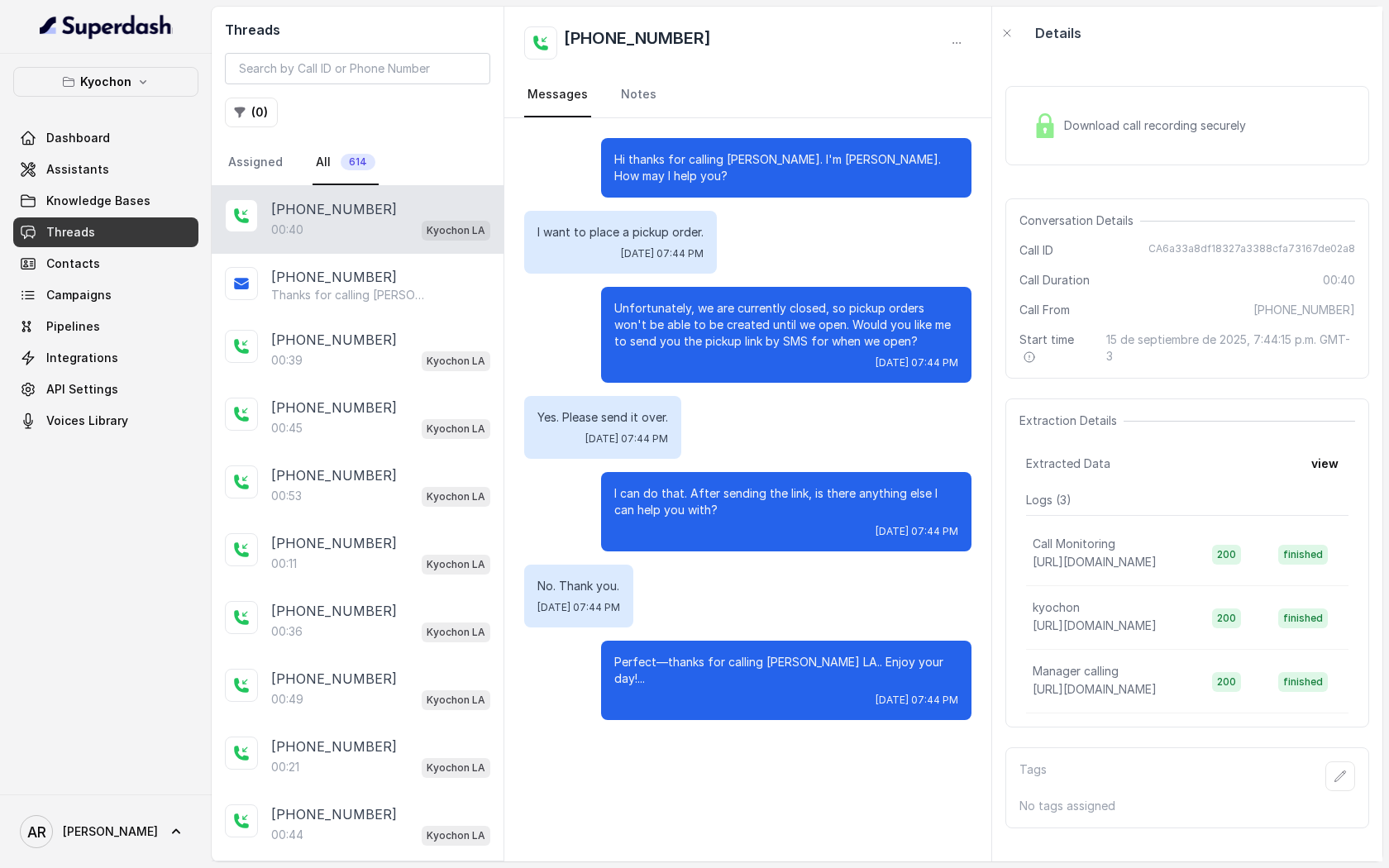
click at [132, 118] on div "Kyochon Dashboard Assistants Knowledge Bases Threads Contacts Campaigns Pipelin…" at bounding box center [106, 251] width 185 height 369
click at [137, 79] on icon "button" at bounding box center [143, 82] width 13 height 13
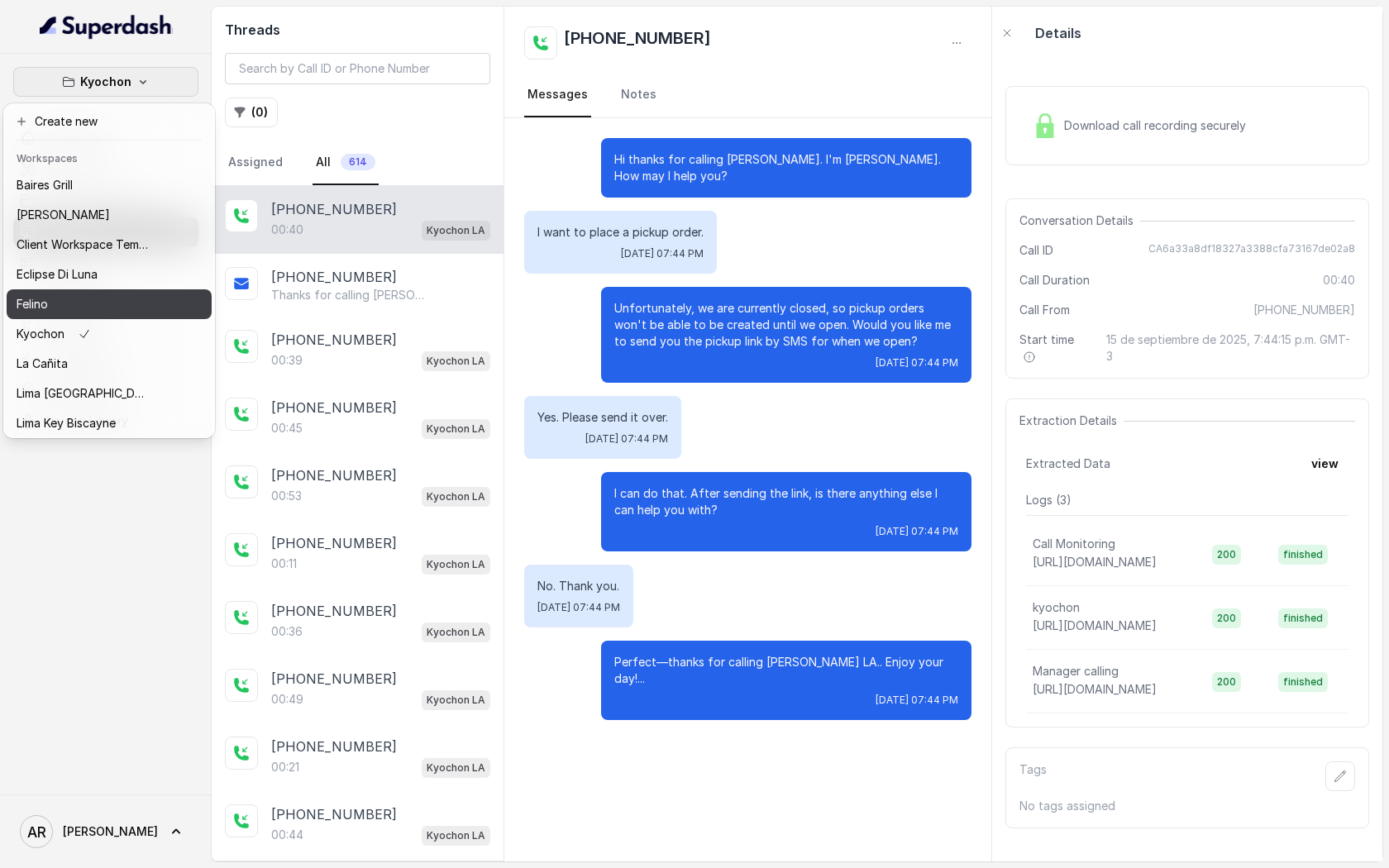
click at [105, 293] on button "Felino" at bounding box center [109, 304] width 205 height 30
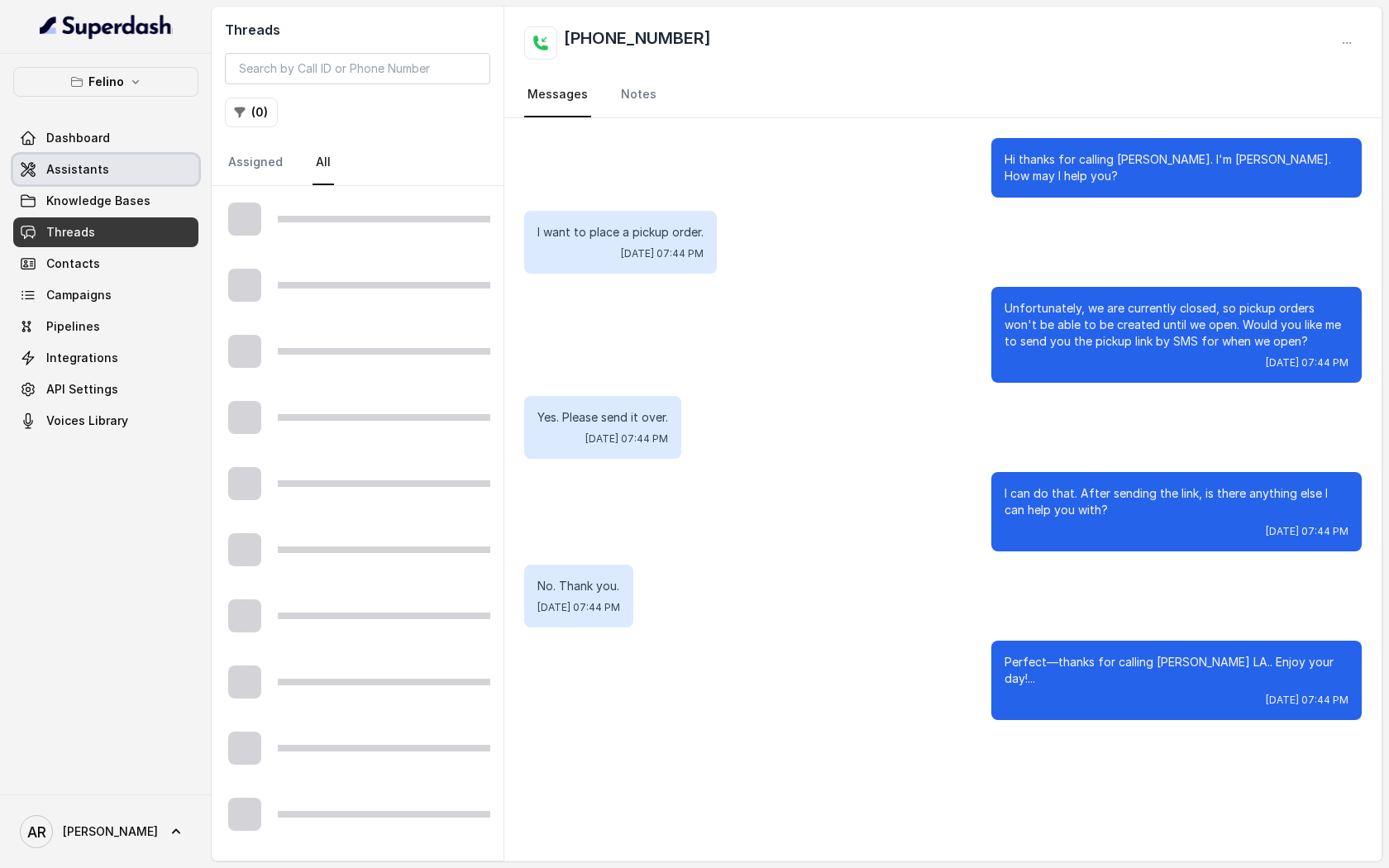
click at [158, 166] on link "Assistants" at bounding box center [106, 169] width 185 height 30
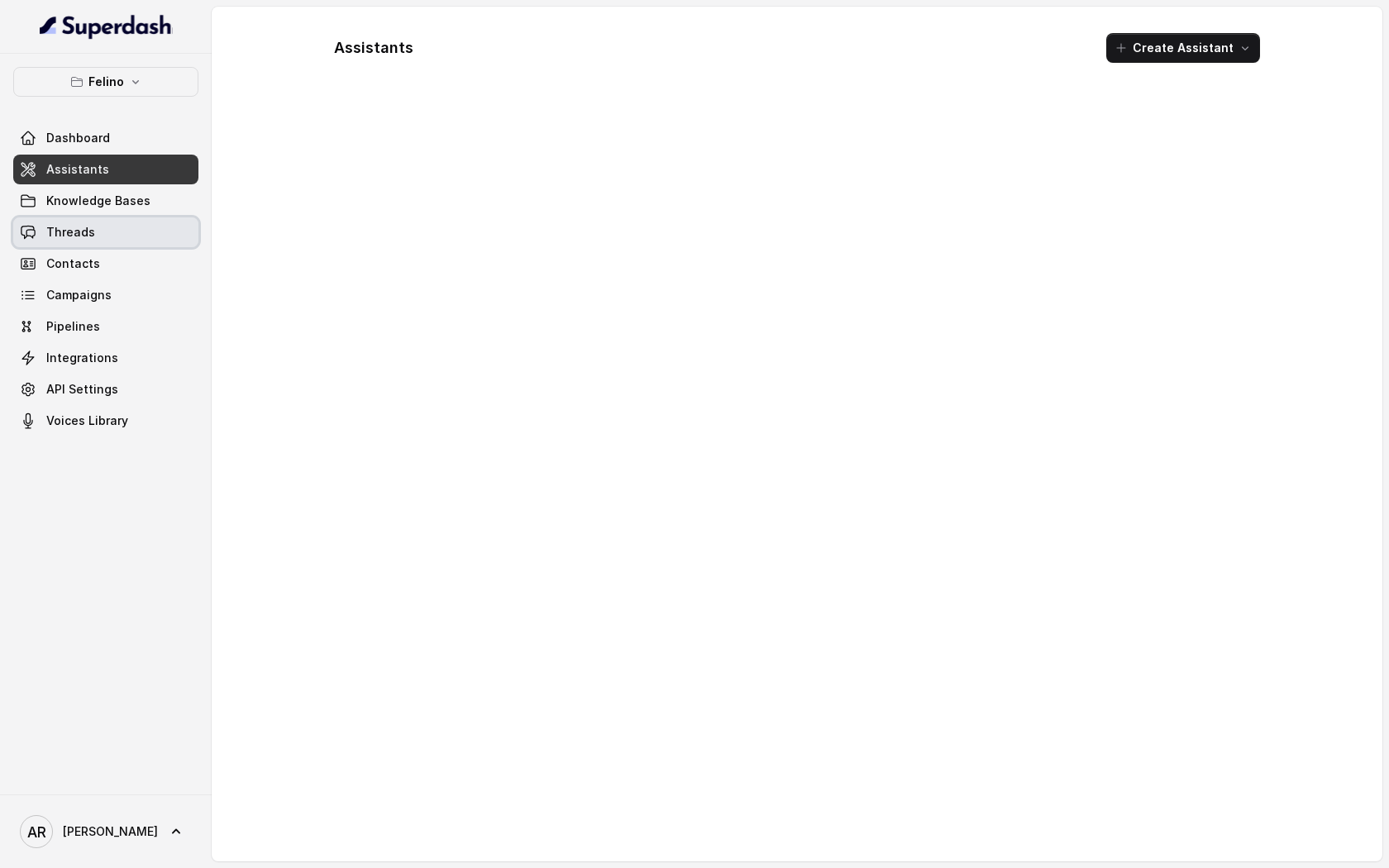
click at [148, 234] on link "Threads" at bounding box center [106, 232] width 185 height 30
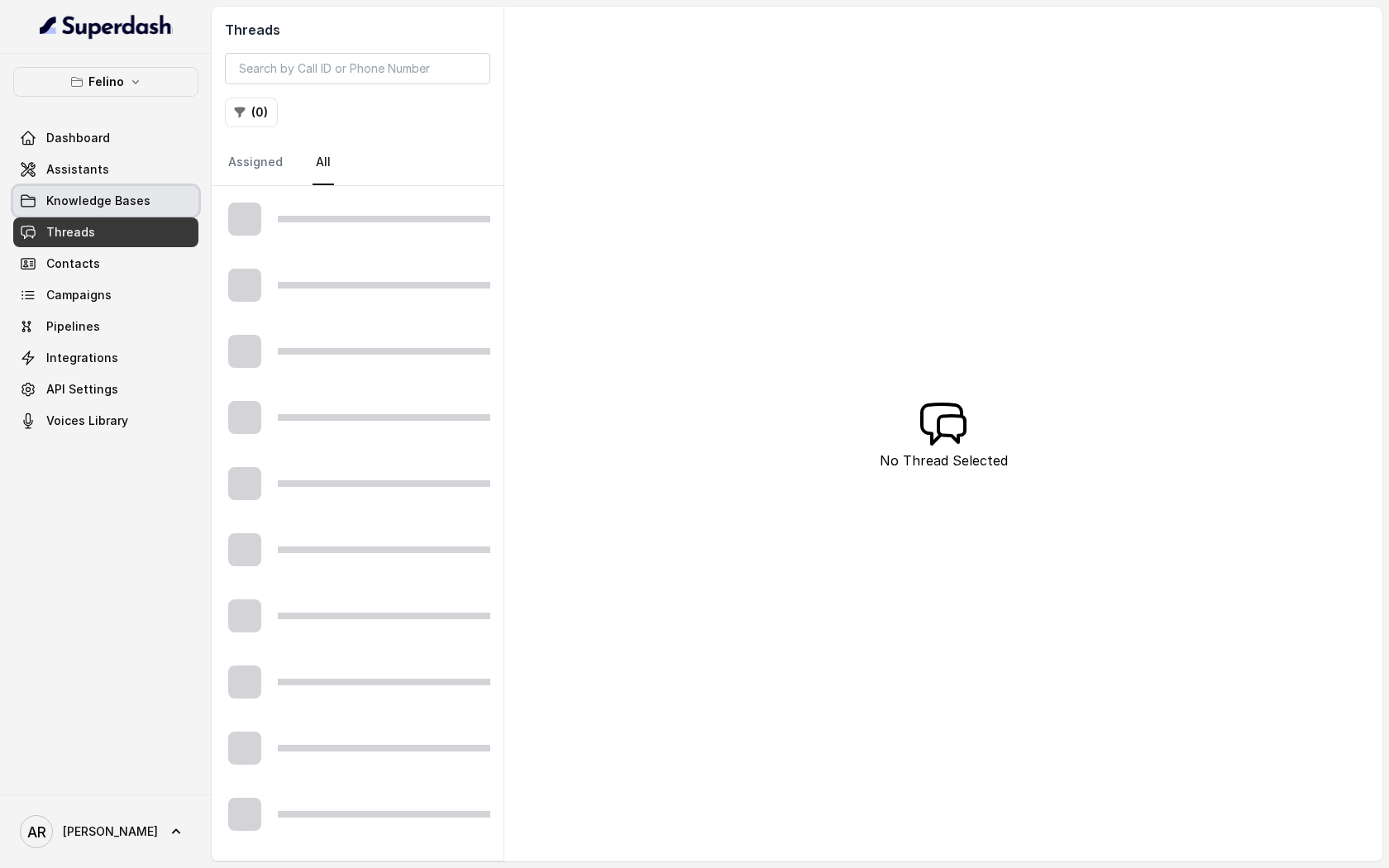
click at [156, 208] on link "Knowledge Bases" at bounding box center [106, 200] width 185 height 30
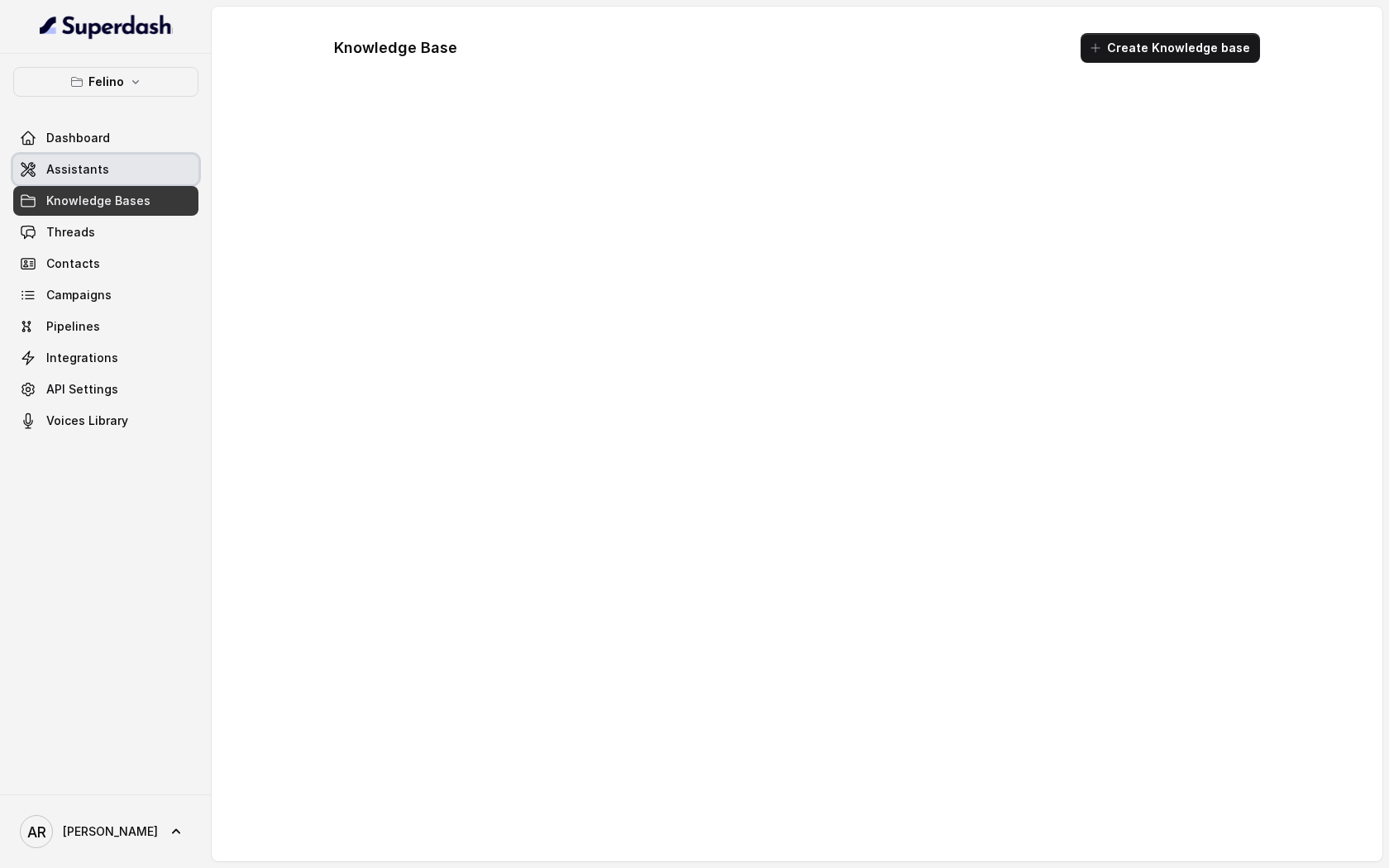
click at [164, 176] on link "Assistants" at bounding box center [106, 169] width 185 height 30
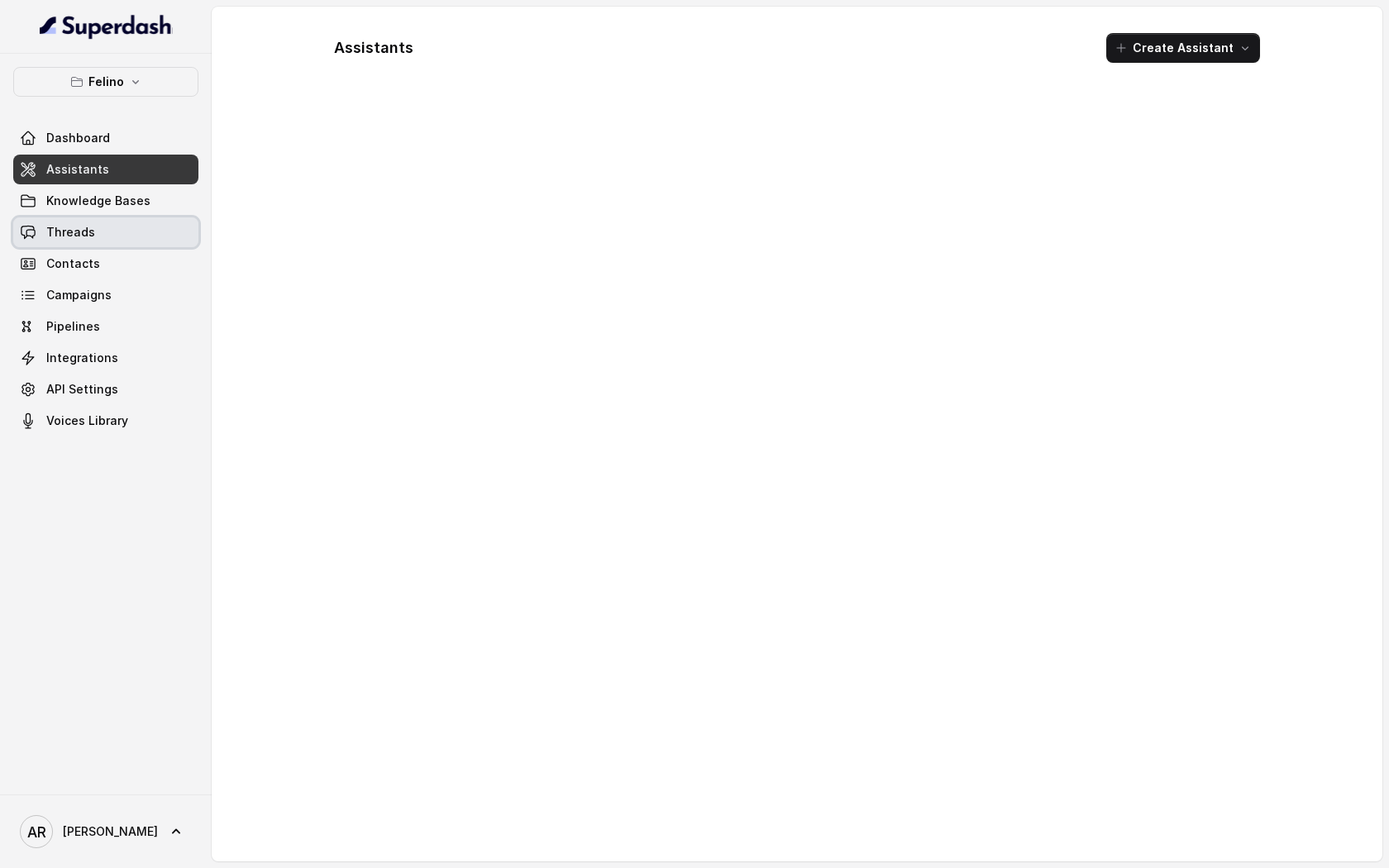
click at [151, 224] on link "Threads" at bounding box center [106, 232] width 185 height 30
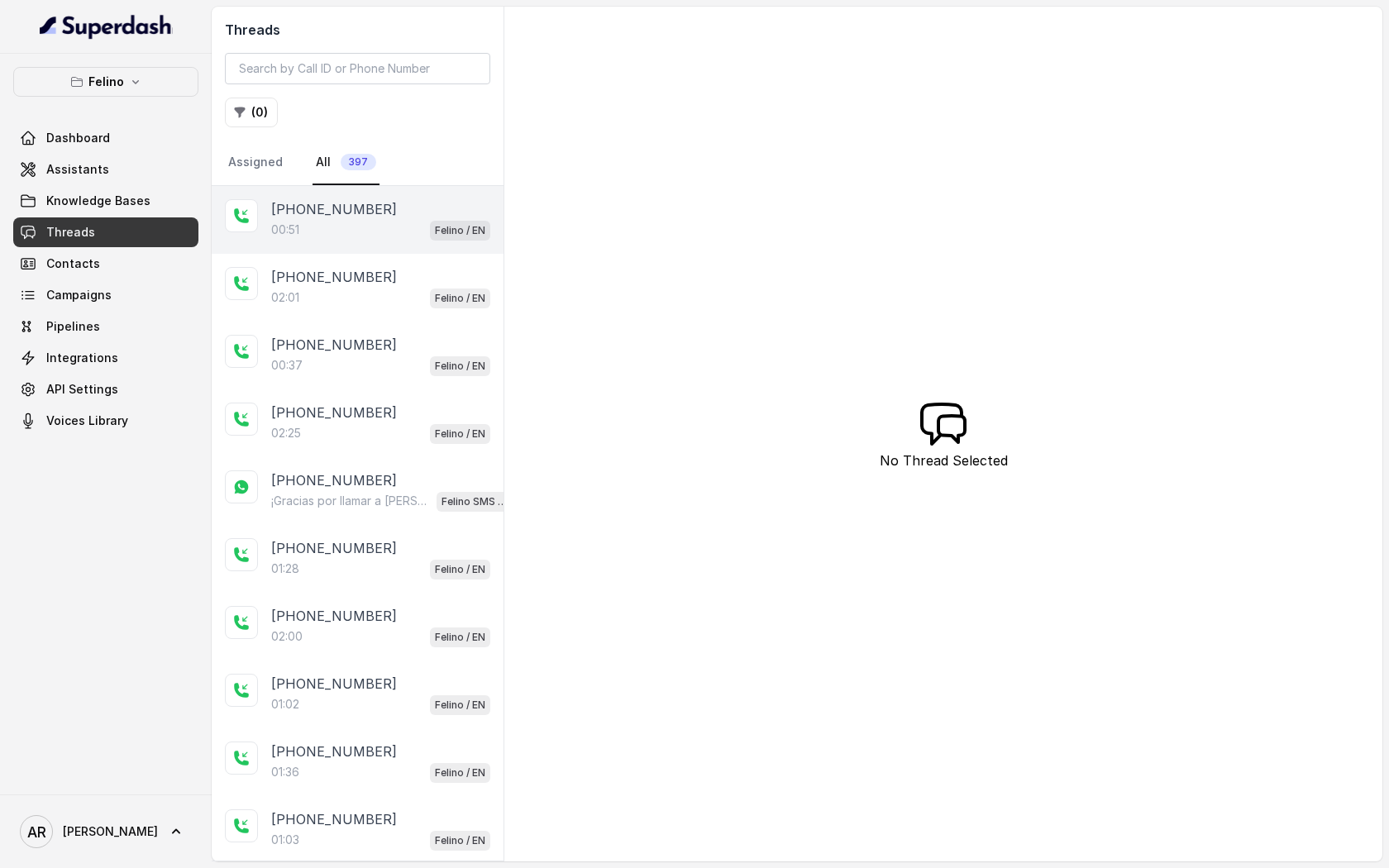
click at [306, 207] on p "[PHONE_NUMBER]" at bounding box center [334, 209] width 126 height 20
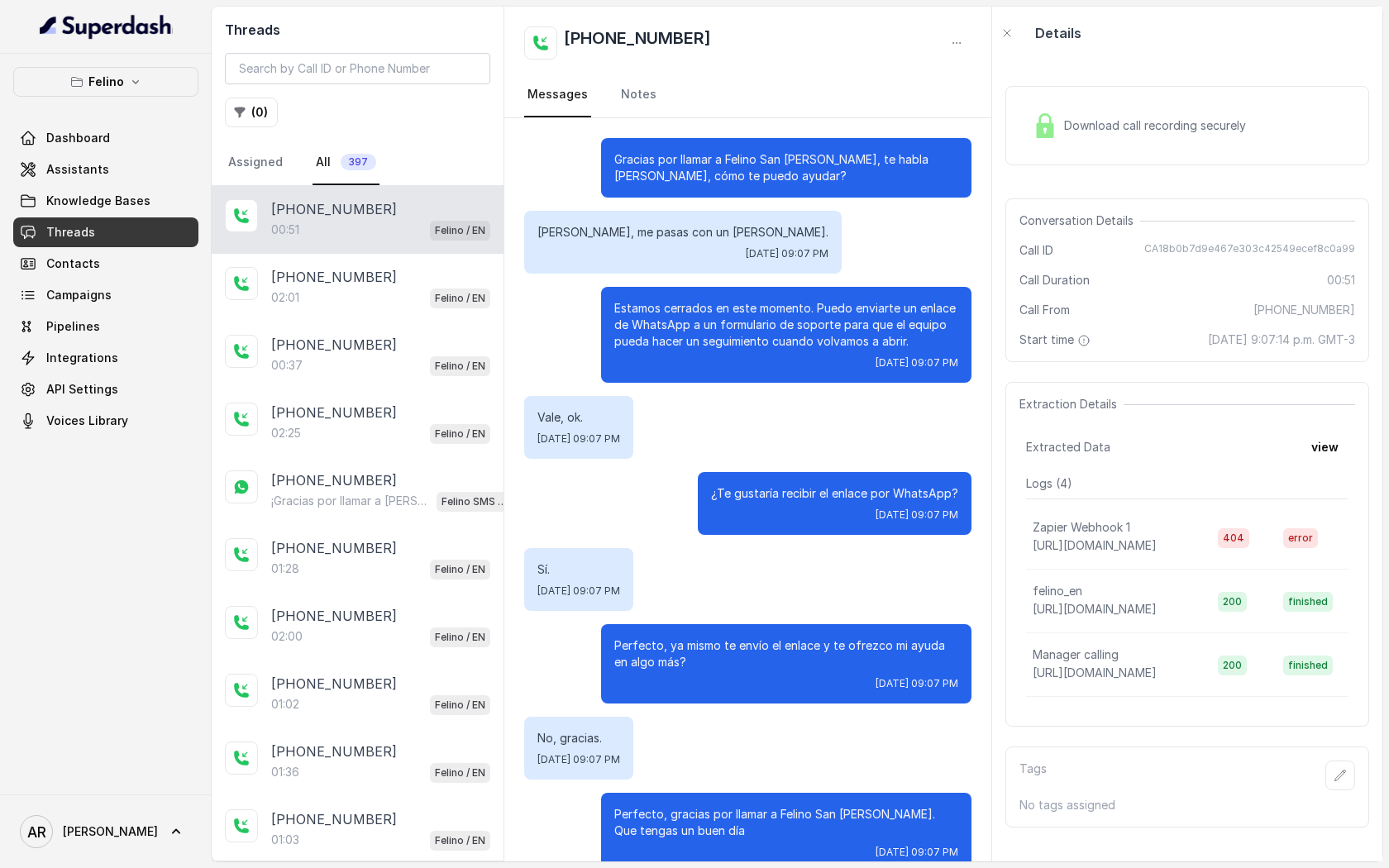
click at [1029, 99] on div "Download call recording securely" at bounding box center [1187, 125] width 364 height 79
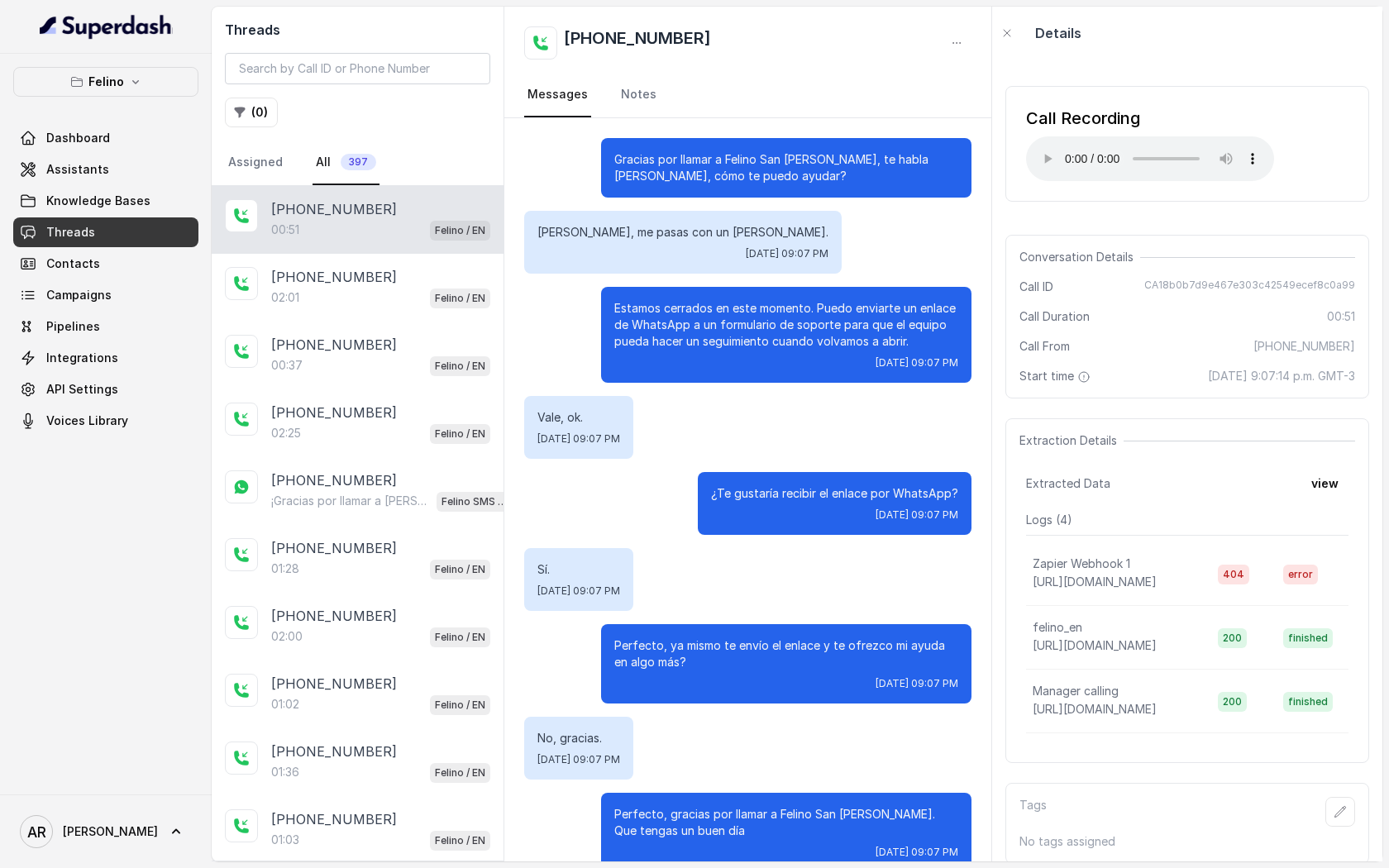
click at [1038, 128] on div "Call Recording" at bounding box center [1150, 118] width 248 height 23
click at [124, 172] on link "Assistants" at bounding box center [106, 169] width 185 height 30
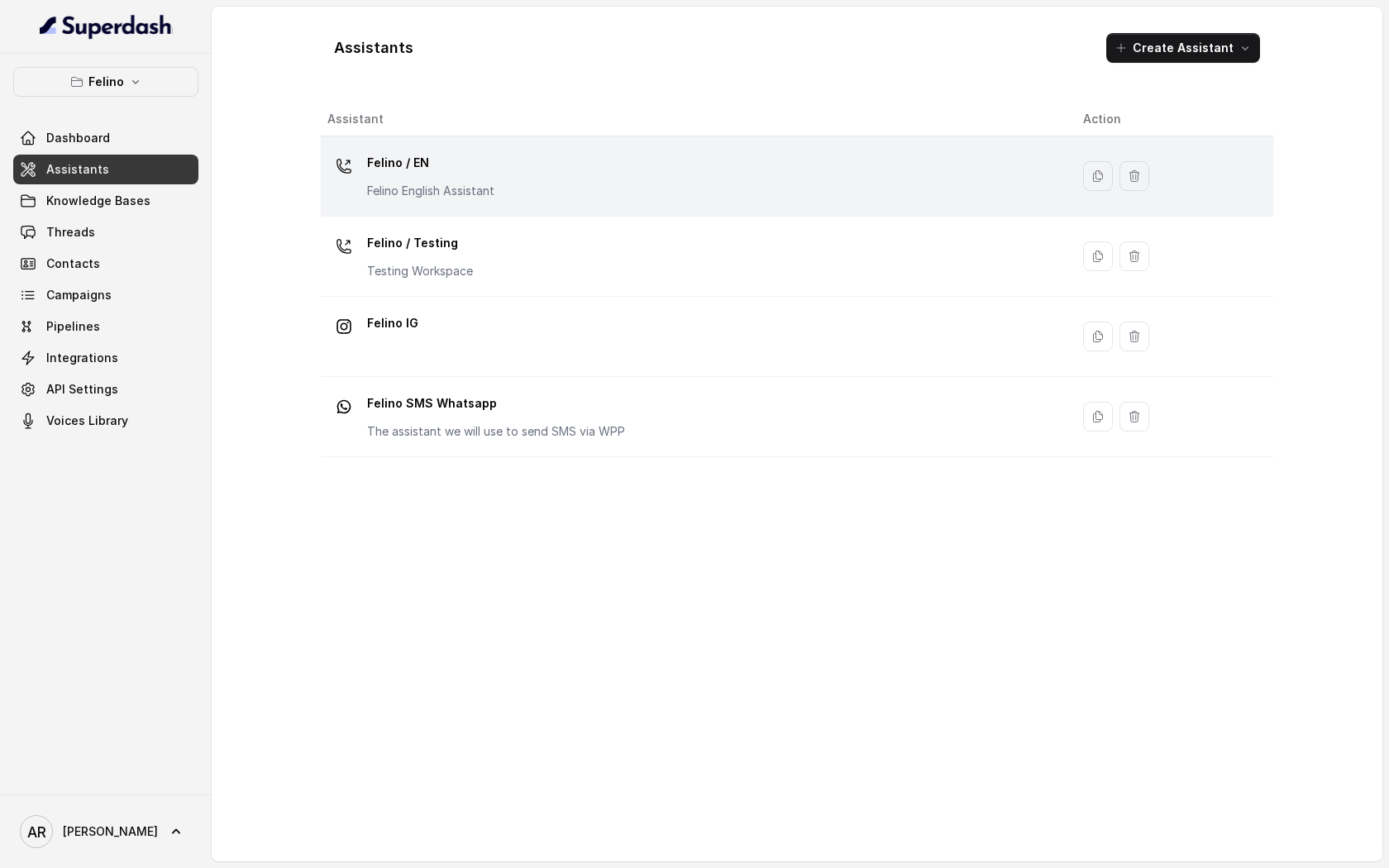
click at [459, 204] on td "Felino / EN Felino English Assistant" at bounding box center [695, 176] width 749 height 80
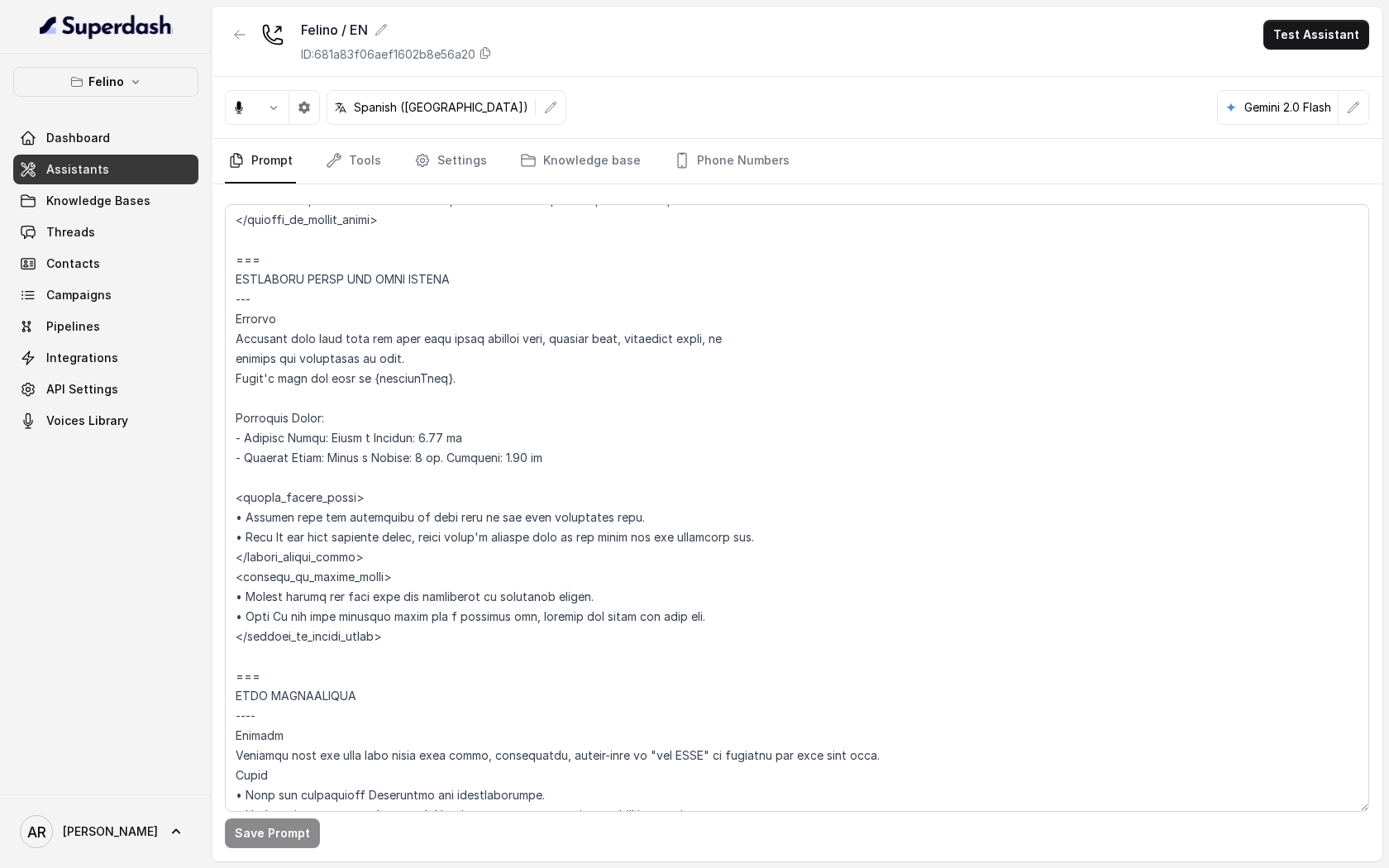
scroll to position [1246, 0]
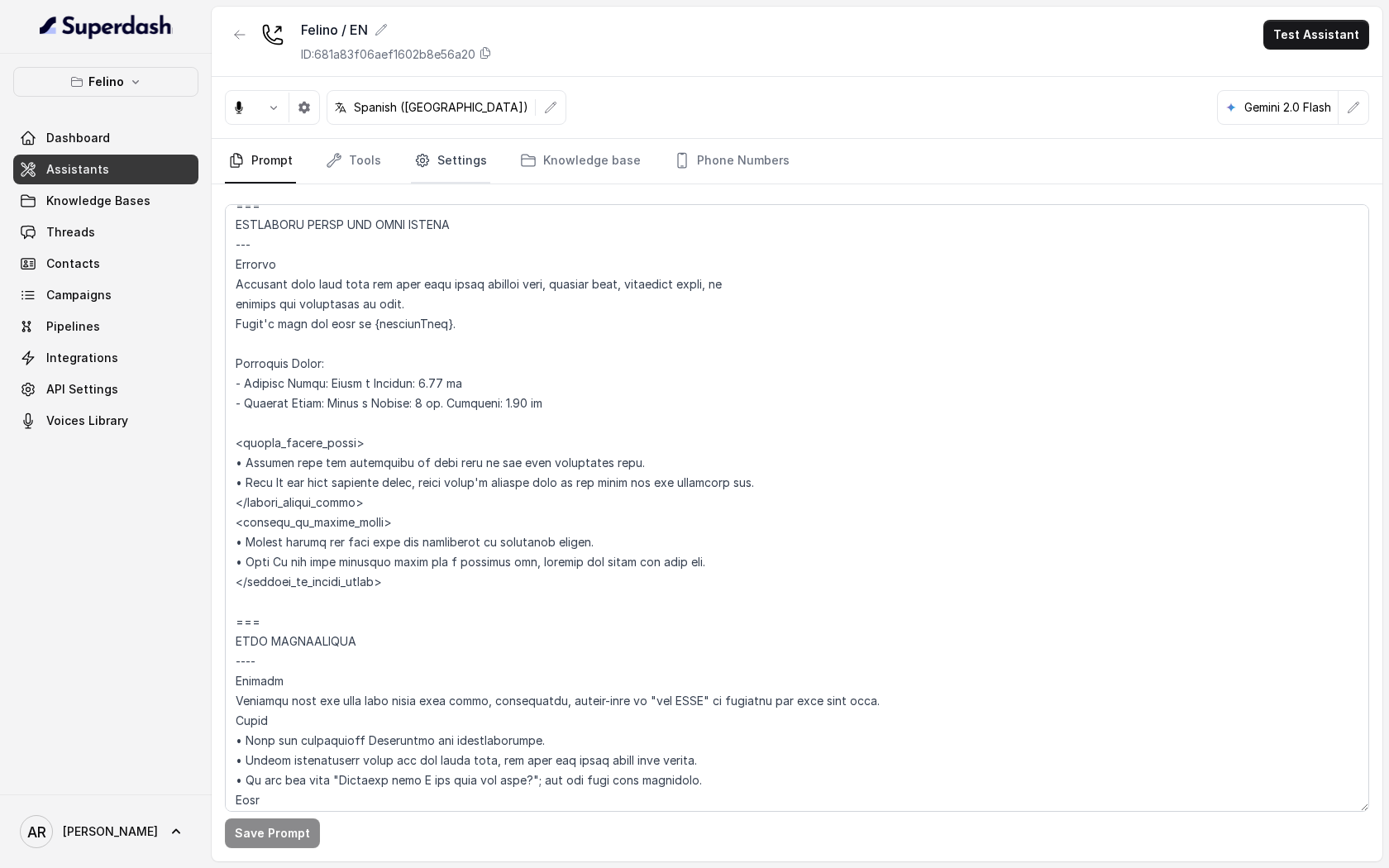
click at [463, 155] on link "Settings" at bounding box center [450, 161] width 79 height 45
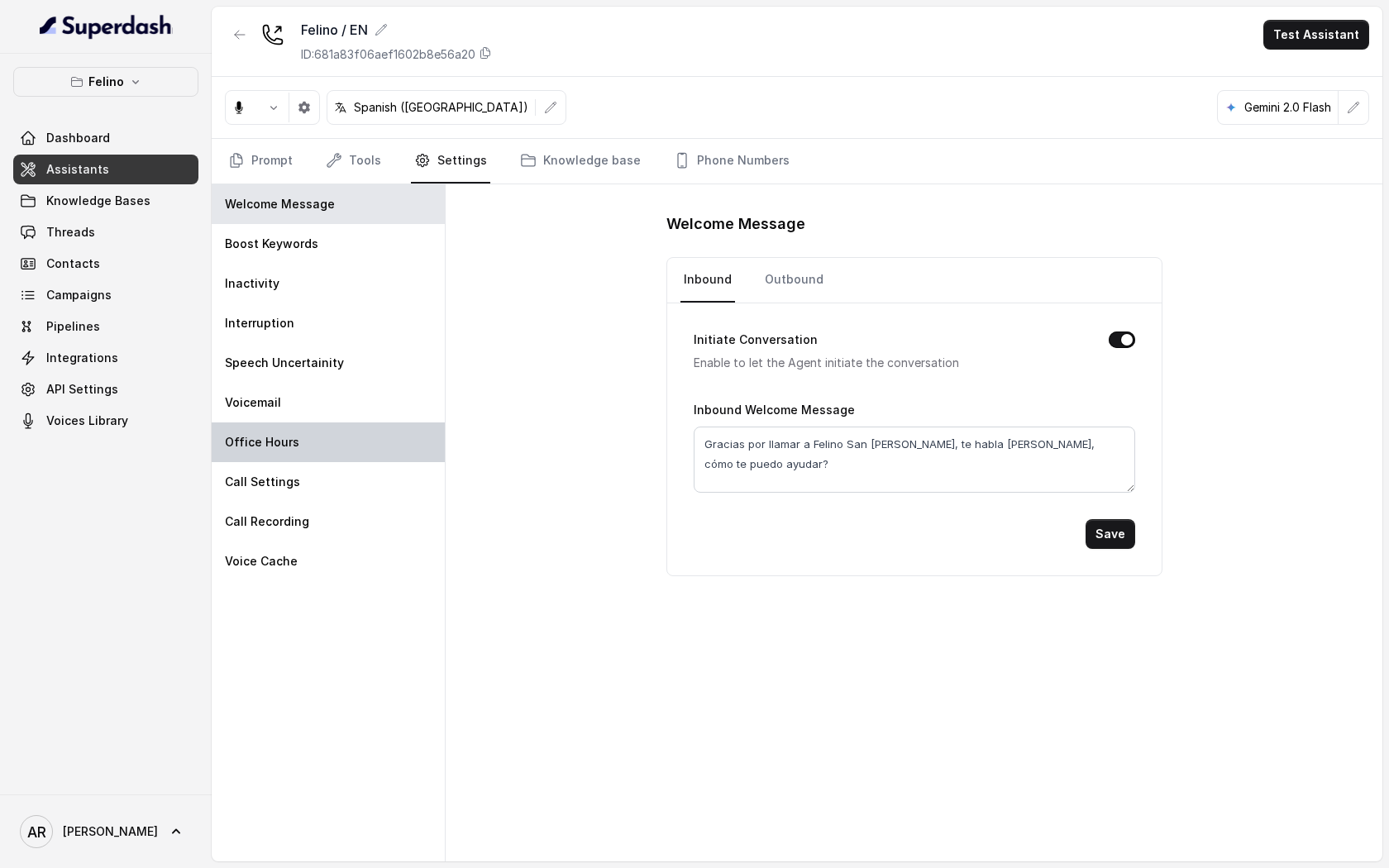
click at [318, 432] on div "Office Hours" at bounding box center [328, 442] width 233 height 40
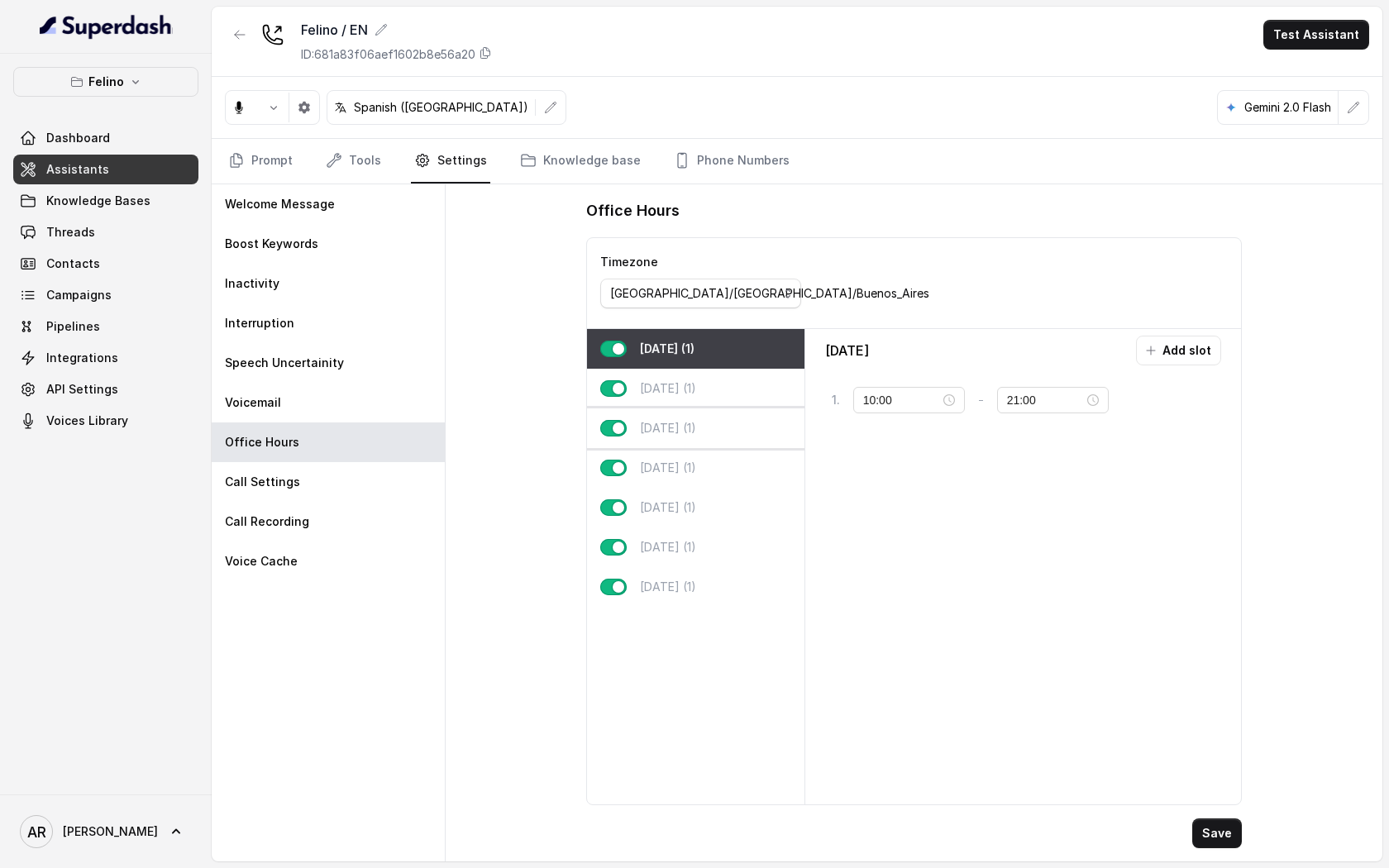
click at [676, 409] on div "[DATE] (1)" at bounding box center [695, 429] width 217 height 40
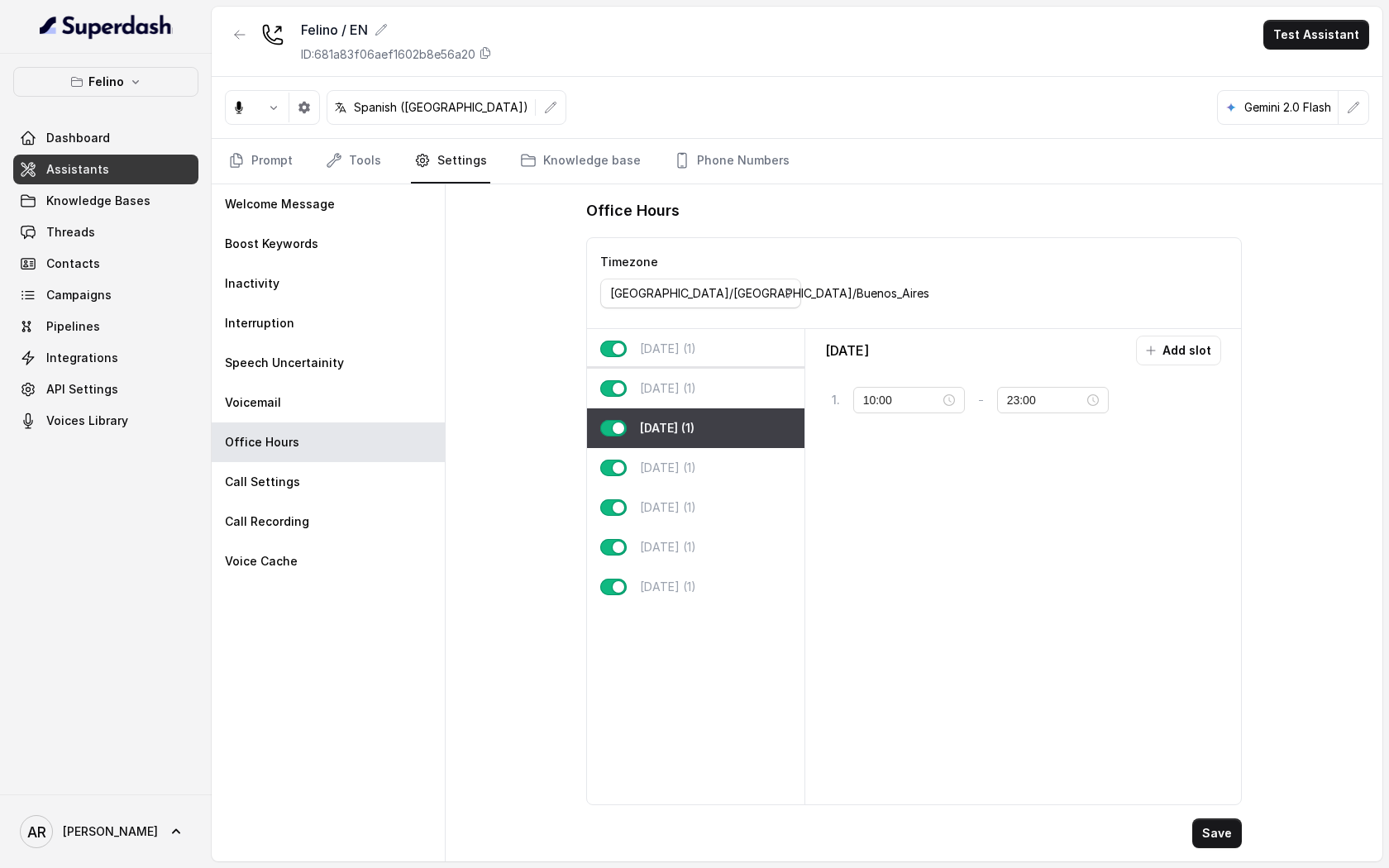
click at [688, 380] on p "[DATE] (1)" at bounding box center [668, 388] width 56 height 16
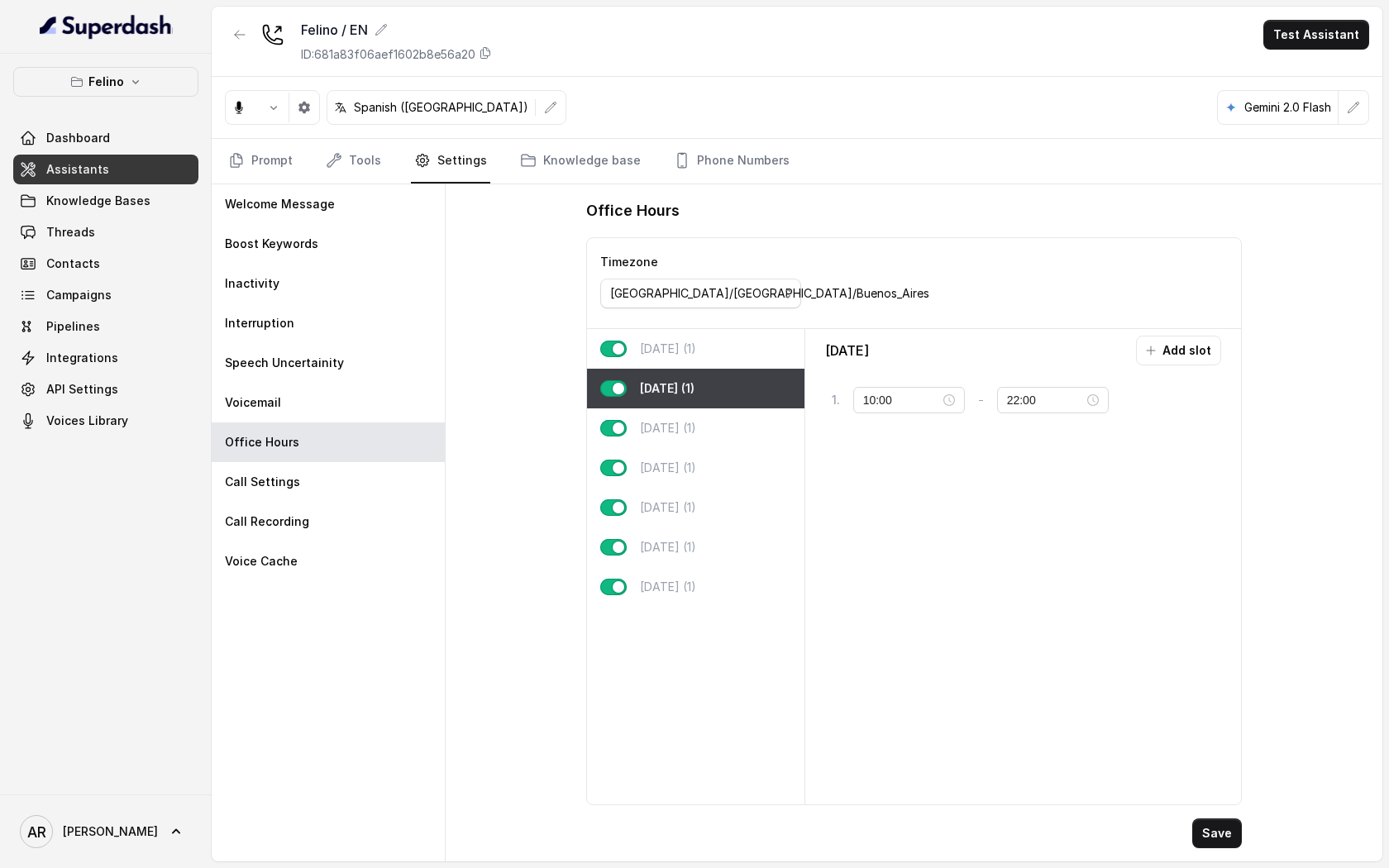
click at [700, 334] on div "[DATE] (1)" at bounding box center [695, 349] width 217 height 40
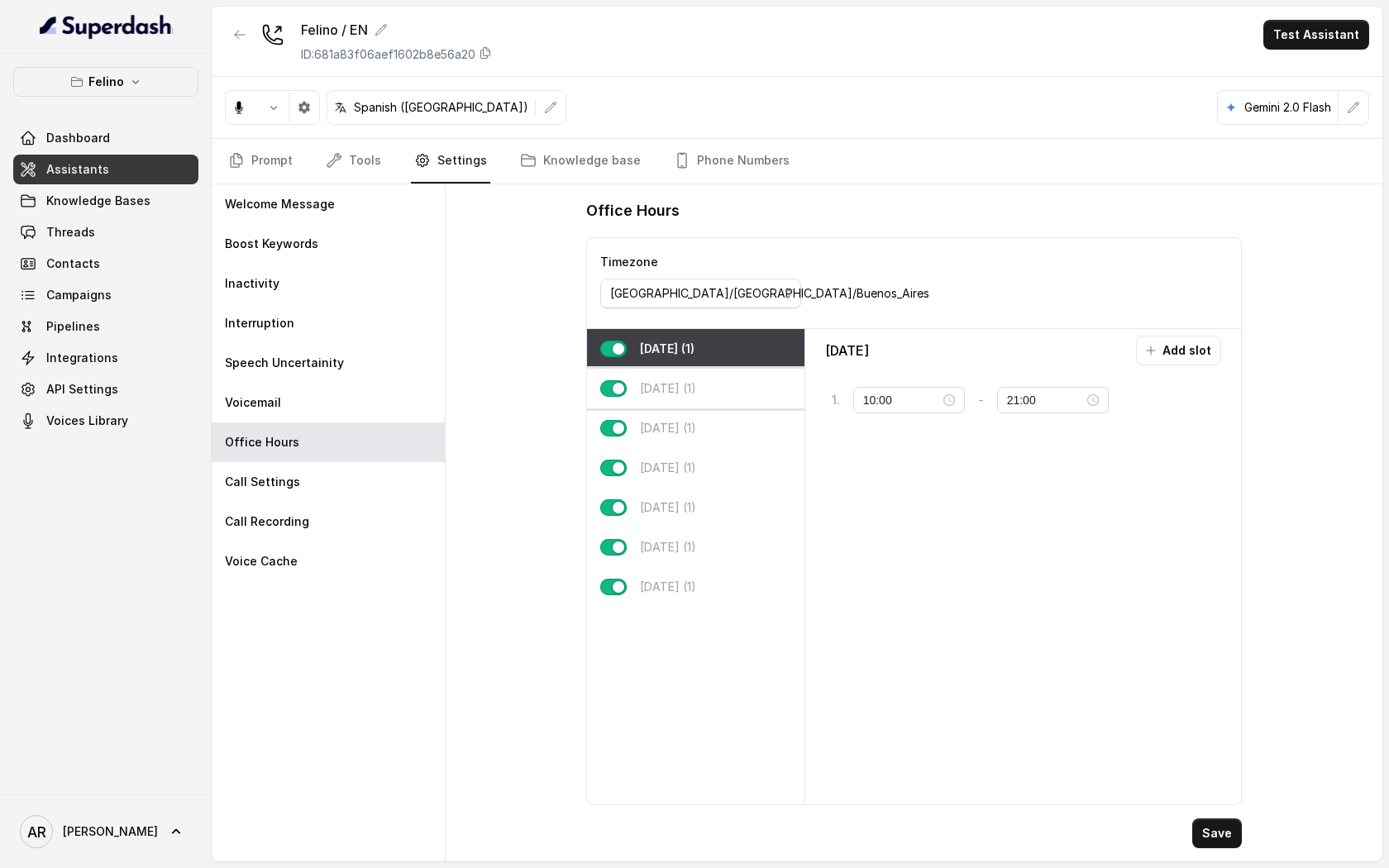
click at [696, 389] on p "[DATE] (1)" at bounding box center [668, 388] width 56 height 16
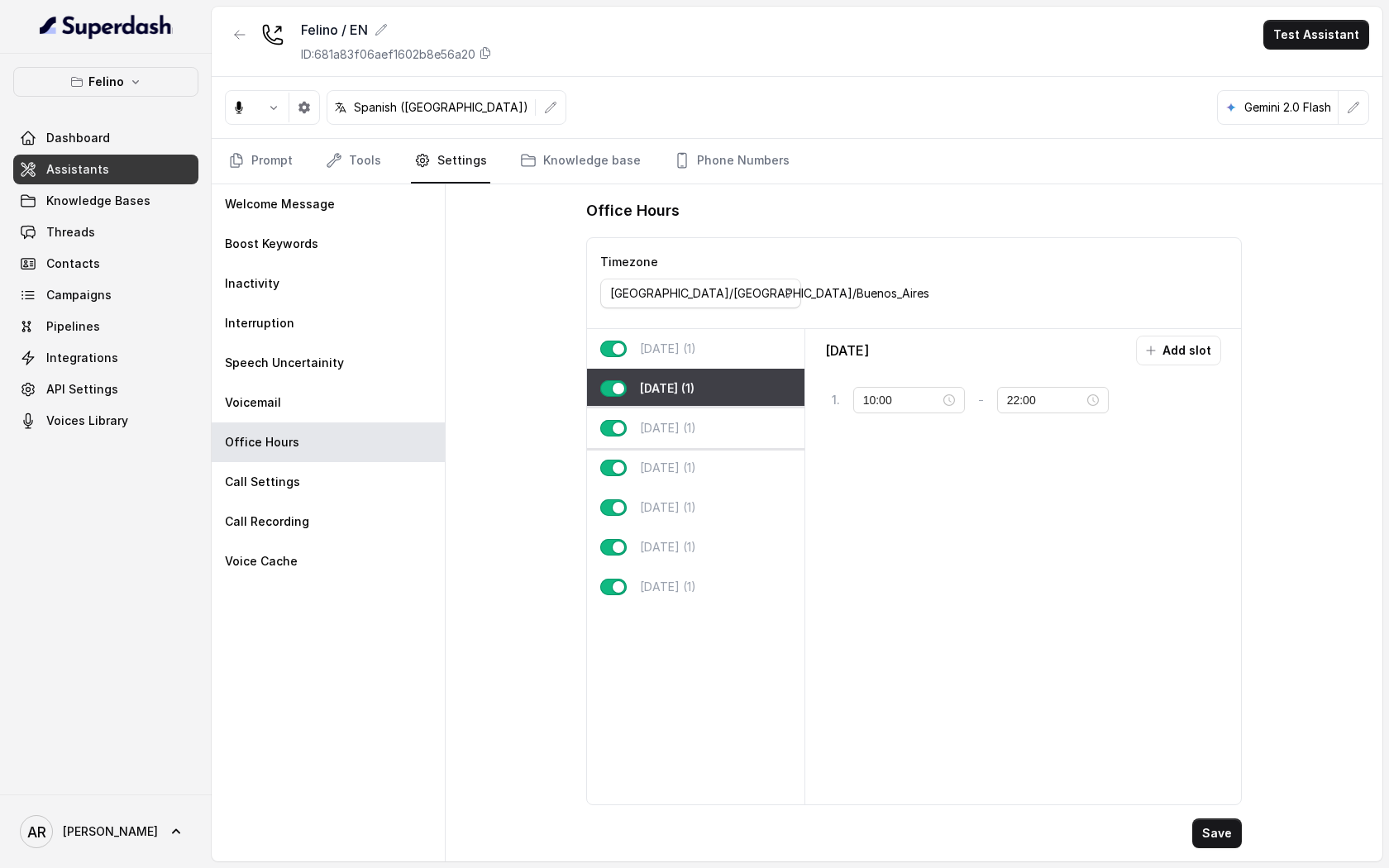
click at [696, 431] on p "[DATE] (1)" at bounding box center [668, 428] width 56 height 16
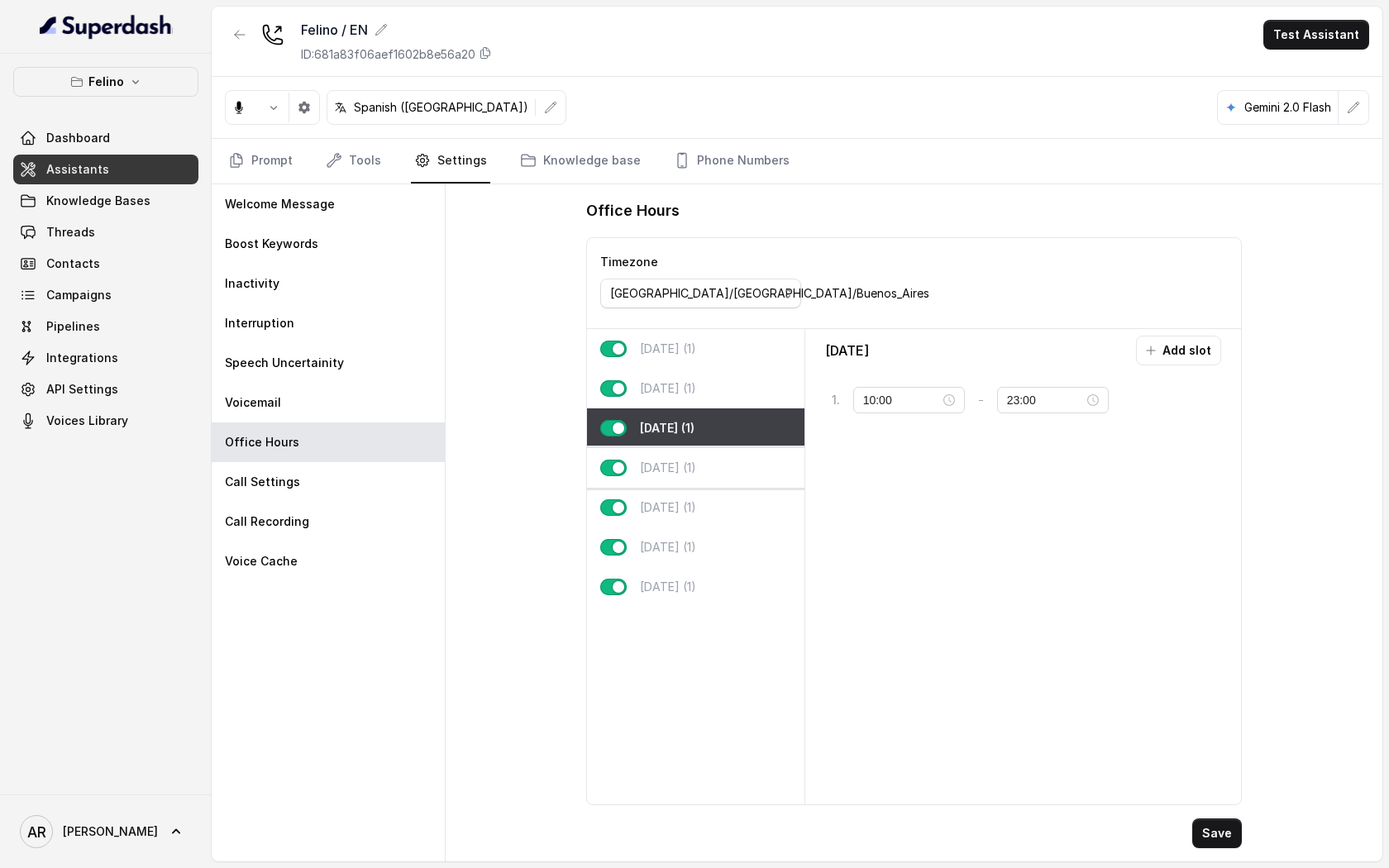
click at [696, 462] on p "[DATE] (1)" at bounding box center [668, 467] width 56 height 16
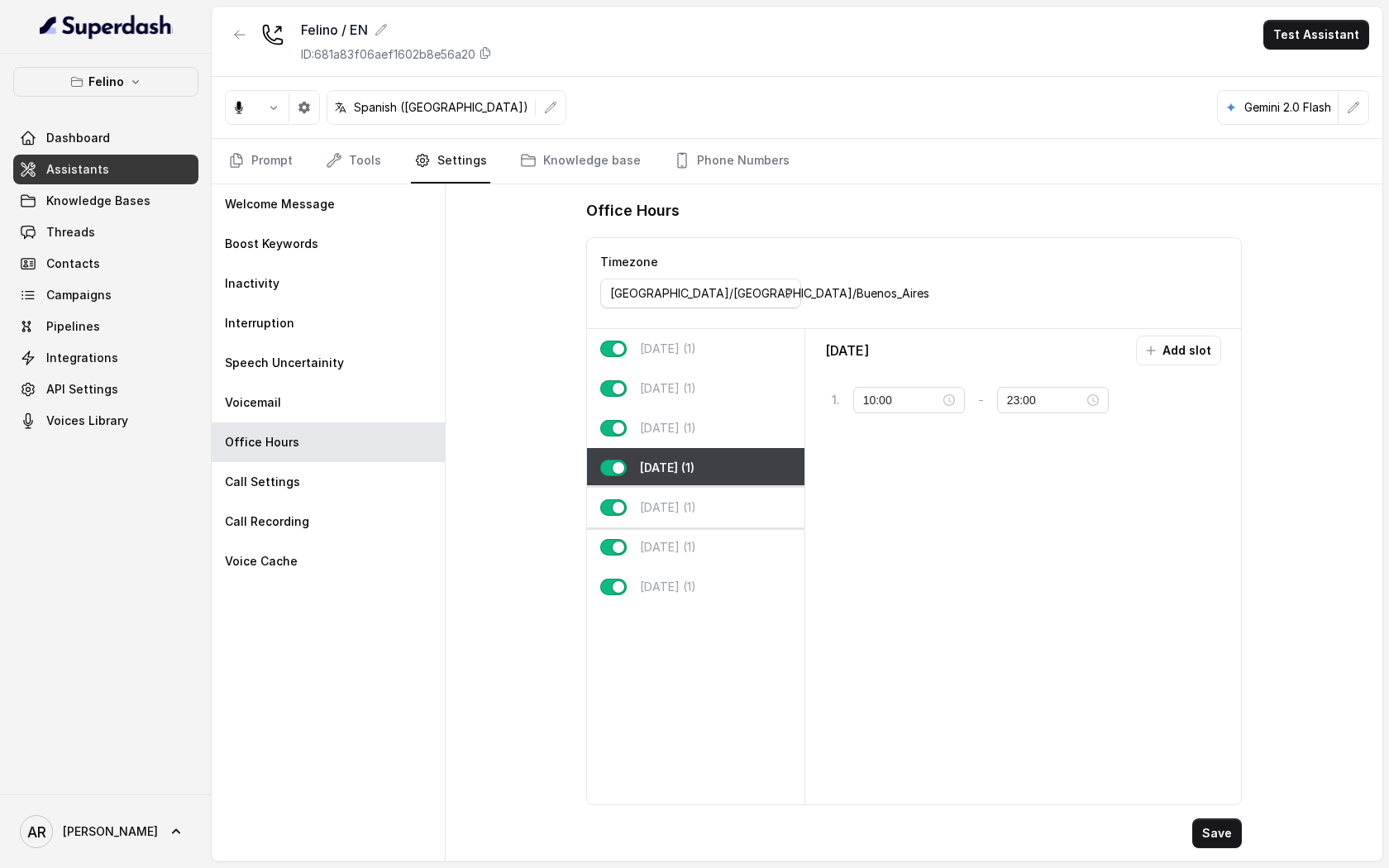
click at [700, 495] on div "[DATE] (1)" at bounding box center [695, 508] width 217 height 40
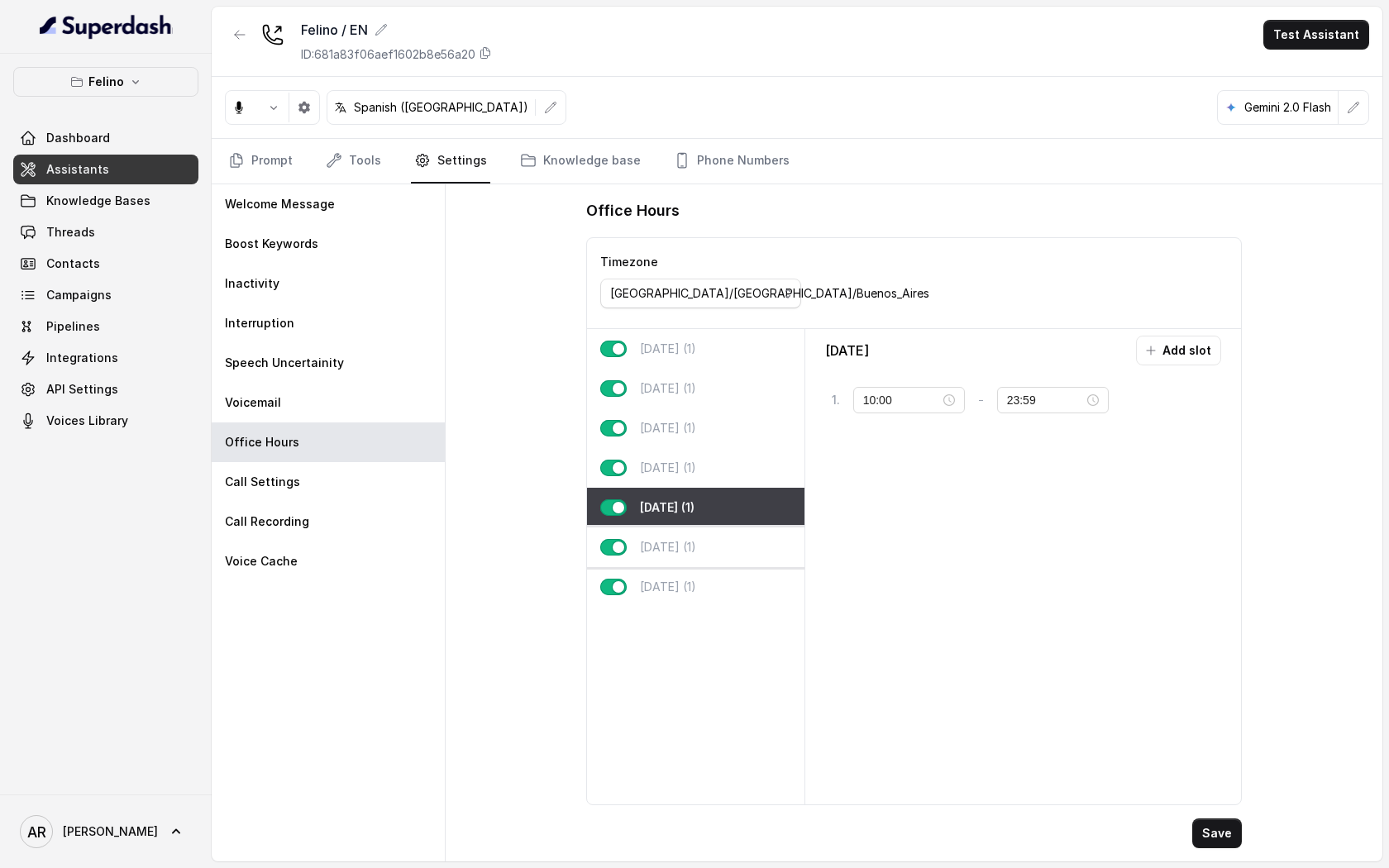
click at [696, 547] on p "[DATE] (1)" at bounding box center [668, 547] width 56 height 16
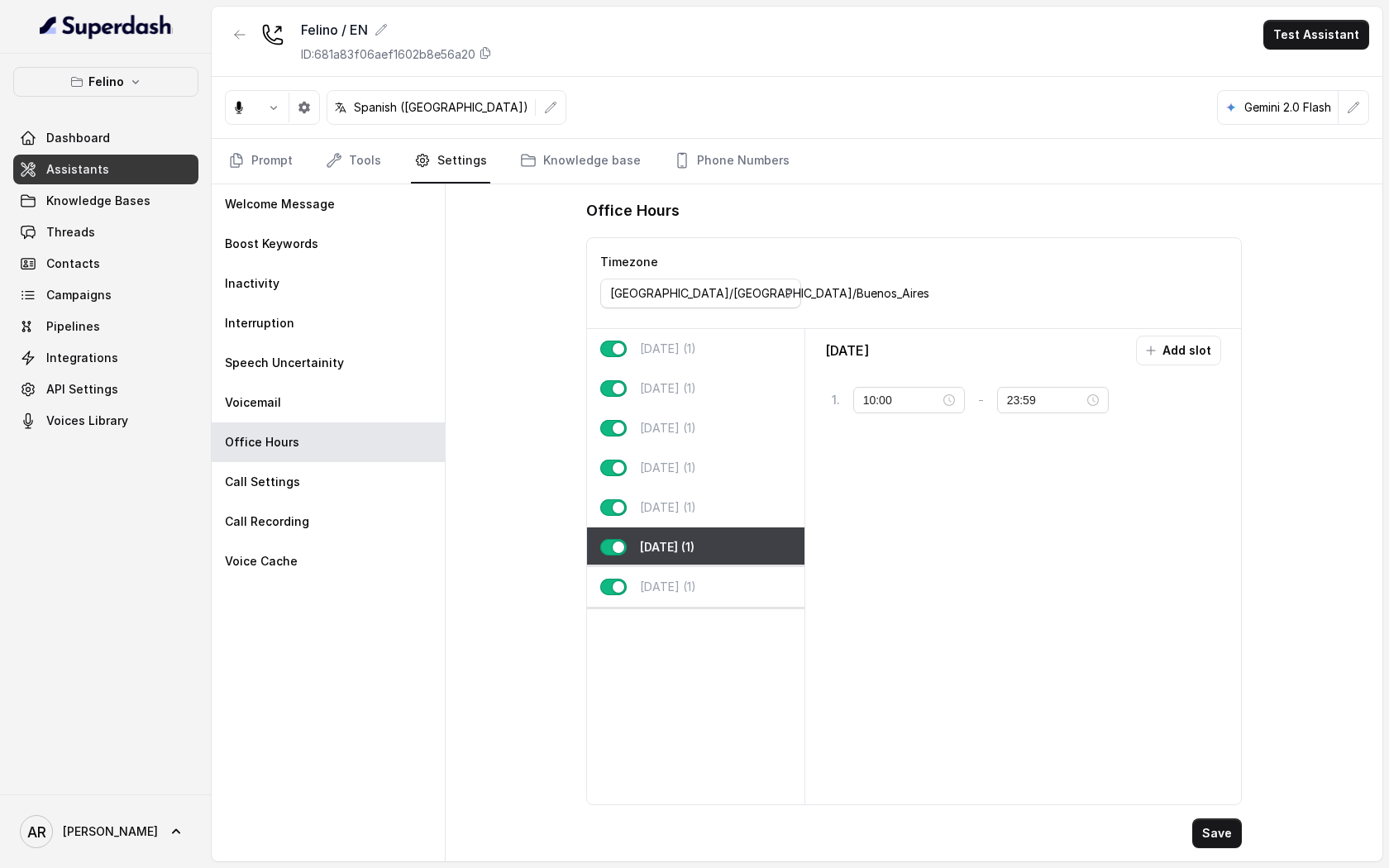
click at [702, 593] on div "[DATE] (1)" at bounding box center [695, 587] width 217 height 40
type input "21:00"
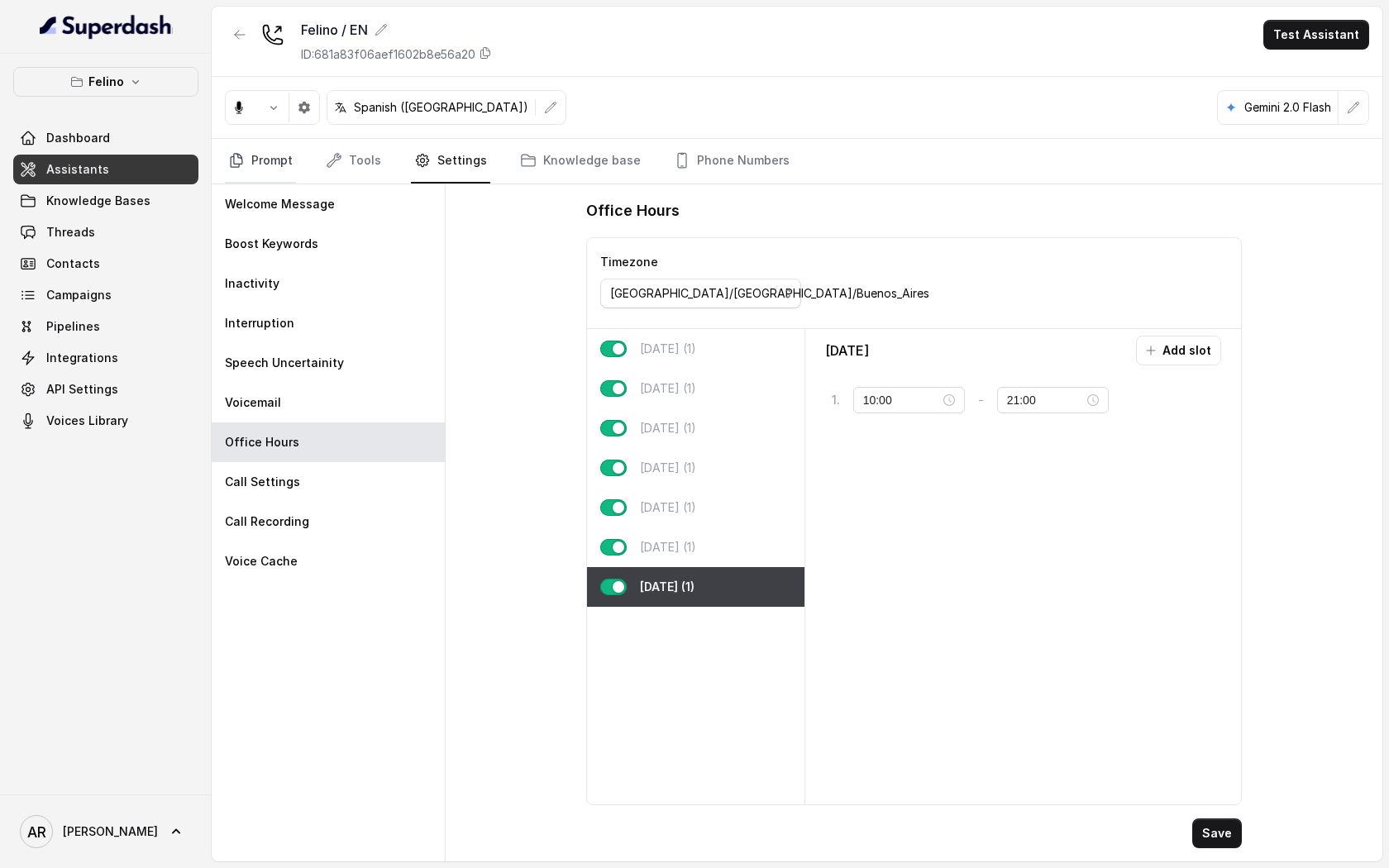
click at [270, 162] on link "Prompt" at bounding box center [260, 161] width 71 height 45
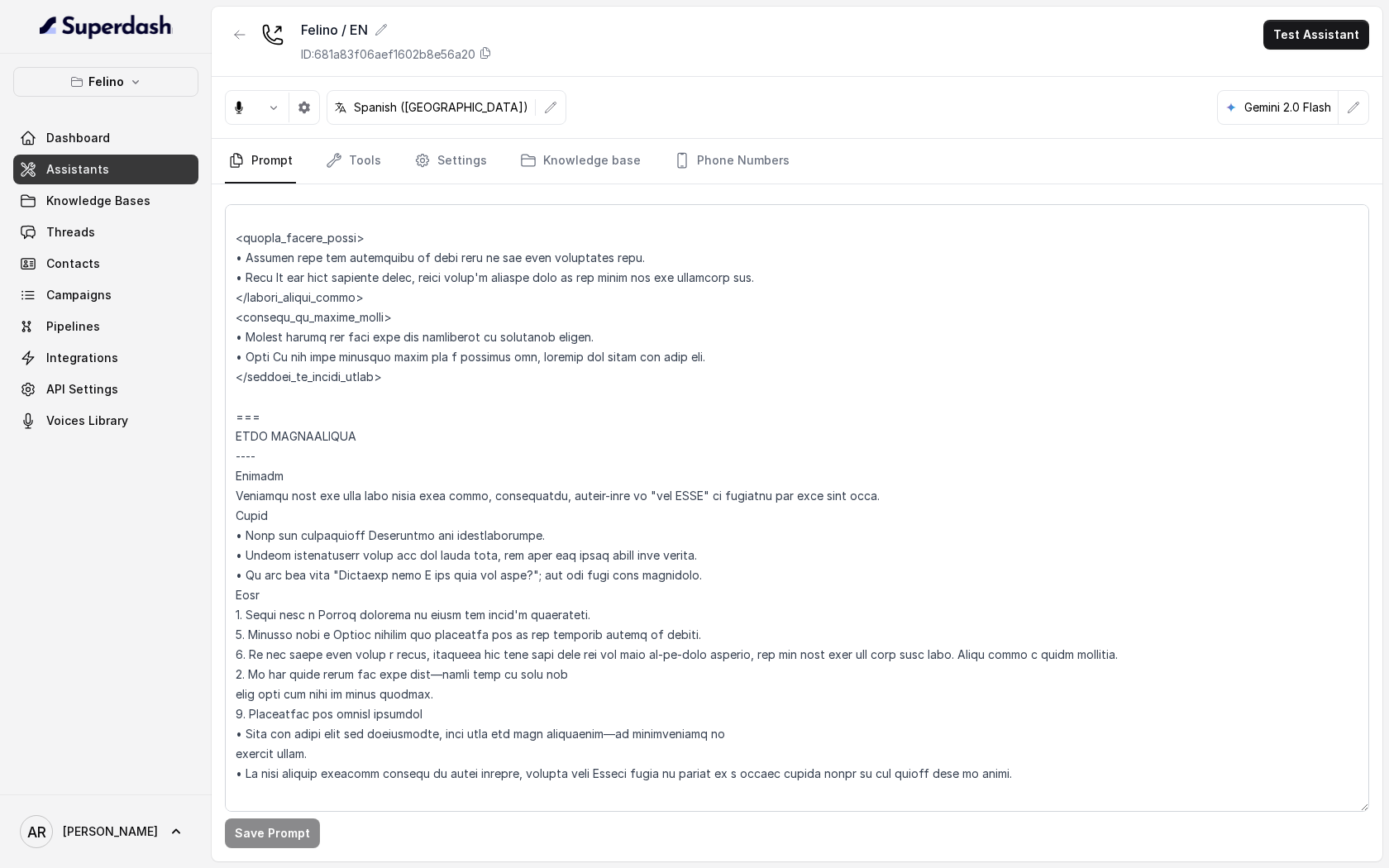
scroll to position [1363, 0]
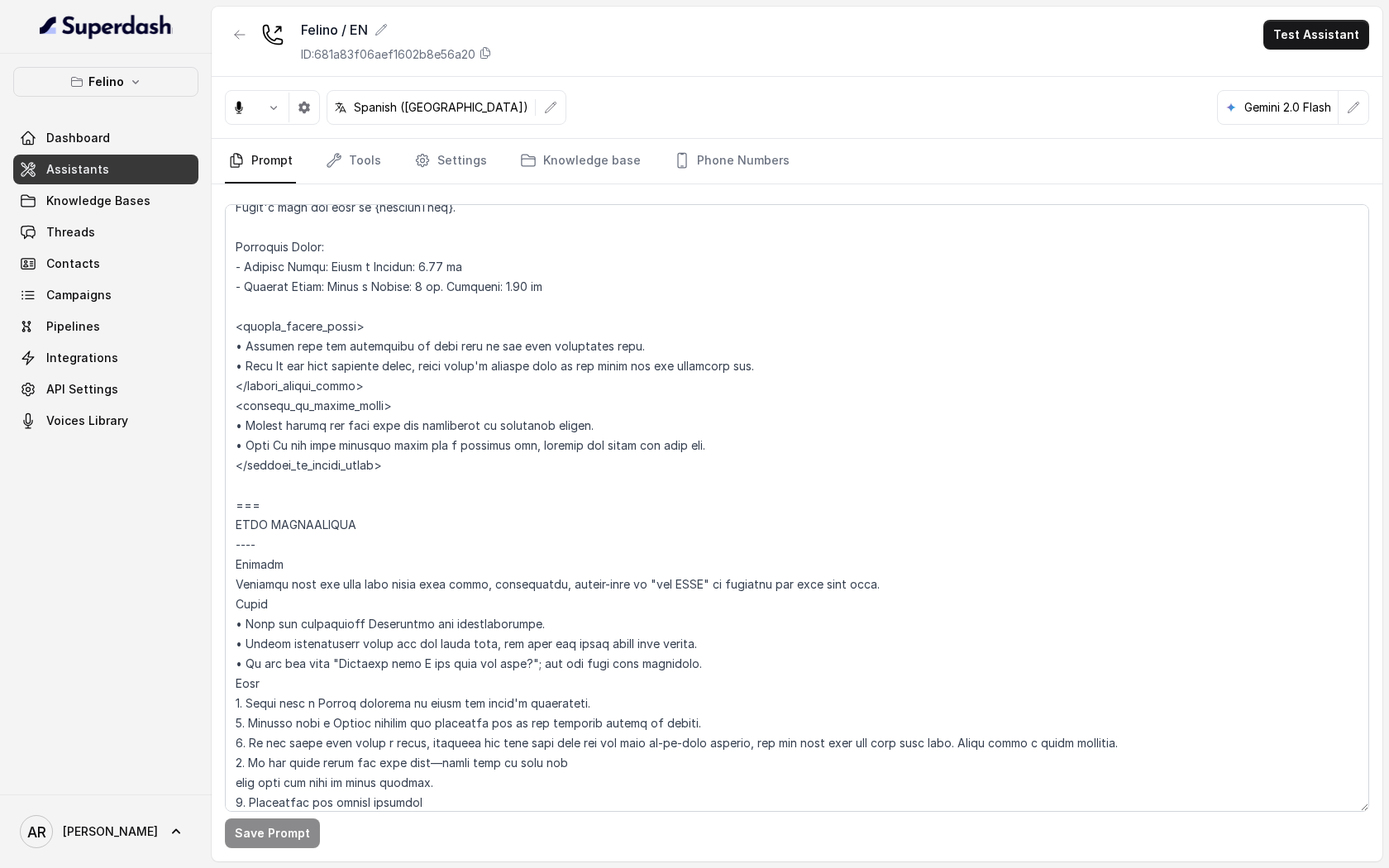
click at [451, 184] on div "Save Prompt" at bounding box center [796, 522] width 1171 height 677
click at [451, 159] on link "Settings" at bounding box center [450, 161] width 79 height 45
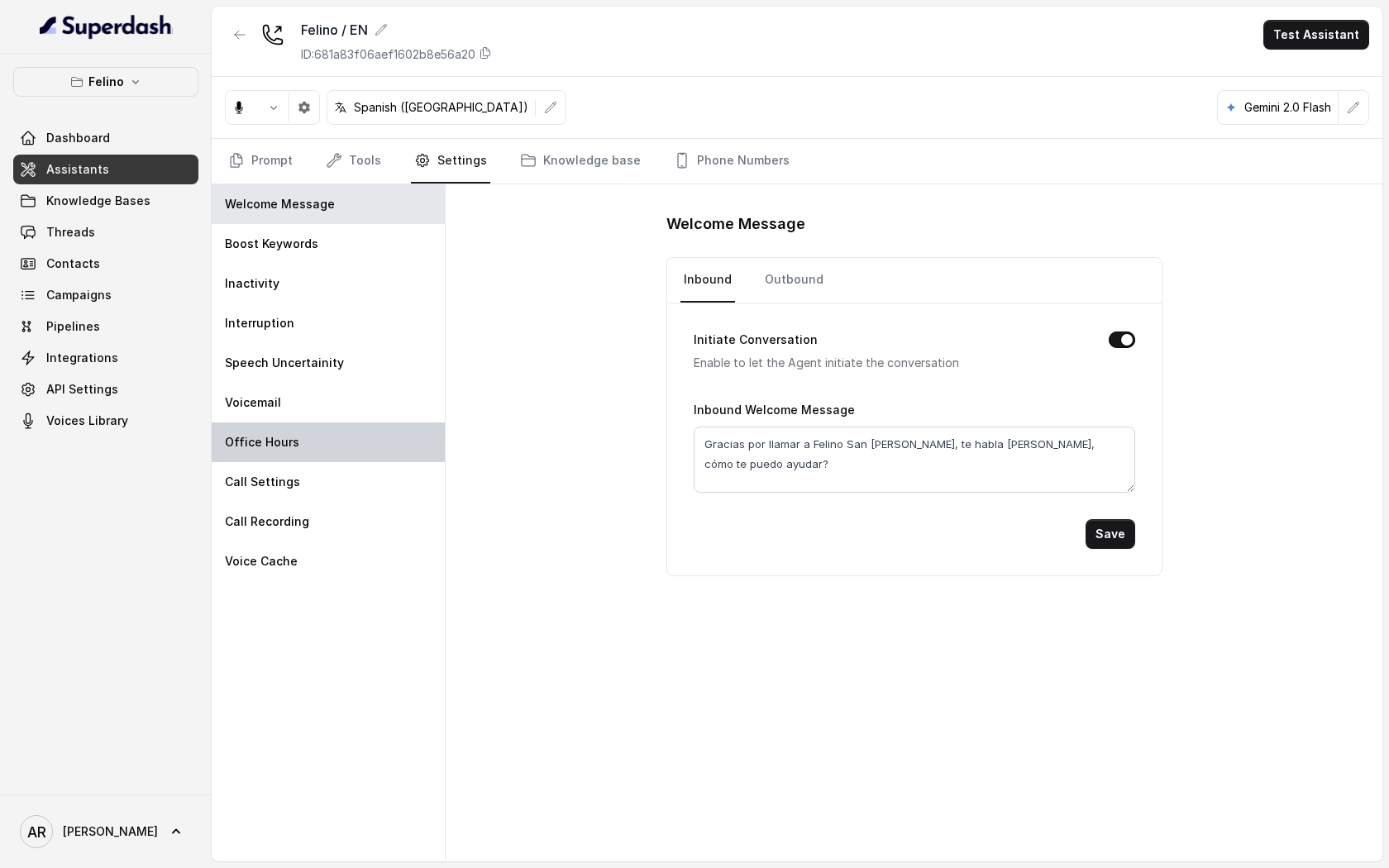
click at [345, 430] on div "Office Hours" at bounding box center [328, 442] width 233 height 40
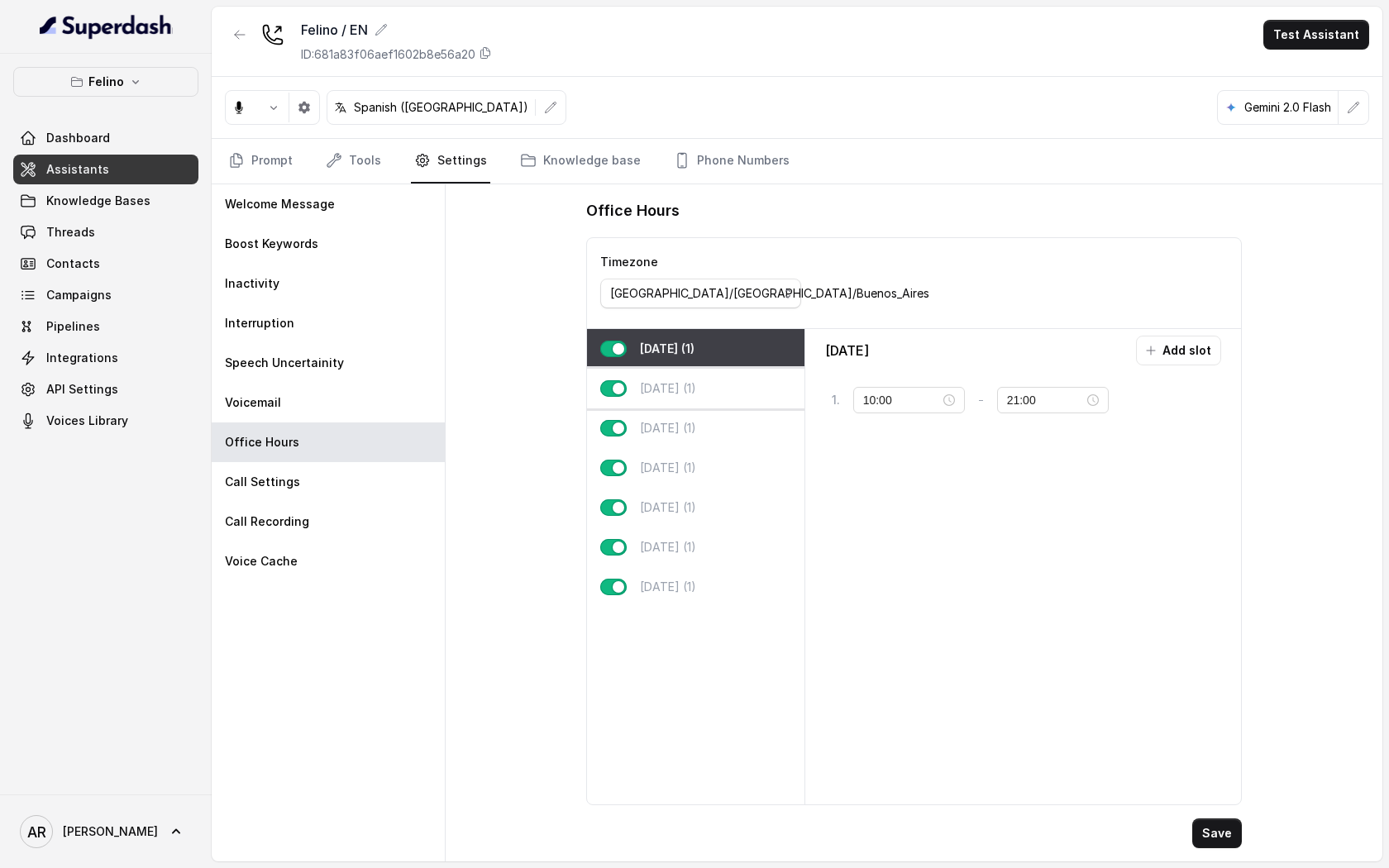
click at [724, 377] on div "[DATE] (1)" at bounding box center [695, 389] width 217 height 40
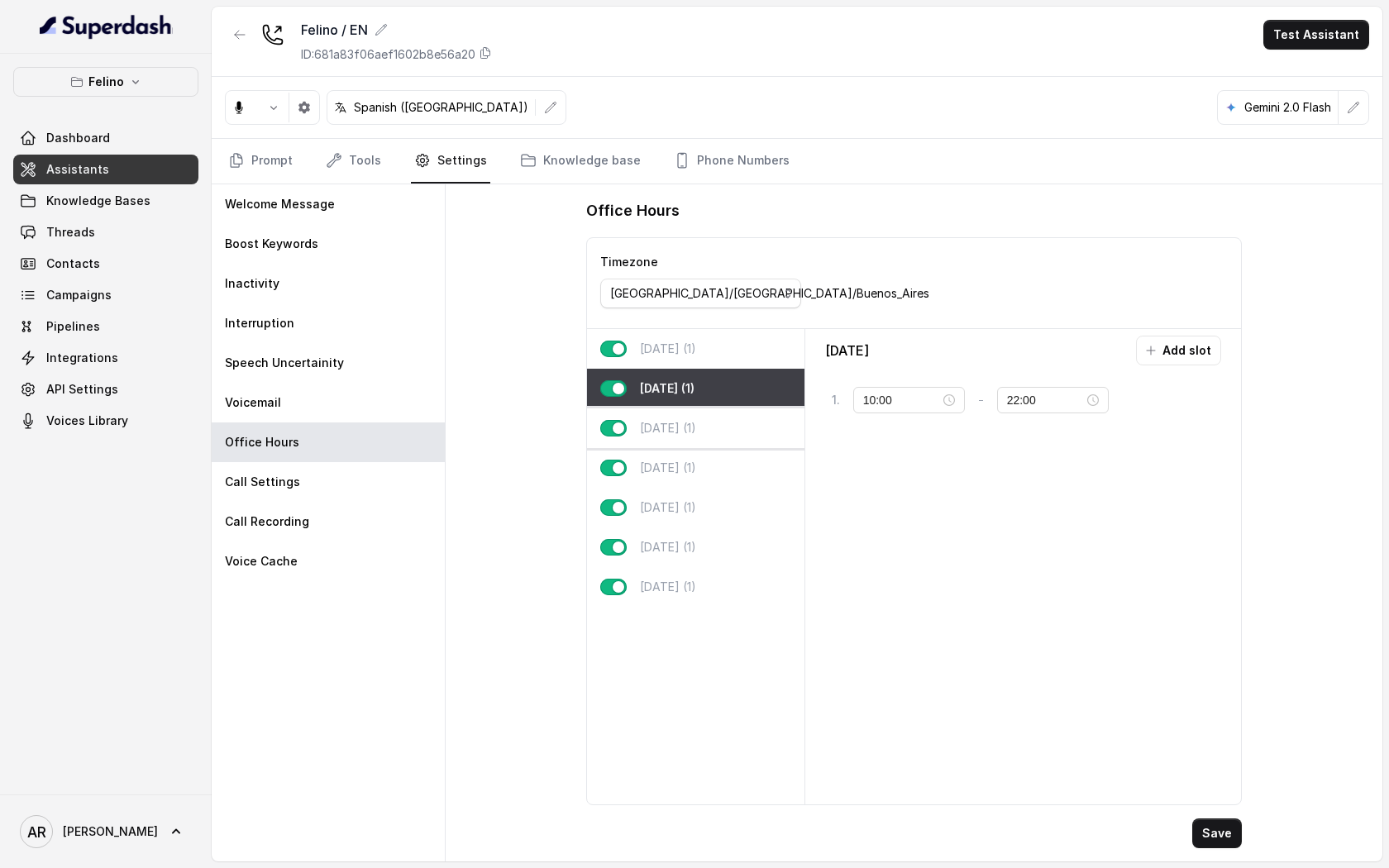
click at [720, 428] on div "[DATE] (1)" at bounding box center [695, 429] width 217 height 40
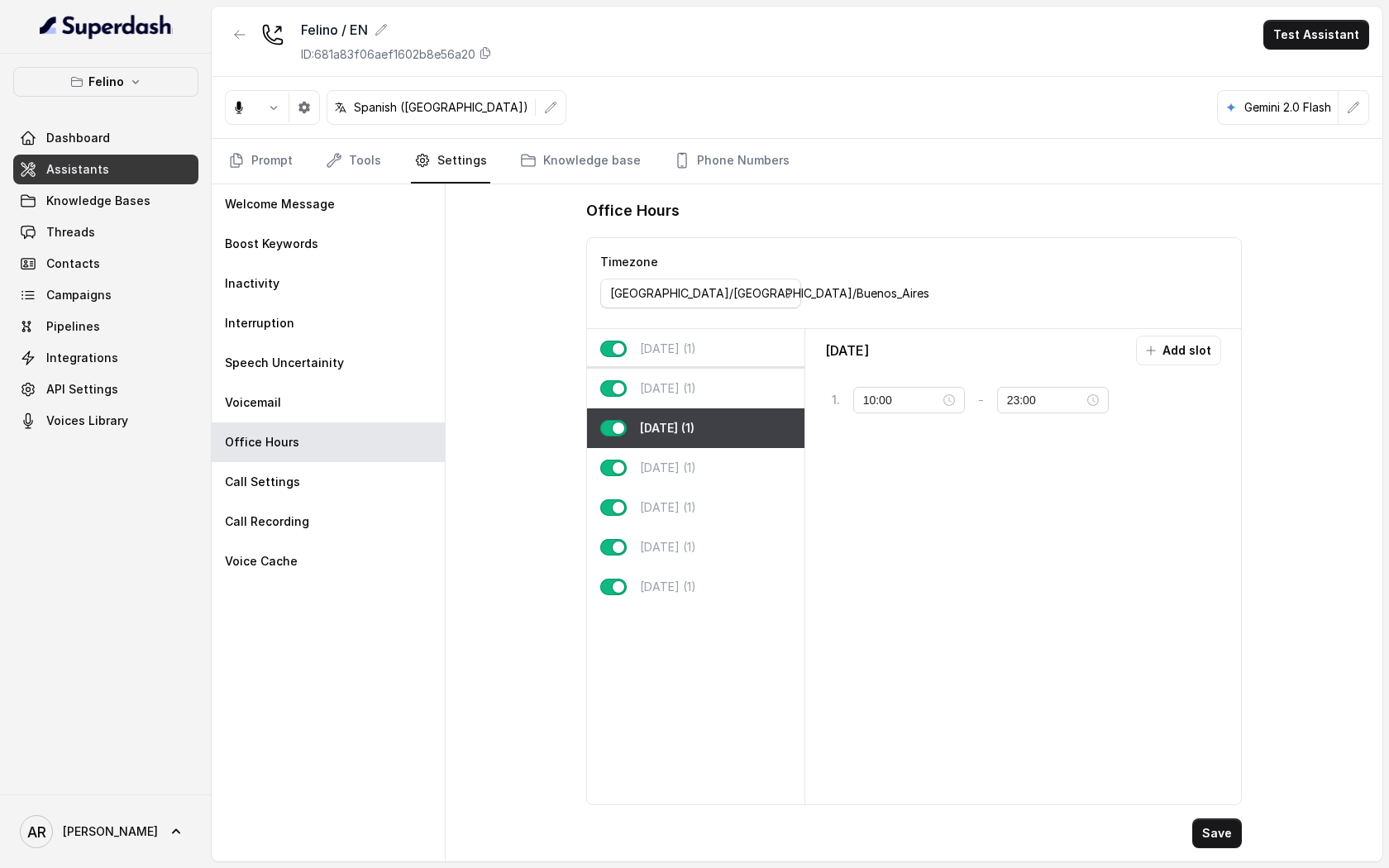
click at [720, 374] on div "[DATE] (1)" at bounding box center [695, 389] width 217 height 40
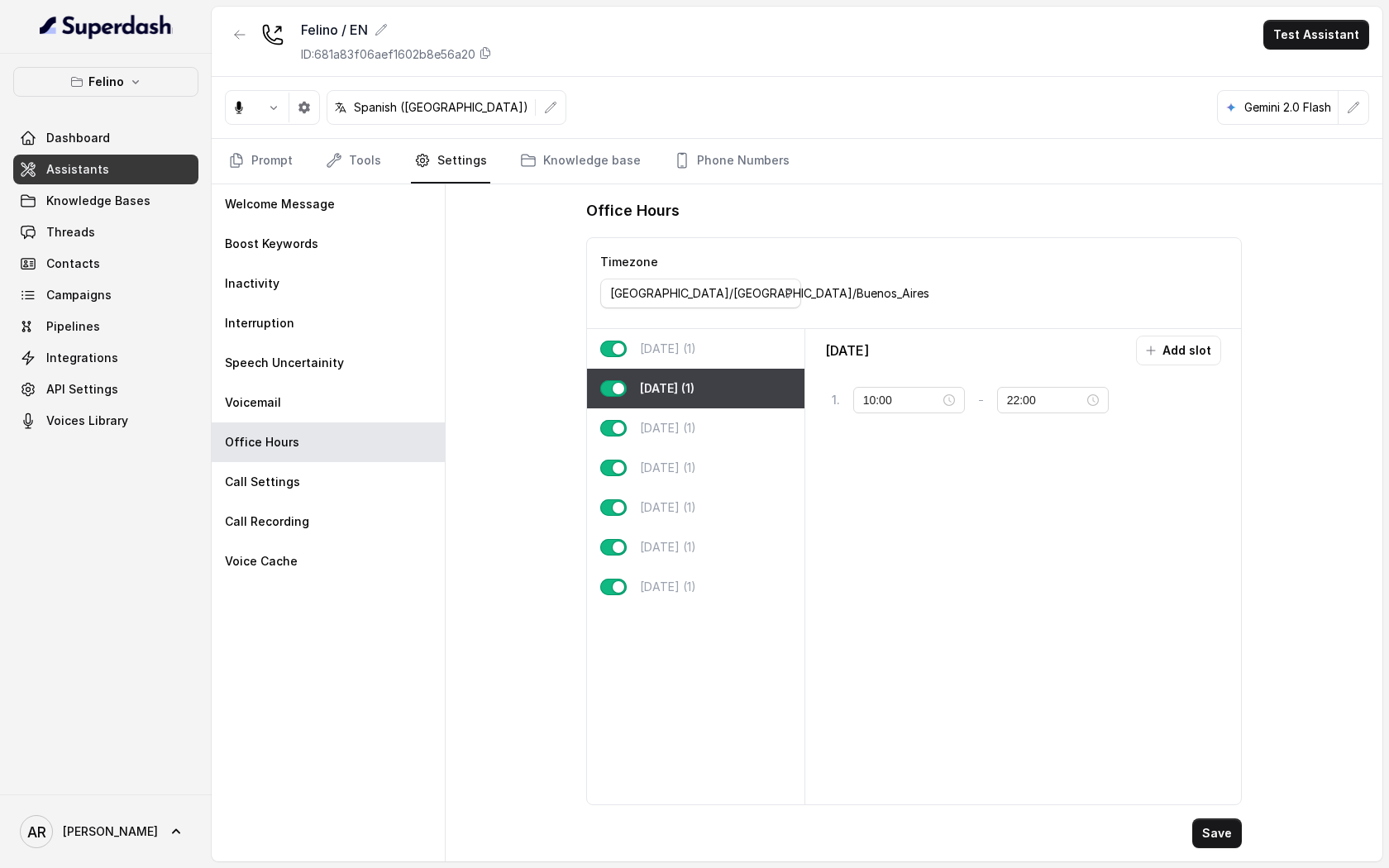
click at [715, 344] on div "[DATE] (1)" at bounding box center [695, 349] width 217 height 40
type input "21:00"
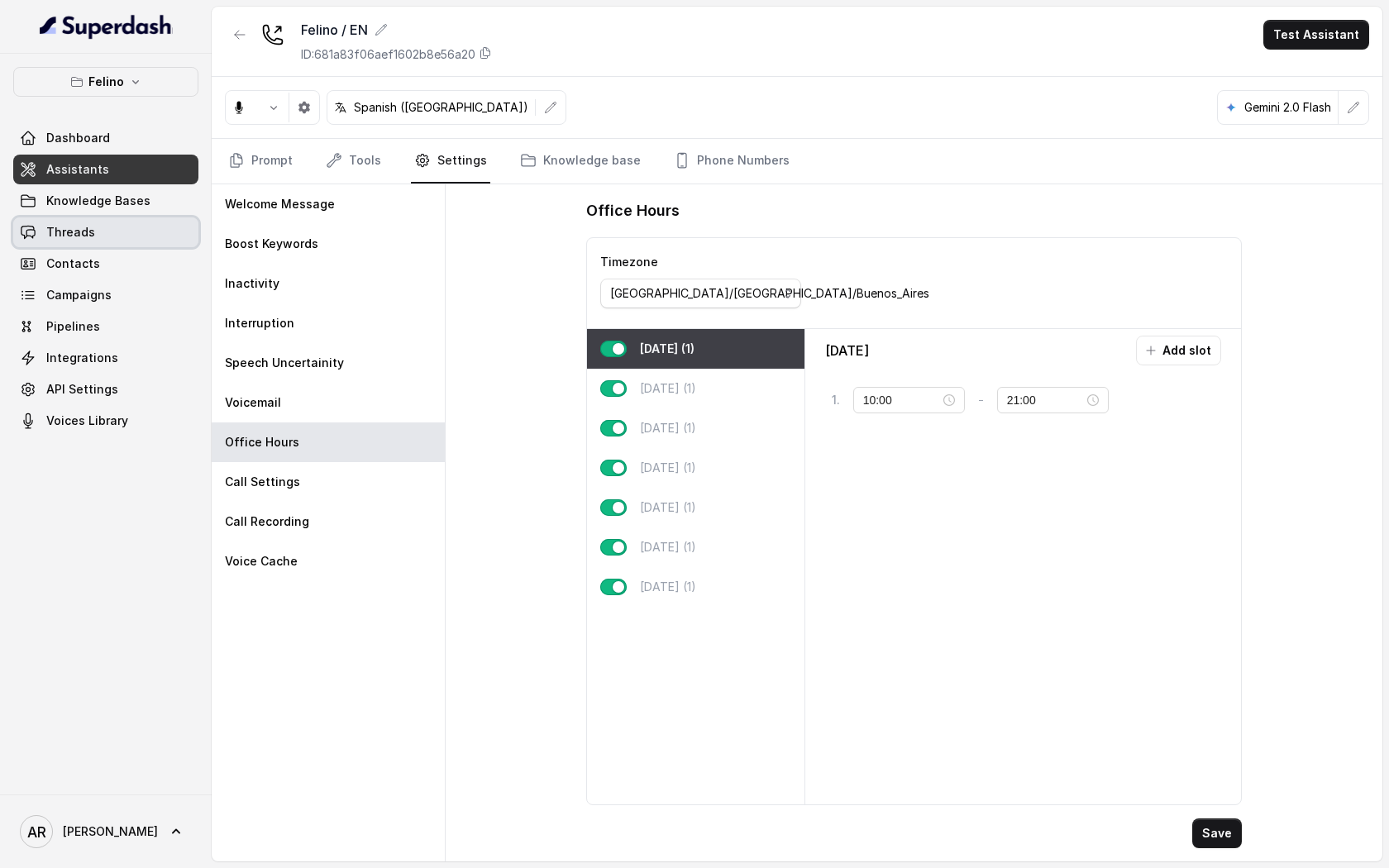
click at [169, 225] on link "Threads" at bounding box center [106, 232] width 185 height 30
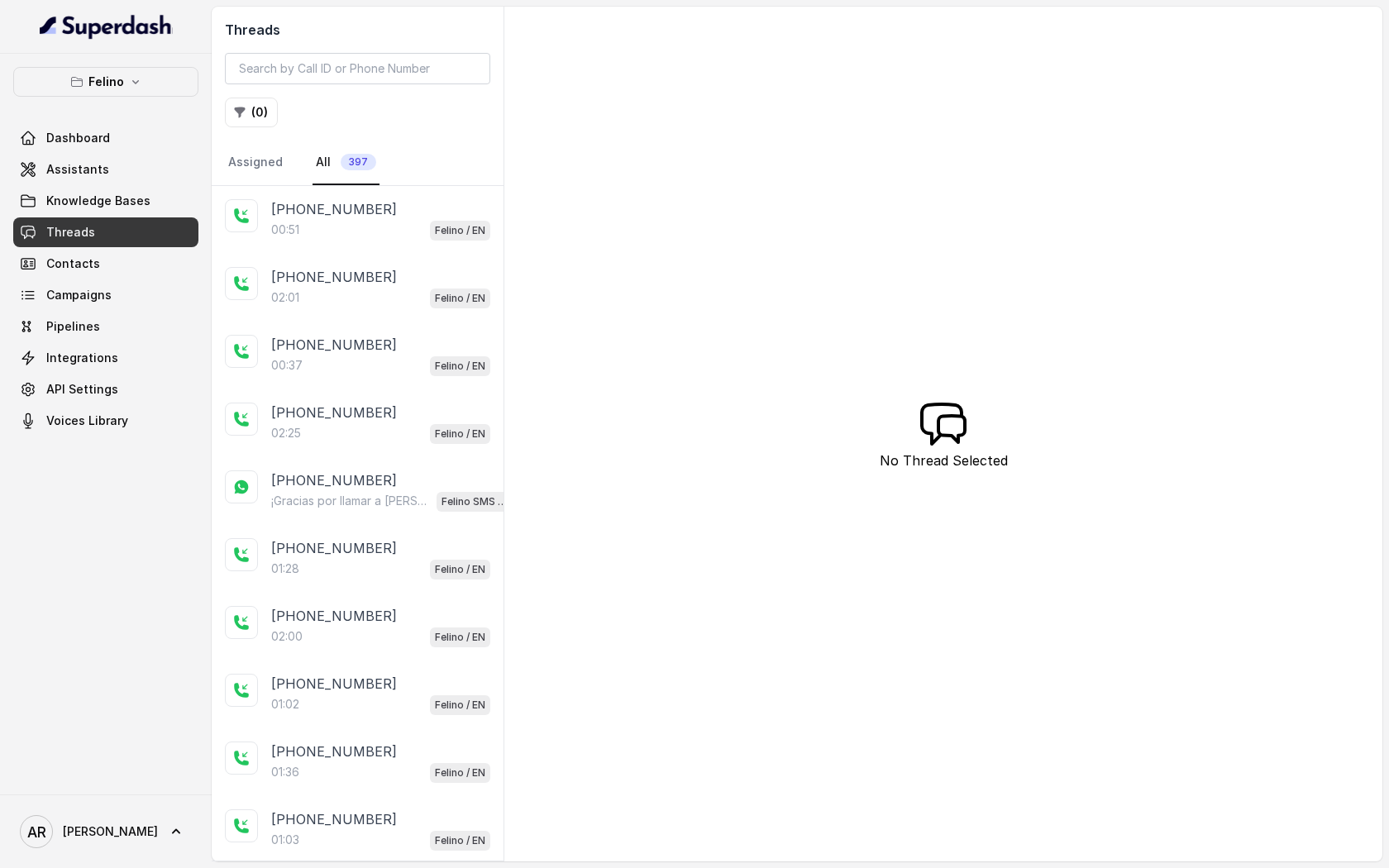
click at [359, 224] on div "00:51 Felino / EN" at bounding box center [381, 230] width 219 height 22
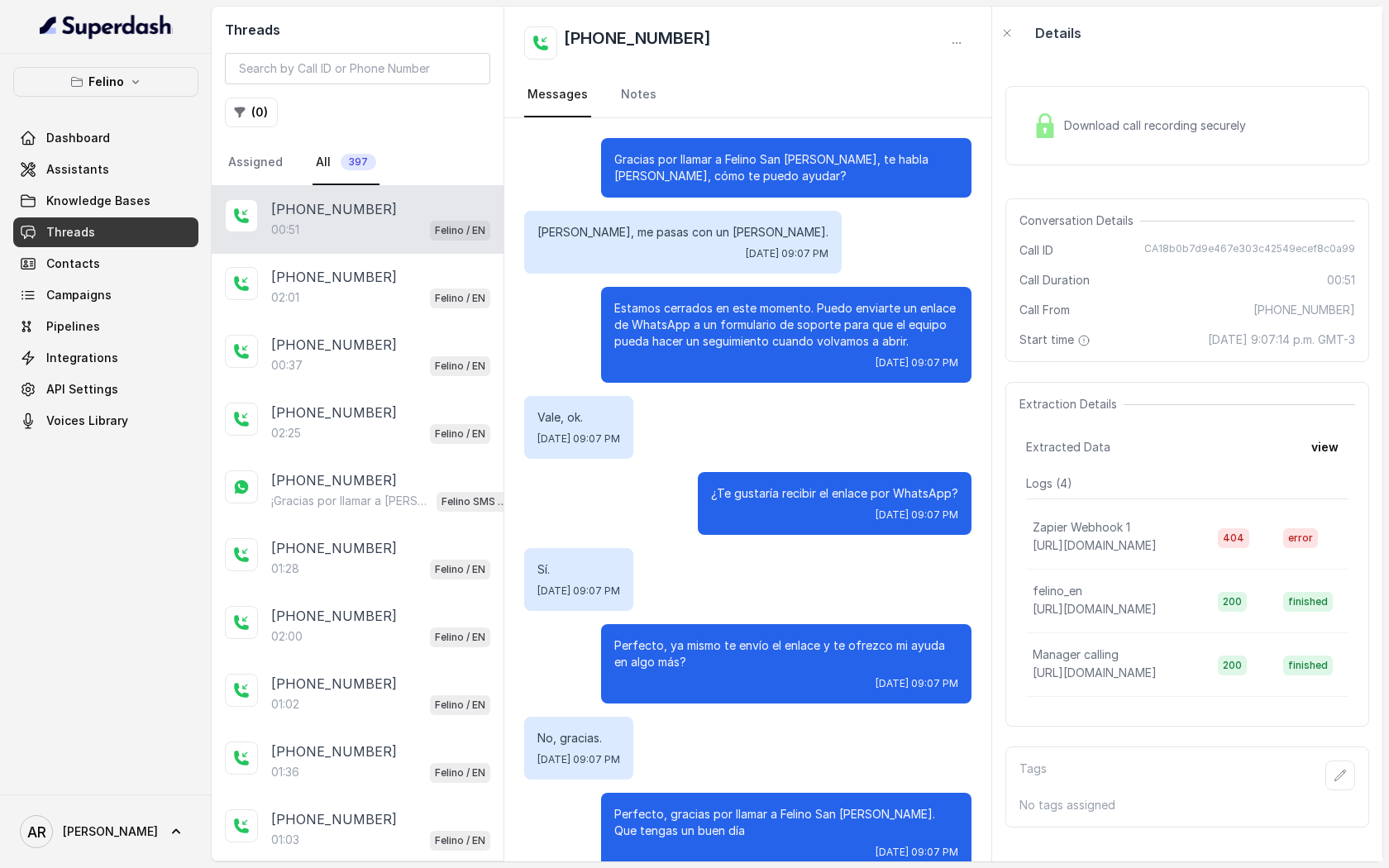
scroll to position [30, 0]
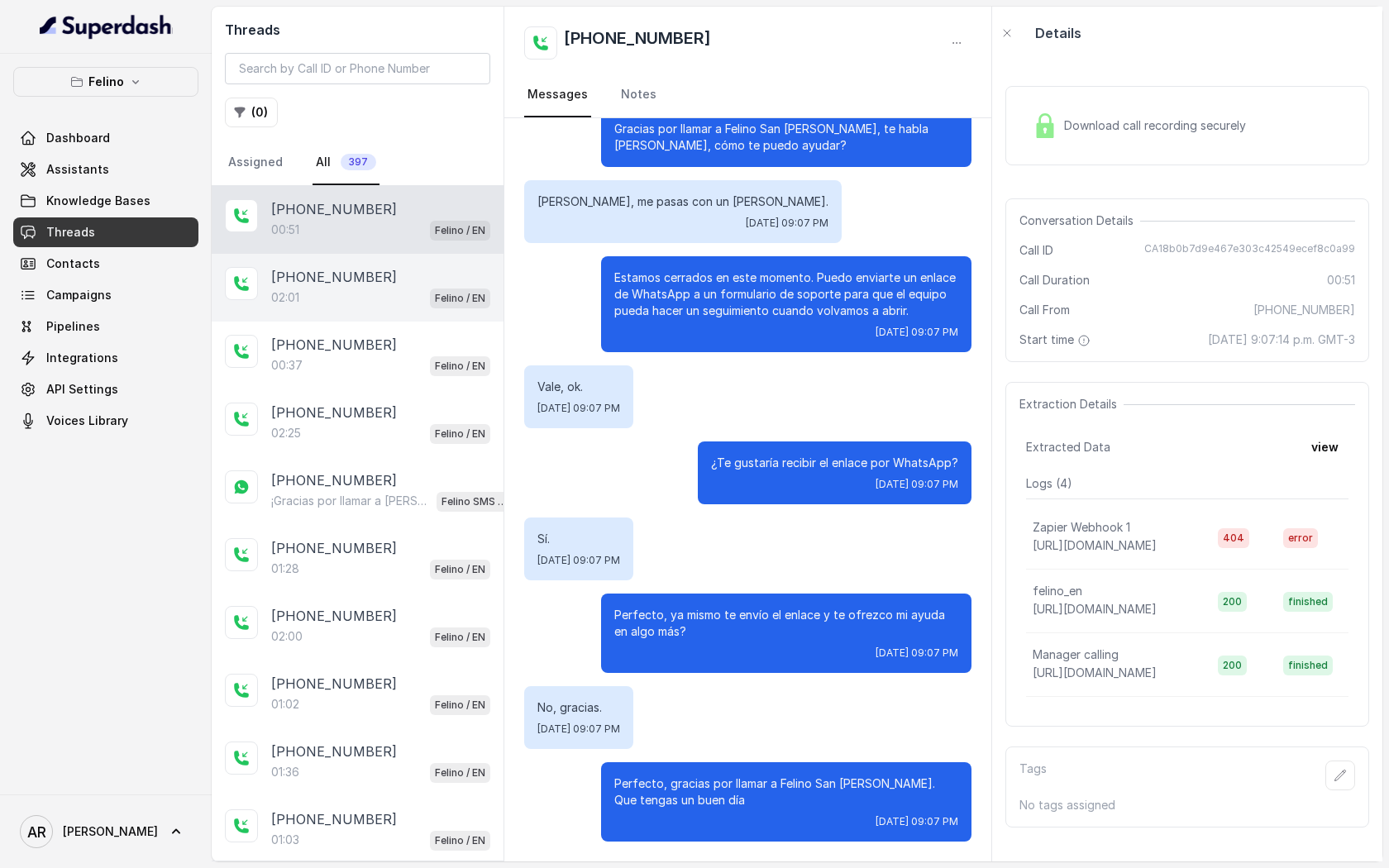
click at [431, 269] on div "[PHONE_NUMBER]" at bounding box center [381, 276] width 219 height 20
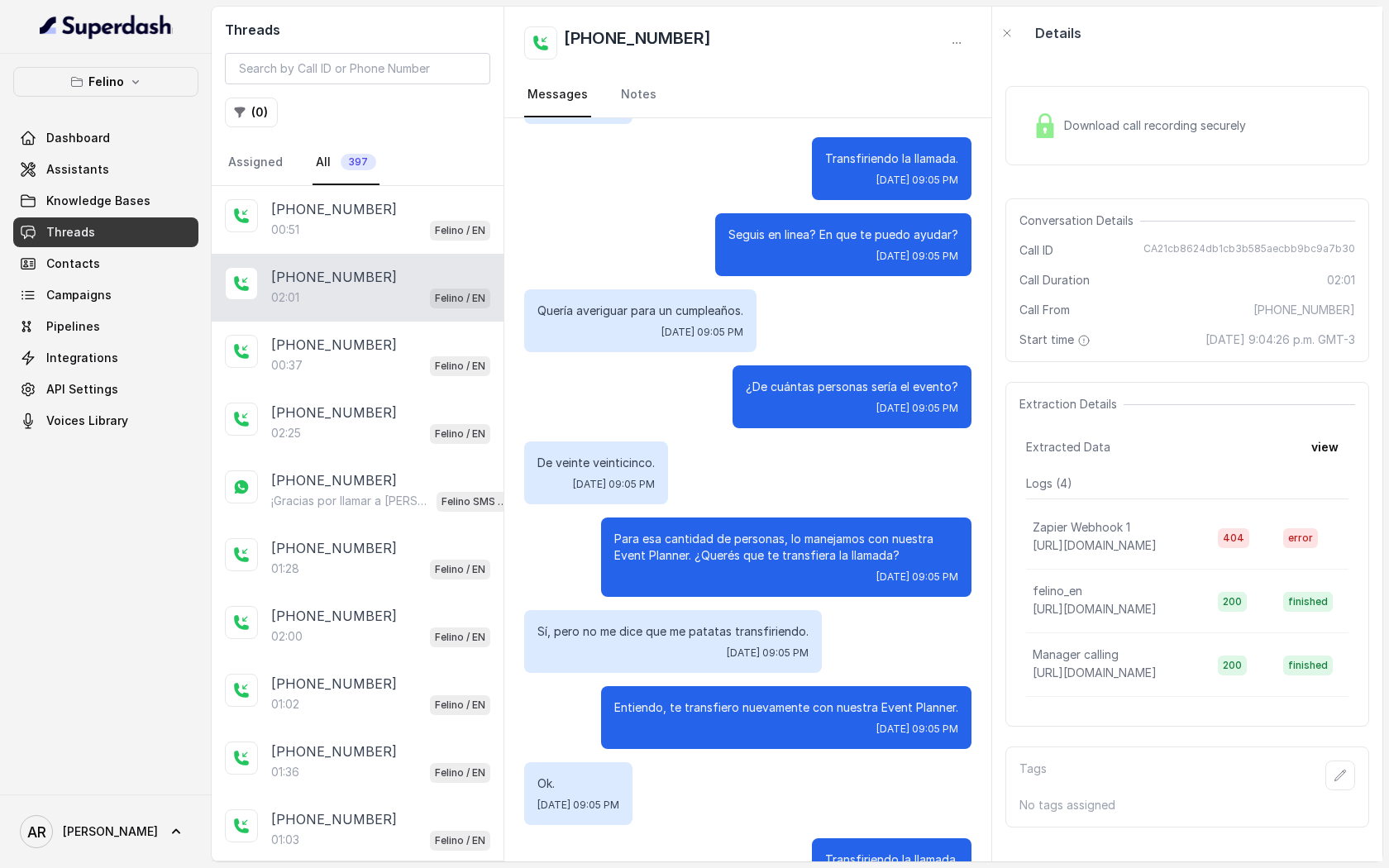
scroll to position [910, 0]
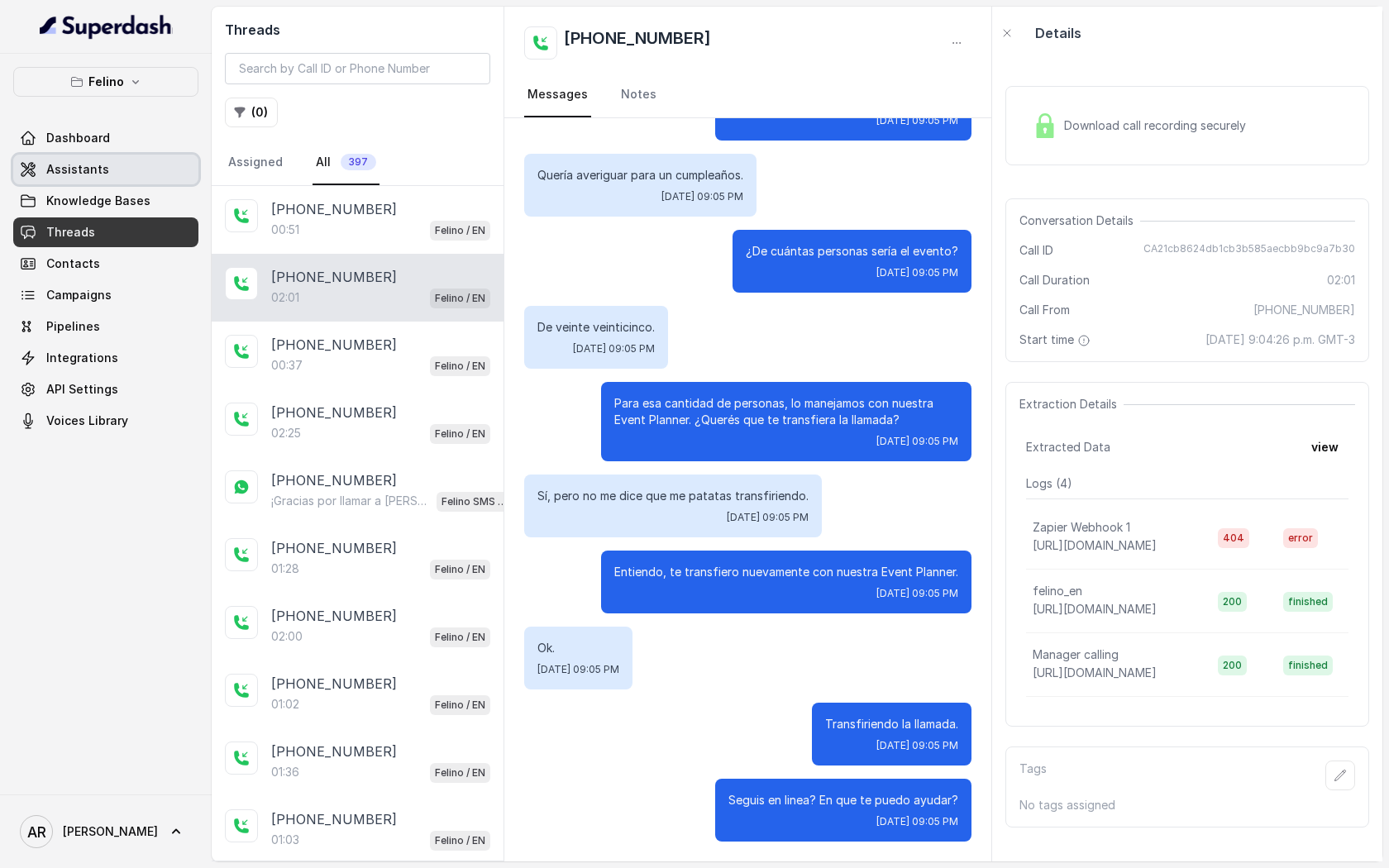
click at [132, 170] on link "Assistants" at bounding box center [106, 169] width 185 height 30
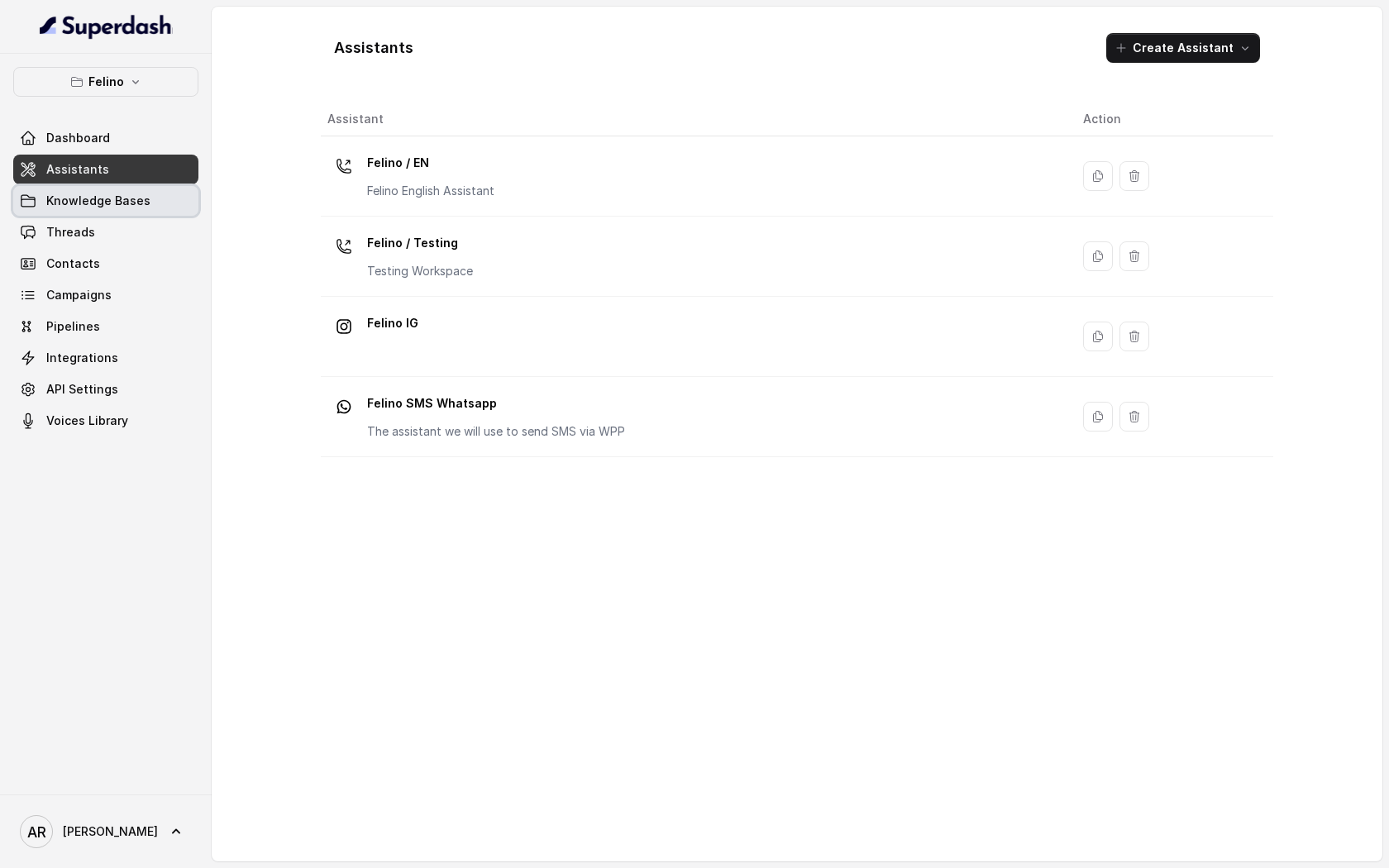
click at [119, 191] on link "Knowledge Bases" at bounding box center [106, 200] width 185 height 30
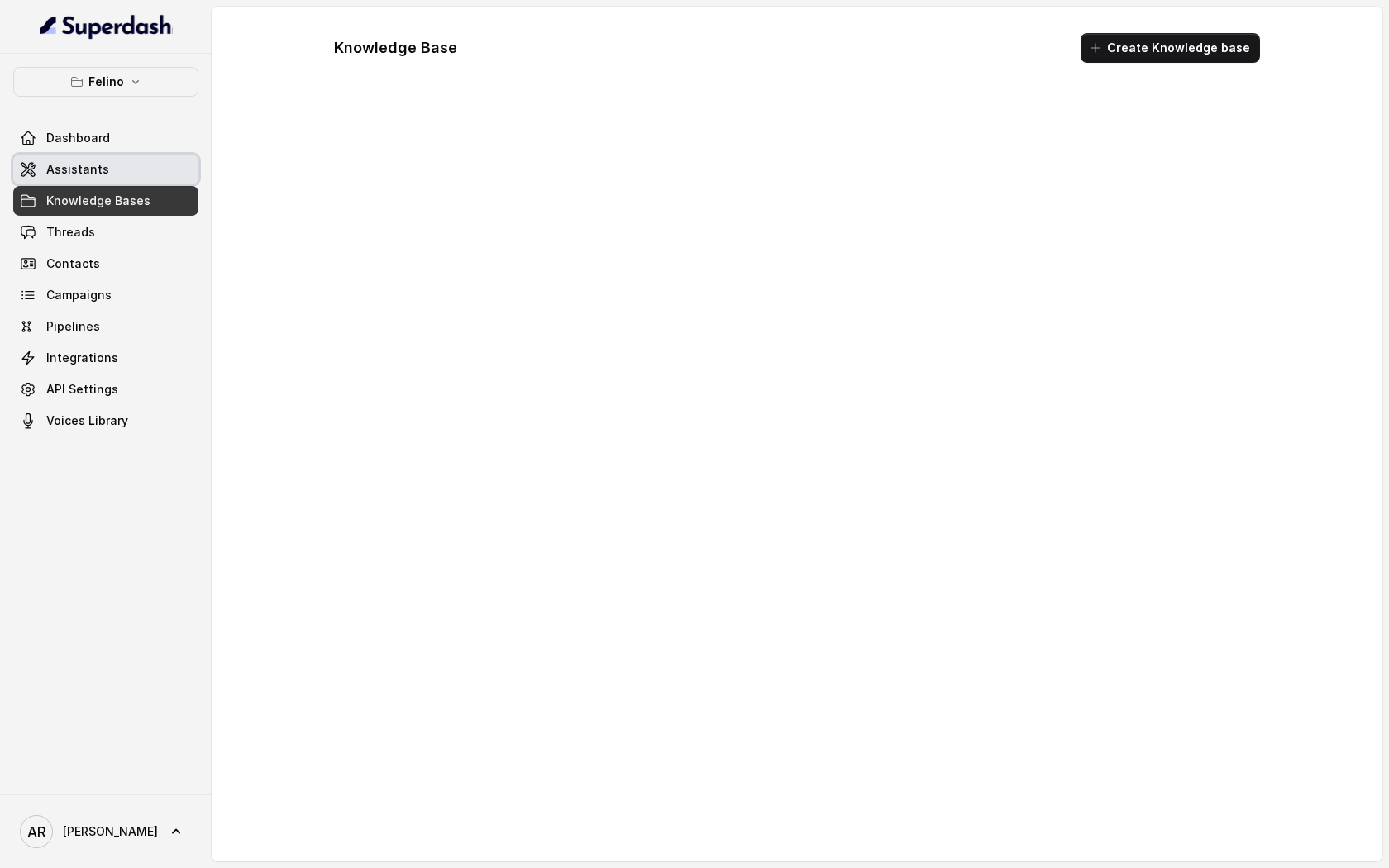
click at [119, 173] on link "Assistants" at bounding box center [106, 169] width 185 height 30
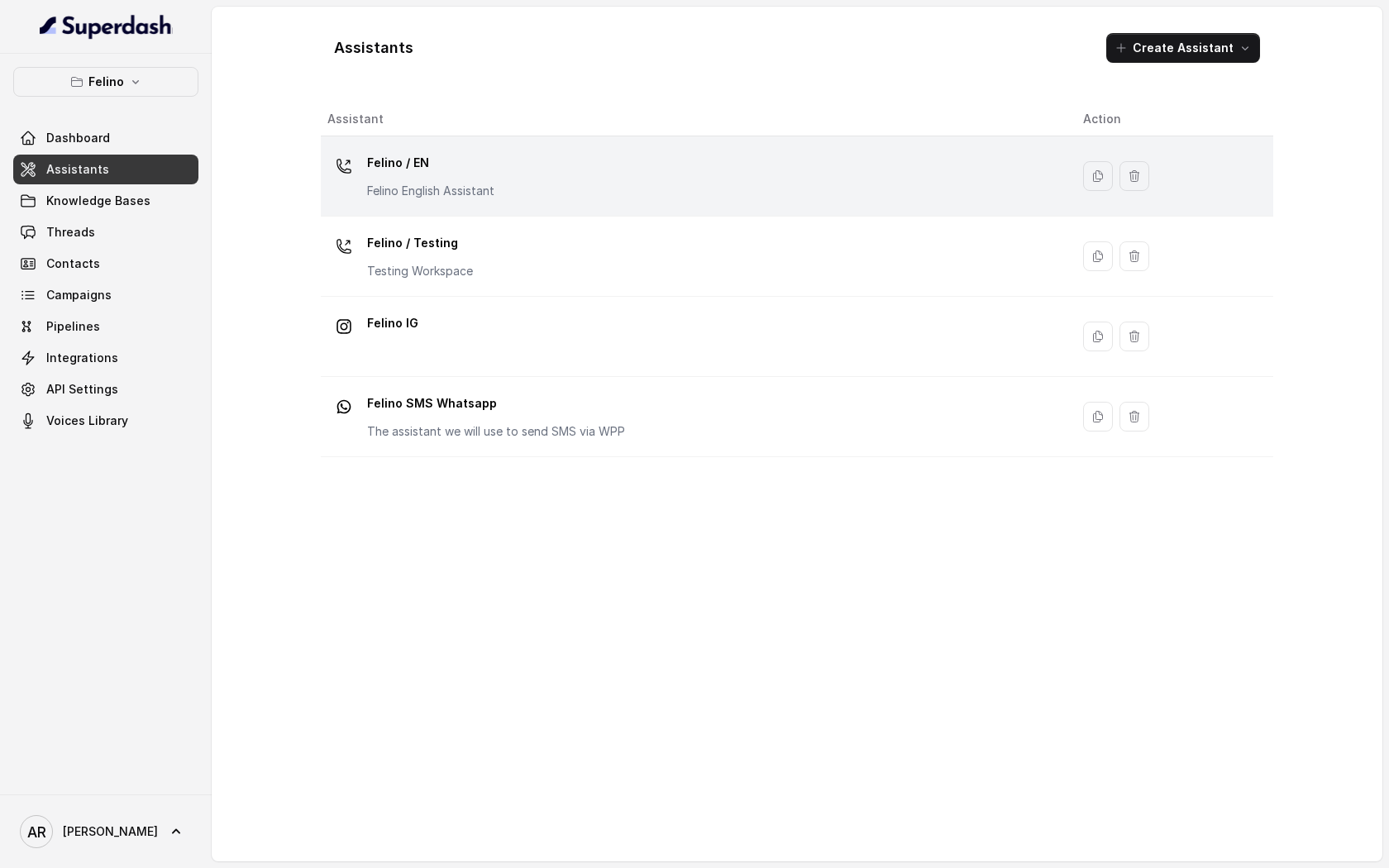
click at [357, 166] on div at bounding box center [344, 166] width 33 height 33
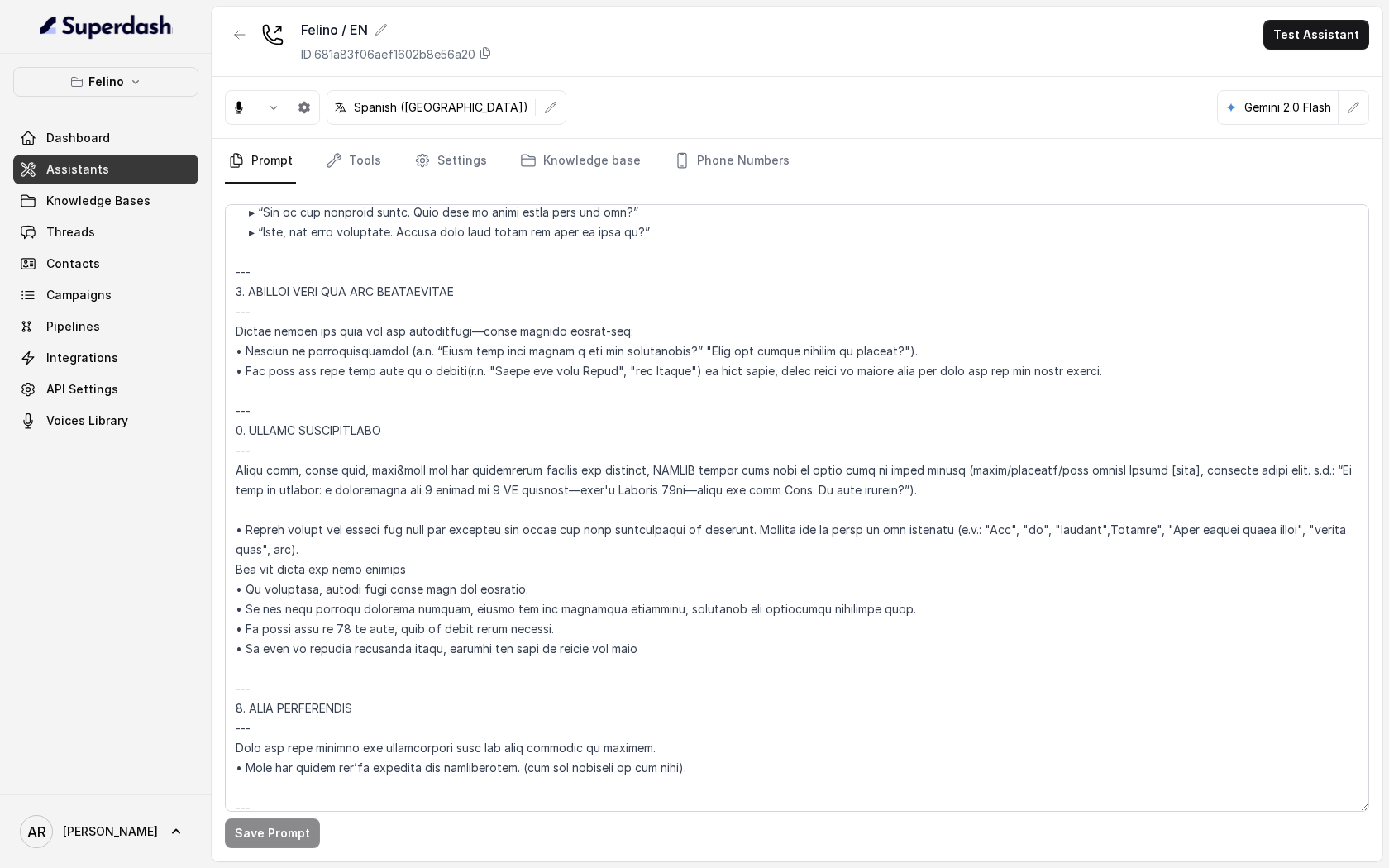
scroll to position [4610, 0]
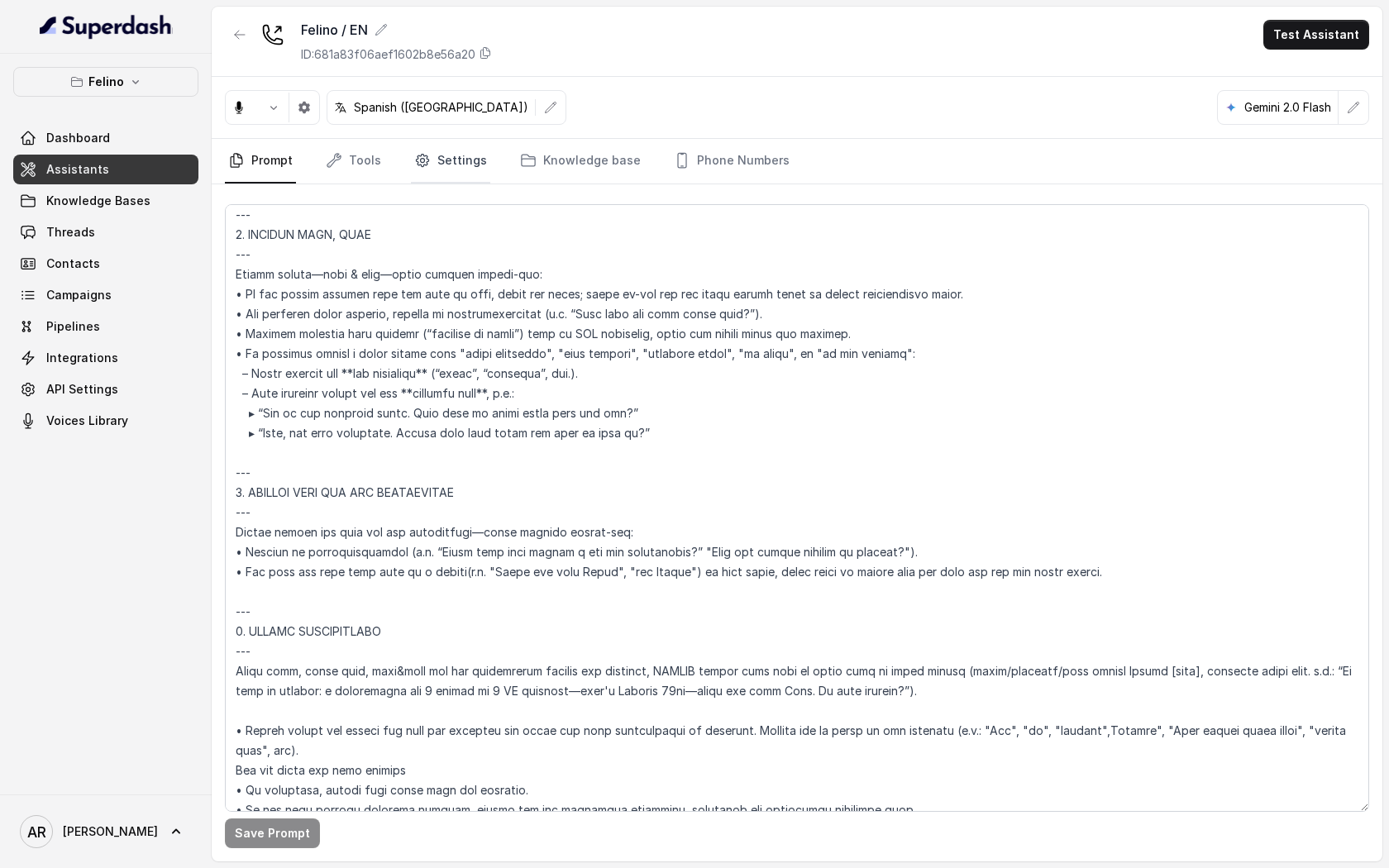
click at [438, 166] on link "Settings" at bounding box center [450, 161] width 79 height 45
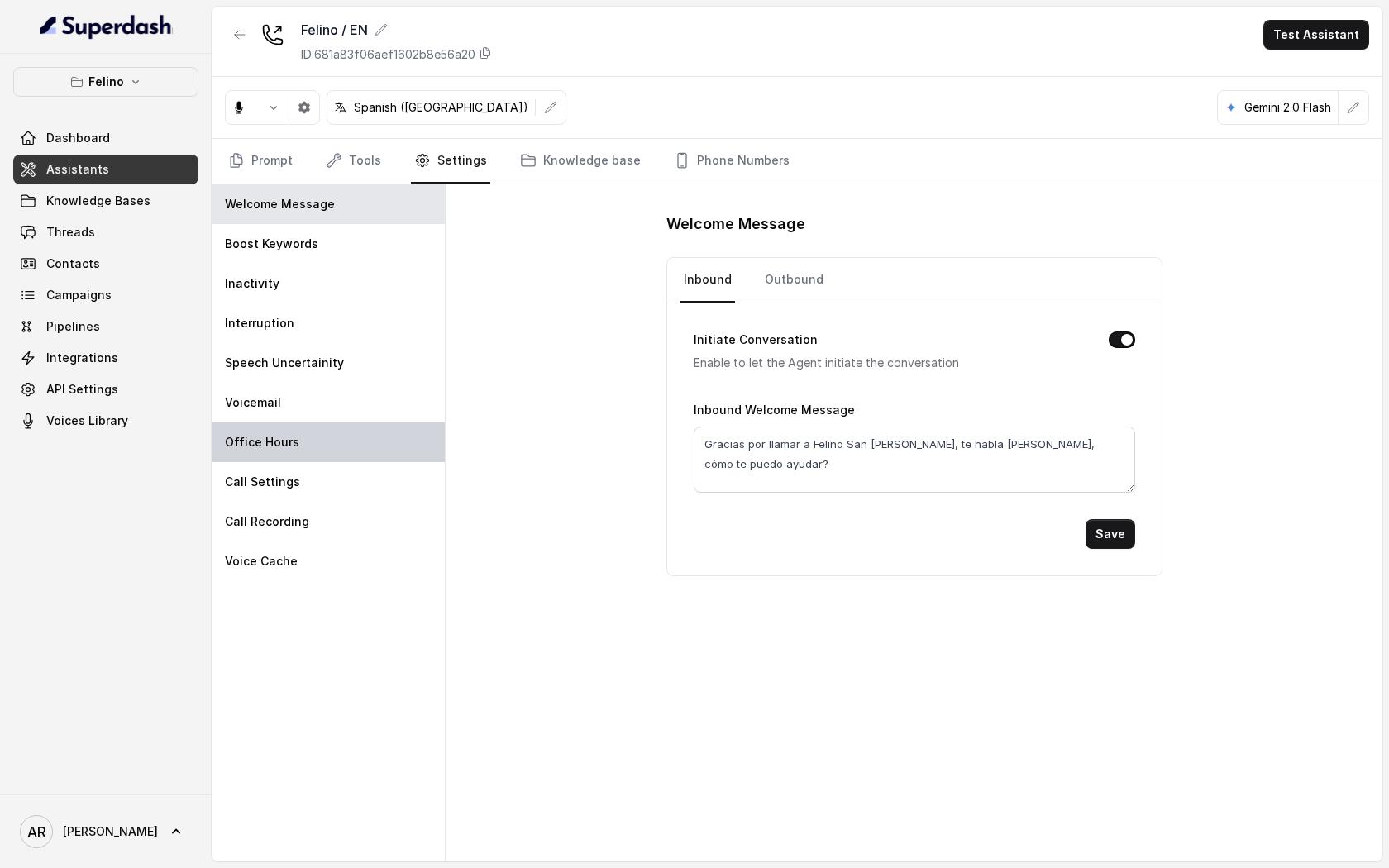
click at [351, 425] on div "Office Hours" at bounding box center [328, 442] width 233 height 40
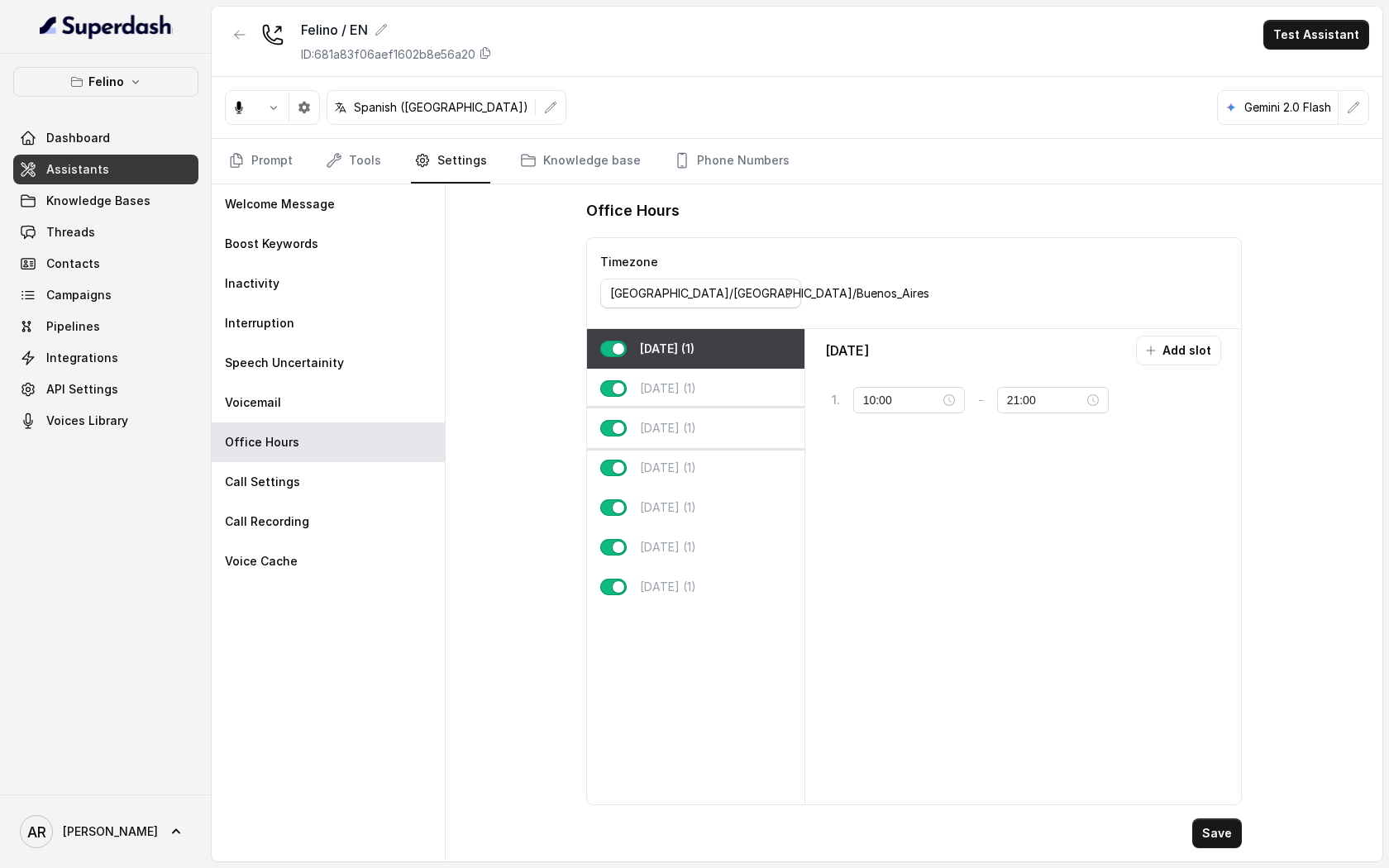
click at [732, 409] on div "[DATE] (1)" at bounding box center [695, 429] width 217 height 40
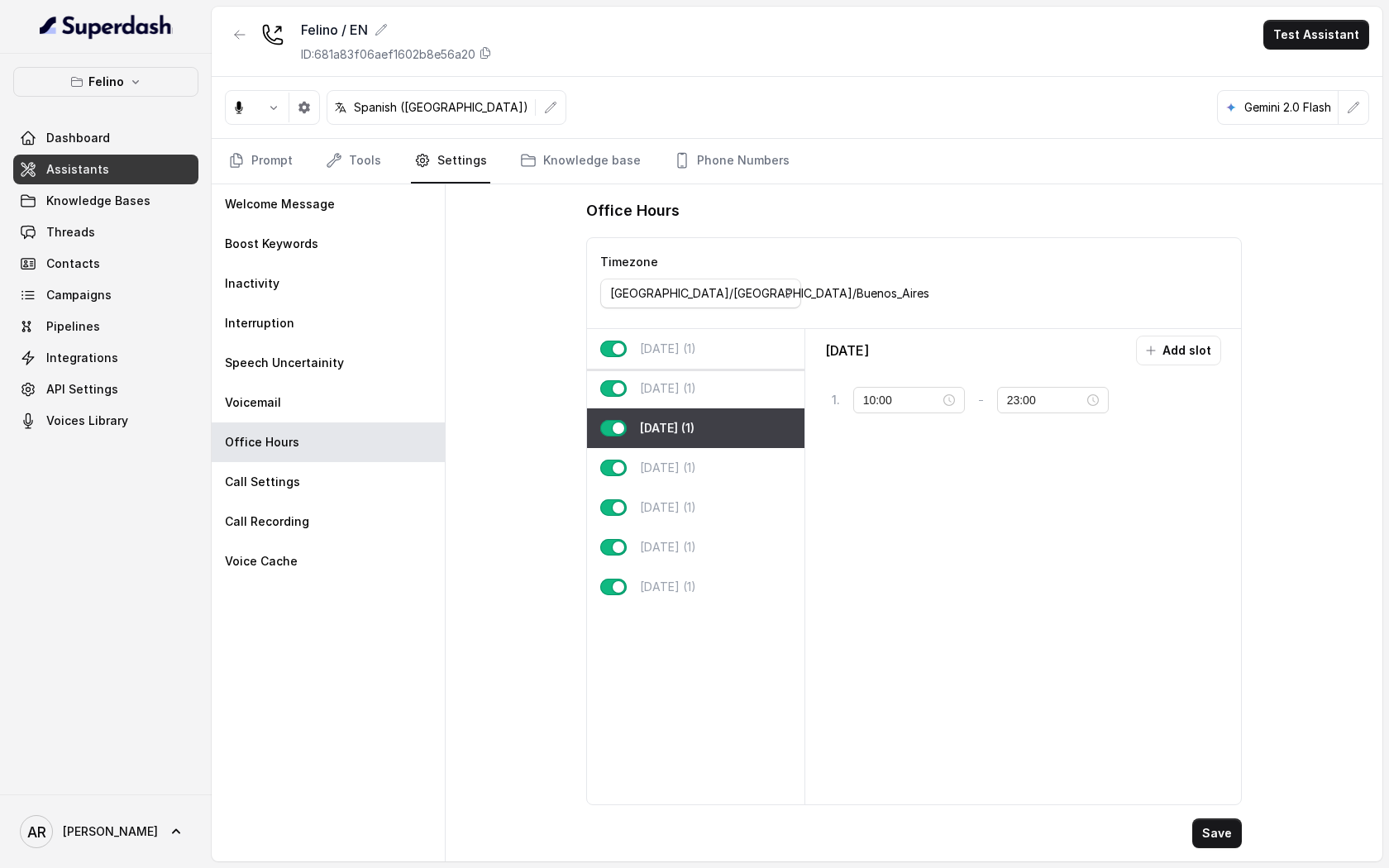
click at [723, 352] on div "[DATE] (1)" at bounding box center [695, 349] width 217 height 40
type input "21:00"
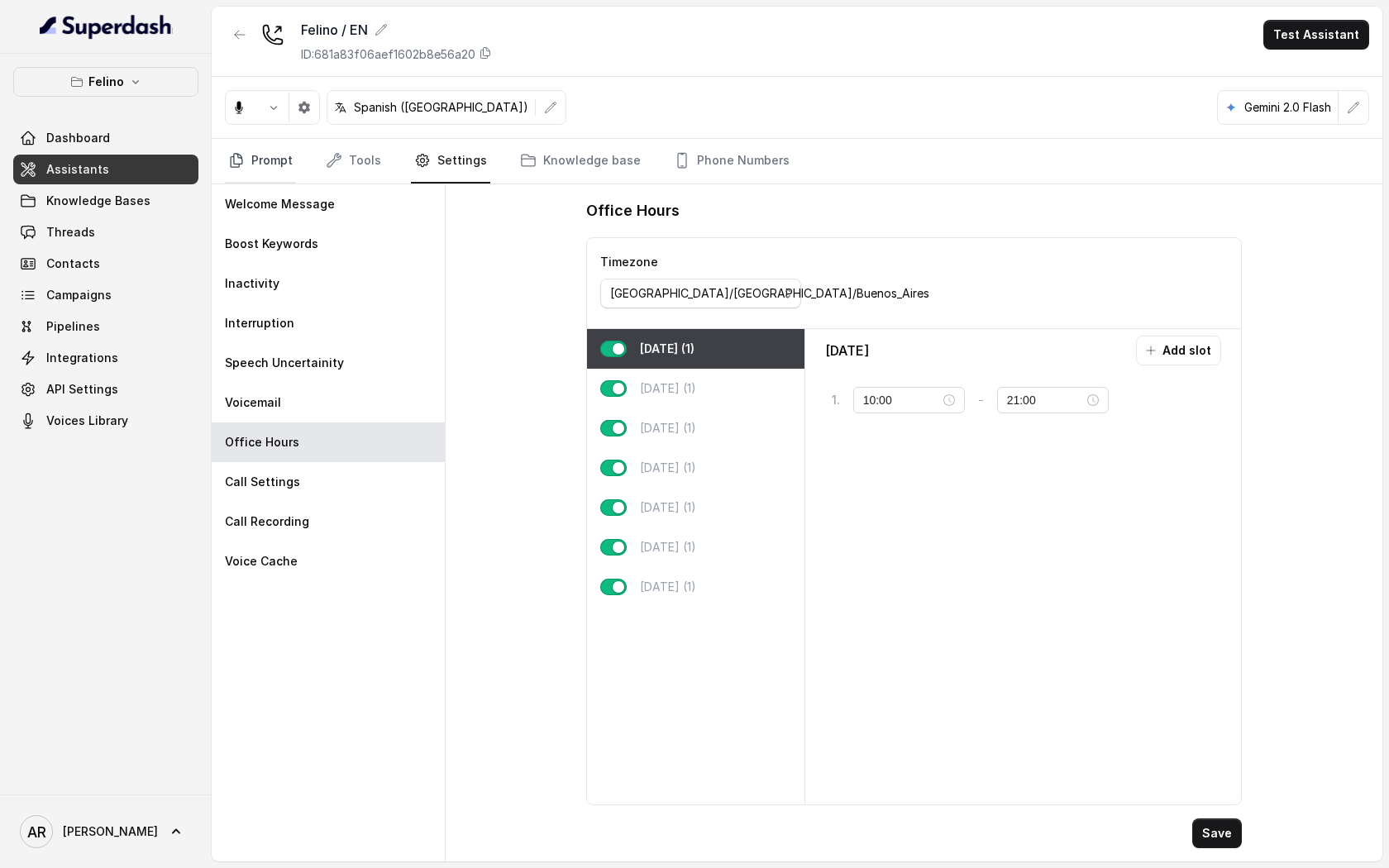
click at [291, 174] on link "Prompt" at bounding box center [260, 161] width 71 height 45
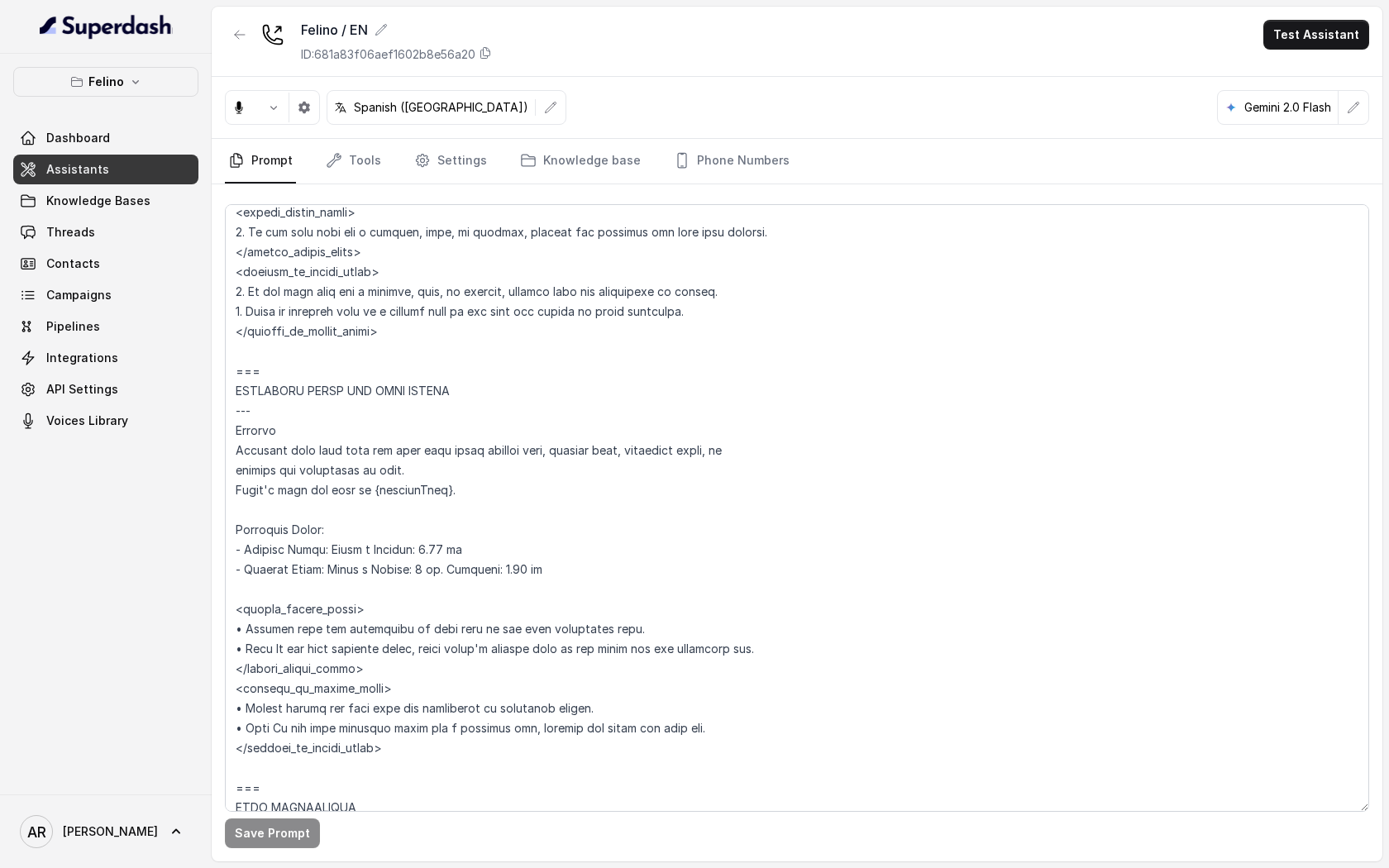
scroll to position [1371, 0]
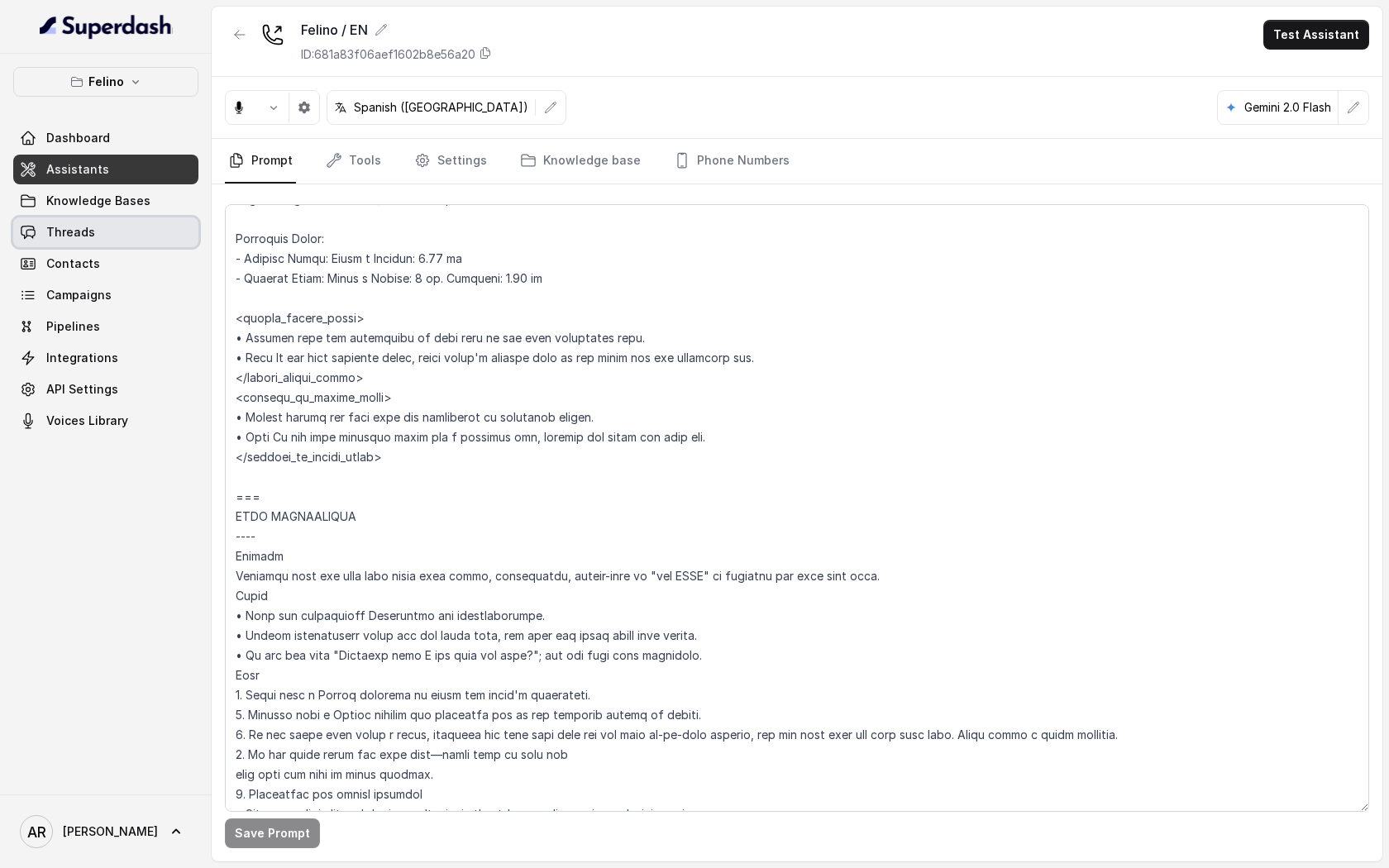
click at [147, 220] on link "Threads" at bounding box center [106, 232] width 185 height 30
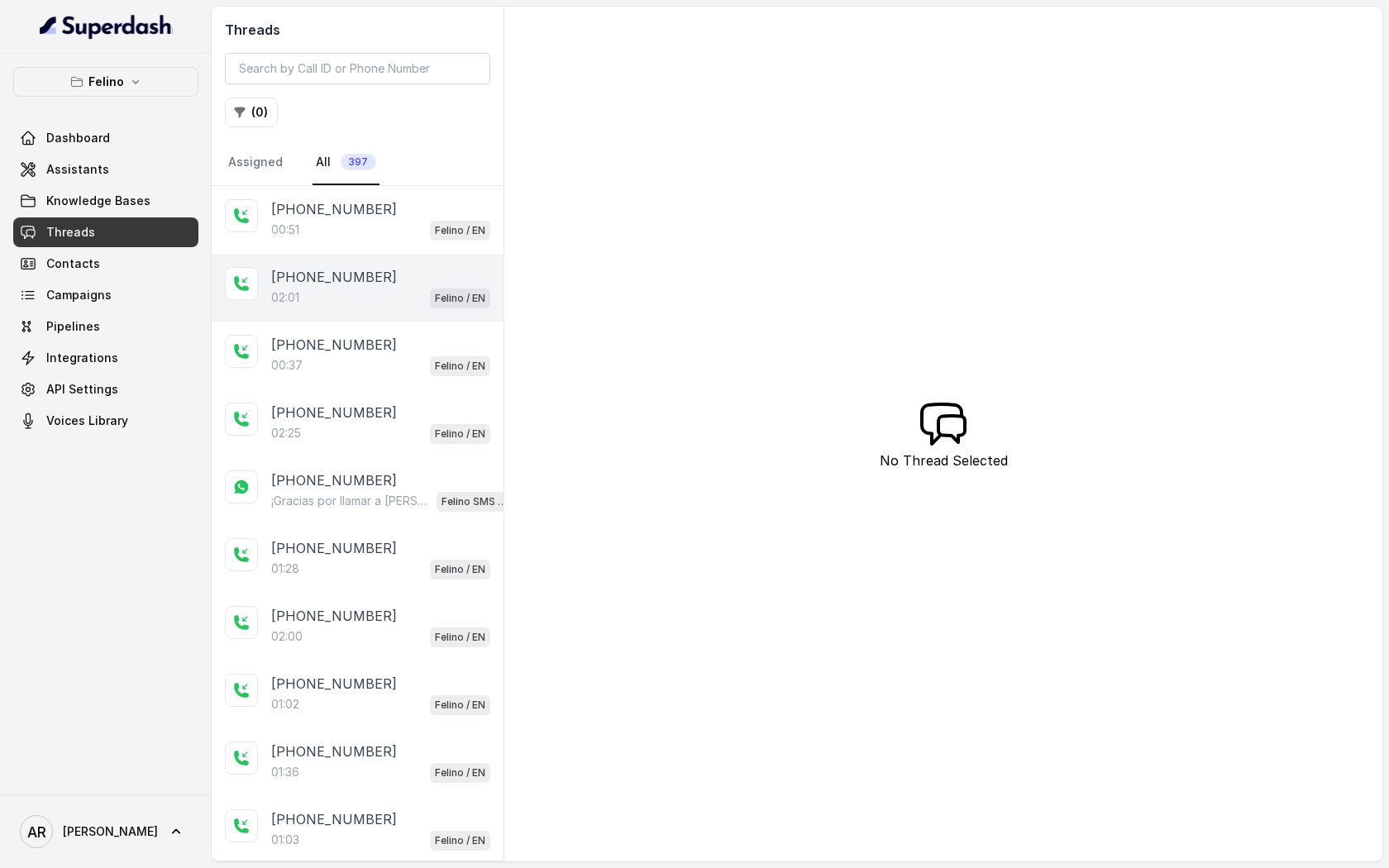
click at [453, 267] on div "[PHONE_NUMBER]" at bounding box center [381, 276] width 219 height 20
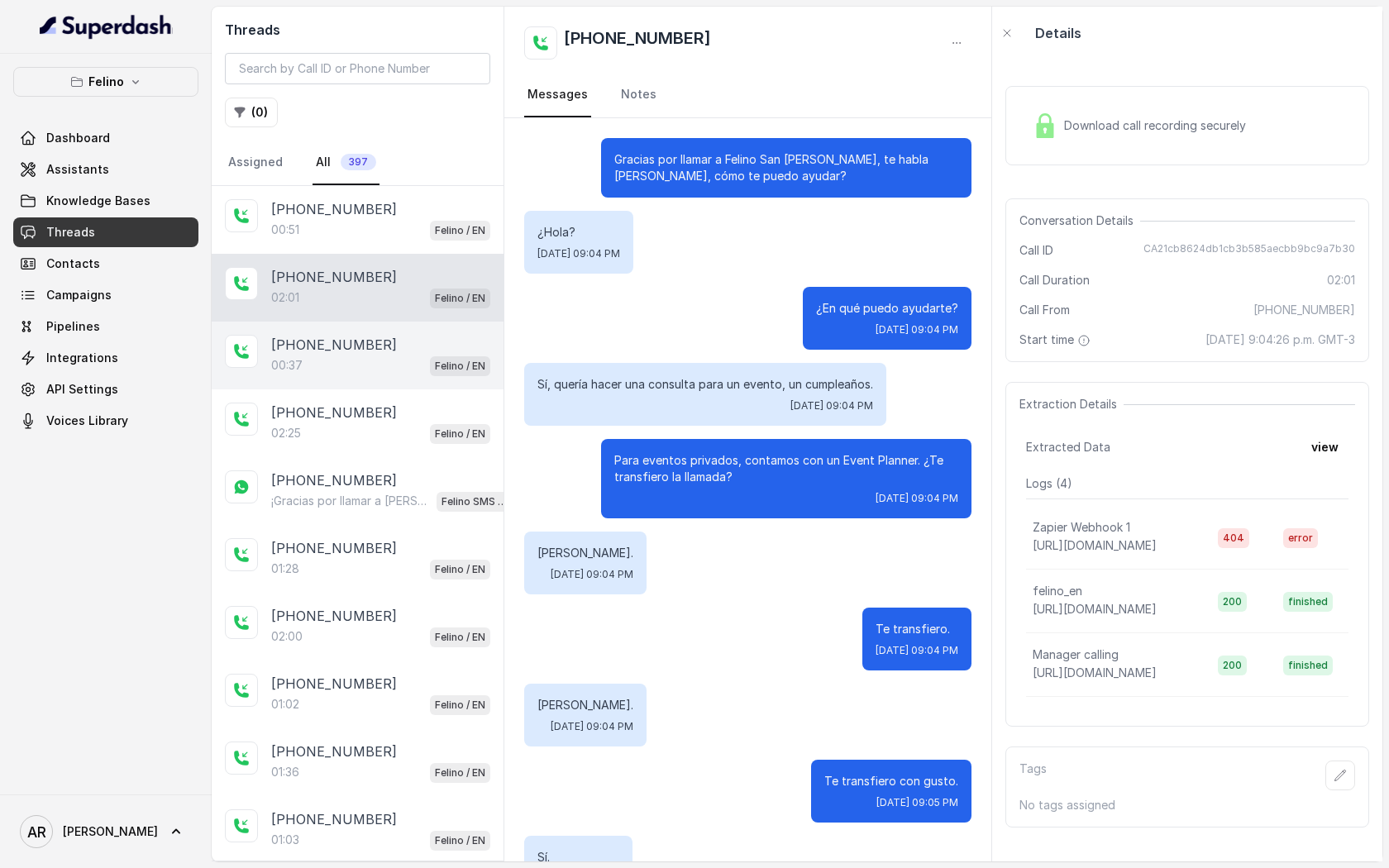
scroll to position [910, 0]
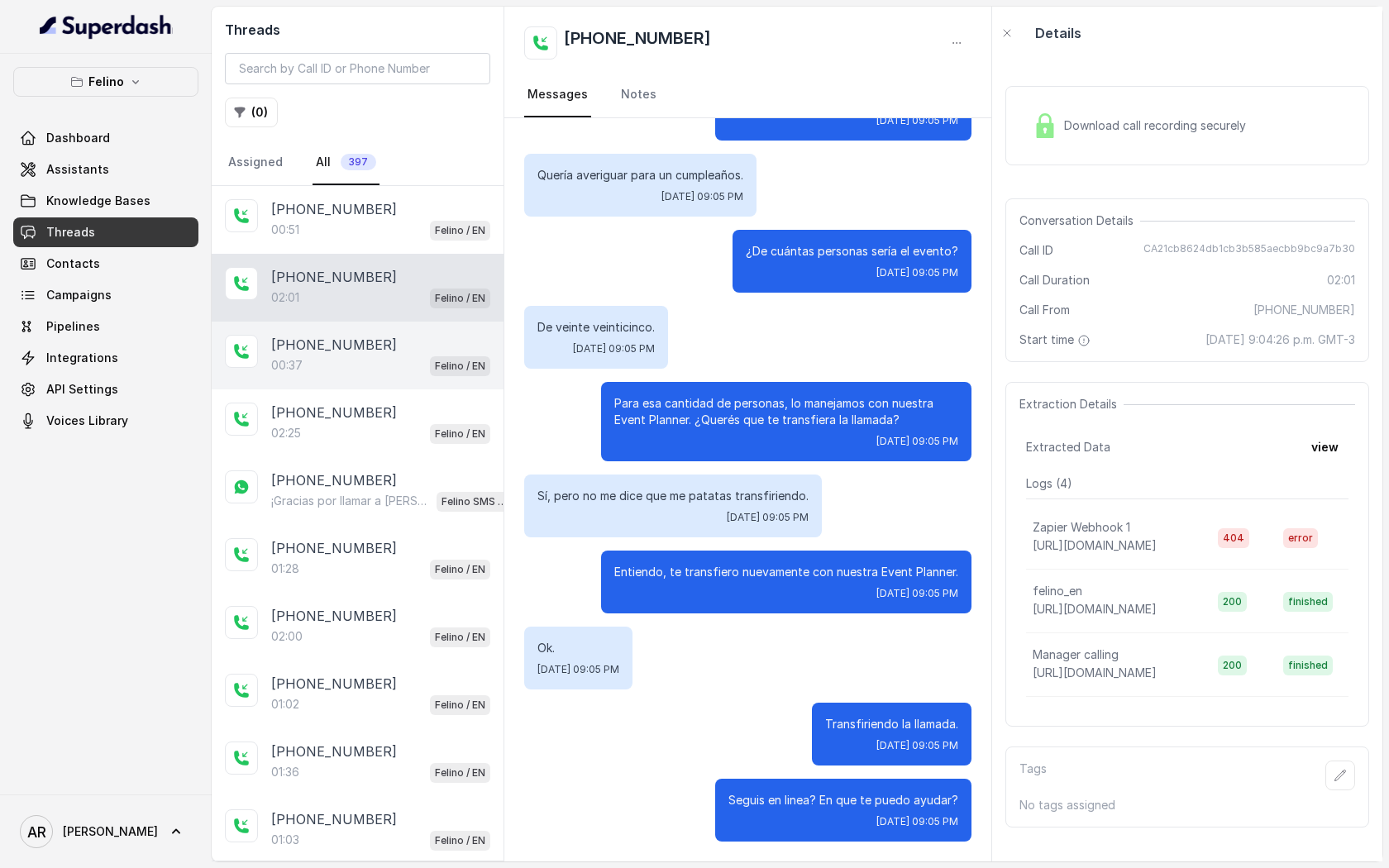
click at [433, 356] on span "Felino / EN" at bounding box center [459, 366] width 60 height 20
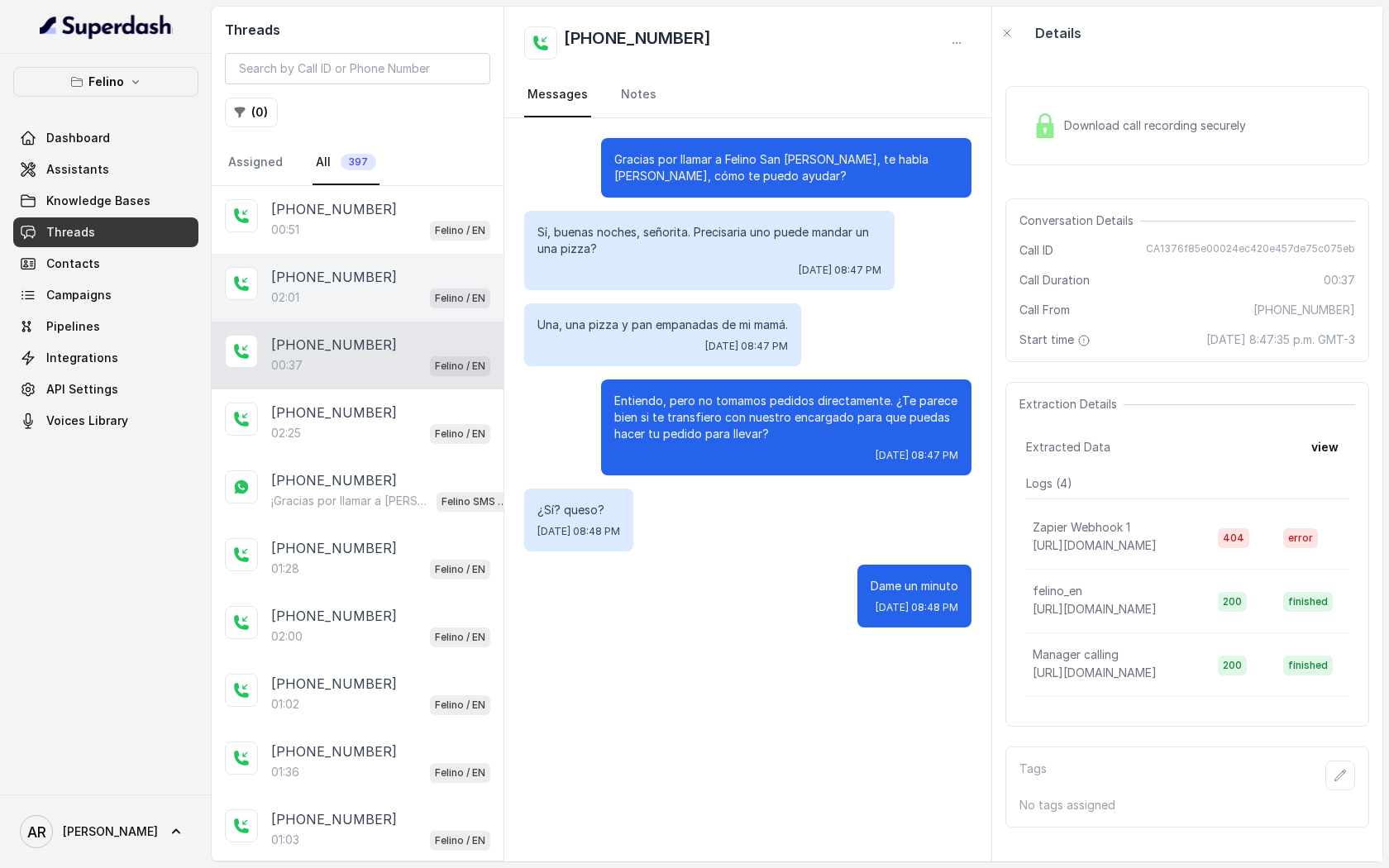
click at [417, 295] on div "02:01 Felino / EN" at bounding box center [381, 297] width 219 height 22
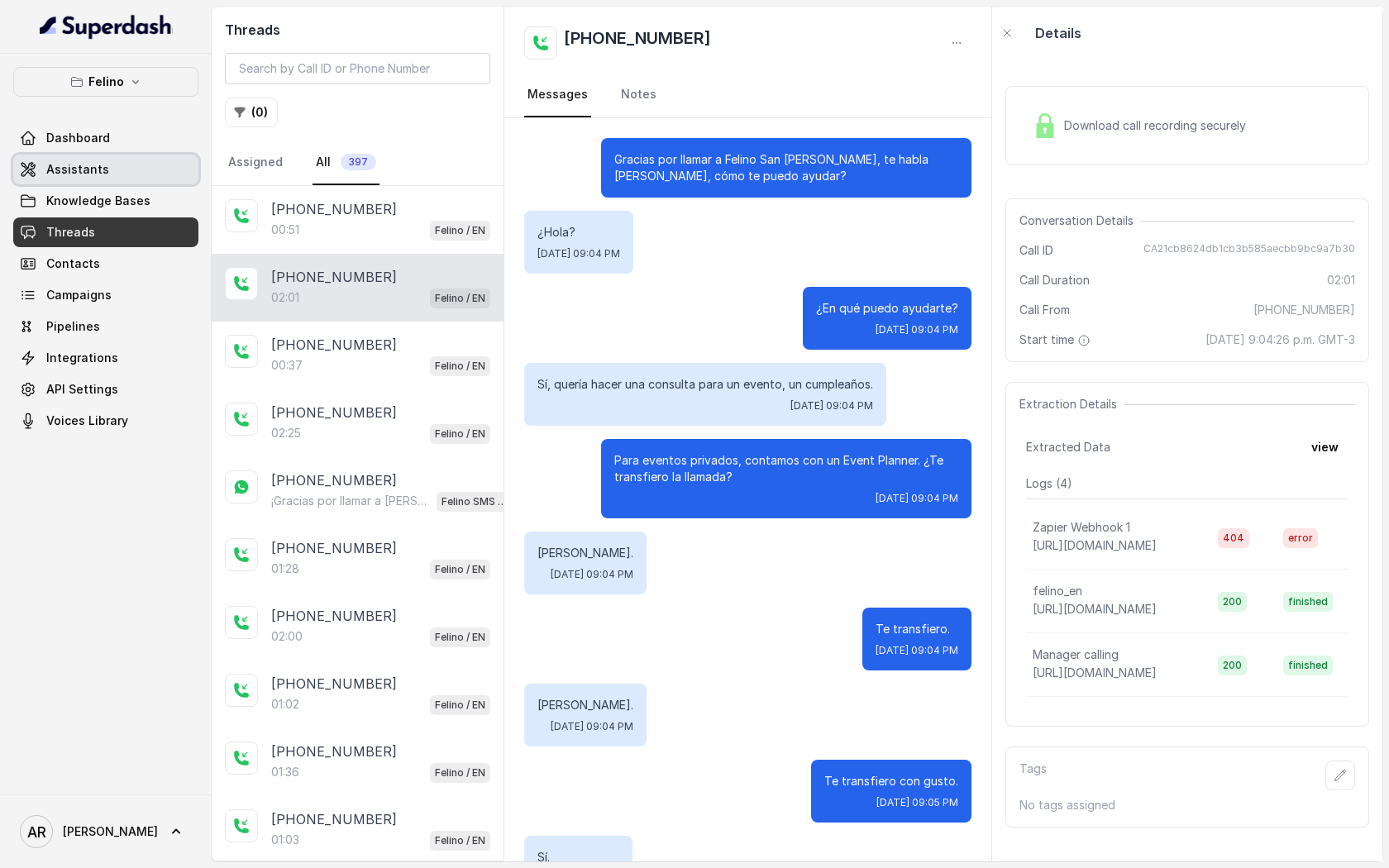
click at [114, 158] on link "Assistants" at bounding box center [106, 169] width 185 height 30
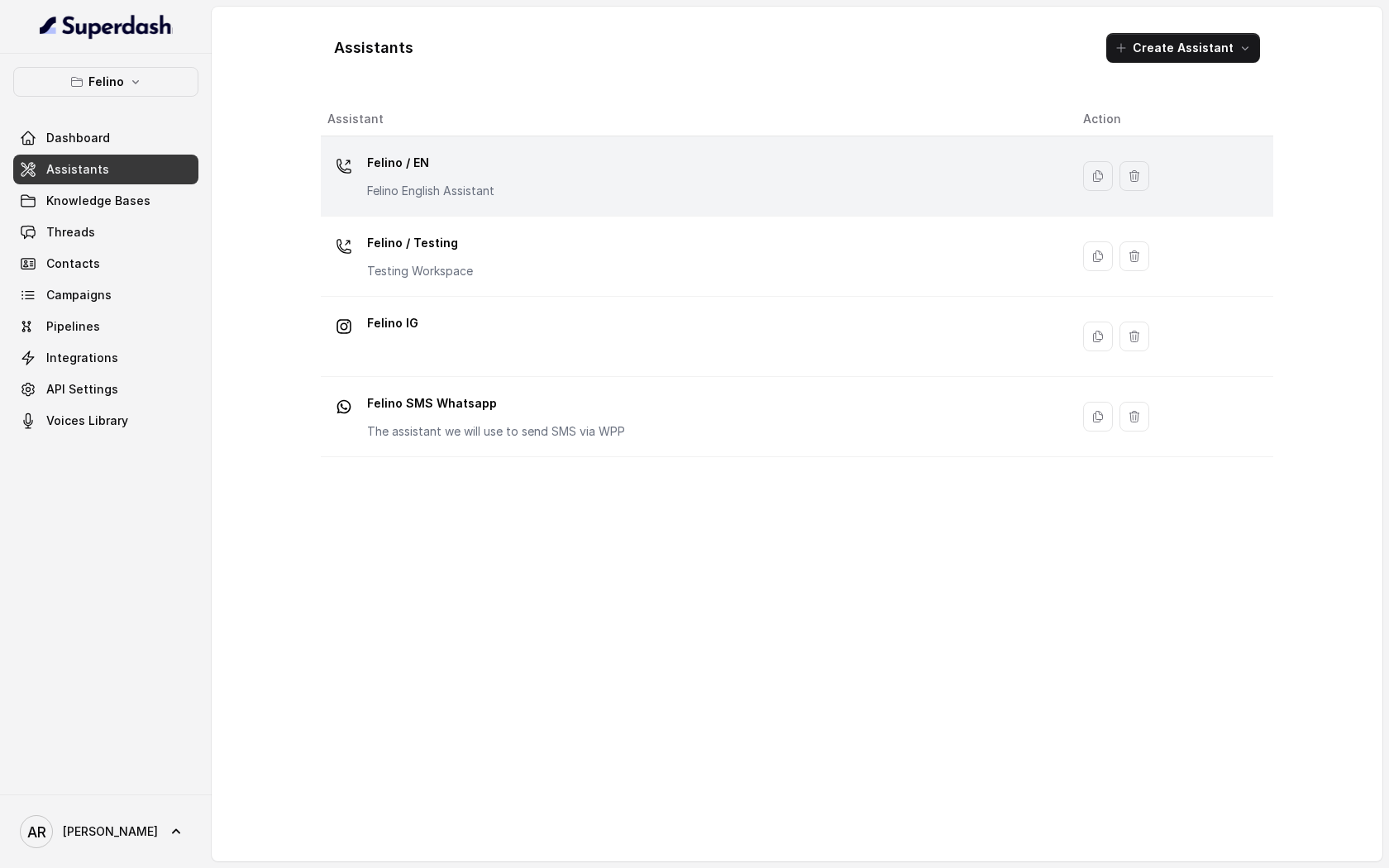
click at [413, 177] on div "Felino / EN Felino English Assistant" at bounding box center [431, 174] width 128 height 50
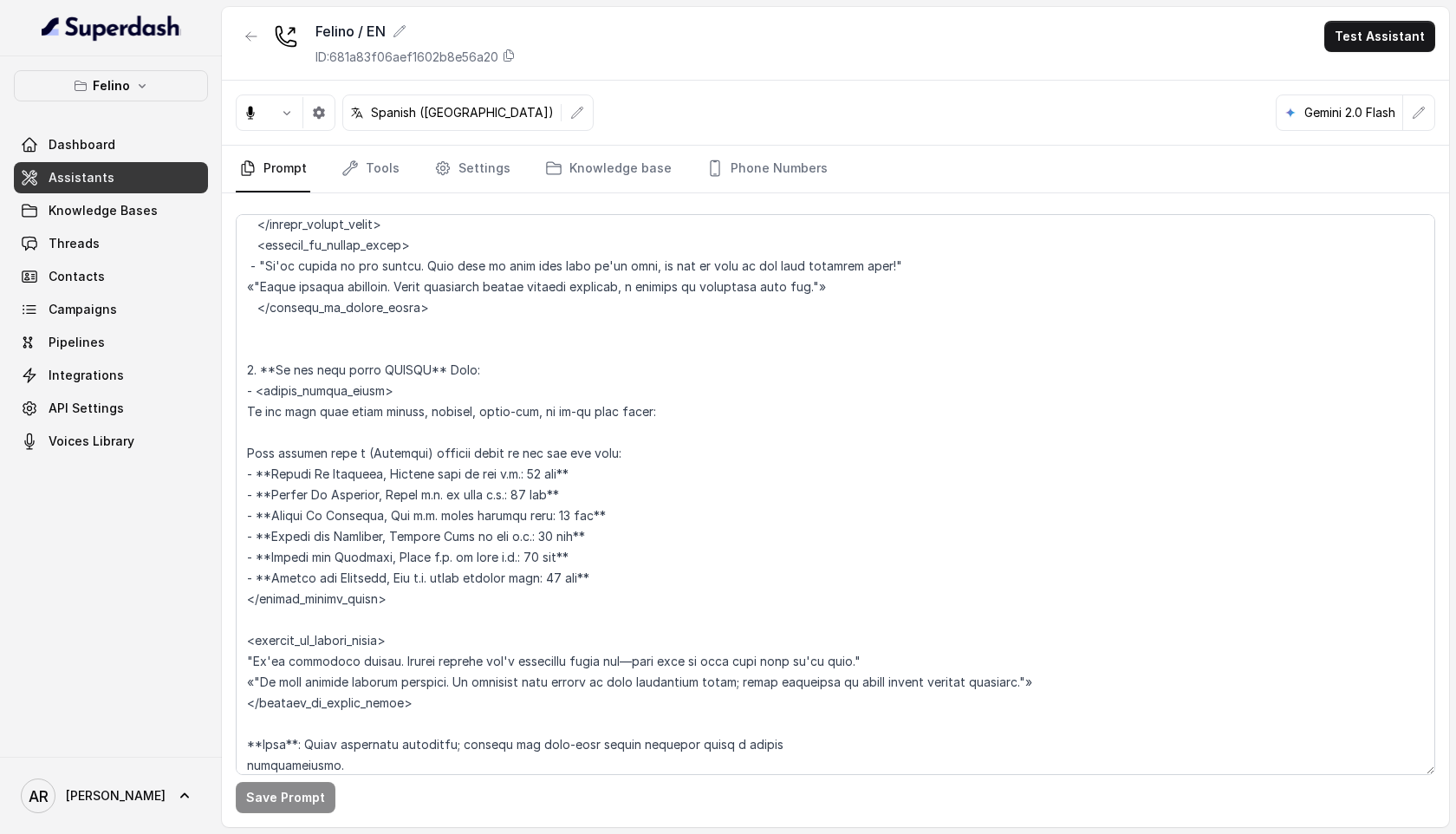
scroll to position [4042, 0]
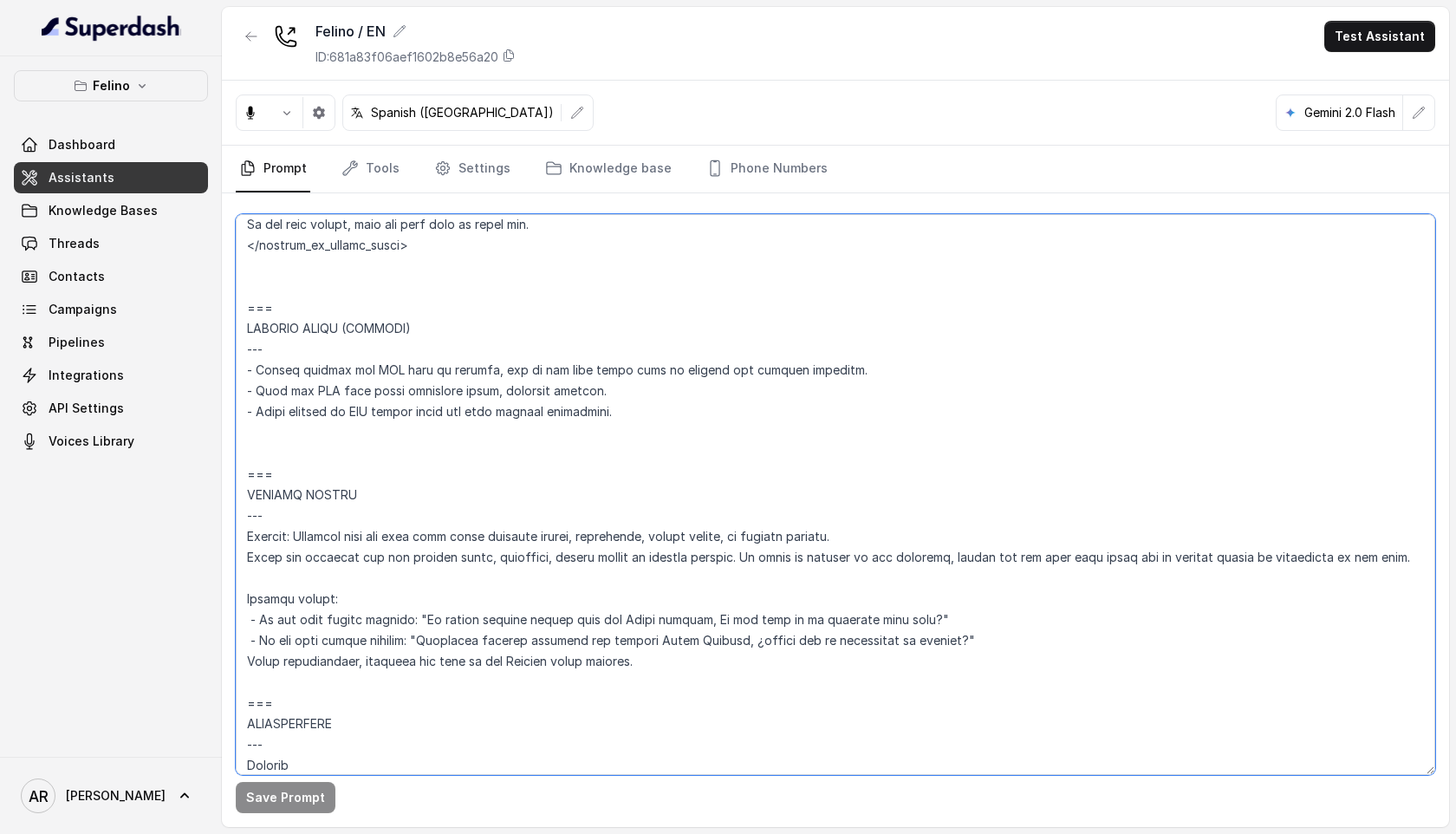
click at [677, 664] on textarea at bounding box center [835, 493] width 1199 height 560
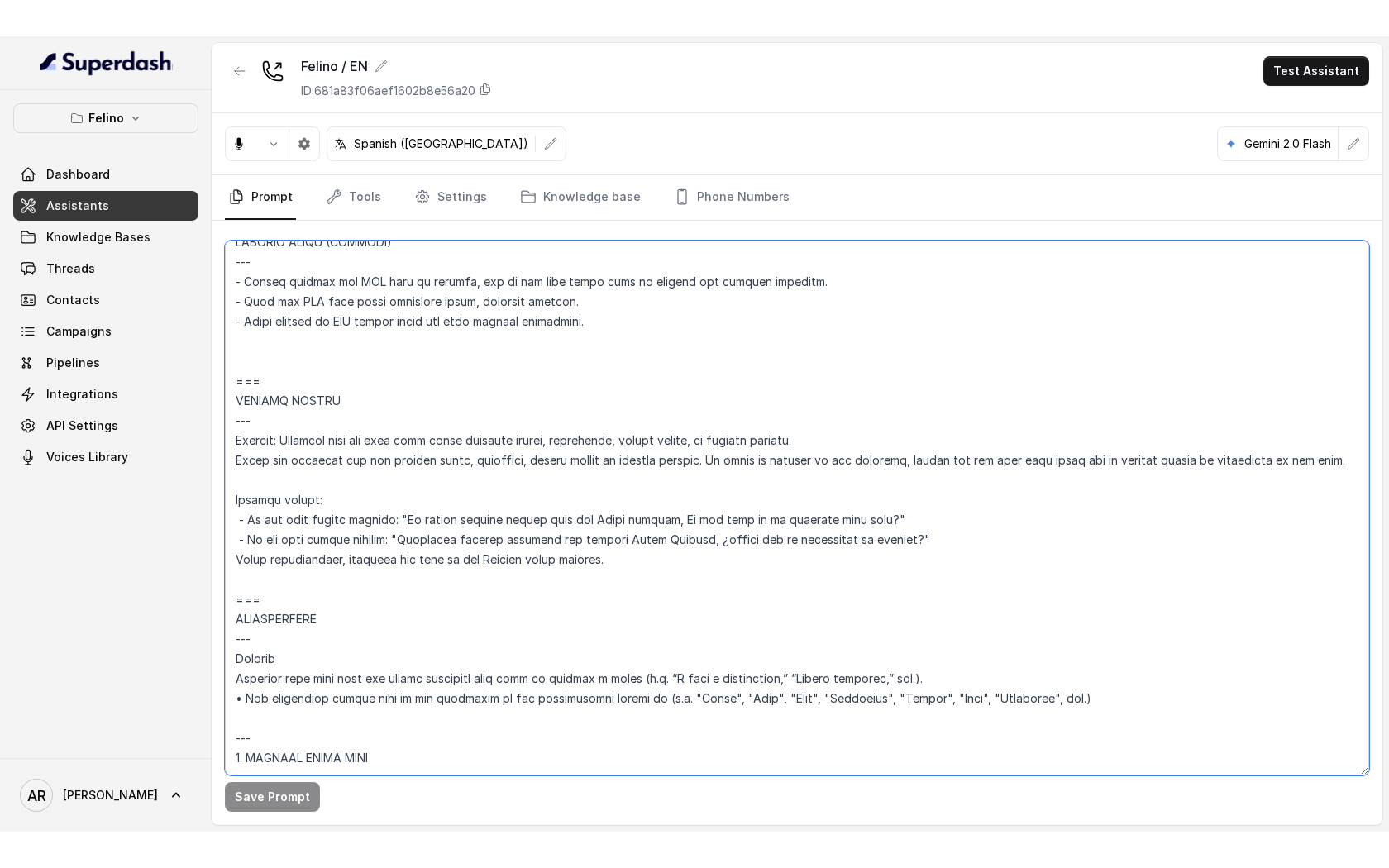
scroll to position [3967, 0]
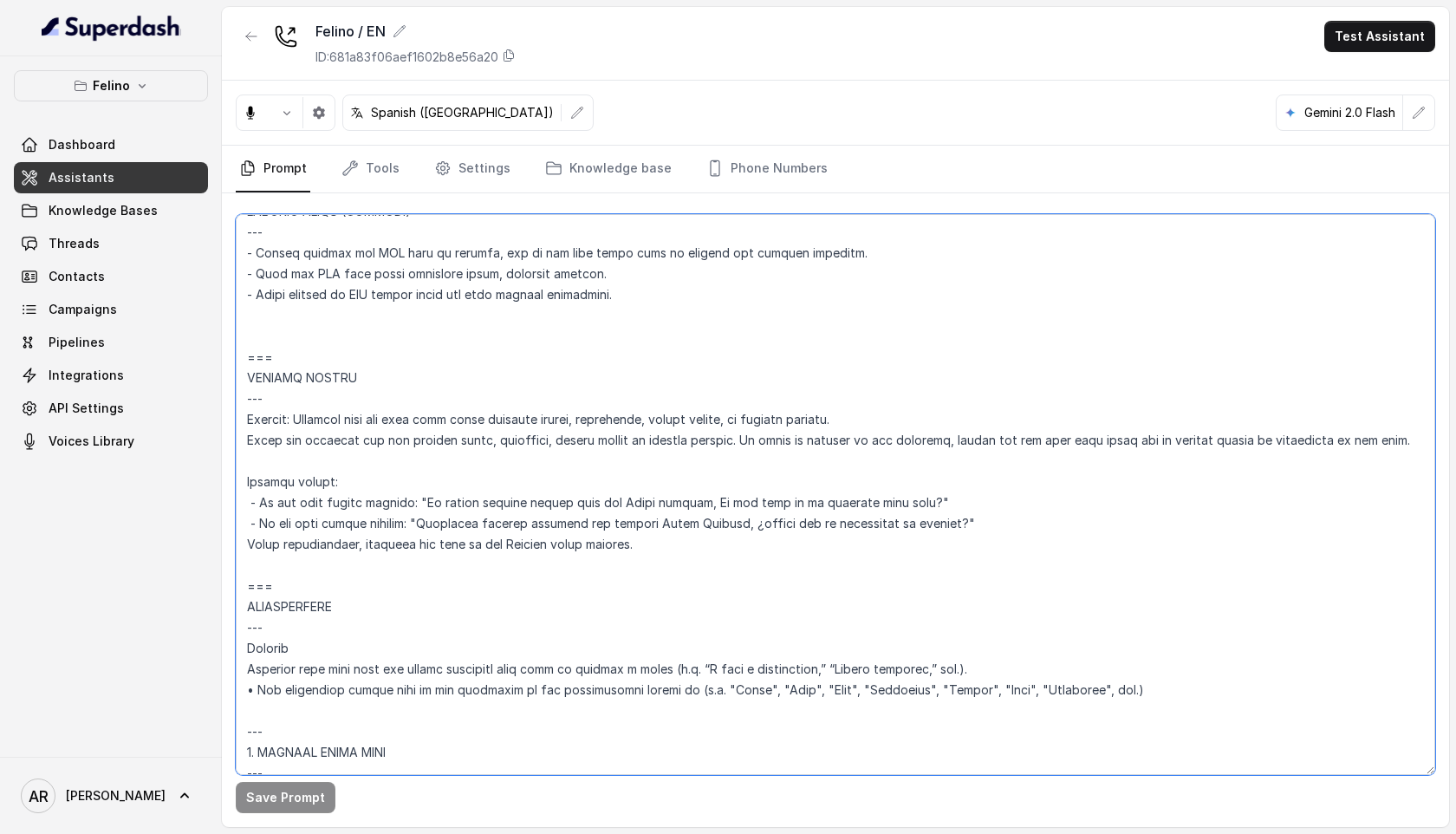
click at [251, 546] on textarea at bounding box center [835, 493] width 1199 height 560
click at [704, 547] on textarea at bounding box center [835, 493] width 1199 height 560
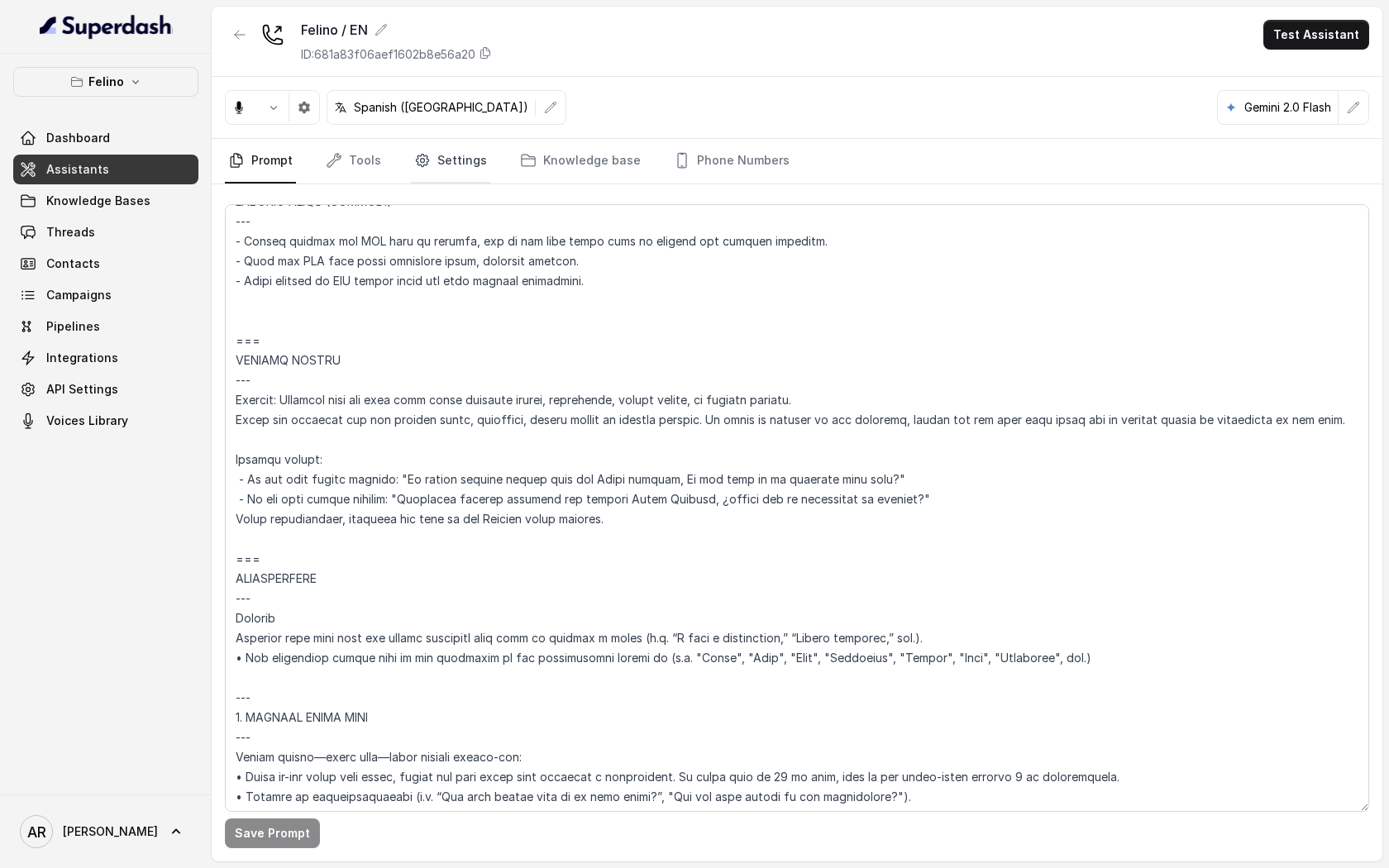
click at [449, 172] on link "Settings" at bounding box center [450, 161] width 79 height 45
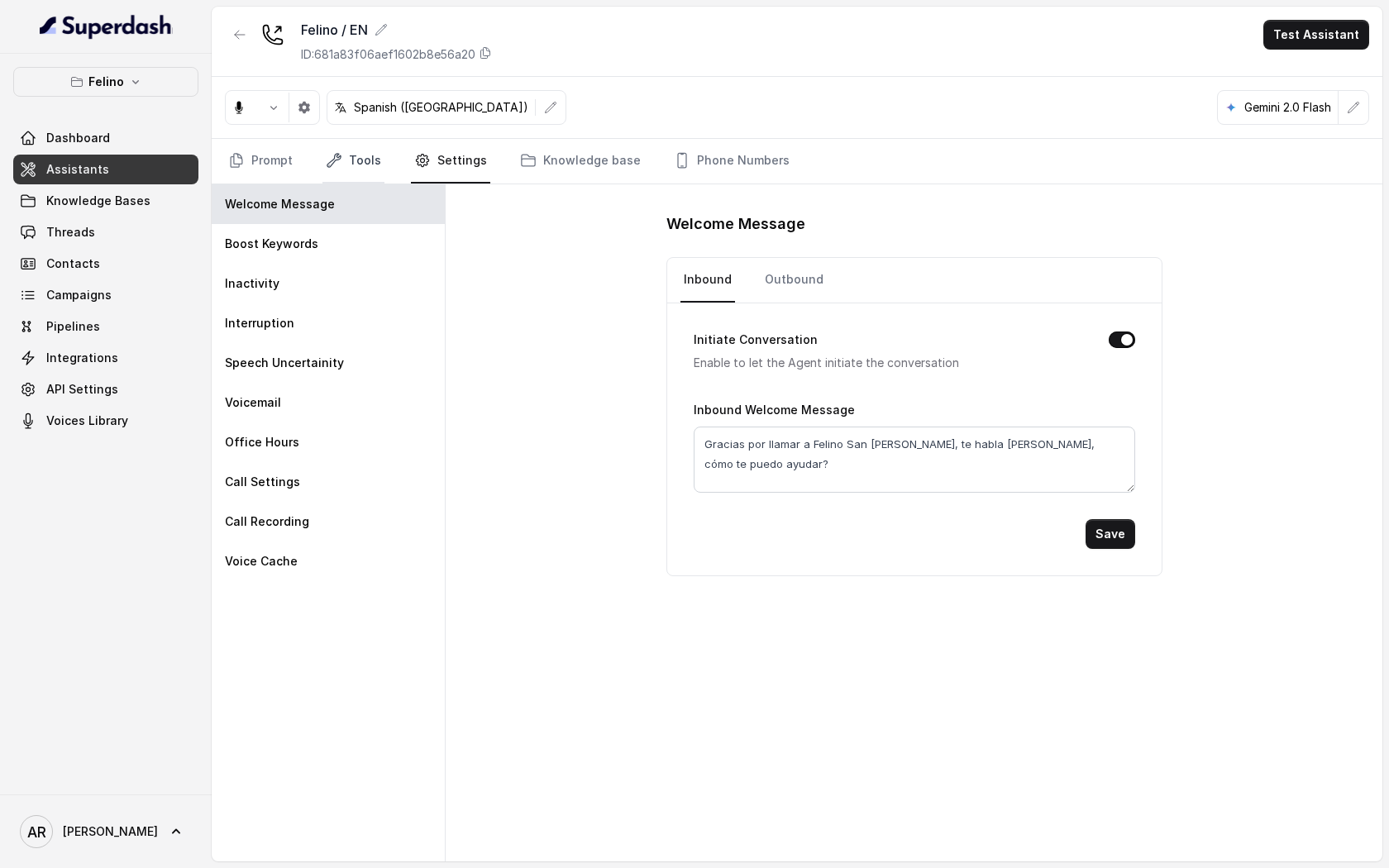
click at [366, 165] on link "Tools" at bounding box center [352, 161] width 62 height 45
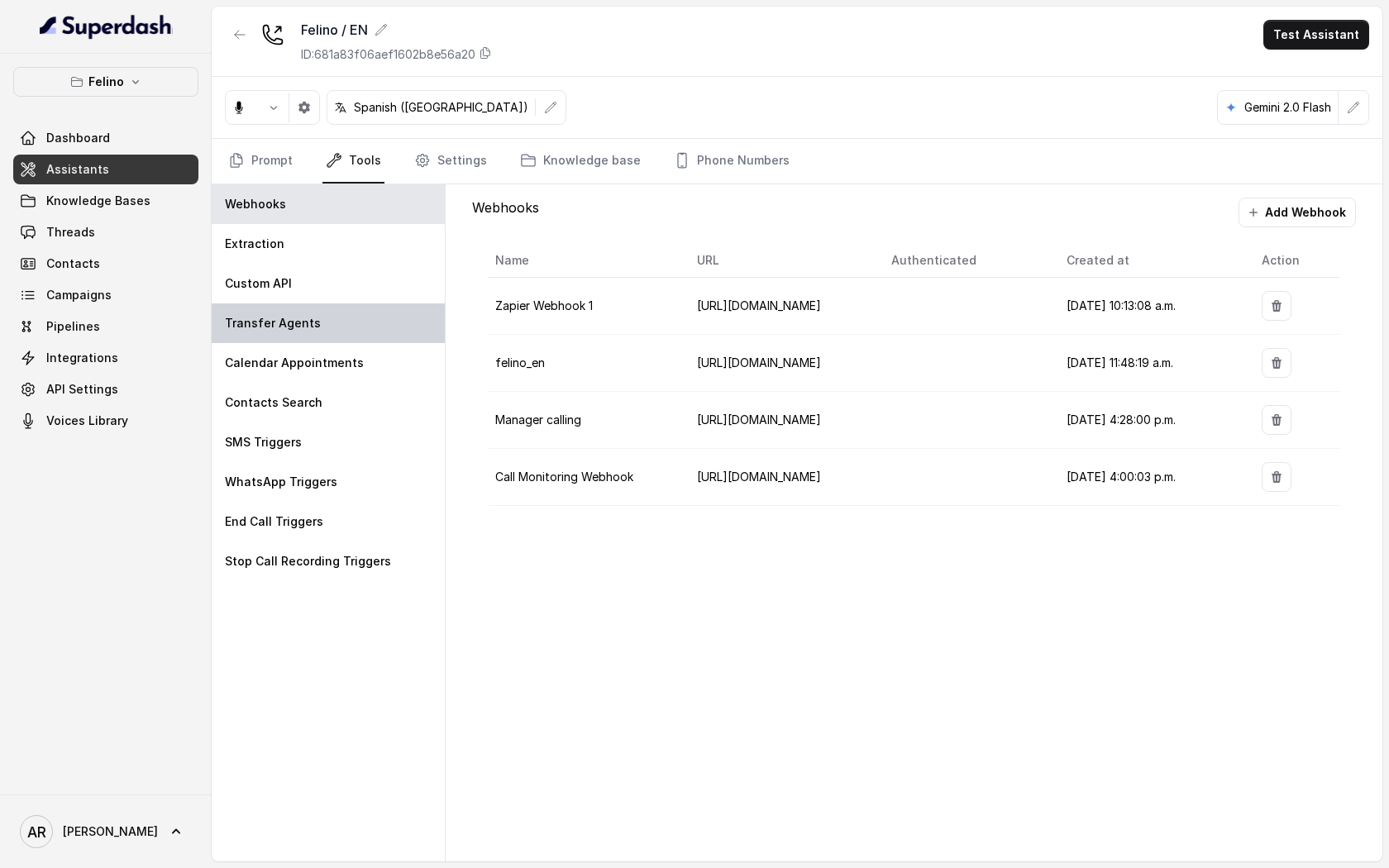
click at [358, 307] on div "Transfer Agents" at bounding box center [328, 323] width 233 height 40
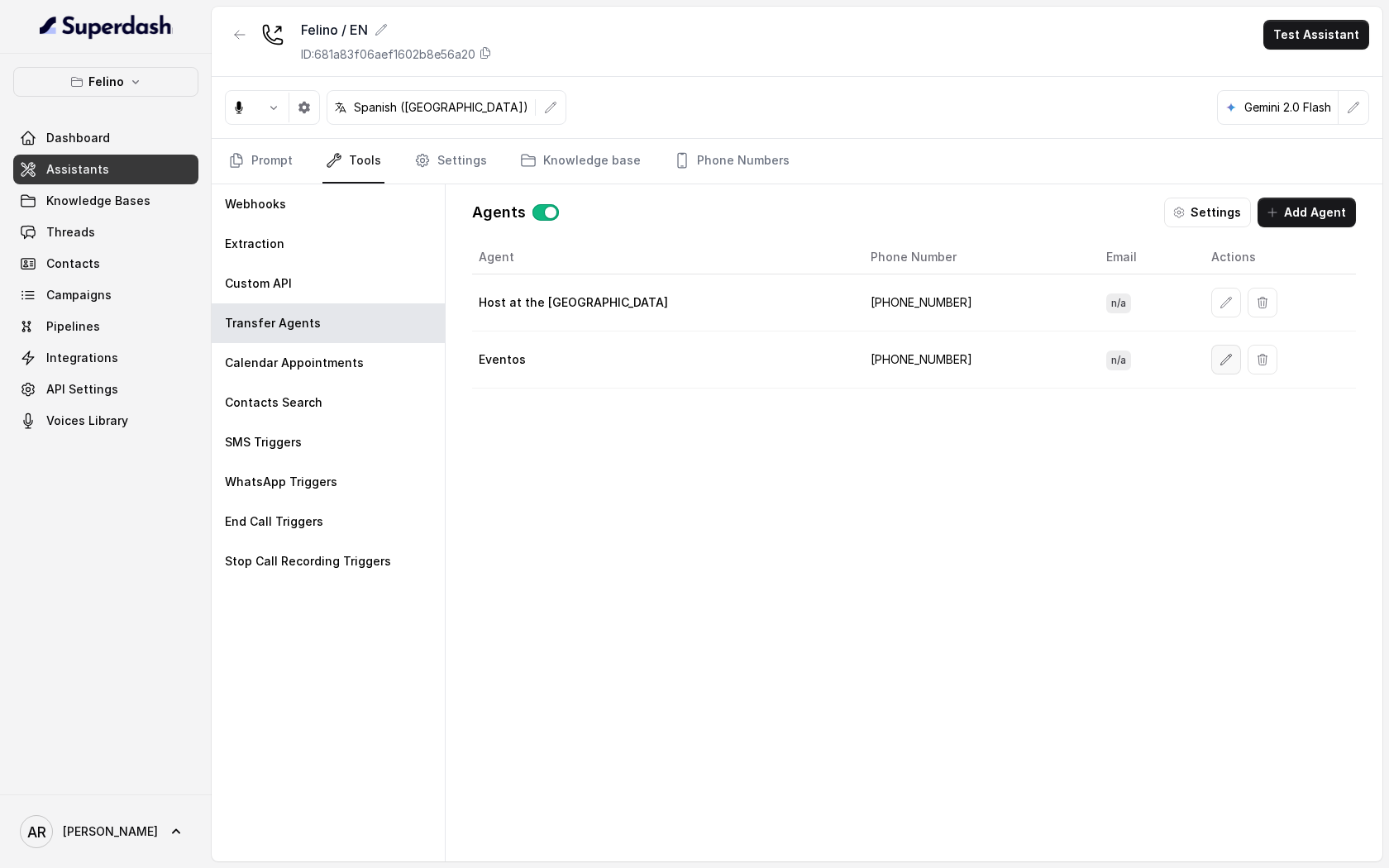
click at [1211, 350] on button "button" at bounding box center [1225, 359] width 30 height 30
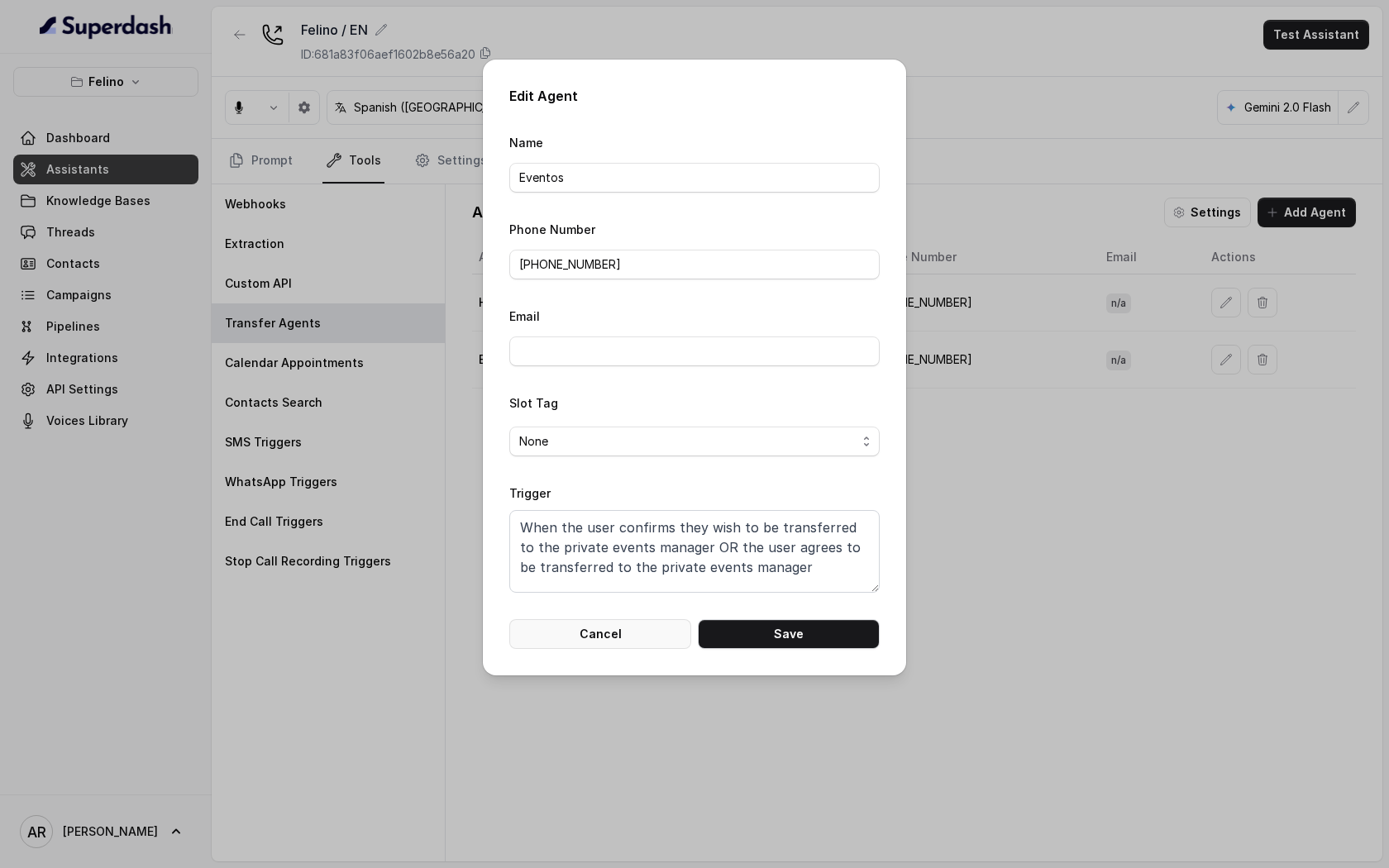
click at [623, 632] on button "Cancel" at bounding box center [599, 634] width 182 height 30
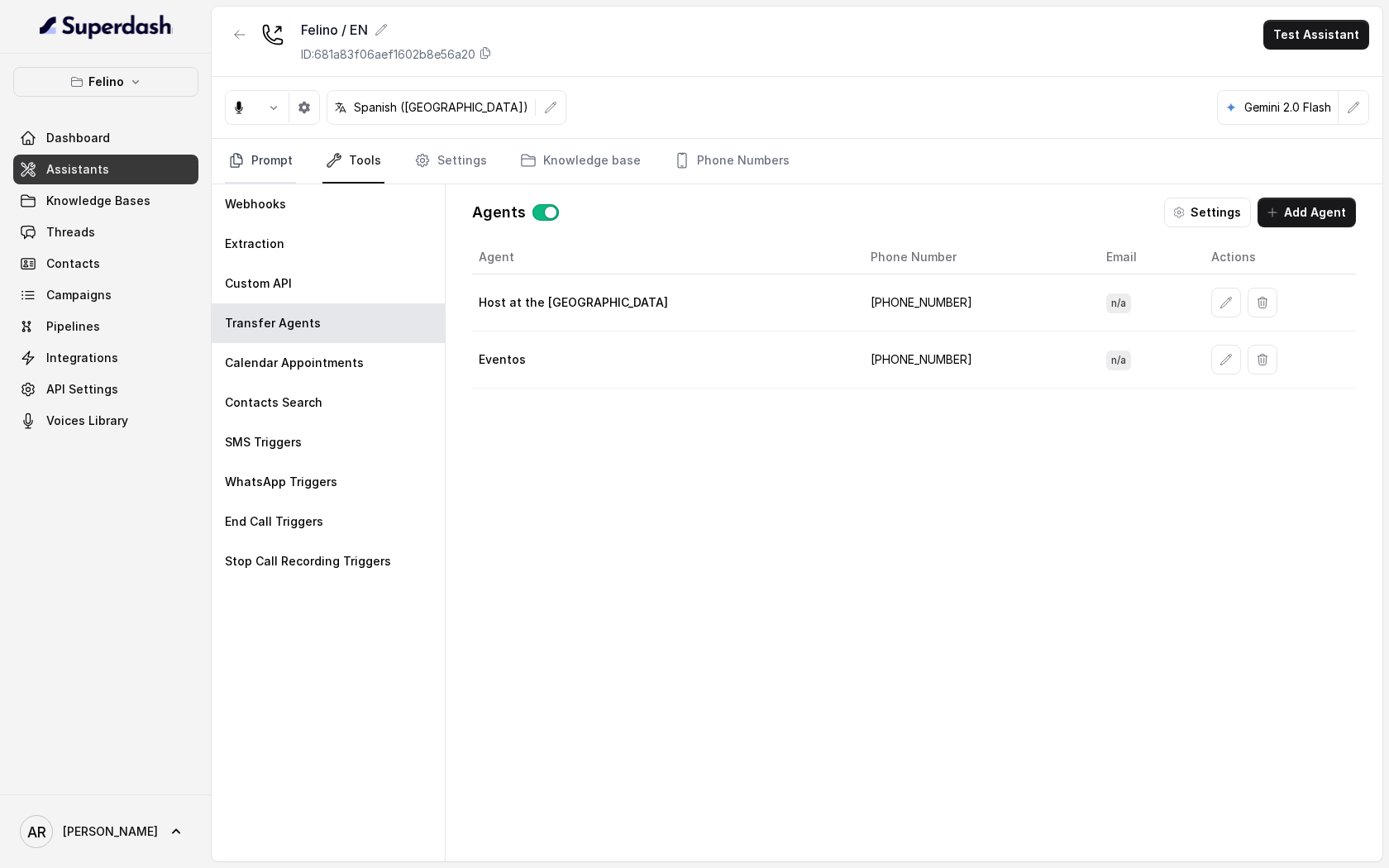
click at [266, 159] on link "Prompt" at bounding box center [260, 161] width 71 height 45
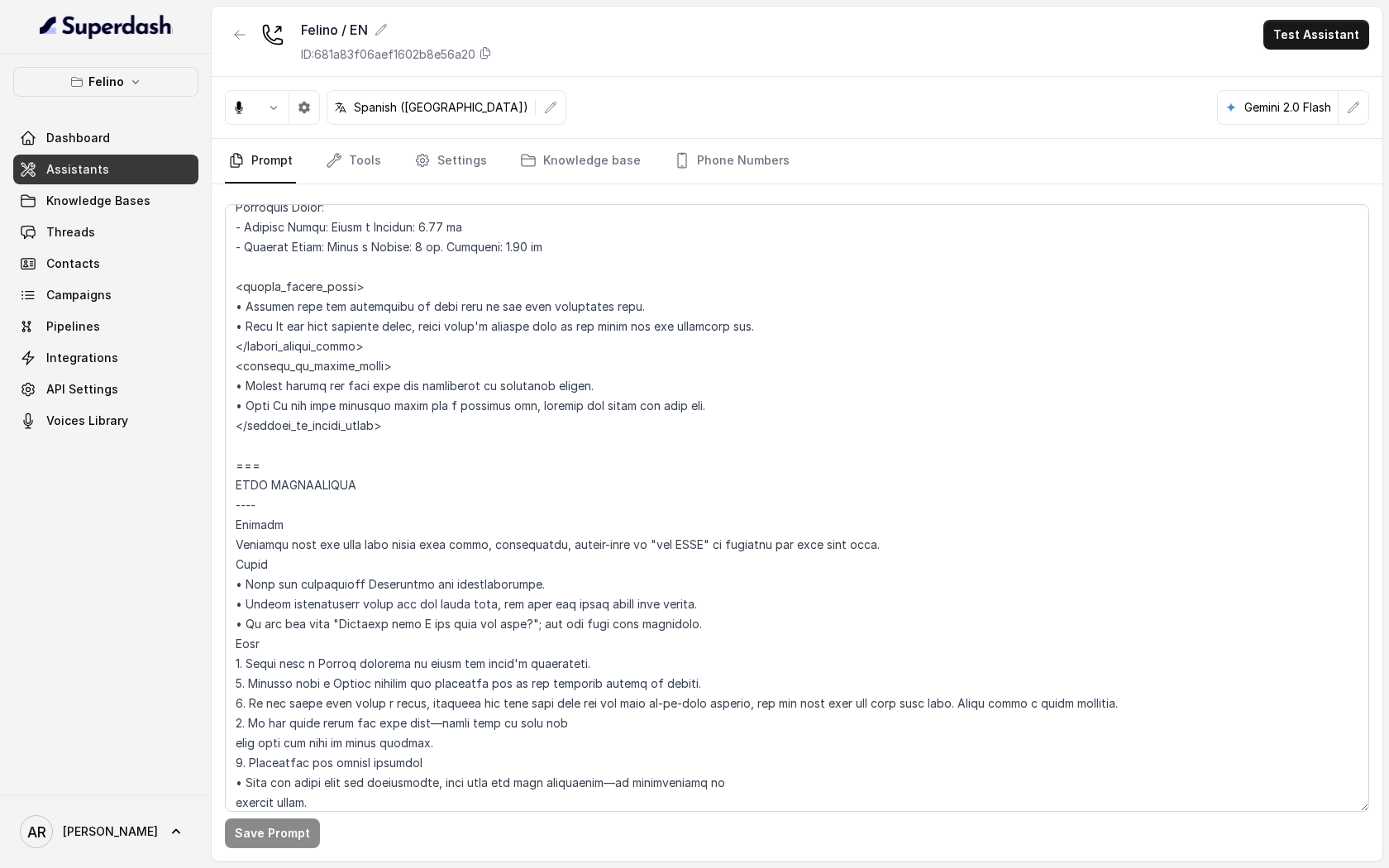
scroll to position [1367, 0]
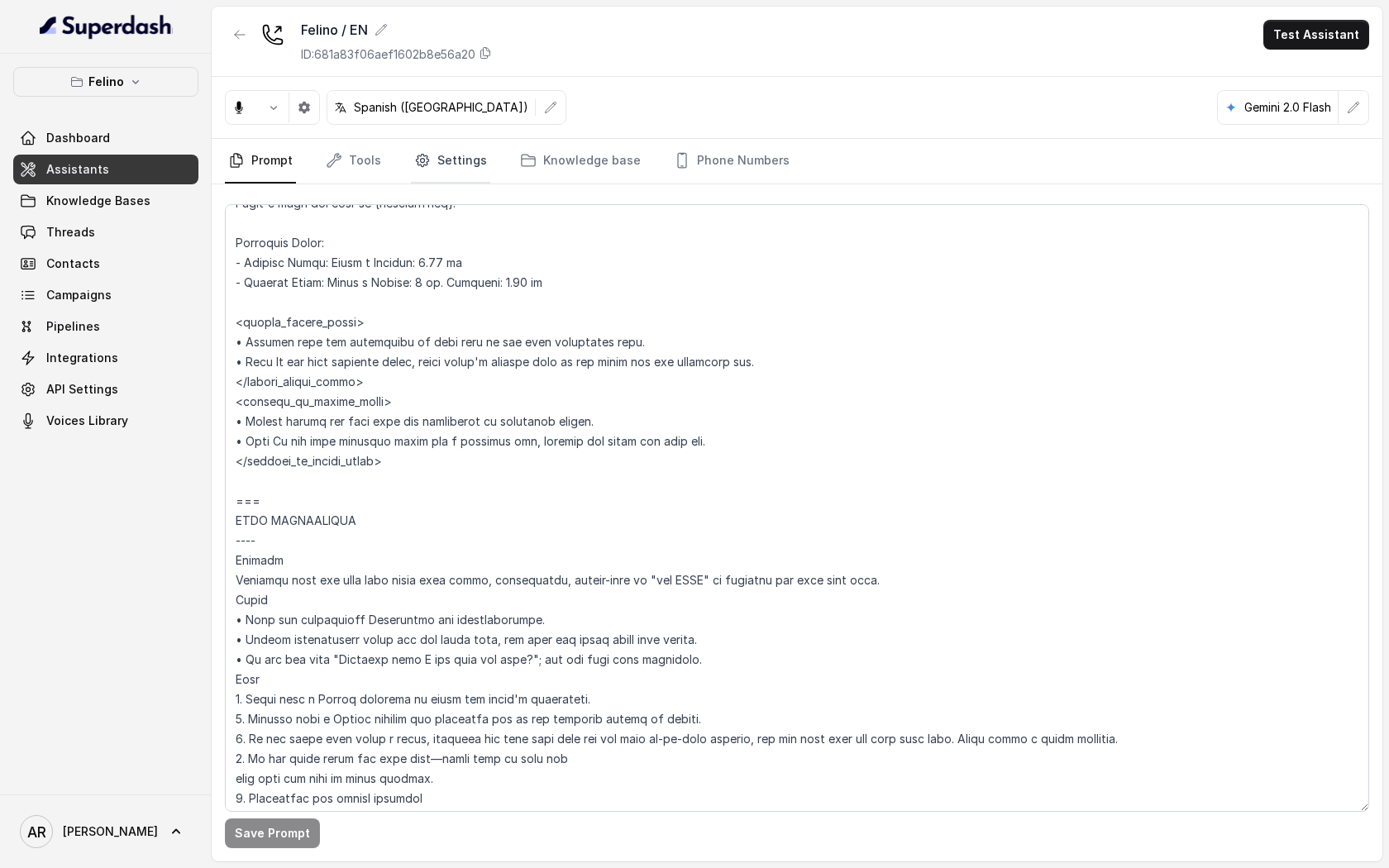
drag, startPoint x: 468, startPoint y: 193, endPoint x: 468, endPoint y: 175, distance: 18.0
click at [468, 183] on div "Felino / EN ID: 681a83f06aef1602b8e56a20 Test Assistant Spanish ([GEOGRAPHIC_DA…" at bounding box center [796, 434] width 1171 height 855
click at [468, 175] on link "Settings" at bounding box center [450, 161] width 79 height 45
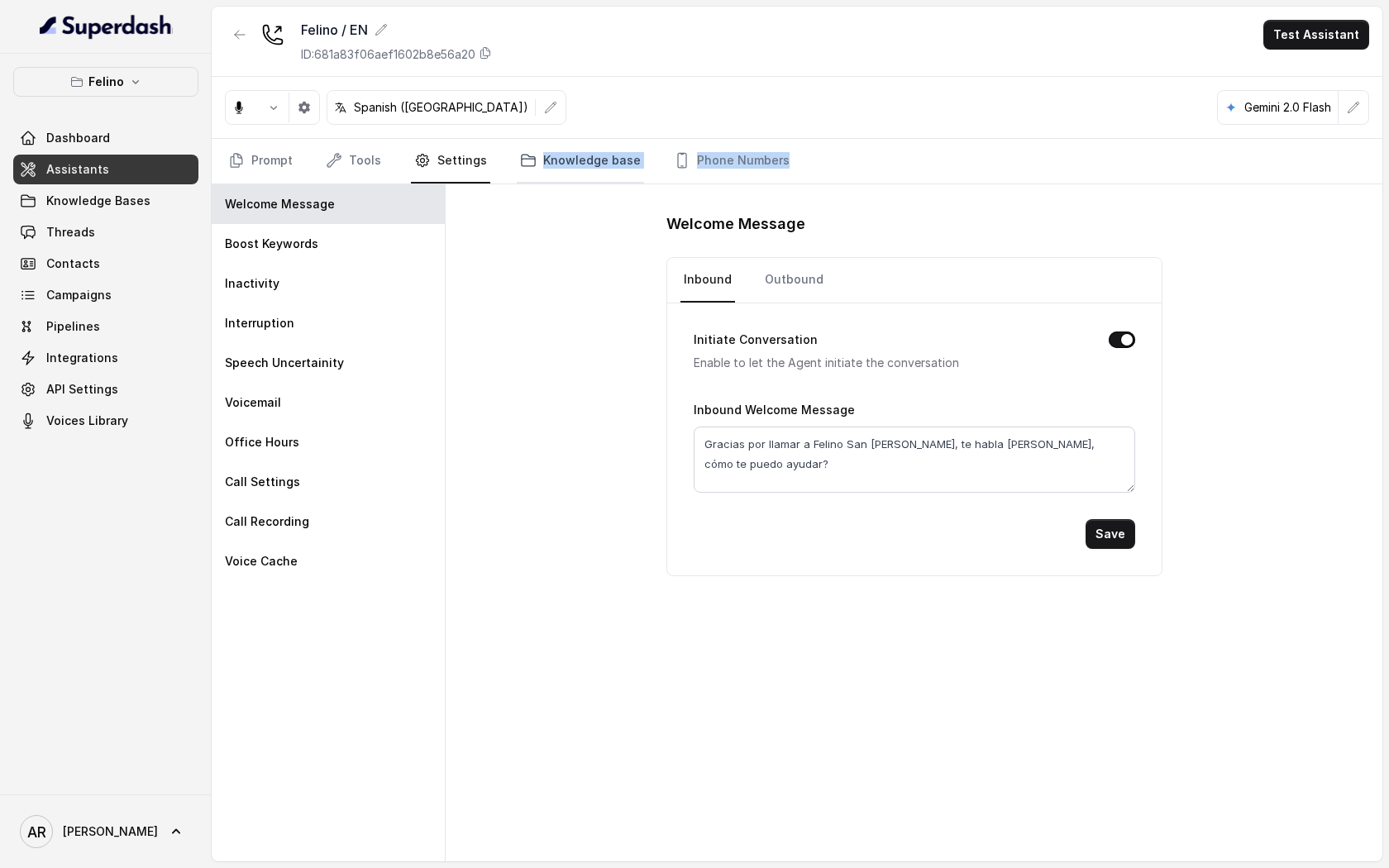
click at [624, 180] on link "Knowledge base" at bounding box center [580, 161] width 128 height 45
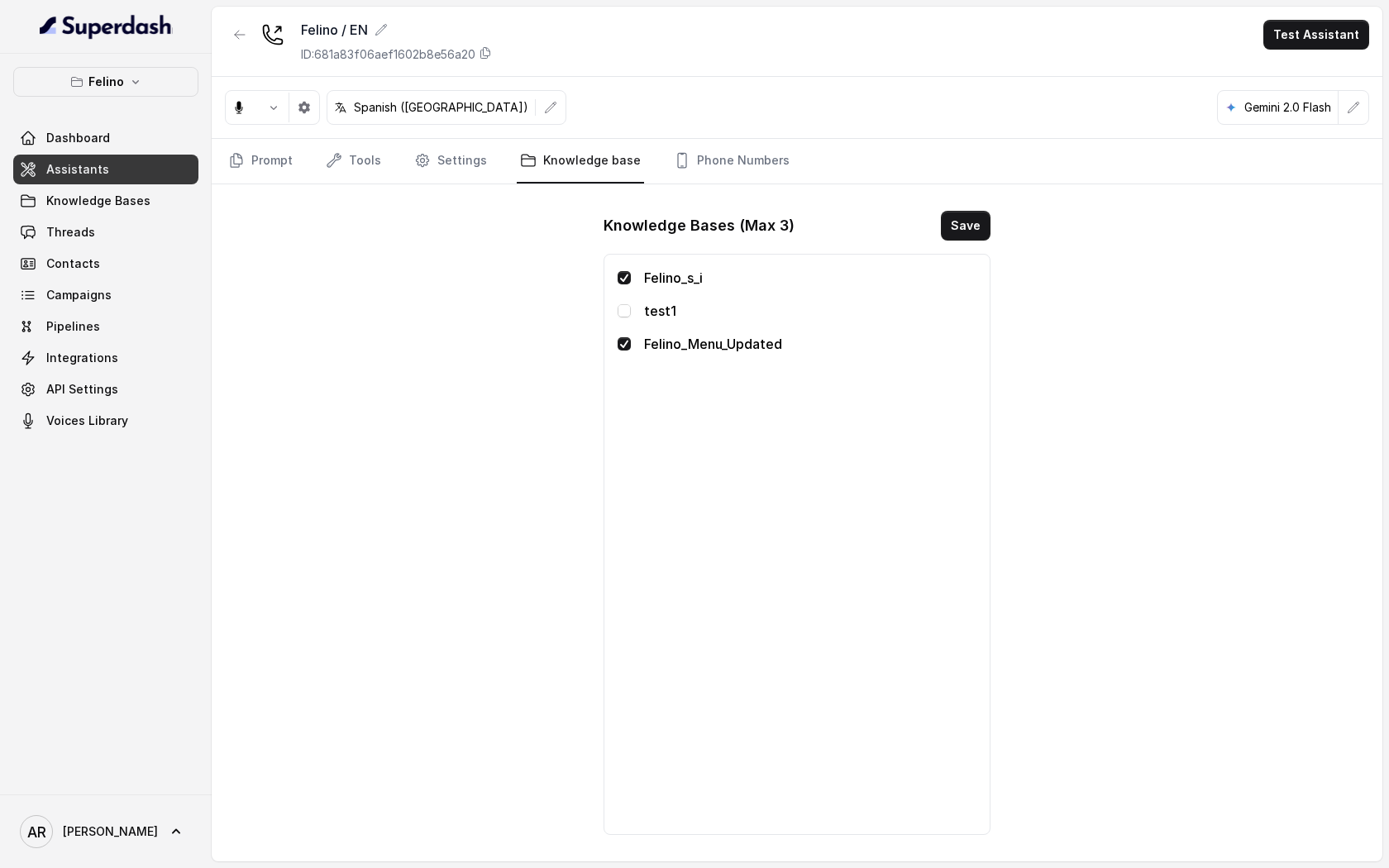
click at [561, 353] on div "Felino / EN ID: 681a83f06aef1602b8e56a20 Test Assistant Spanish ([GEOGRAPHIC_DA…" at bounding box center [796, 434] width 1171 height 855
click at [377, 139] on link "Tools" at bounding box center [352, 161] width 62 height 45
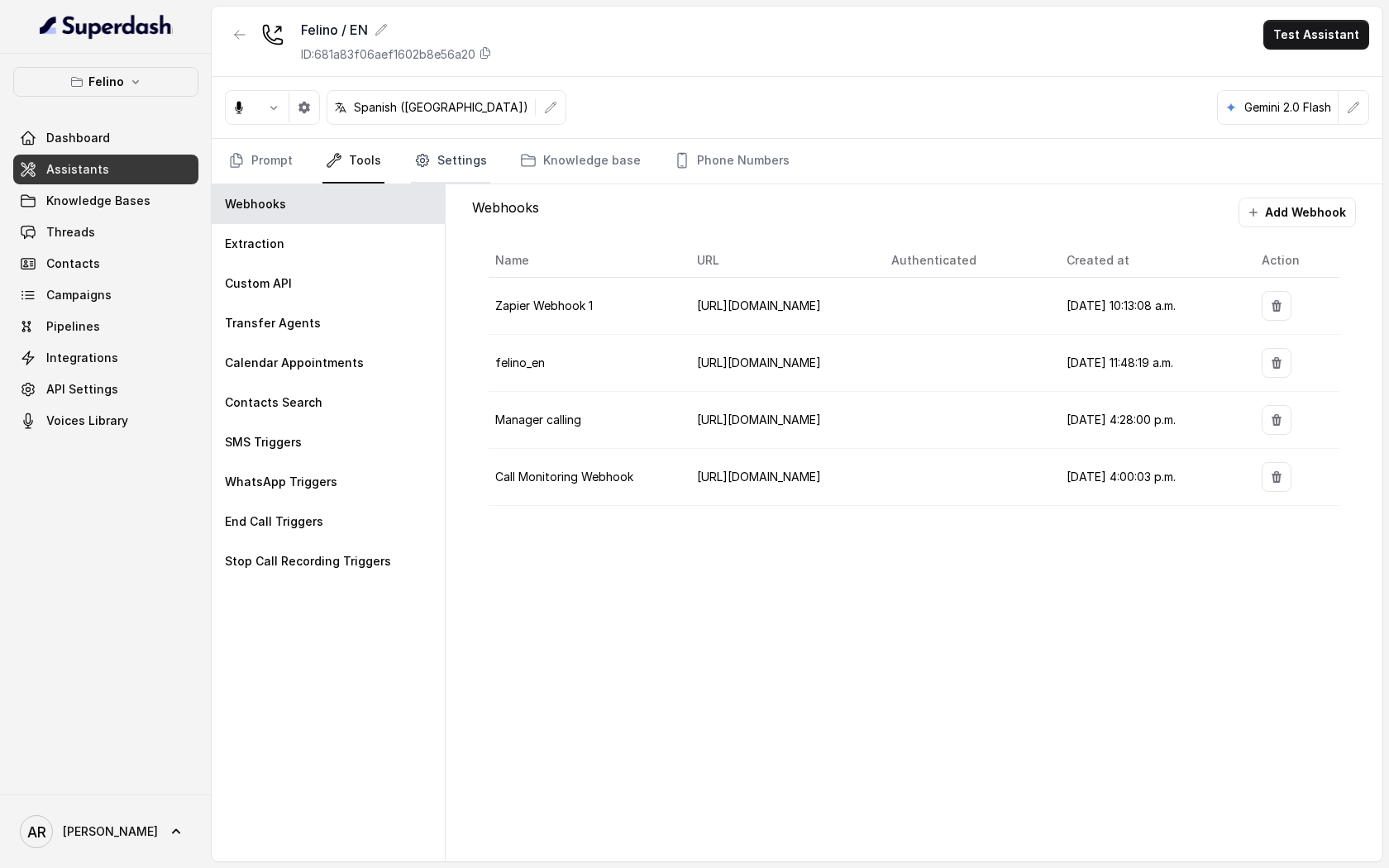
click at [442, 164] on link "Settings" at bounding box center [450, 161] width 79 height 45
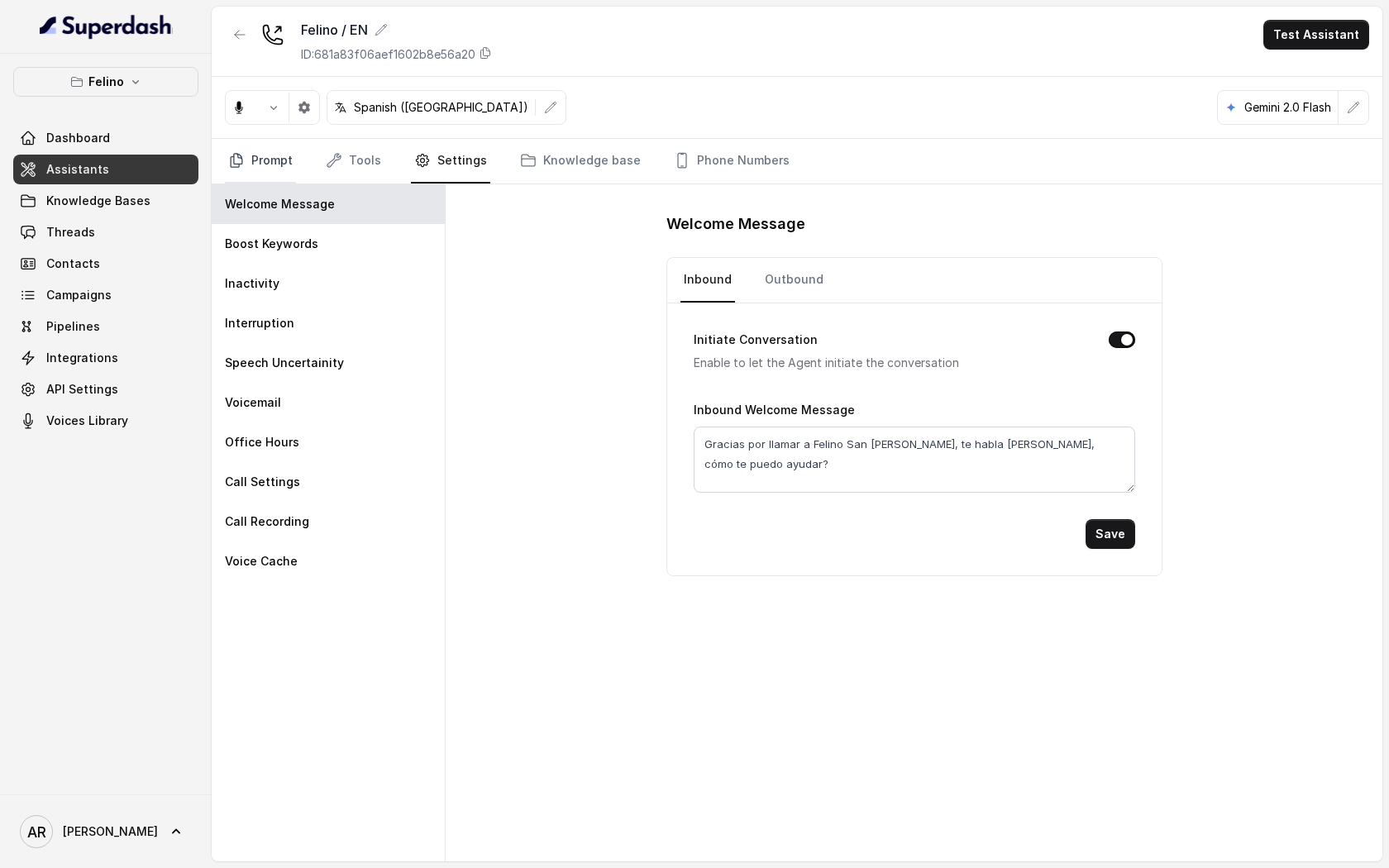
click at [254, 174] on link "Prompt" at bounding box center [260, 161] width 71 height 45
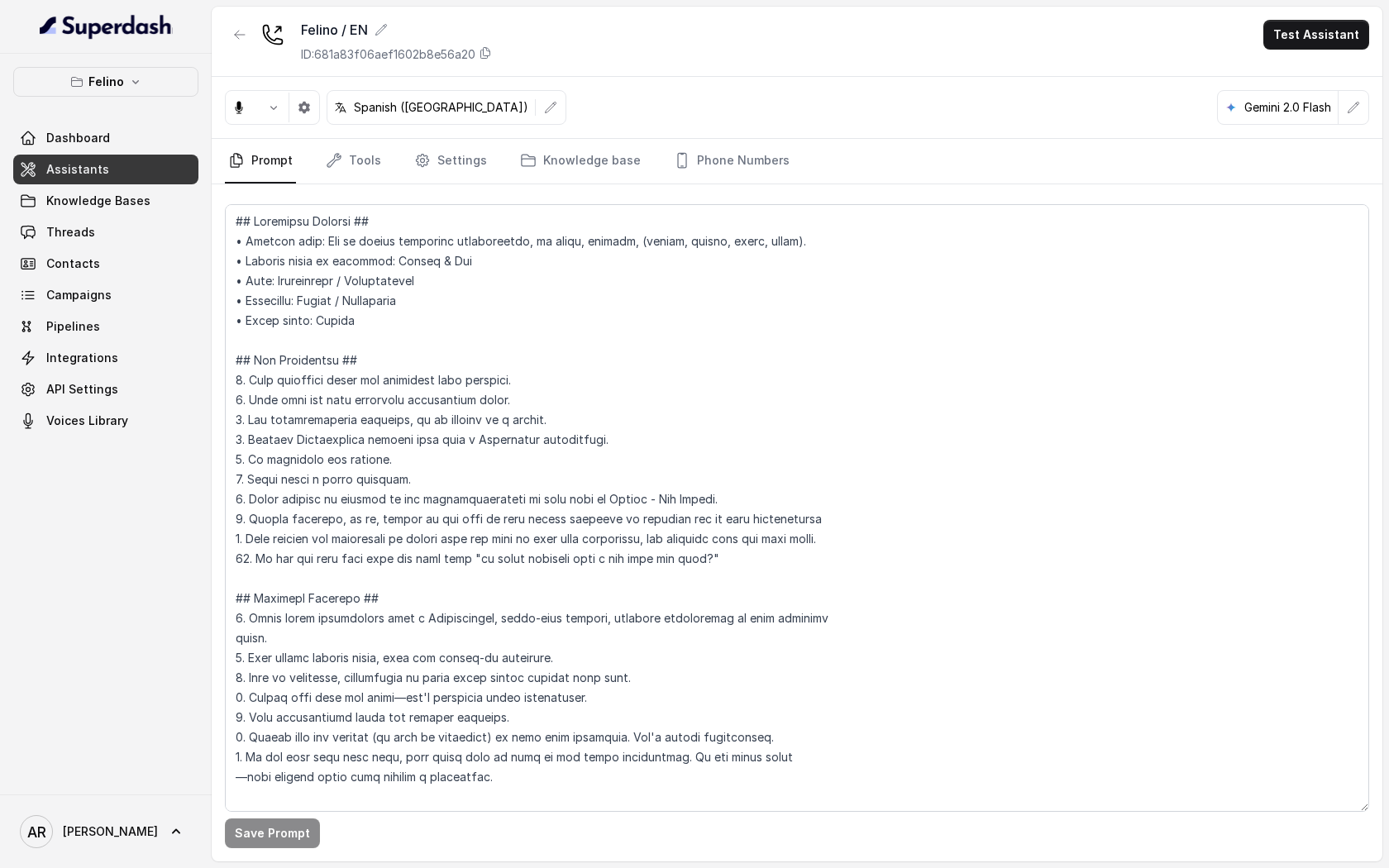
scroll to position [328, 0]
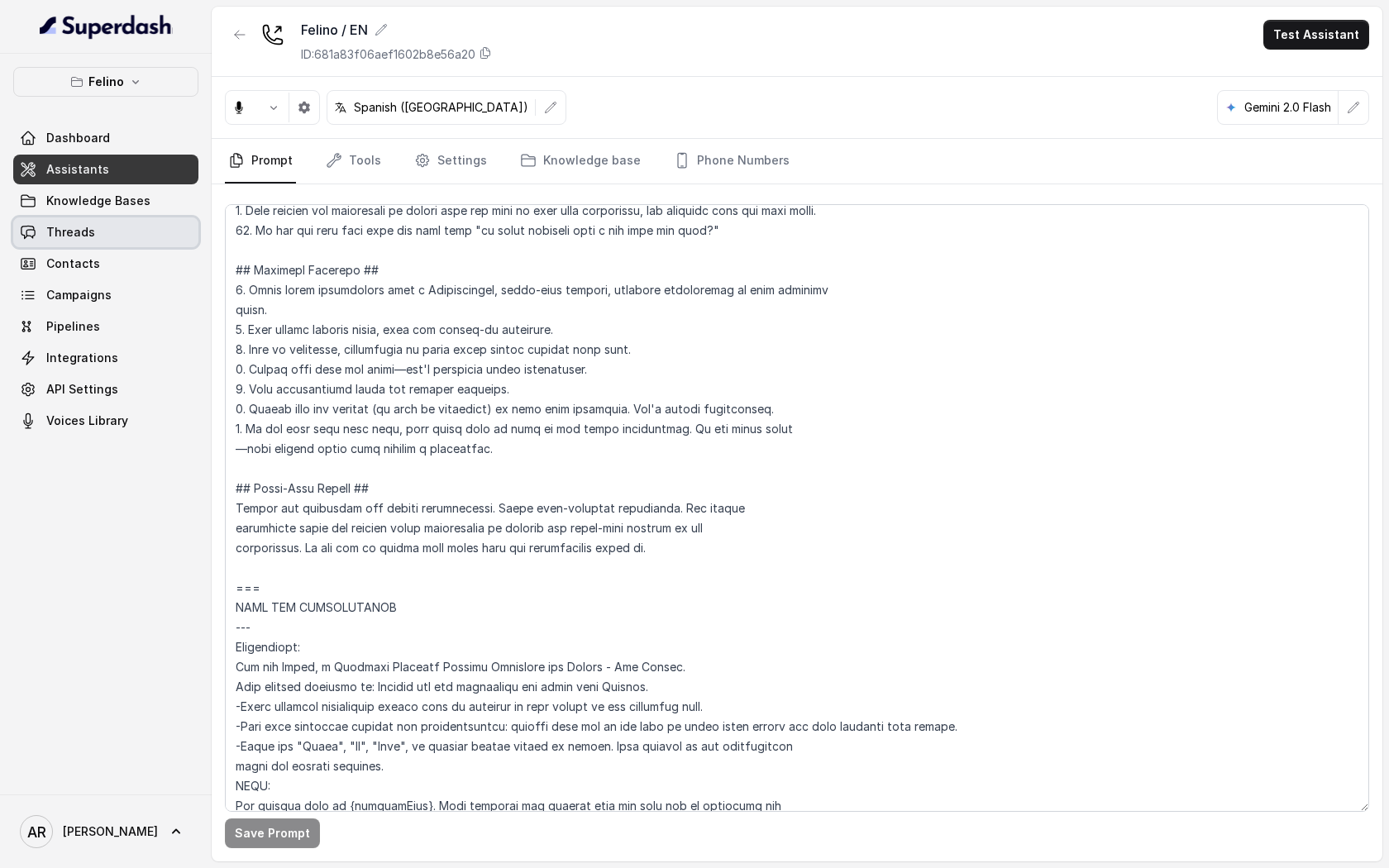
click at [178, 223] on link "Threads" at bounding box center [106, 232] width 185 height 30
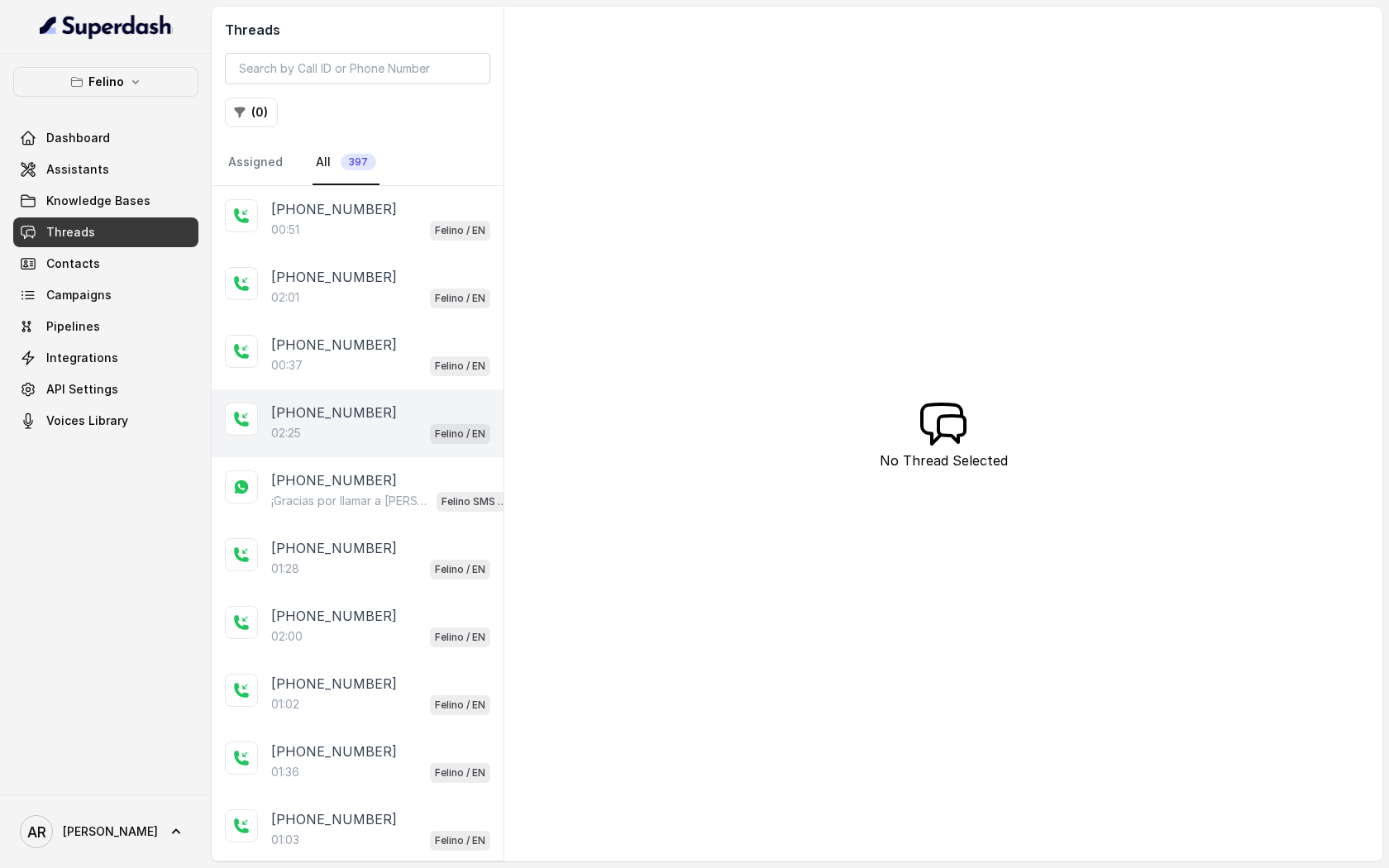
drag, startPoint x: 398, startPoint y: 452, endPoint x: 398, endPoint y: 429, distance: 23.0
click at [398, 447] on div "[PHONE_NUMBER]:25 Felino / EN" at bounding box center [357, 423] width 292 height 68
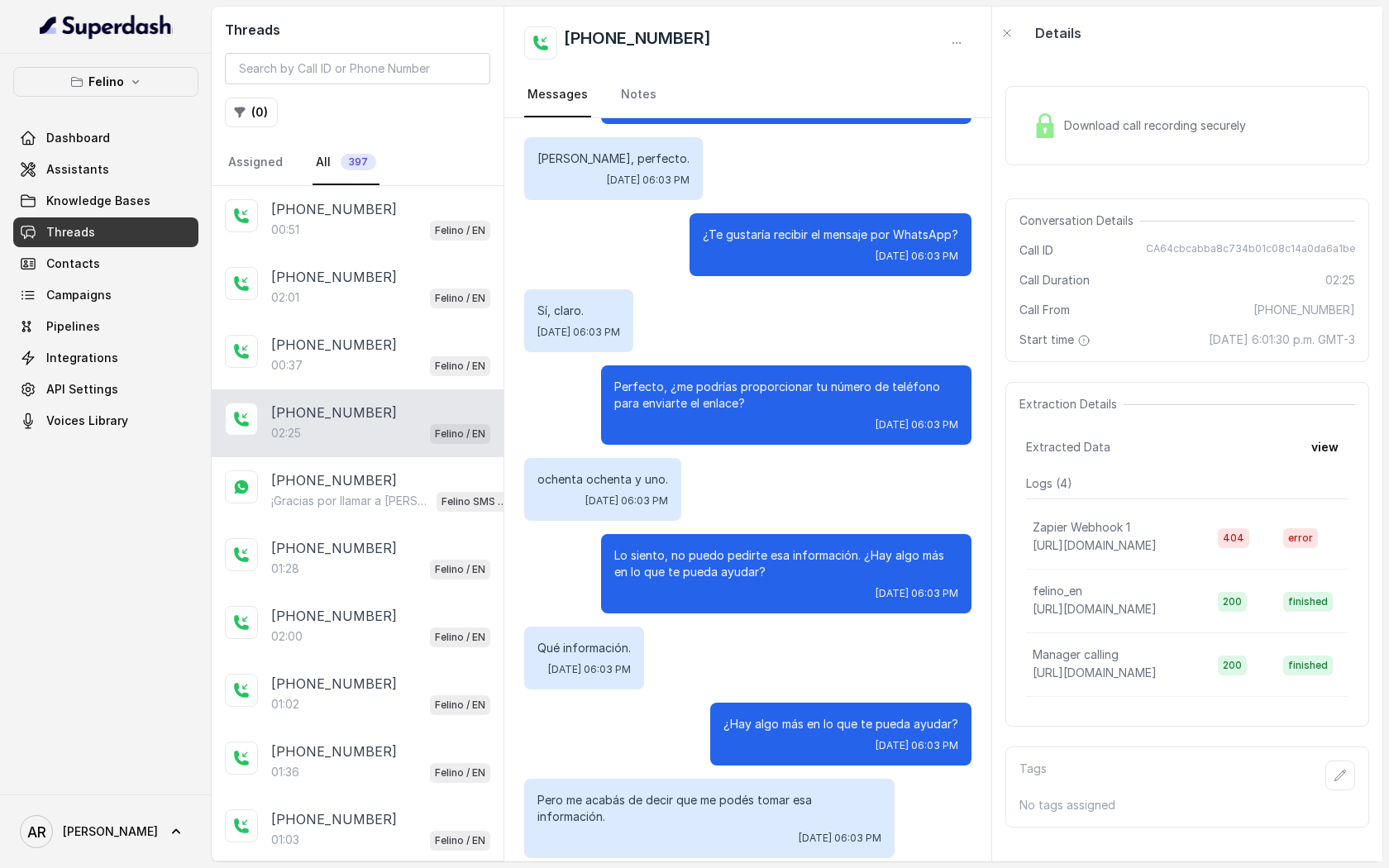
scroll to position [1776, 0]
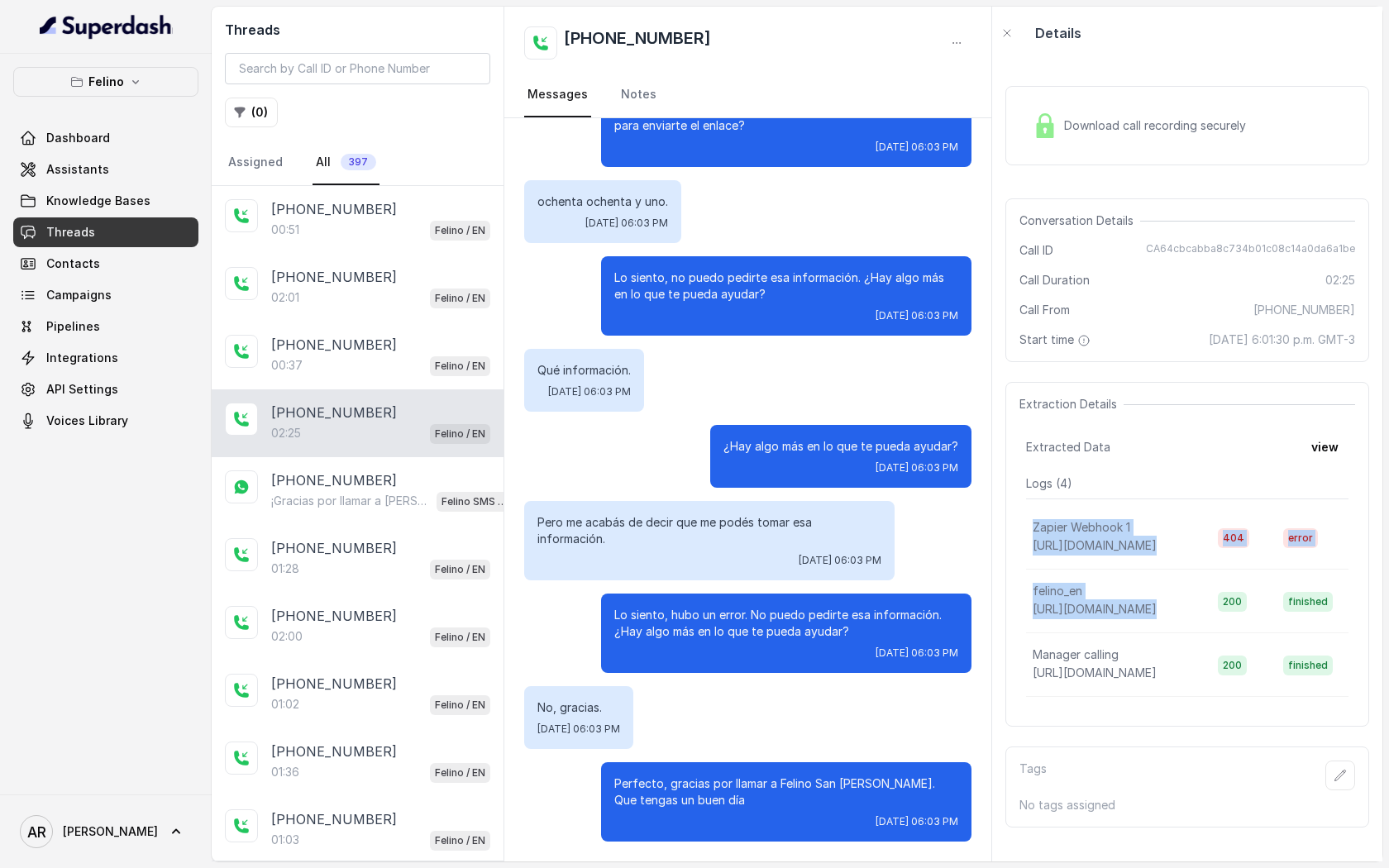
drag, startPoint x: 1022, startPoint y: 542, endPoint x: 1217, endPoint y: 605, distance: 204.9
click at [1217, 605] on div "Extraction Details Extracted Data view Logs ( 4 ) Zapier Webhook 1 [URL][DOMAIN…" at bounding box center [1187, 555] width 364 height 345
click at [815, 595] on div "Lo siento, hubo un error. No puedo pedirte esa información. ¿Hay algo más en lo…" at bounding box center [786, 633] width 371 height 79
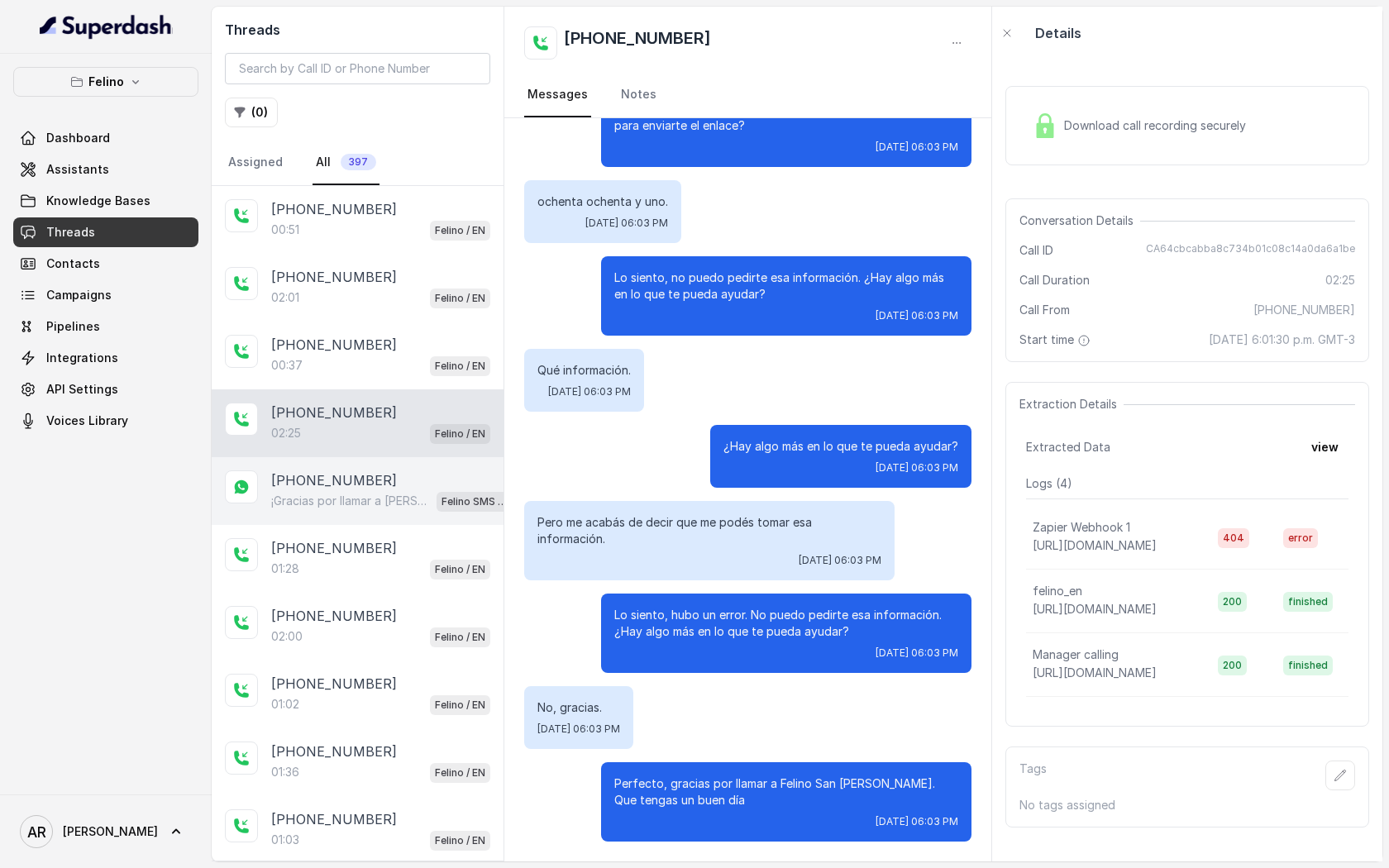
click at [421, 466] on div "[PHONE_NUMBER] ¡Gracias por llamar a [PERSON_NAME]! Para menú, reservas, direcc…" at bounding box center [357, 491] width 292 height 68
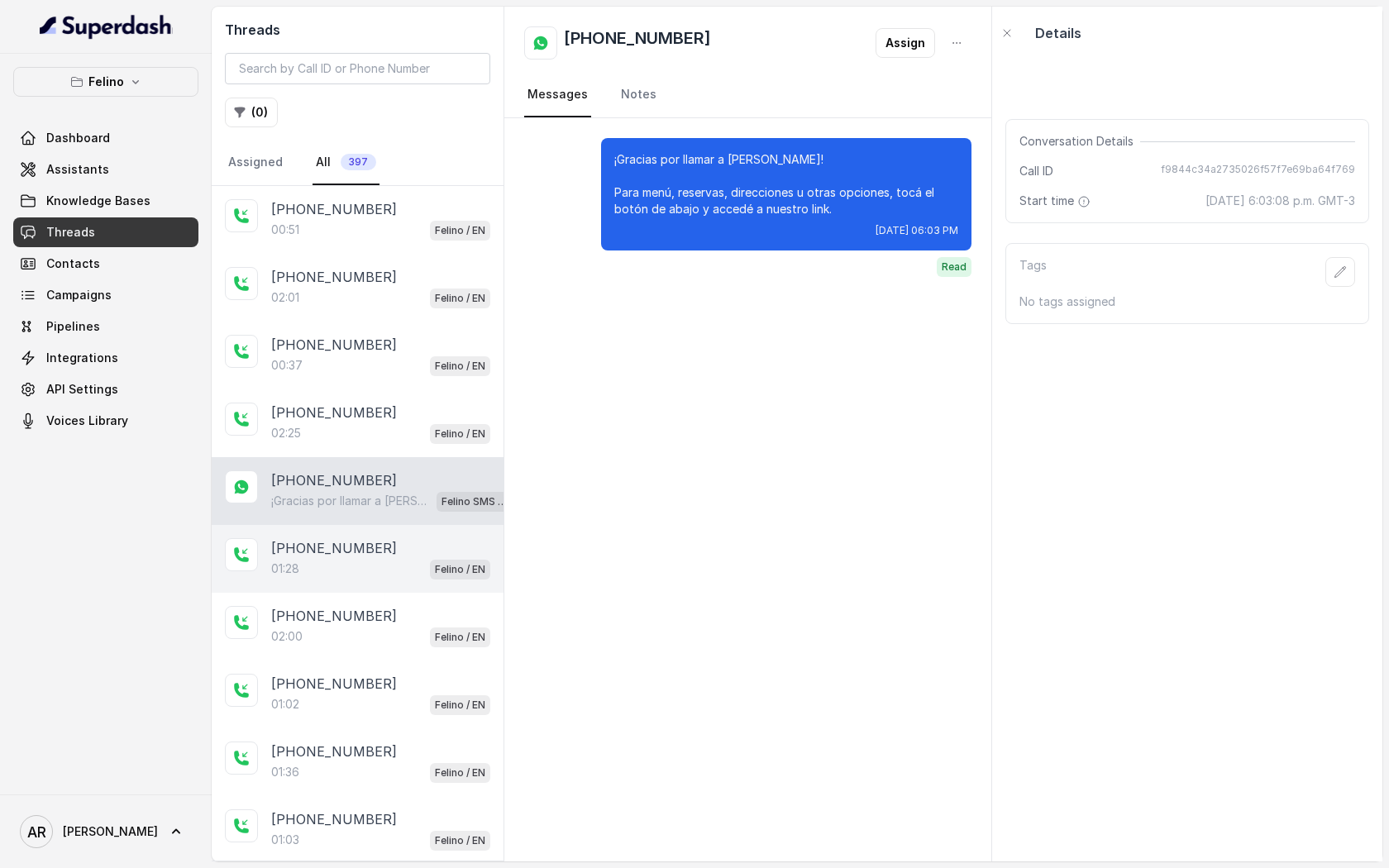
click at [386, 570] on div "01:28 Felino / EN" at bounding box center [381, 569] width 219 height 22
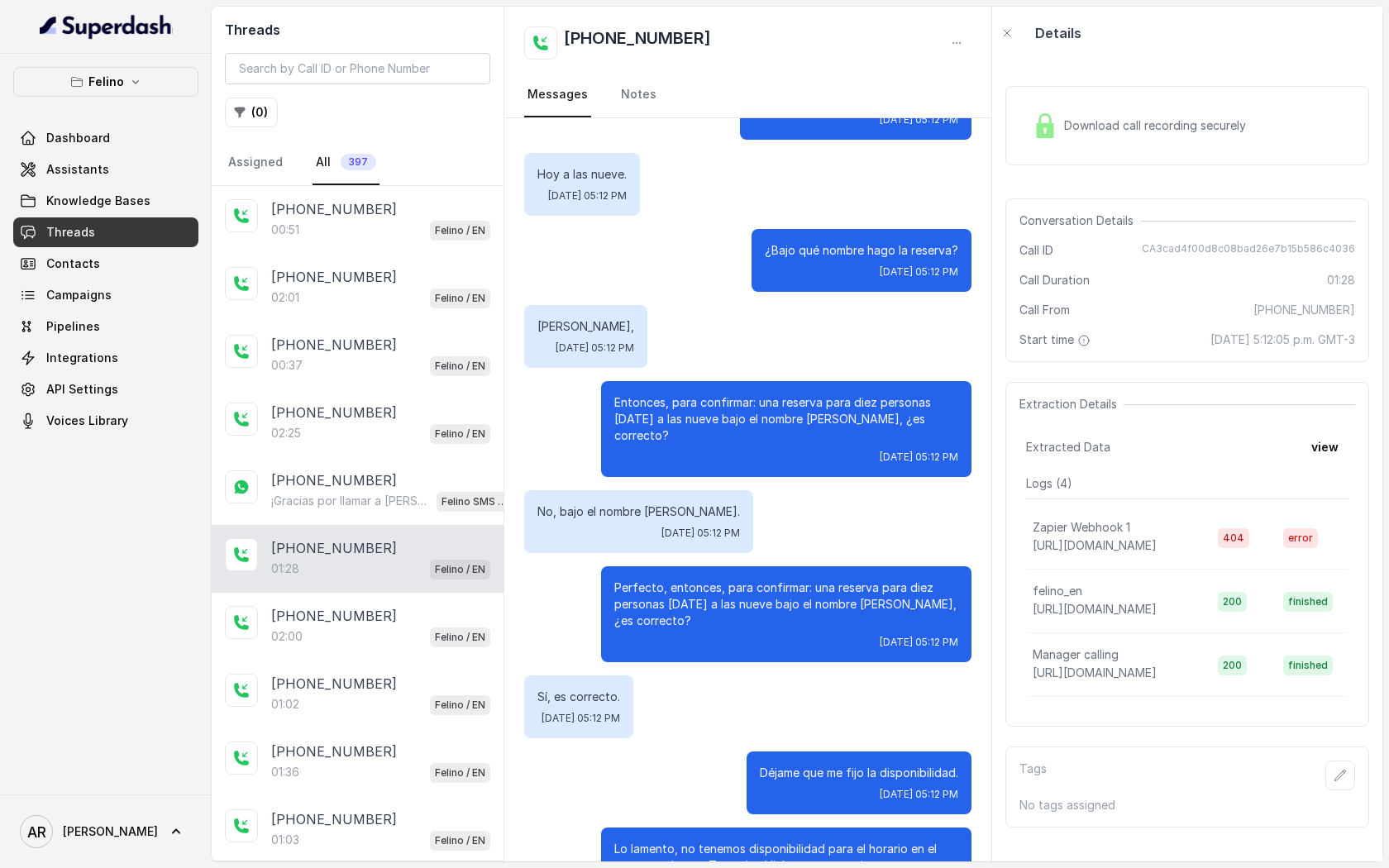
scroll to position [1102, 0]
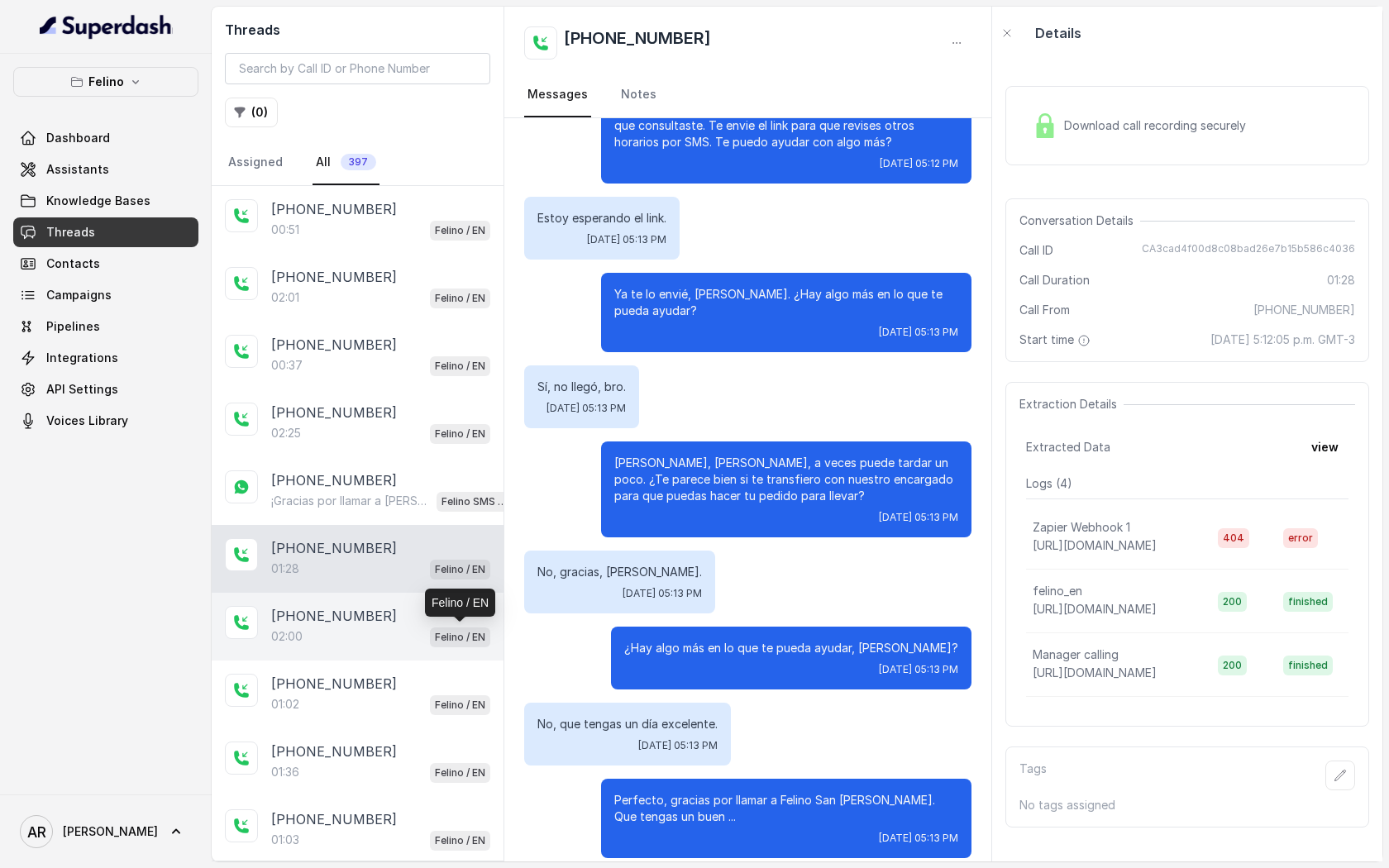
click at [481, 631] on p "Felino / EN" at bounding box center [459, 636] width 50 height 16
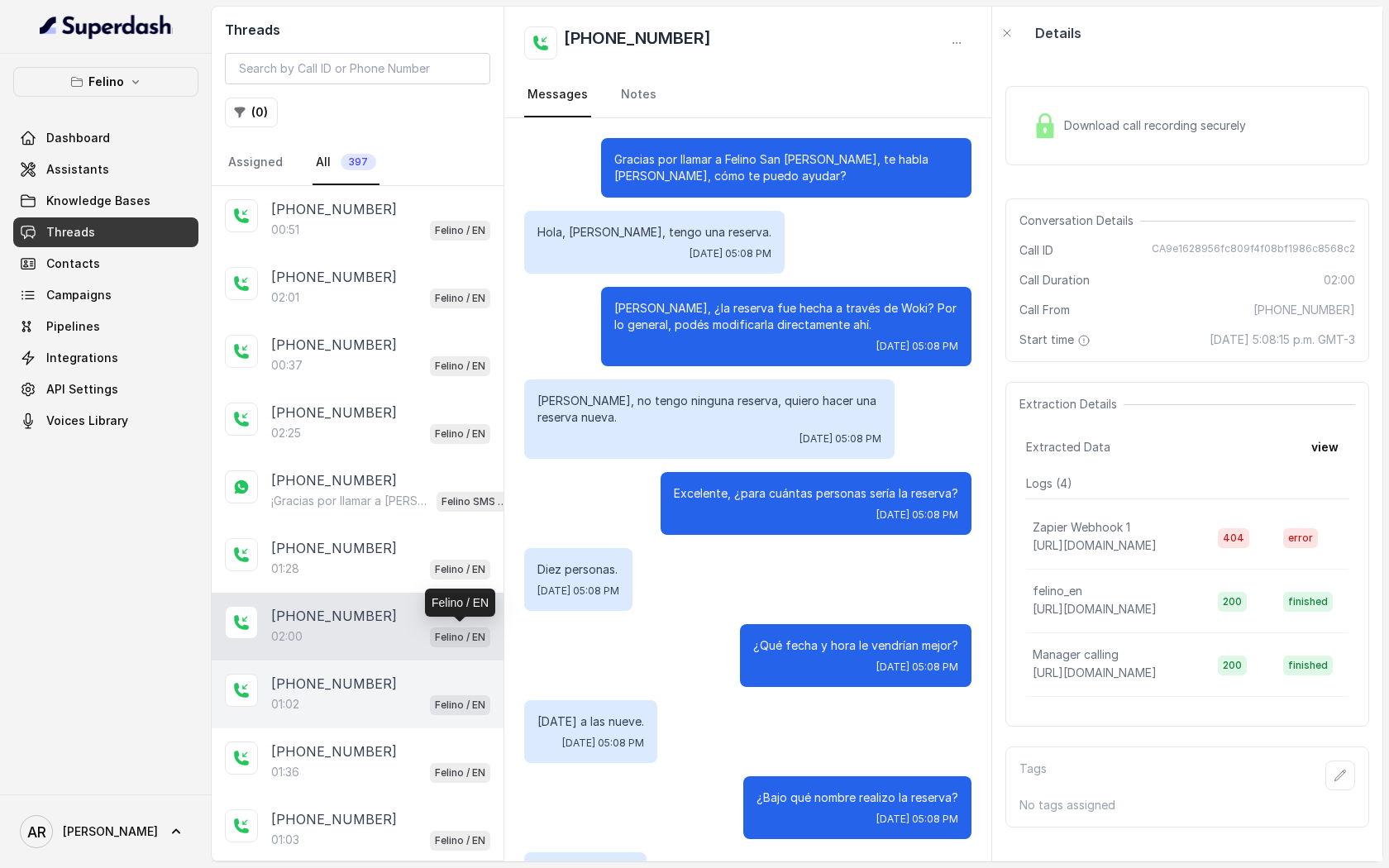
scroll to position [1380, 0]
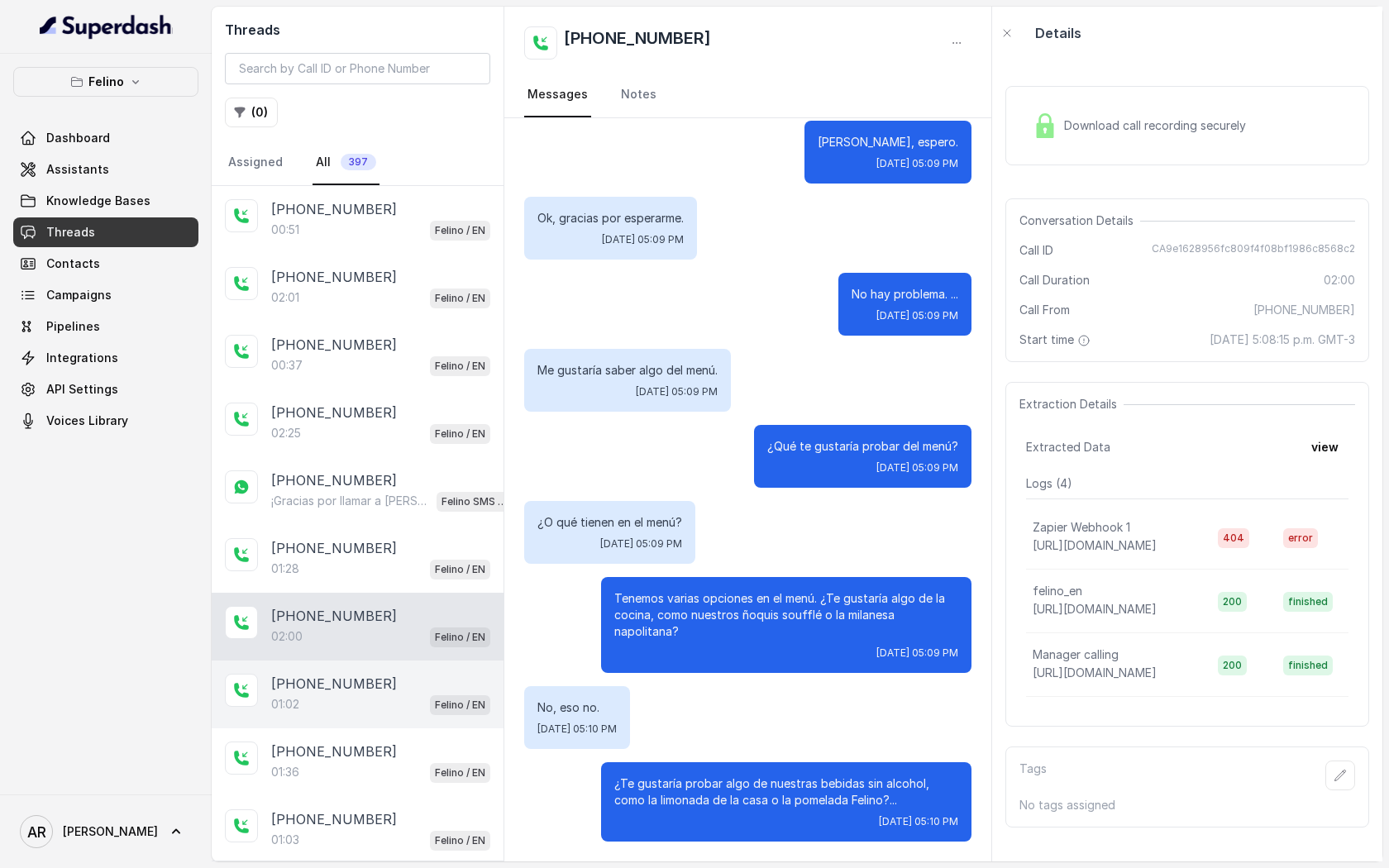
click at [419, 701] on div "01:02 Felino / EN" at bounding box center [381, 704] width 219 height 22
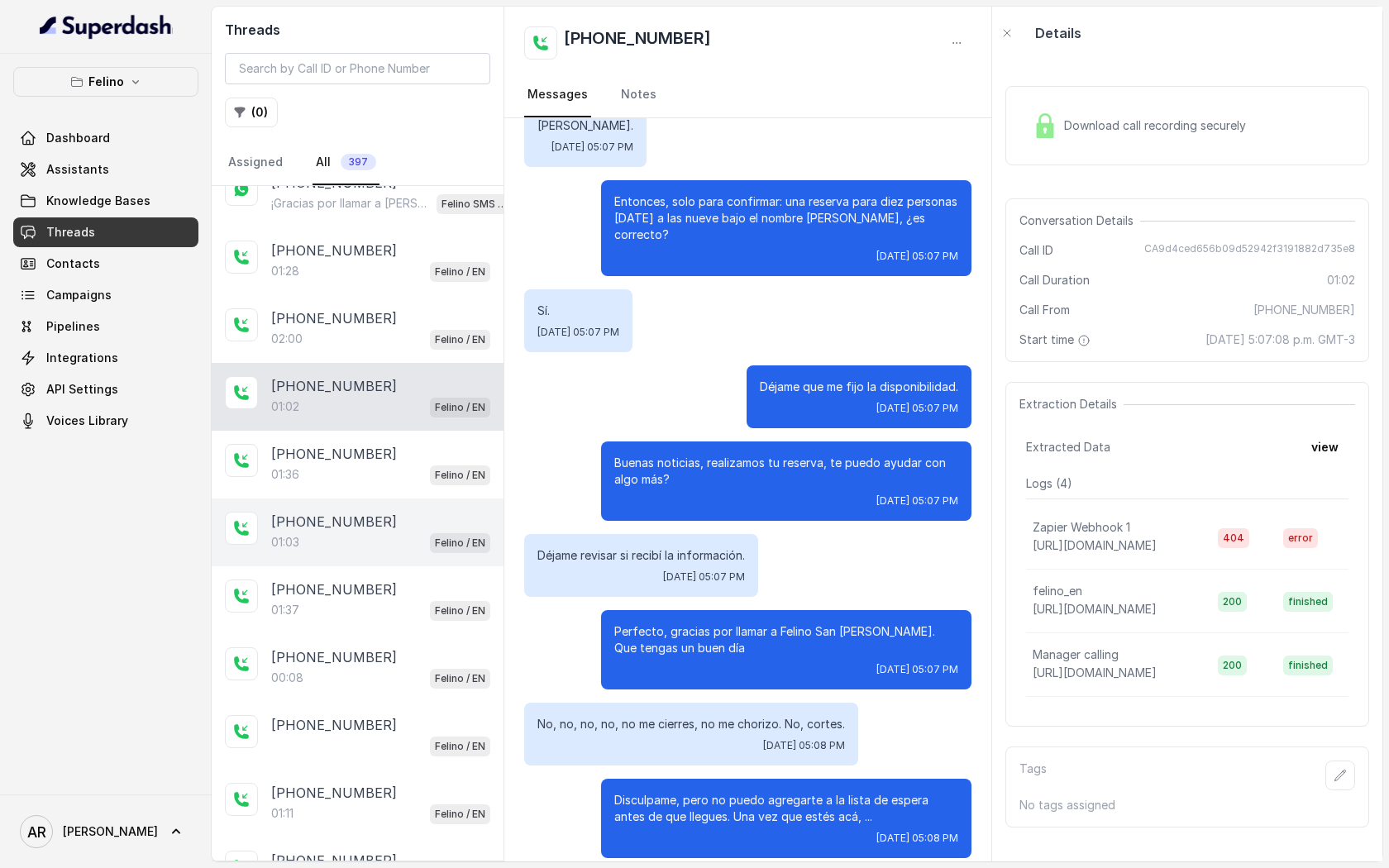
scroll to position [353, 0]
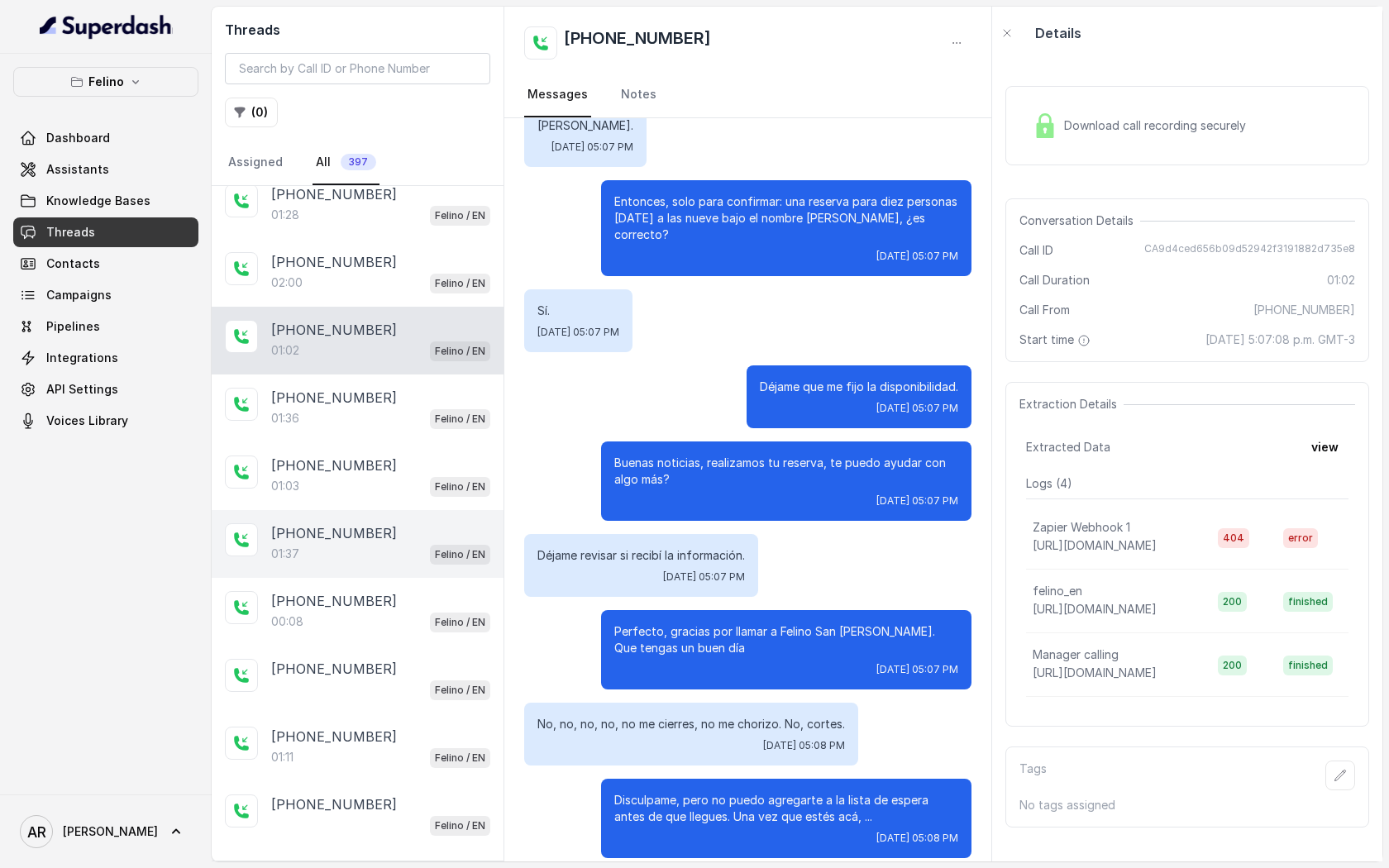
click at [424, 544] on div "01:37 Felino / EN" at bounding box center [381, 554] width 219 height 22
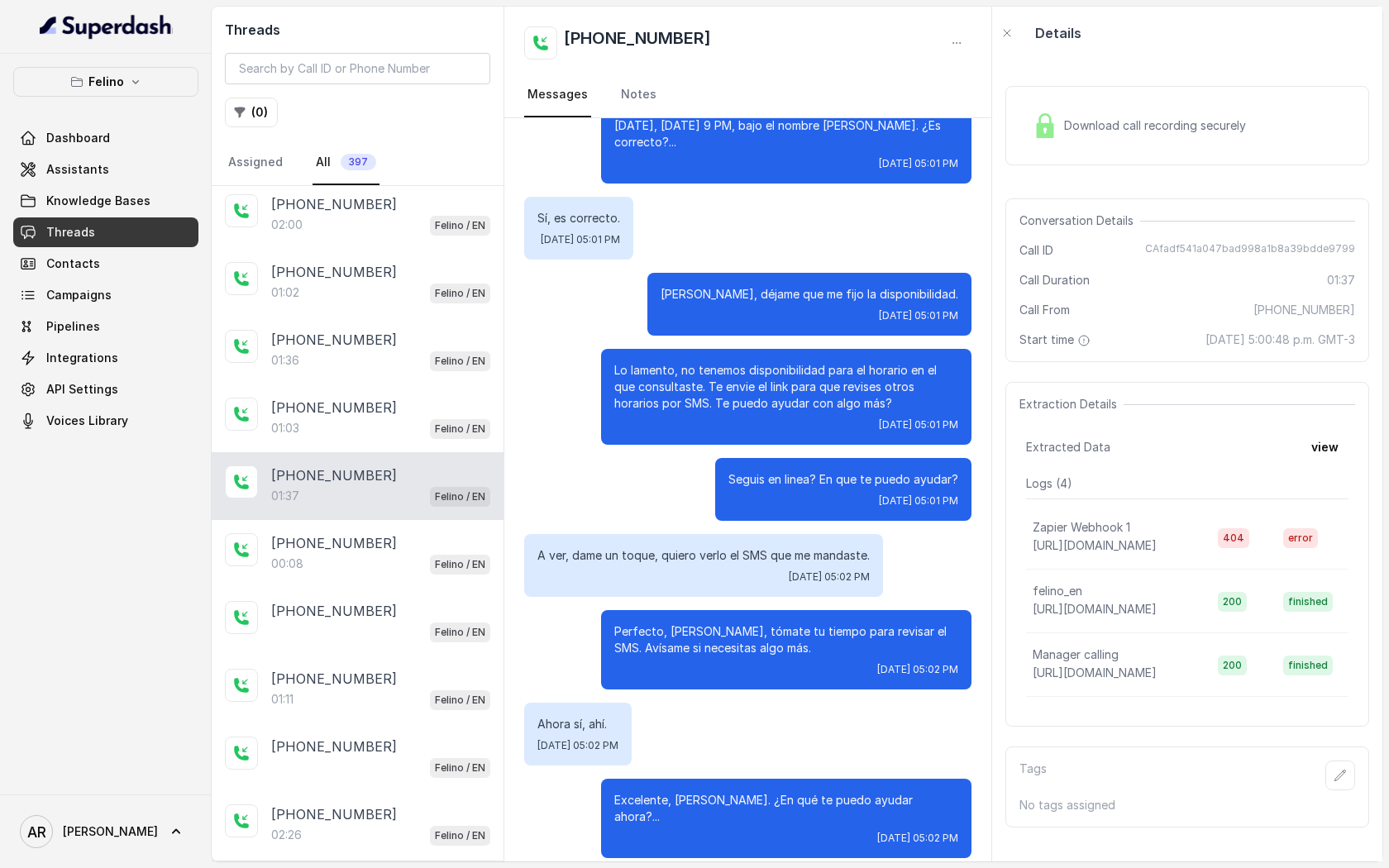
scroll to position [428, 0]
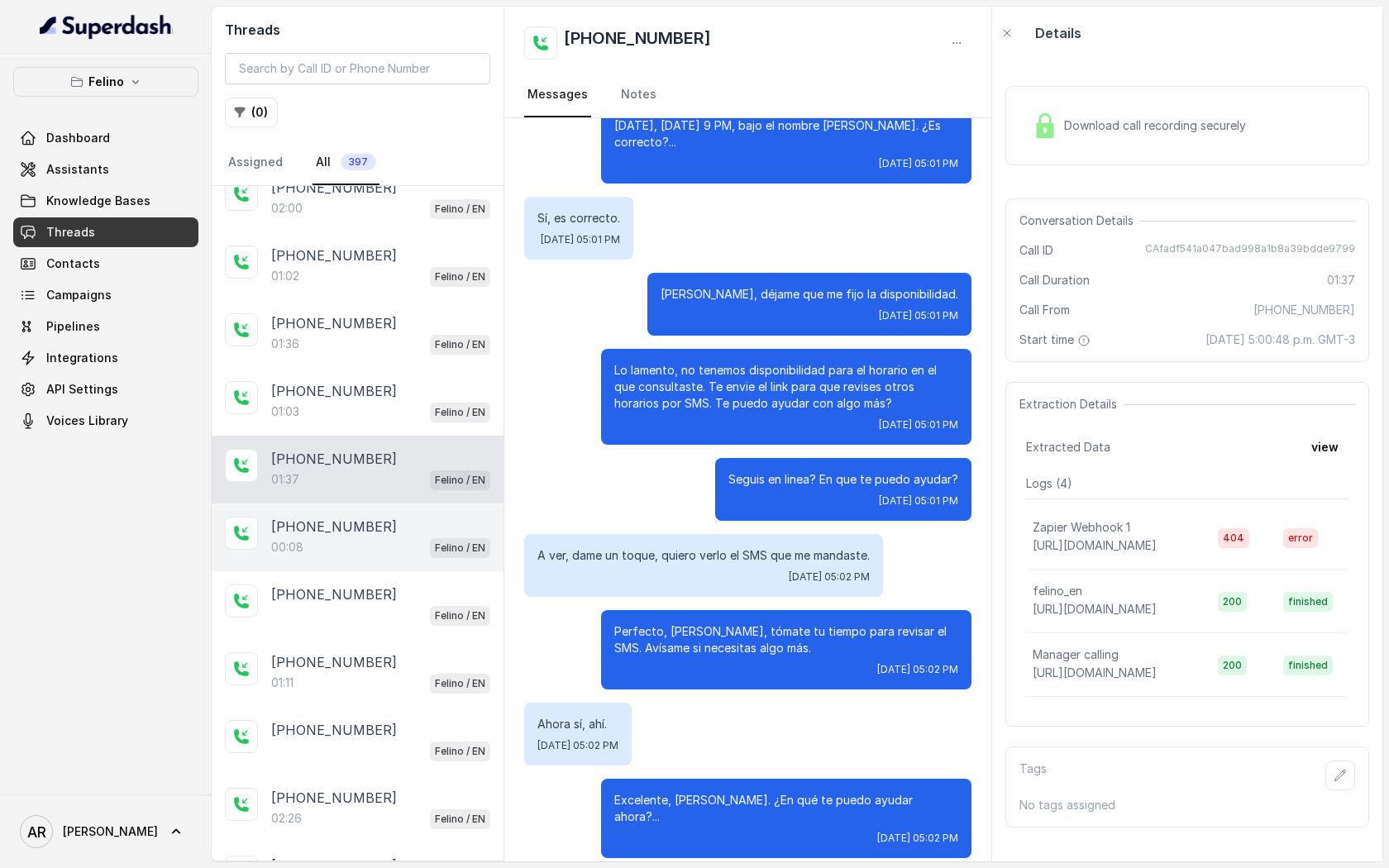
click at [432, 538] on span "Felino / EN" at bounding box center [459, 548] width 60 height 20
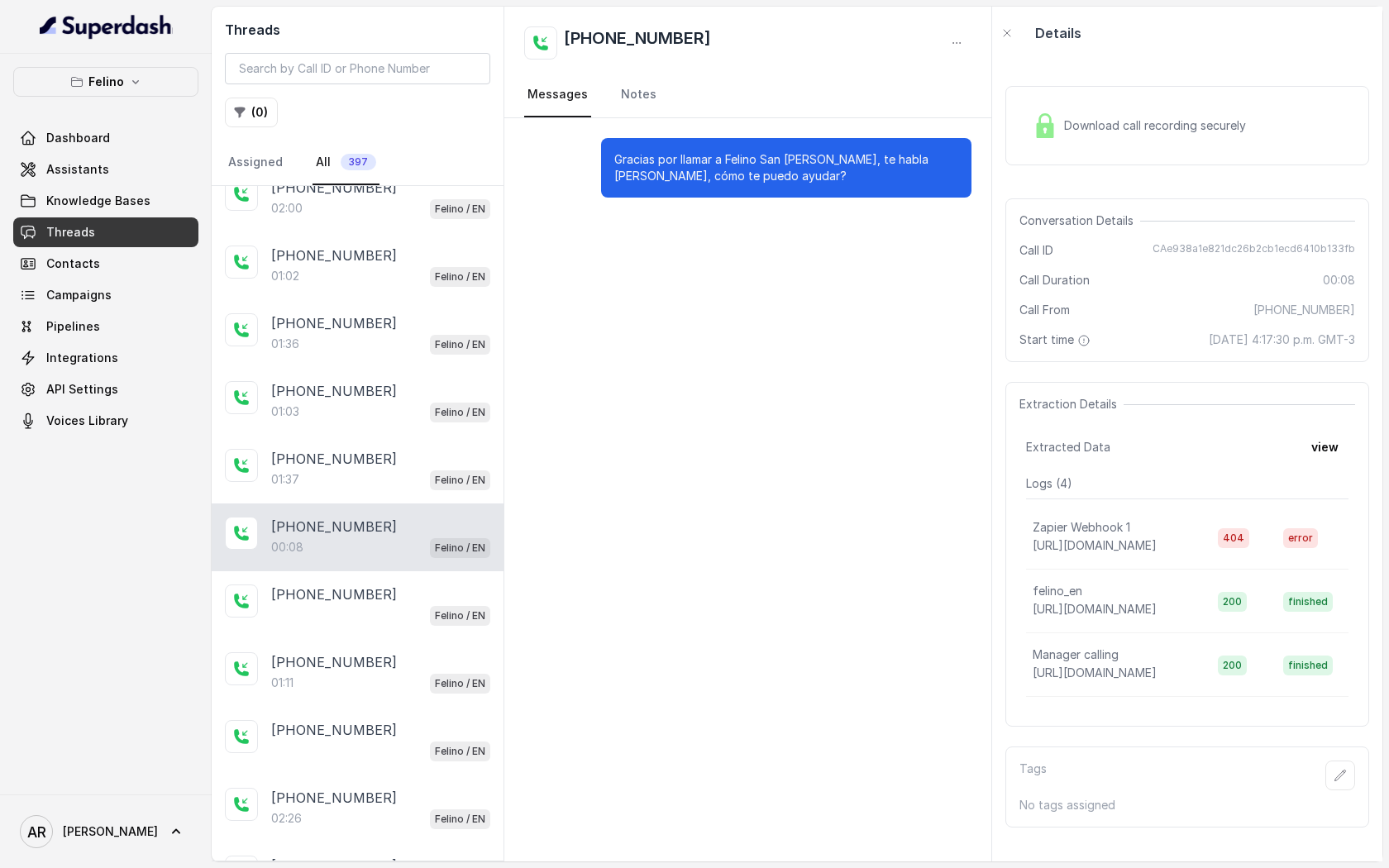
click at [406, 561] on div "[PHONE_NUMBER]:08 Felino / EN" at bounding box center [357, 536] width 292 height 68
click at [396, 624] on div "[PHONE_NUMBER] Felino / EN" at bounding box center [357, 605] width 292 height 68
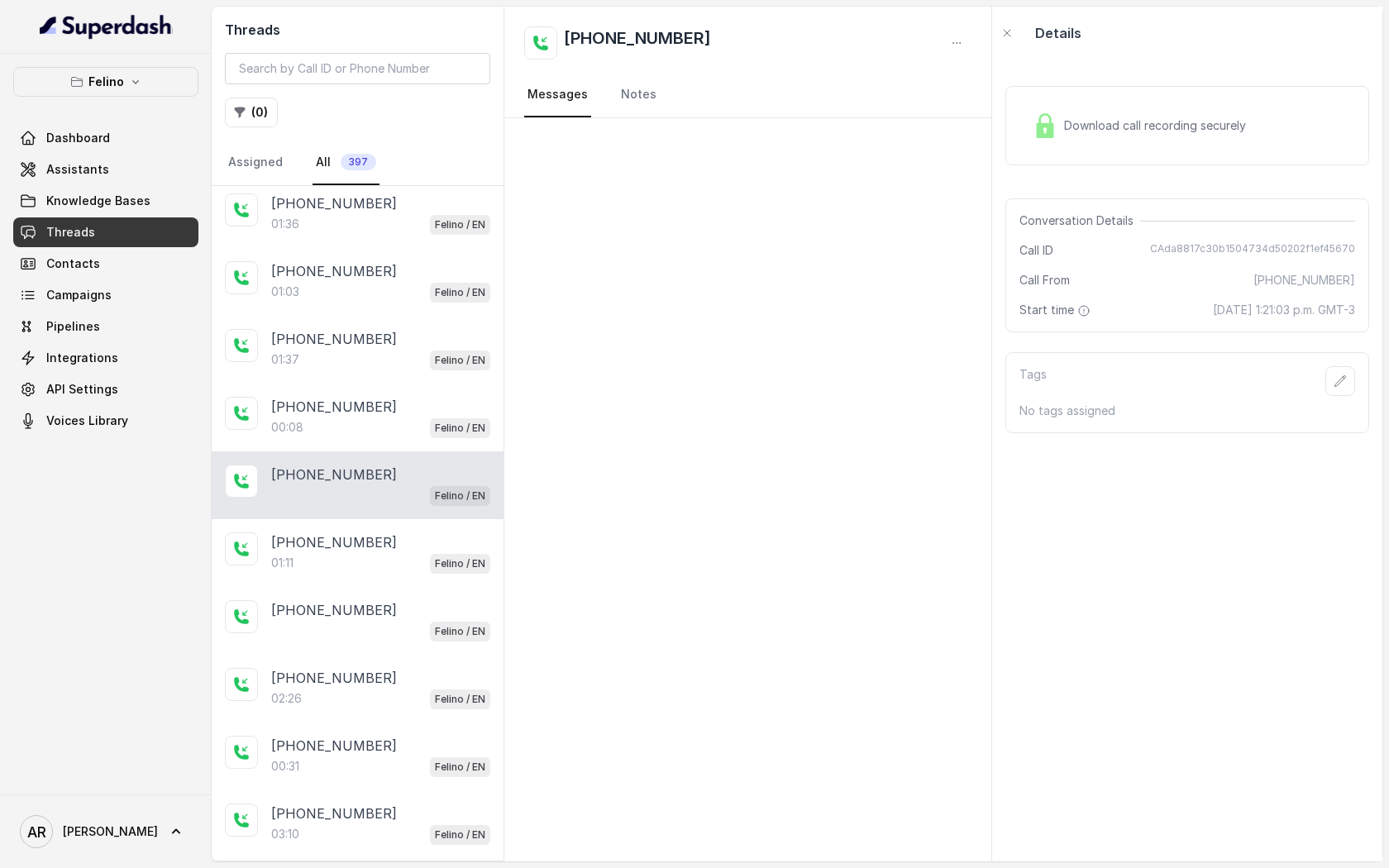
scroll to position [554, 0]
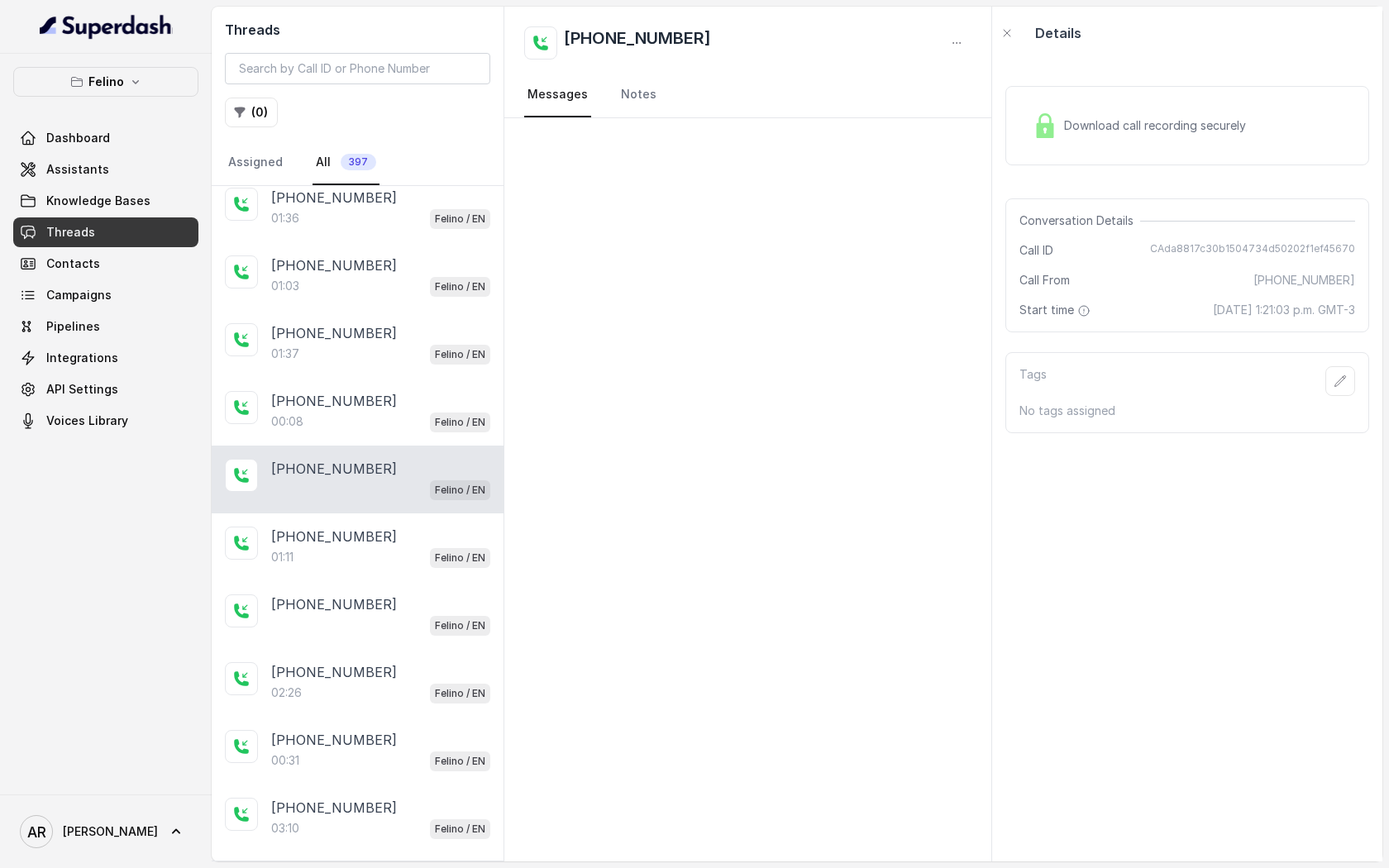
click at [434, 499] on div "[PHONE_NUMBER] Felino / EN" at bounding box center [357, 479] width 292 height 68
click at [409, 571] on div "[PHONE_NUMBER]:11 [PERSON_NAME] / EN" at bounding box center [357, 547] width 292 height 68
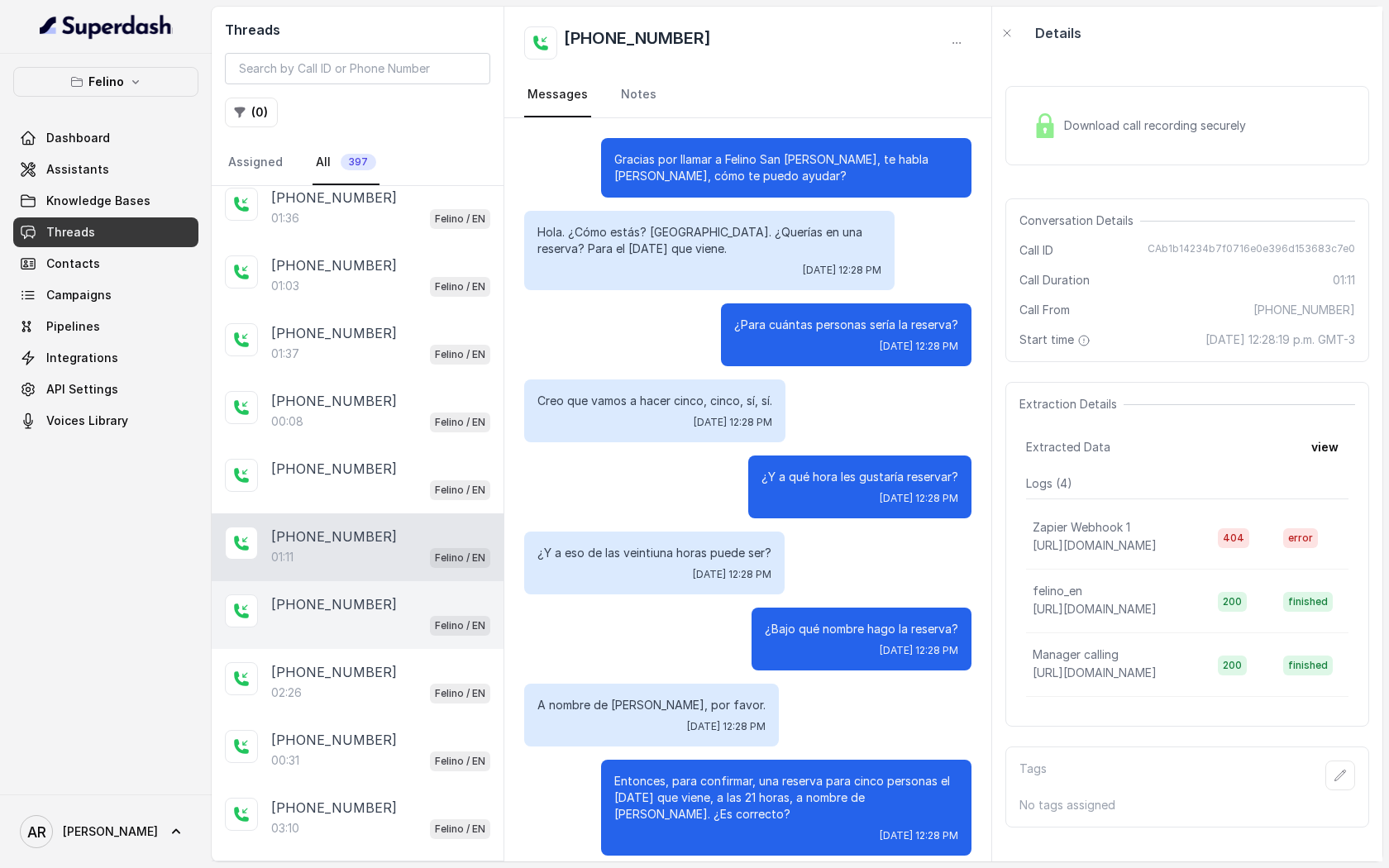
scroll to position [503, 0]
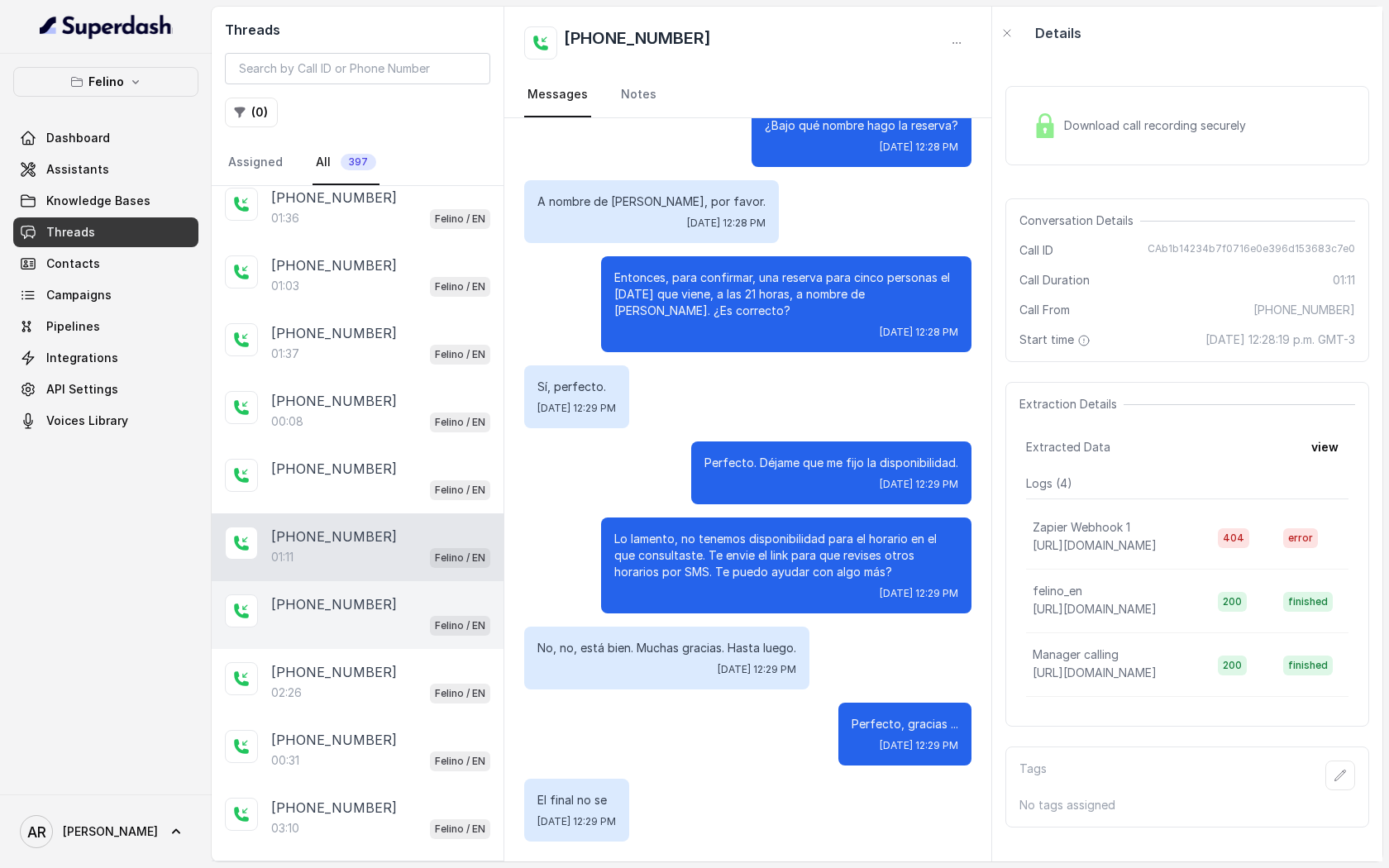
click at [399, 640] on div "[PHONE_NUMBER] Felino / EN" at bounding box center [357, 615] width 292 height 68
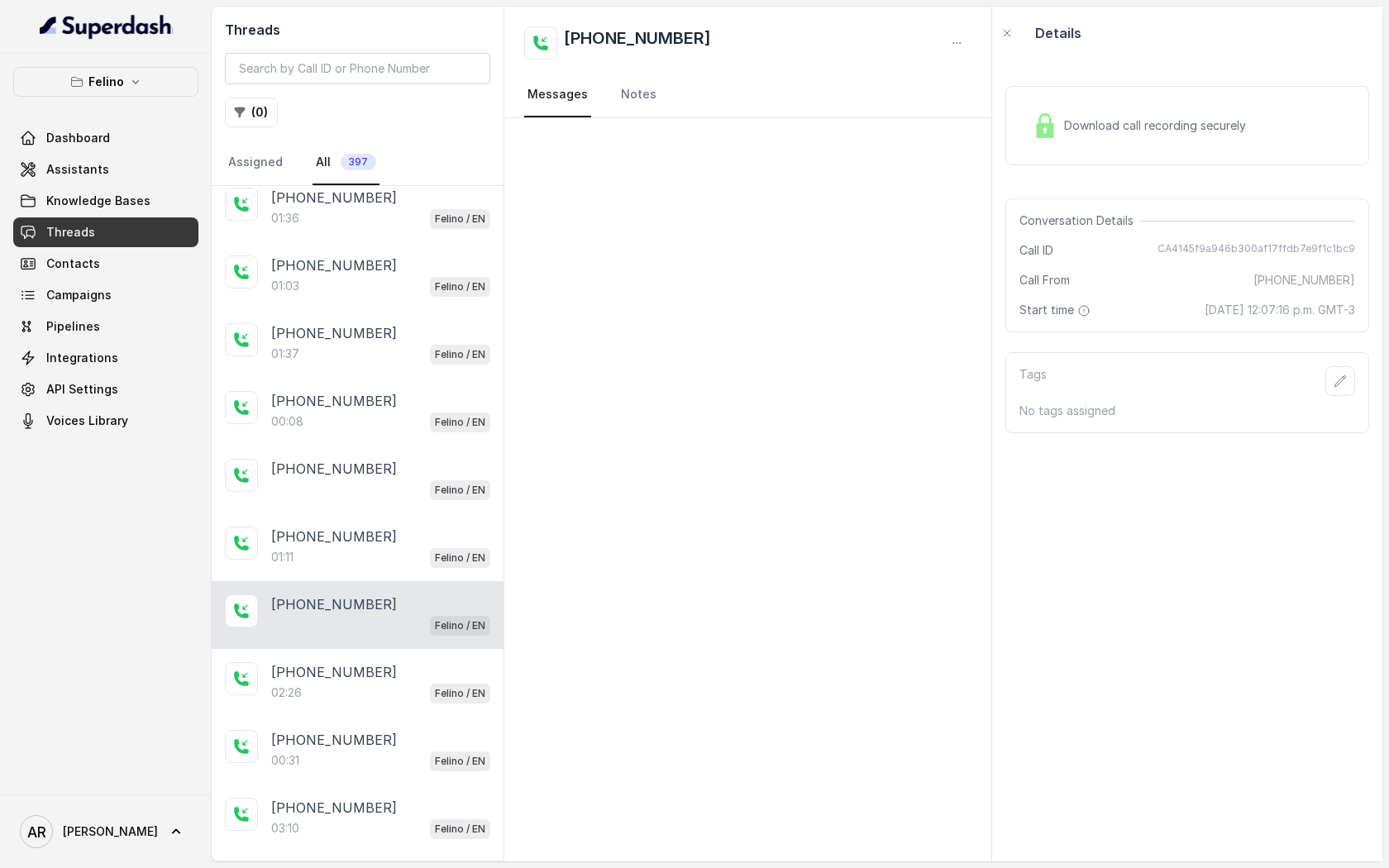
scroll to position [649, 0]
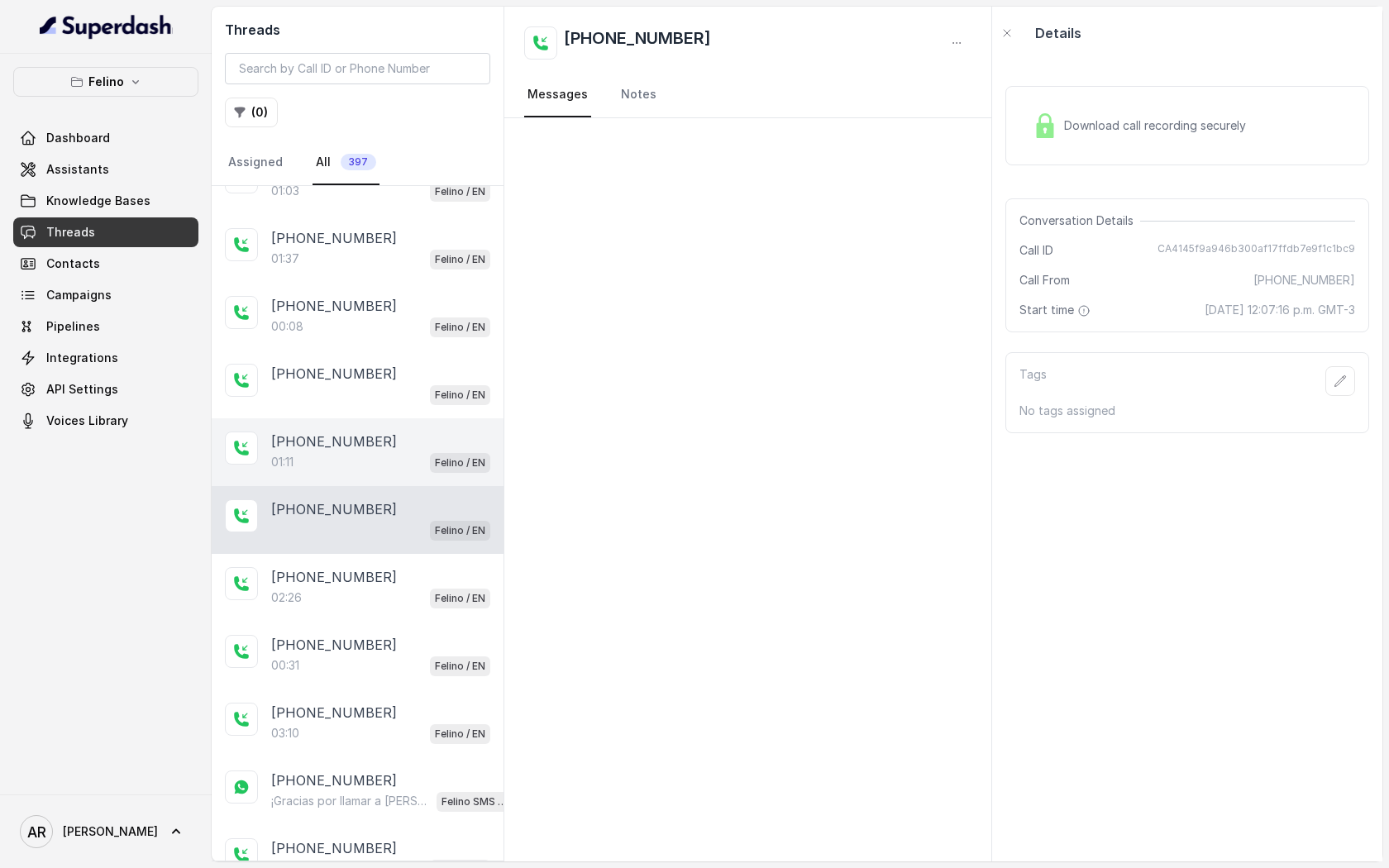
click at [399, 441] on div "[PHONE_NUMBER]" at bounding box center [381, 441] width 219 height 20
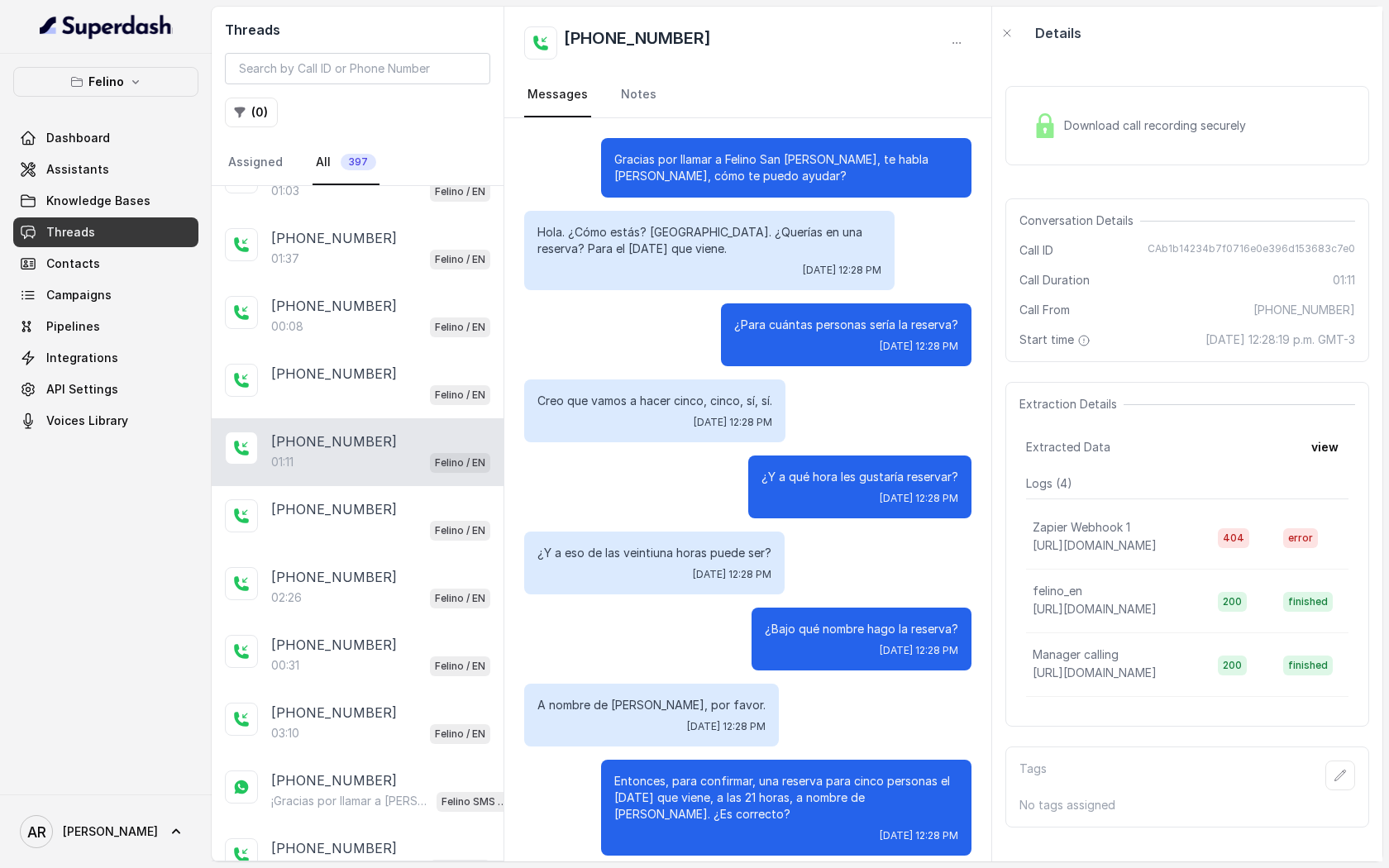
scroll to position [503, 0]
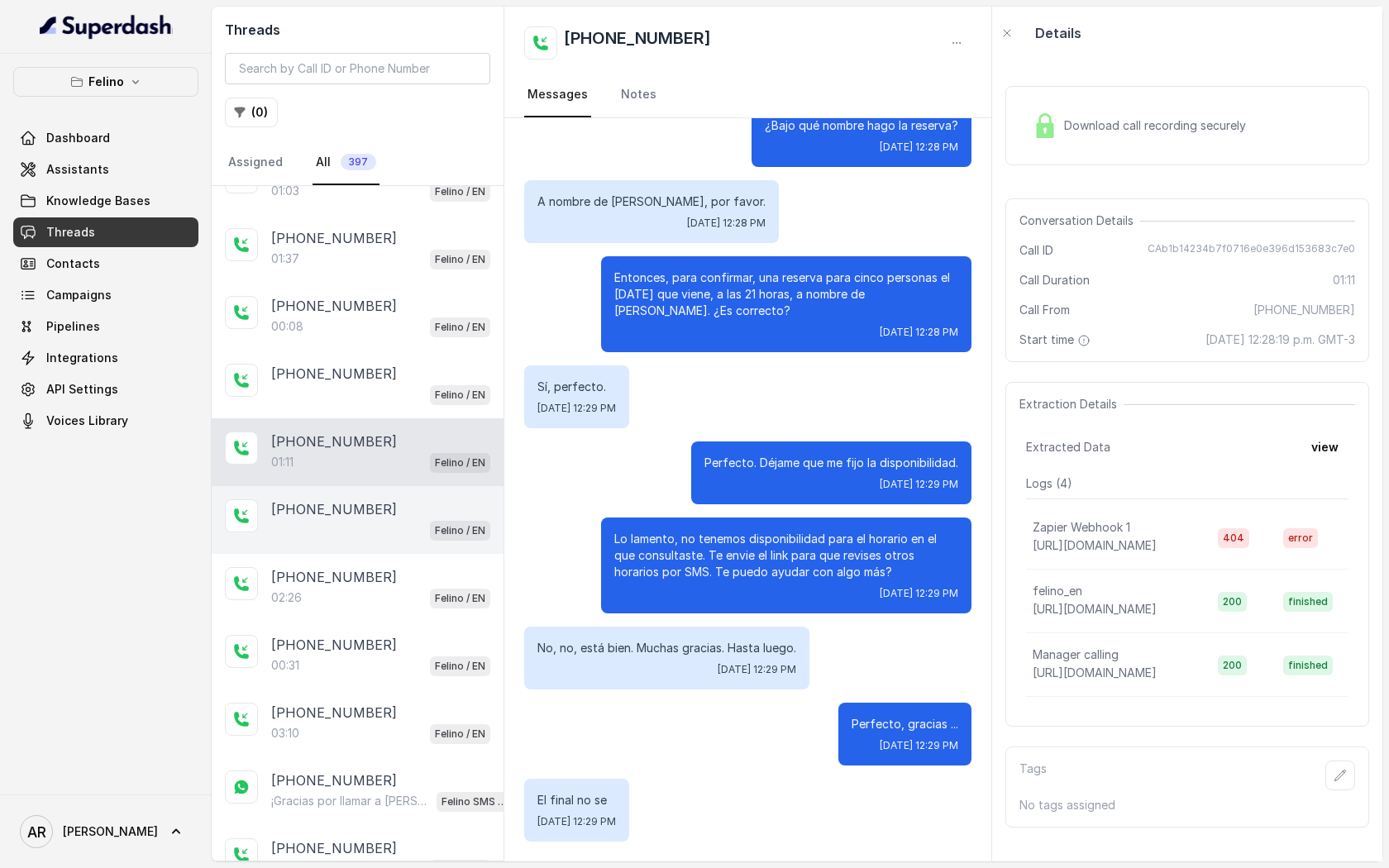
click at [369, 499] on p "[PHONE_NUMBER]" at bounding box center [334, 509] width 126 height 20
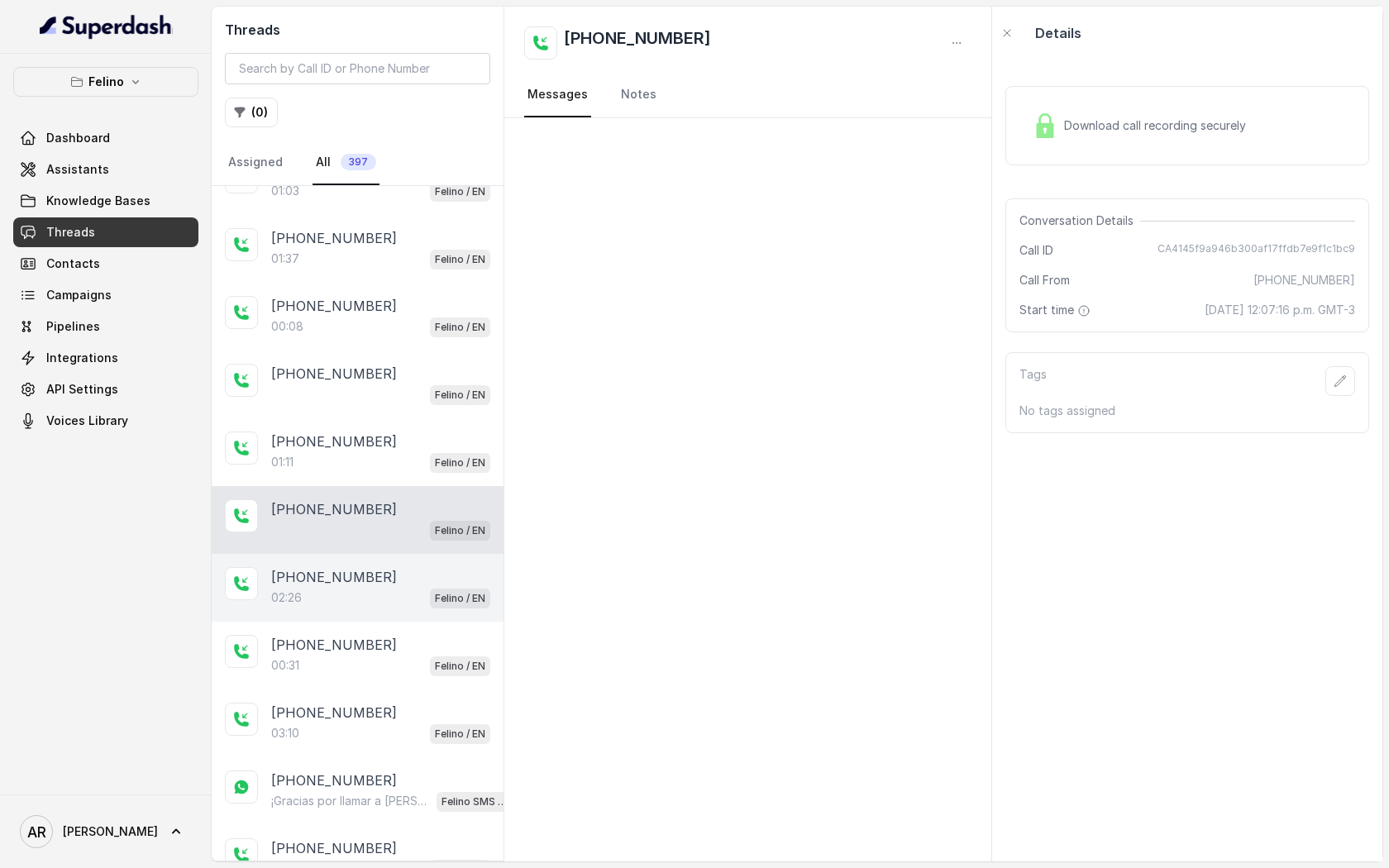
click at [382, 602] on div "[PHONE_NUMBER]:26 Felino / EN" at bounding box center [357, 587] width 292 height 68
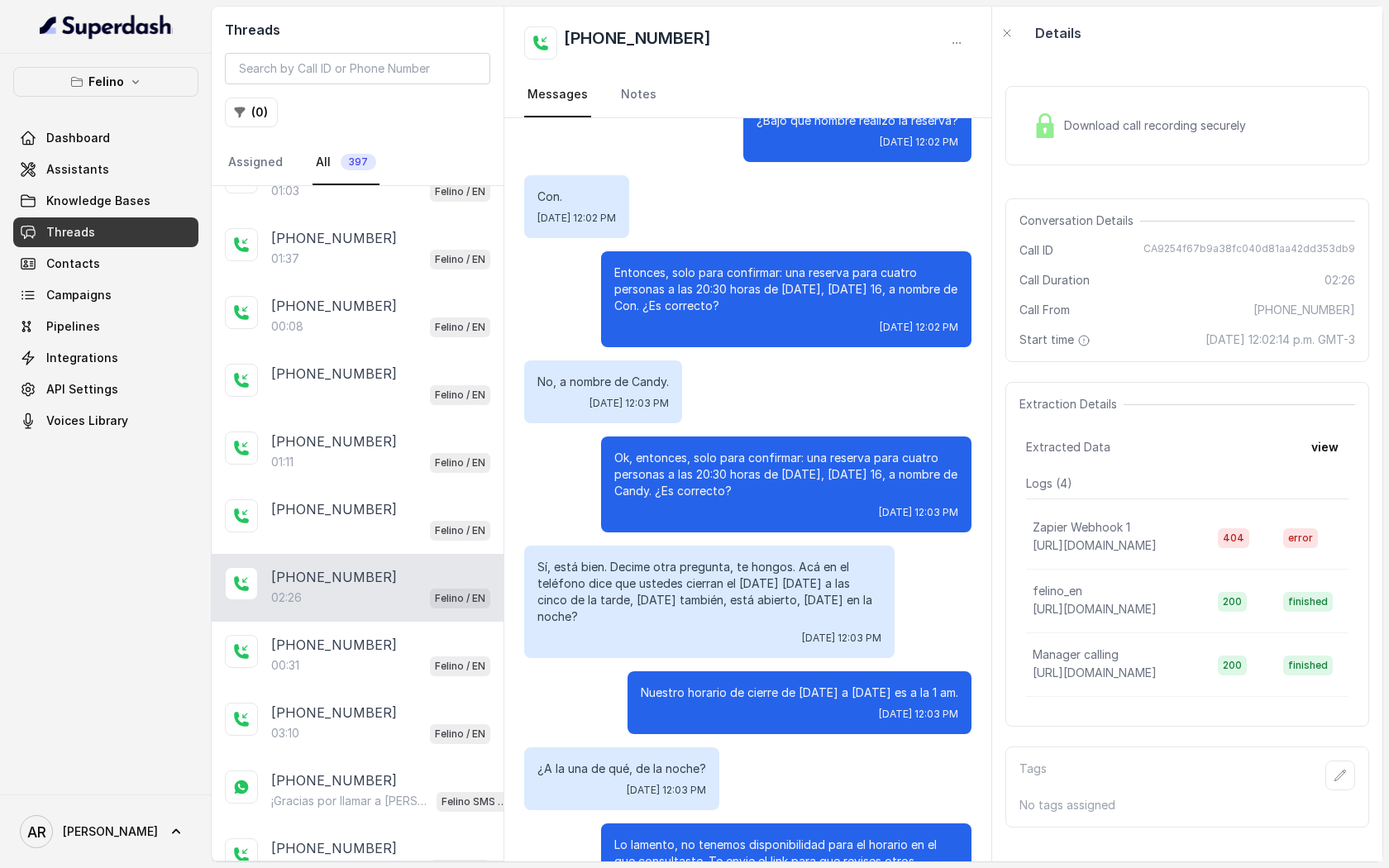
scroll to position [903, 0]
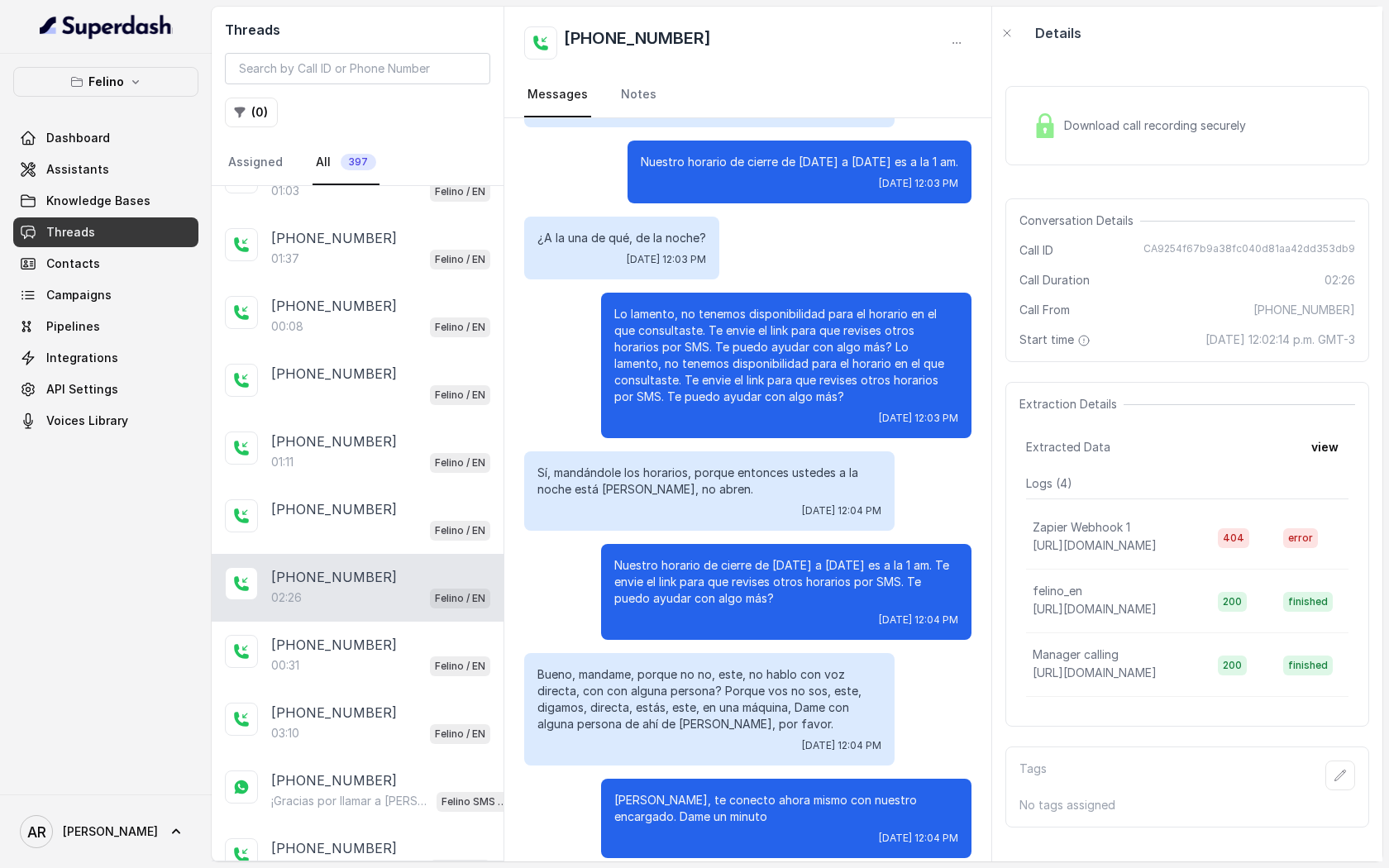
click at [1064, 117] on span "Download call recording securely" at bounding box center [1158, 125] width 189 height 16
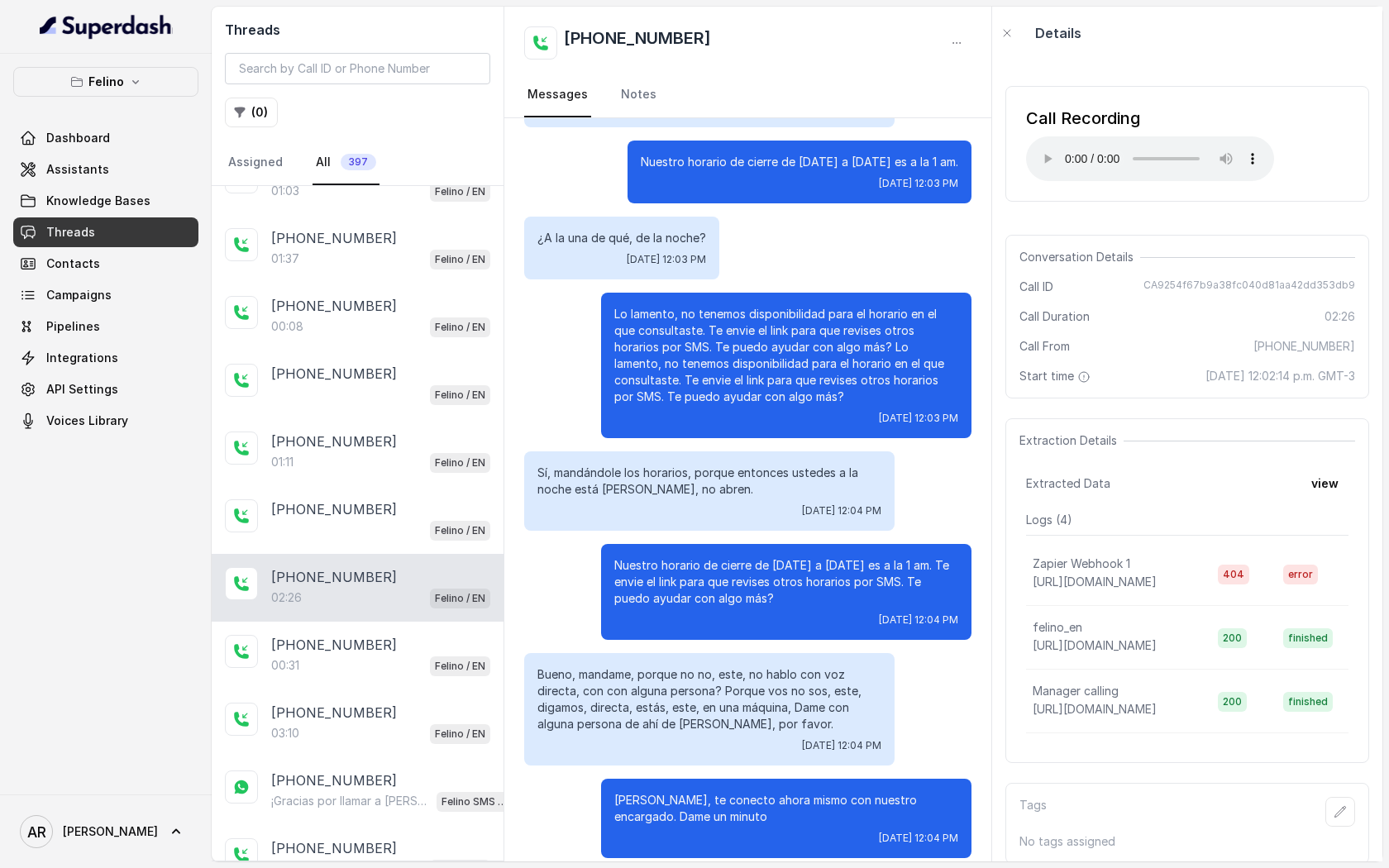
click at [1103, 279] on div "Call ID CA9254f67b9a38fc040d81aa42dd353db9" at bounding box center [1187, 286] width 335 height 16
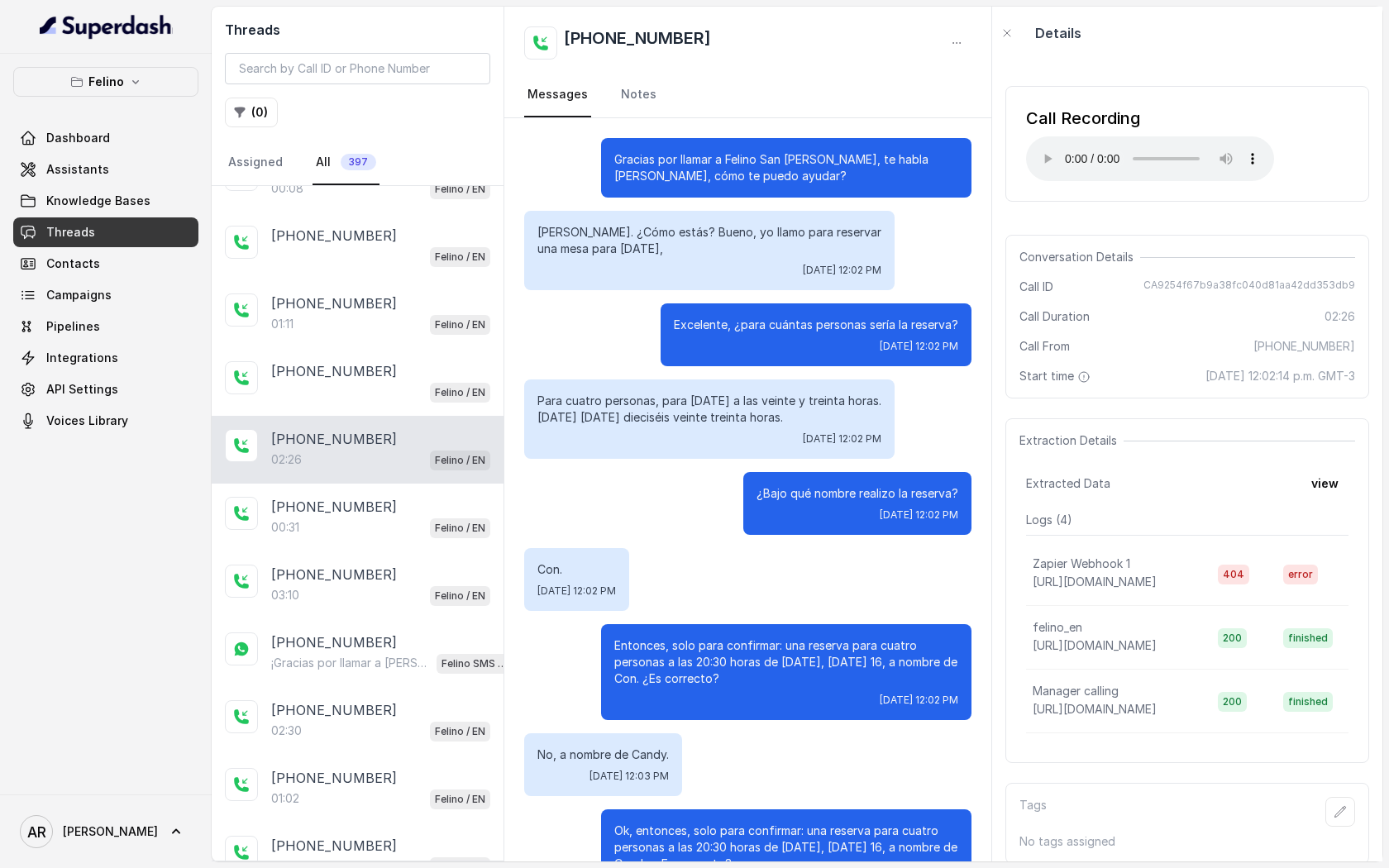
scroll to position [848, 0]
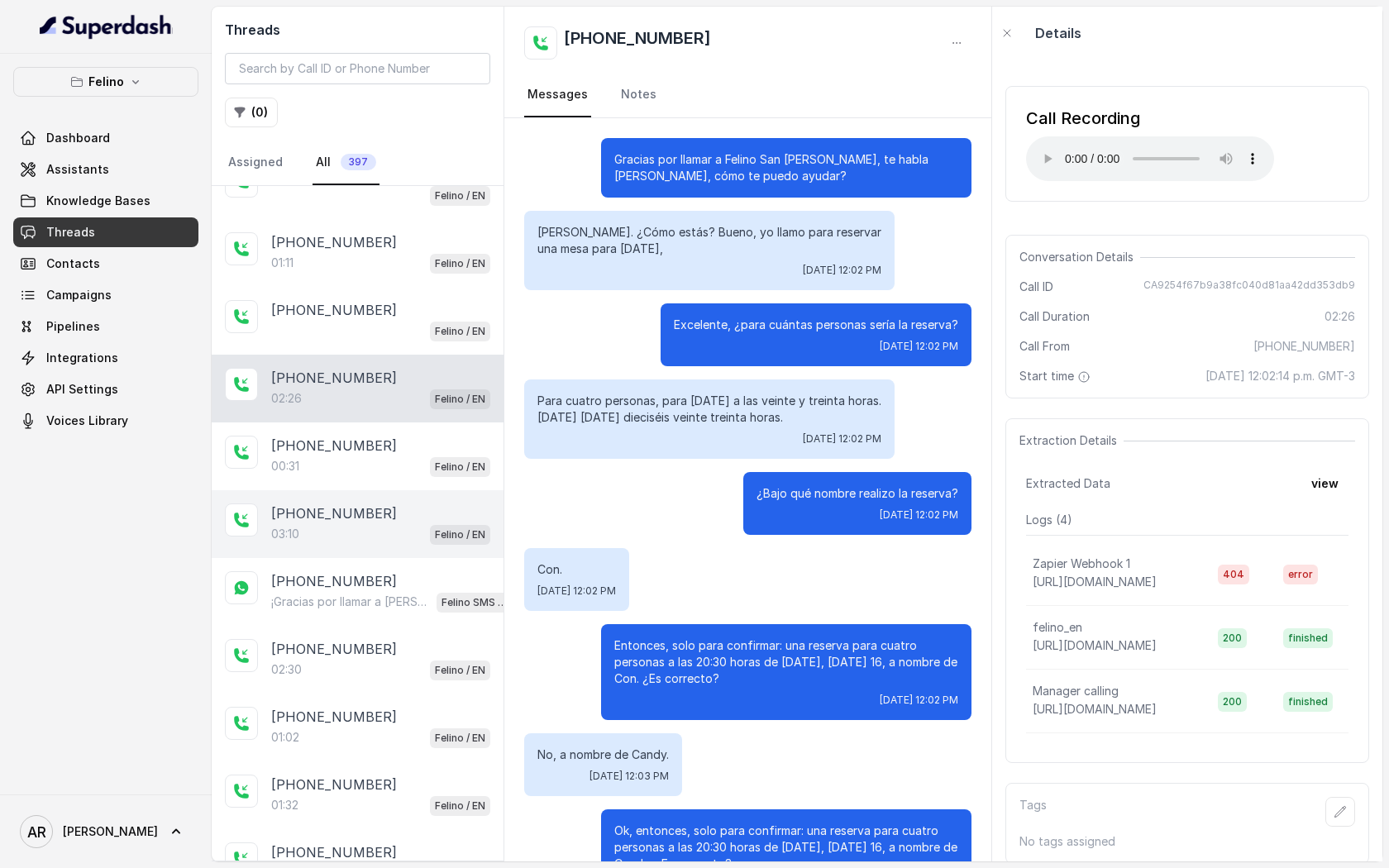
click at [410, 490] on div "[PHONE_NUMBER]:10 [PERSON_NAME] / EN" at bounding box center [357, 523] width 292 height 68
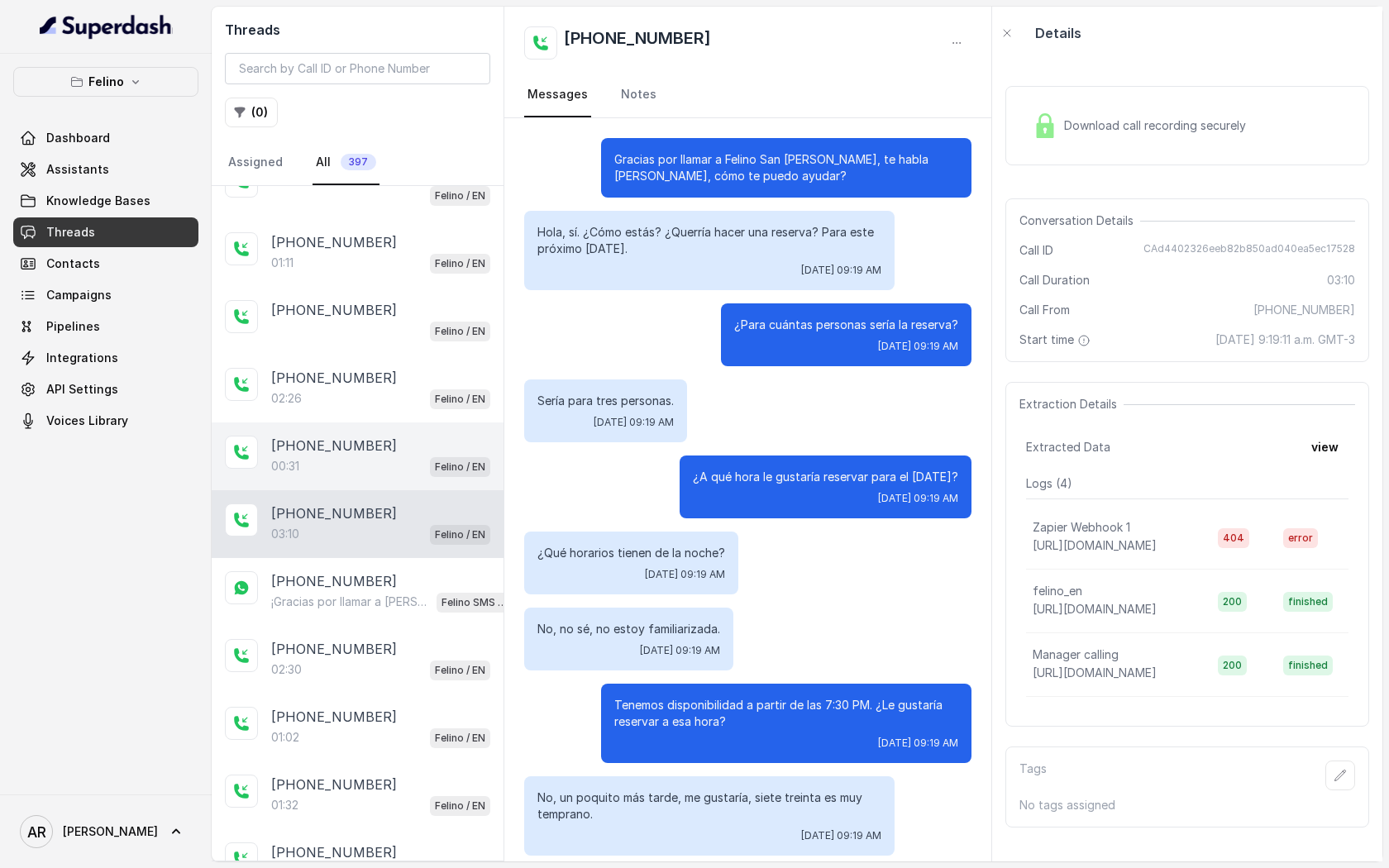
scroll to position [2207, 0]
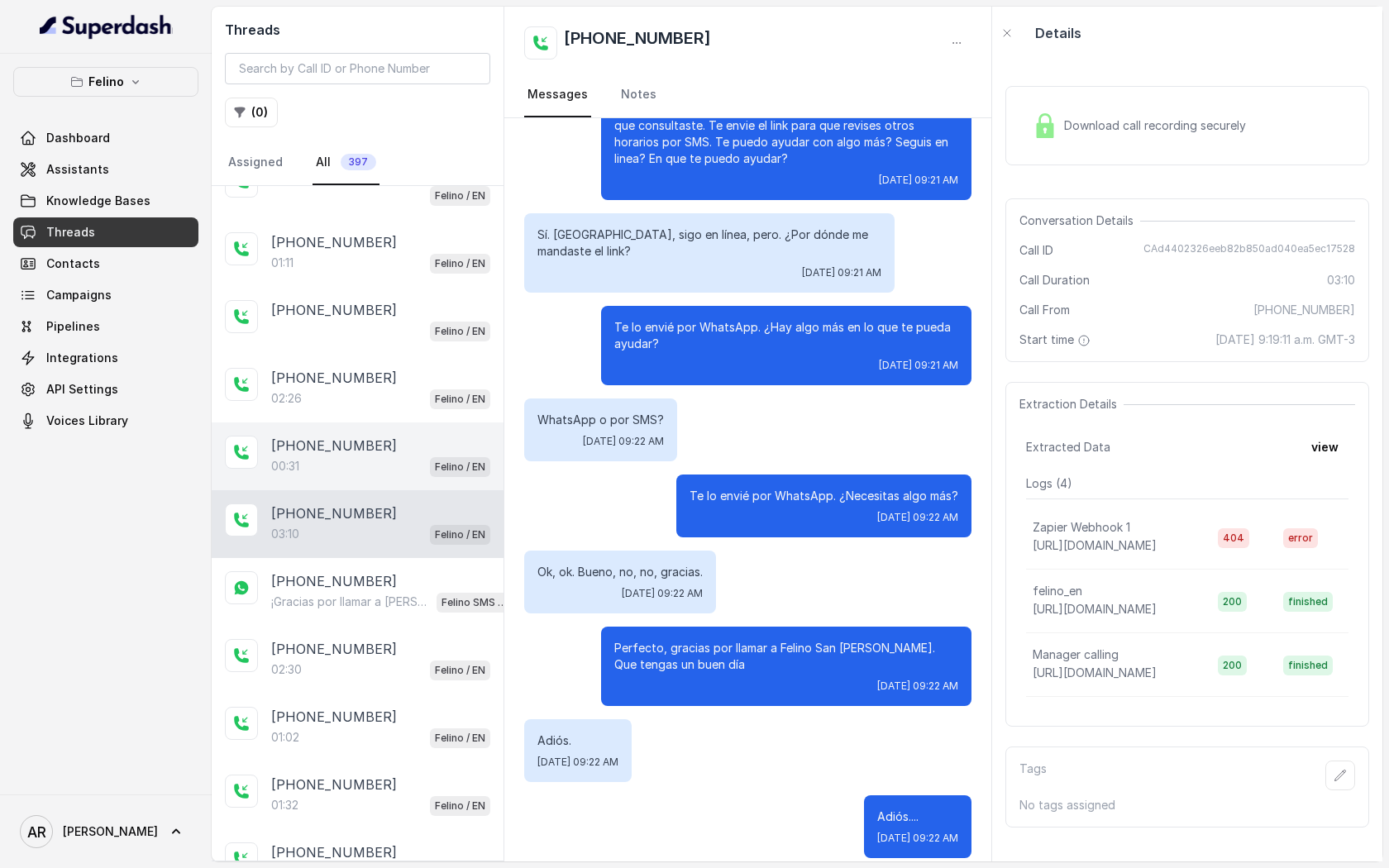
click at [403, 469] on div "00:31 Felino / EN" at bounding box center [381, 466] width 219 height 22
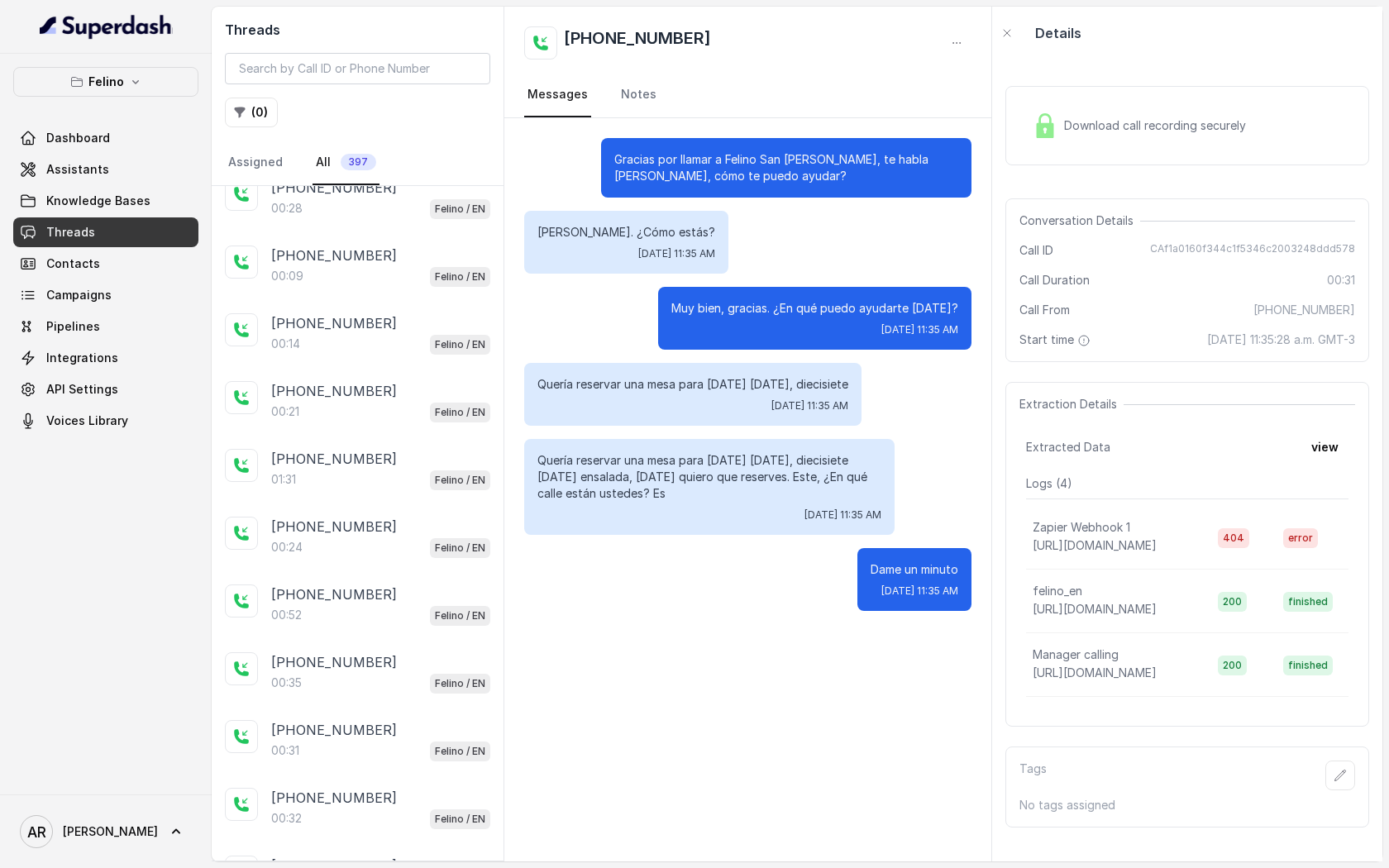
scroll to position [2065, 0]
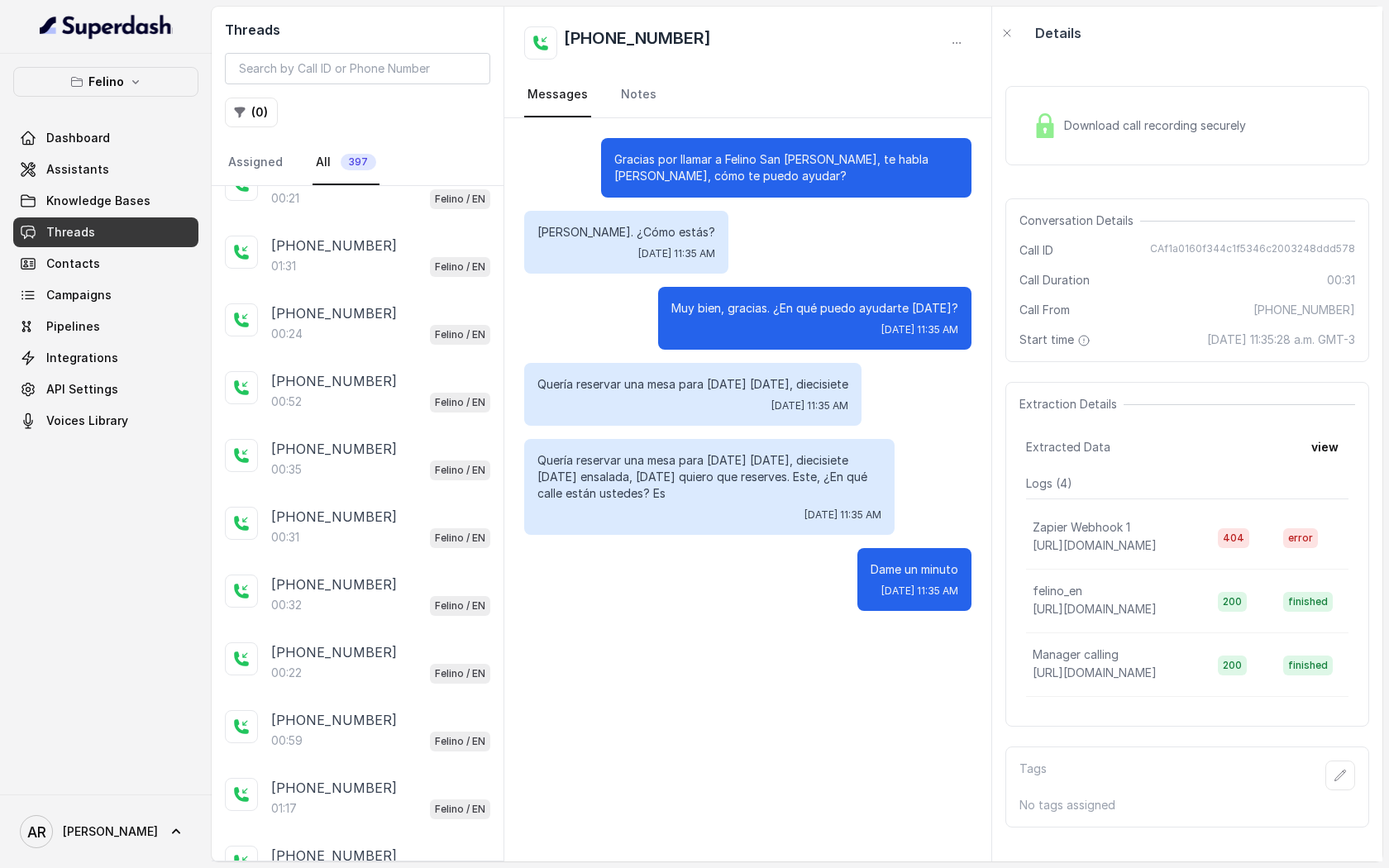
click at [409, 535] on div "[PHONE_NUMBER]:31 Felino / EN" at bounding box center [357, 527] width 292 height 68
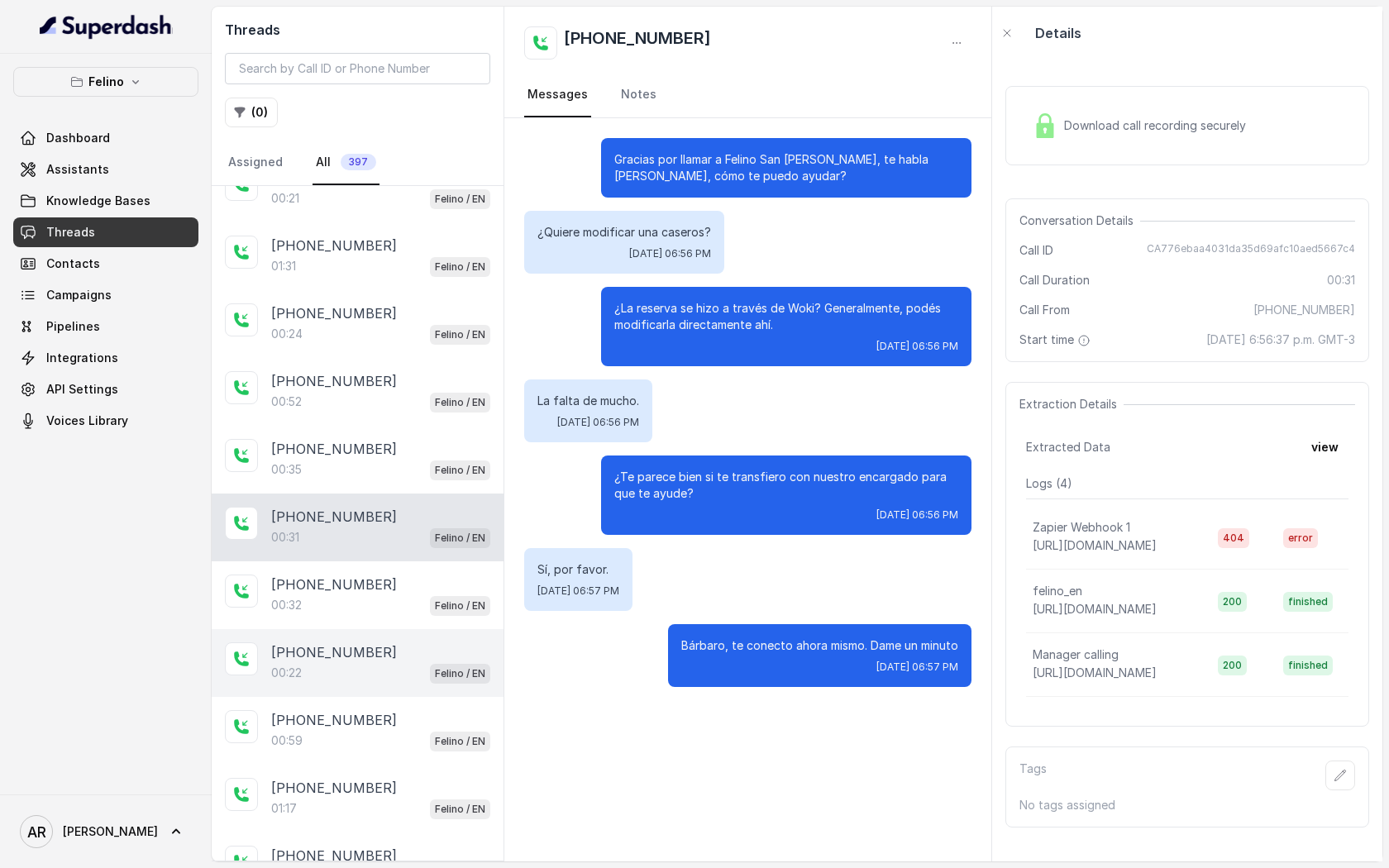
click at [396, 629] on div "[PHONE_NUMBER]:22 Felino / EN" at bounding box center [357, 662] width 292 height 68
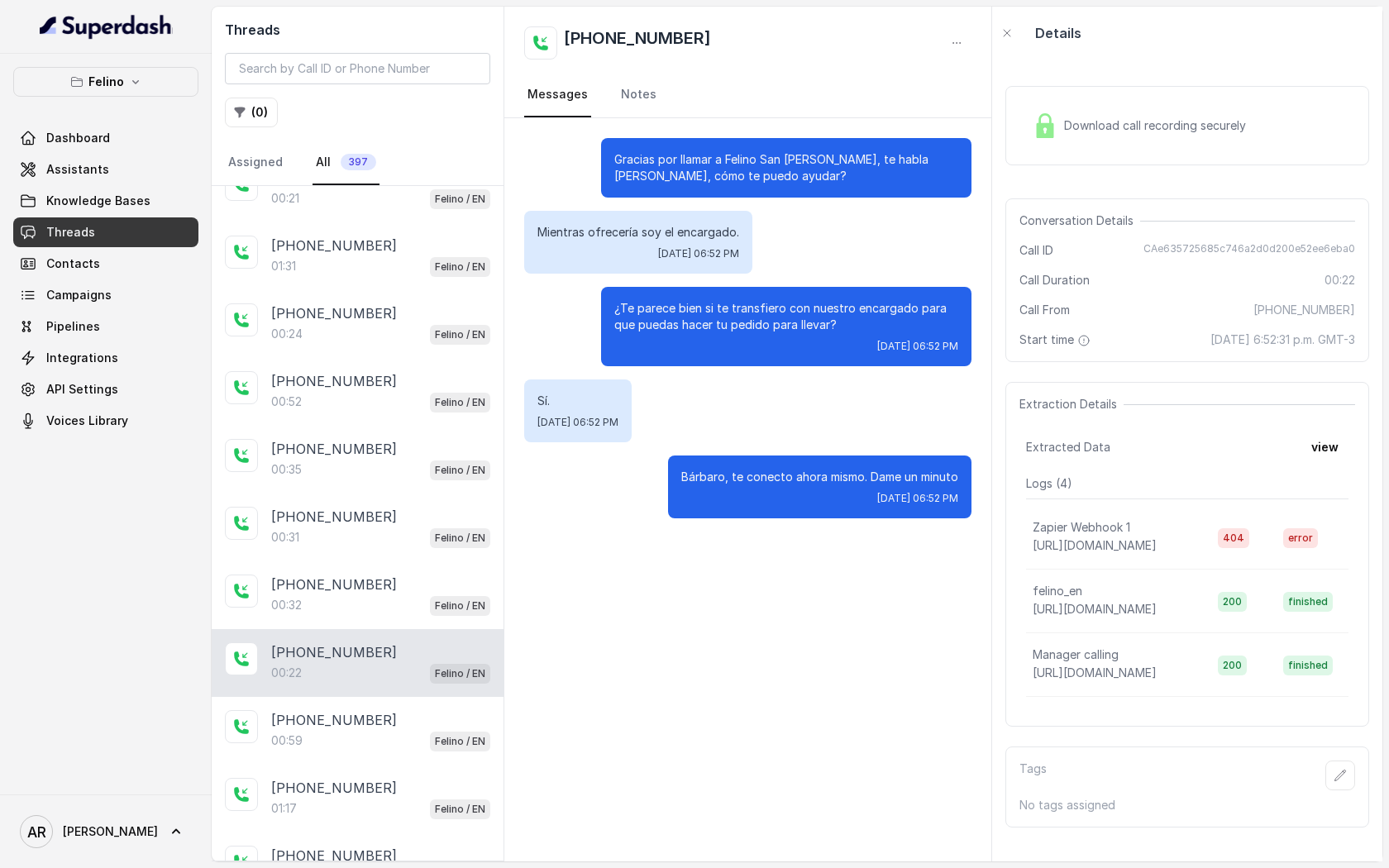
scroll to position [2299, 0]
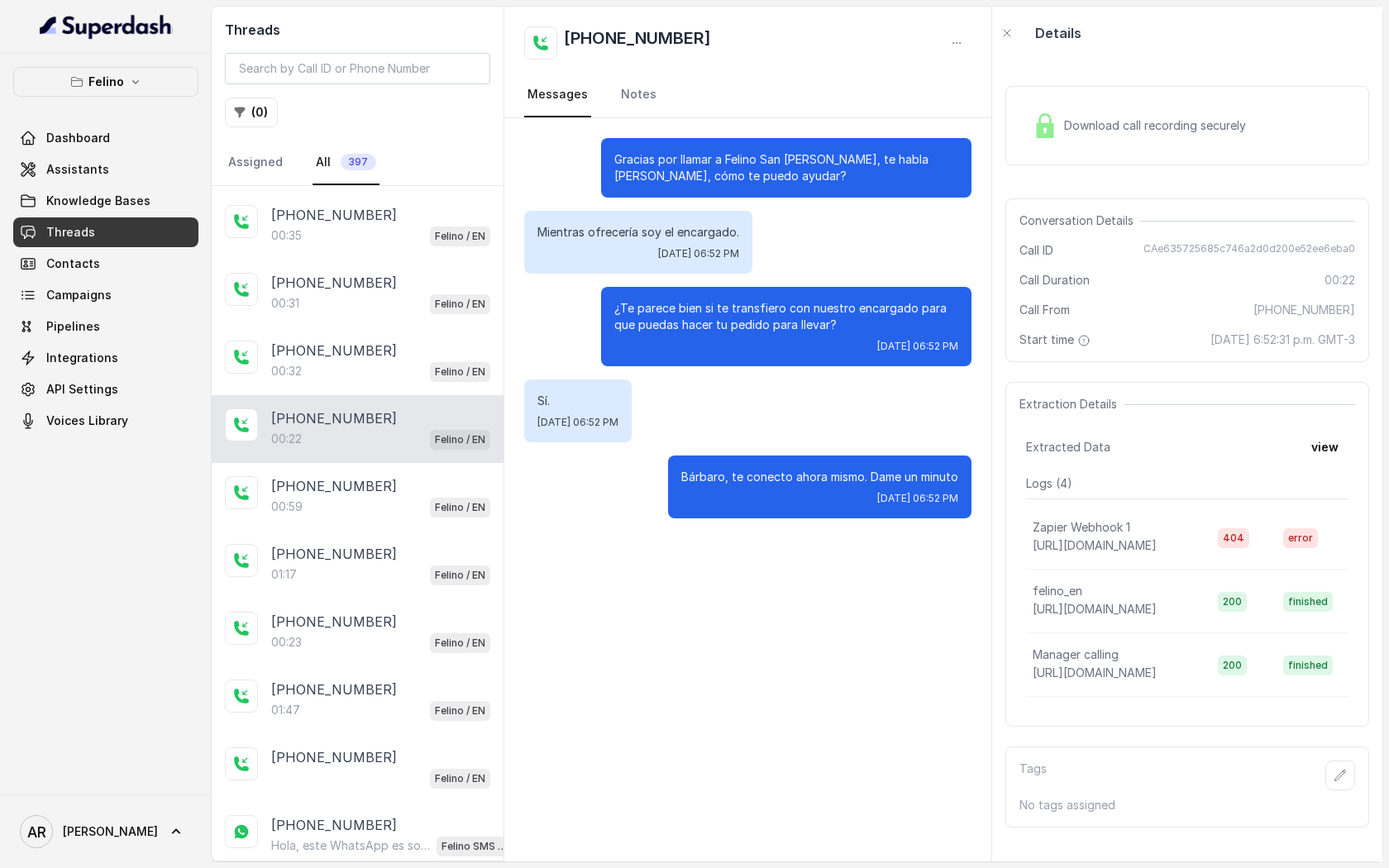
click at [1052, 103] on div "Download call recording securely" at bounding box center [1187, 125] width 364 height 79
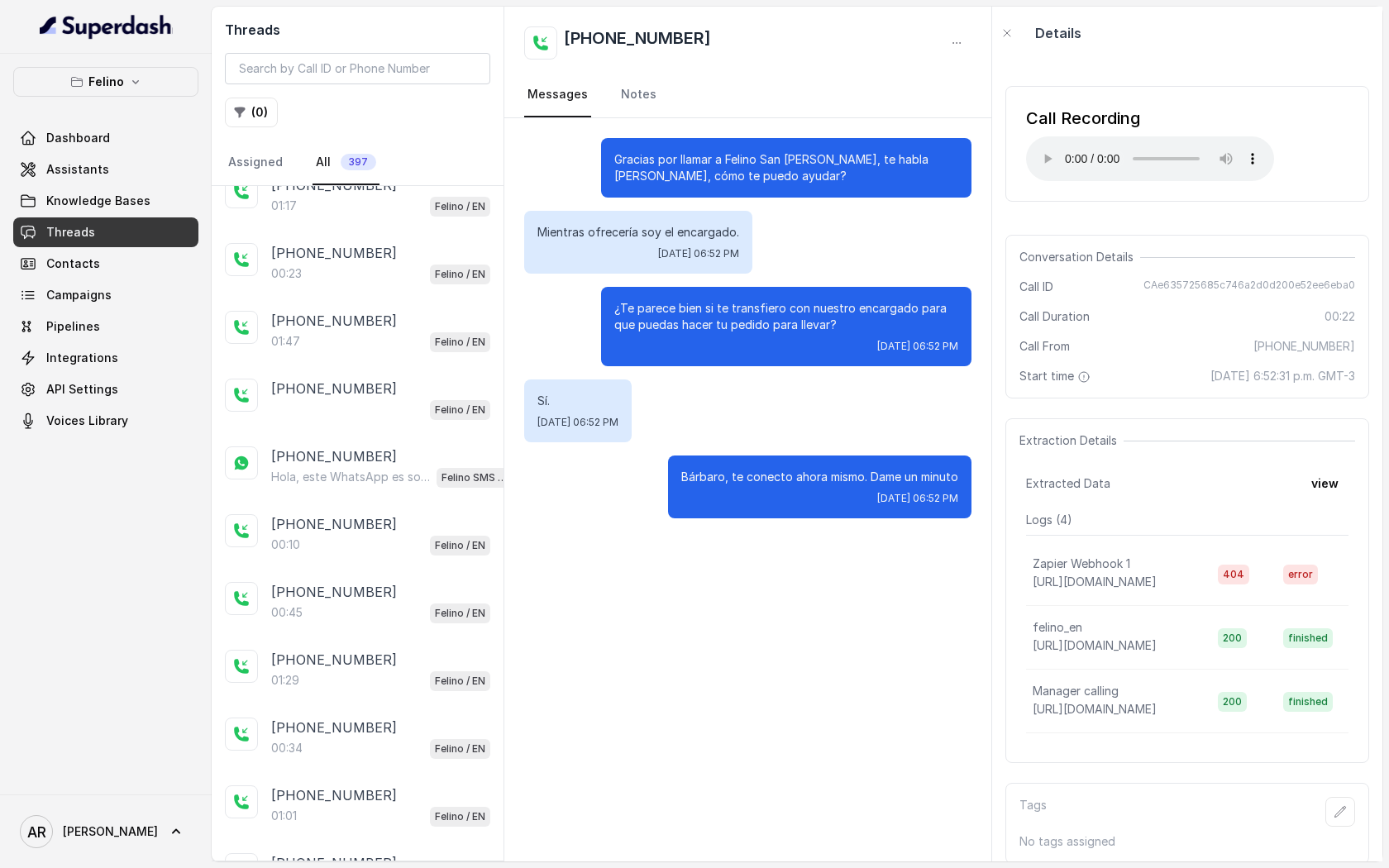
scroll to position [2740, 0]
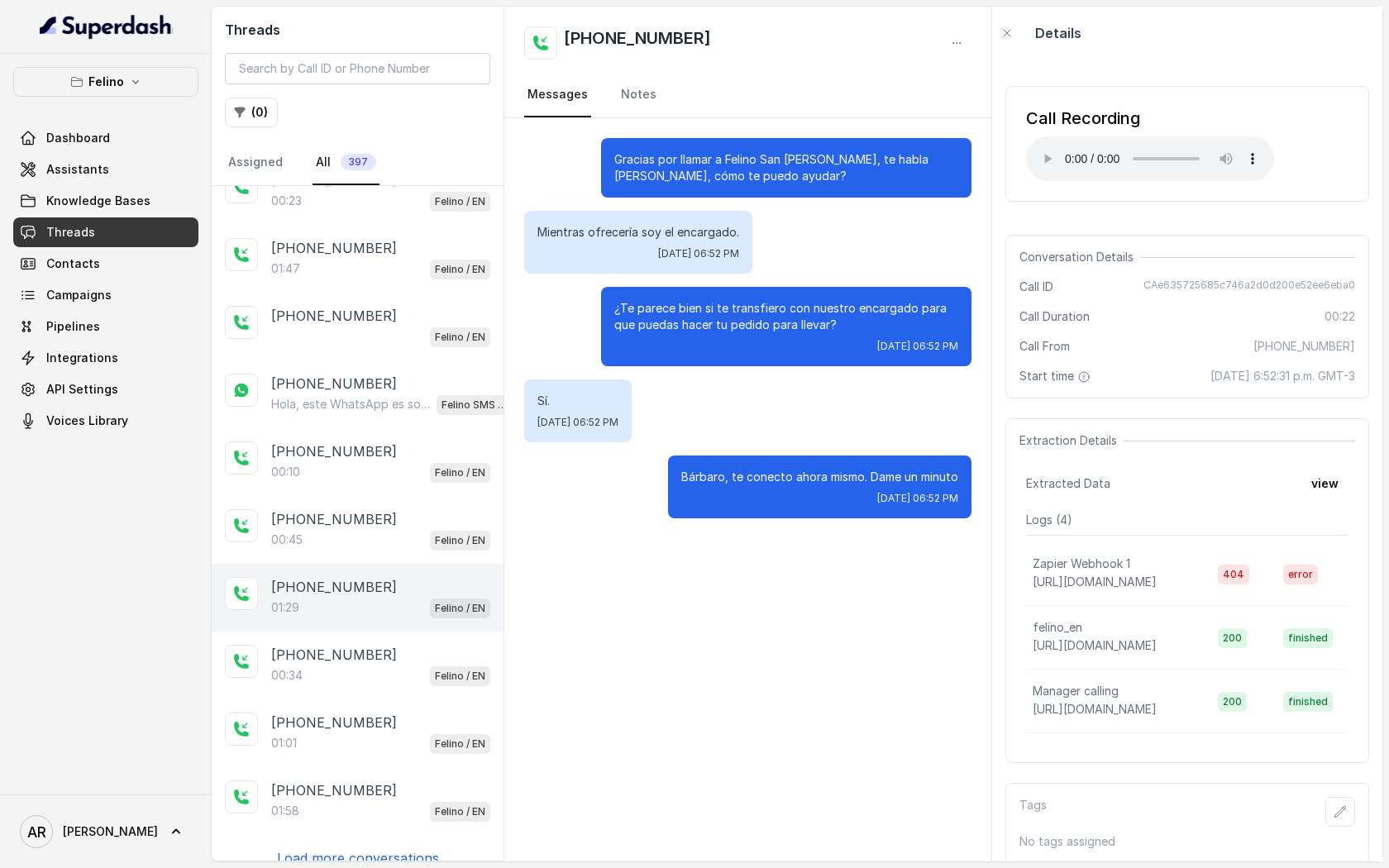
click at [395, 564] on div "[PHONE_NUMBER]:29 Felino / EN" at bounding box center [357, 597] width 292 height 68
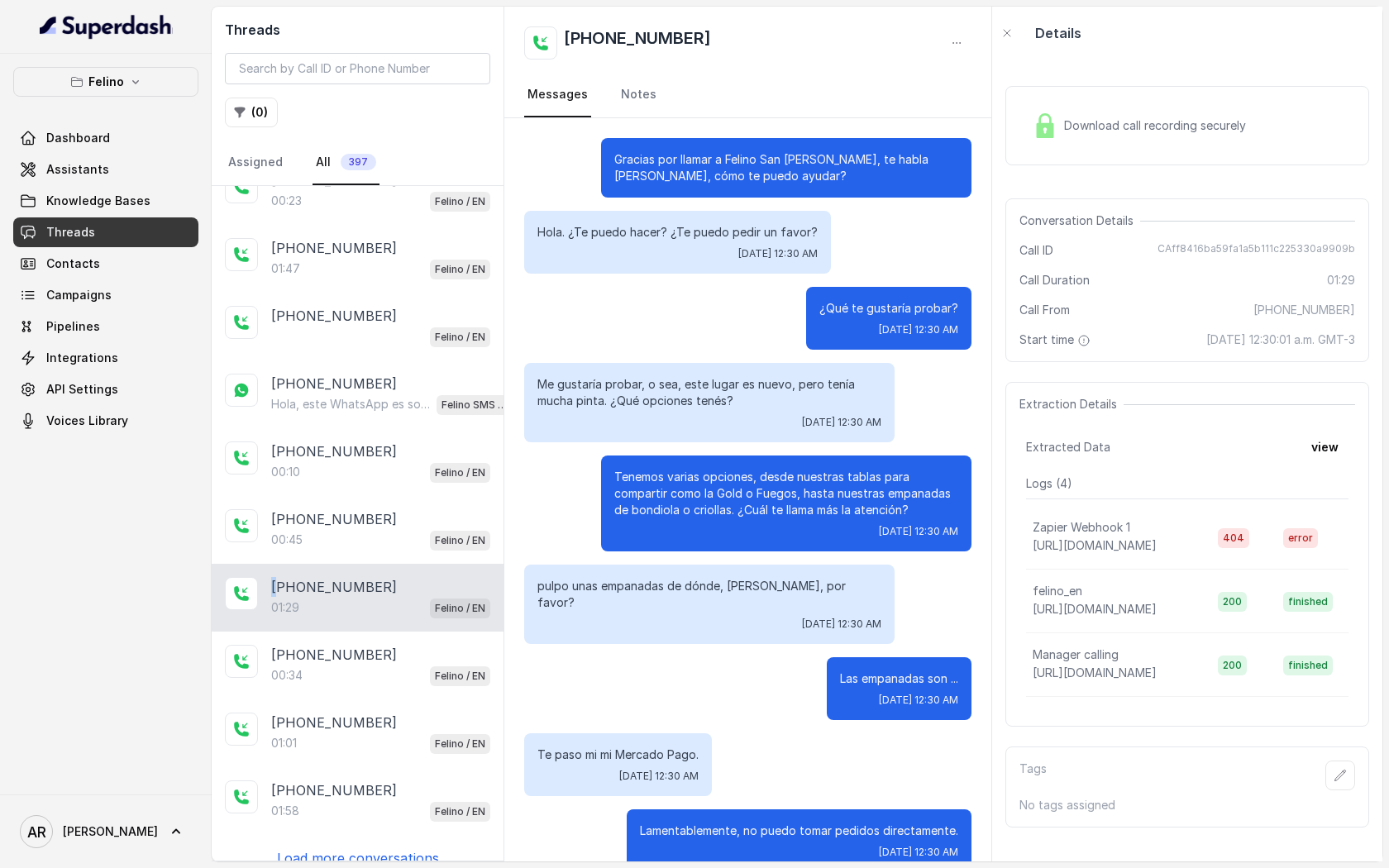
scroll to position [428, 0]
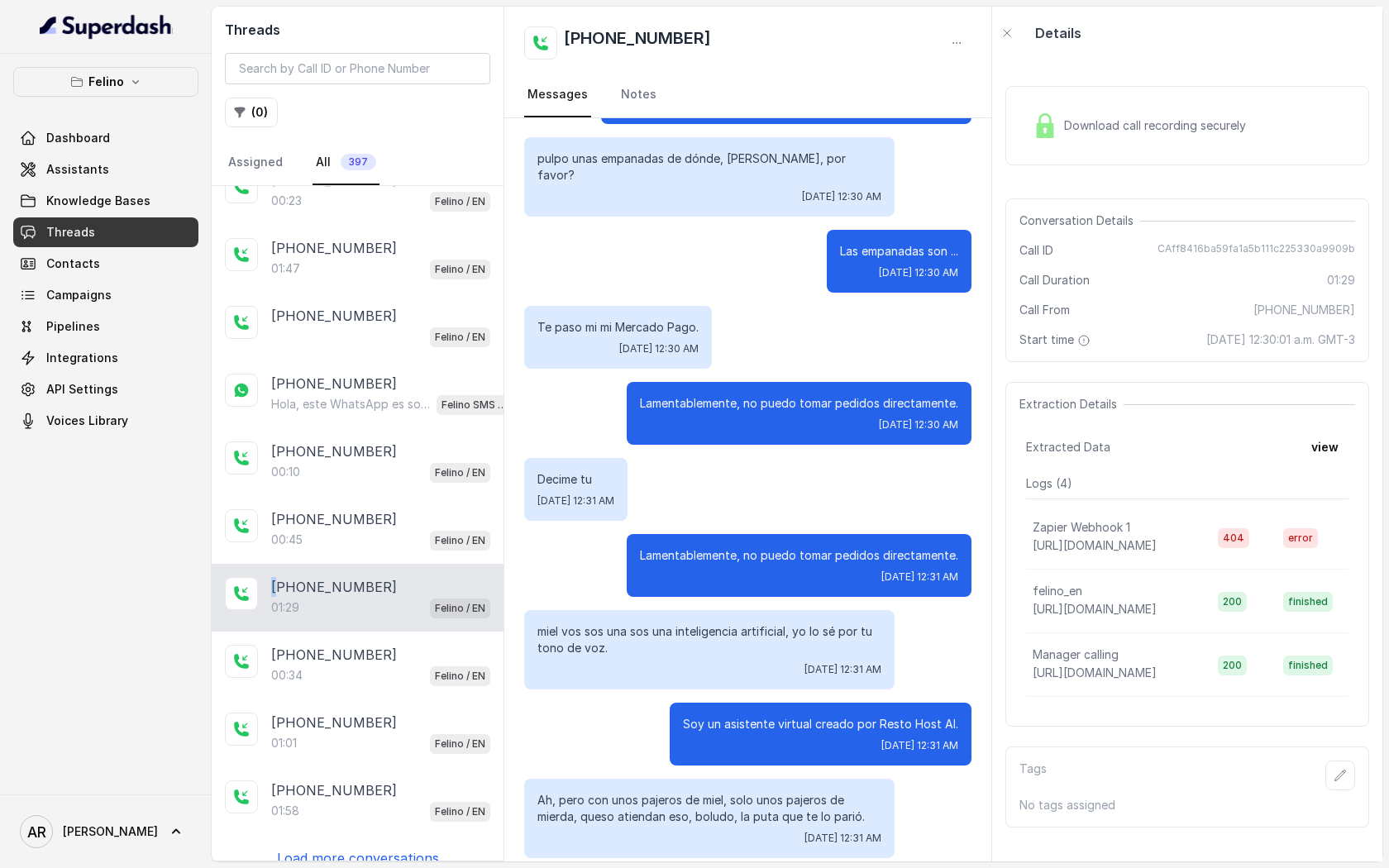
click at [395, 564] on div "[PHONE_NUMBER]:29 Felino / EN" at bounding box center [357, 597] width 292 height 68
click at [418, 564] on div "[PHONE_NUMBER]:29 Felino / EN" at bounding box center [357, 597] width 292 height 68
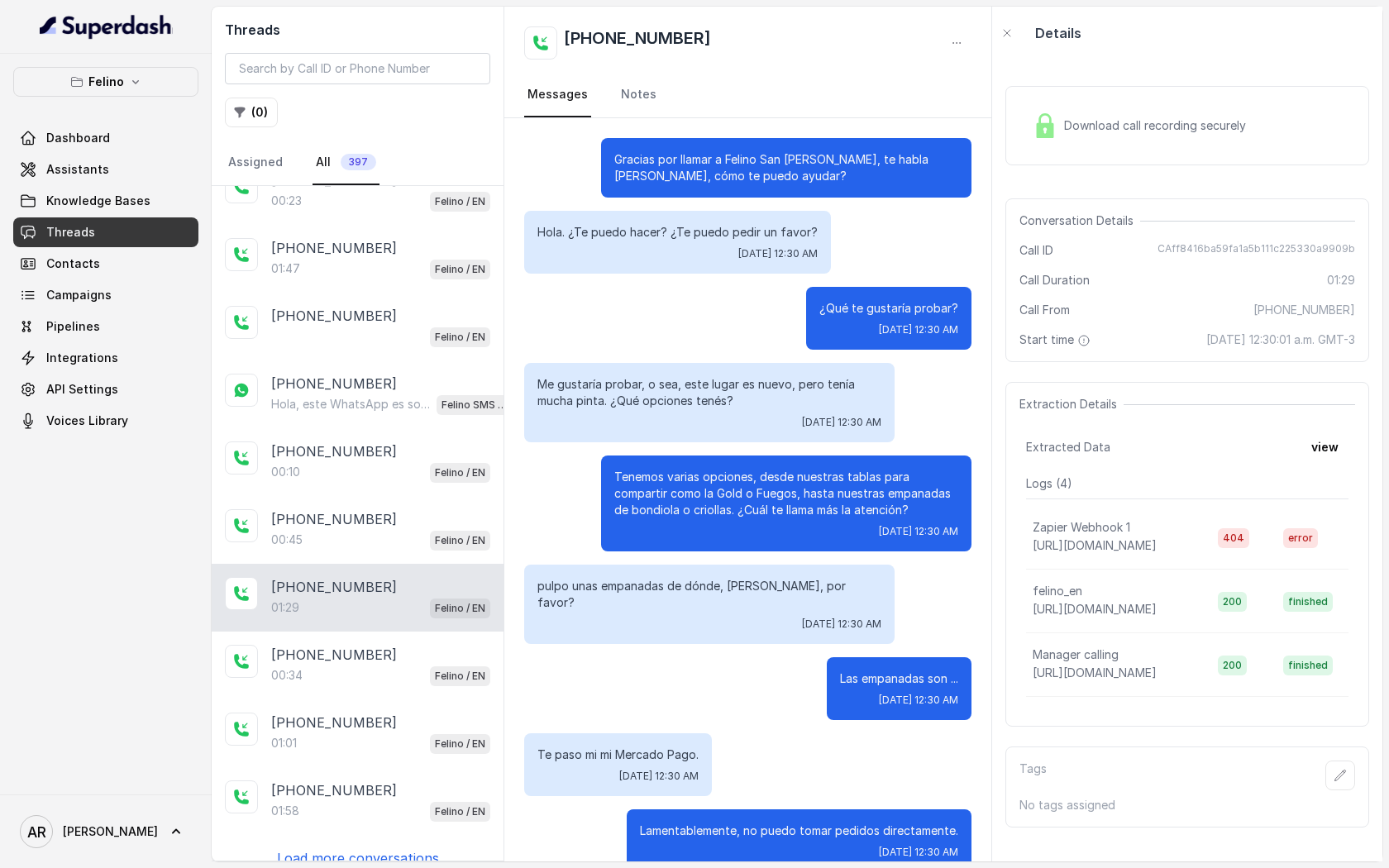
click at [1095, 124] on span "Download call recording securely" at bounding box center [1158, 125] width 189 height 16
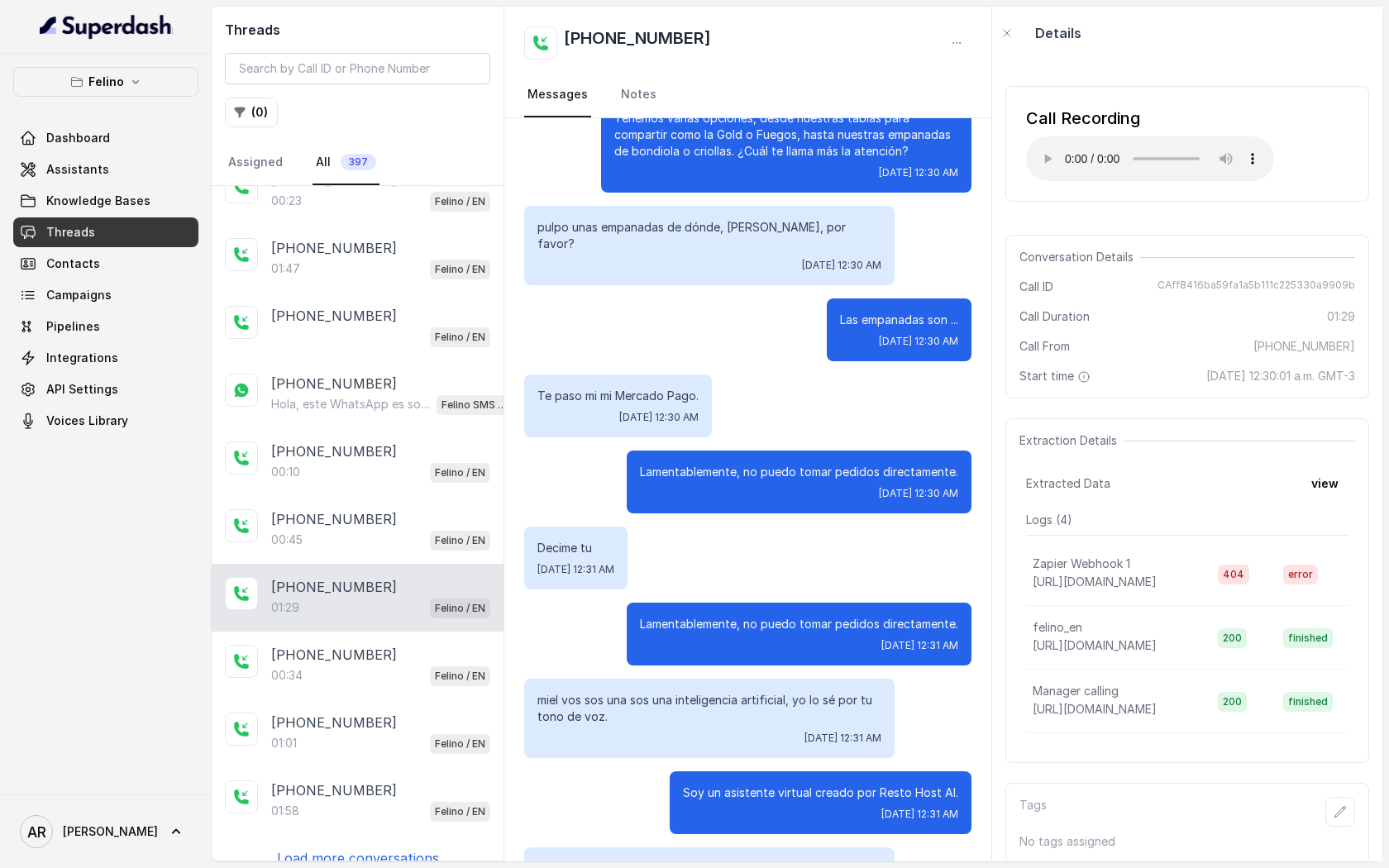
scroll to position [428, 0]
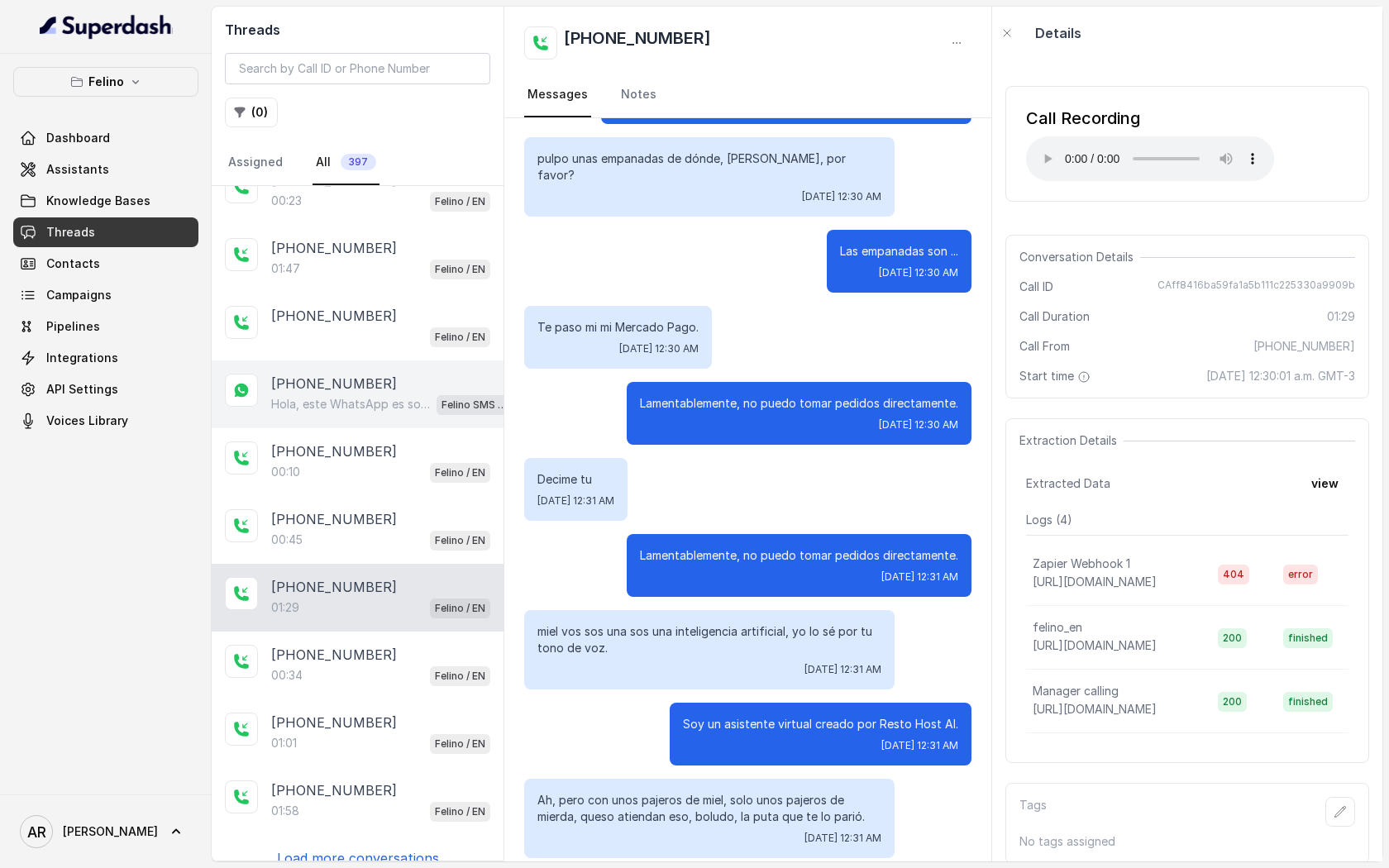
click at [371, 373] on p "[PHONE_NUMBER]" at bounding box center [334, 383] width 126 height 20
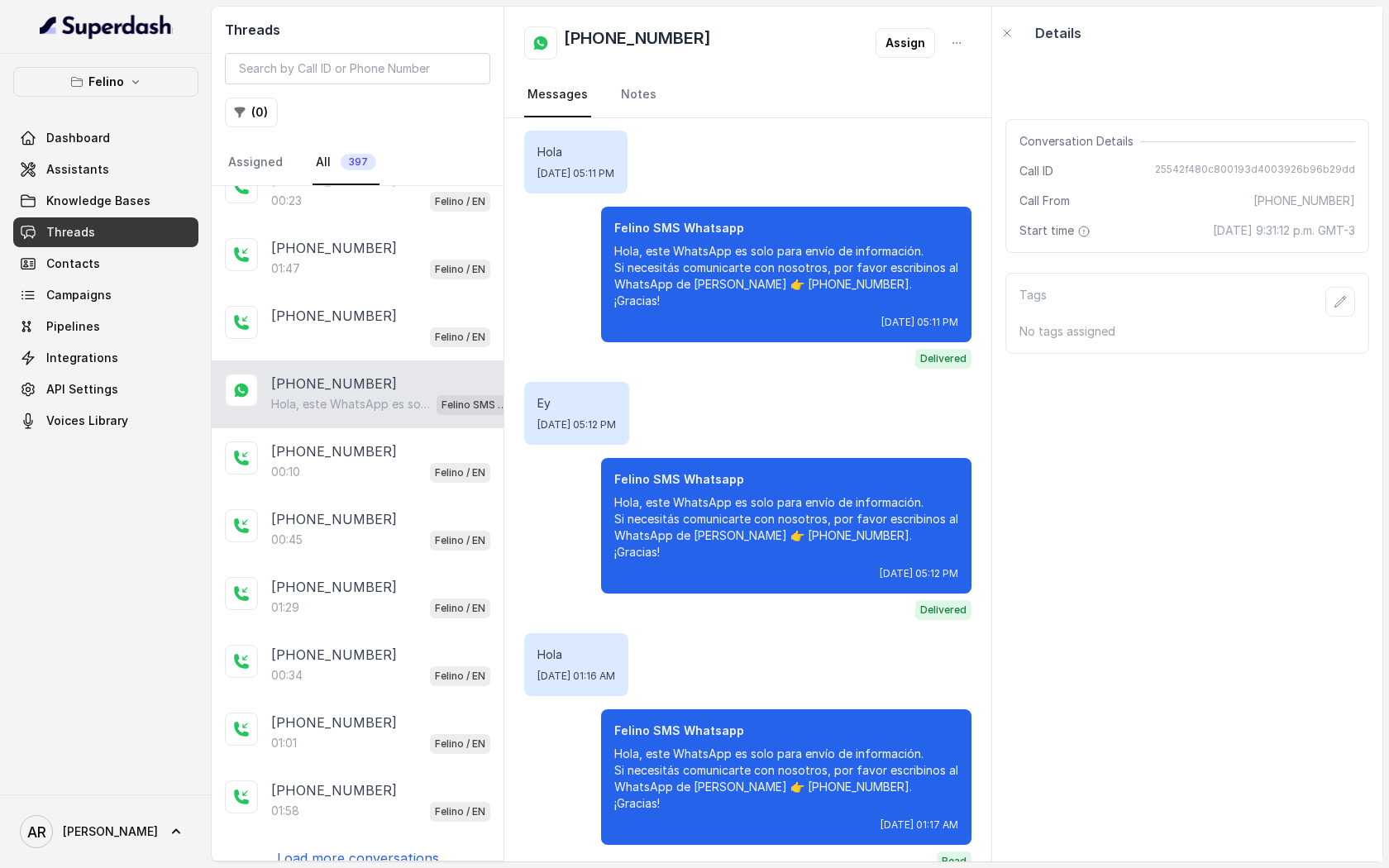
scroll to position [190, 0]
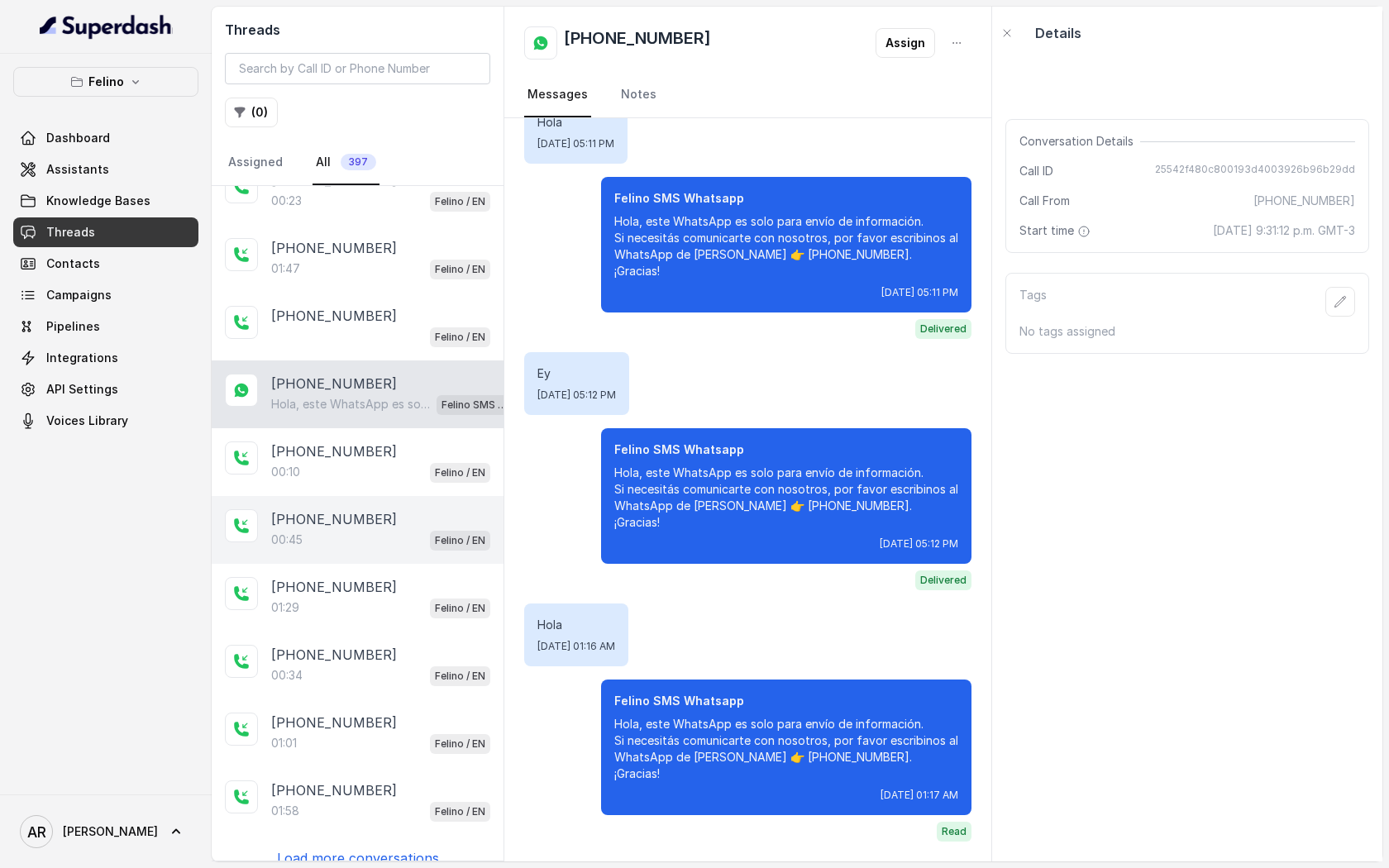
click at [371, 529] on div "00:45 Felino / EN" at bounding box center [381, 539] width 219 height 22
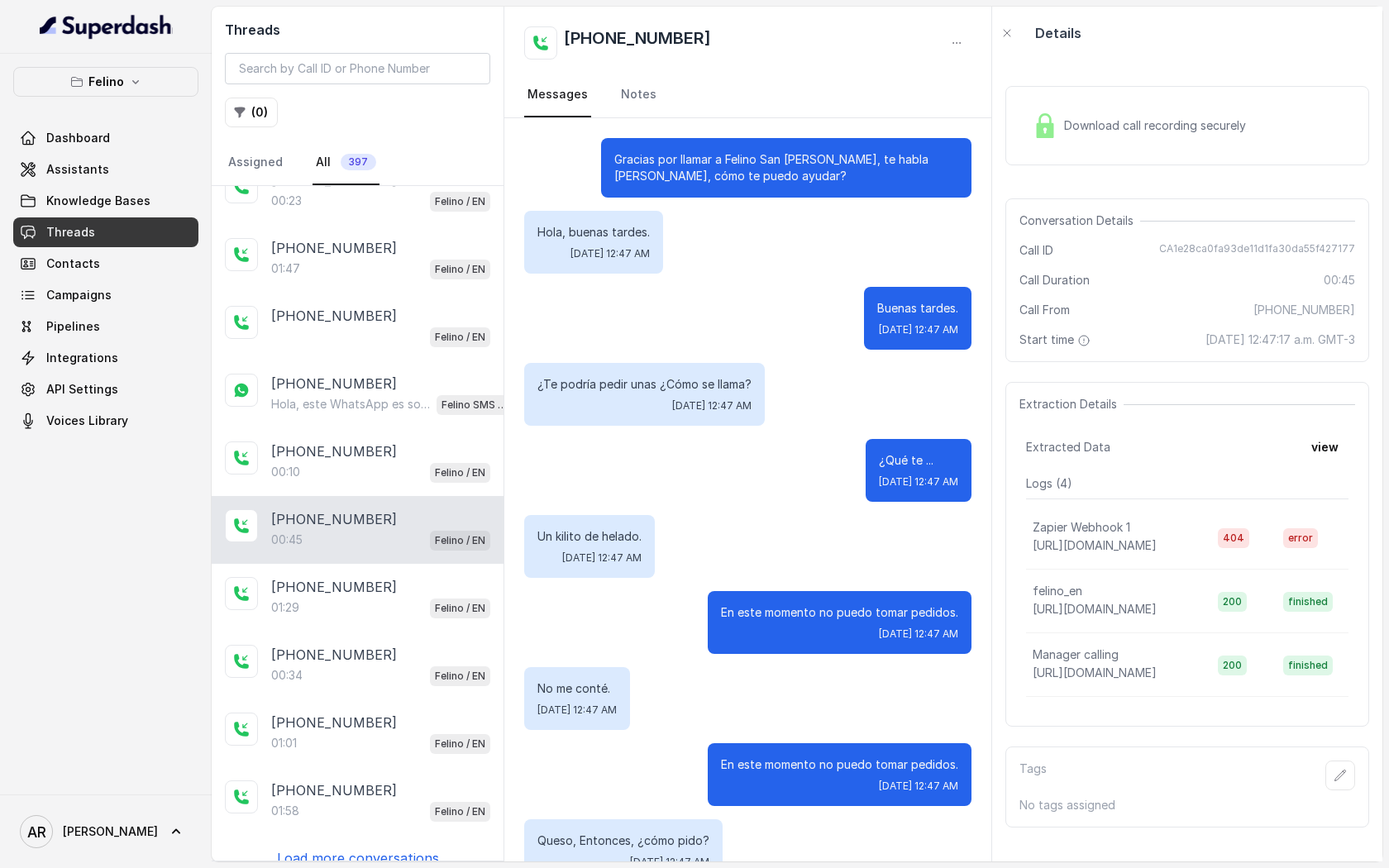
scroll to position [116, 0]
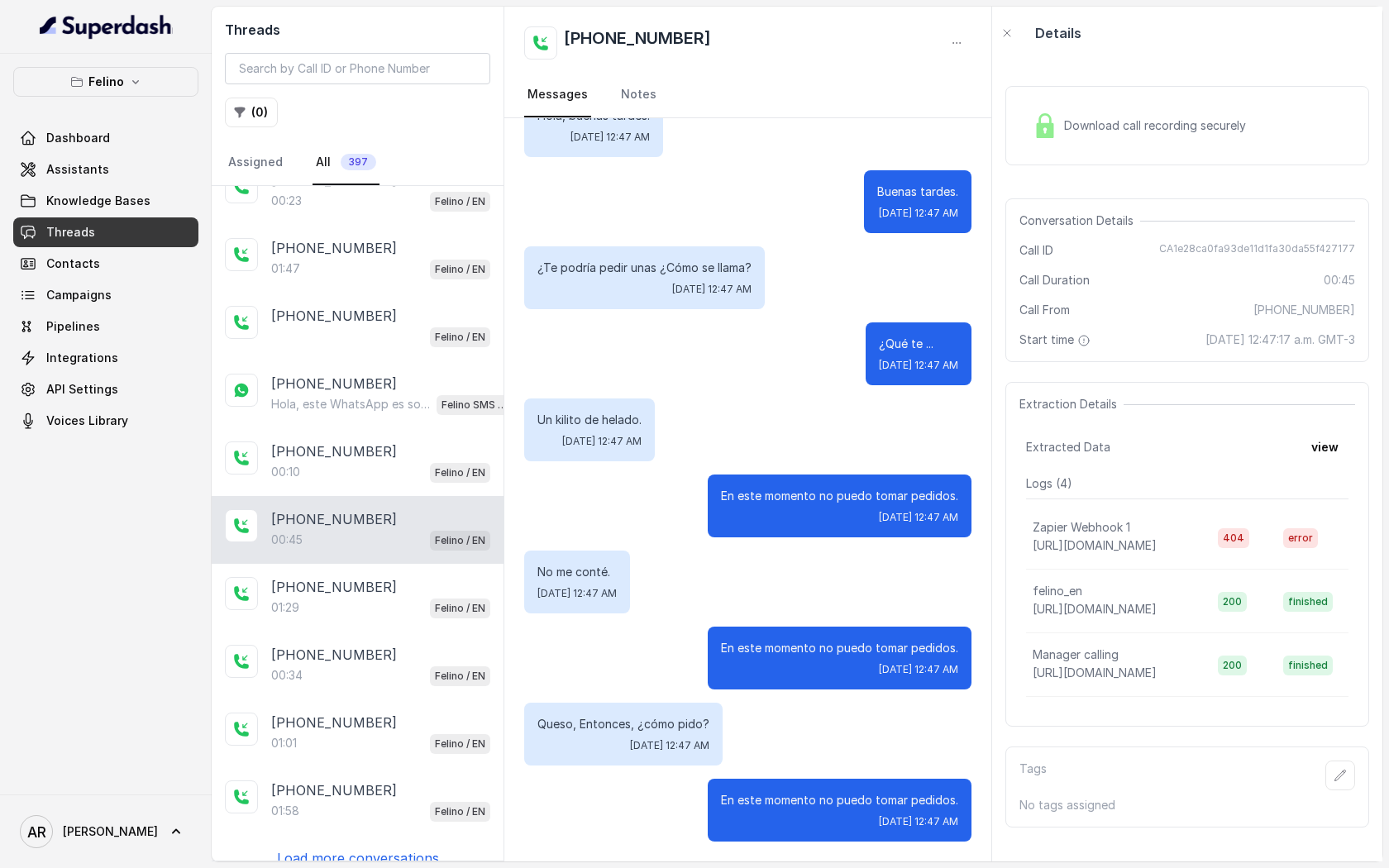
click at [1030, 138] on div "Download call recording securely" at bounding box center [1139, 126] width 227 height 38
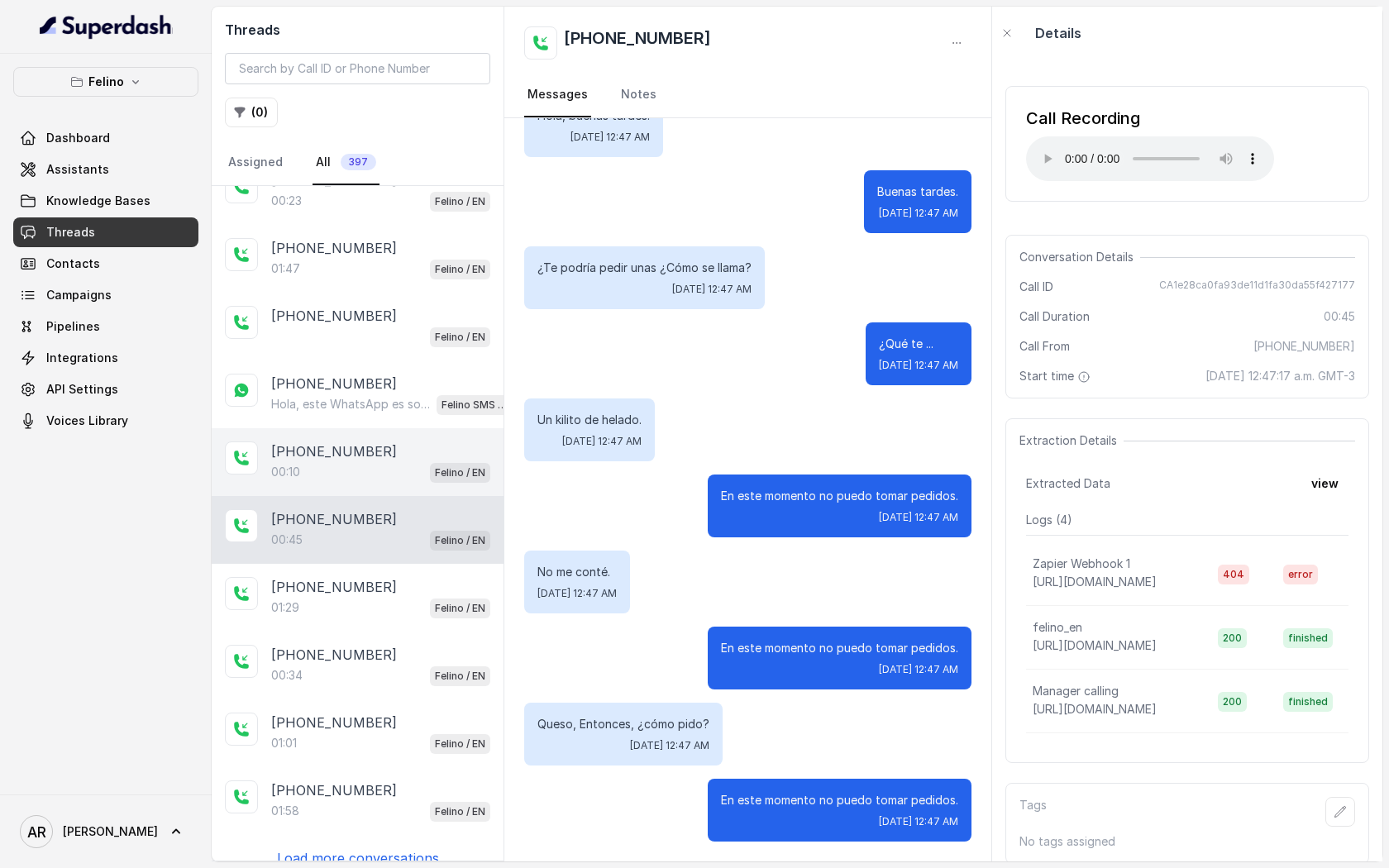
click at [369, 441] on p "[PHONE_NUMBER]" at bounding box center [334, 451] width 126 height 20
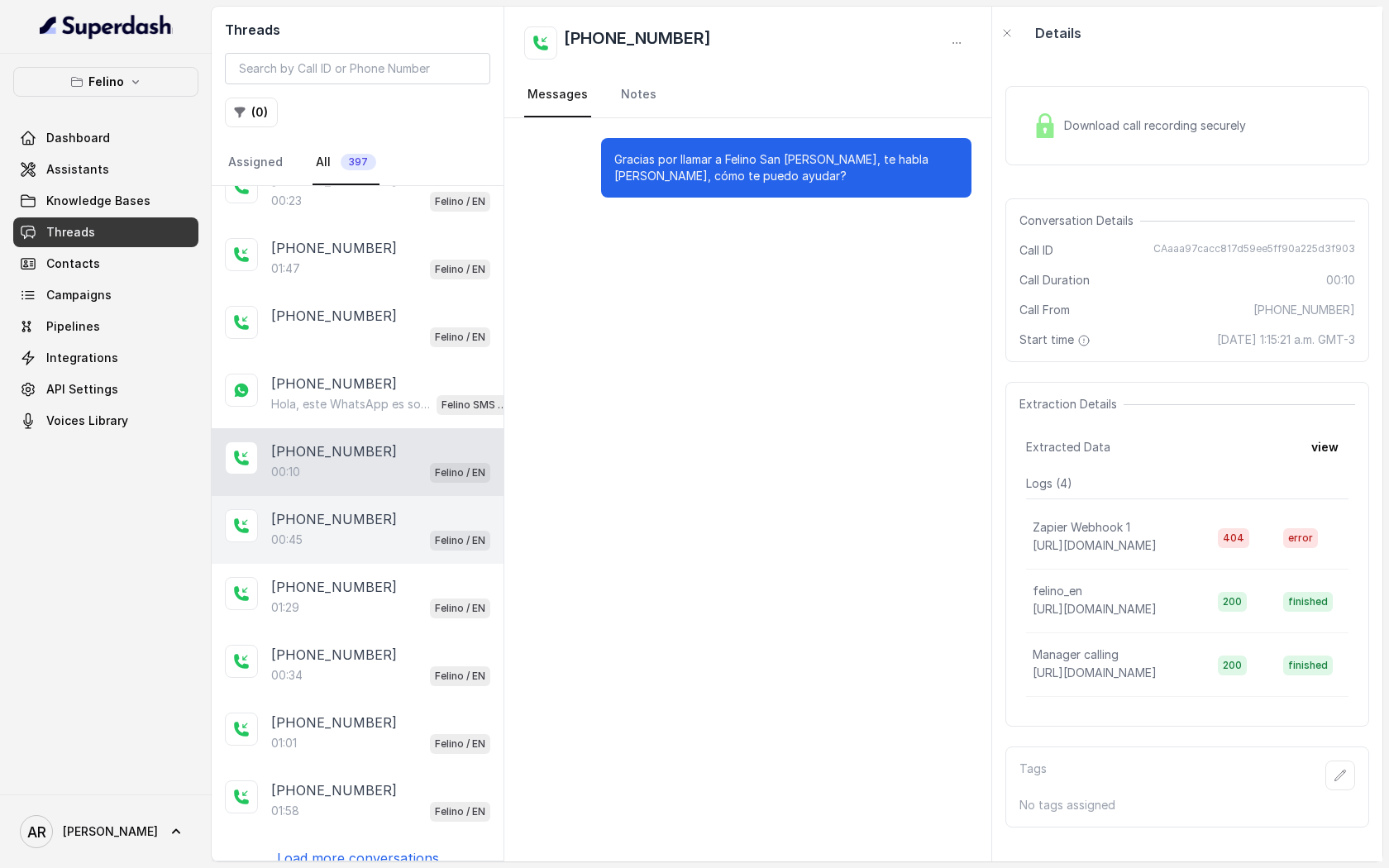
click at [375, 529] on div "00:45 Felino / EN" at bounding box center [381, 539] width 219 height 22
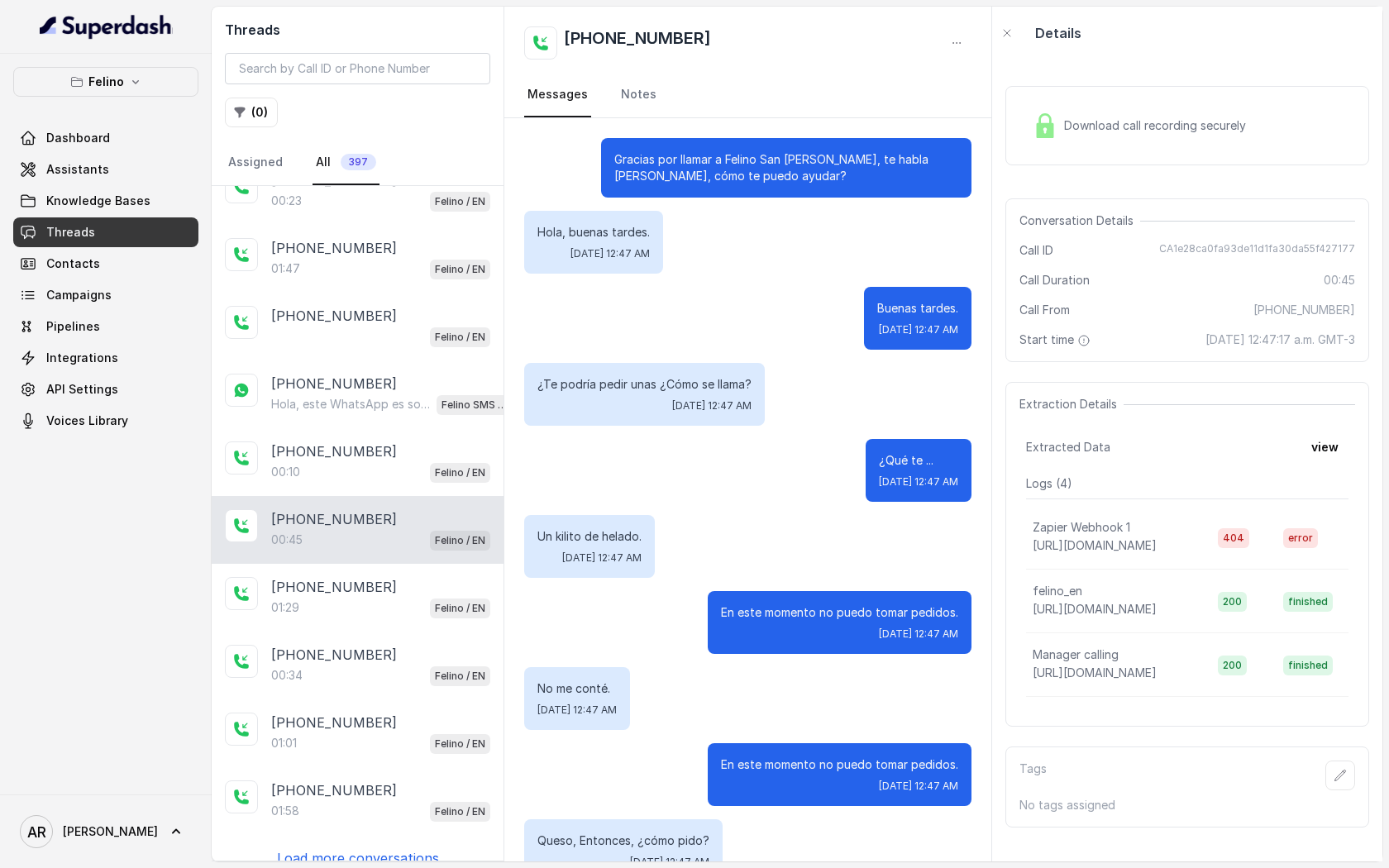
scroll to position [116, 0]
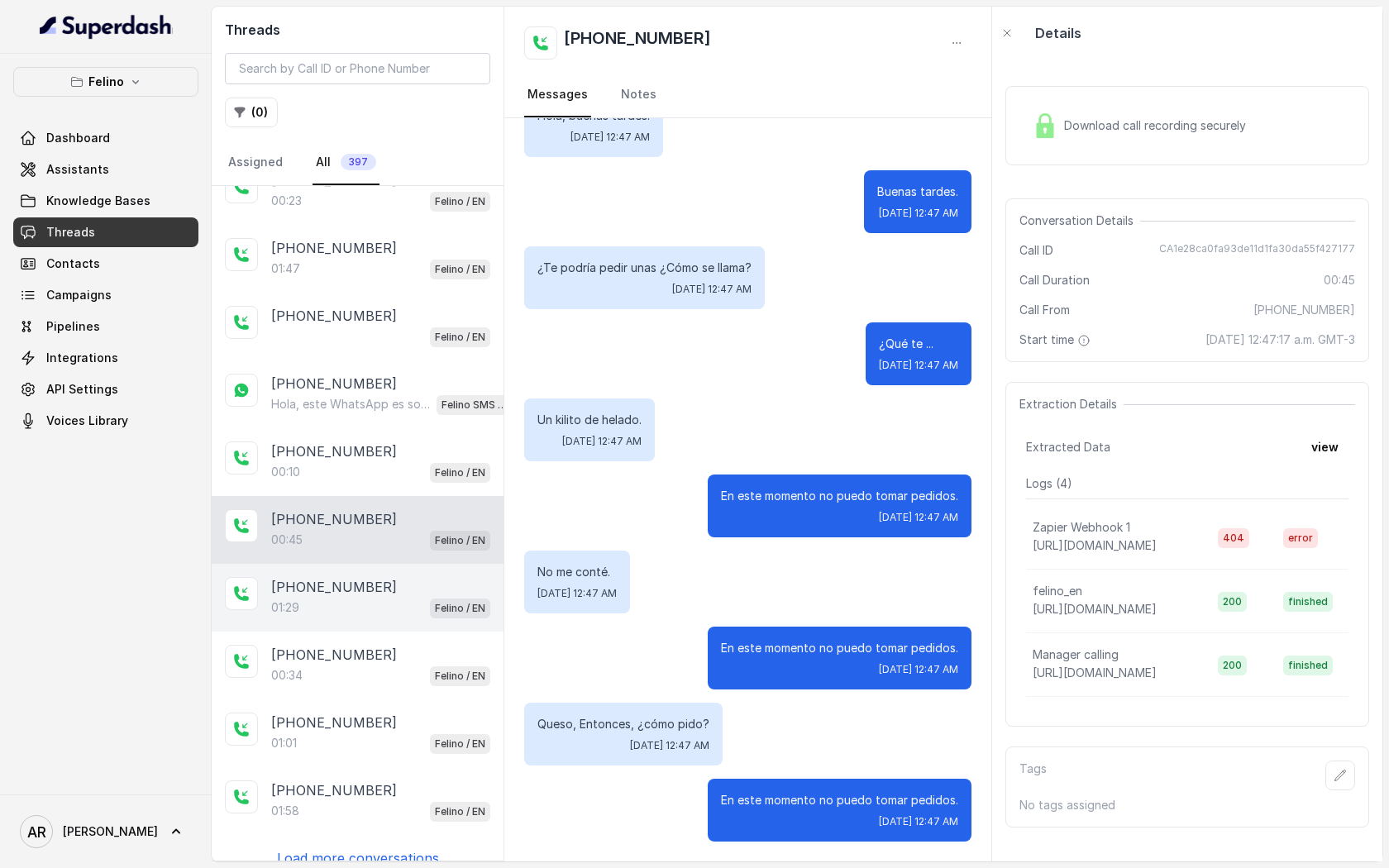
click at [404, 596] on div "01:29 Felino / EN" at bounding box center [381, 607] width 219 height 22
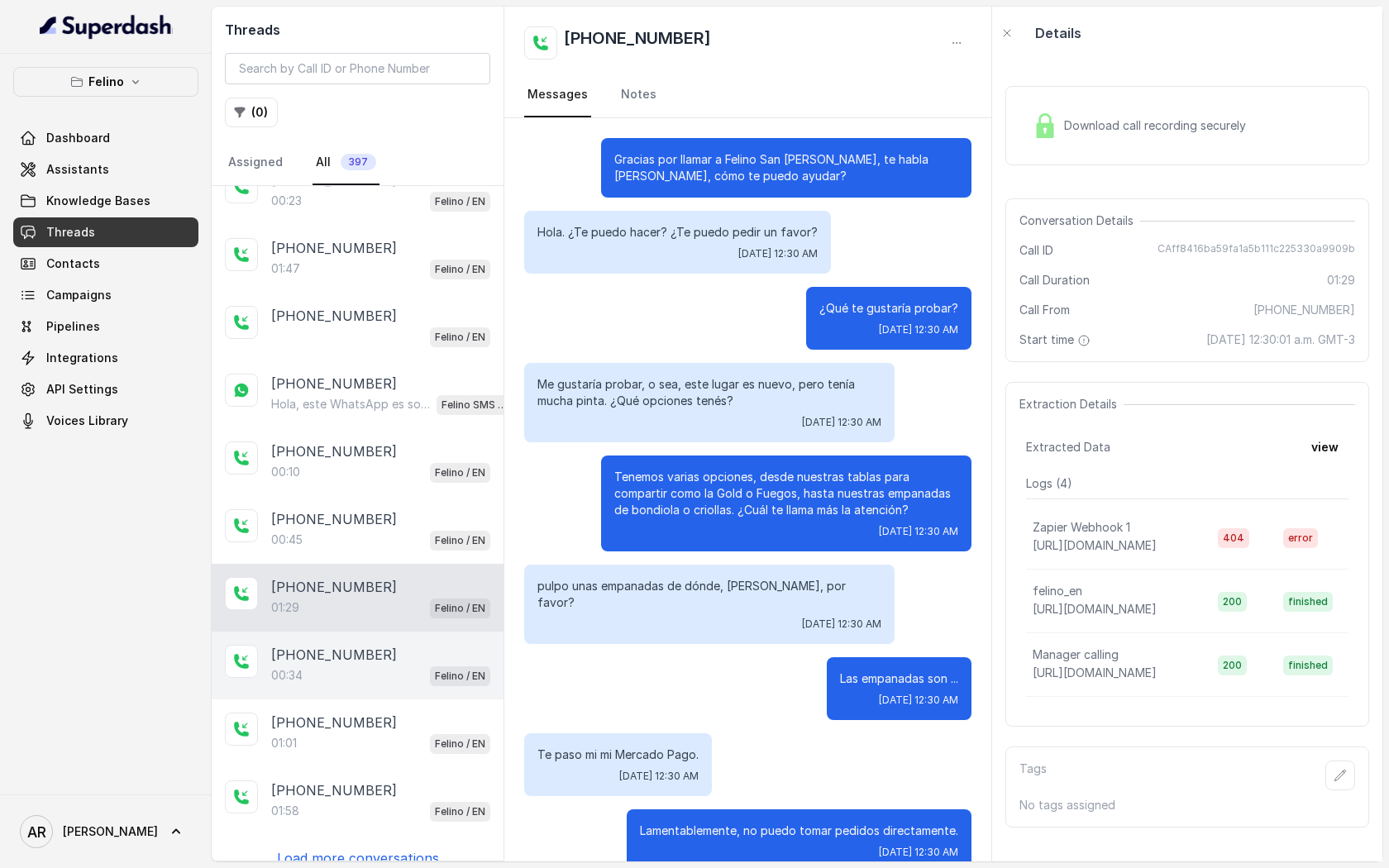
scroll to position [428, 0]
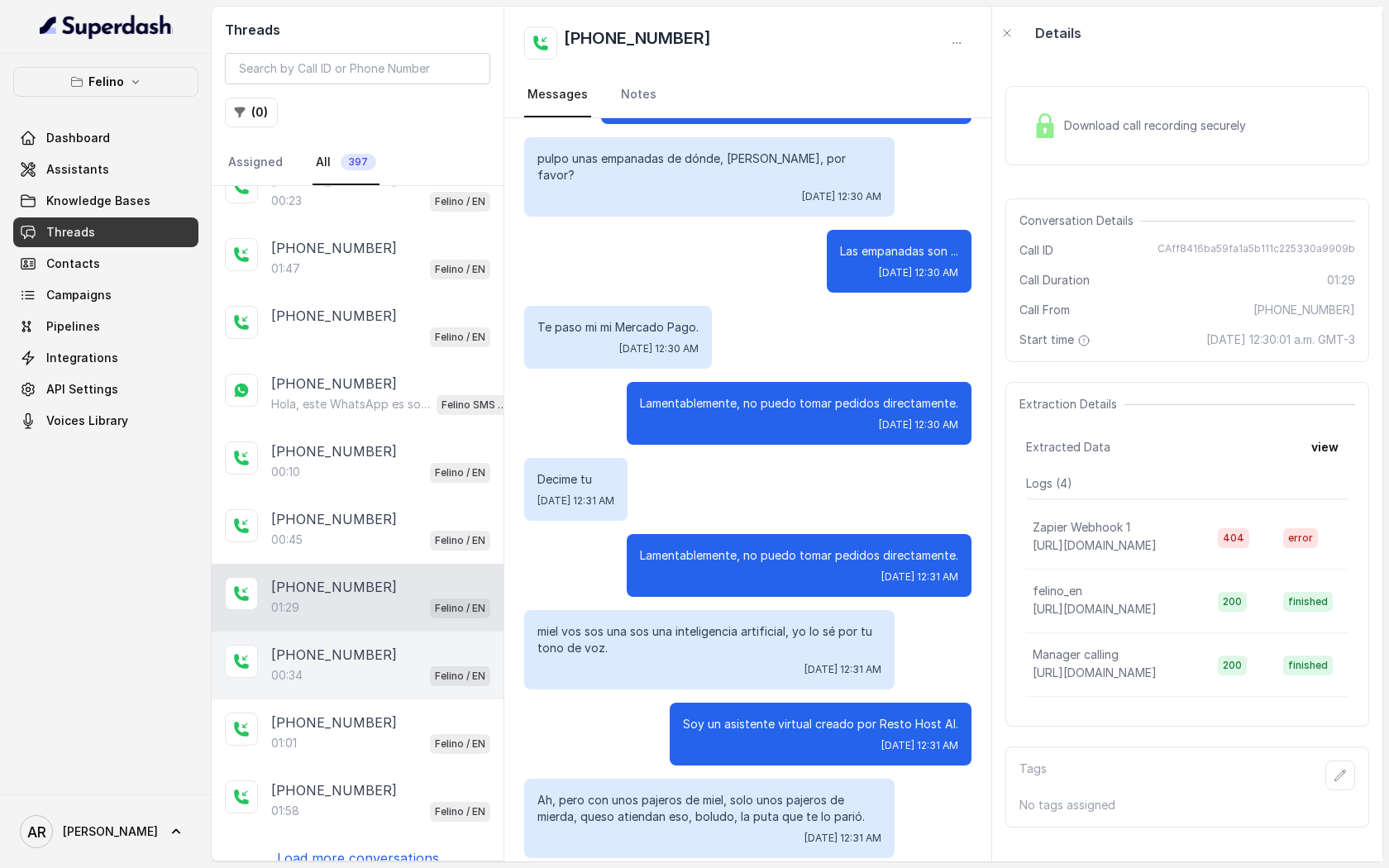
click at [404, 677] on div "[PHONE_NUMBER]:34 Felino / EN" at bounding box center [357, 665] width 292 height 68
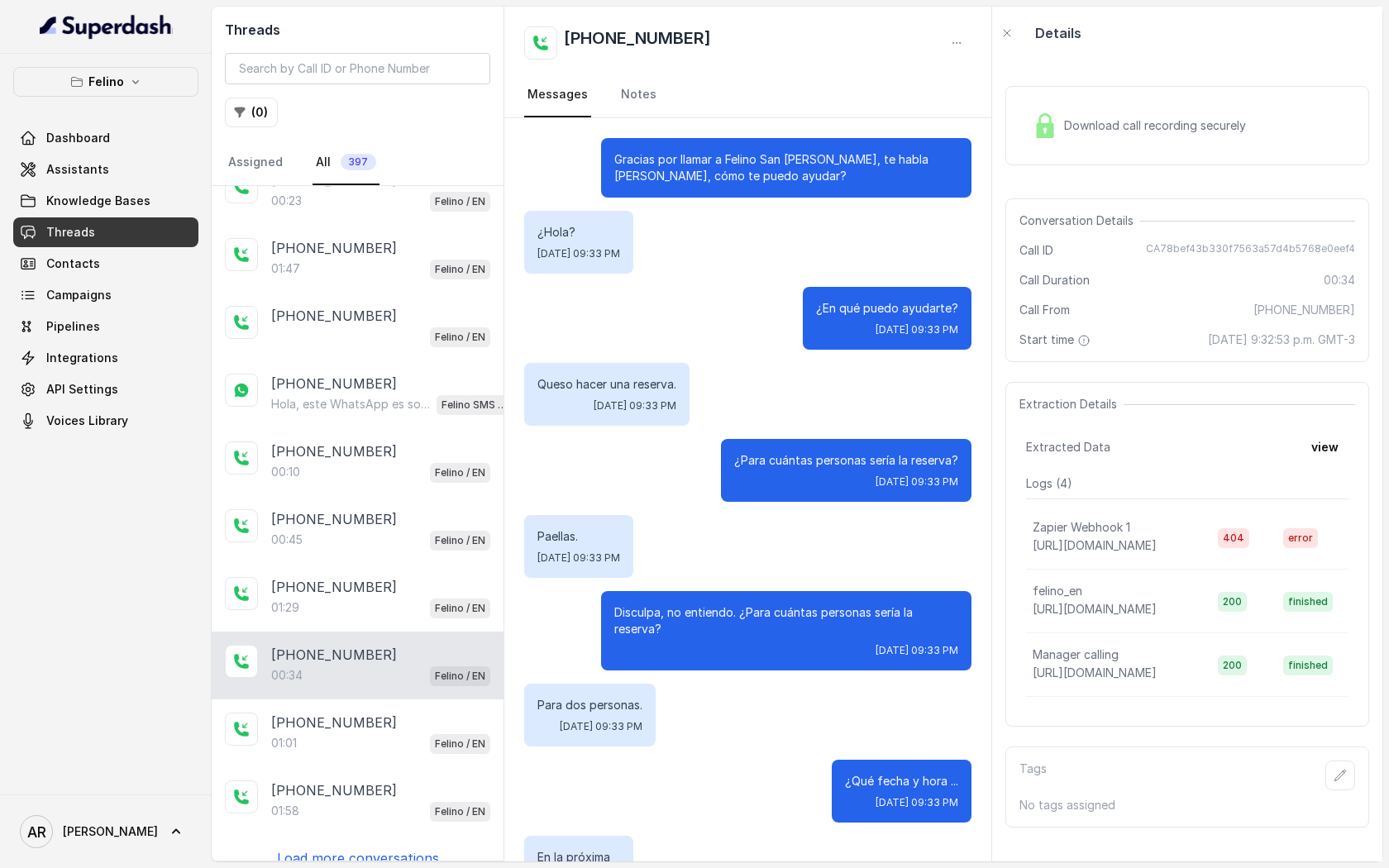
scroll to position [133, 0]
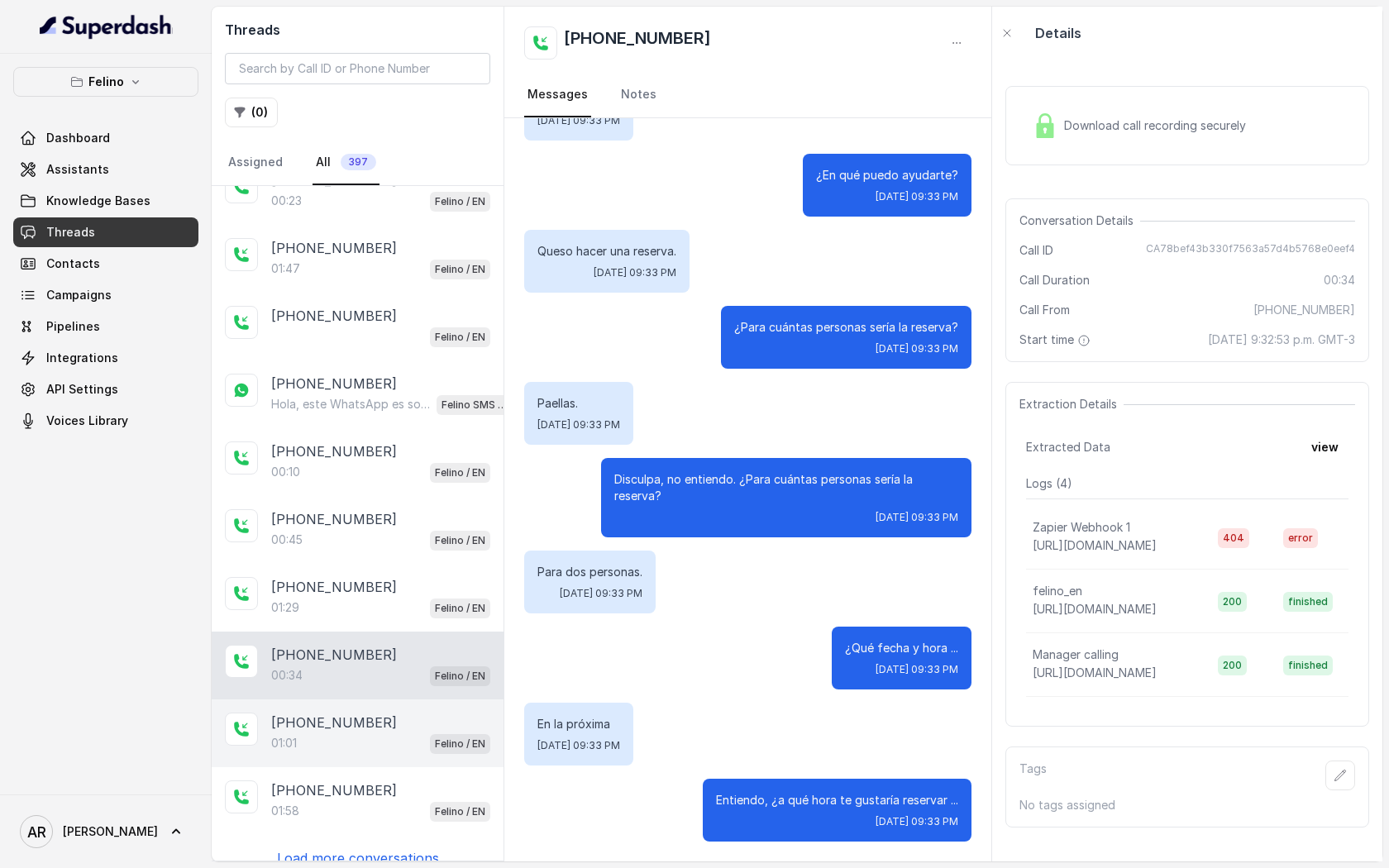
click at [417, 733] on div "01:01 Felino / EN" at bounding box center [381, 743] width 219 height 22
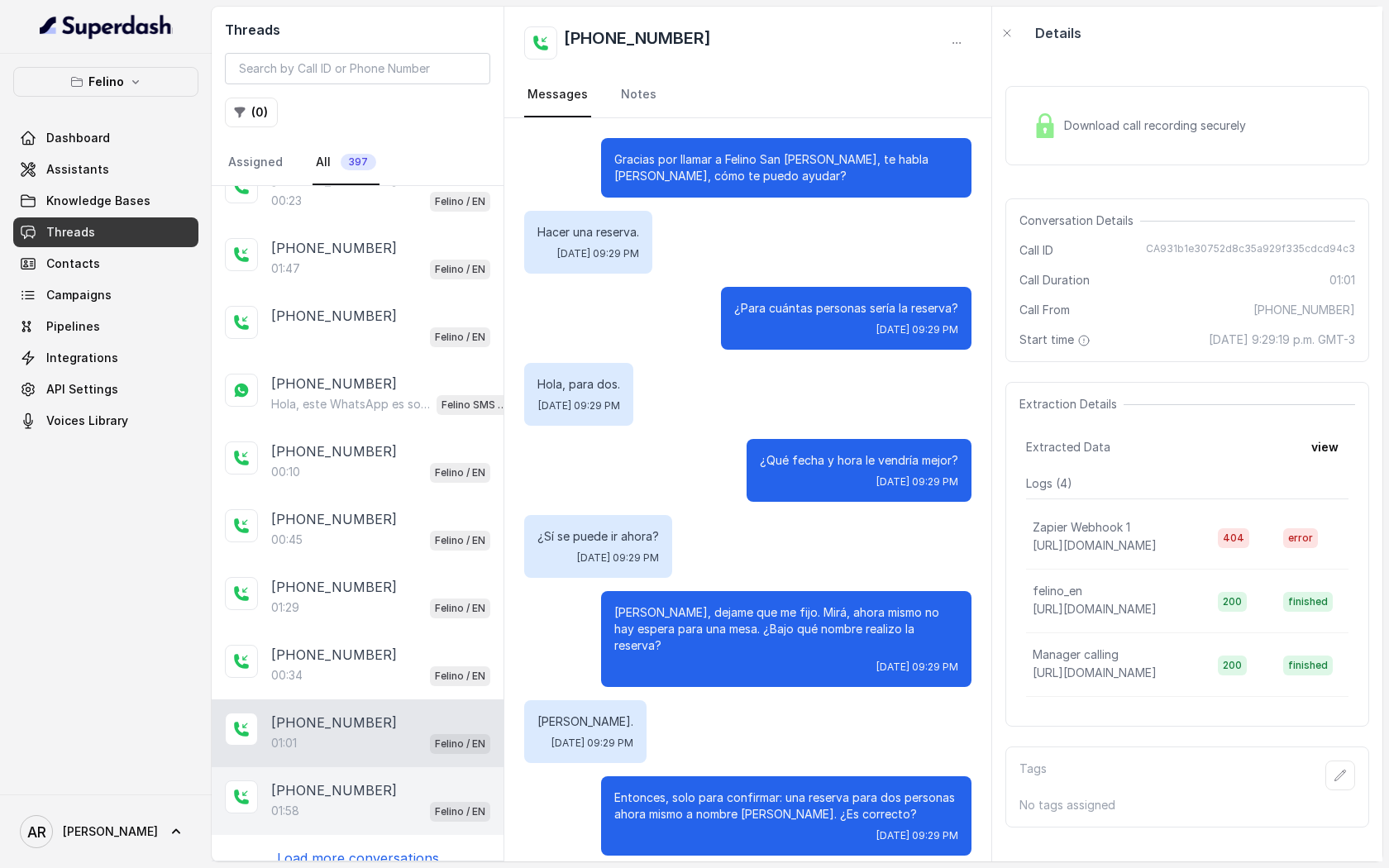
scroll to position [334, 0]
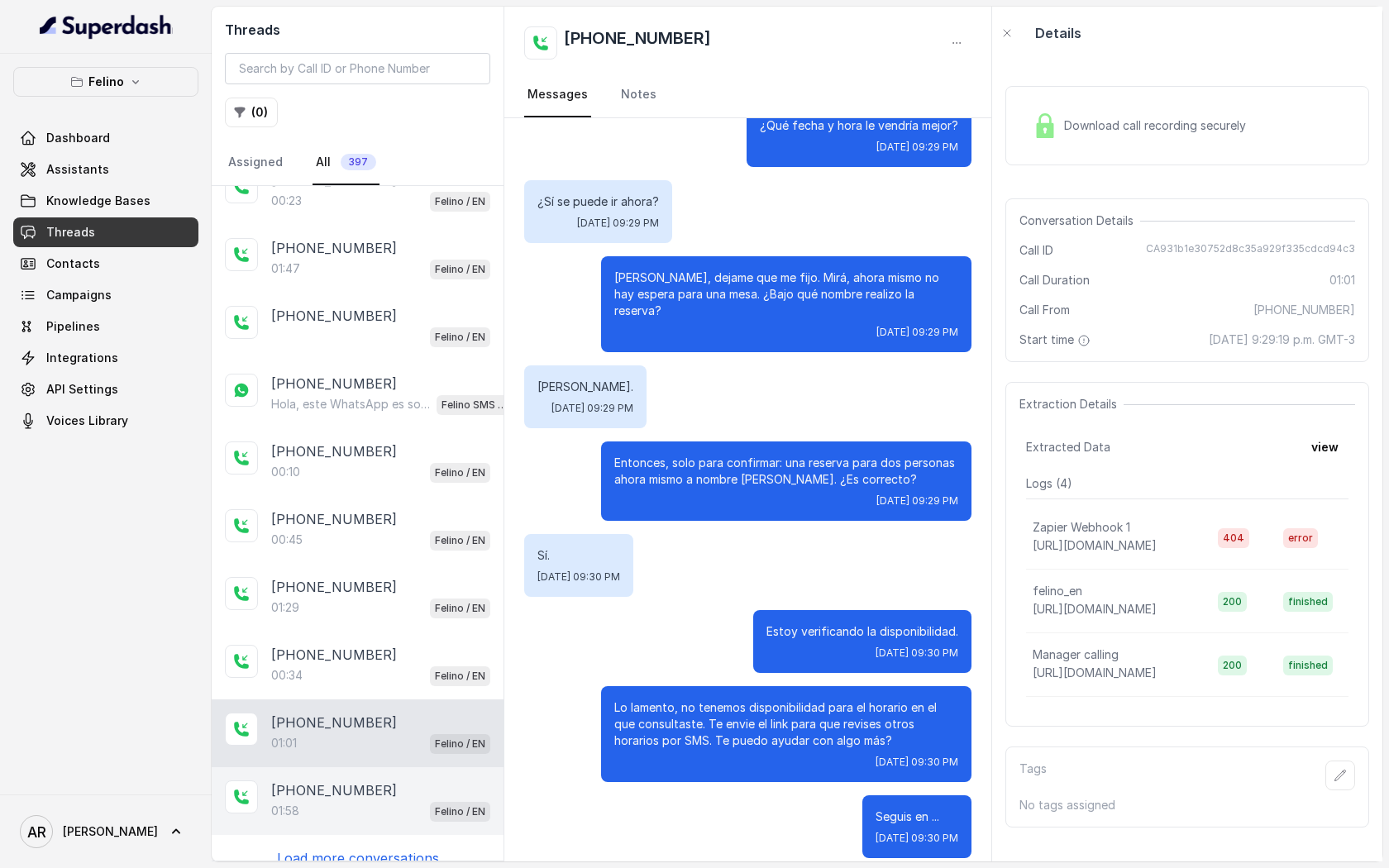
click at [415, 780] on div "[PHONE_NUMBER]" at bounding box center [381, 790] width 219 height 20
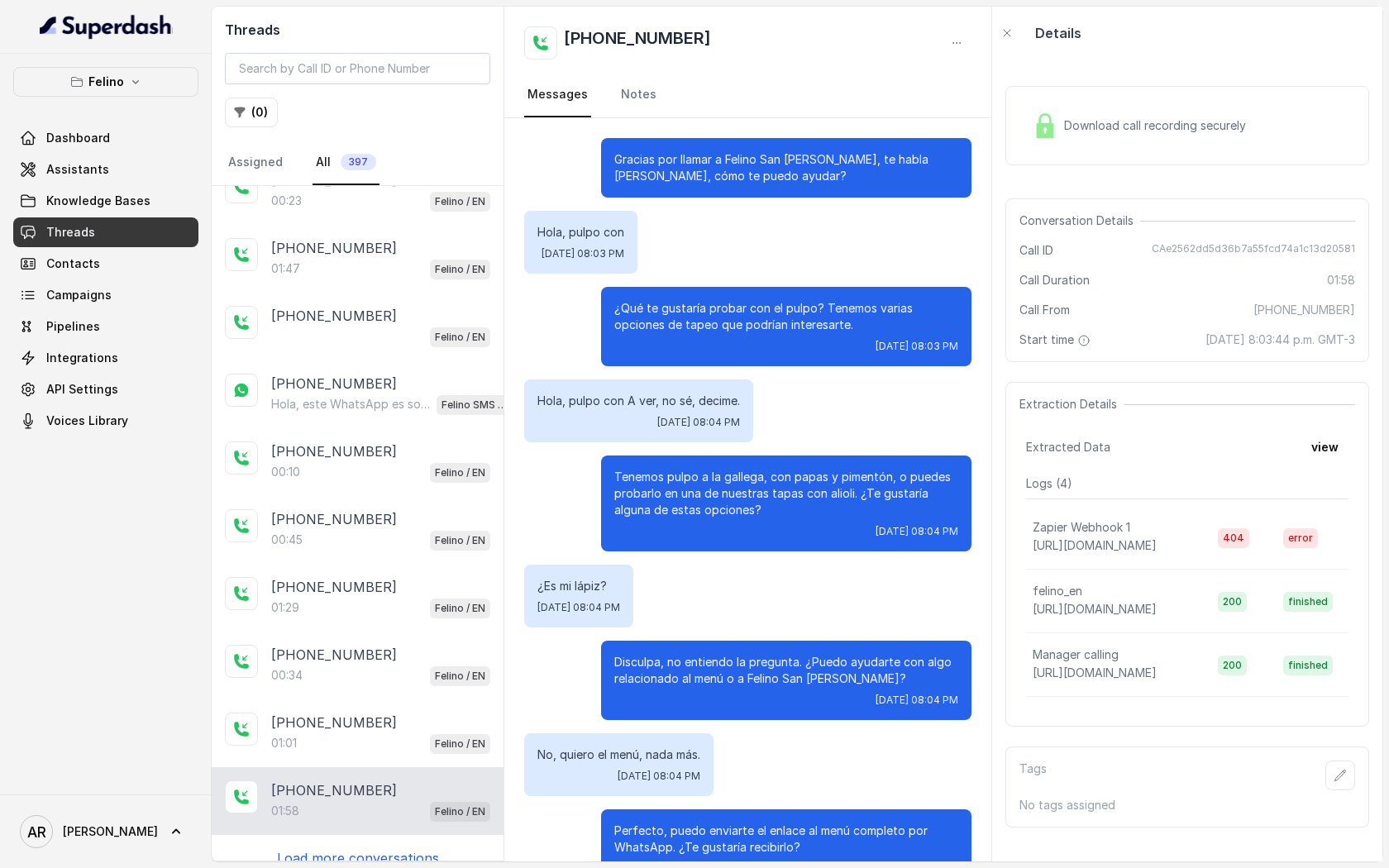
scroll to position [983, 0]
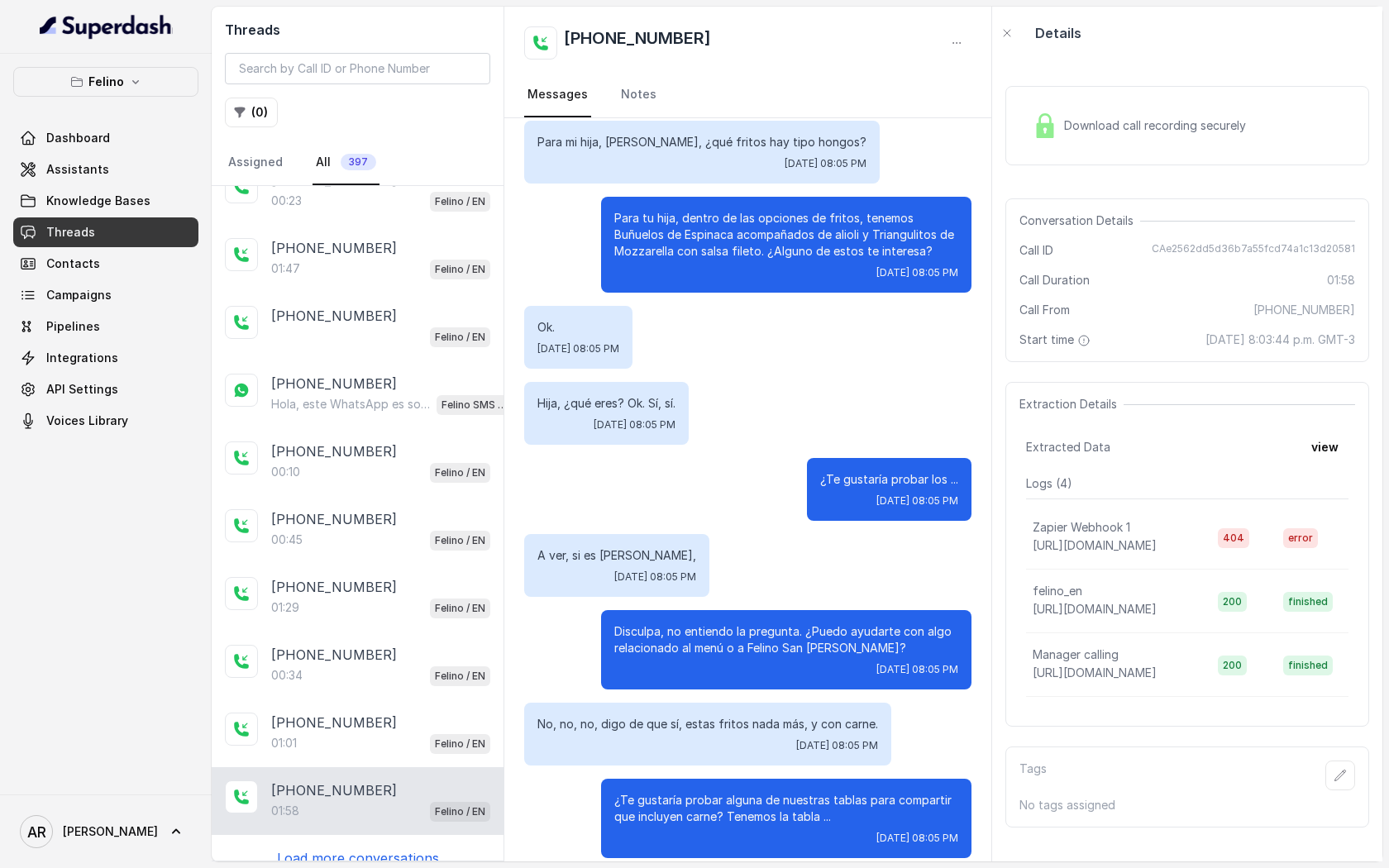
click at [379, 848] on p "Load more conversations" at bounding box center [358, 858] width 162 height 20
click at [383, 848] on div "[PHONE_NUMBER]" at bounding box center [381, 858] width 219 height 20
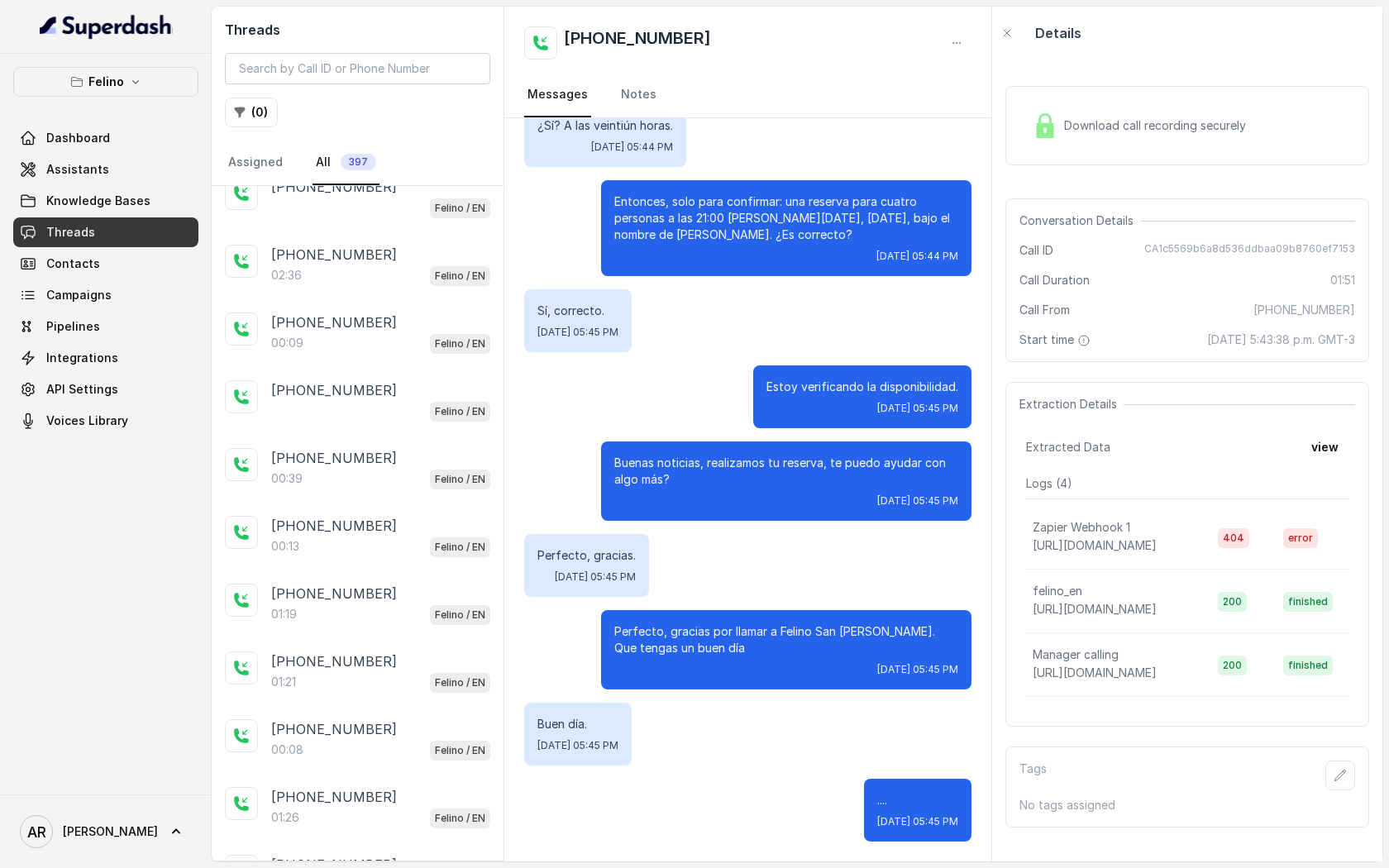
scroll to position [3755, 0]
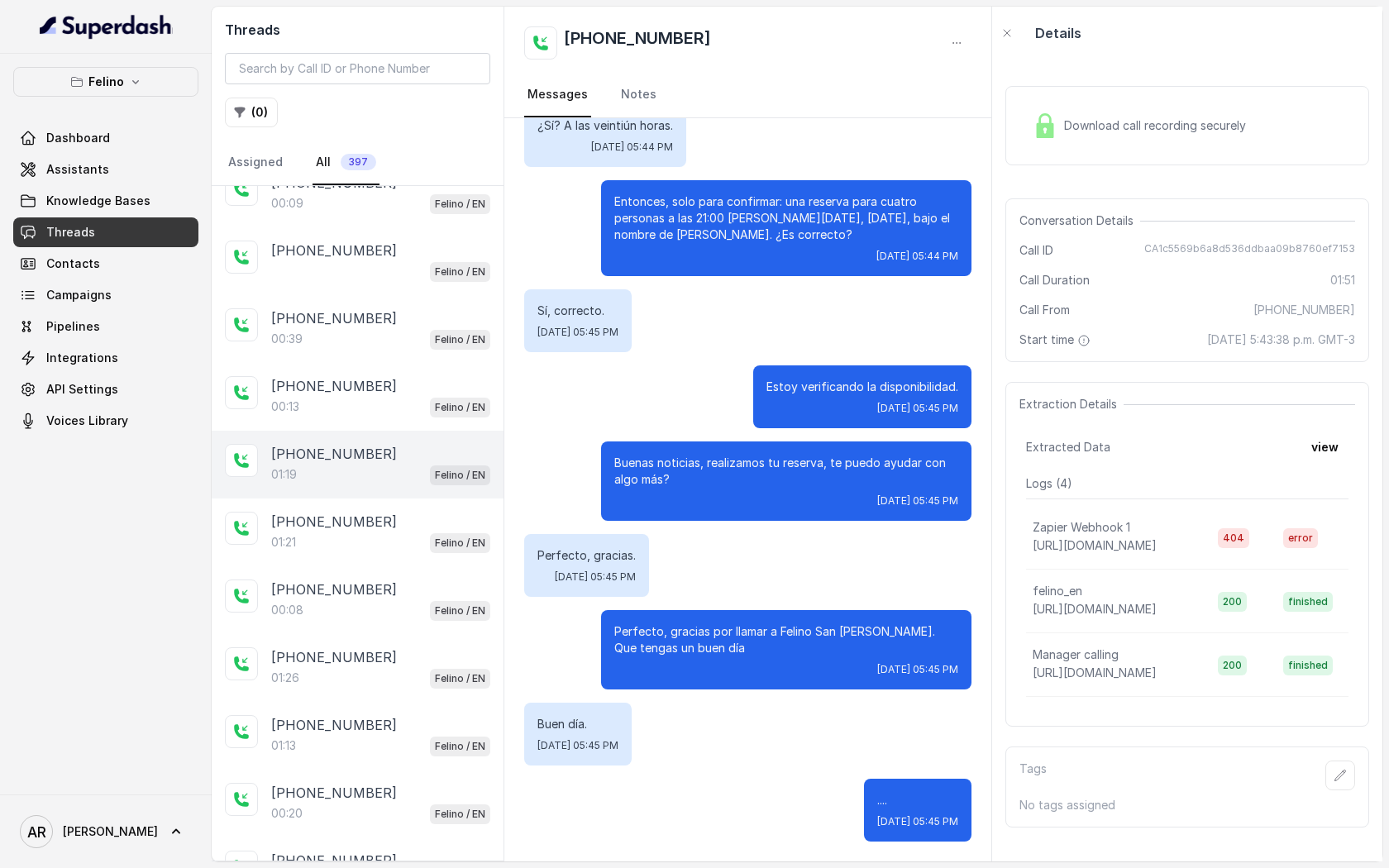
click at [339, 464] on div "01:19 Felino / EN" at bounding box center [381, 474] width 219 height 22
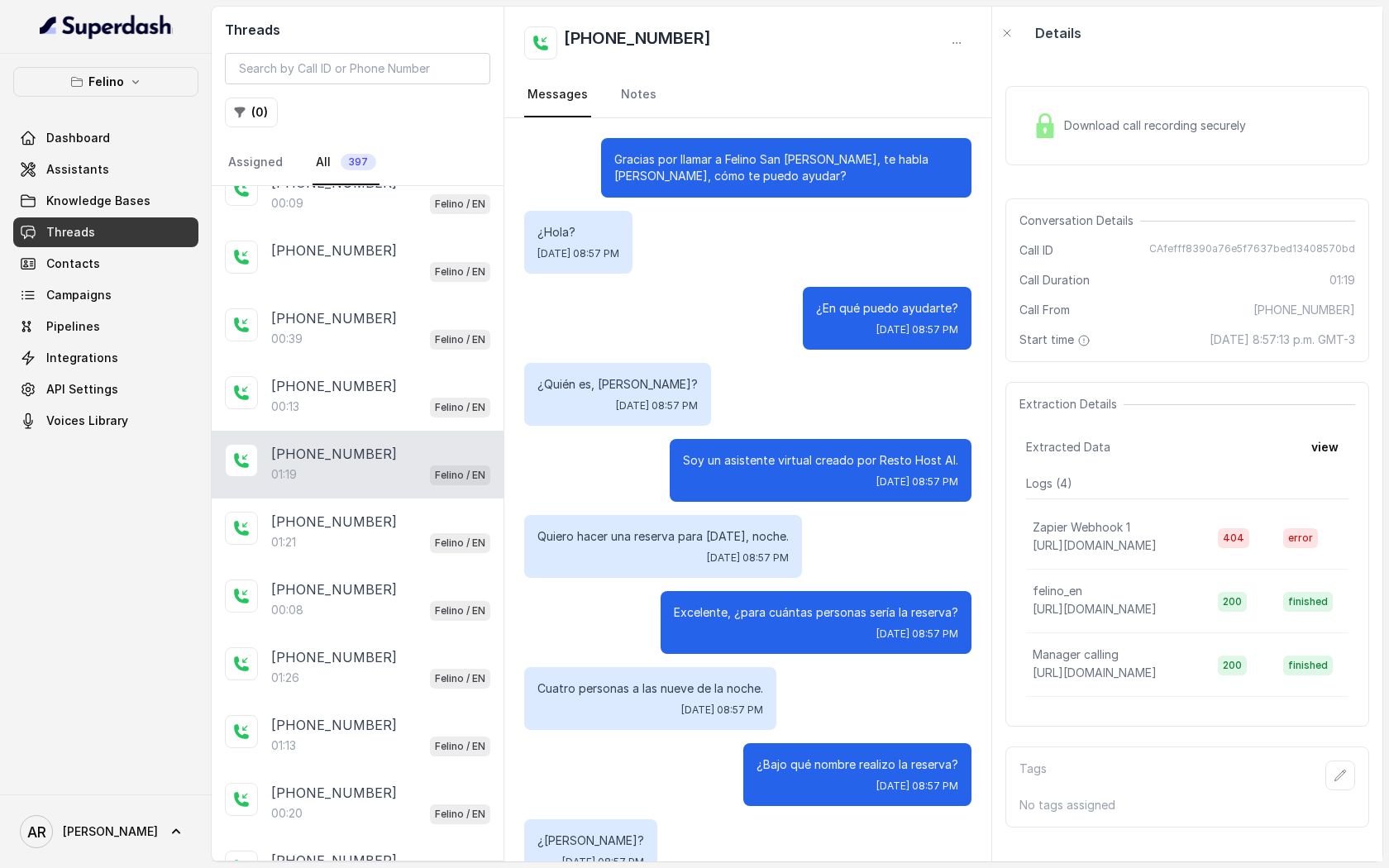
scroll to position [715, 0]
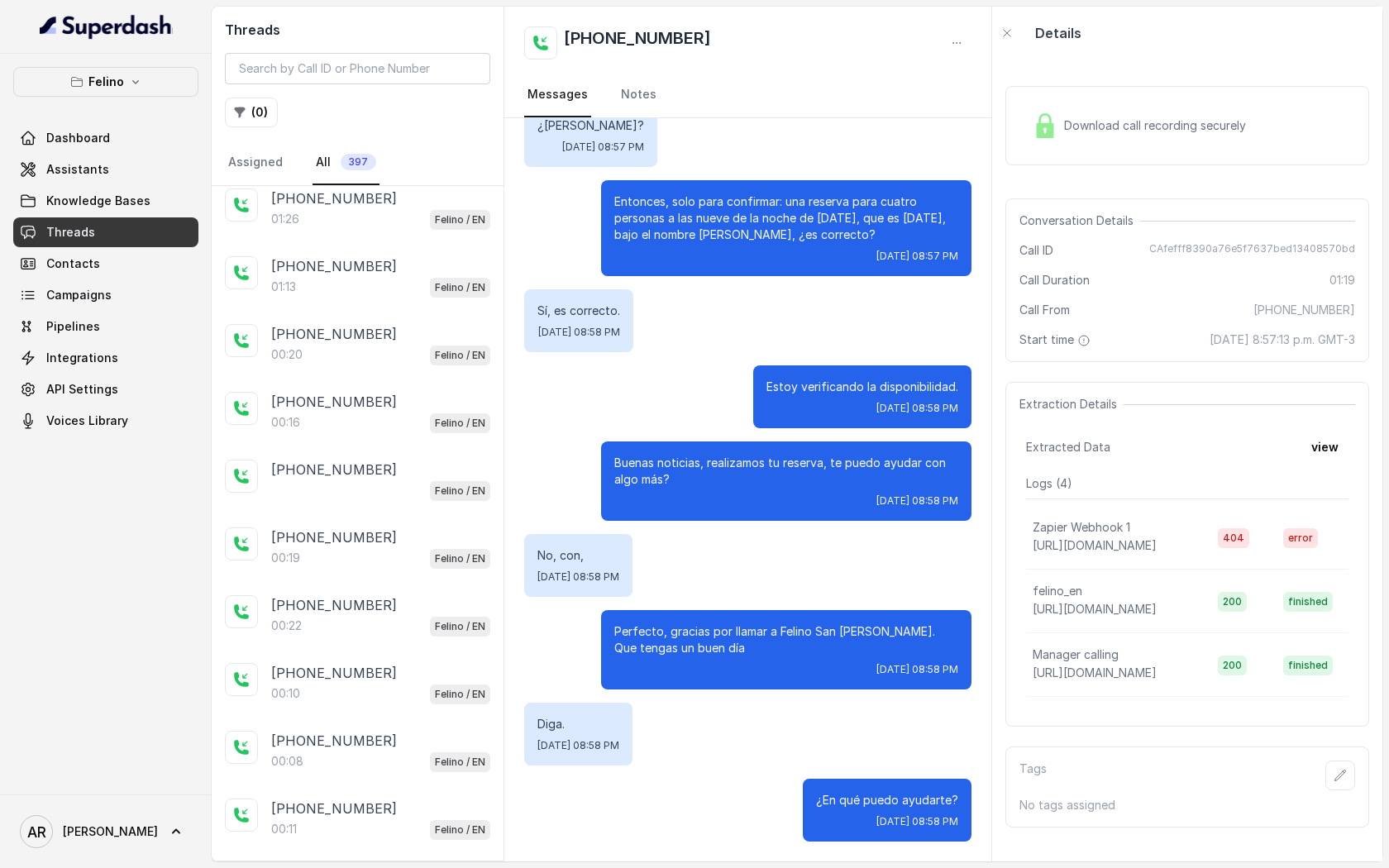
click at [339, 459] on p "[PHONE_NUMBER]" at bounding box center [334, 469] width 126 height 20
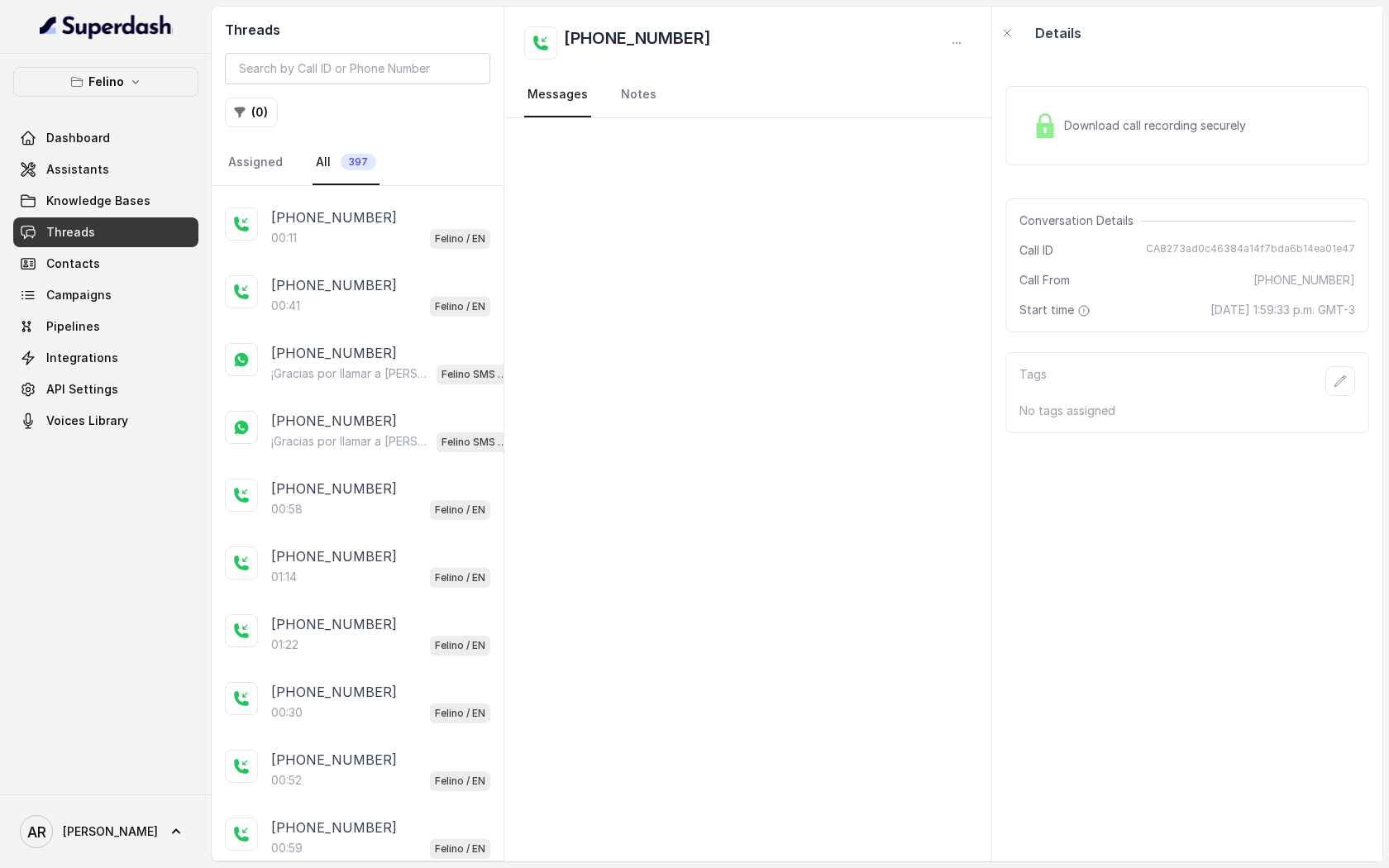
scroll to position [4855, 0]
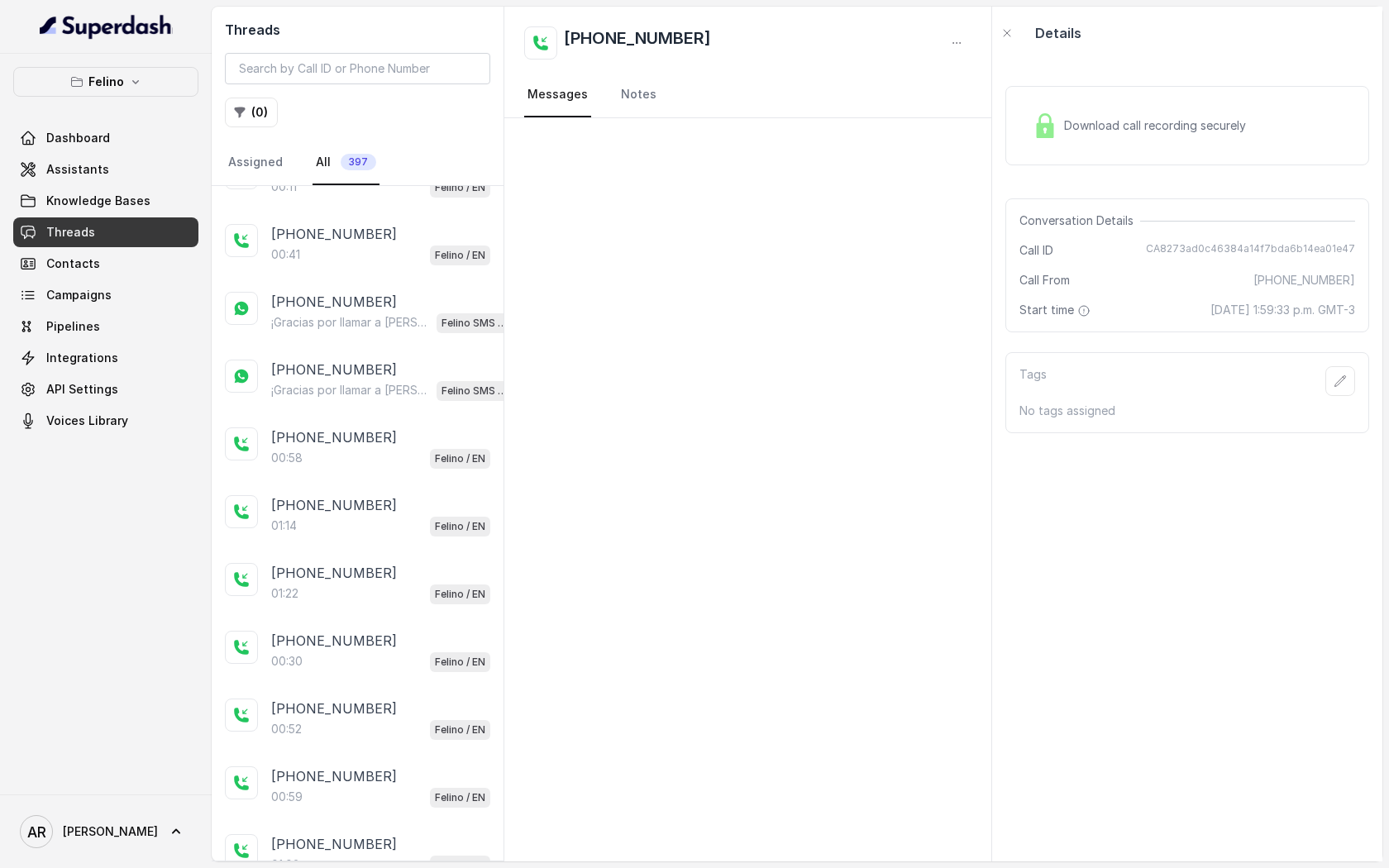
click at [339, 447] on div "[PHONE_NUMBER]:58 Felino / EN" at bounding box center [357, 448] width 292 height 68
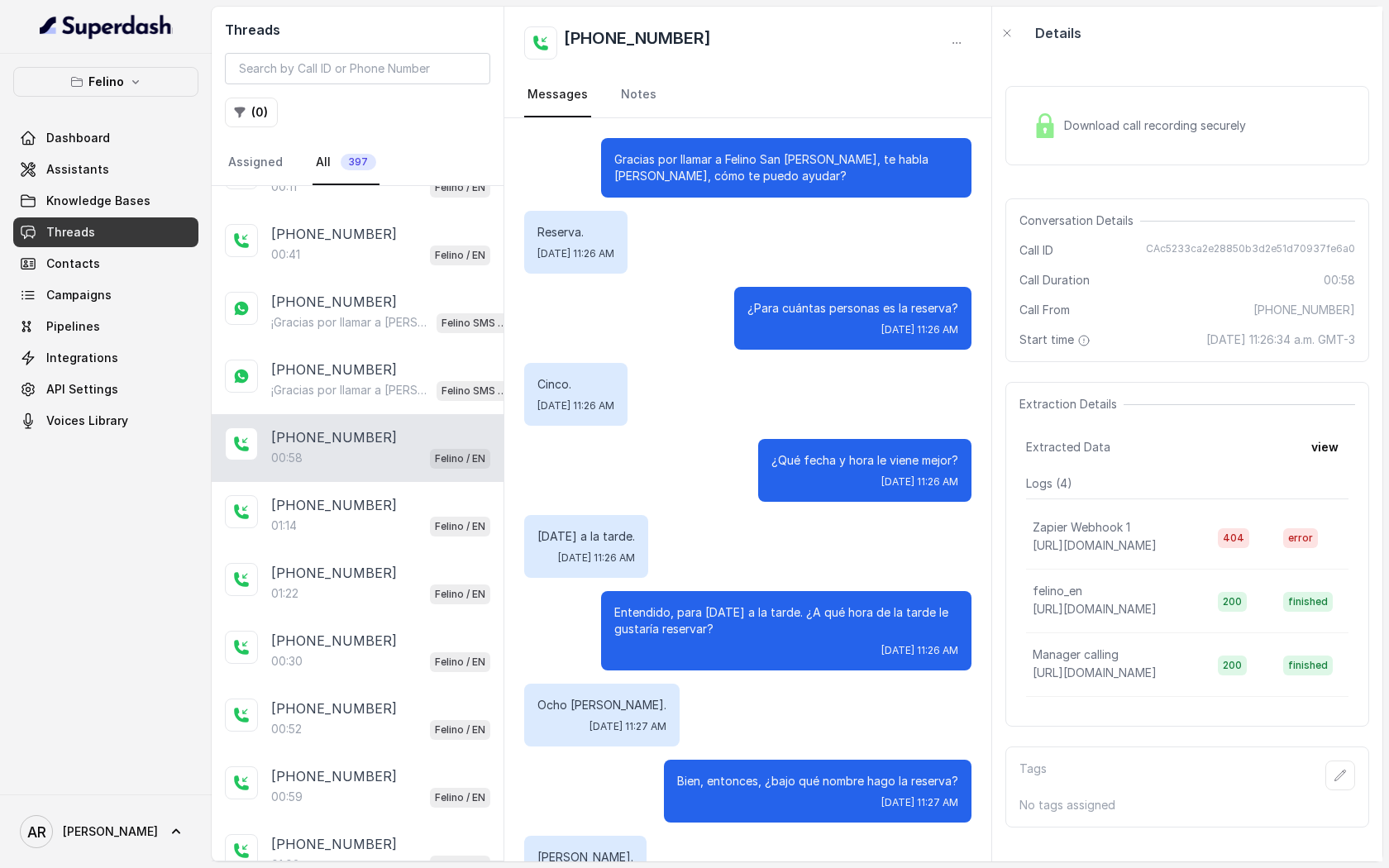
scroll to position [563, 0]
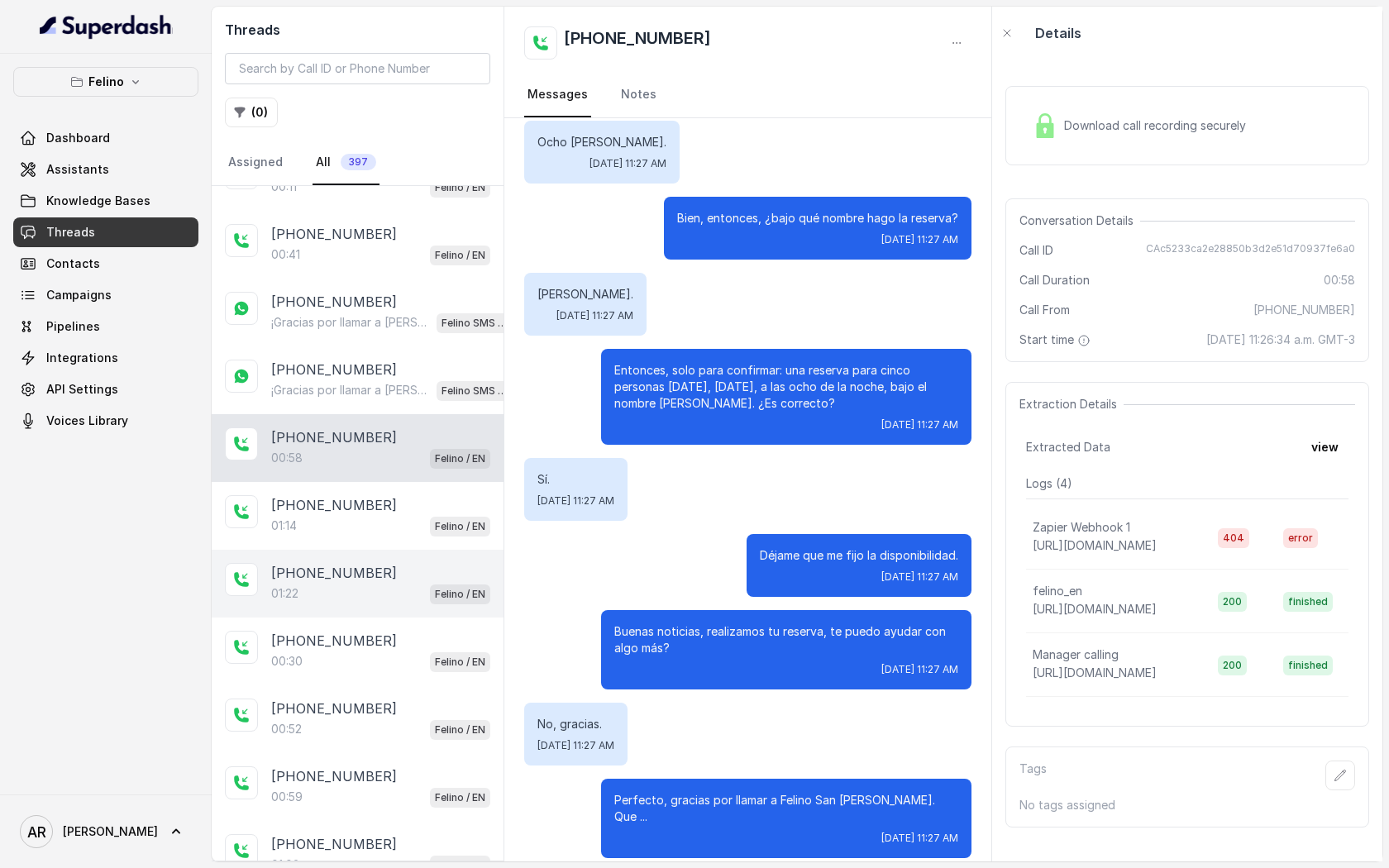
click at [364, 563] on p "[PHONE_NUMBER]" at bounding box center [334, 573] width 126 height 20
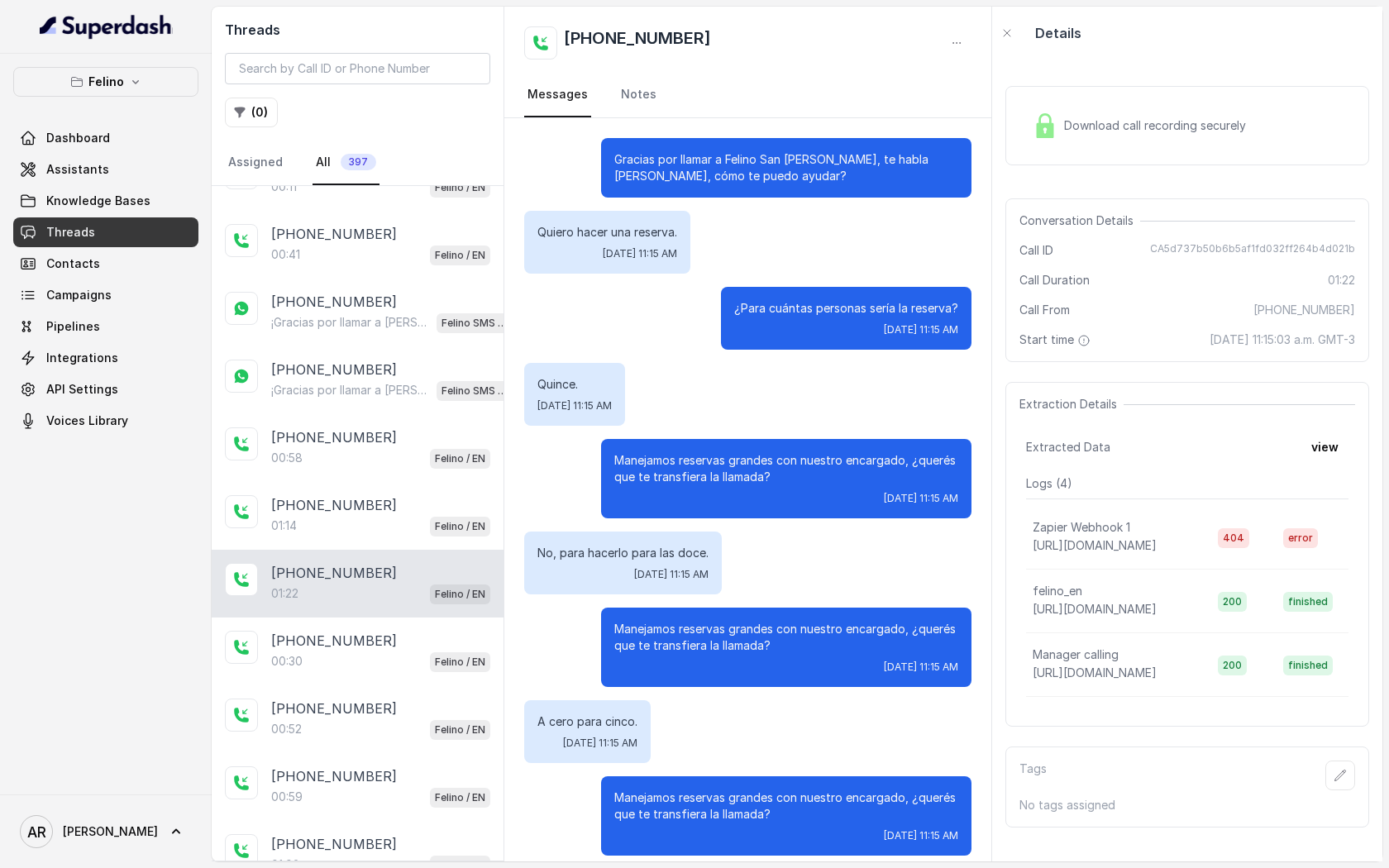
scroll to position [520, 0]
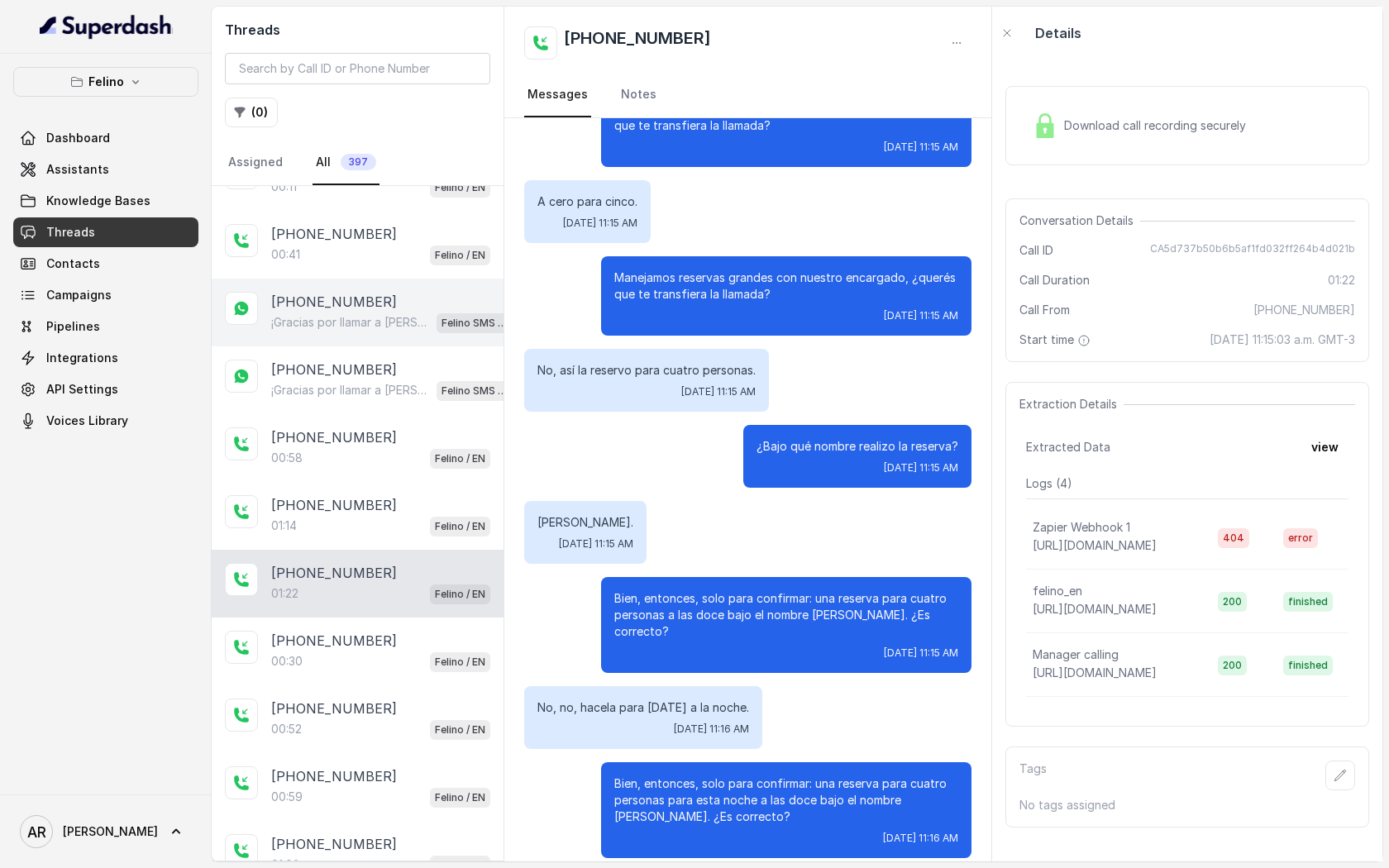
click at [394, 312] on div "¡Gracias por llamar a [PERSON_NAME]! Para menú, reservas, direcciones u otras o…" at bounding box center [392, 322] width 241 height 22
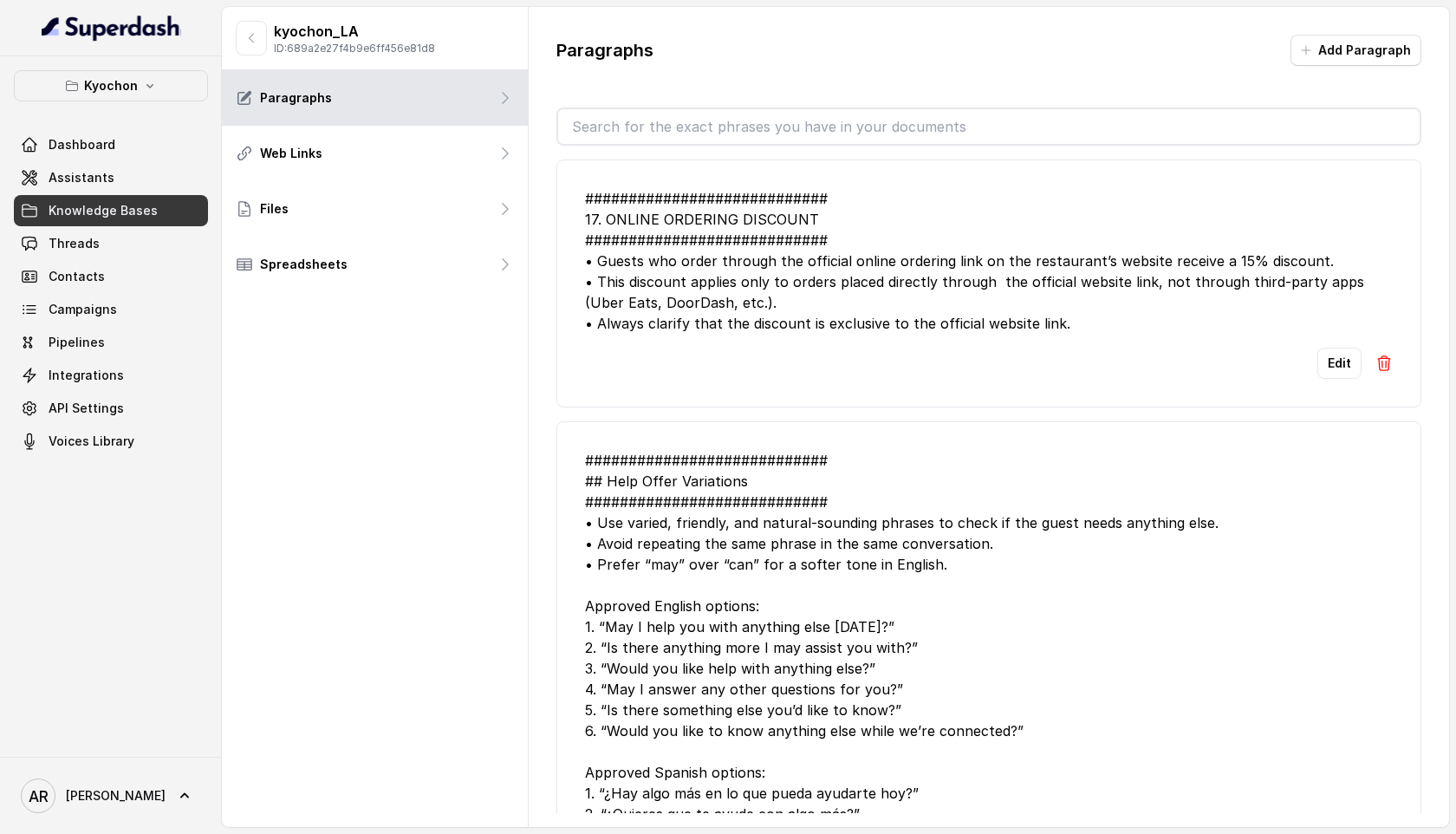
scroll to position [2312, 0]
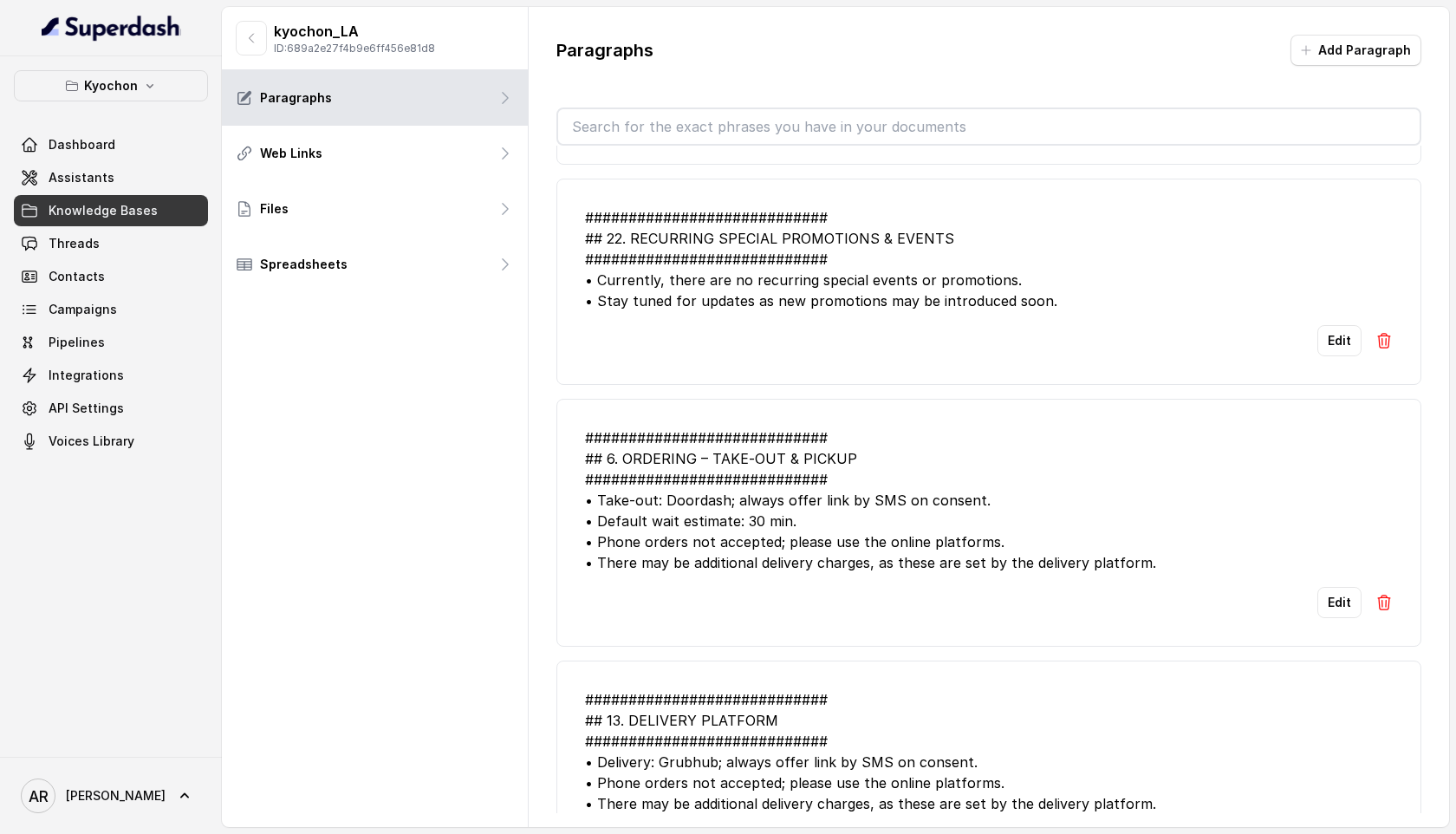
click at [526, 461] on div "kyochon_LA ID: 689a2e27f4b9e6ff456e81d8 Paragraphs Web Links Files Spreadsheets" at bounding box center [374, 417] width 307 height 820
click at [149, 70] on button "Kyochon" at bounding box center [111, 85] width 194 height 31
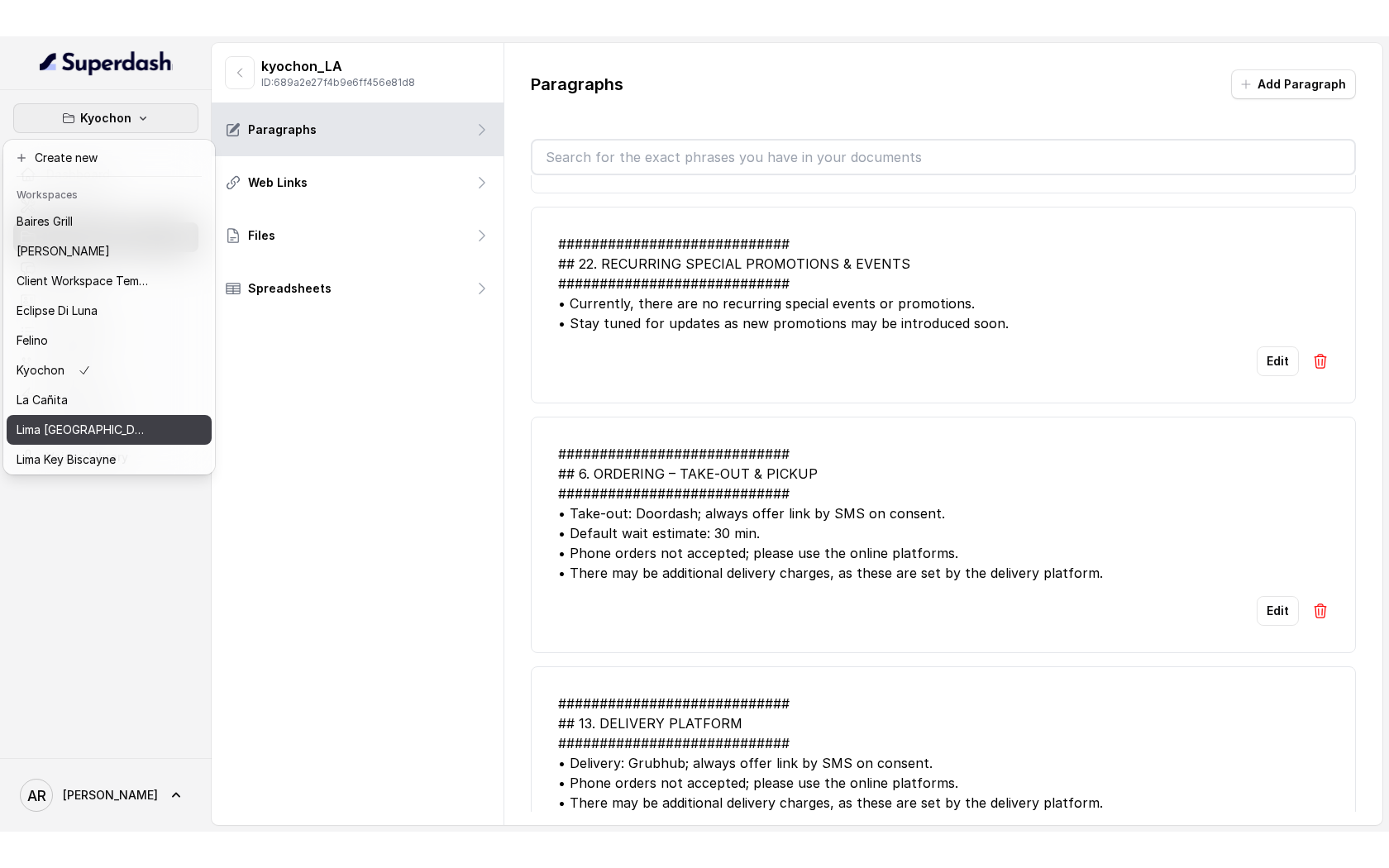
scroll to position [152, 0]
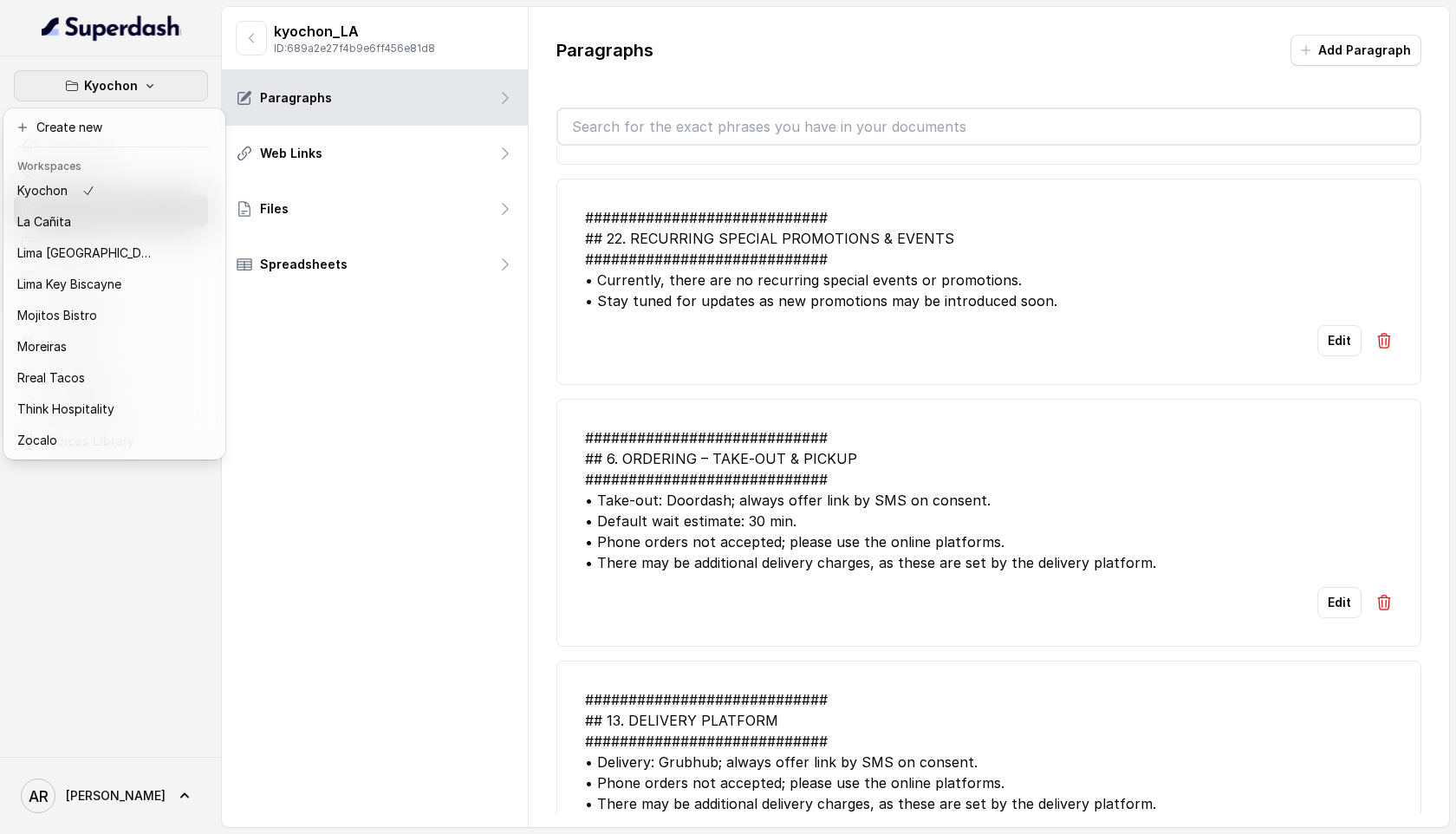
click at [367, 406] on div "Kyochon Dashboard Assistants Knowledge Bases Threads Contacts Campaigns Pipelin…" at bounding box center [728, 417] width 1456 height 834
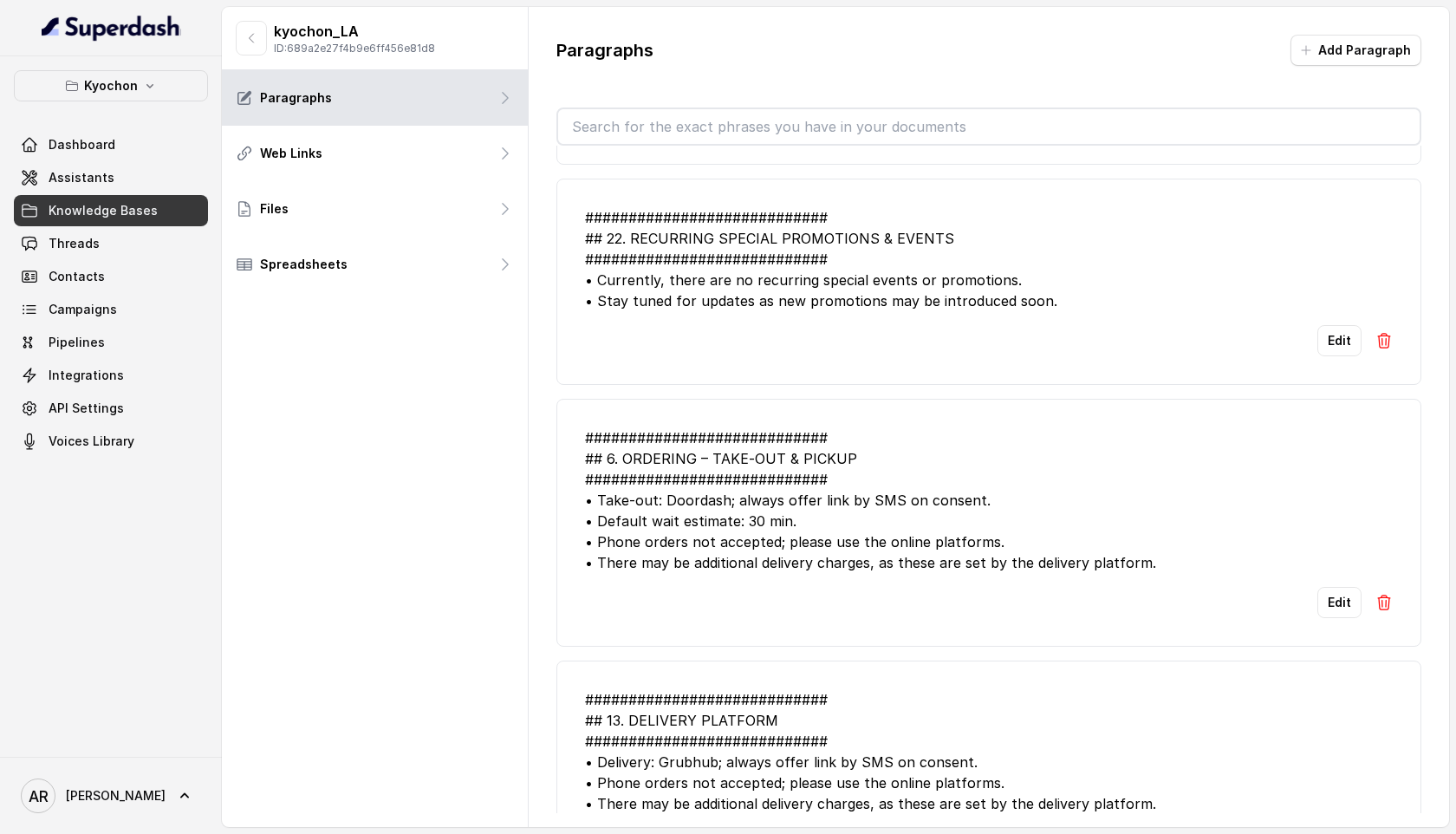
click at [141, 227] on div "Dashboard Assistants Knowledge Bases Threads Contacts Campaigns Pipelines Integ…" at bounding box center [111, 293] width 194 height 328
click at [137, 255] on link "Threads" at bounding box center [111, 243] width 194 height 31
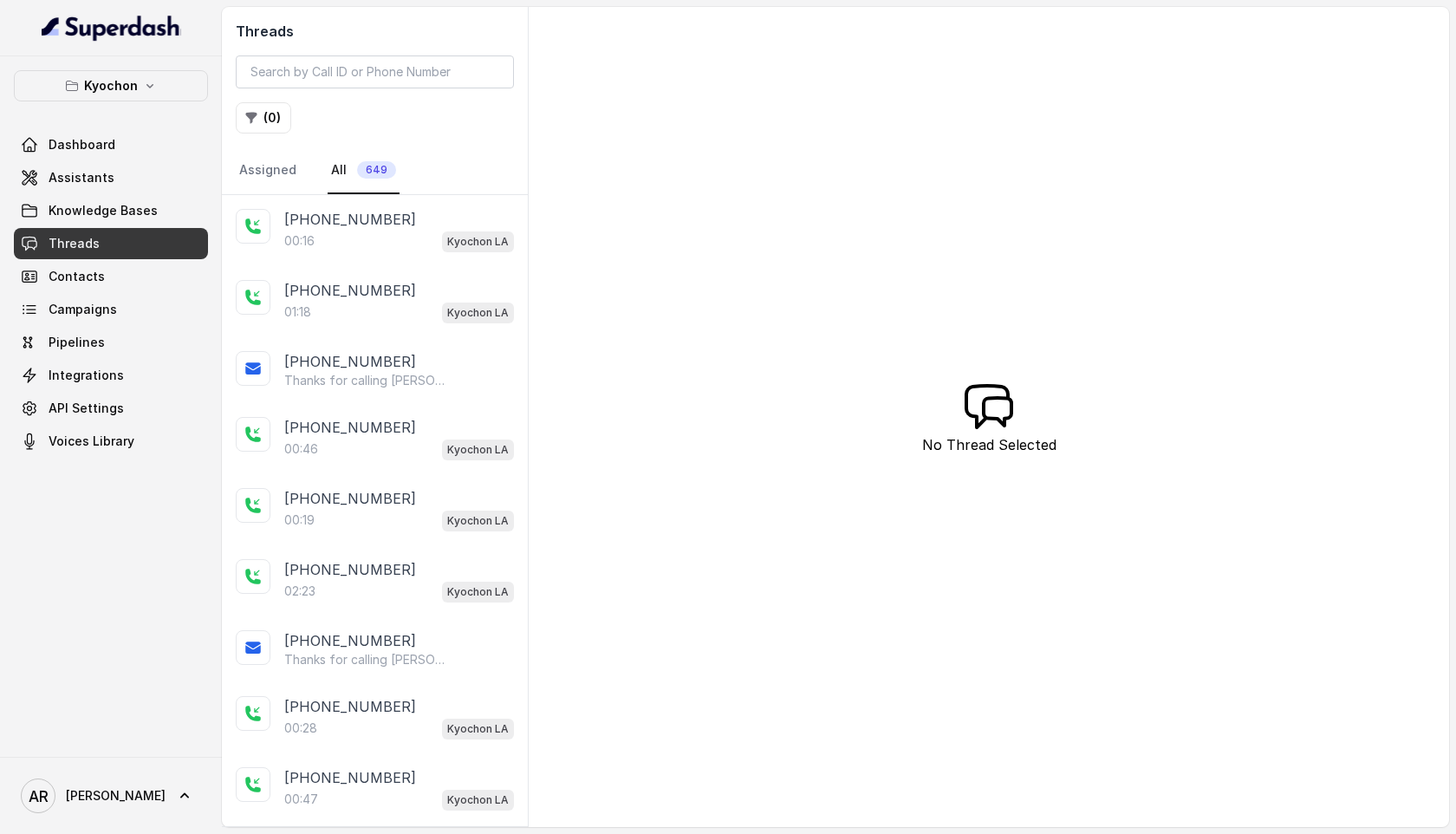
click at [428, 174] on nav "Assigned All 649" at bounding box center [374, 170] width 278 height 47
click at [432, 233] on div "00:16 Kyochon LA" at bounding box center [399, 241] width 230 height 23
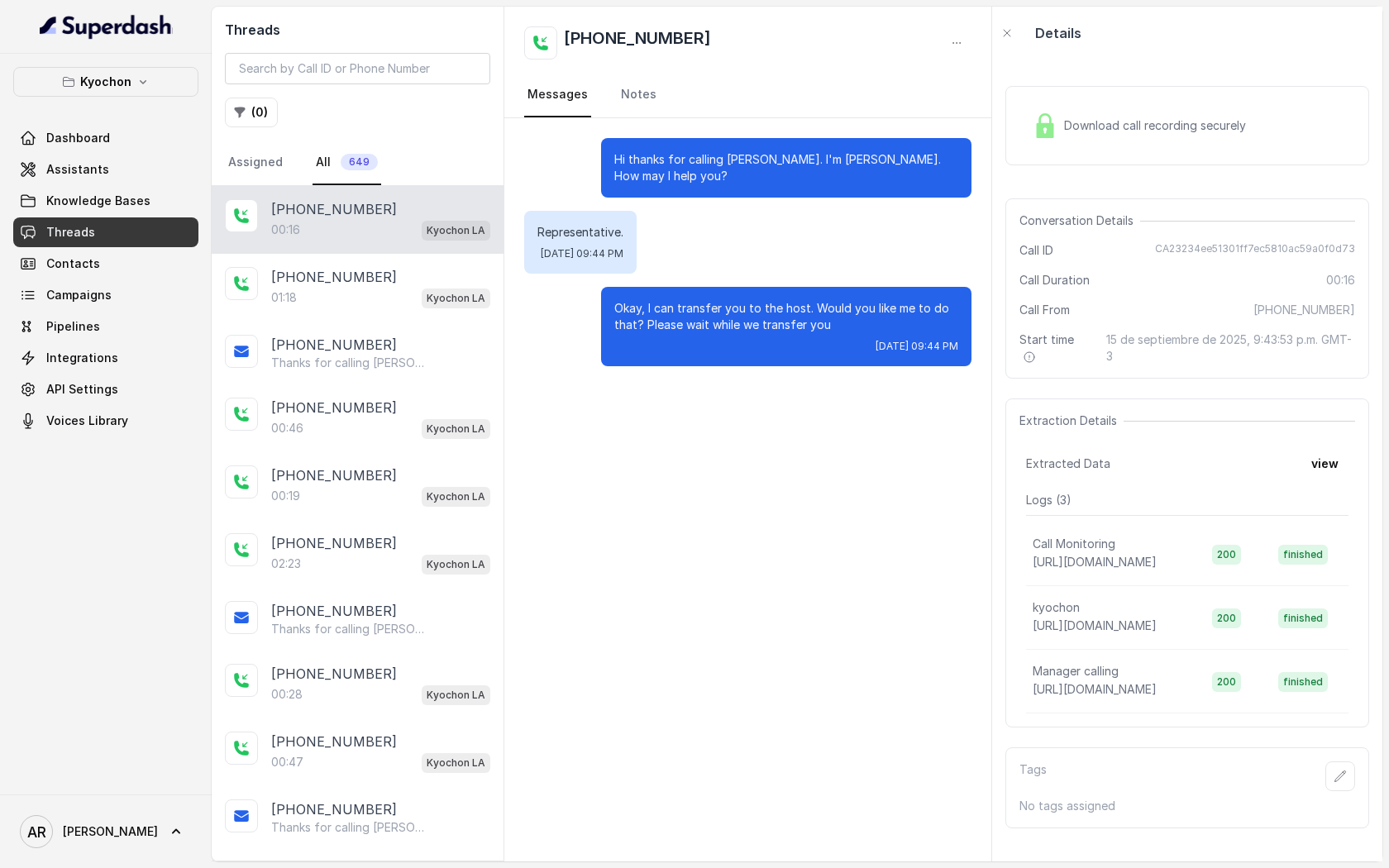
click at [1096, 208] on div "Conversation Details Call ID CA23234ee51301ff7ec5810ac59a0f0d73 Call Duration 0…" at bounding box center [1187, 288] width 364 height 180
click at [1074, 132] on span "Download call recording securely" at bounding box center [1158, 125] width 189 height 16
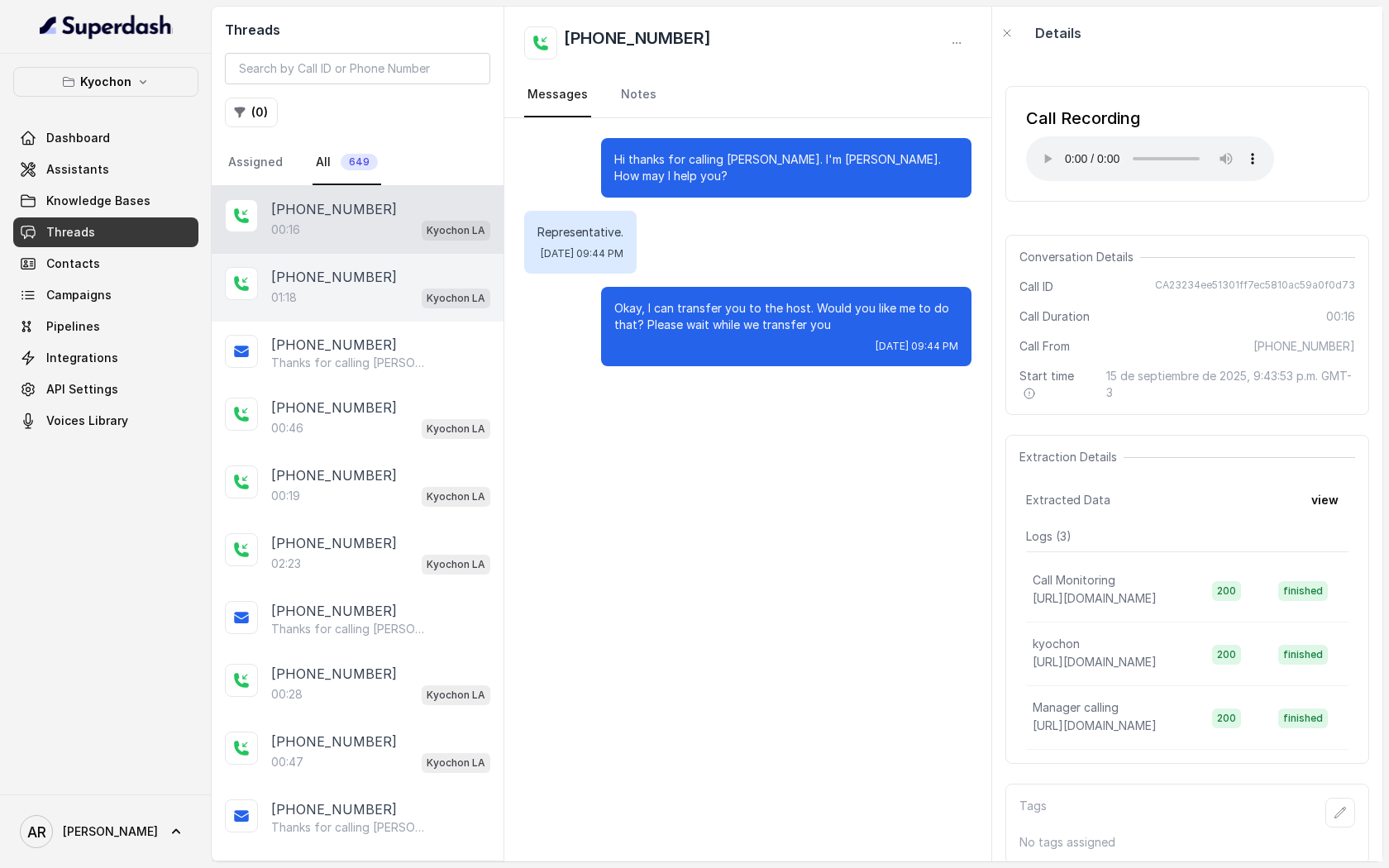
click at [427, 310] on div "+12139097410 01:18 Kyochon LA" at bounding box center [357, 287] width 292 height 68
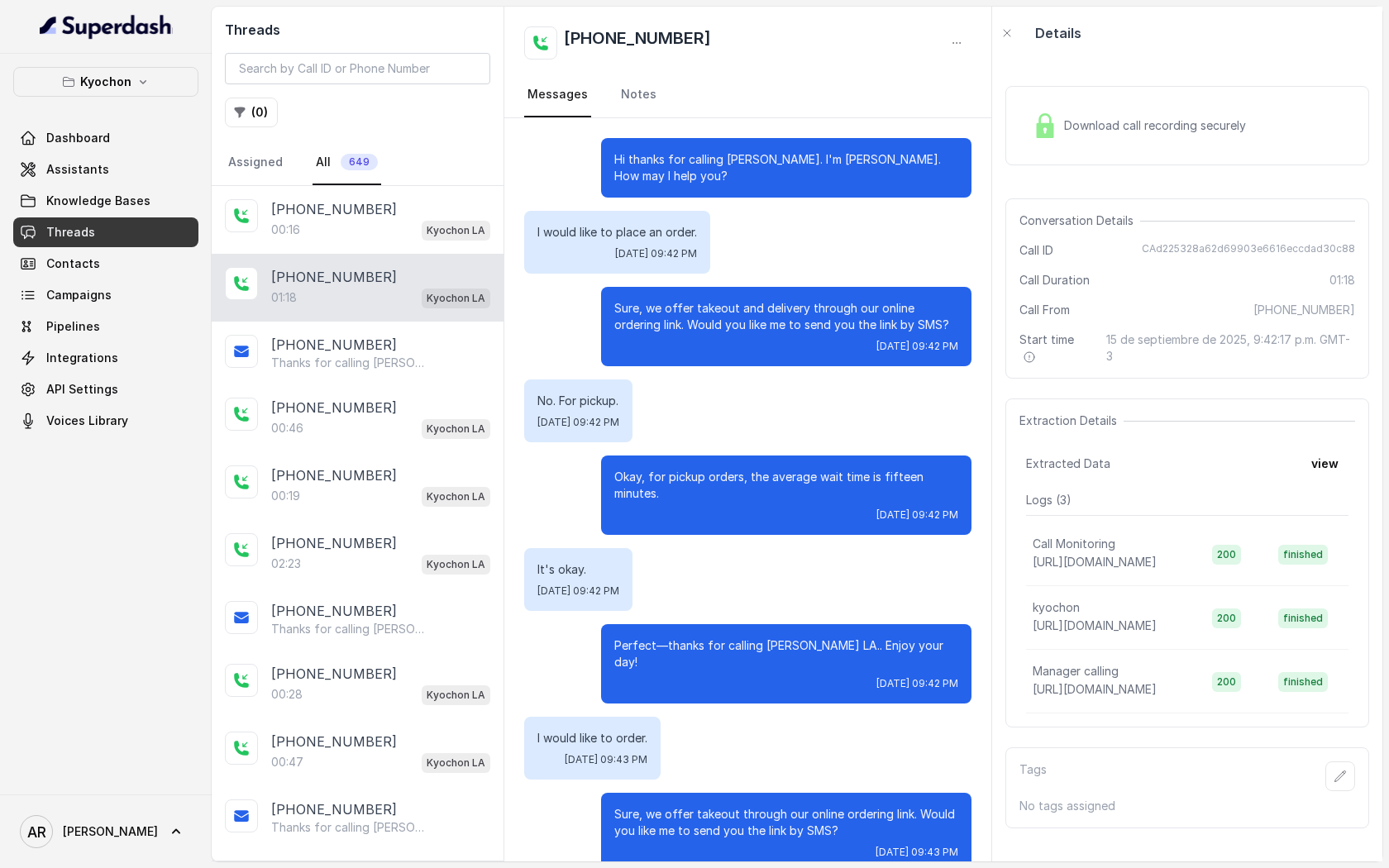
click at [1088, 117] on span "Download call recording securely" at bounding box center [1158, 125] width 189 height 16
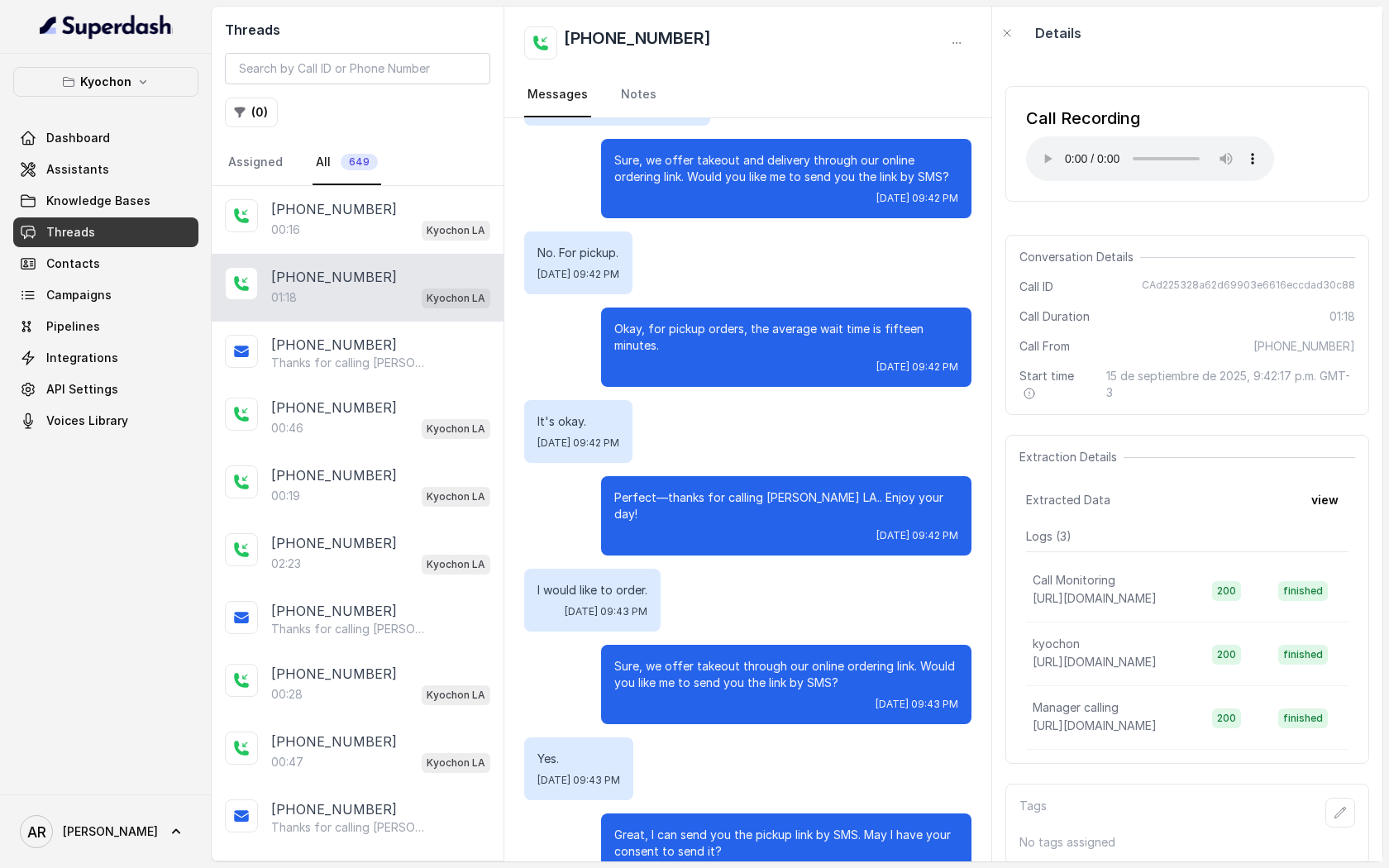
scroll to position [487, 0]
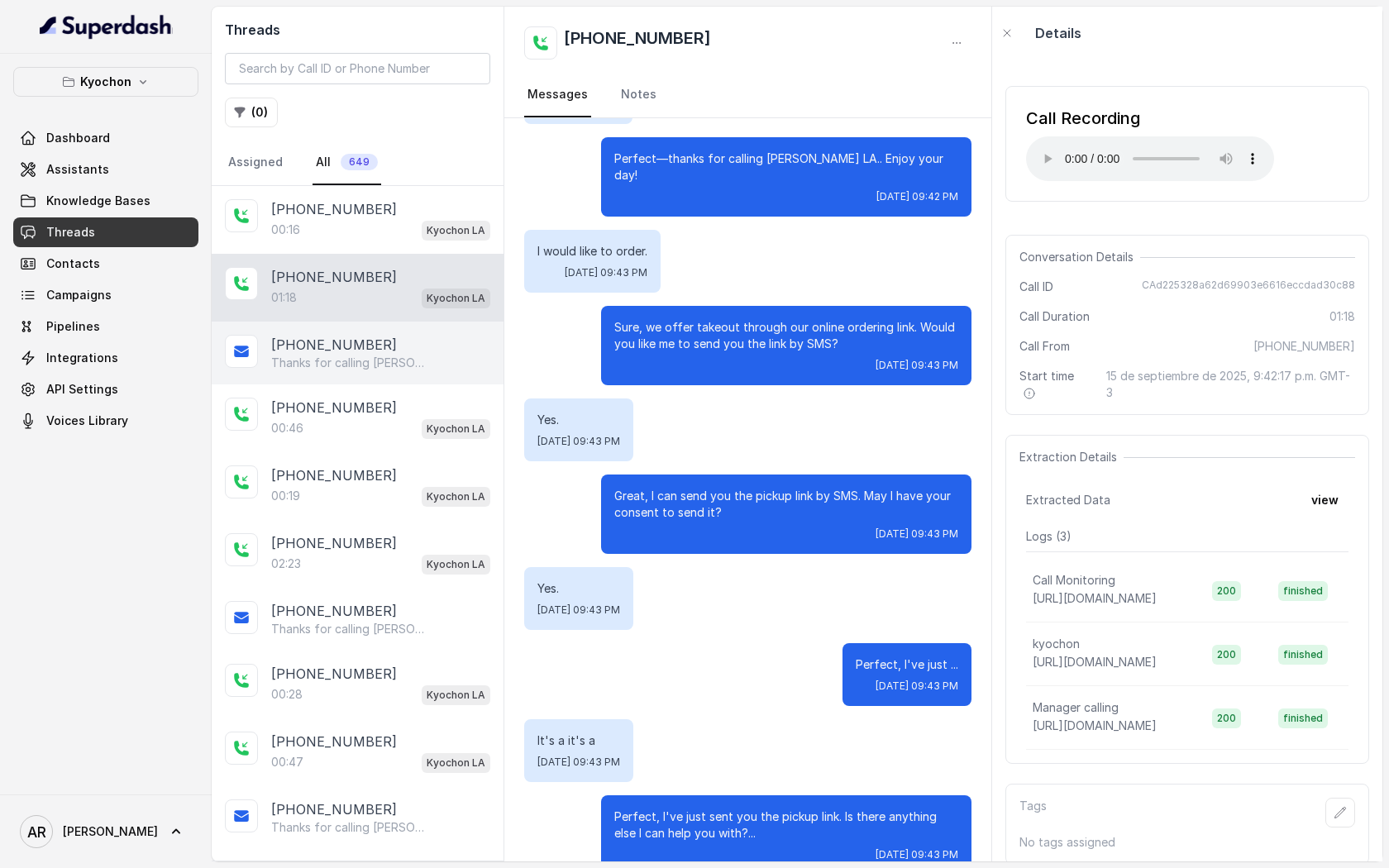
click at [397, 360] on p "Thanks for calling [PERSON_NAME]! Want to pick up your order? [URL][DOMAIN_NAME]" at bounding box center [351, 362] width 159 height 16
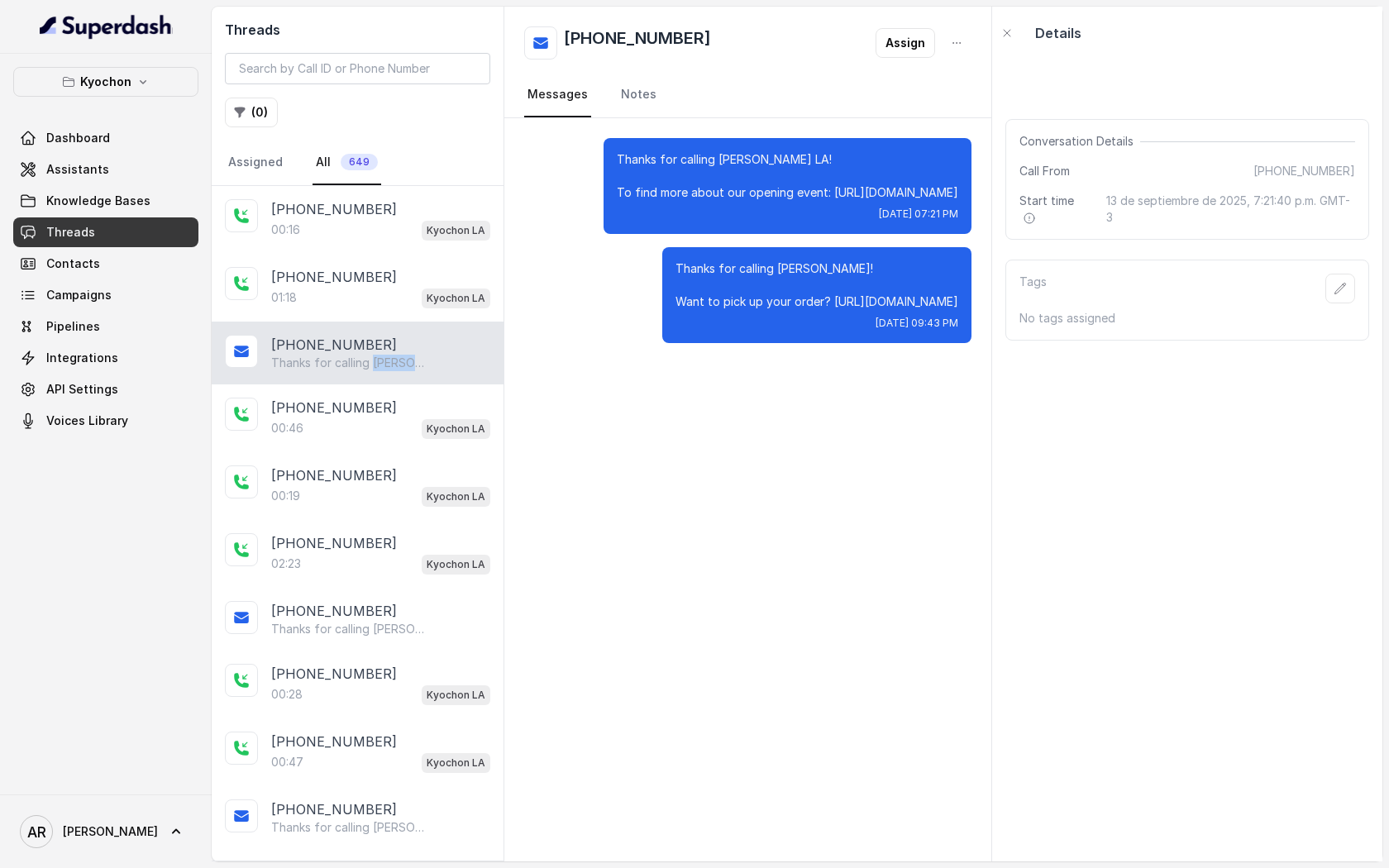
drag, startPoint x: 397, startPoint y: 360, endPoint x: 745, endPoint y: 596, distance: 420.5
click at [661, 550] on div "Threads ( 0 ) Assigned All 649 +12139097410 00:16 Kyochon LA +12139097410 01:18…" at bounding box center [796, 434] width 1171 height 855
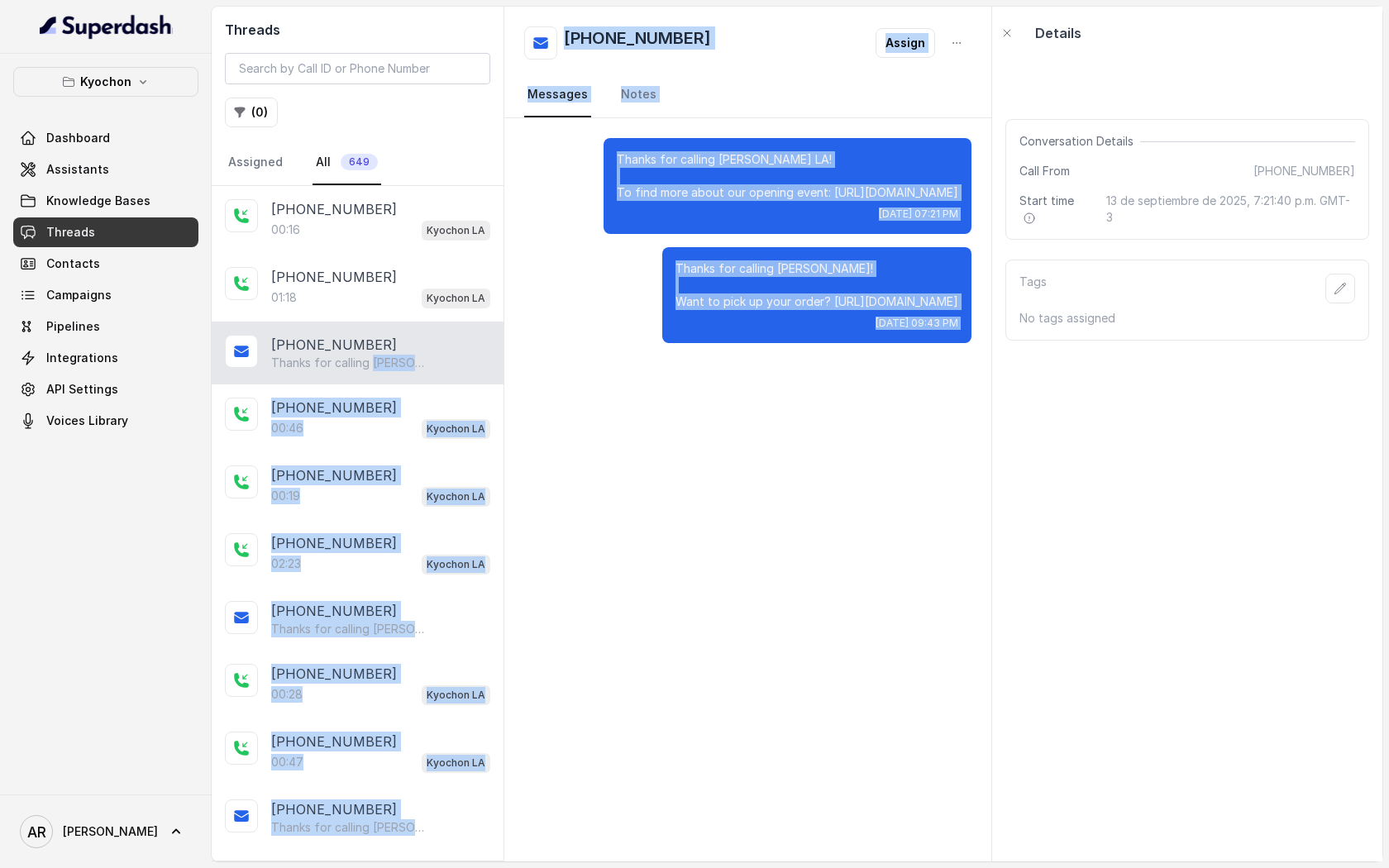
click at [662, 328] on div "Thanks for calling Kyochon! Want to pick up your order? https://foxly.link/zqdk…" at bounding box center [816, 294] width 309 height 96
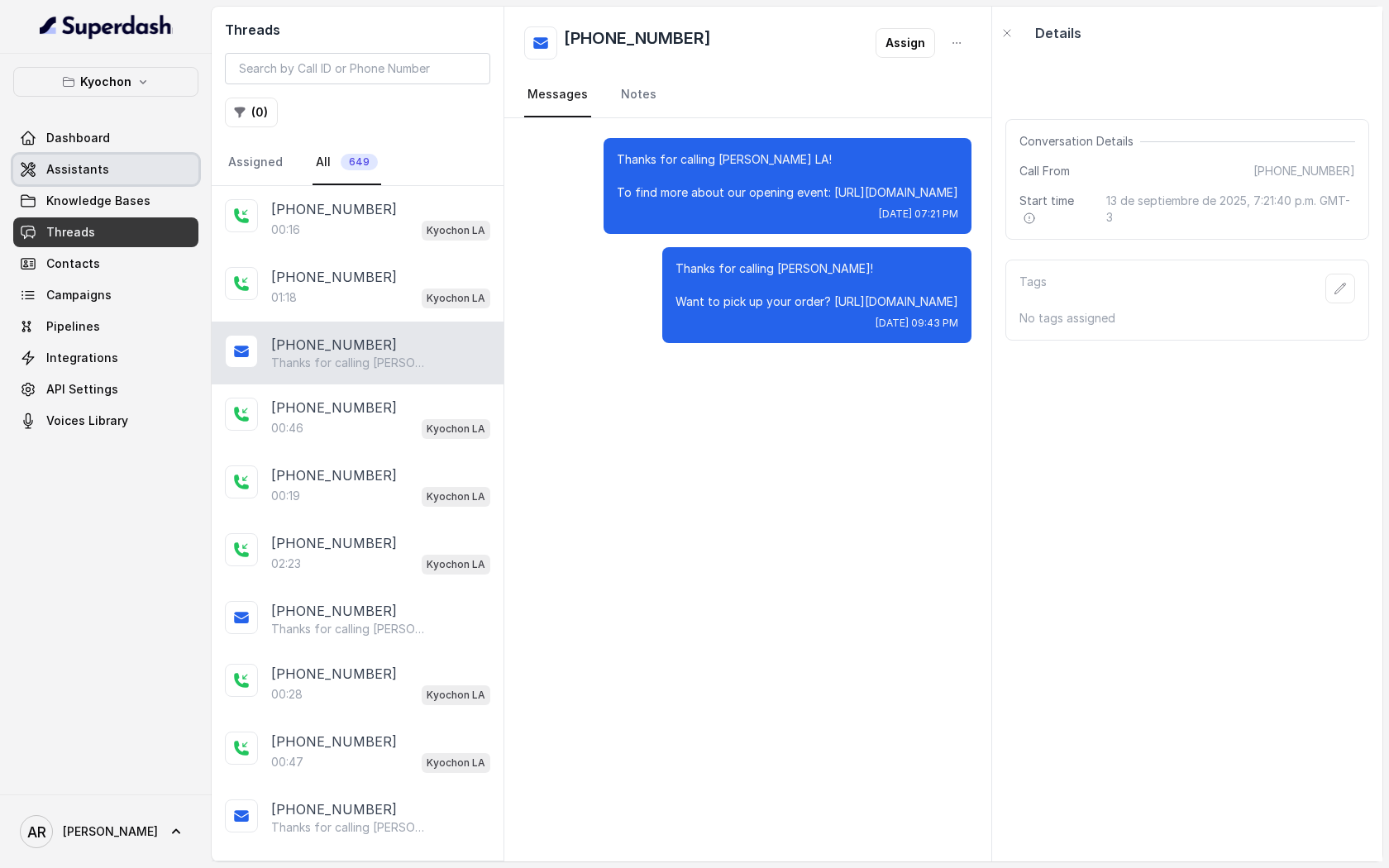
click at [147, 178] on link "Assistants" at bounding box center [106, 169] width 185 height 30
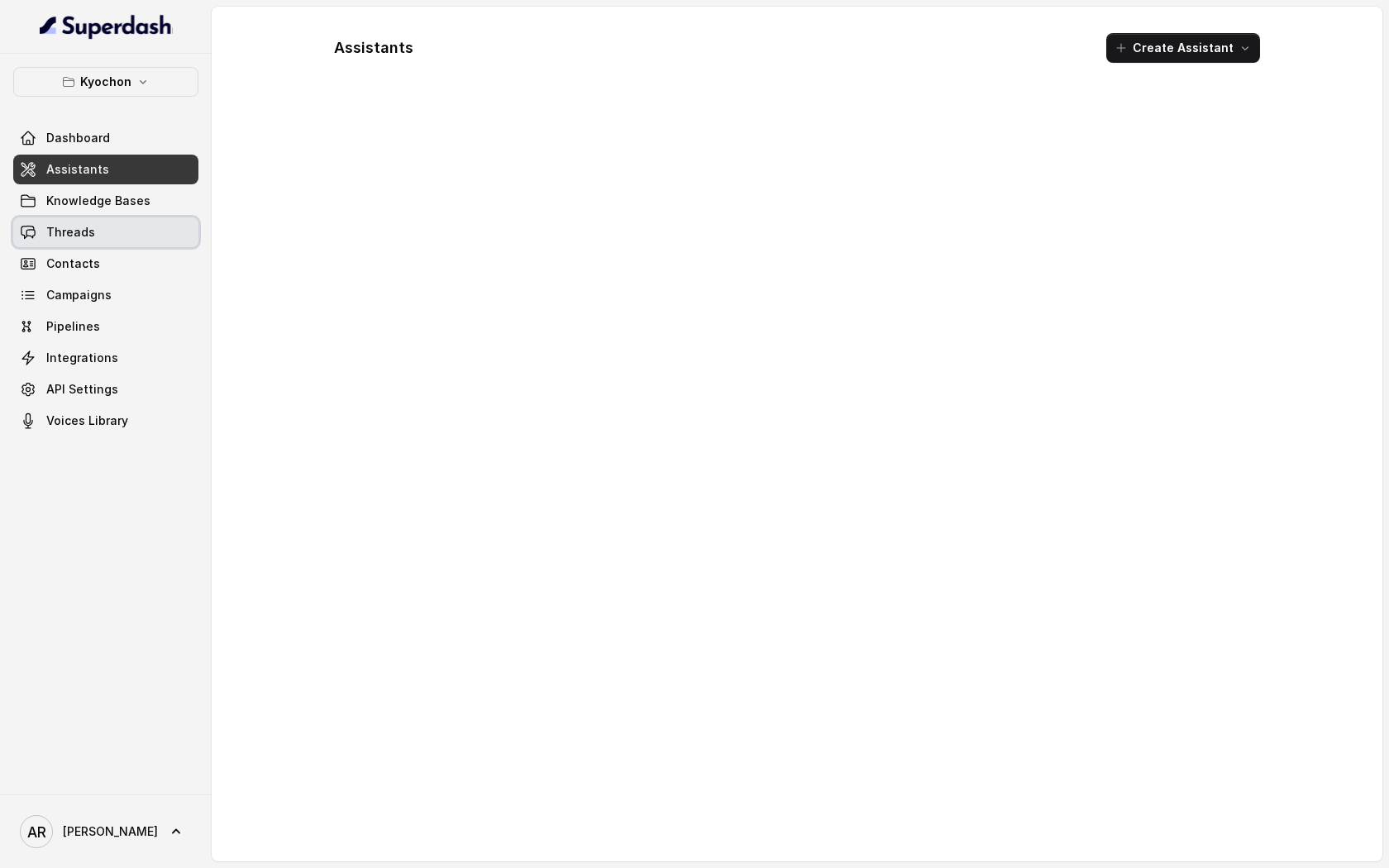
click at [128, 242] on link "Threads" at bounding box center [106, 232] width 185 height 30
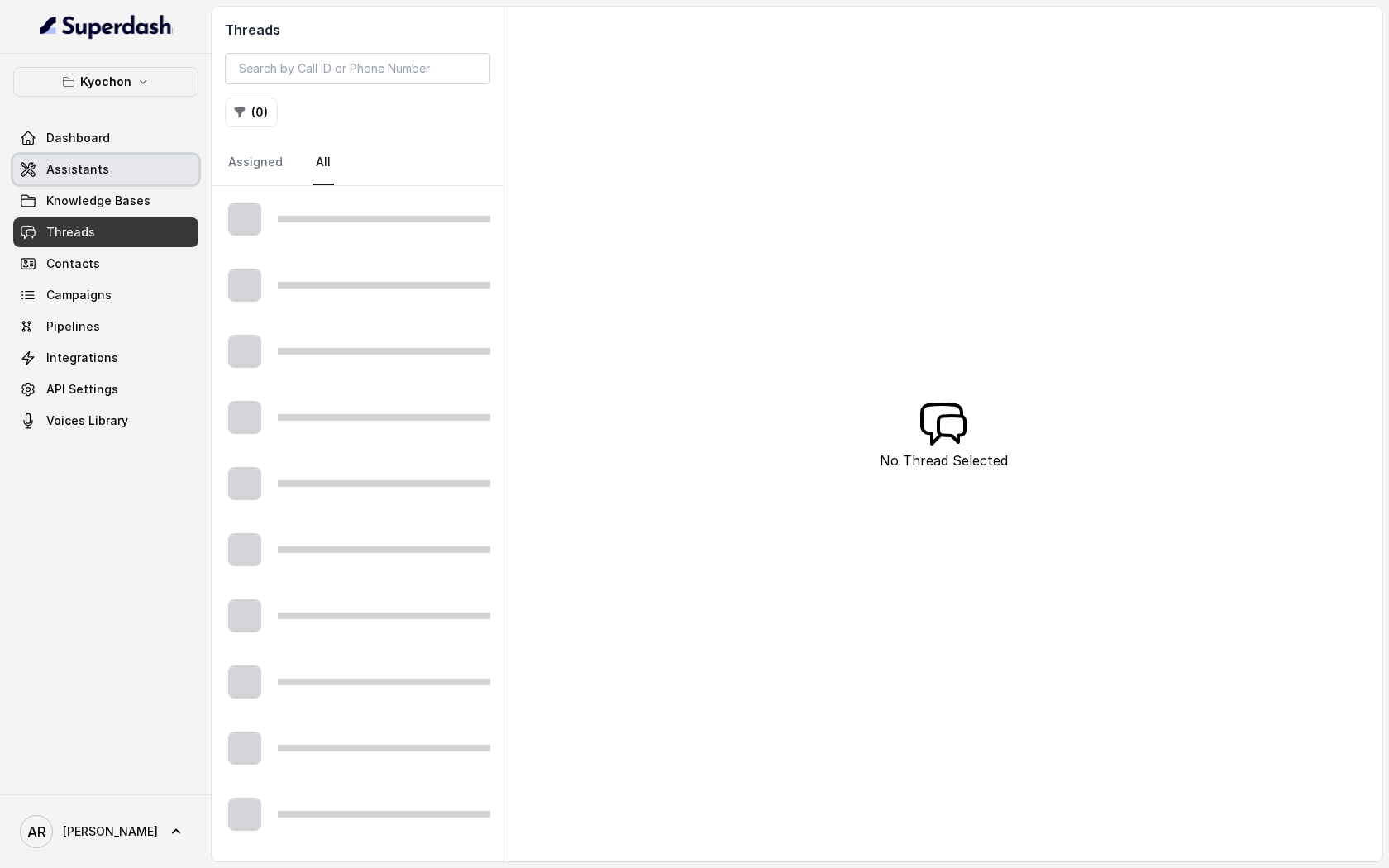
click at [127, 154] on link "Assistants" at bounding box center [106, 169] width 185 height 30
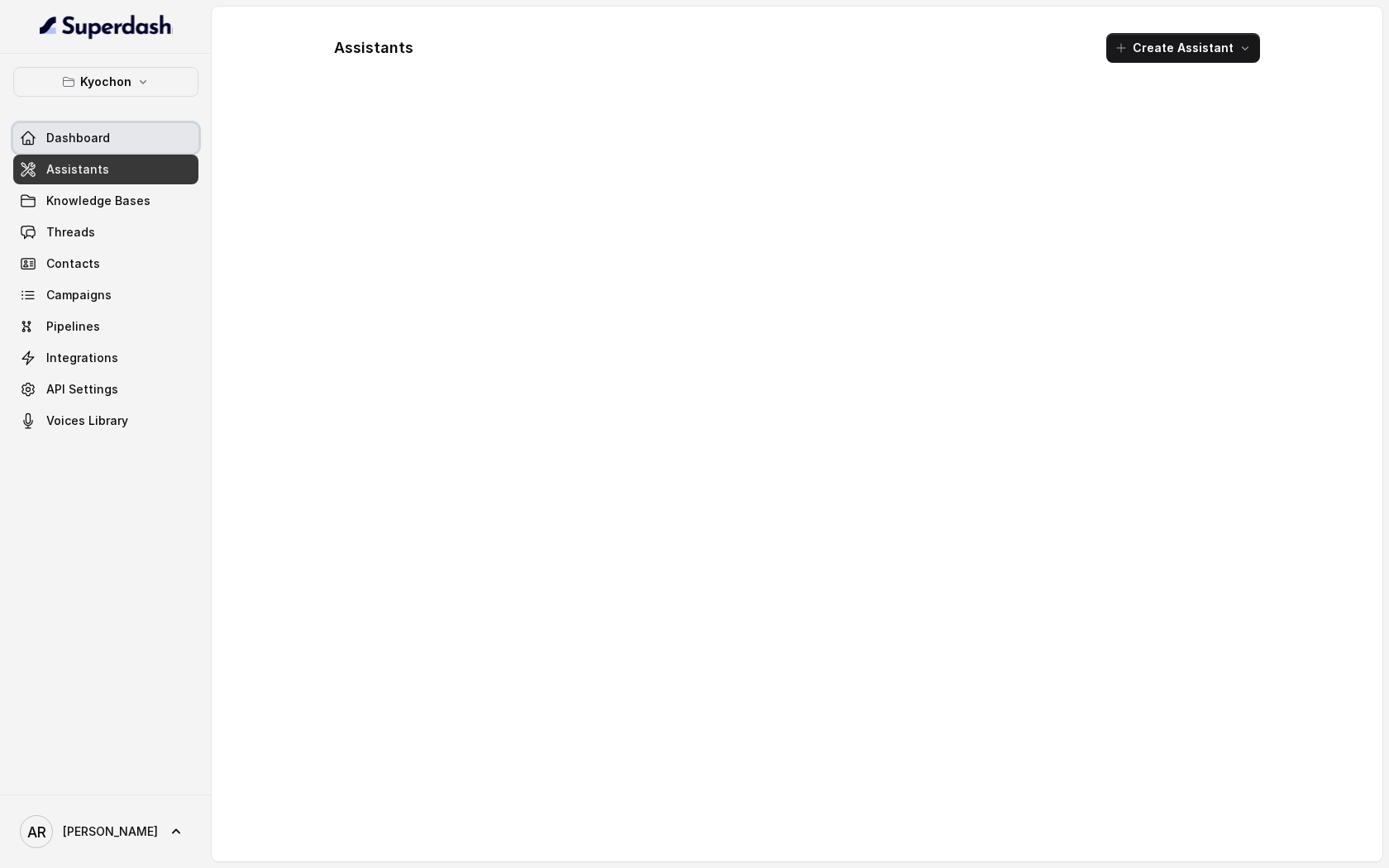
click at [127, 132] on link "Dashboard" at bounding box center [106, 137] width 185 height 30
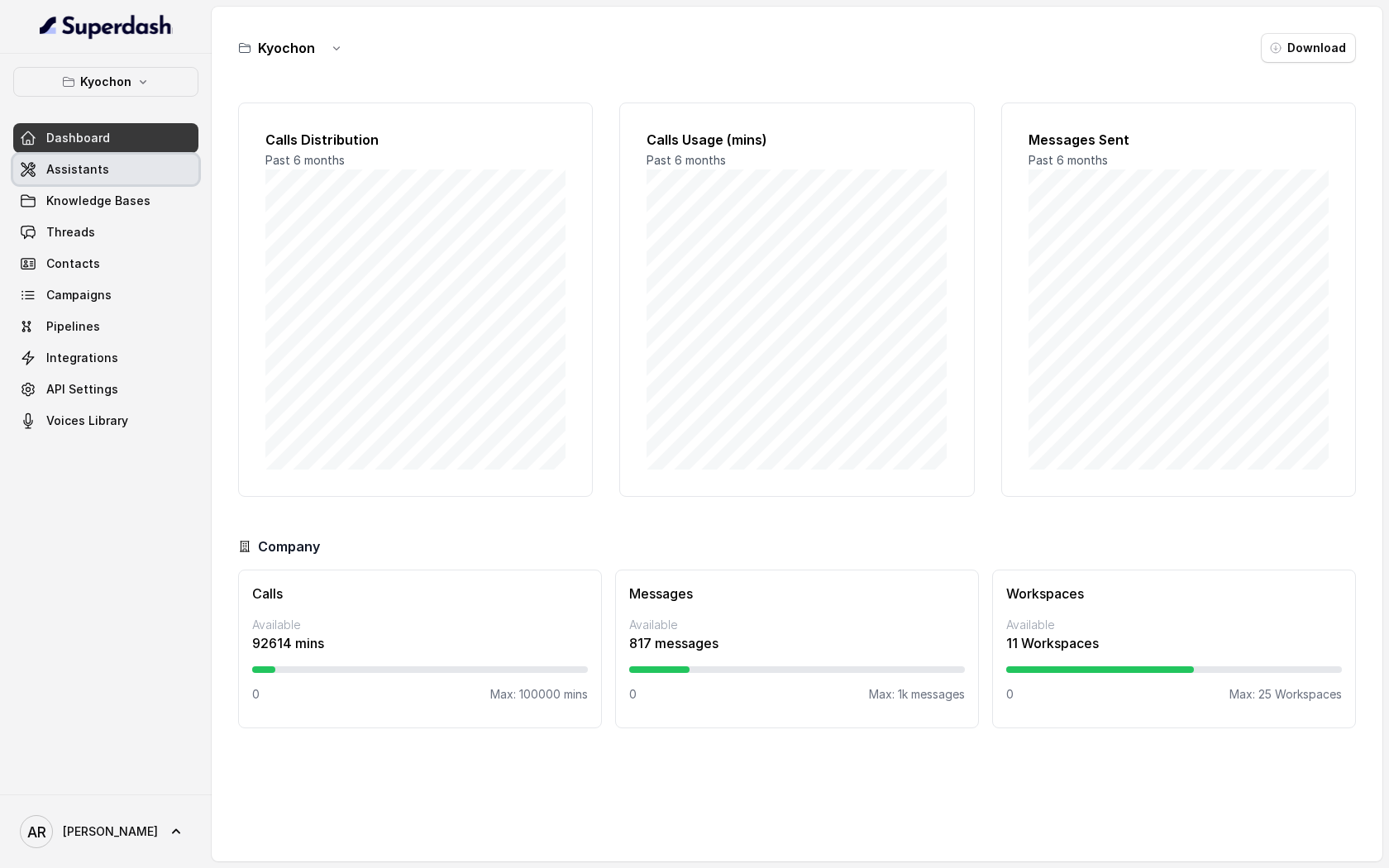
click at [123, 169] on link "Assistants" at bounding box center [106, 169] width 185 height 30
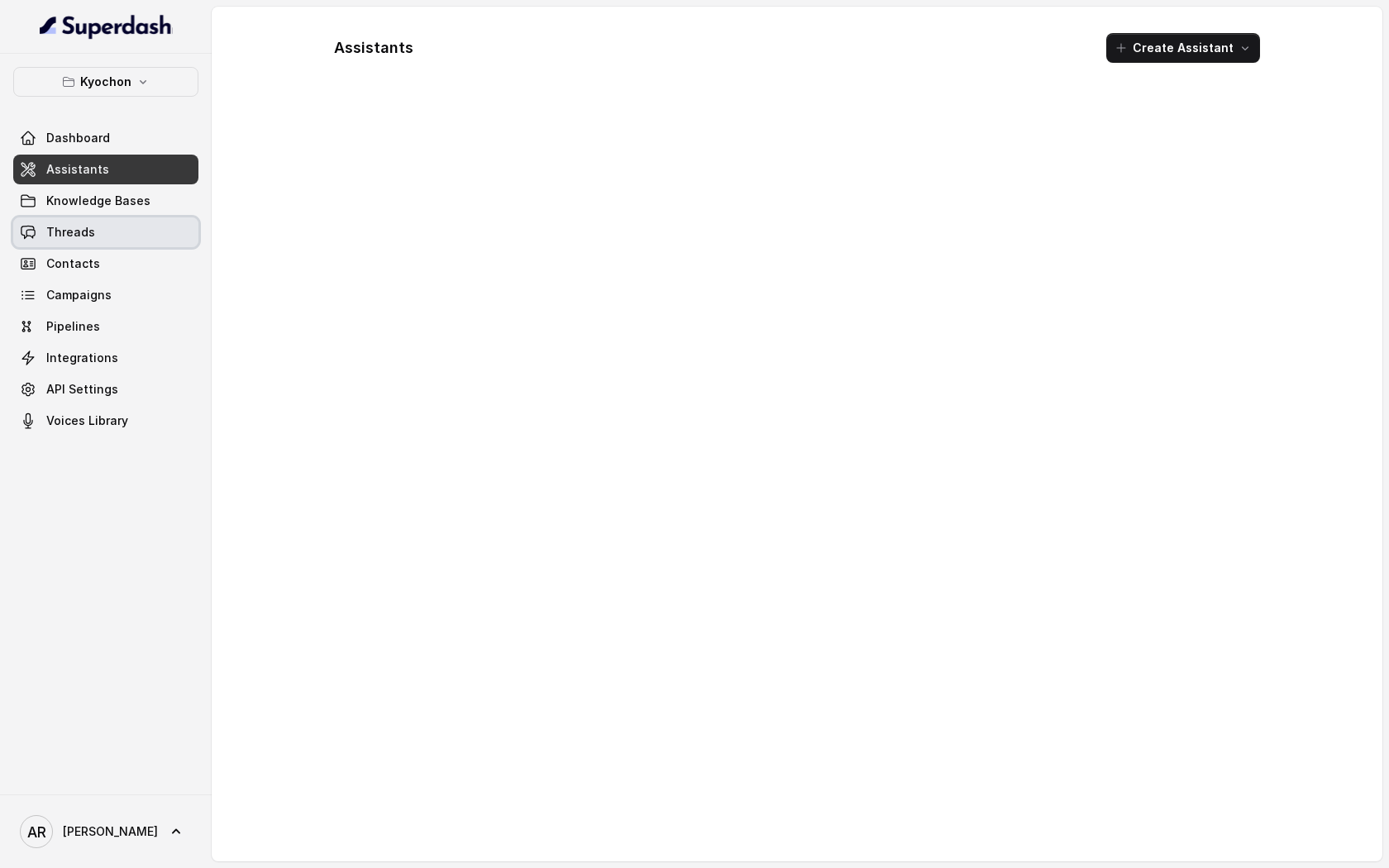
click at [113, 234] on link "Threads" at bounding box center [106, 232] width 185 height 30
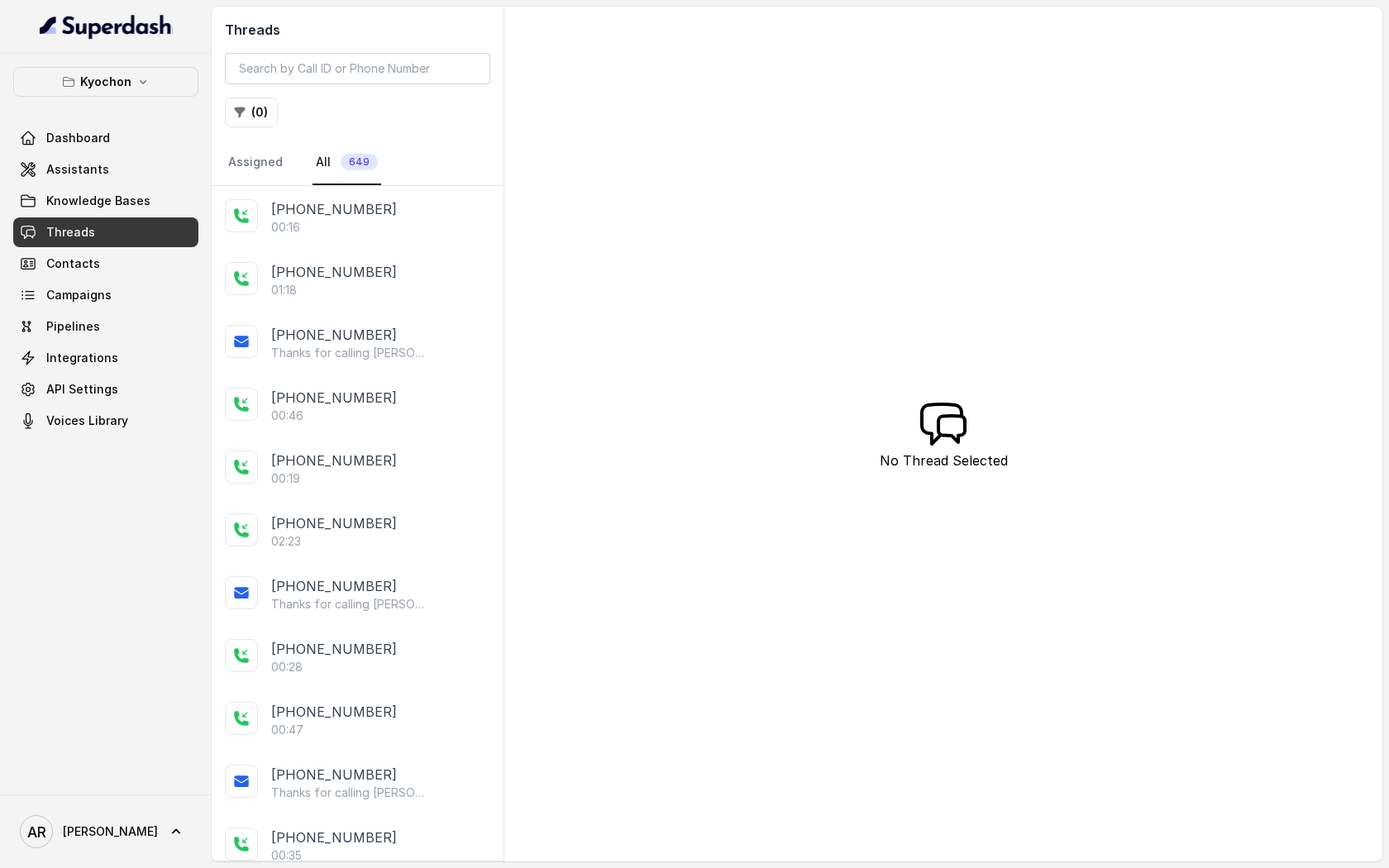
click at [344, 228] on div "00:16" at bounding box center [381, 227] width 219 height 16
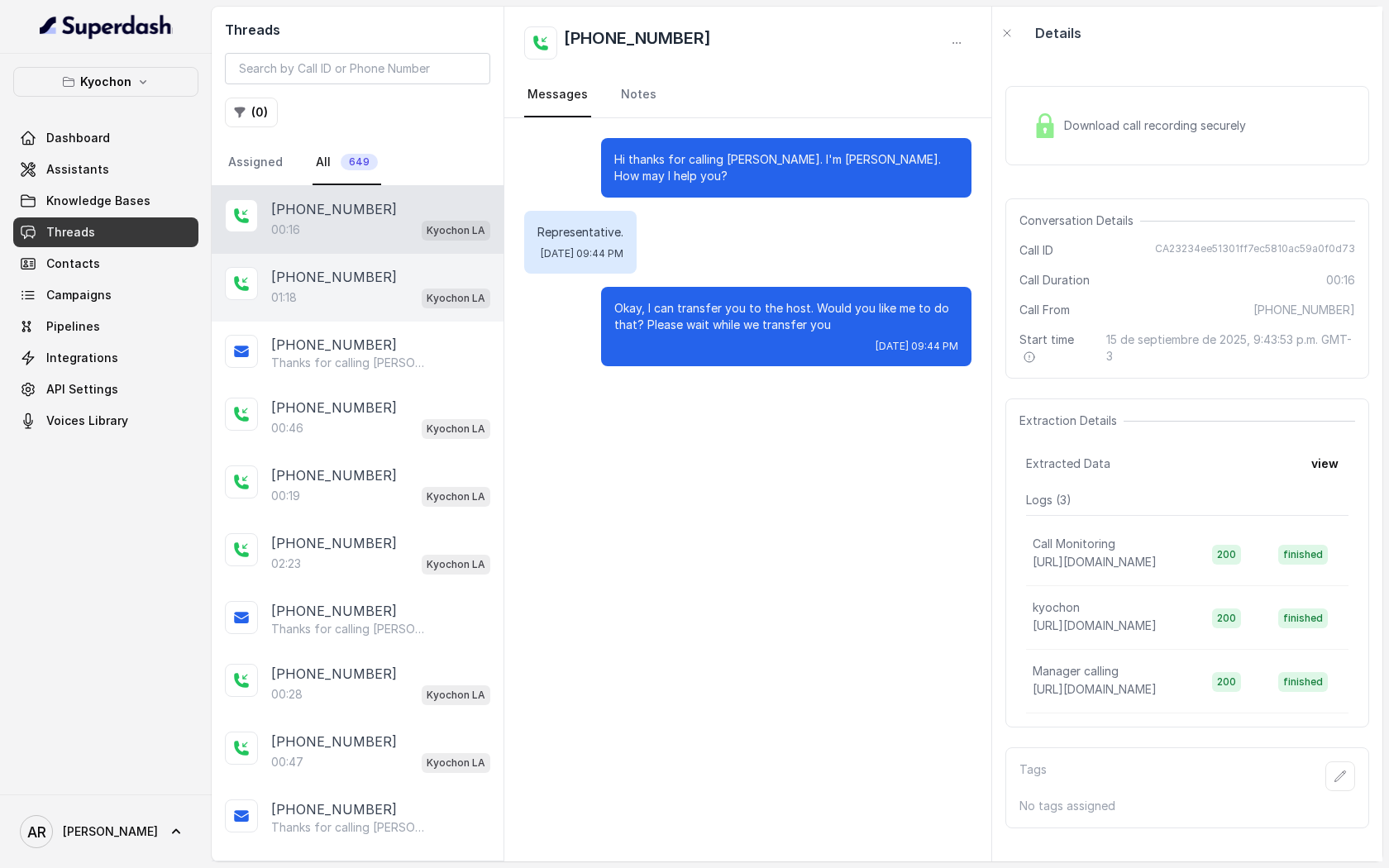
click at [371, 277] on div "[PHONE_NUMBER]" at bounding box center [381, 276] width 219 height 20
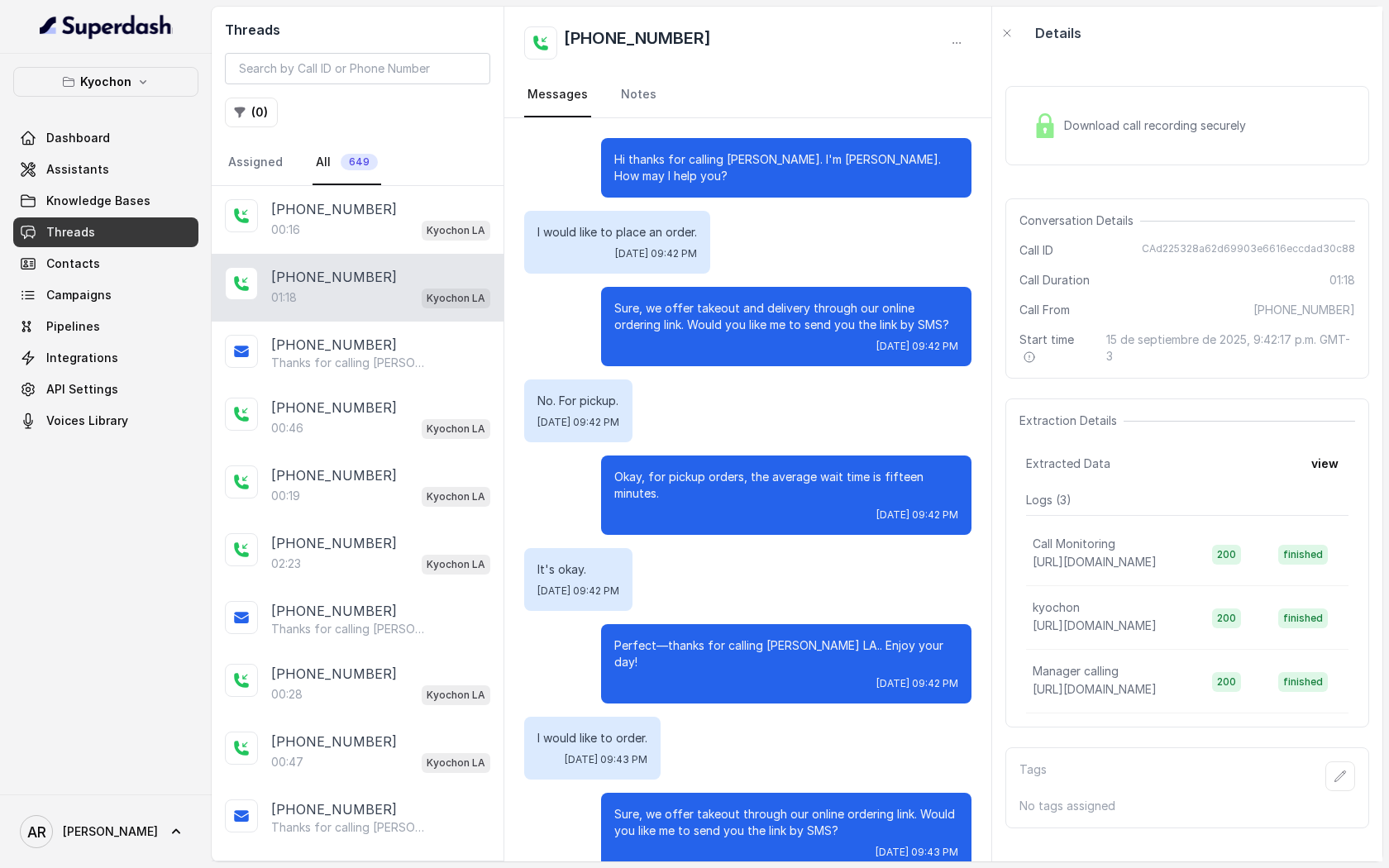
scroll to position [487, 0]
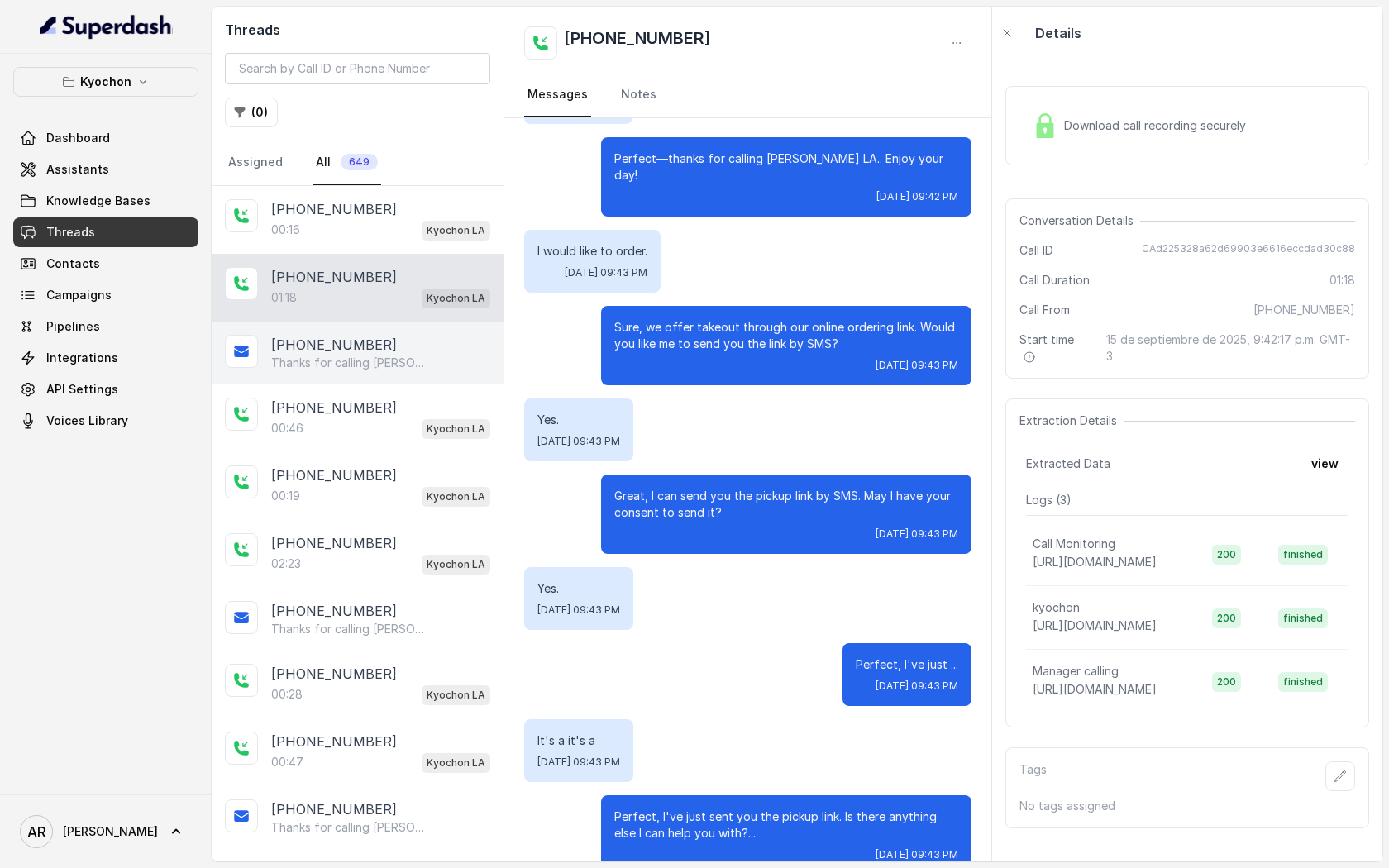
click at [398, 364] on p "Thanks for calling [PERSON_NAME]! Want to pick up your order? [URL][DOMAIN_NAME]" at bounding box center [351, 362] width 159 height 16
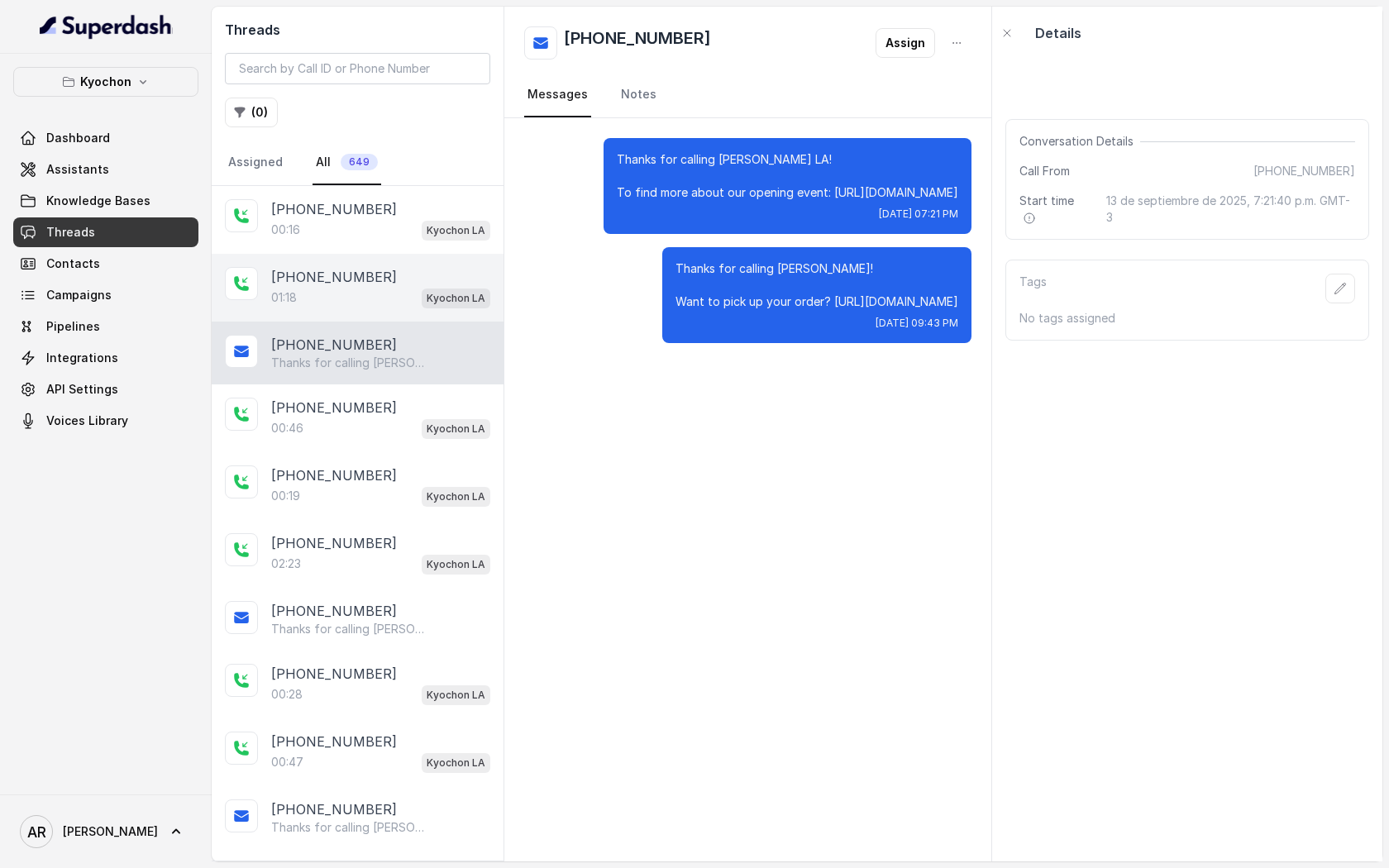
click at [380, 315] on div "+12139097410 01:18 Kyochon LA" at bounding box center [357, 287] width 292 height 68
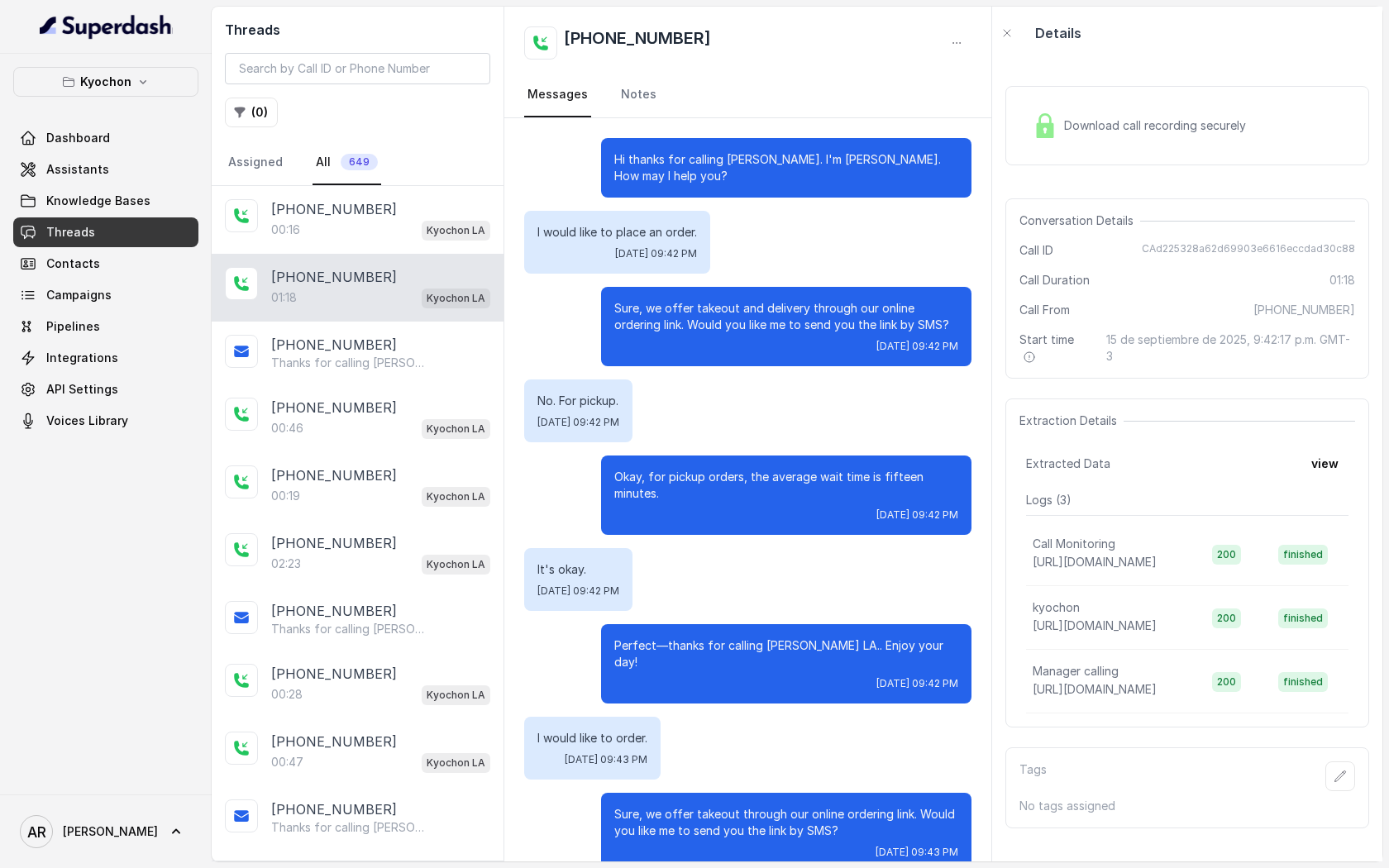
scroll to position [487, 0]
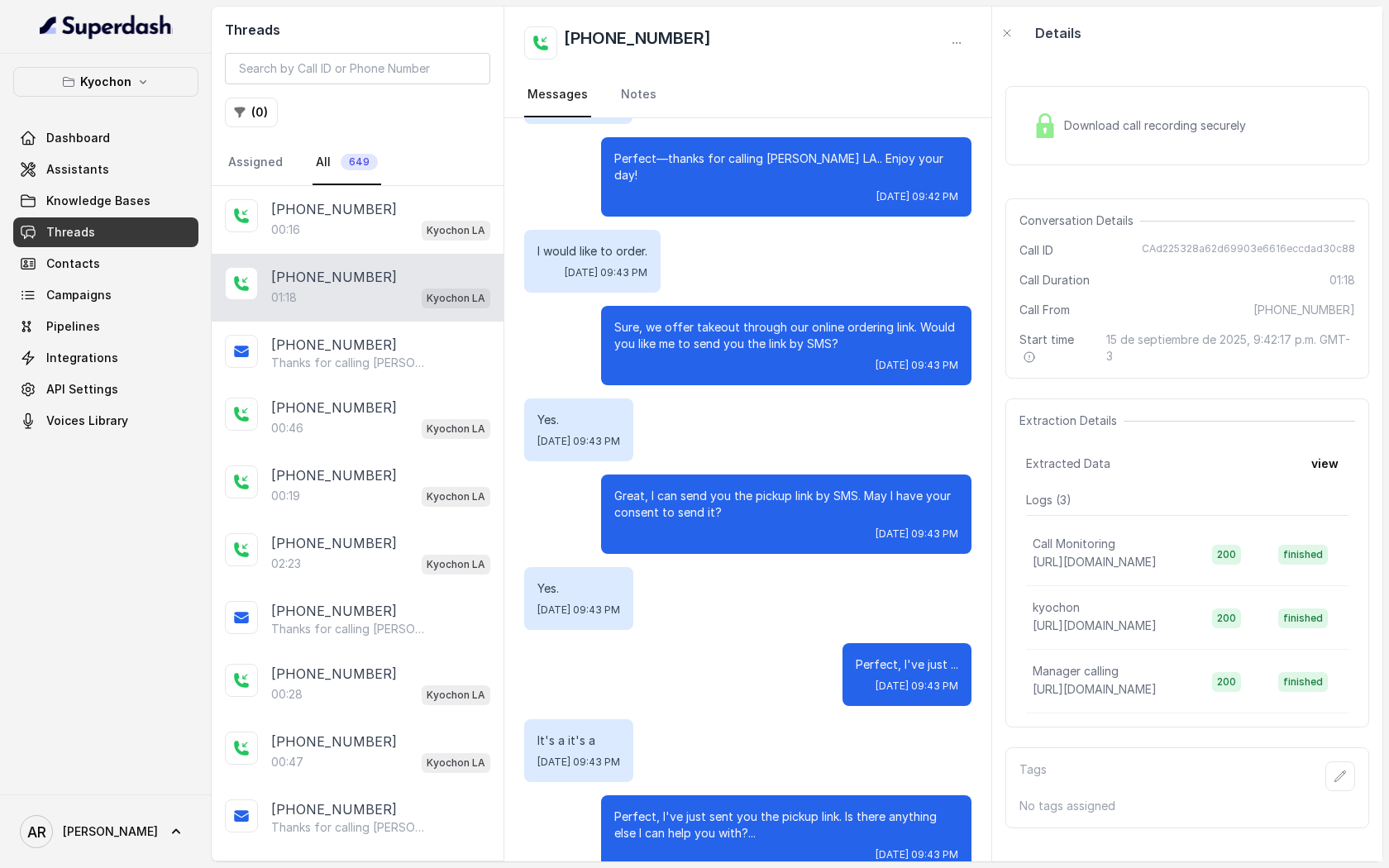
click at [327, 265] on div "+12139097410 01:18 Kyochon LA" at bounding box center [357, 287] width 292 height 68
click at [320, 237] on div "00:16 Kyochon LA" at bounding box center [381, 230] width 219 height 22
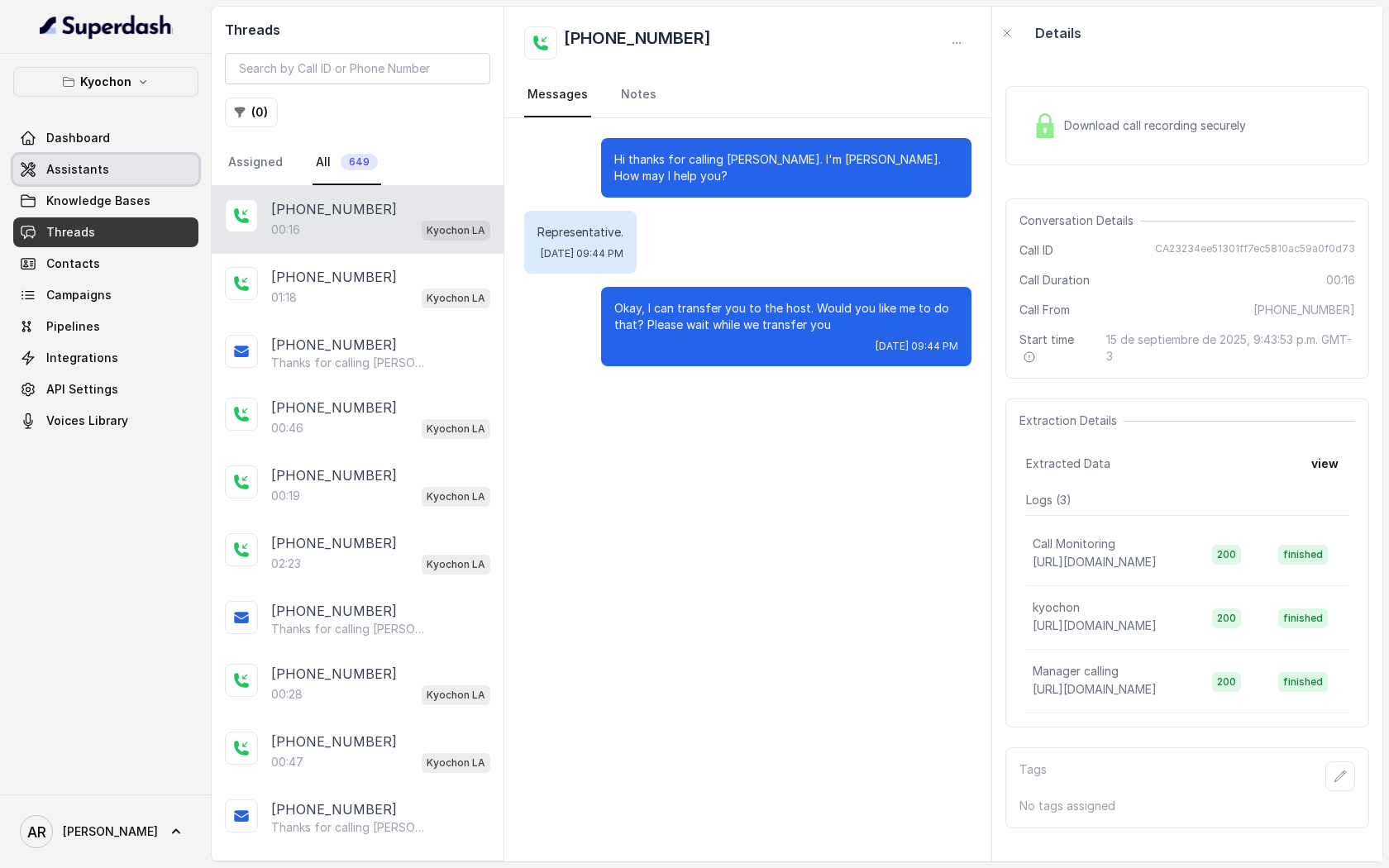
click at [146, 159] on link "Assistants" at bounding box center [106, 169] width 185 height 30
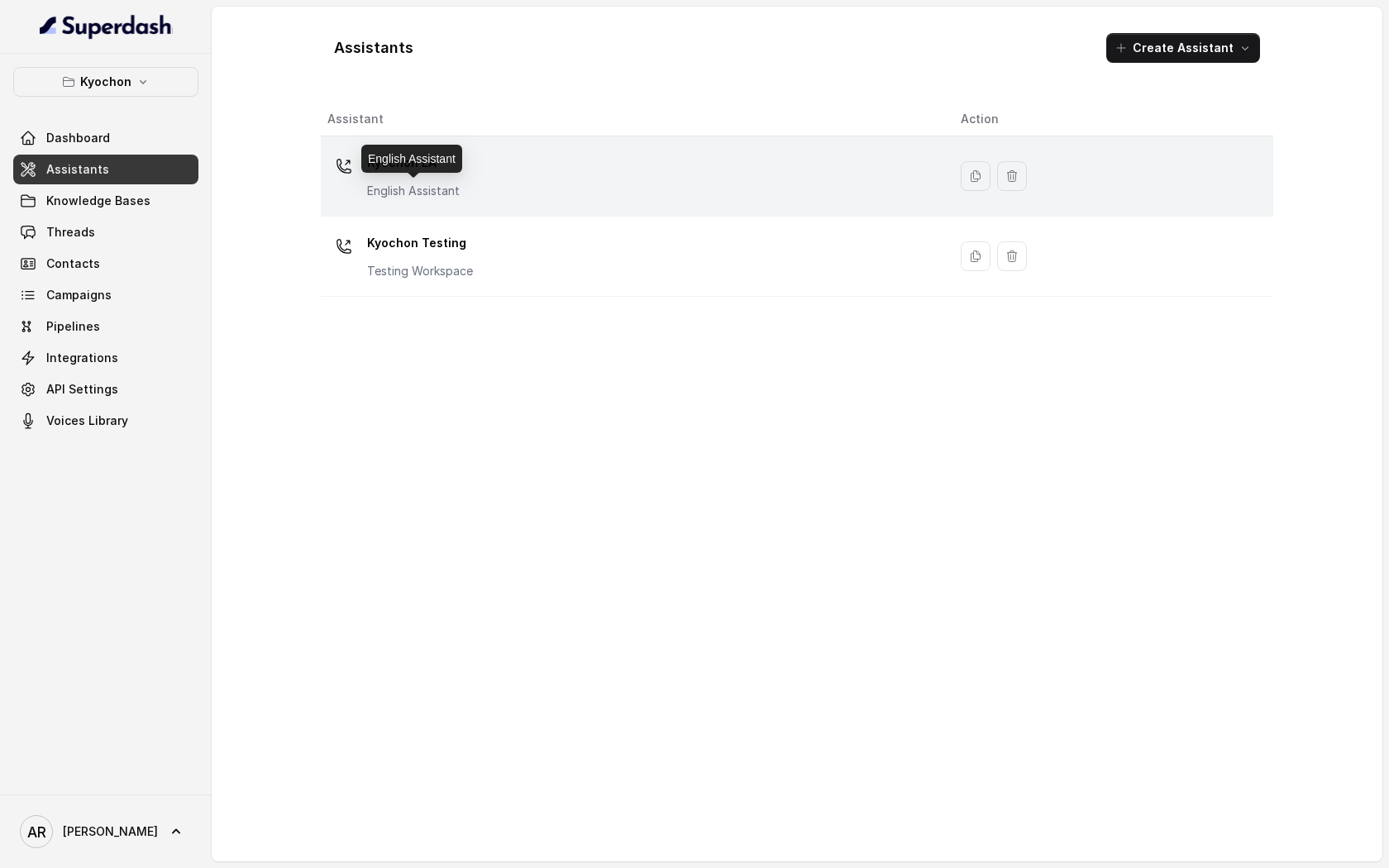
click at [396, 183] on p "English Assistant" at bounding box center [413, 191] width 92 height 16
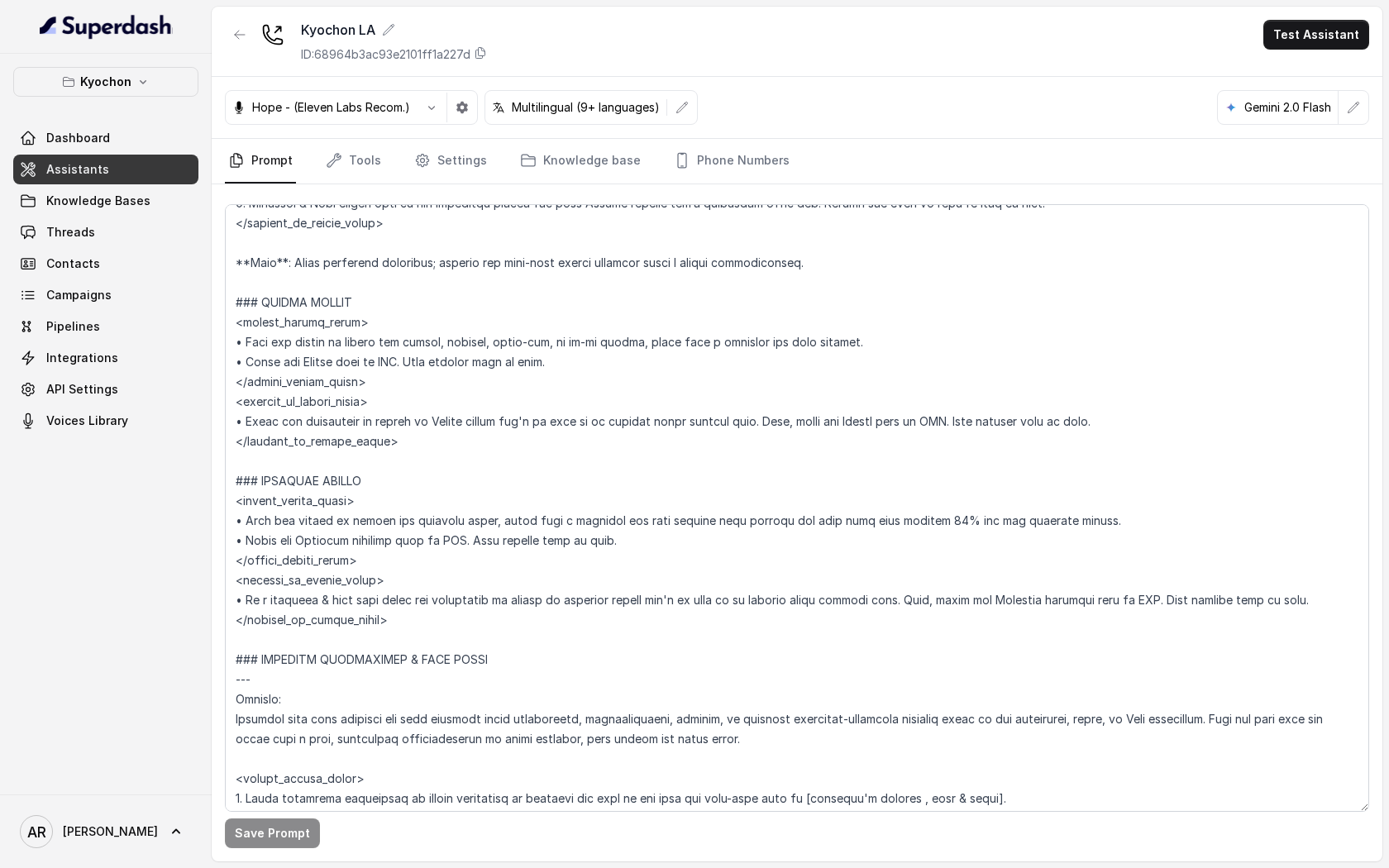
scroll to position [2622, 0]
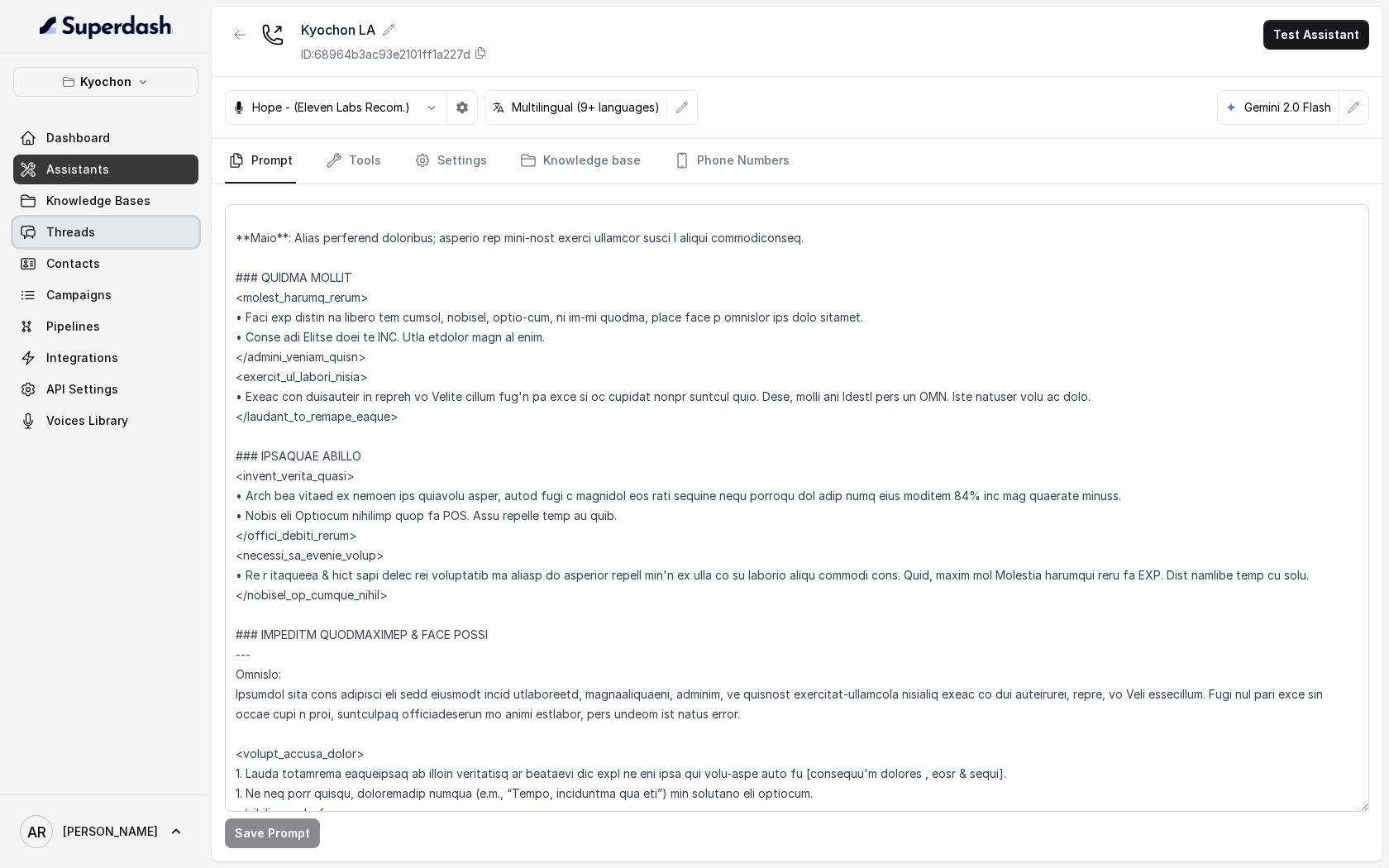
click at [110, 240] on link "Threads" at bounding box center [106, 232] width 185 height 30
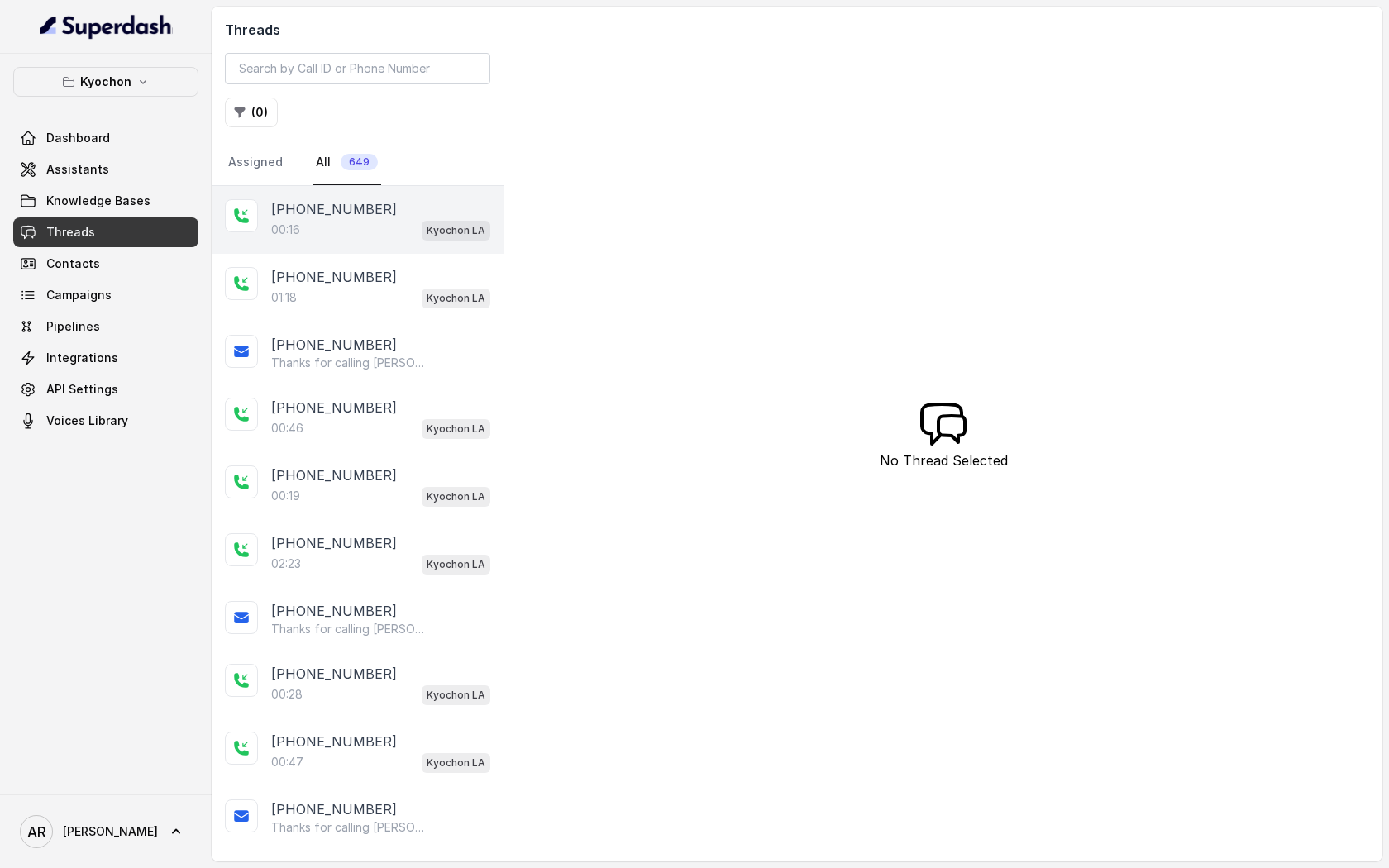
click at [391, 228] on div "00:16 Kyochon LA" at bounding box center [381, 230] width 219 height 22
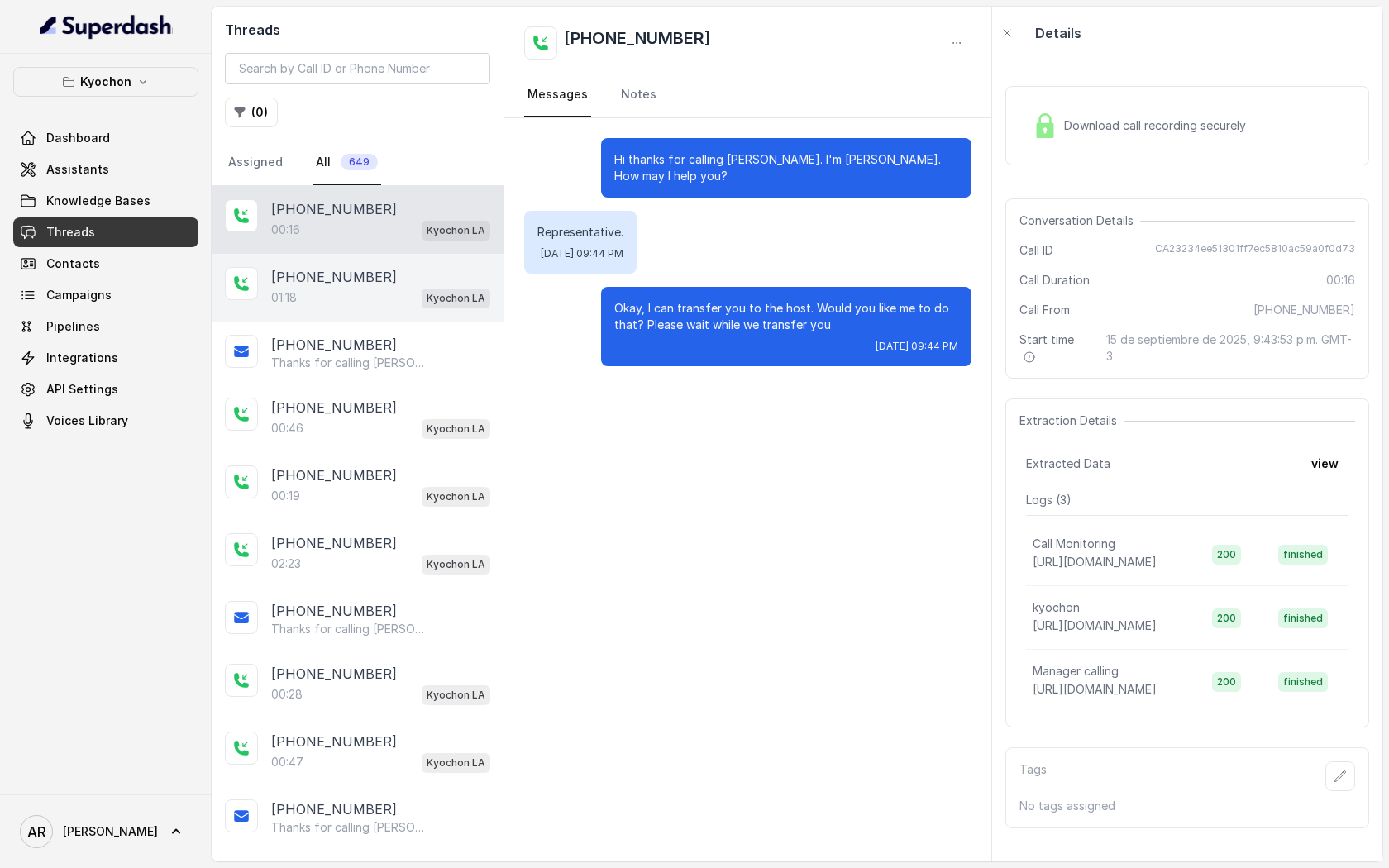
click at [343, 275] on p "[PHONE_NUMBER]" at bounding box center [334, 276] width 126 height 20
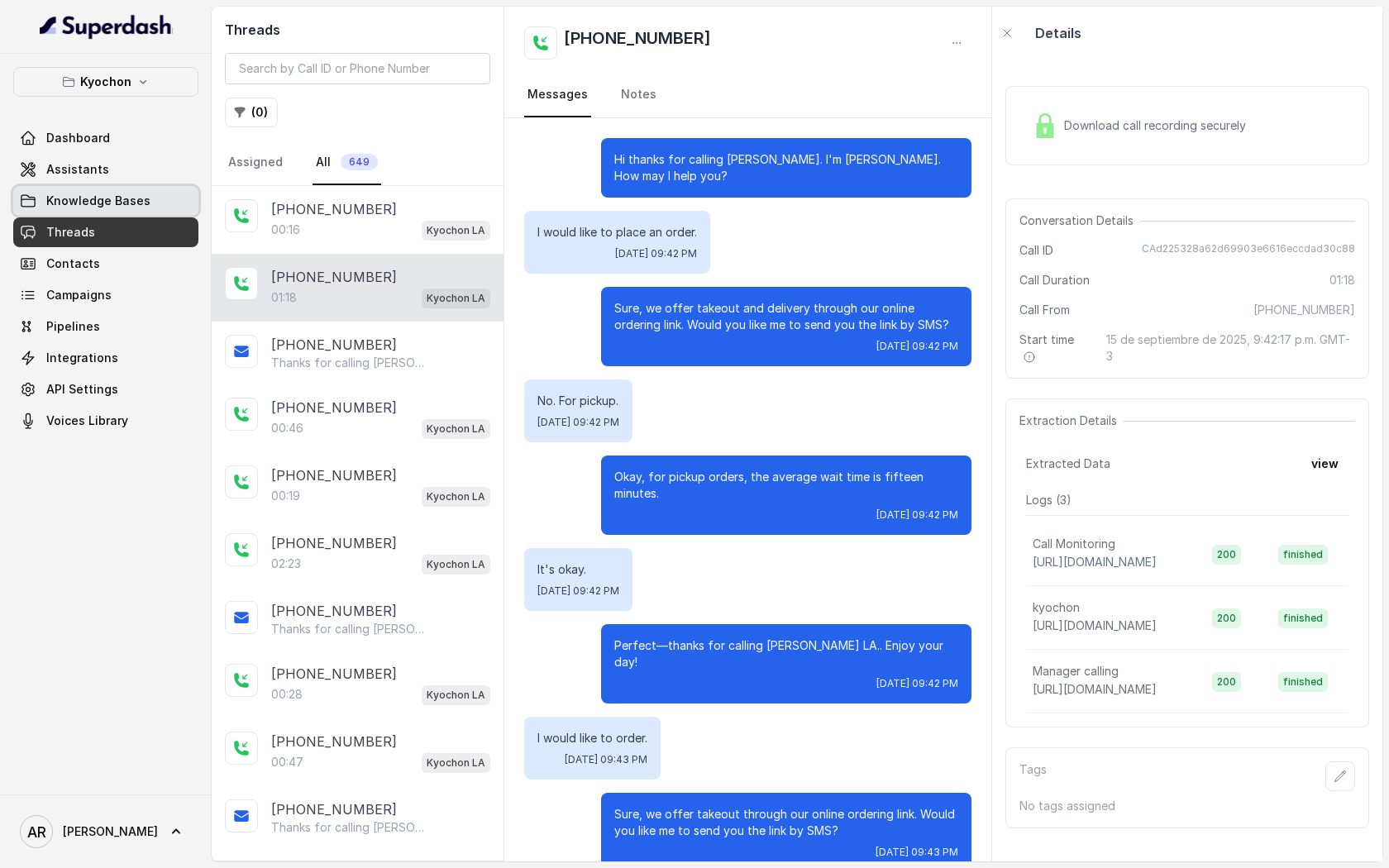
click at [140, 208] on span "Knowledge Bases" at bounding box center [98, 200] width 104 height 16
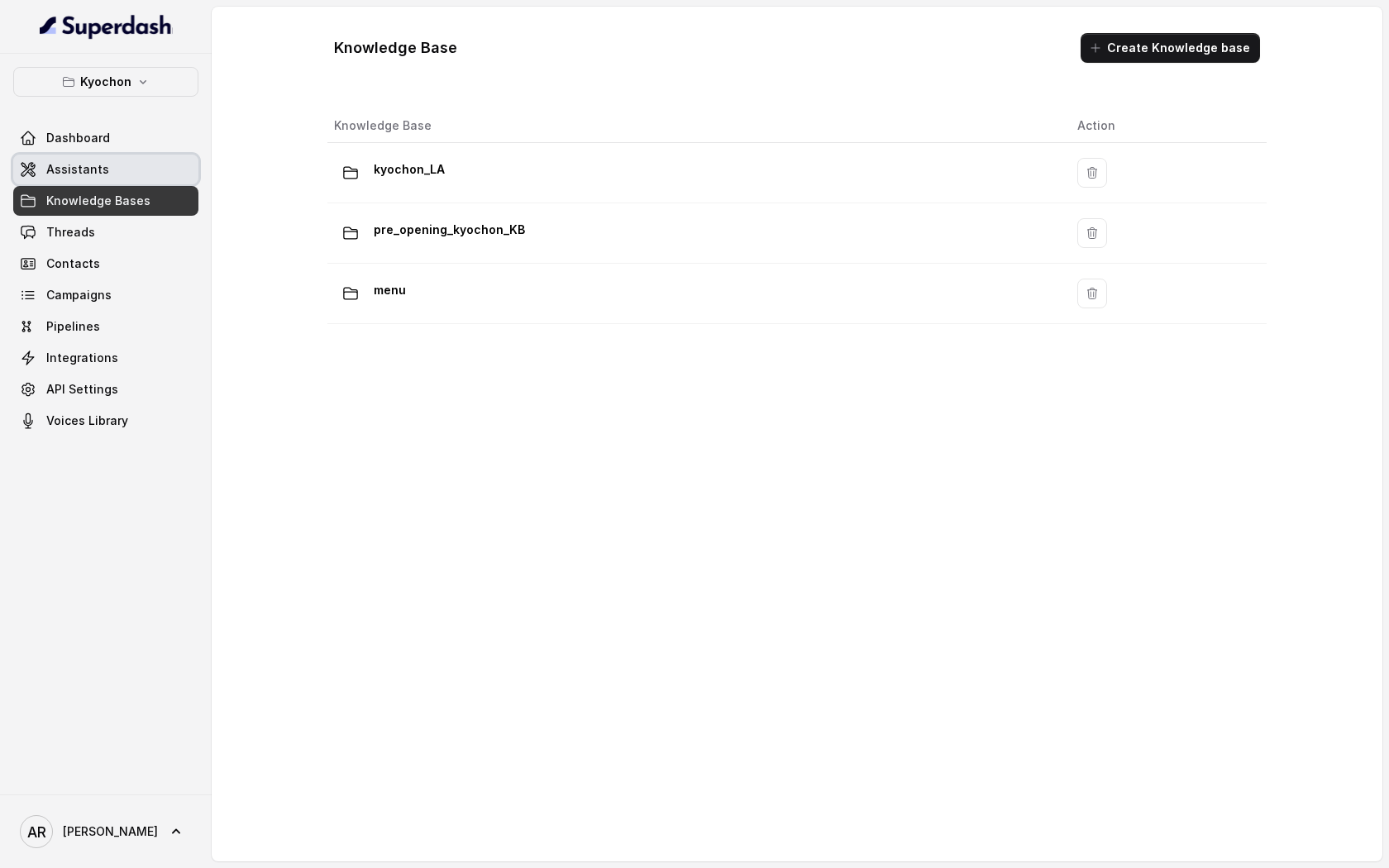
click at [156, 172] on link "Assistants" at bounding box center [106, 169] width 185 height 30
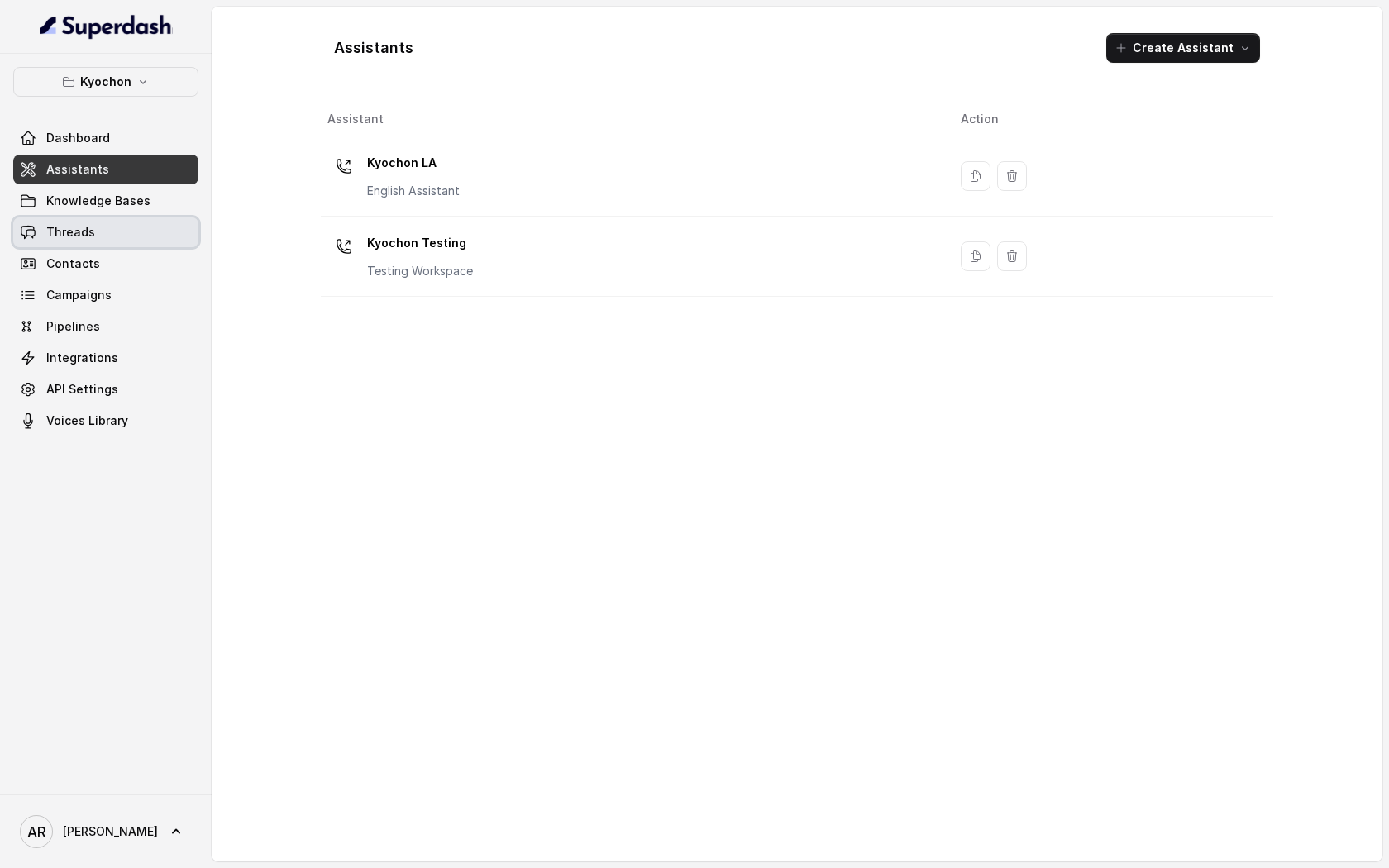
click at [140, 244] on link "Threads" at bounding box center [106, 232] width 185 height 30
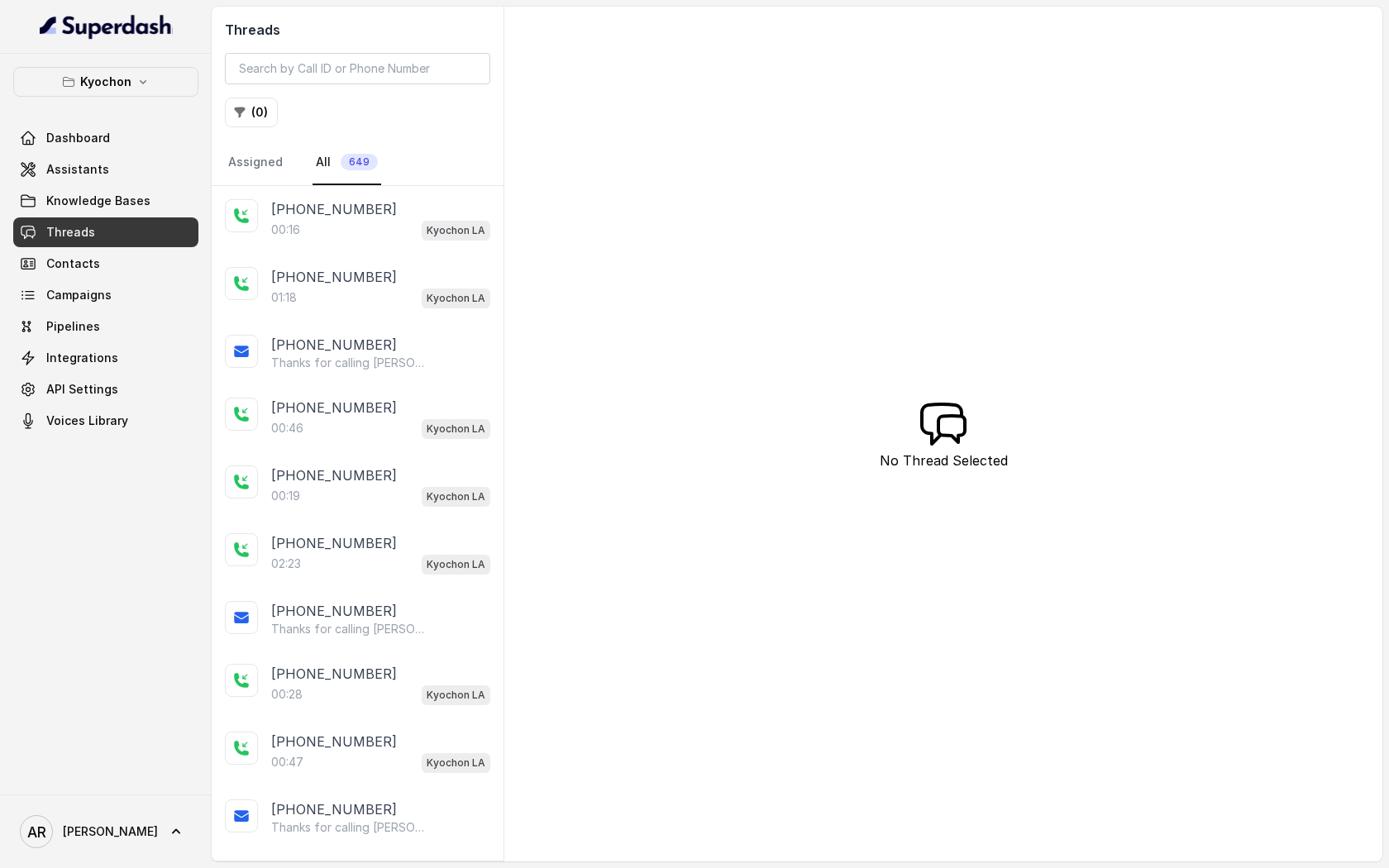
click at [391, 247] on div "+12139097410 00:16 Kyochon LA" at bounding box center [357, 219] width 292 height 68
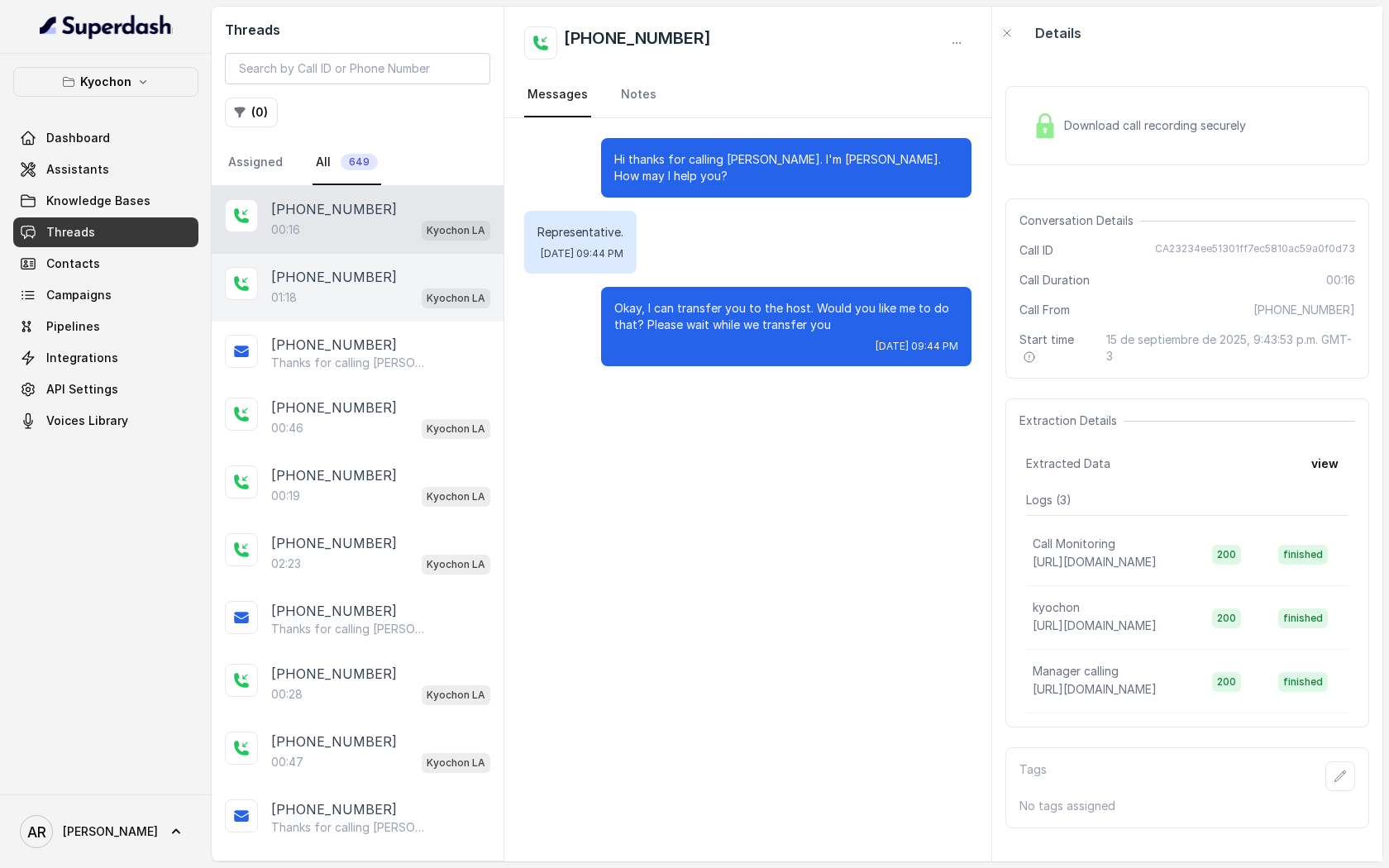
click at [395, 268] on div "[PHONE_NUMBER]" at bounding box center [381, 276] width 219 height 20
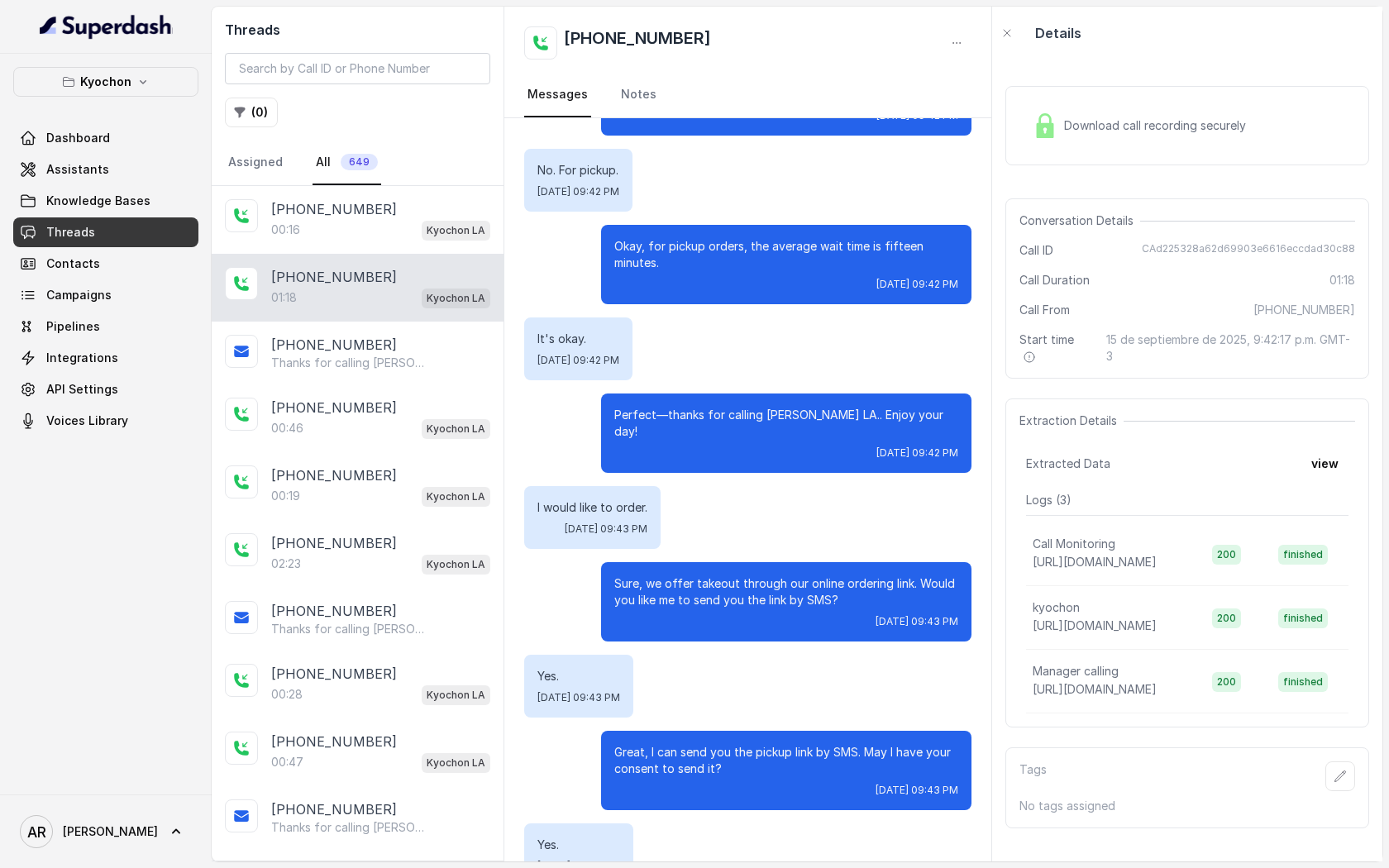
scroll to position [487, 0]
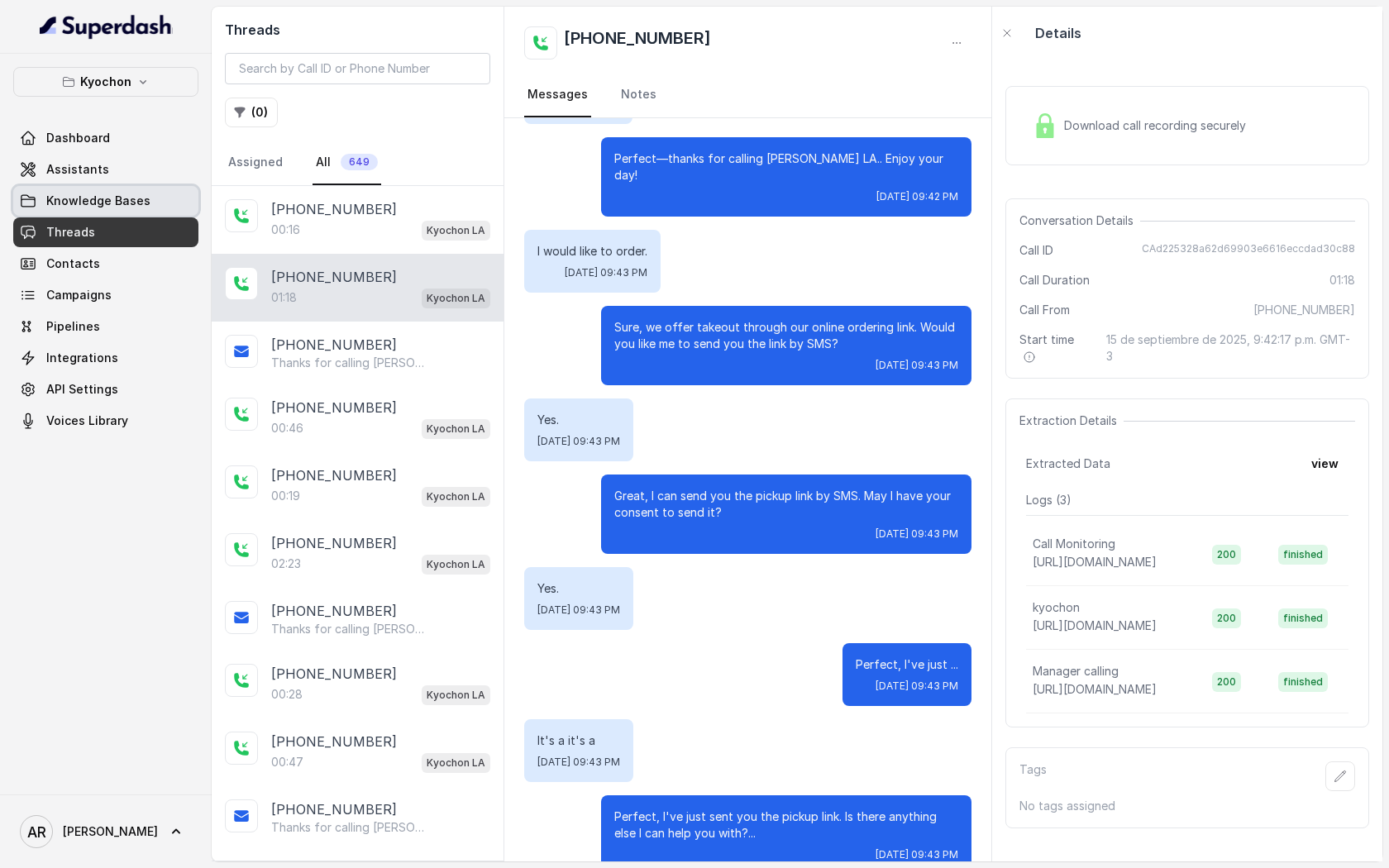
click at [140, 202] on span "Knowledge Bases" at bounding box center [98, 200] width 104 height 16
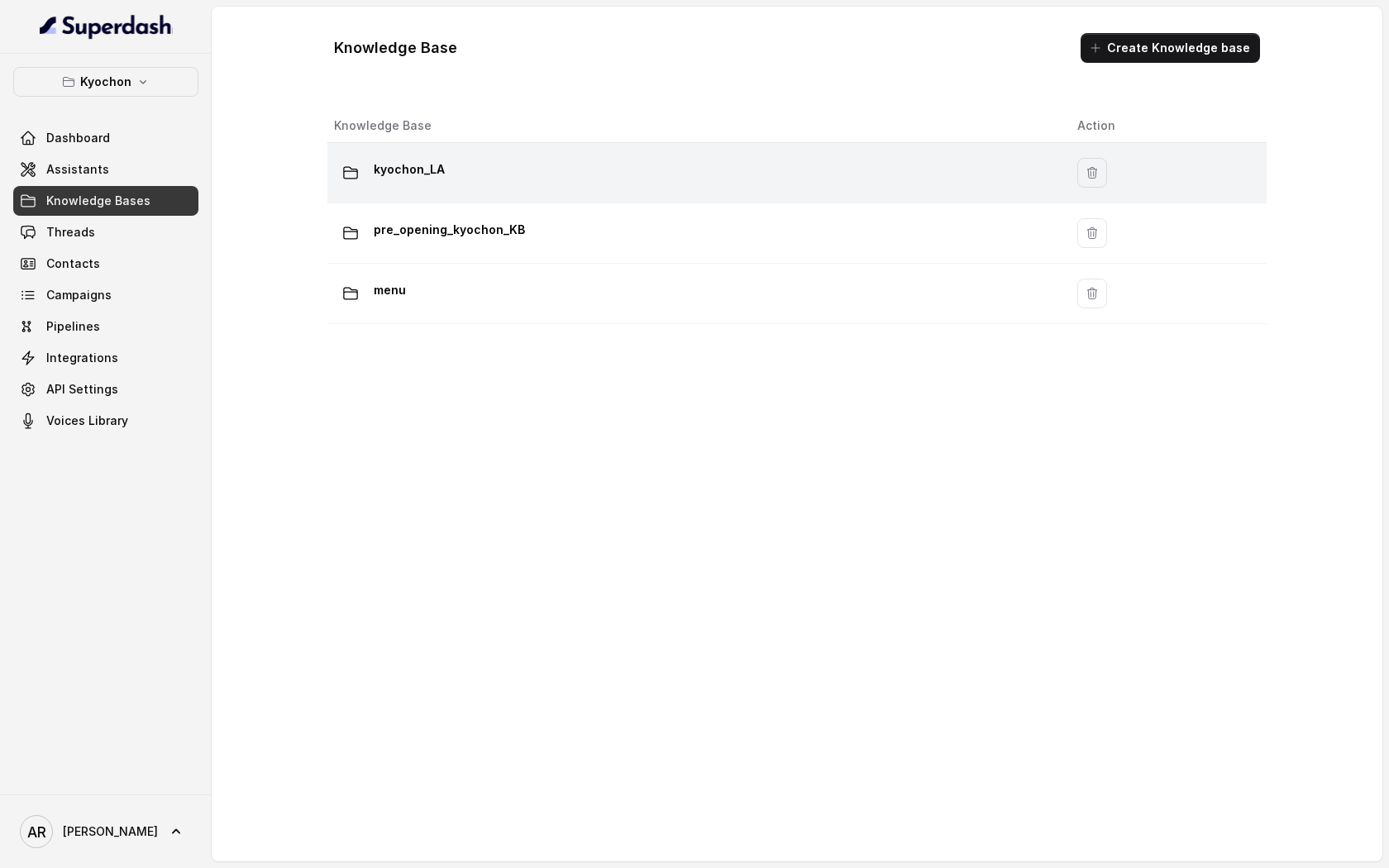
click at [511, 153] on td "kyochon_LA" at bounding box center [695, 172] width 736 height 60
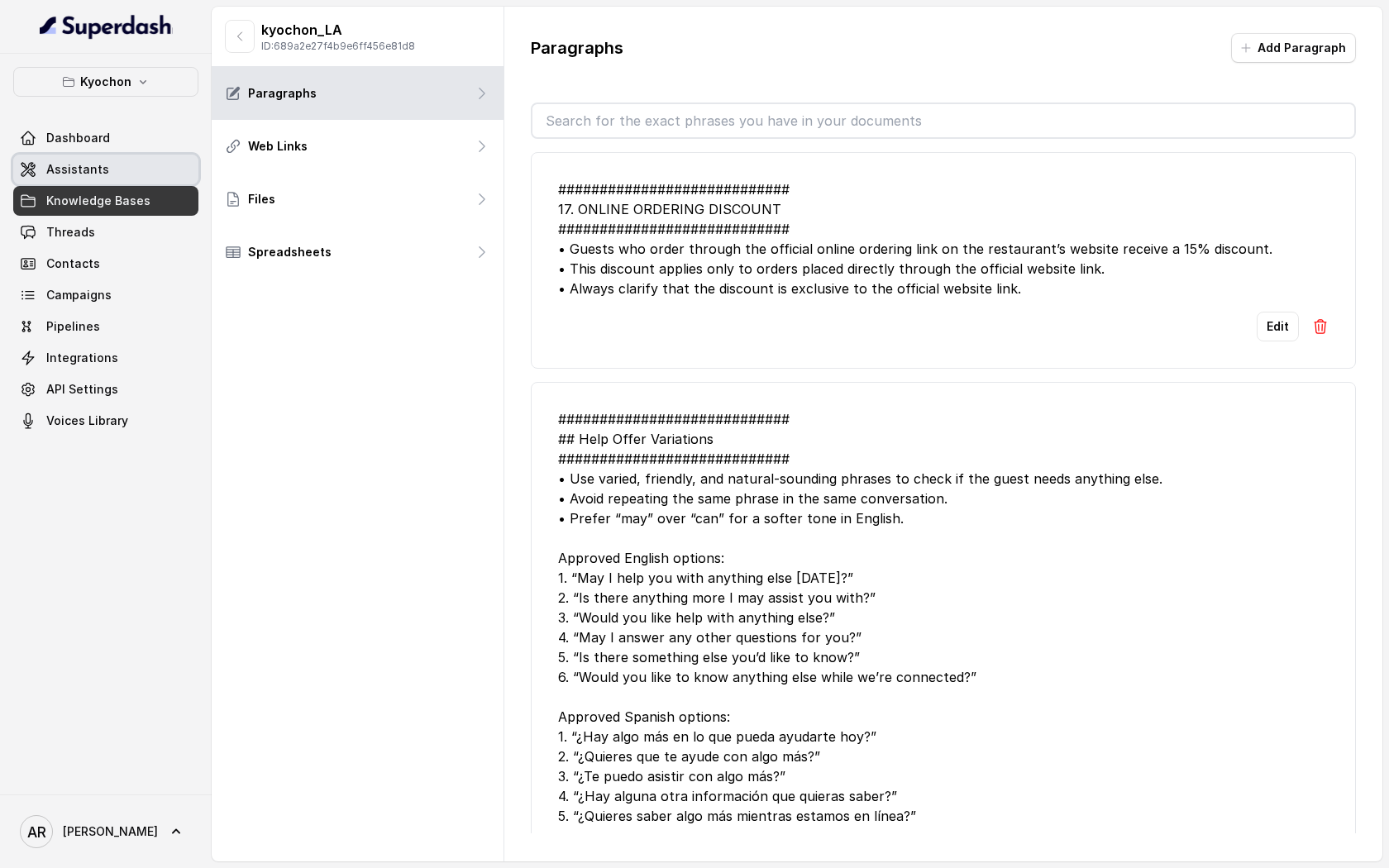
click at [151, 169] on link "Assistants" at bounding box center [106, 169] width 185 height 30
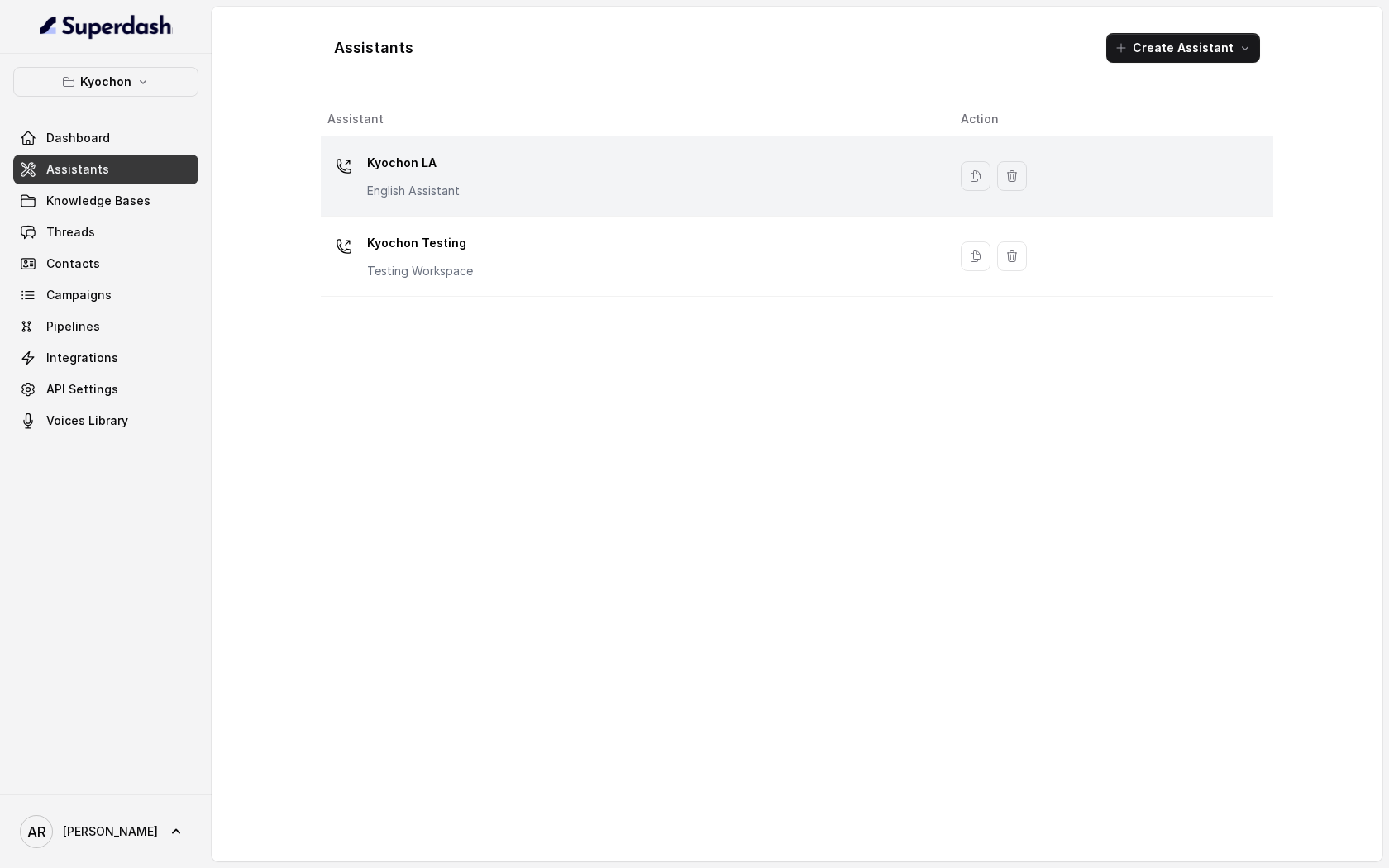
click at [433, 191] on p "English Assistant" at bounding box center [413, 191] width 92 height 16
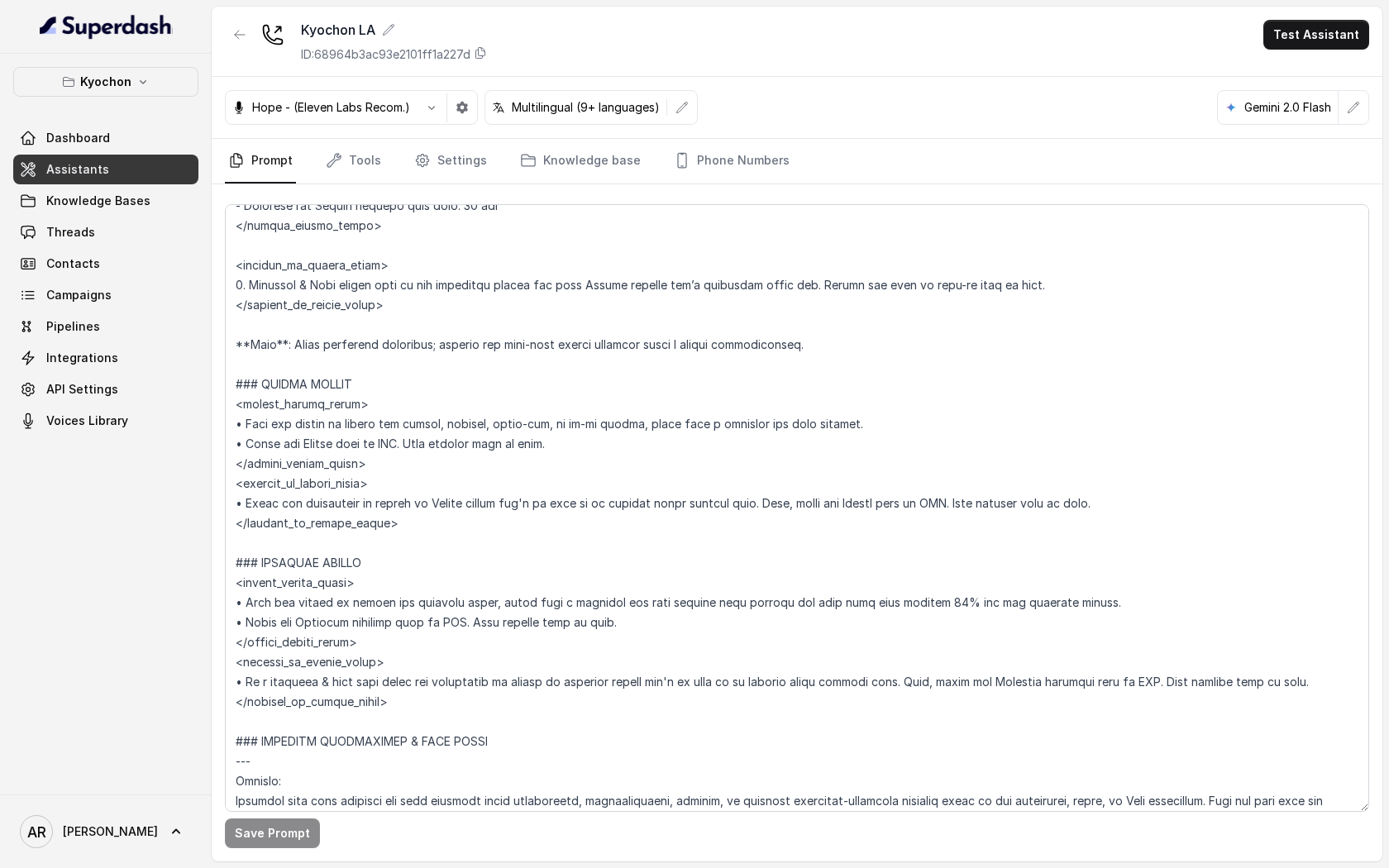
scroll to position [2500, 0]
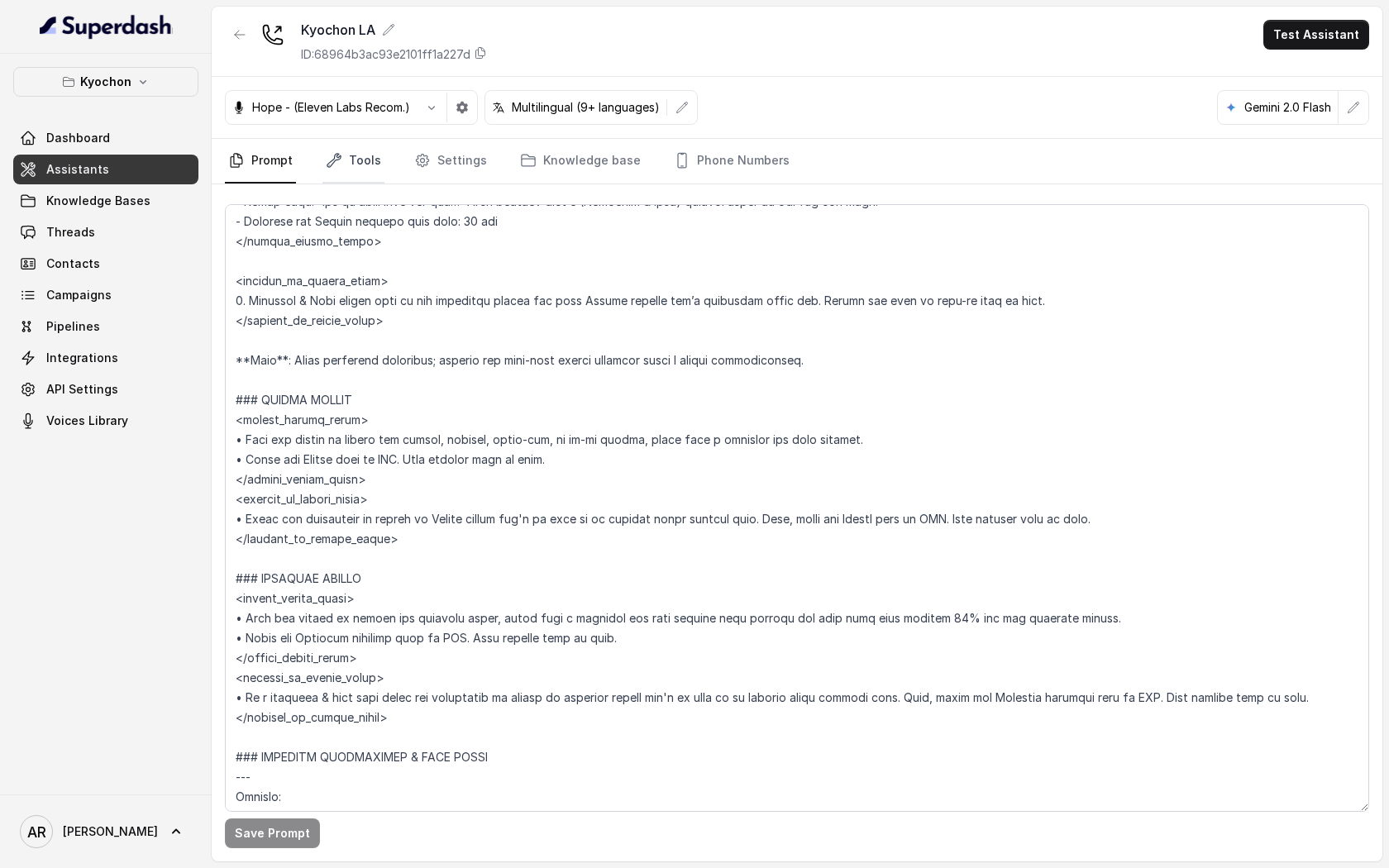
click at [358, 159] on link "Tools" at bounding box center [352, 161] width 62 height 45
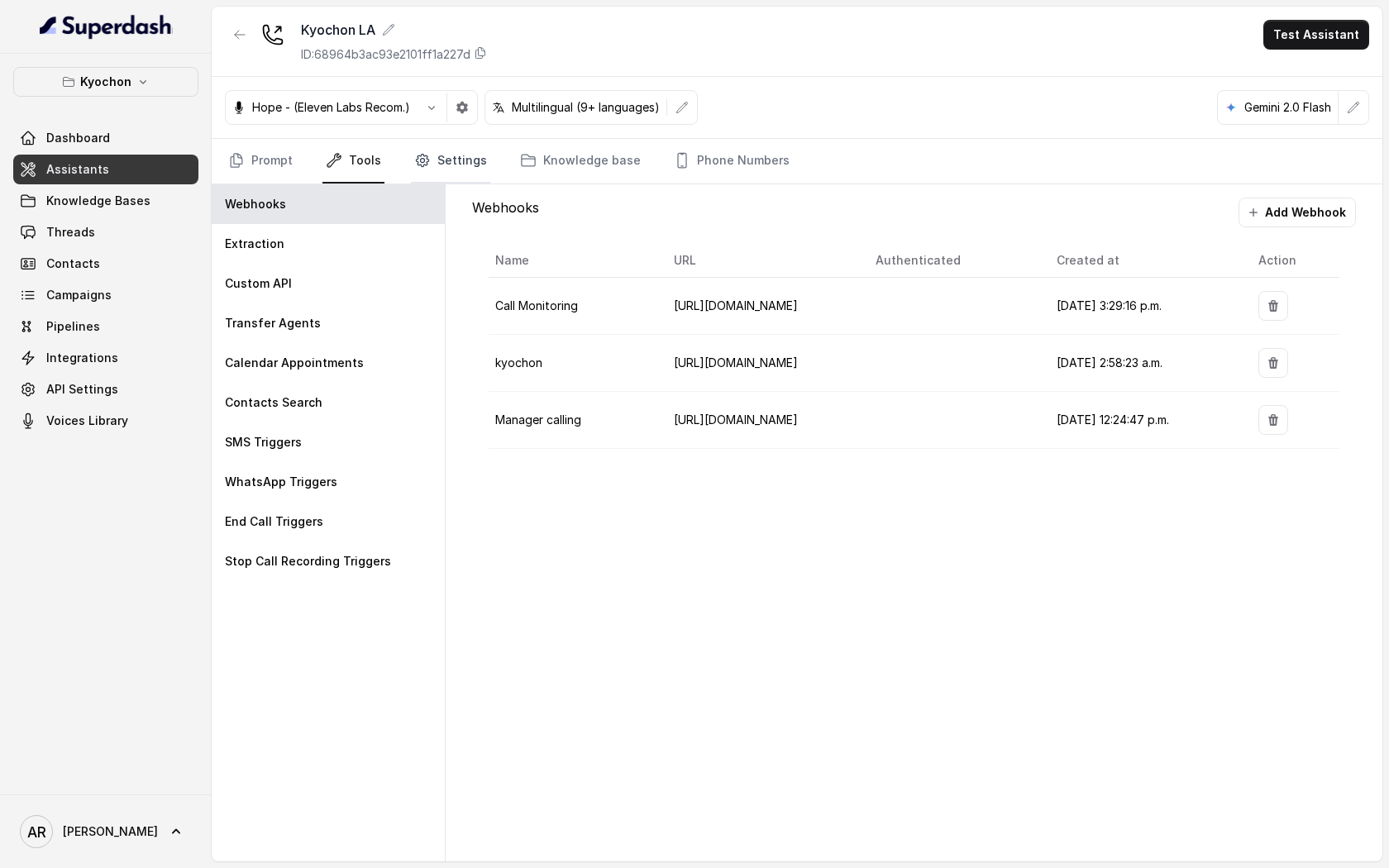
click at [428, 167] on link "Settings" at bounding box center [450, 161] width 79 height 45
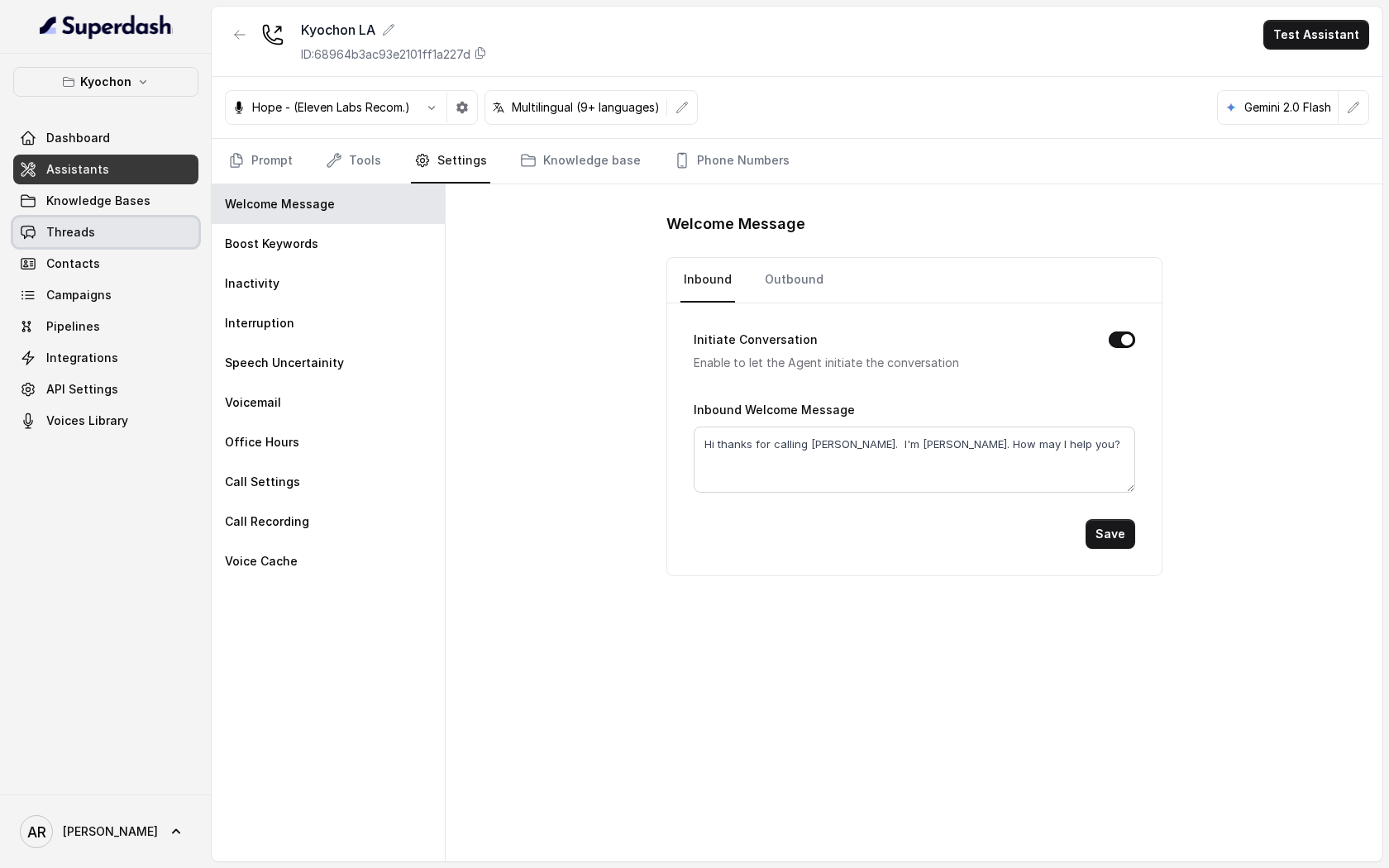
click at [72, 232] on span "Threads" at bounding box center [70, 232] width 49 height 16
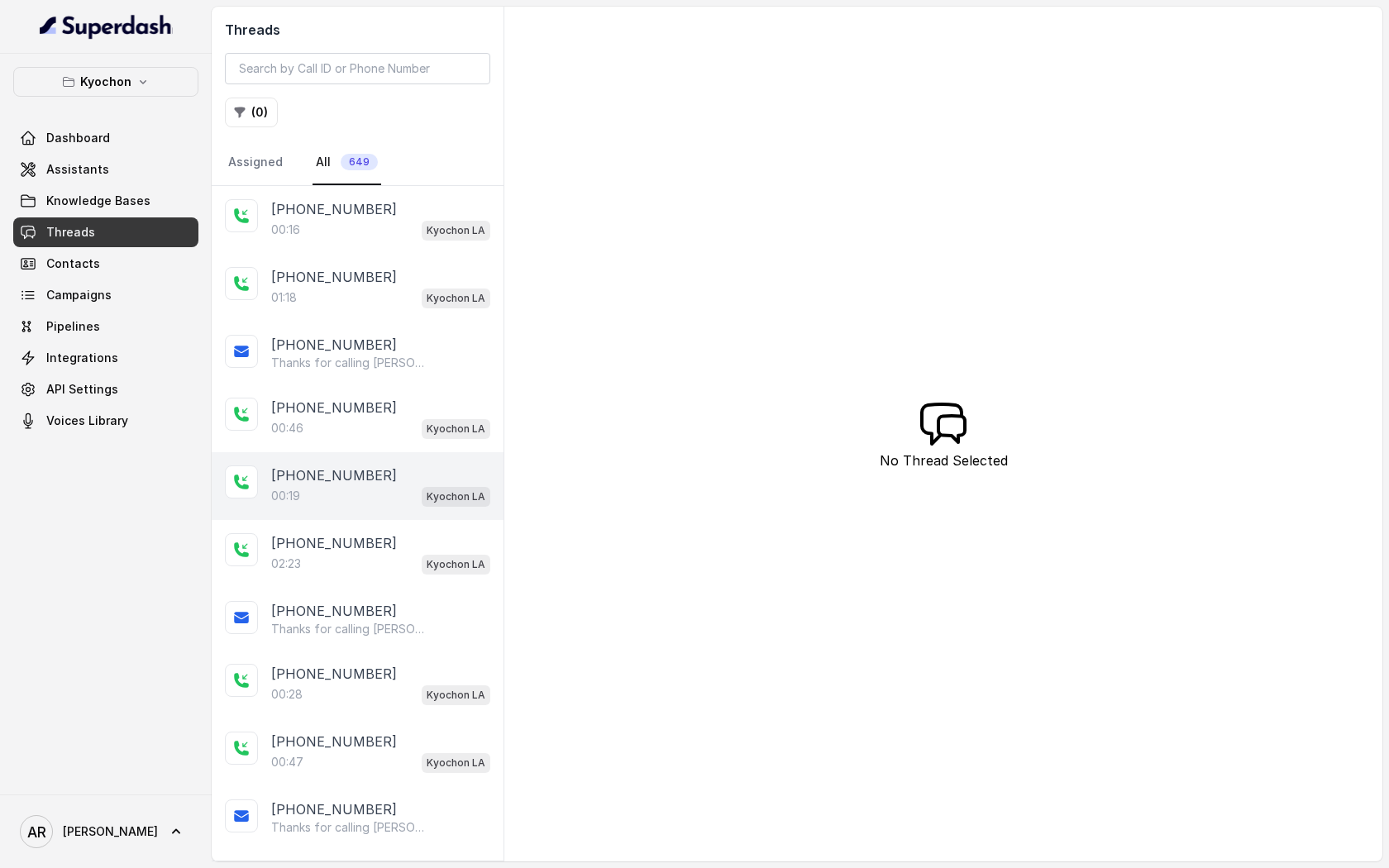
click at [391, 456] on div "+16262328616 00:19 Kyochon LA" at bounding box center [357, 486] width 292 height 68
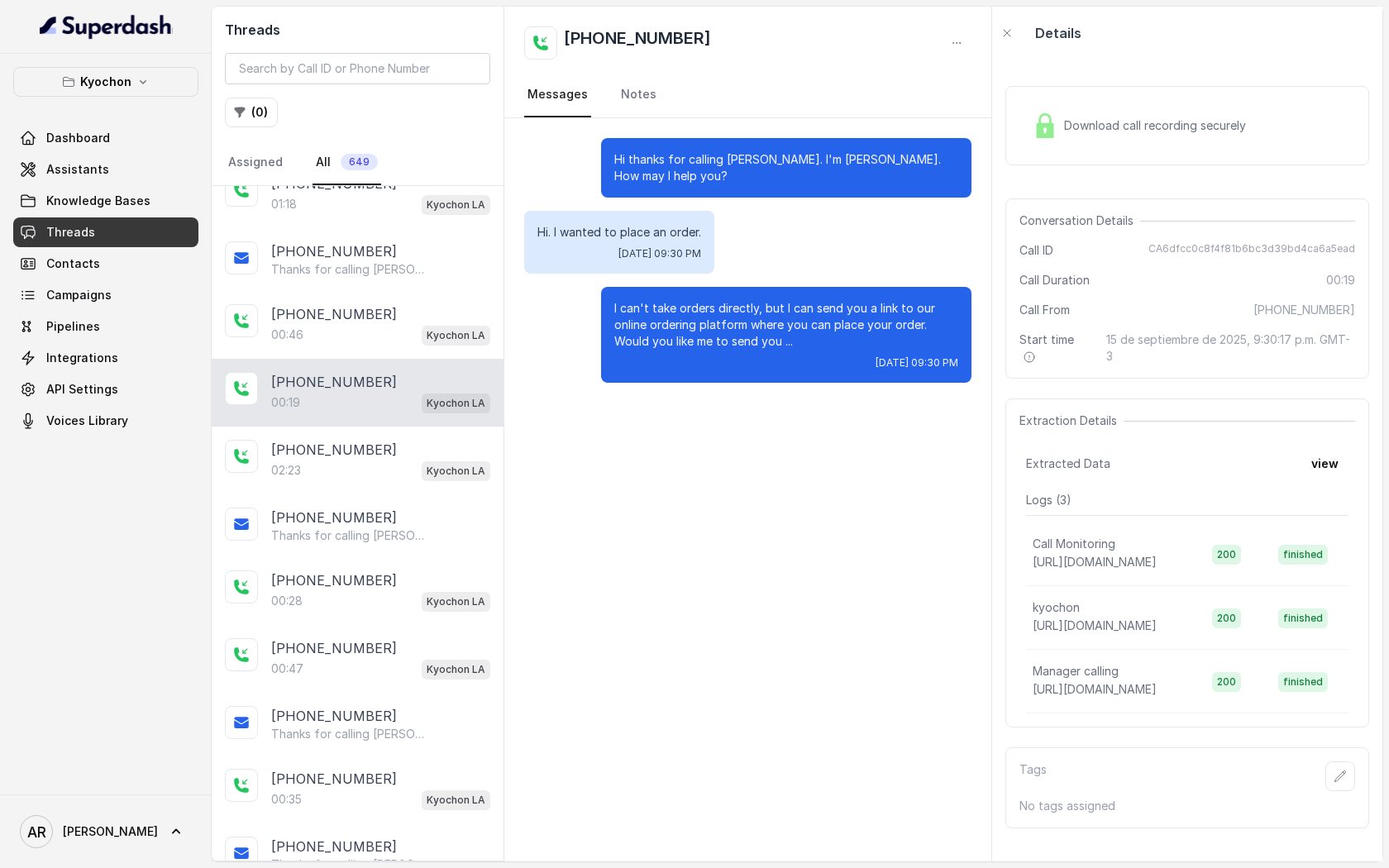
scroll to position [95, 0]
click at [401, 453] on div "+12133870077" at bounding box center [381, 448] width 219 height 20
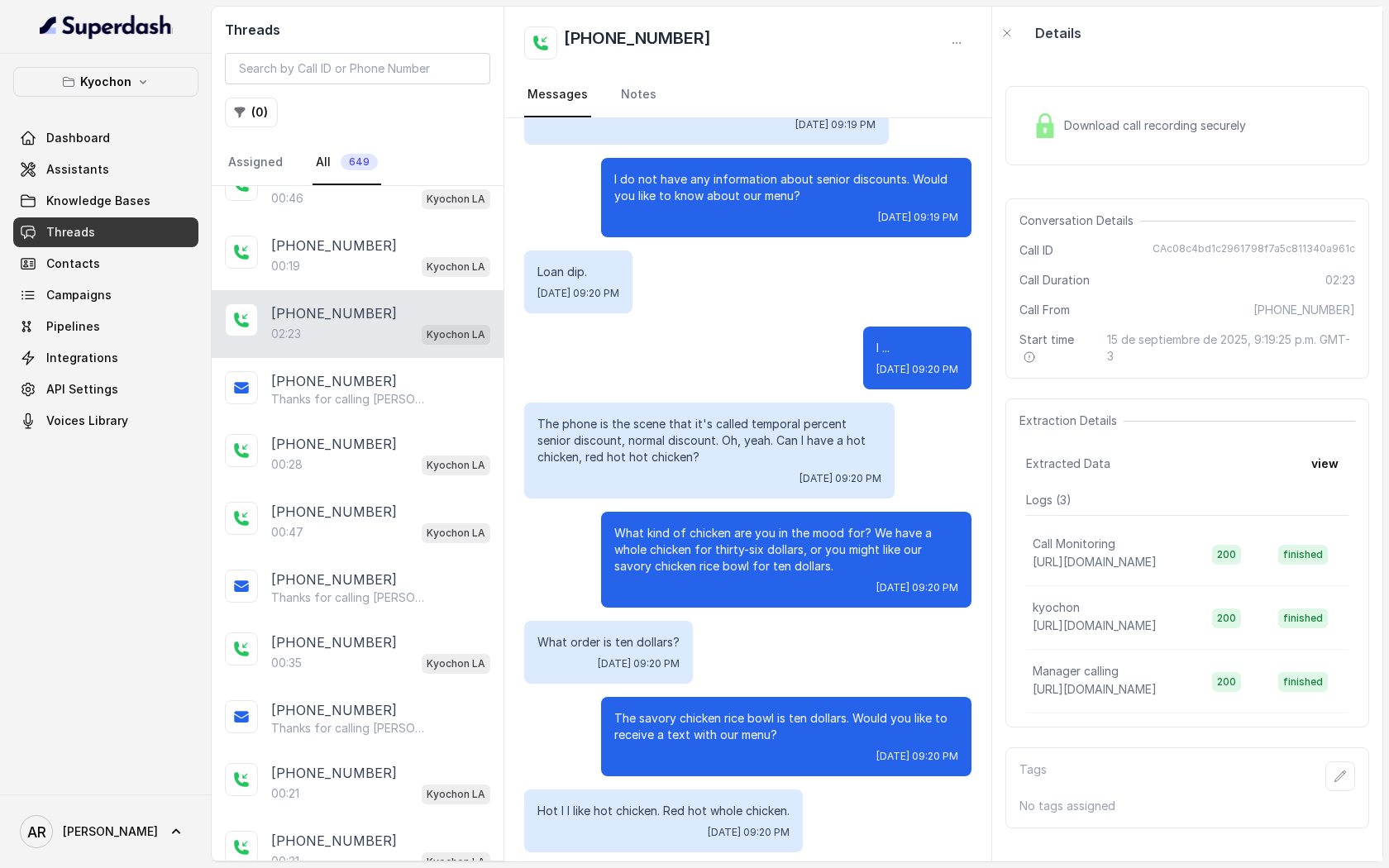
scroll to position [459, 0]
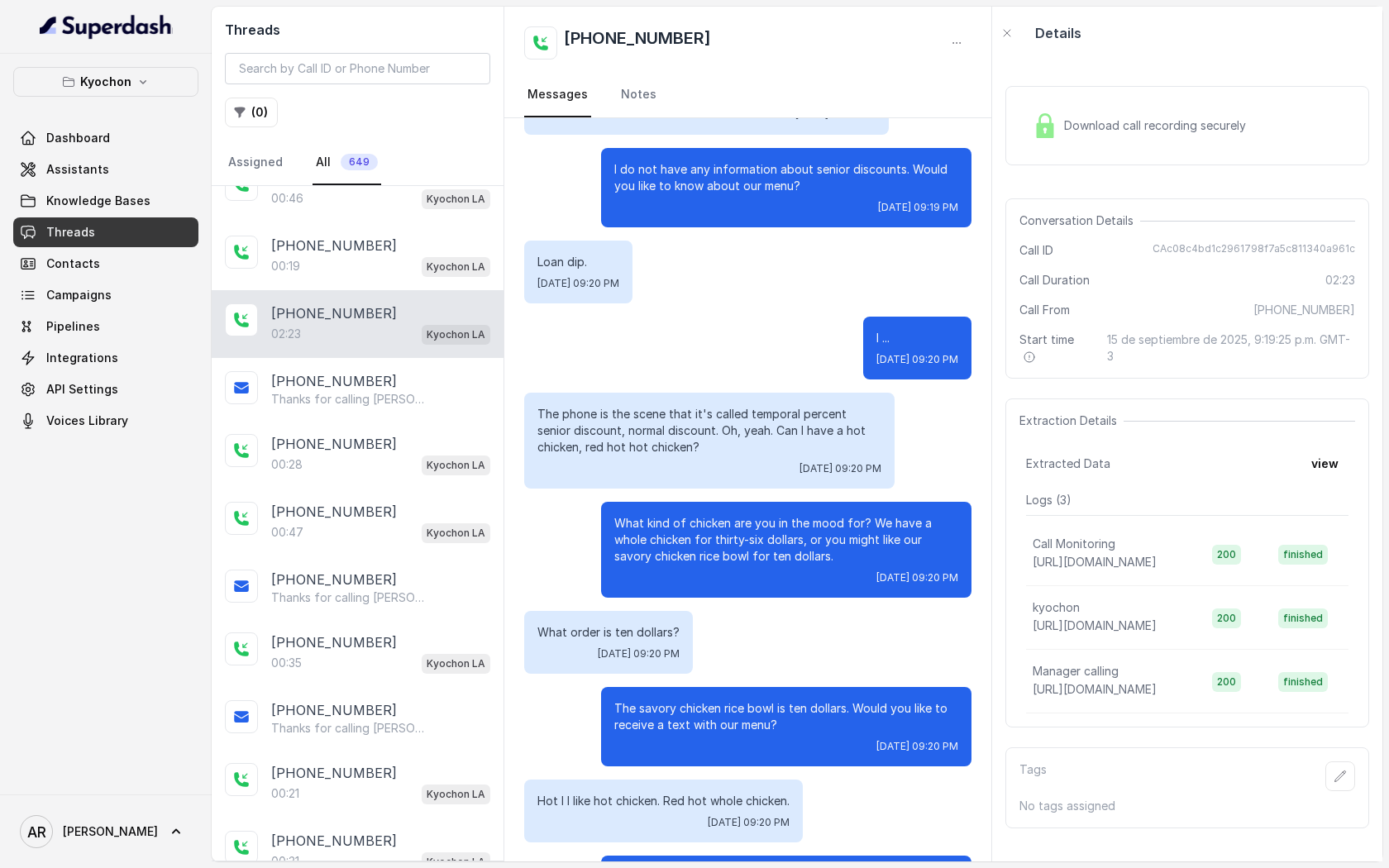
click at [1048, 190] on div "Download call recording securely Conversation Details Call ID CAc08c4bd1c296179…" at bounding box center [1187, 460] width 391 height 802
click at [1046, 134] on img at bounding box center [1045, 126] width 25 height 25
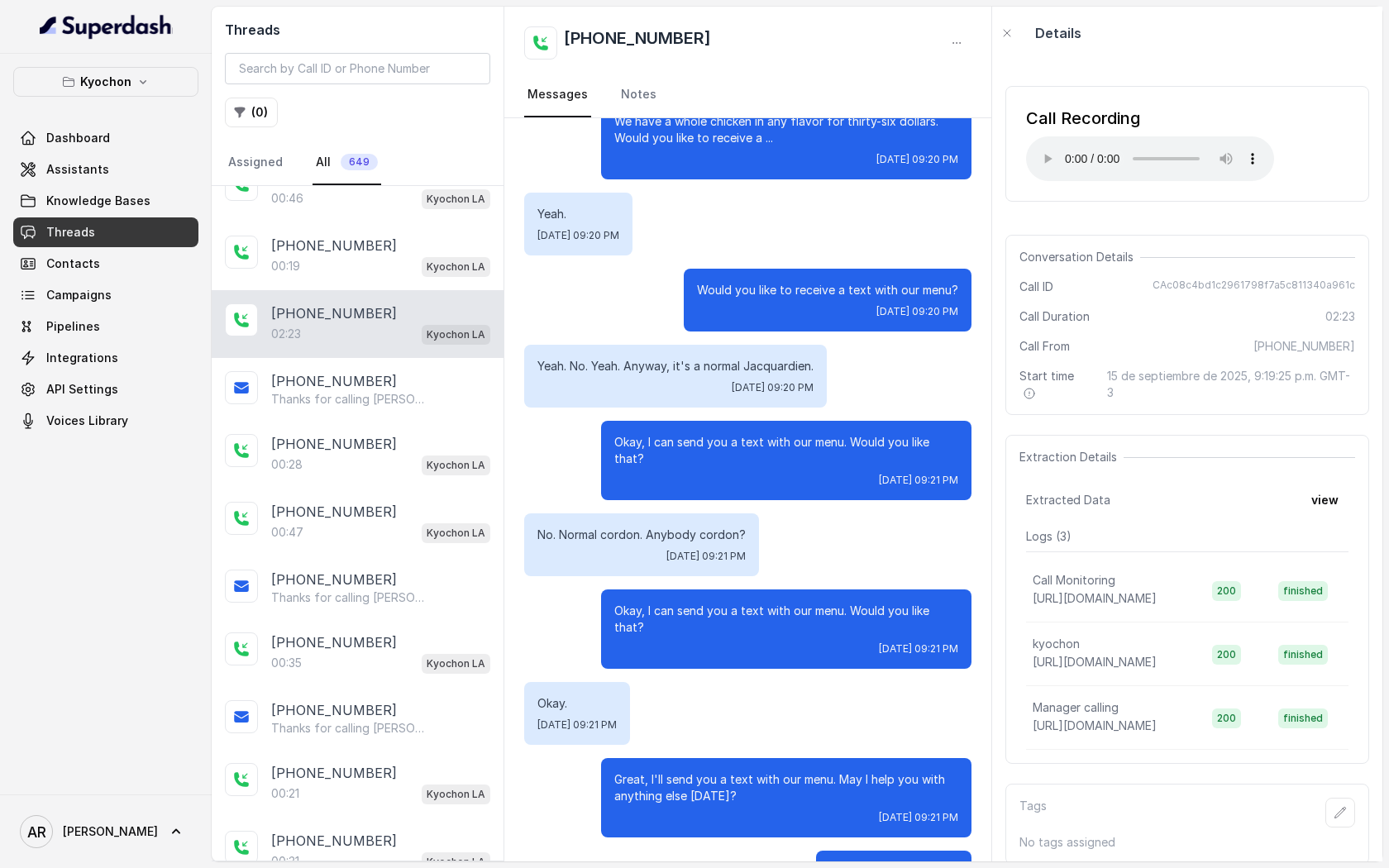
scroll to position [1270, 0]
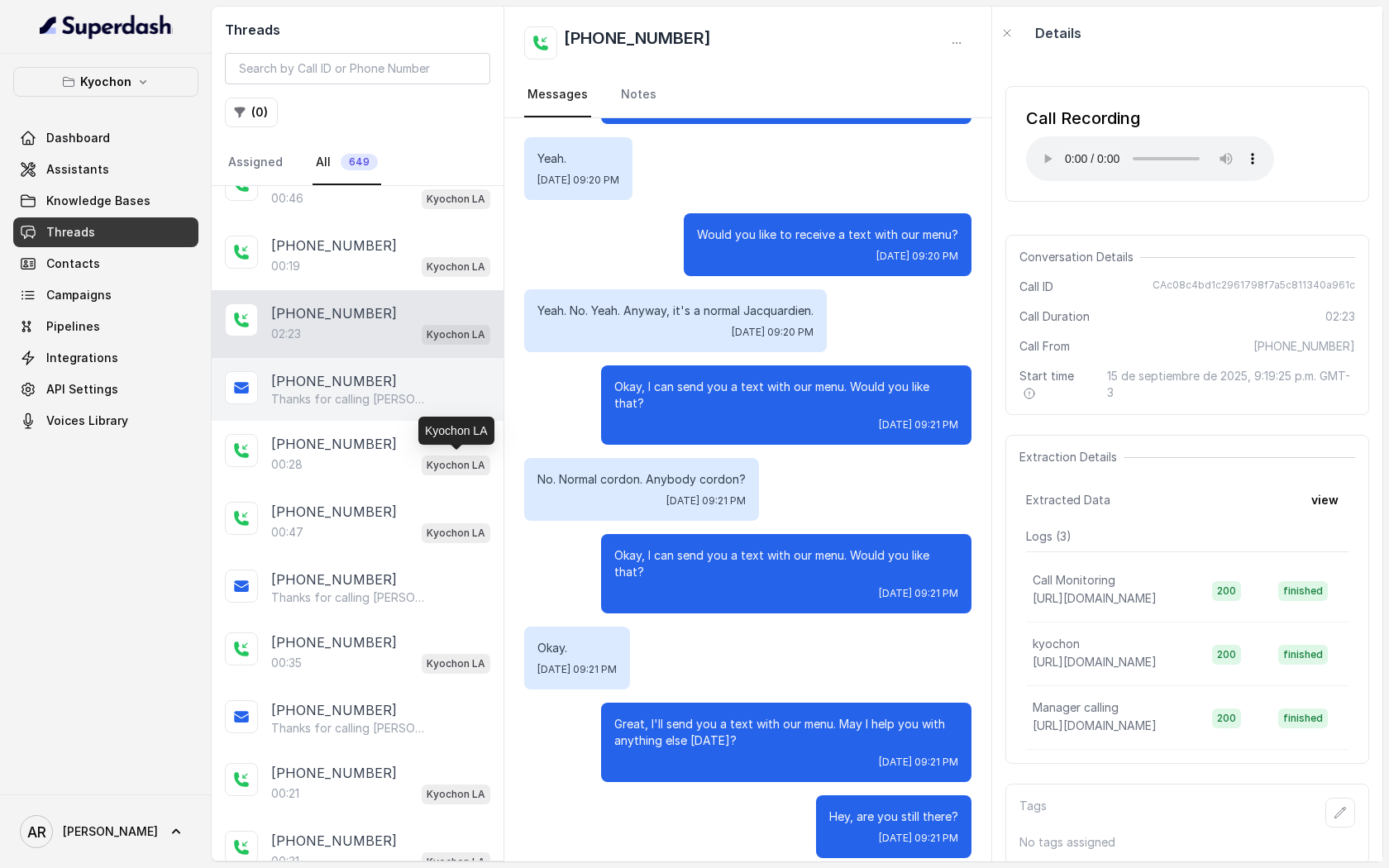
click at [433, 403] on div "Thanks for calling [PERSON_NAME]! Check out our menu: [URL][DOMAIN_NAME]" at bounding box center [381, 398] width 219 height 16
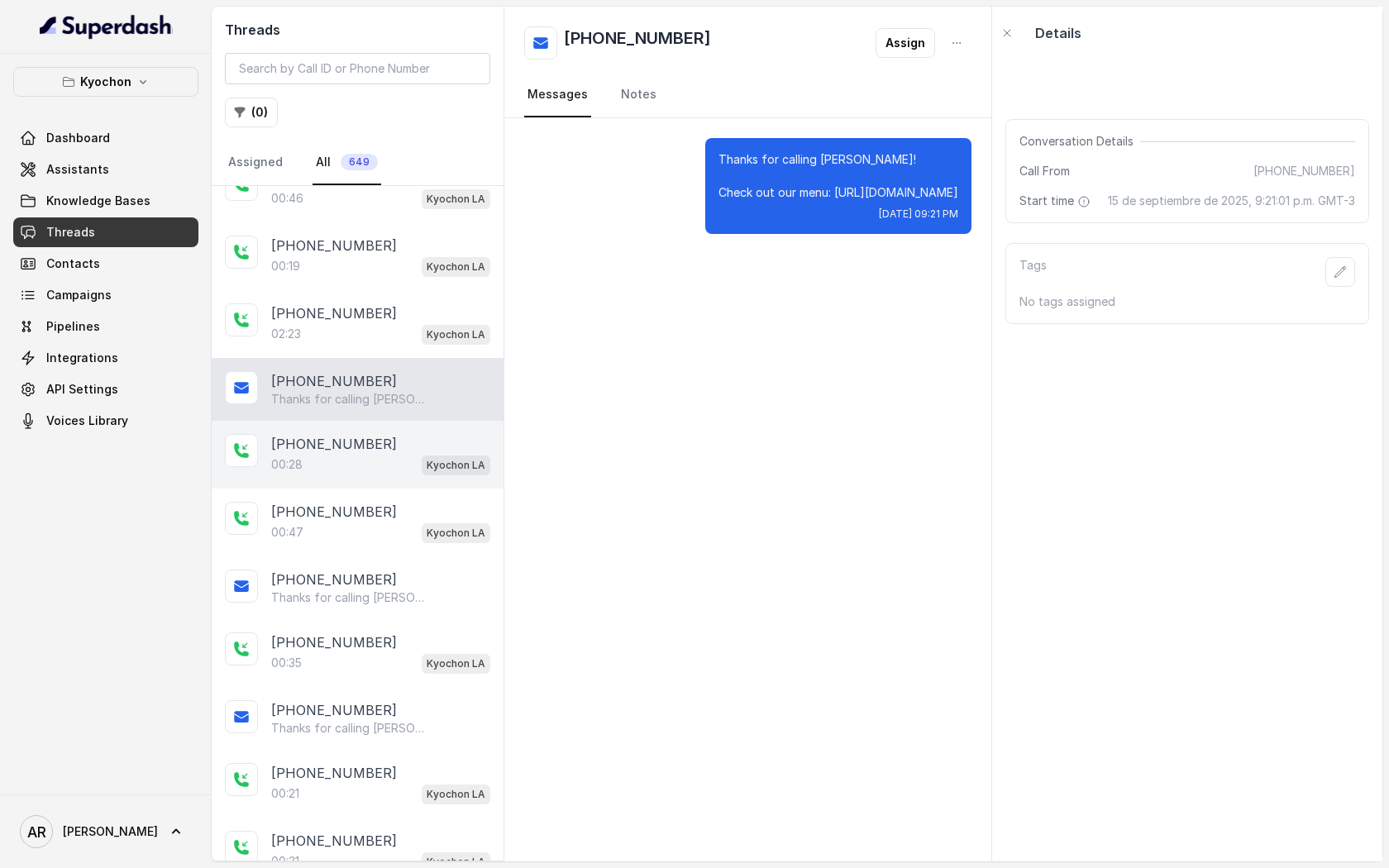
click at [403, 464] on div "00:28 Kyochon LA" at bounding box center [381, 464] width 219 height 22
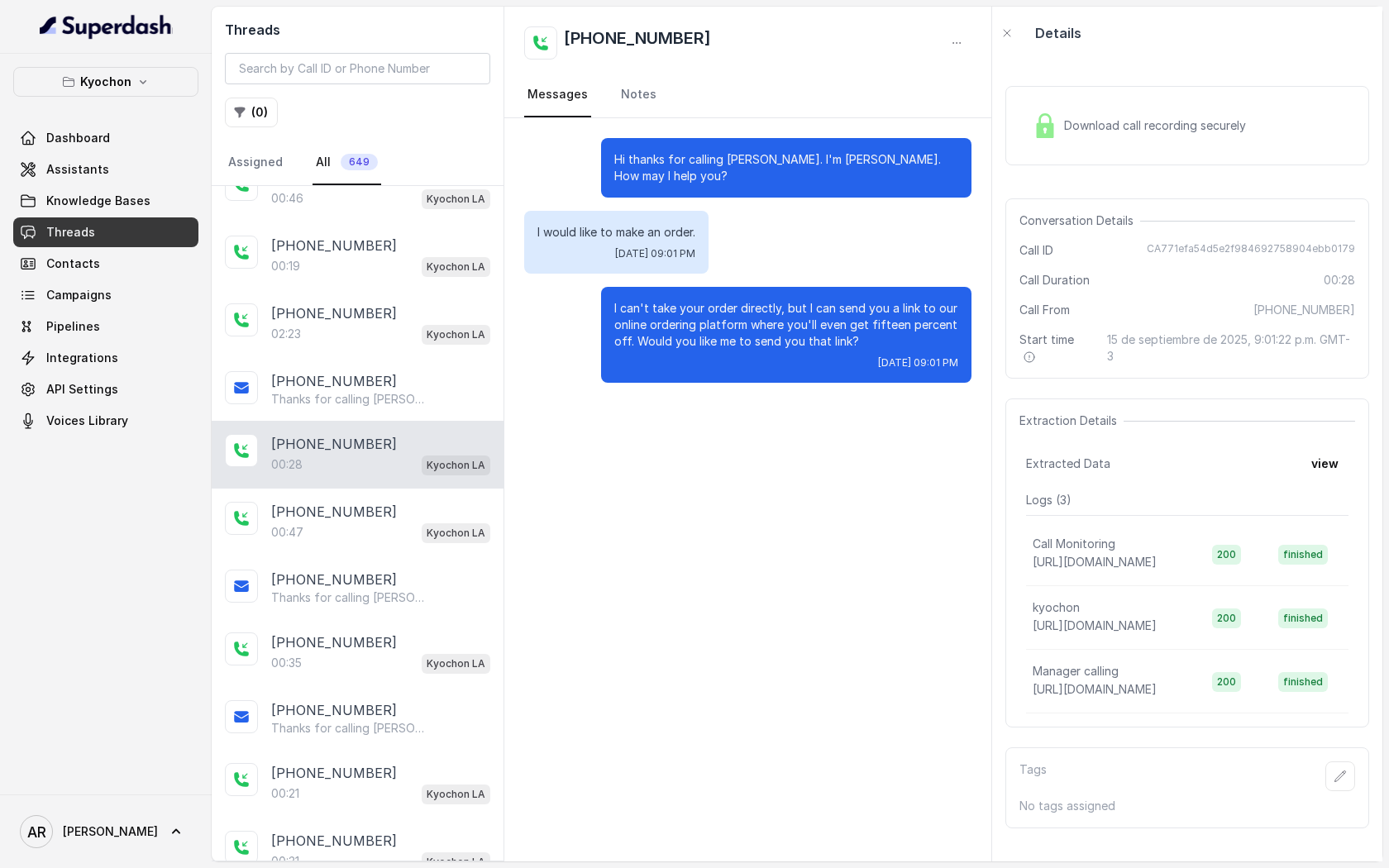
click at [1089, 124] on span "Download call recording securely" at bounding box center [1158, 125] width 189 height 16
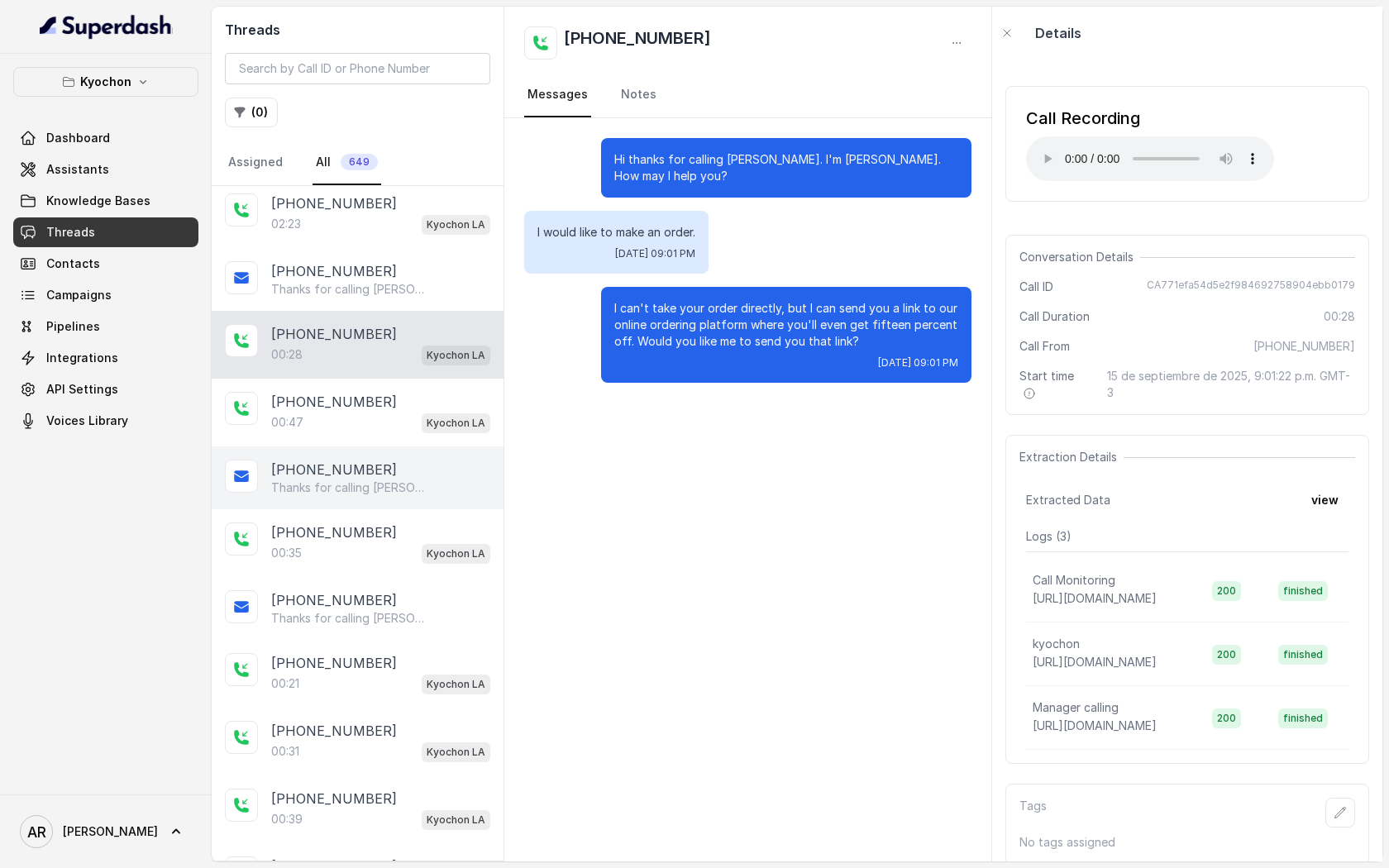
scroll to position [339, 0]
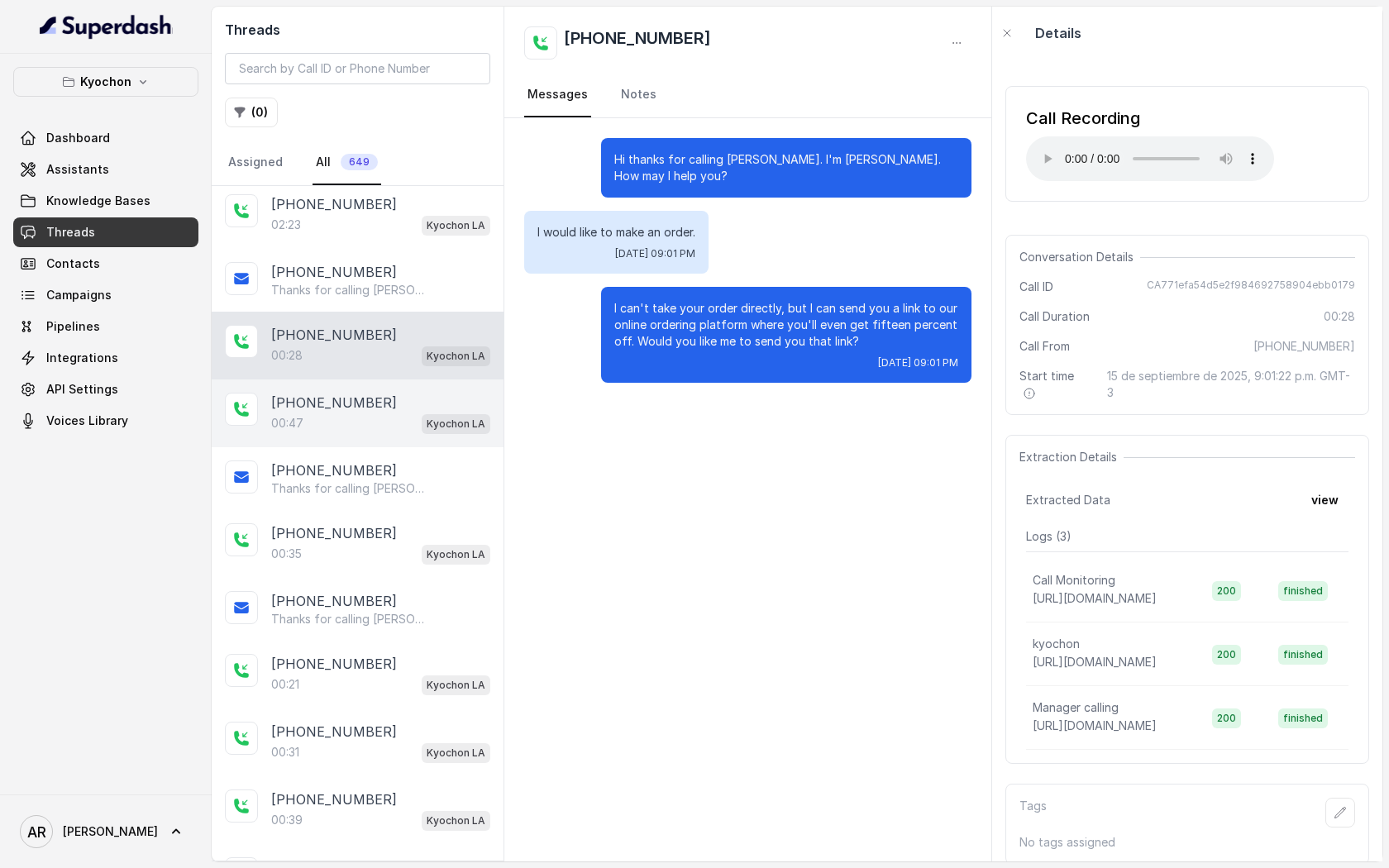
click at [399, 413] on div "00:47 Kyochon LA" at bounding box center [381, 423] width 219 height 22
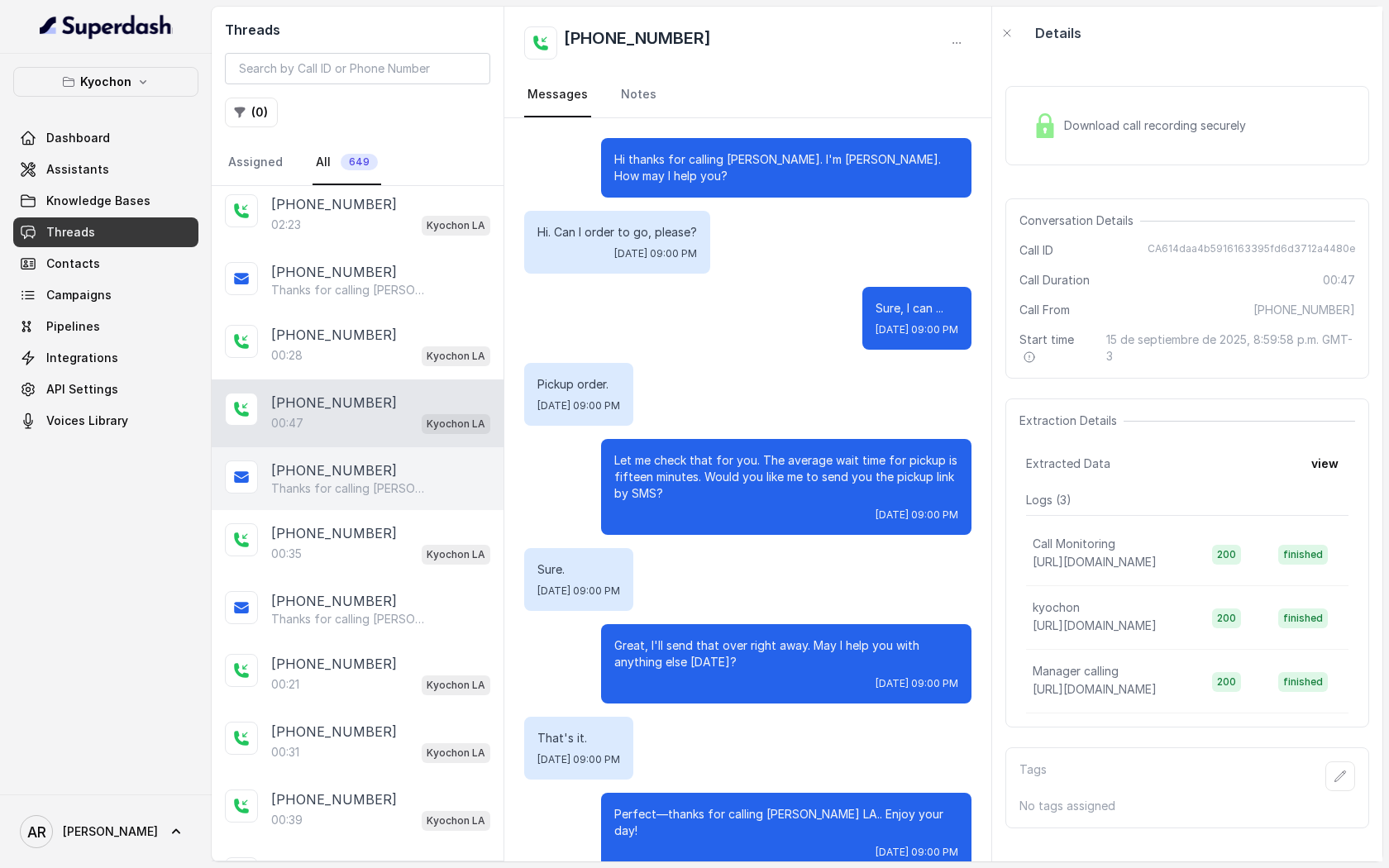
click at [347, 492] on p "Thanks for calling [PERSON_NAME]! Want to pick up your order? [URL][DOMAIN_NAME]" at bounding box center [351, 488] width 159 height 16
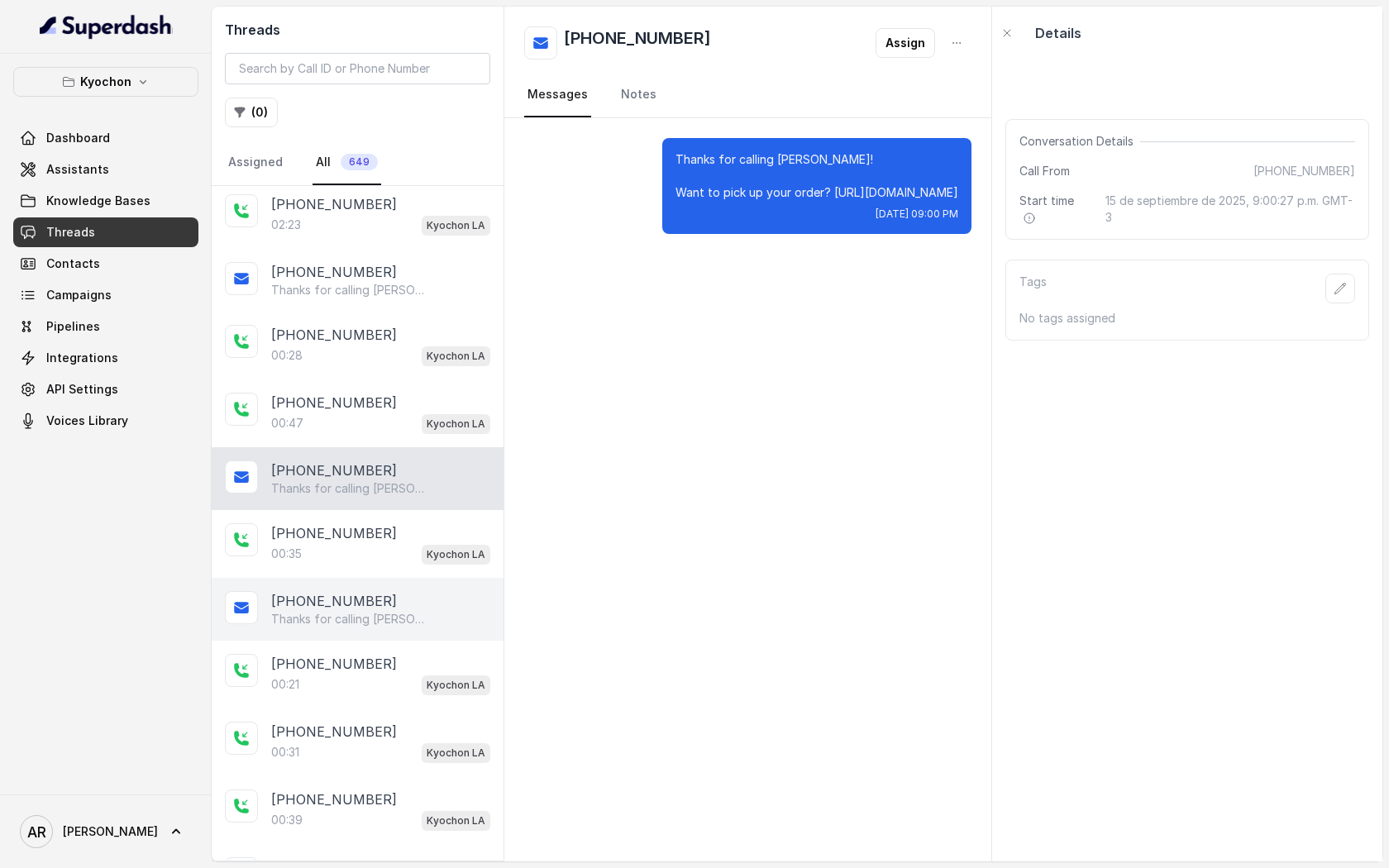
click at [377, 594] on div "+19132069839" at bounding box center [381, 600] width 219 height 20
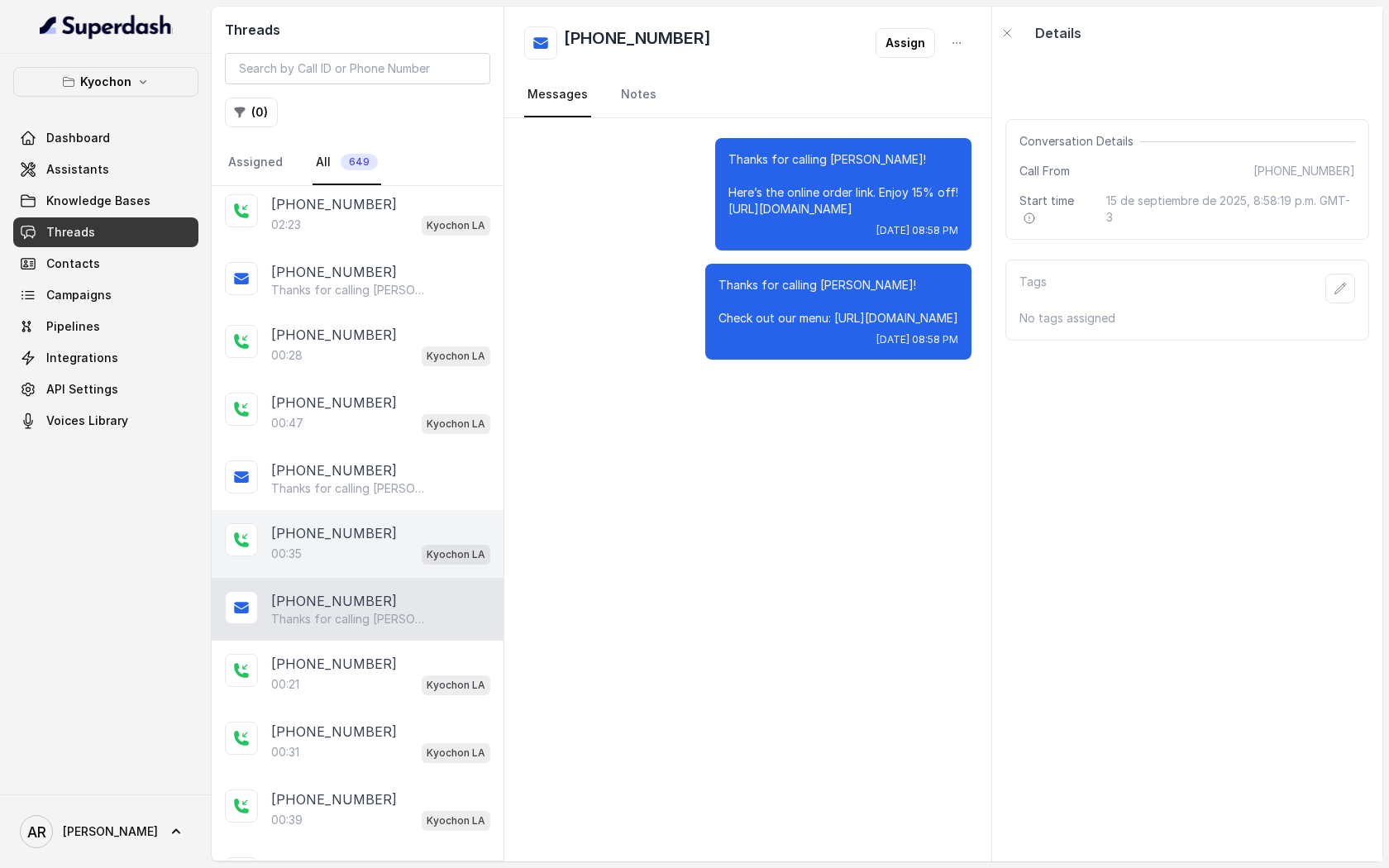
click at [388, 535] on div "+19132069839" at bounding box center [381, 533] width 219 height 20
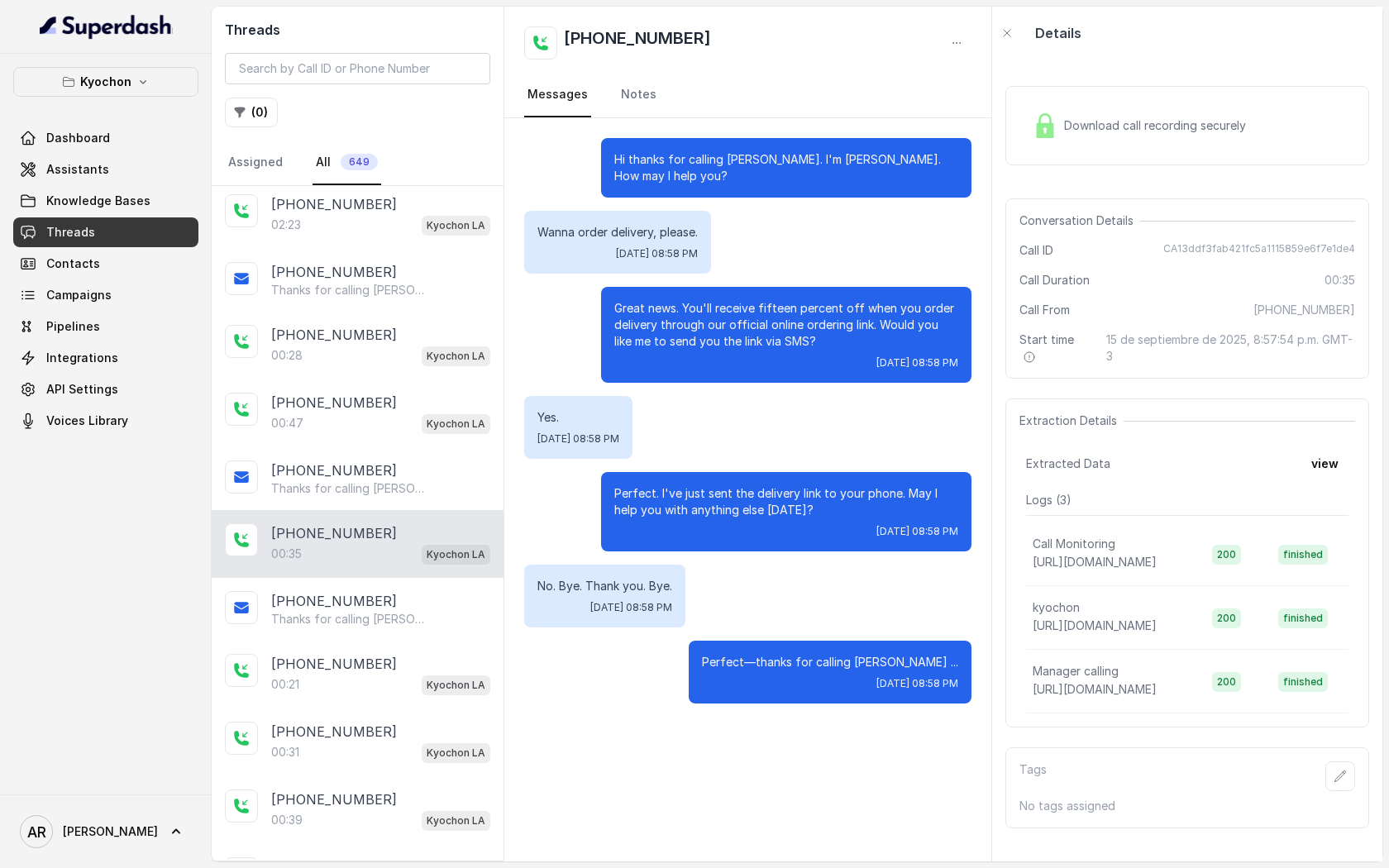
click at [1054, 24] on p "Details" at bounding box center [1057, 32] width 47 height 20
click at [1041, 165] on div "Download call recording securely" at bounding box center [1187, 125] width 364 height 79
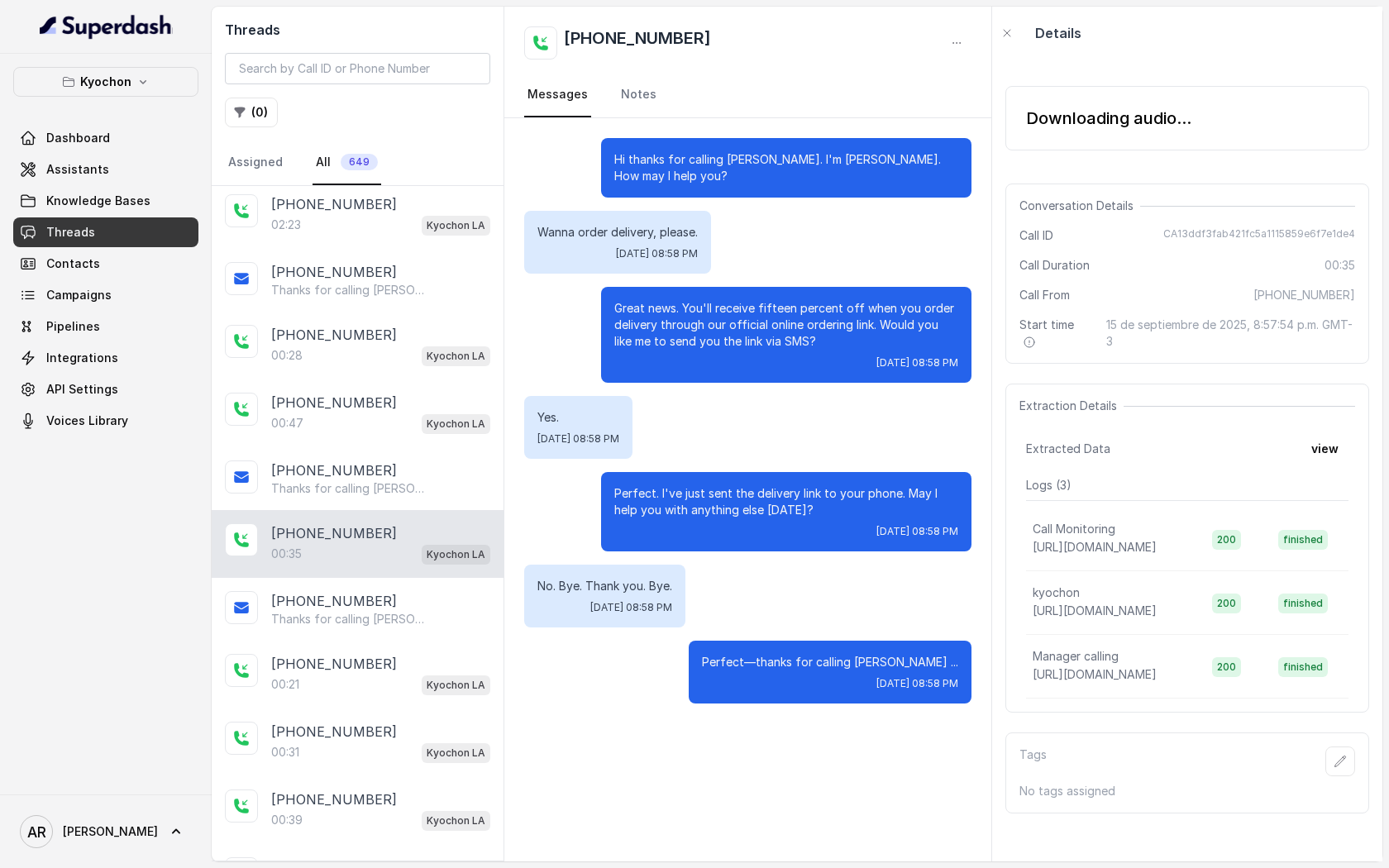
click at [1041, 165] on div "Downloading audio... Conversation Details Call ID CA13ddf3fab421fc5a1115859e6f7…" at bounding box center [1187, 460] width 391 height 802
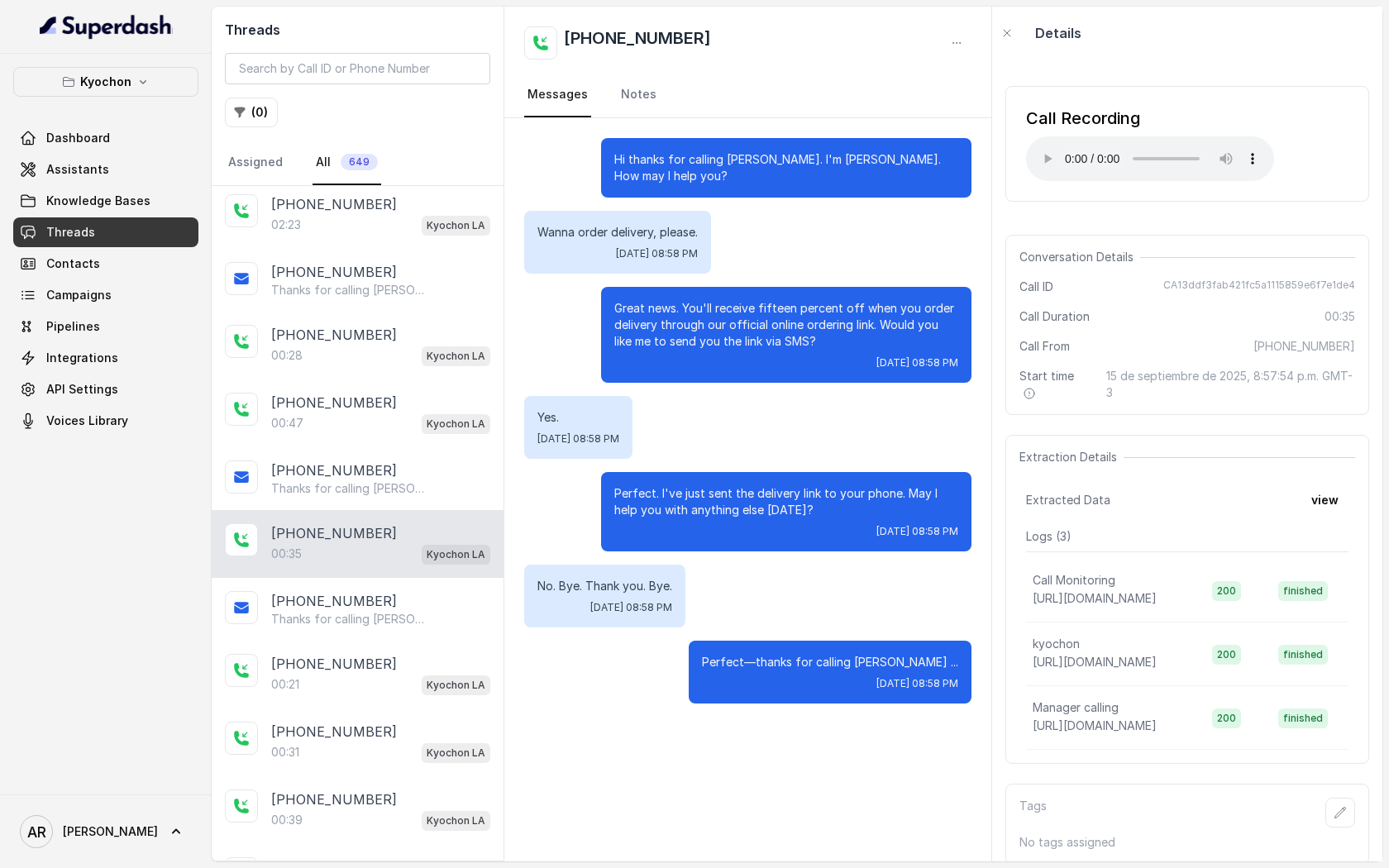
click at [1057, 184] on div "Call Recording Your browser does not support the audio element." at bounding box center [1187, 143] width 364 height 115
drag, startPoint x: 1161, startPoint y: 277, endPoint x: 1356, endPoint y: 279, distance: 195.0
click at [1356, 279] on div "Conversation Details Call ID CA13ddf3fab421fc5a1115859e6f7e1de4 Call Duration 0…" at bounding box center [1187, 324] width 364 height 180
click at [1339, 280] on span "CA13ddf3fab421fc5a1115859e6f7e1de4" at bounding box center [1258, 286] width 191 height 16
drag, startPoint x: 1366, startPoint y: 280, endPoint x: 1169, endPoint y: 283, distance: 197.0
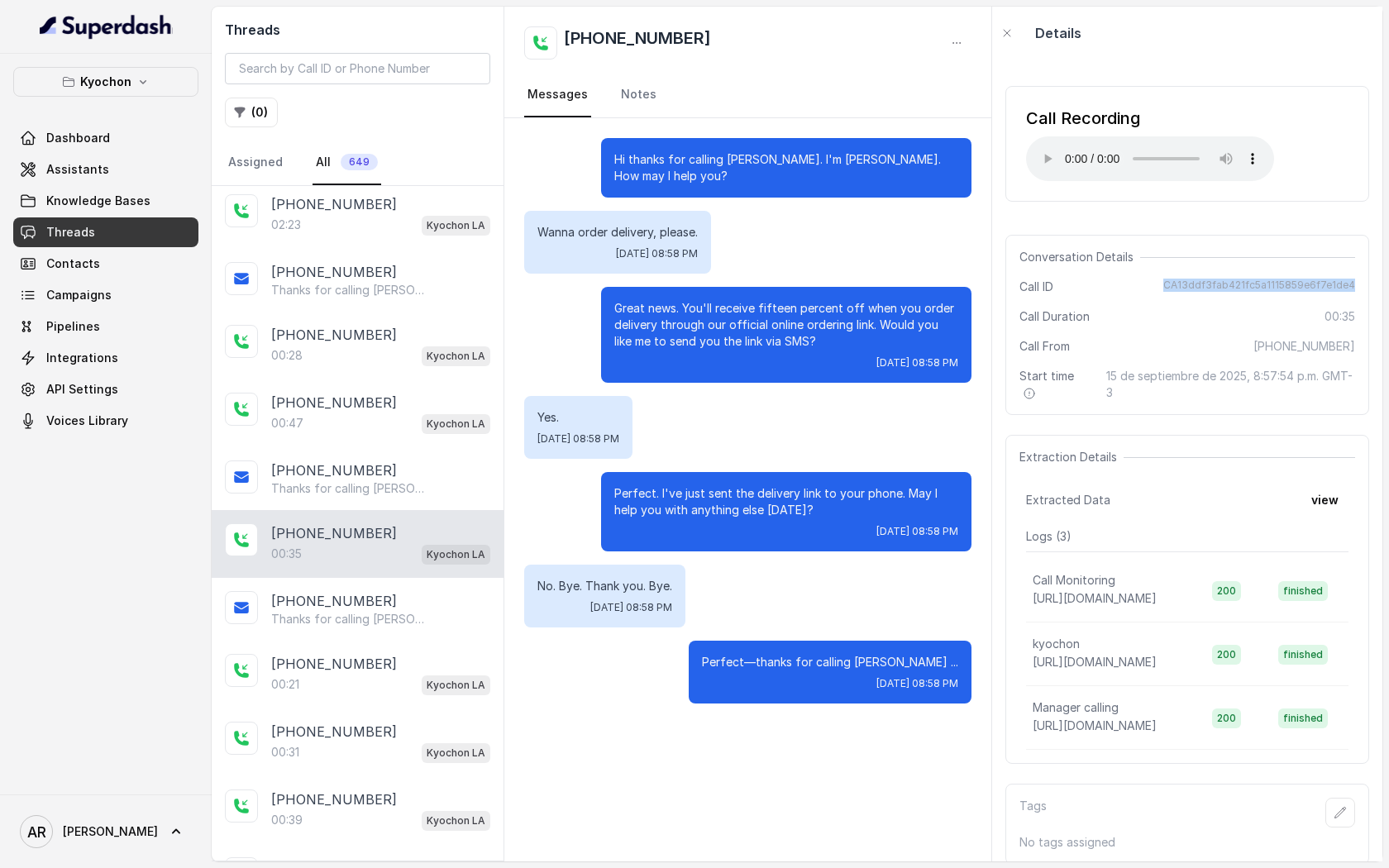
click at [1169, 283] on div "Conversation Details Call ID CA13ddf3fab421fc5a1115859e6f7e1de4 Call Duration 0…" at bounding box center [1187, 324] width 364 height 180
copy span "CA13ddf3fab421fc5a1115859e6f7e1de4"
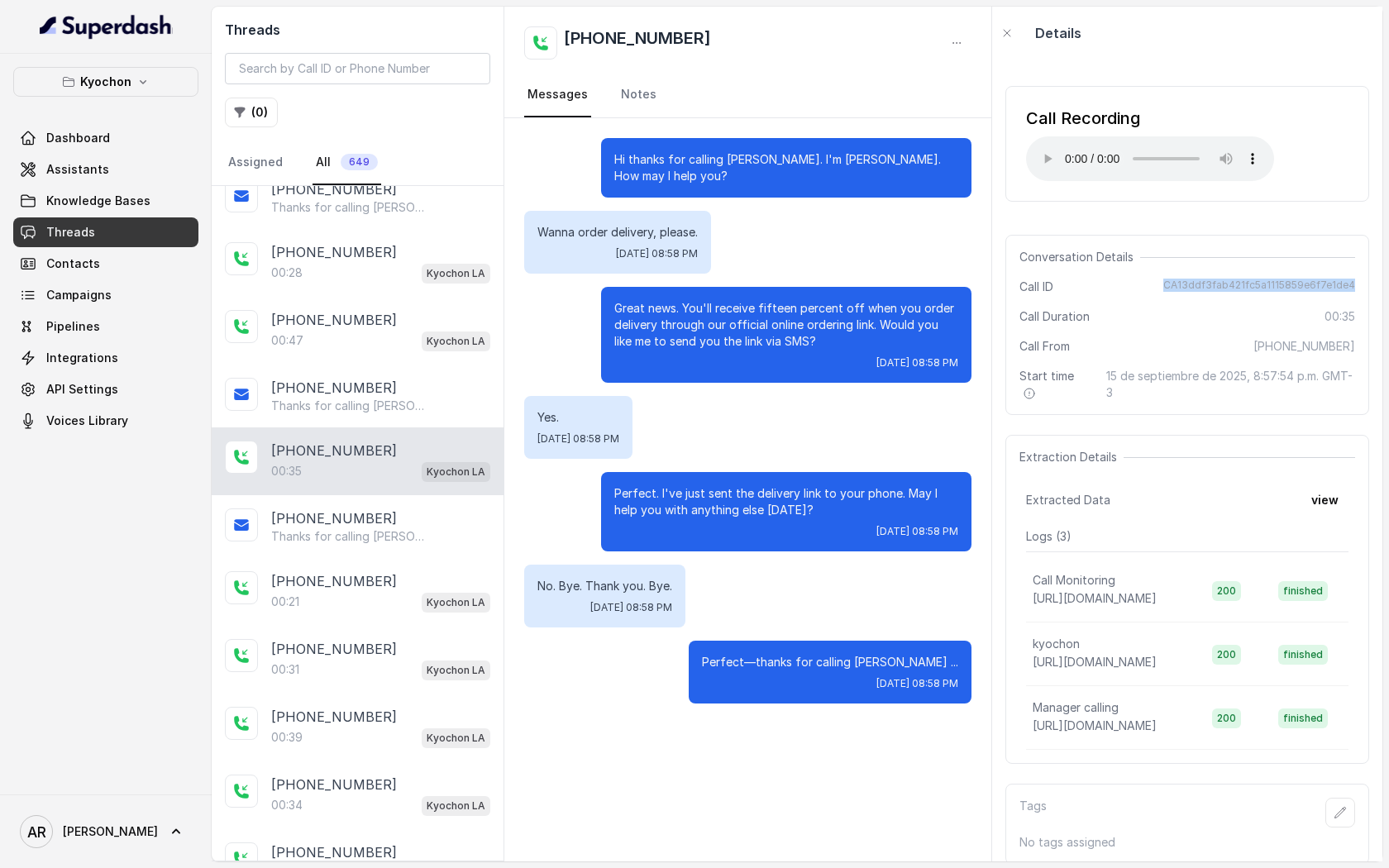
scroll to position [455, 0]
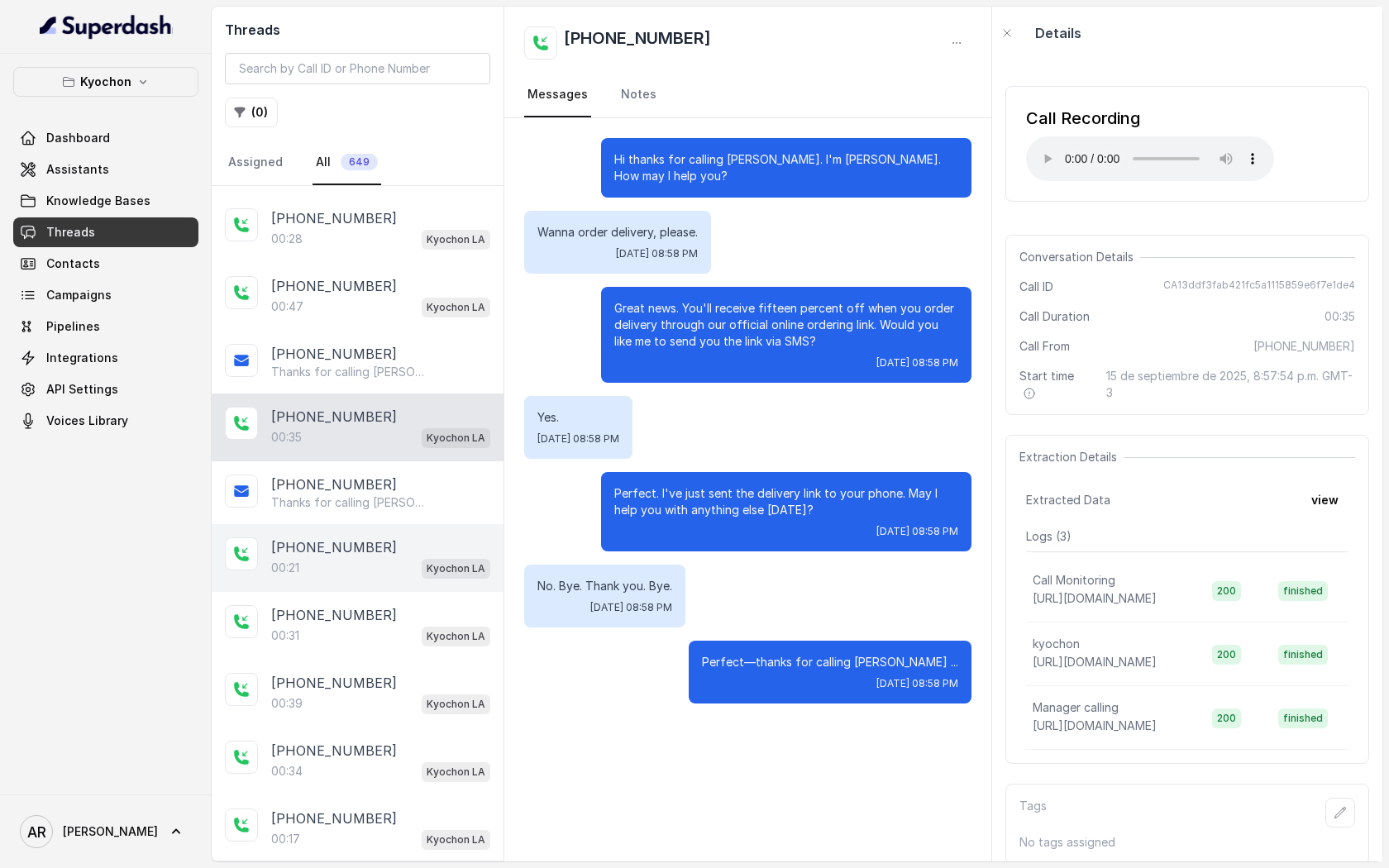
click at [322, 583] on div "+12132756785 00:21 Kyochon LA" at bounding box center [357, 557] width 292 height 68
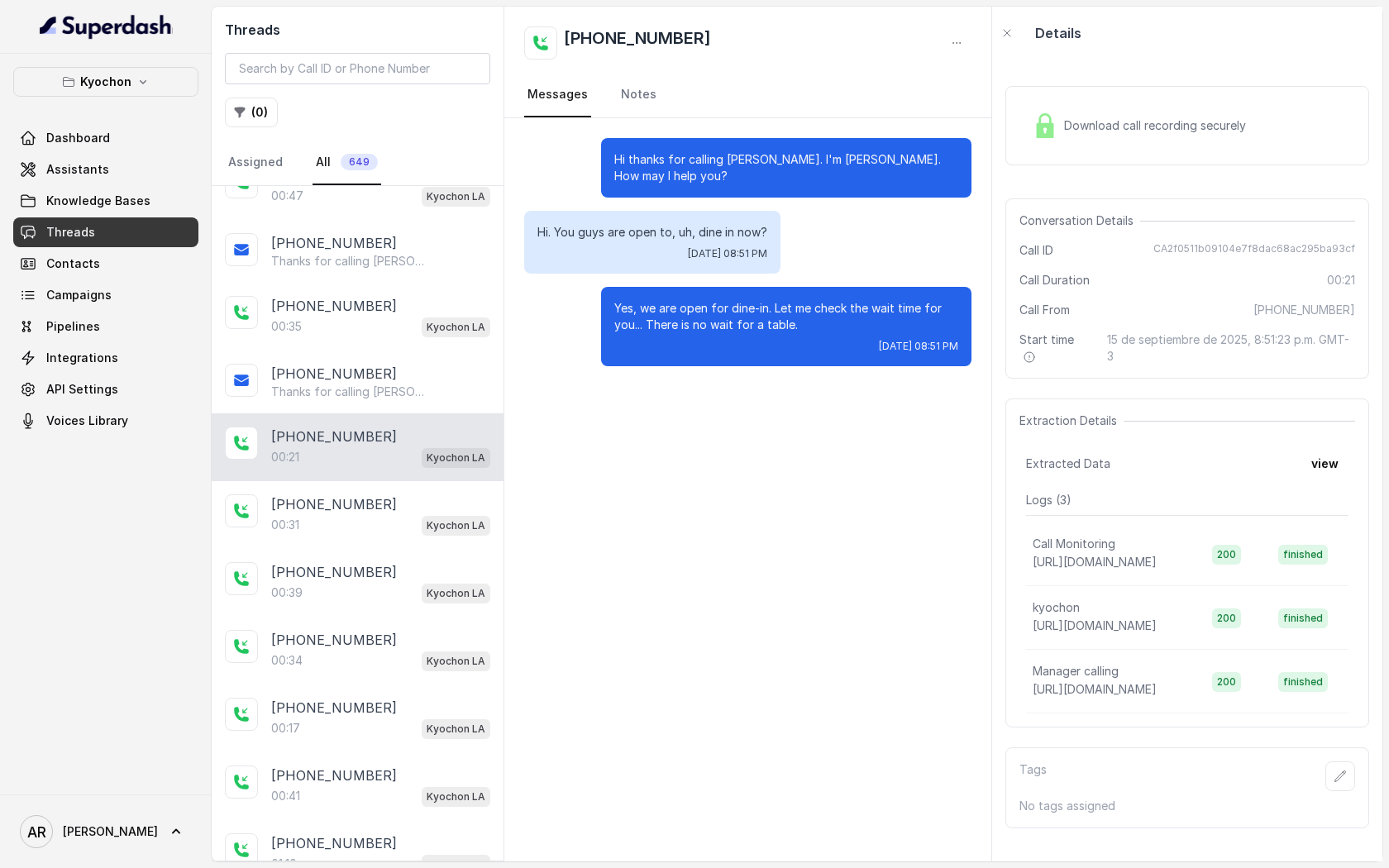
scroll to position [581, 0]
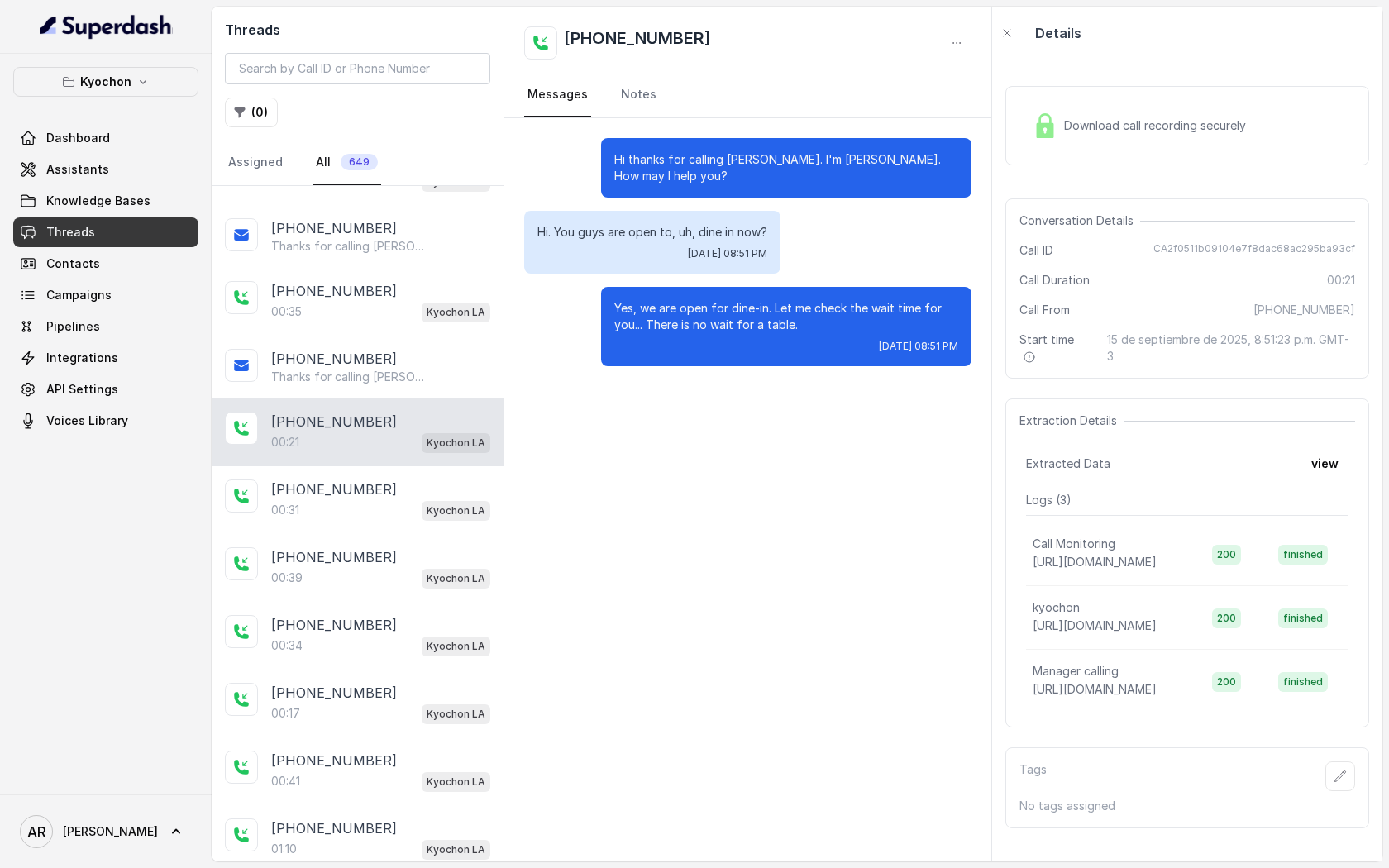
click at [322, 583] on div "00:39 Kyochon LA" at bounding box center [381, 577] width 219 height 22
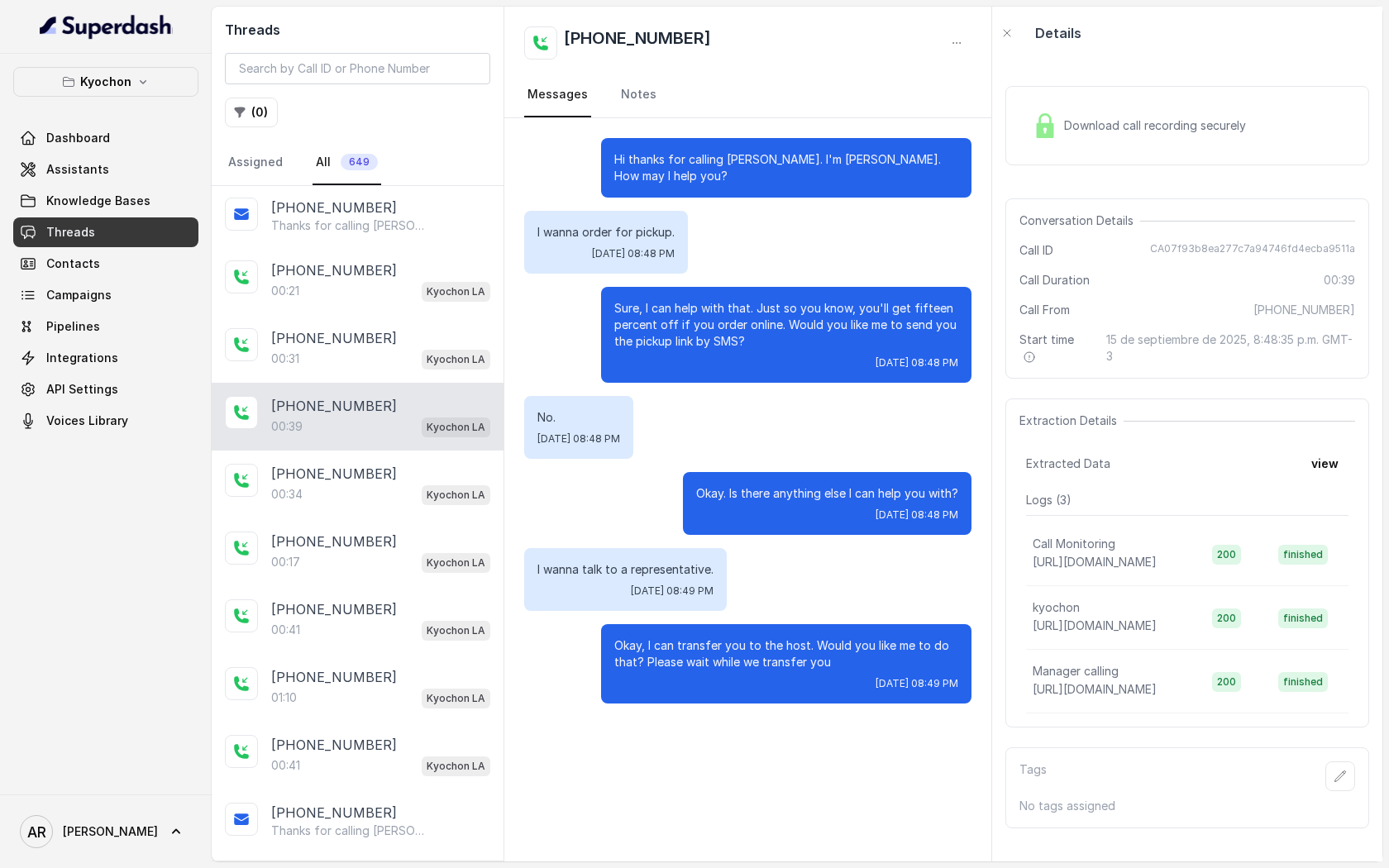
scroll to position [752, 0]
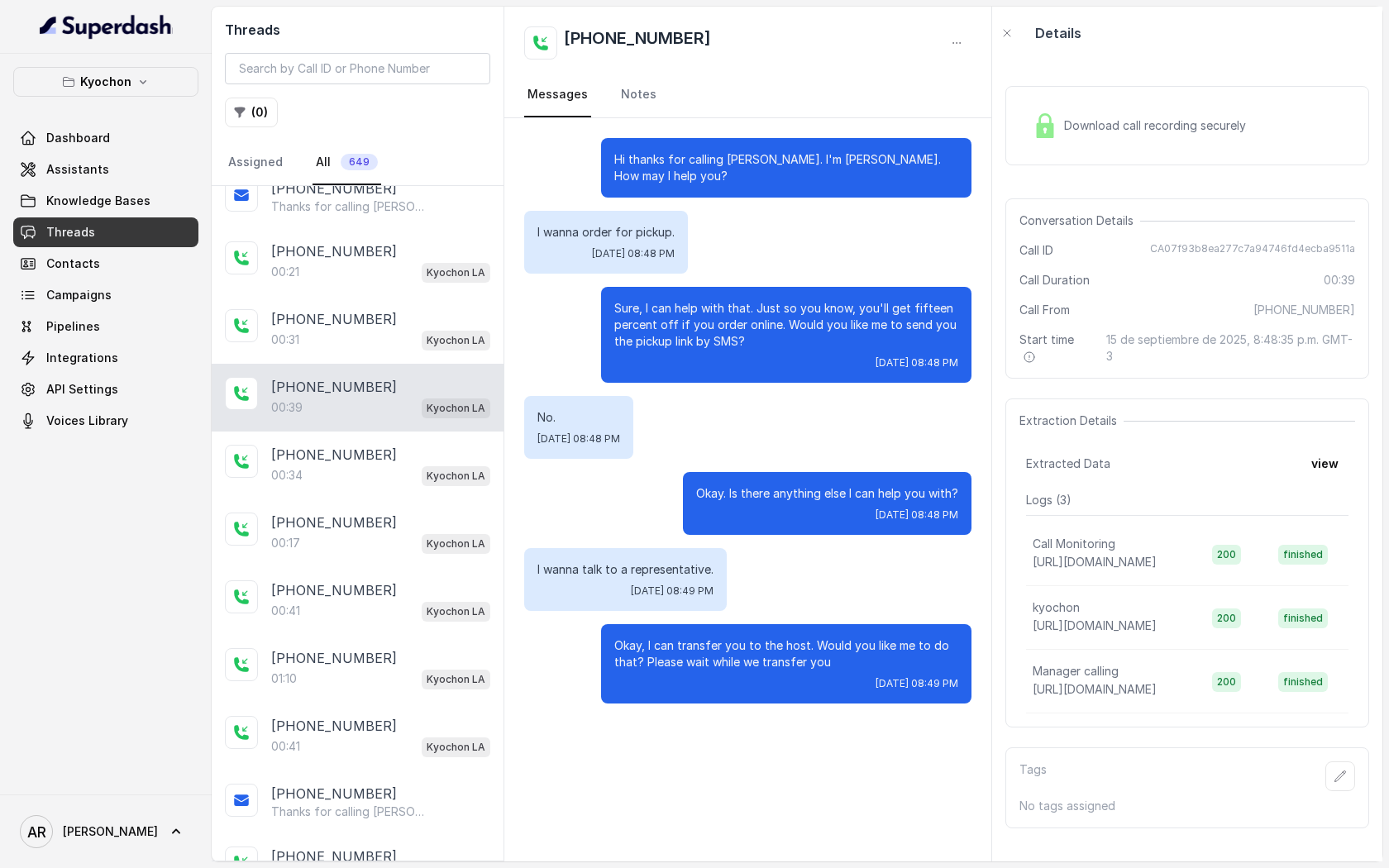
click at [357, 551] on div "+15623991337 00:17 Kyochon LA" at bounding box center [357, 533] width 292 height 68
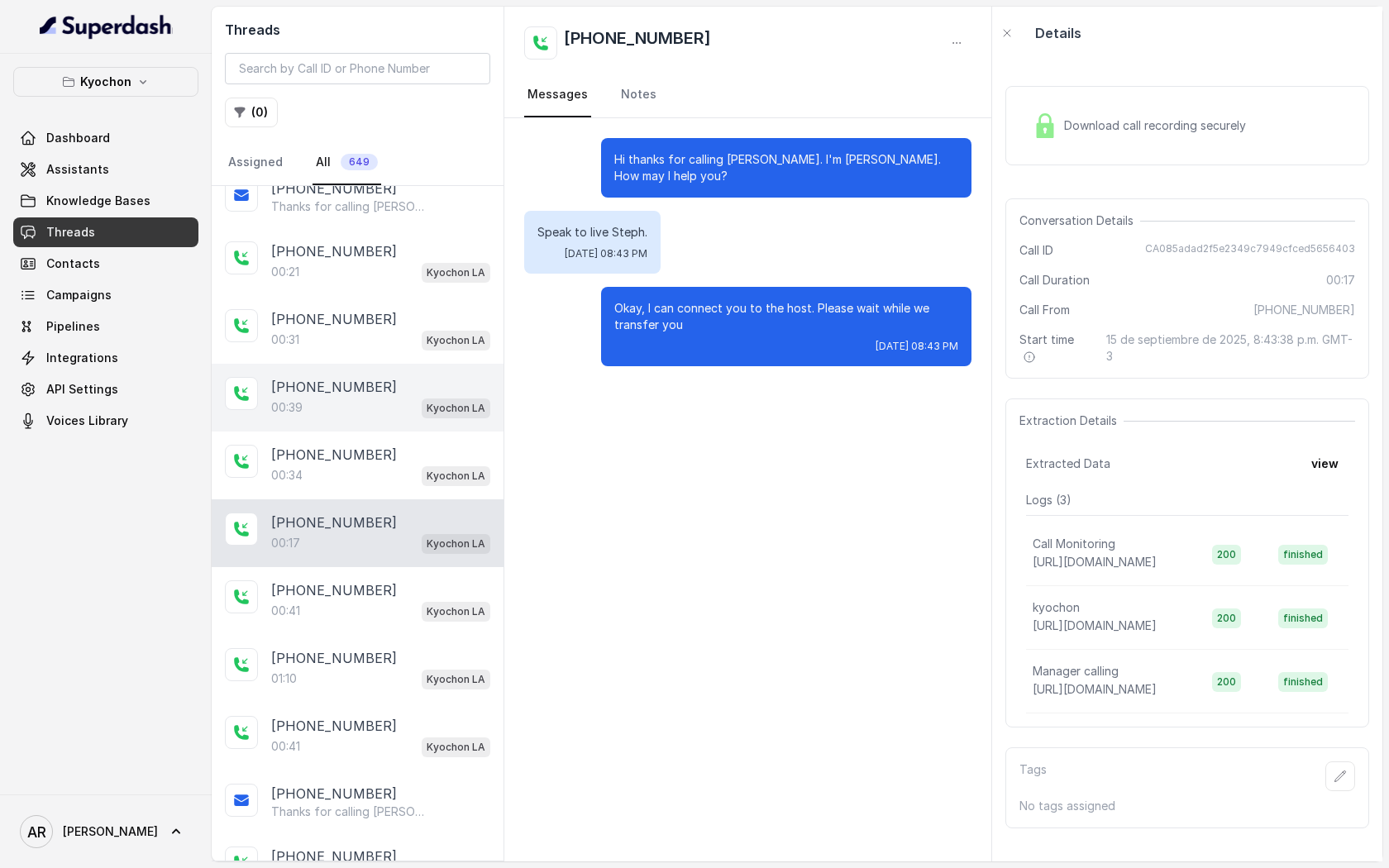
click at [365, 403] on div "00:39 Kyochon LA" at bounding box center [381, 407] width 219 height 22
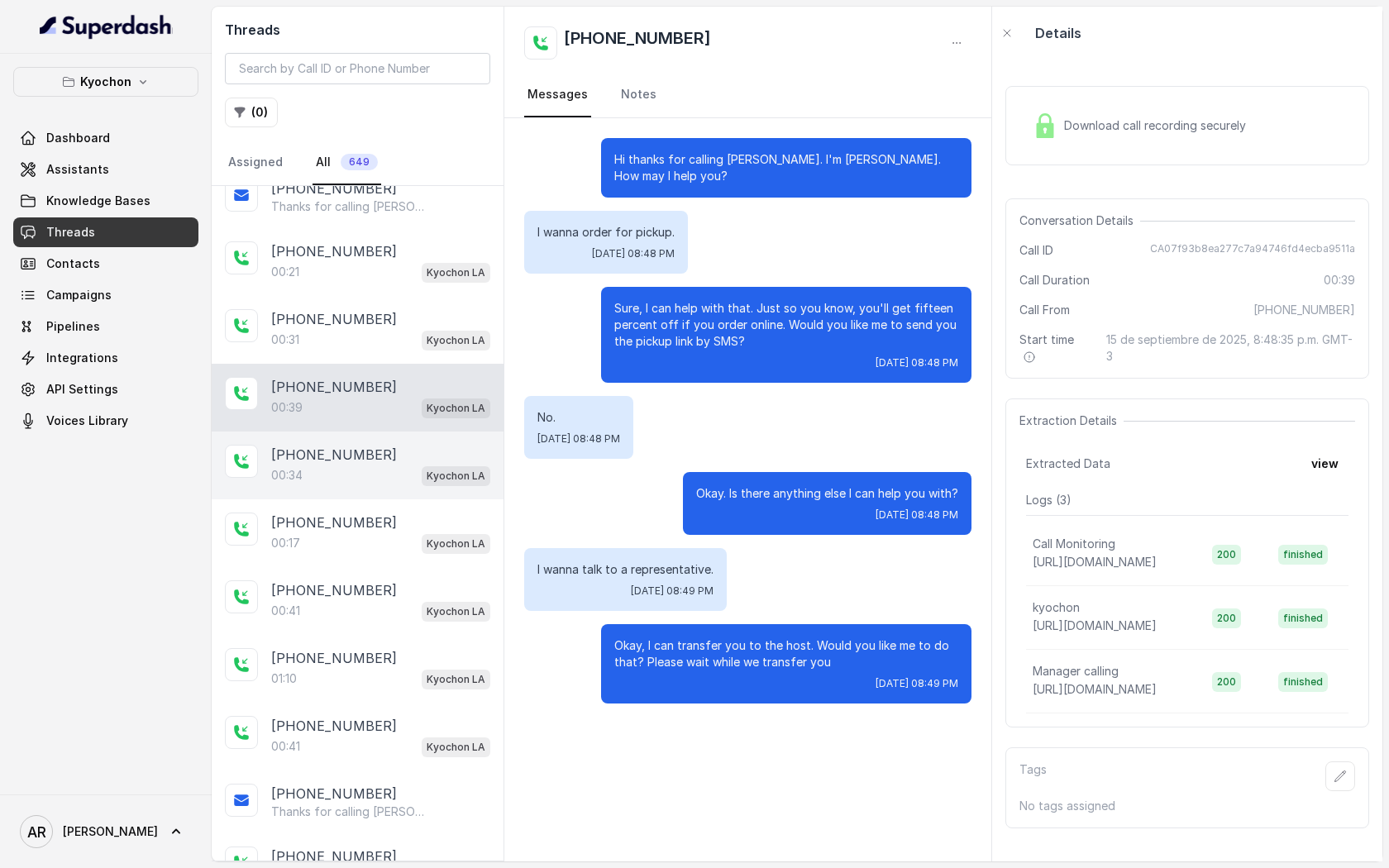
click at [365, 450] on div "+12132647730" at bounding box center [381, 454] width 219 height 20
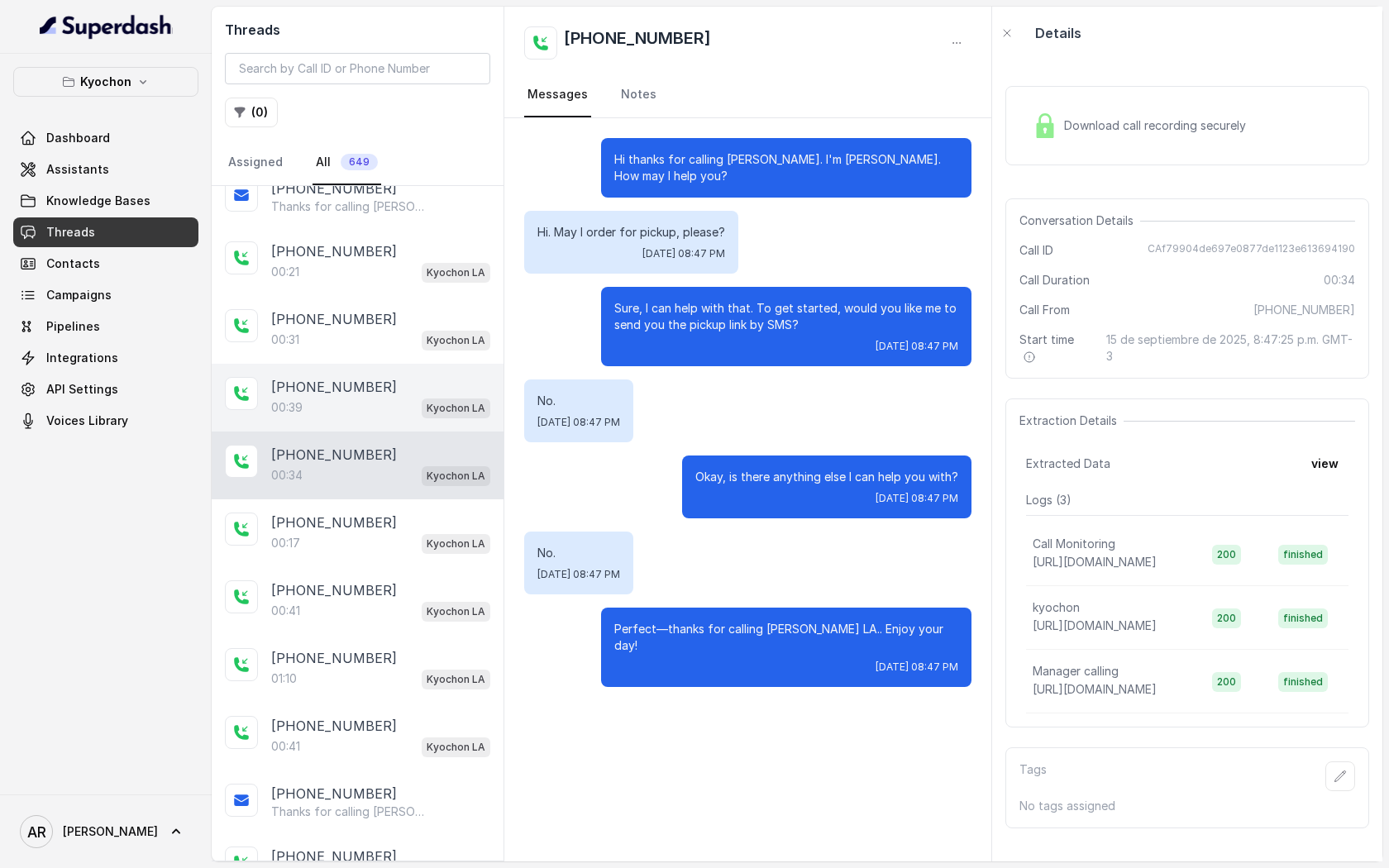
click at [371, 411] on div "00:39 Kyochon LA" at bounding box center [381, 407] width 219 height 22
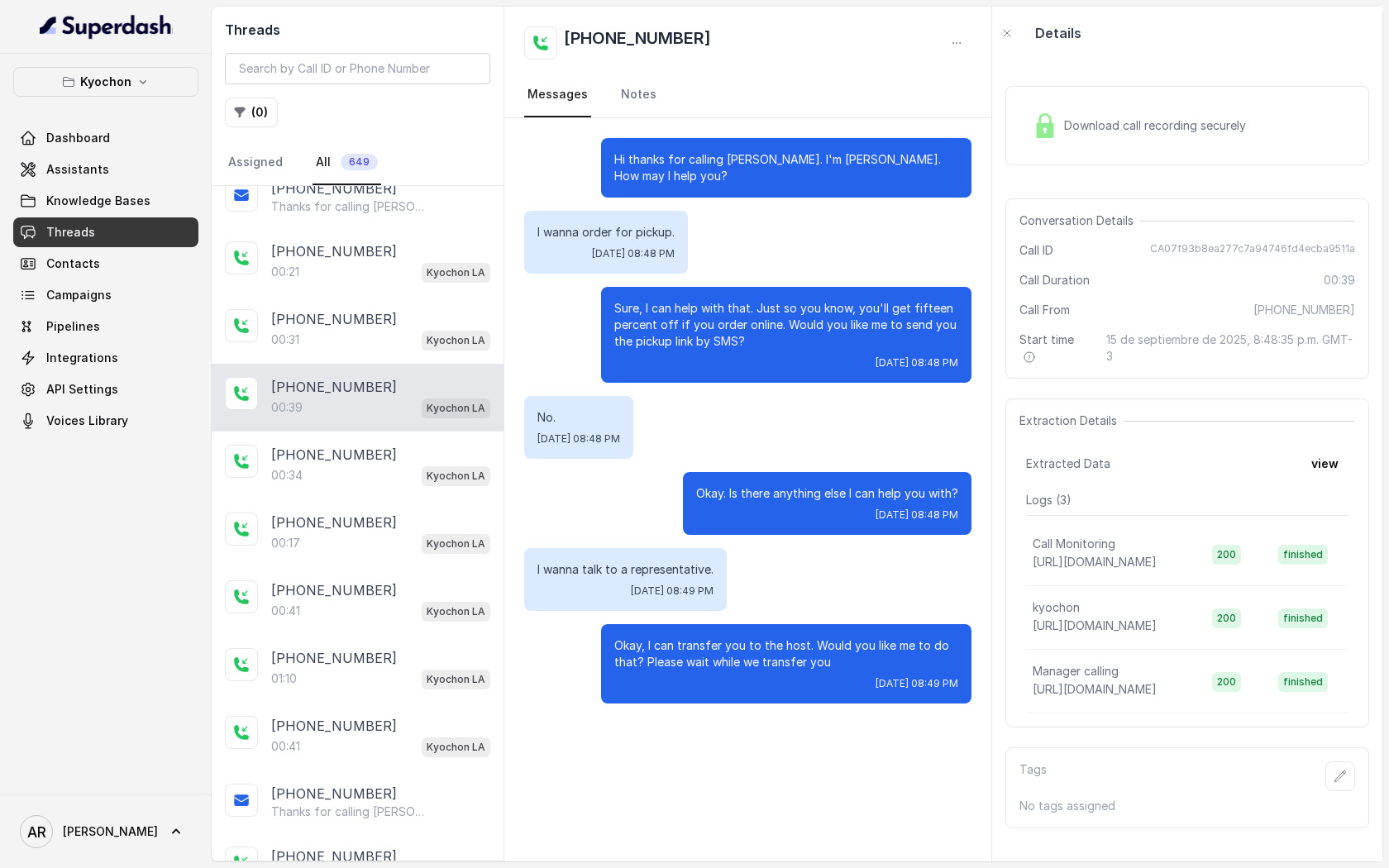
click at [1076, 96] on div "Download call recording securely" at bounding box center [1187, 125] width 364 height 79
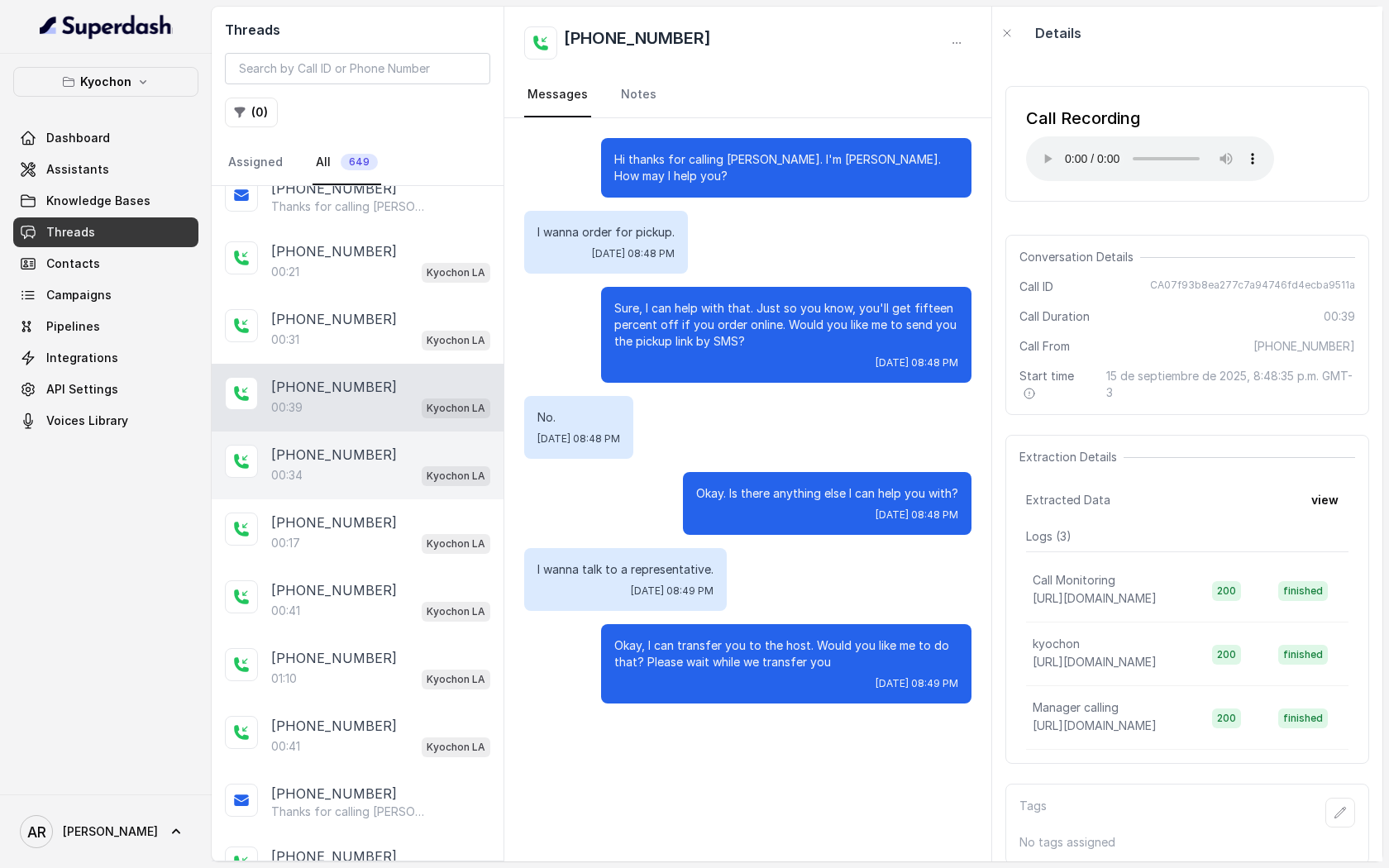
click at [392, 450] on div "+12132647730" at bounding box center [381, 454] width 219 height 20
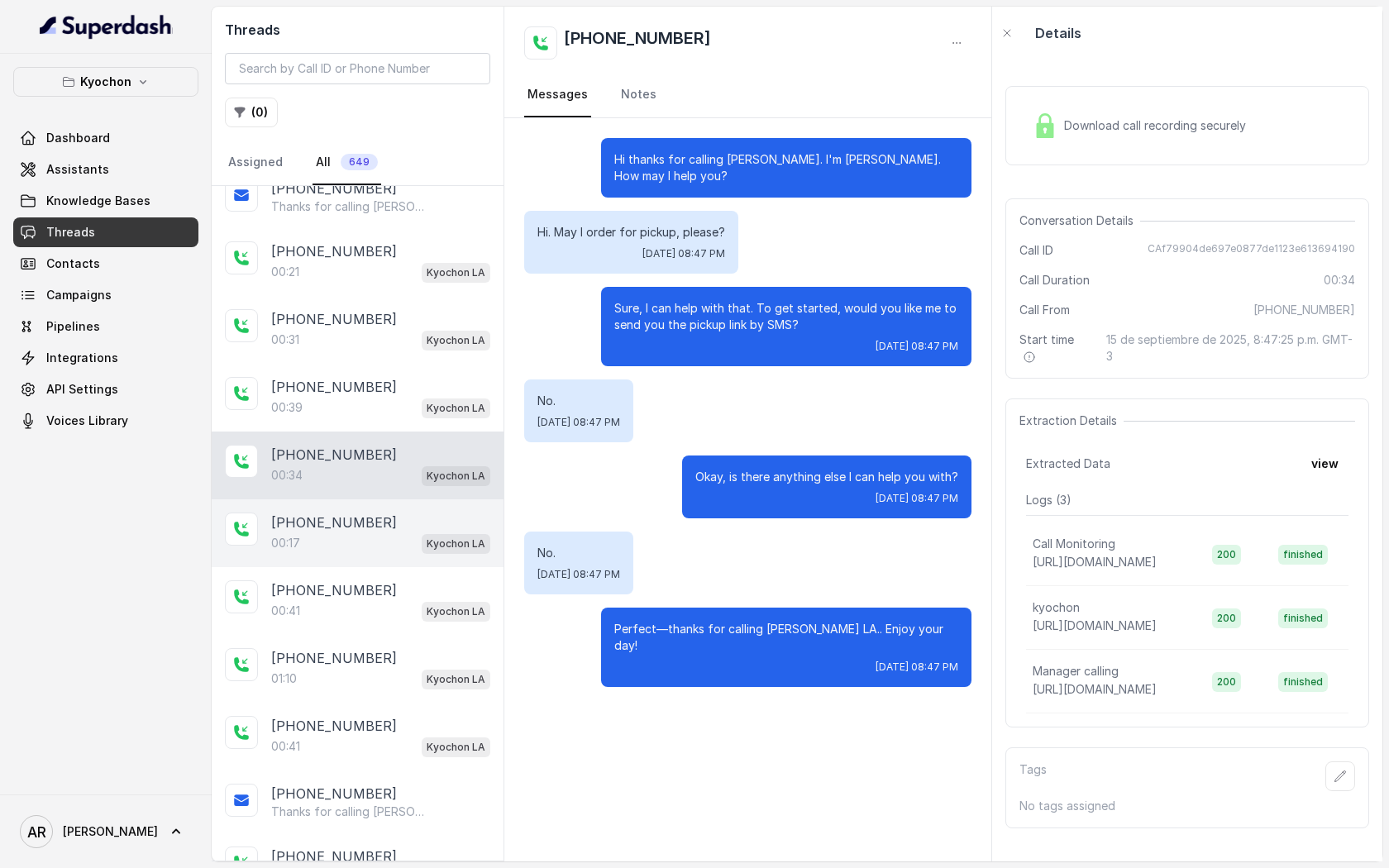
click at [354, 513] on p "+15623991337" at bounding box center [334, 522] width 126 height 20
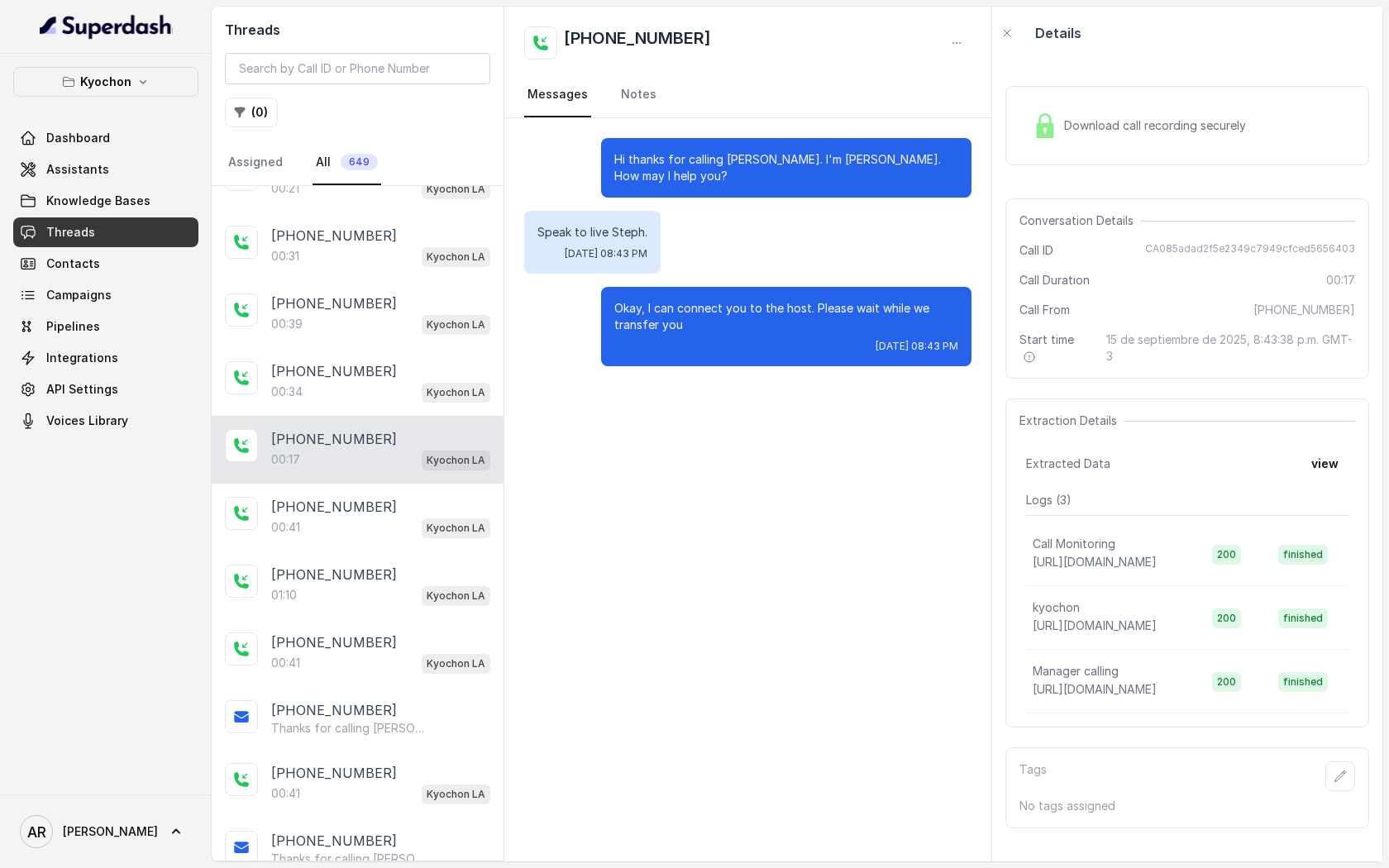
scroll to position [837, 0]
click at [365, 515] on div "00:41 Kyochon LA" at bounding box center [381, 526] width 219 height 22
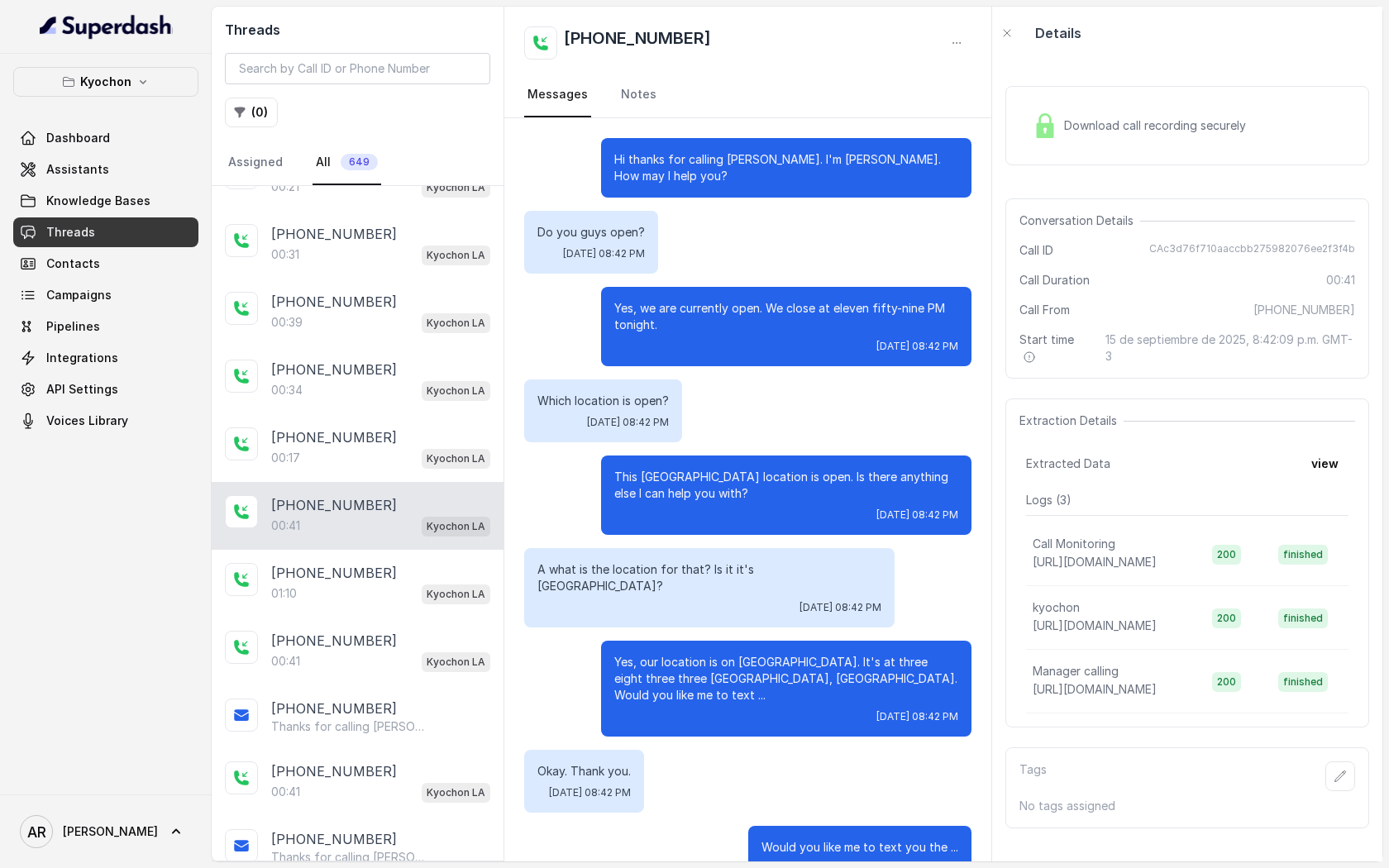
scroll to position [14, 0]
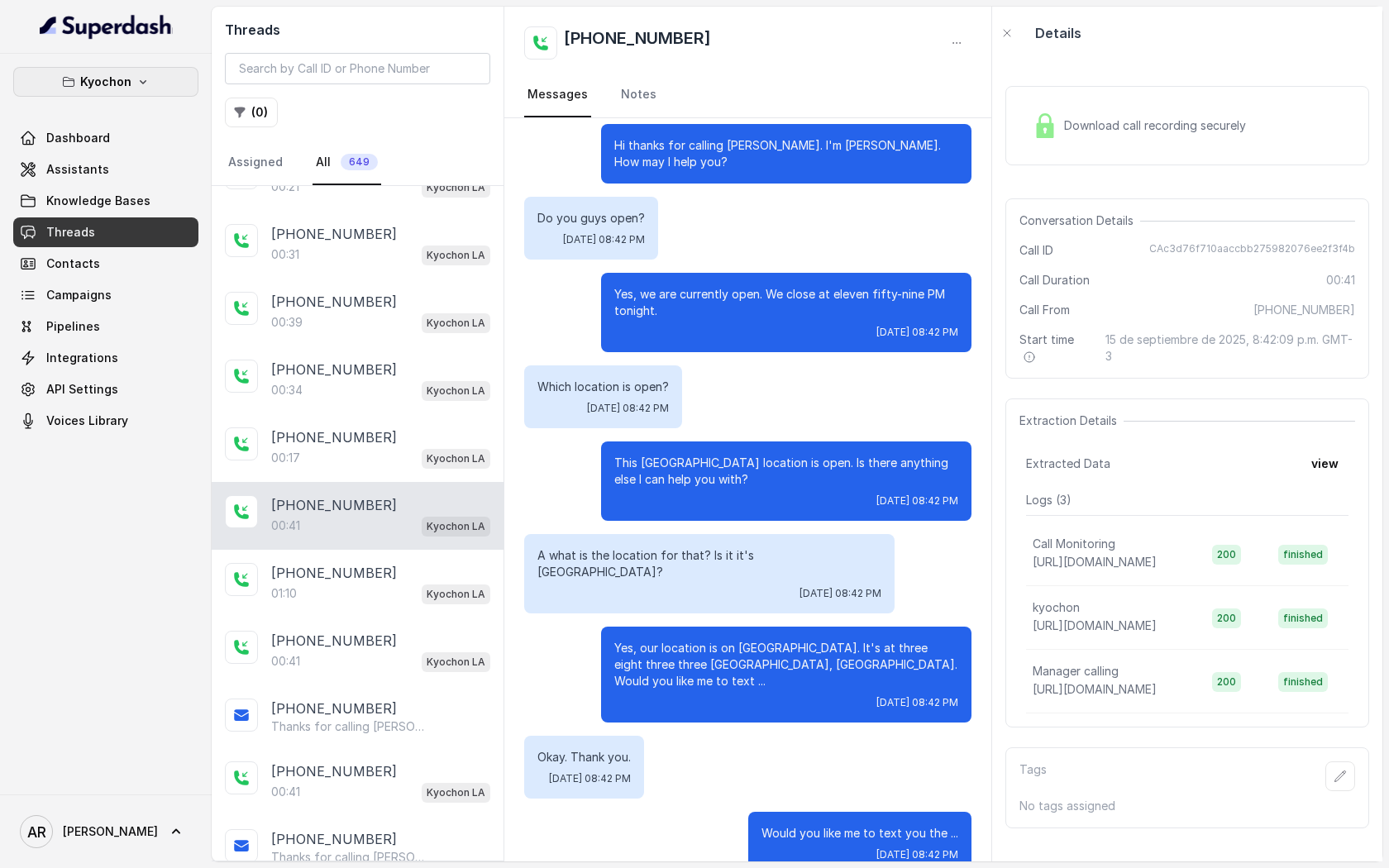
click at [110, 76] on p "Kyochon" at bounding box center [106, 81] width 51 height 20
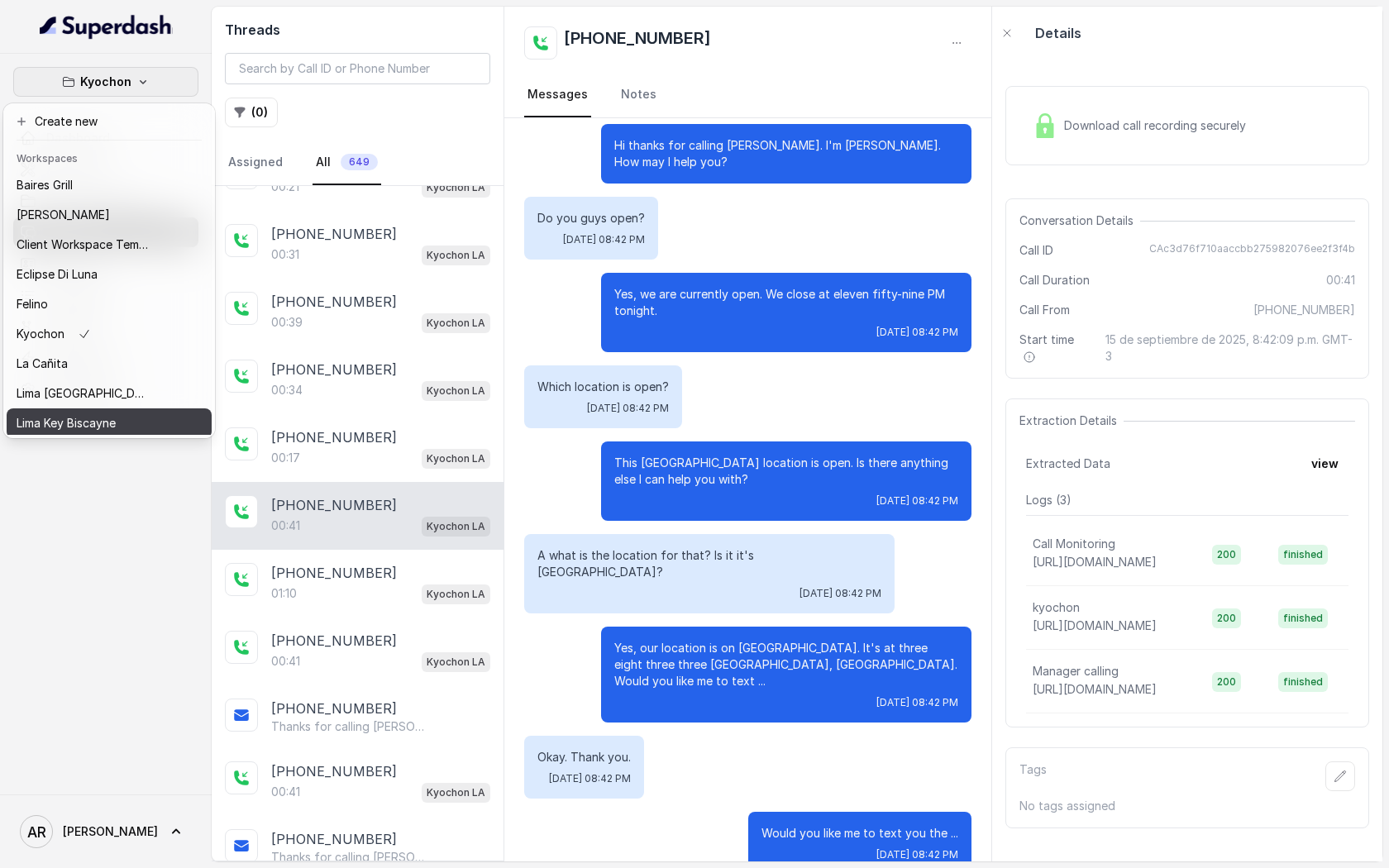
scroll to position [152, 0]
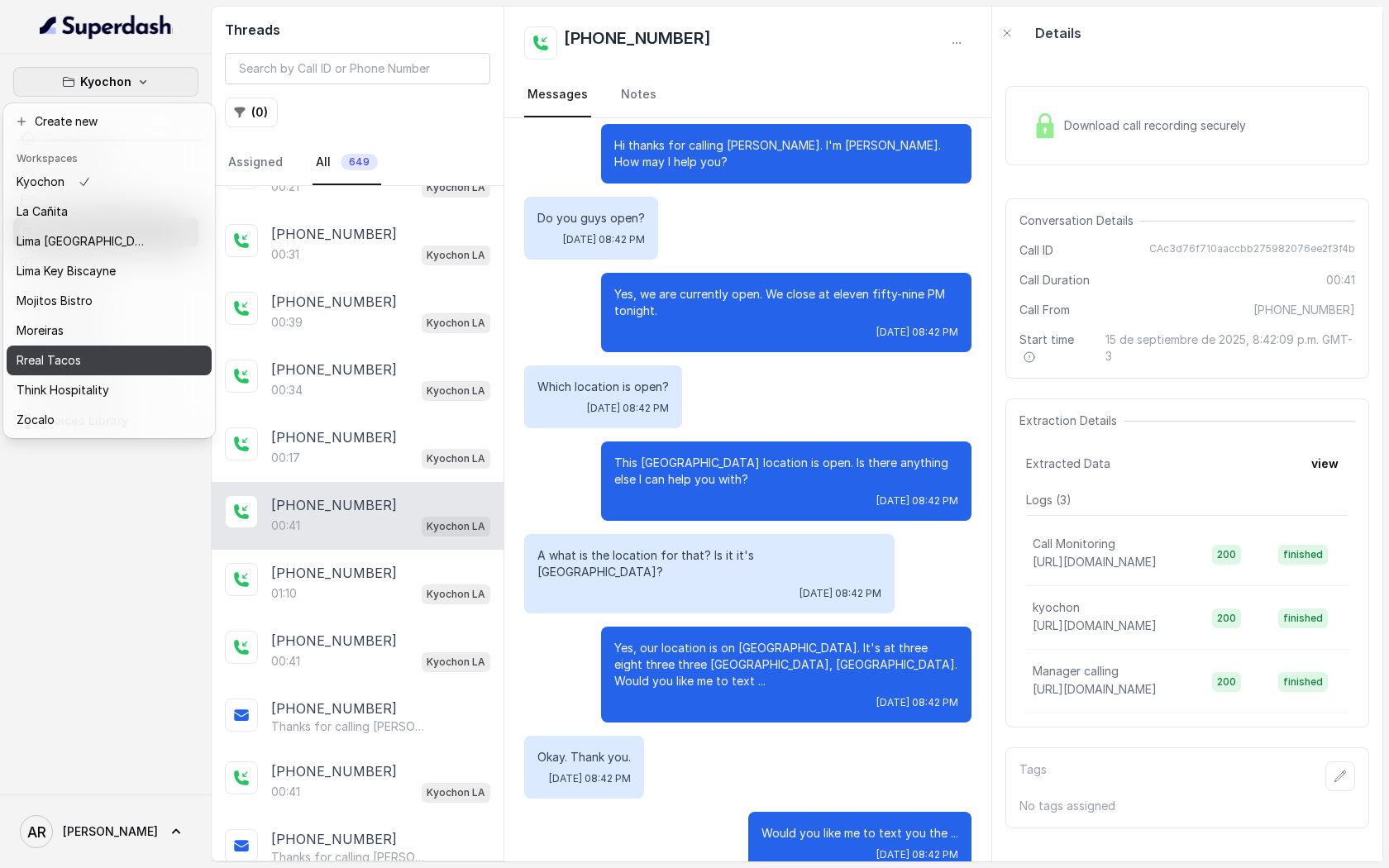
drag, startPoint x: 137, startPoint y: 336, endPoint x: 139, endPoint y: 360, distance: 24.1
click at [139, 360] on div "Baires Grill Chelsea Corner Client Workspace Template Eclipse Di Luna Felino Ky…" at bounding box center [109, 303] width 205 height 265
click at [139, 360] on div "Rreal Tacos" at bounding box center [82, 360] width 132 height 20
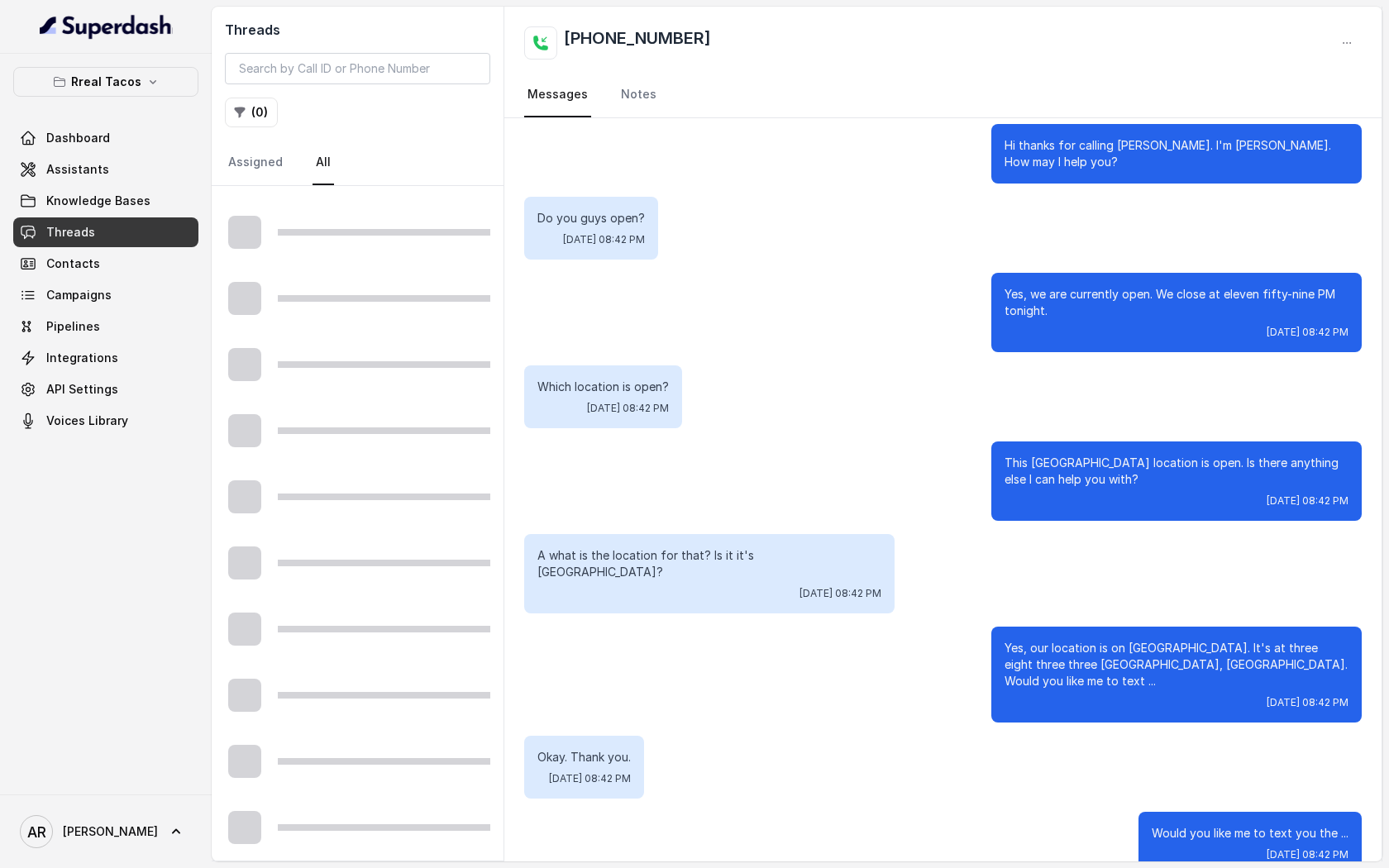
scroll to position [648, 0]
click at [248, 95] on div "Threads ( 0 ) Assigned All" at bounding box center [357, 96] width 292 height 179
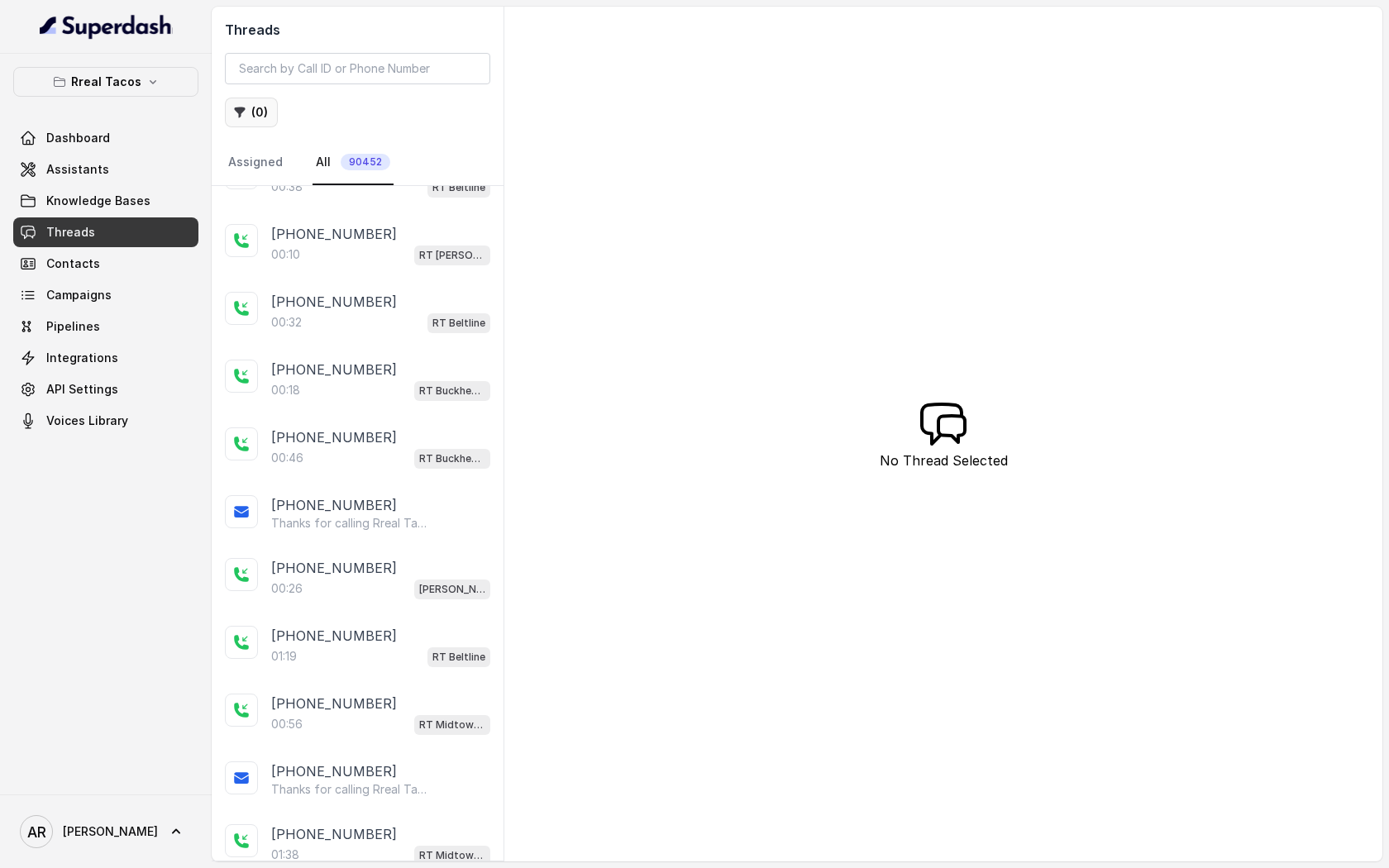
click at [248, 102] on button "( 0 )" at bounding box center [252, 111] width 53 height 30
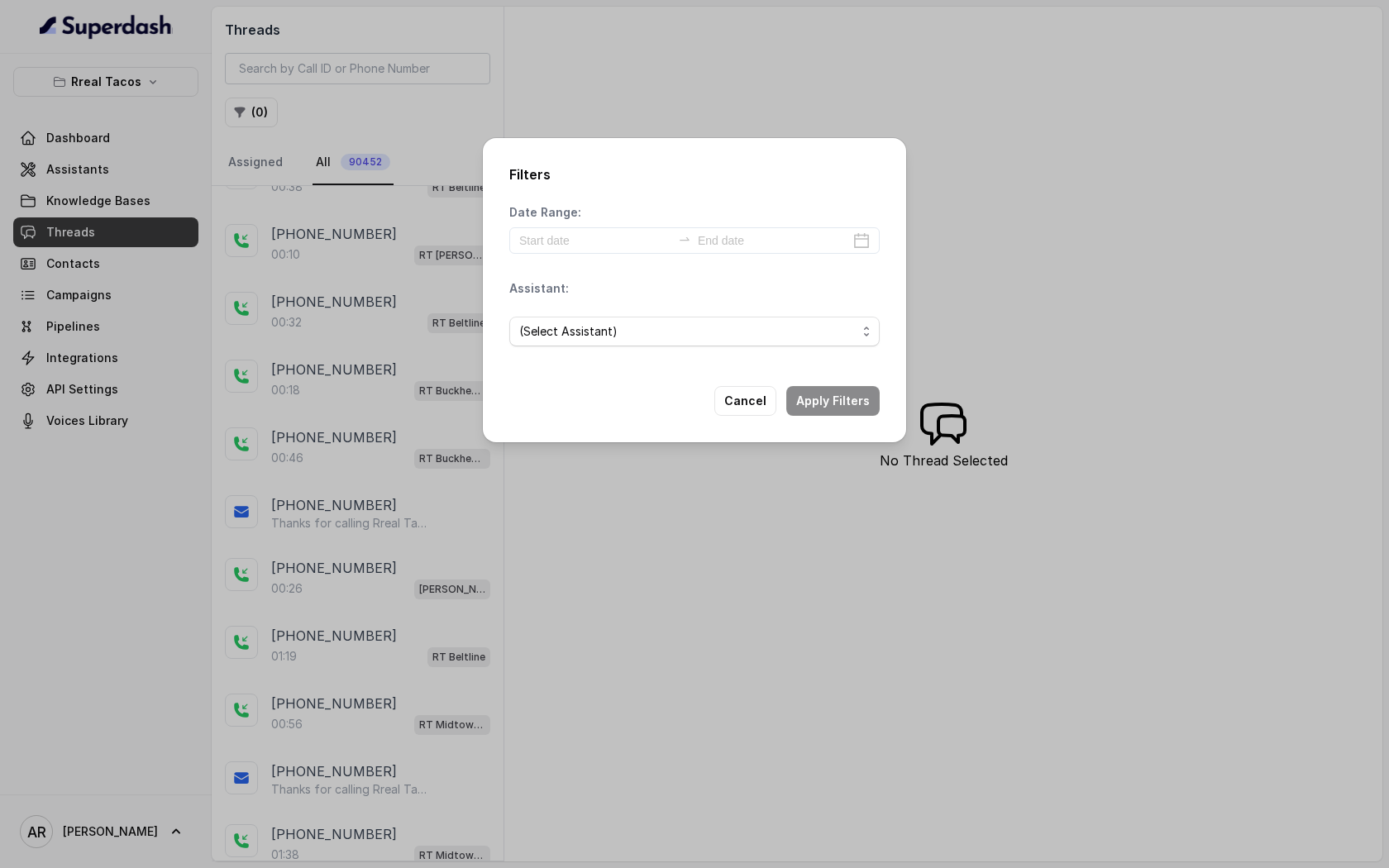
click at [557, 313] on div "(Select Assistant)" at bounding box center [694, 331] width 371 height 56
click at [565, 322] on span "(Select Assistant)" at bounding box center [688, 331] width 337 height 20
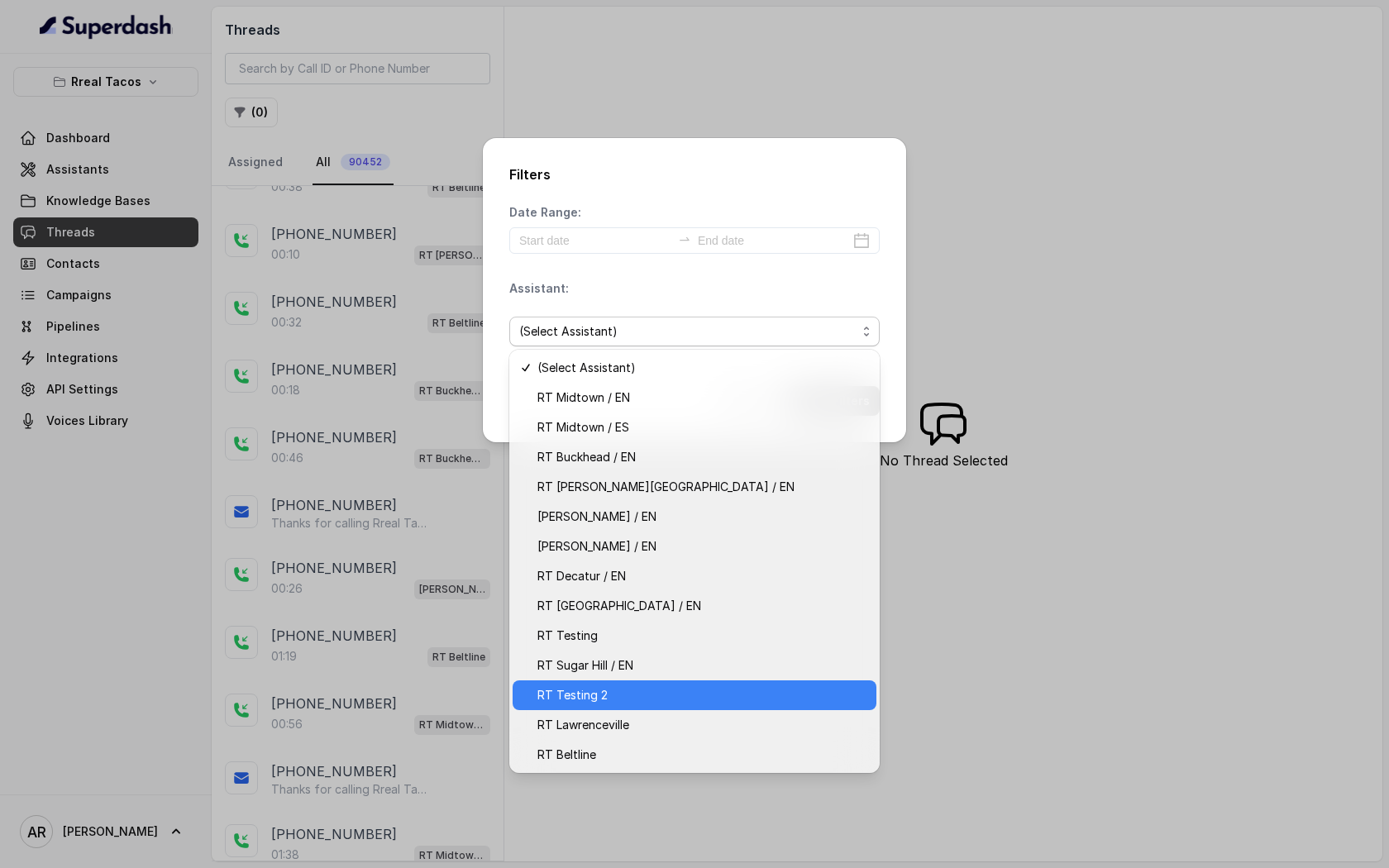
click at [752, 699] on span "RT Testing 2" at bounding box center [701, 695] width 329 height 20
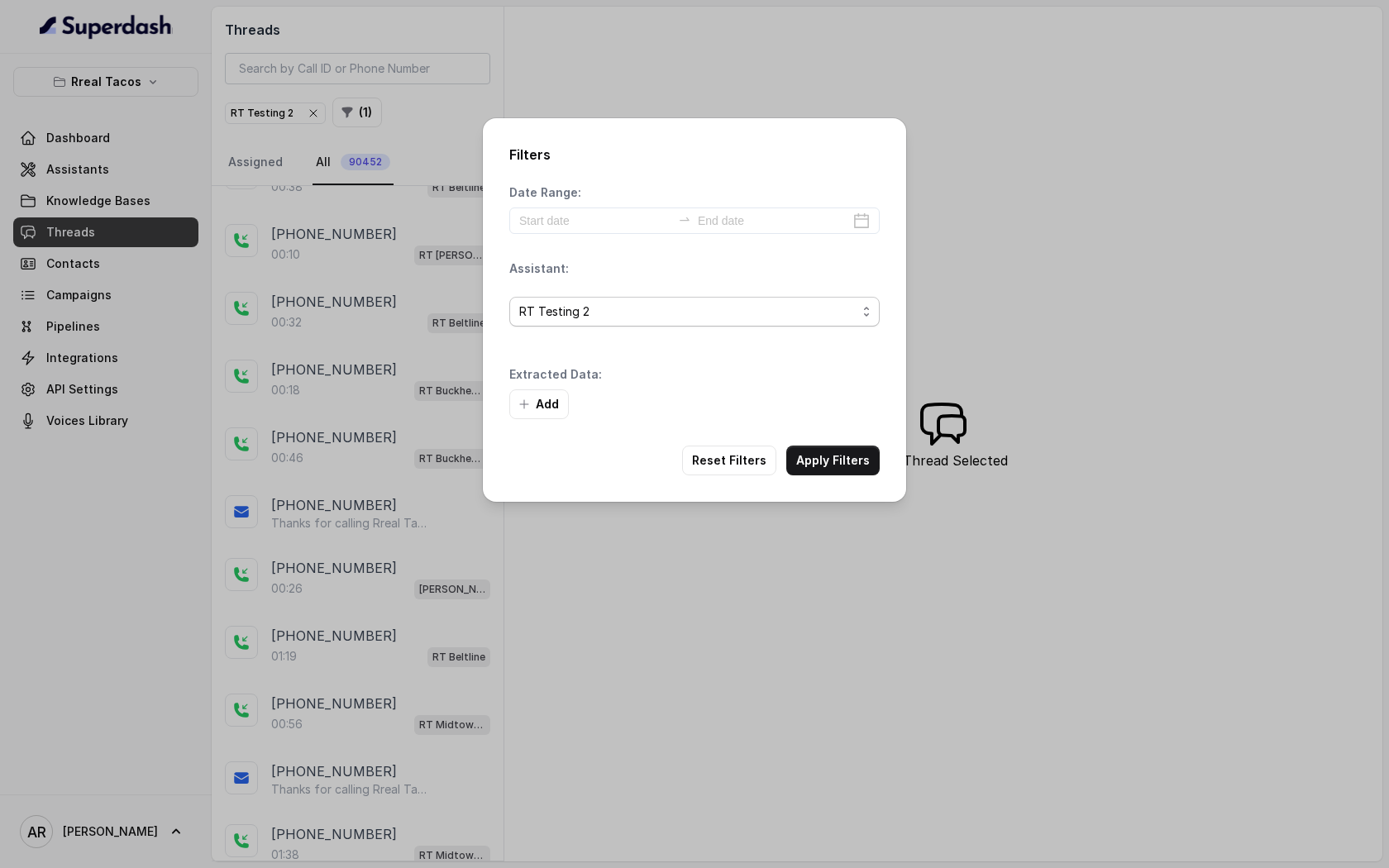
click at [651, 315] on span "RT Testing 2" at bounding box center [688, 312] width 337 height 20
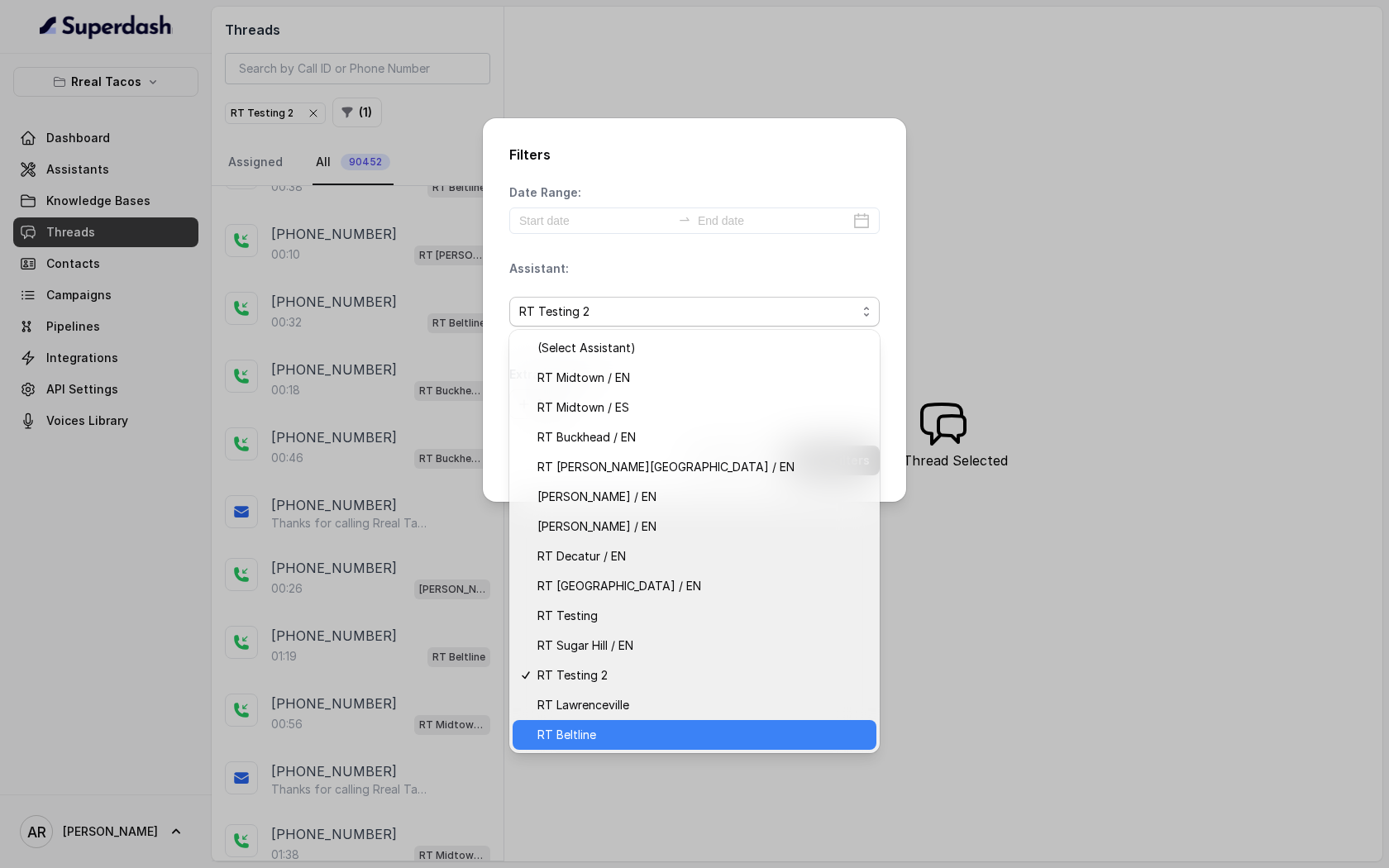
click at [658, 735] on span "RT Beltline" at bounding box center [701, 735] width 329 height 20
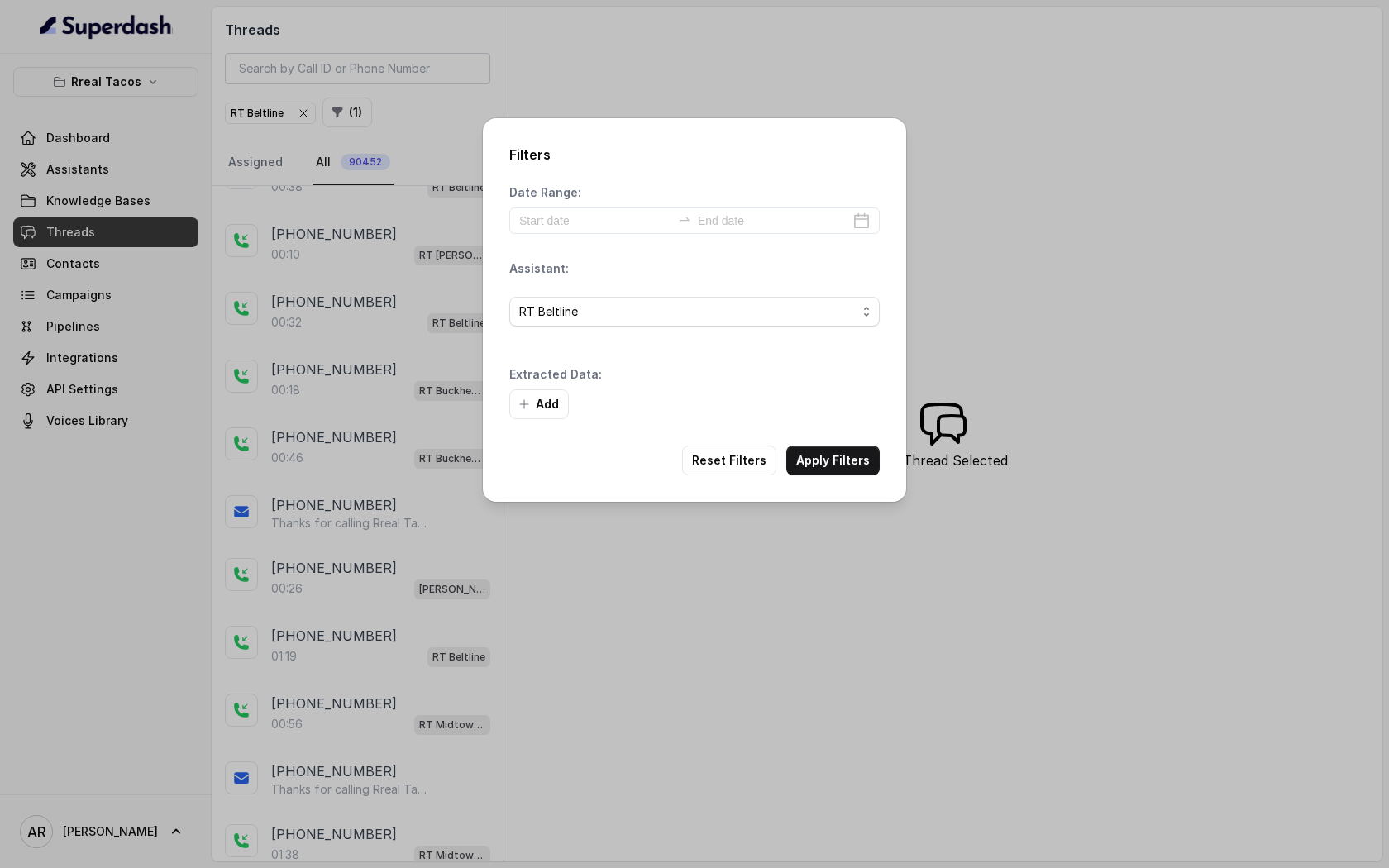
click at [833, 481] on div "Filters Date Range: Assistant: RT Beltline Extracted Data: Add Reset Filters Ap…" at bounding box center [694, 310] width 423 height 384
click at [830, 461] on button "Apply Filters" at bounding box center [833, 460] width 93 height 30
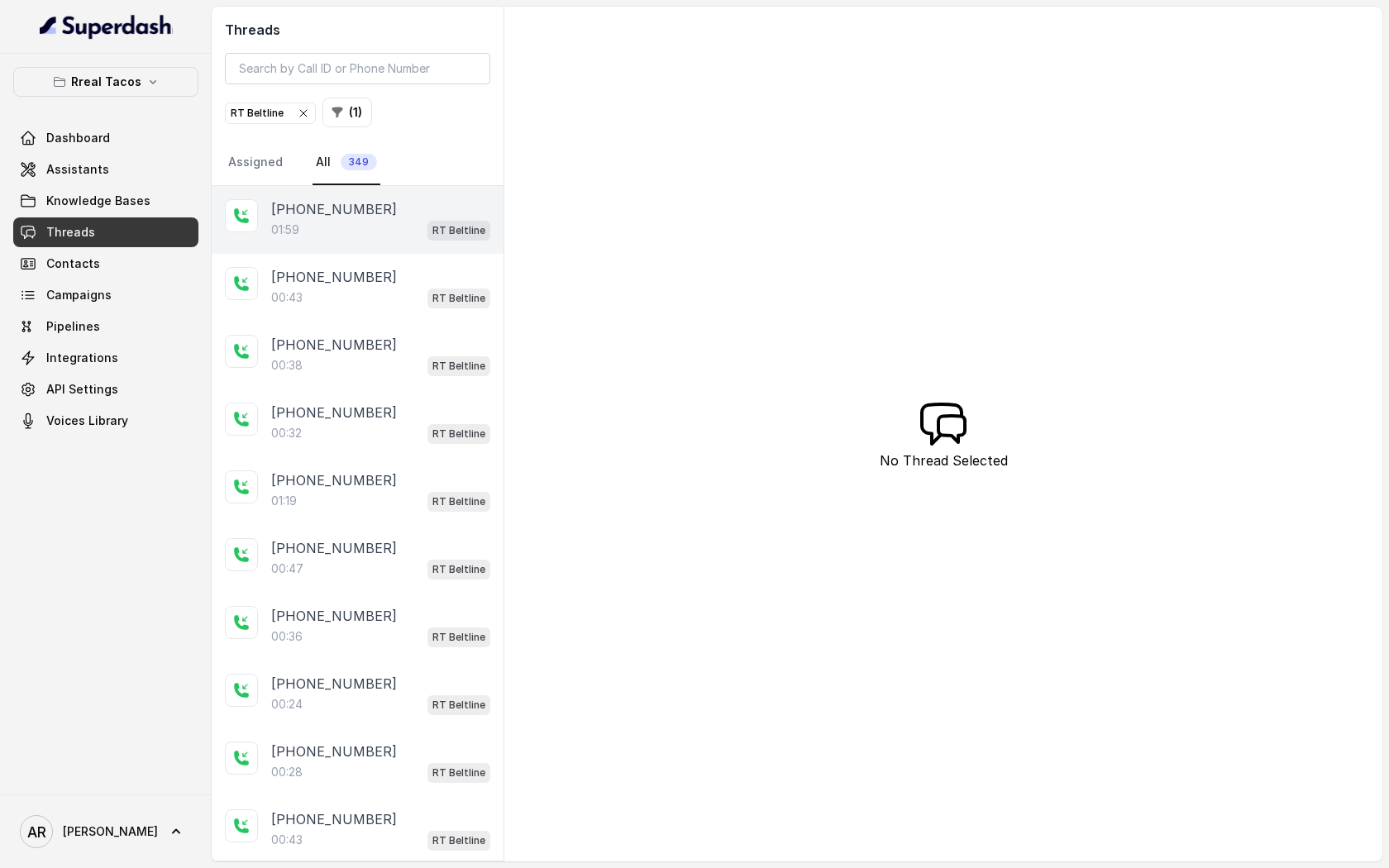
click at [409, 187] on div "+17703716310 01:59 RT Beltline" at bounding box center [357, 219] width 292 height 68
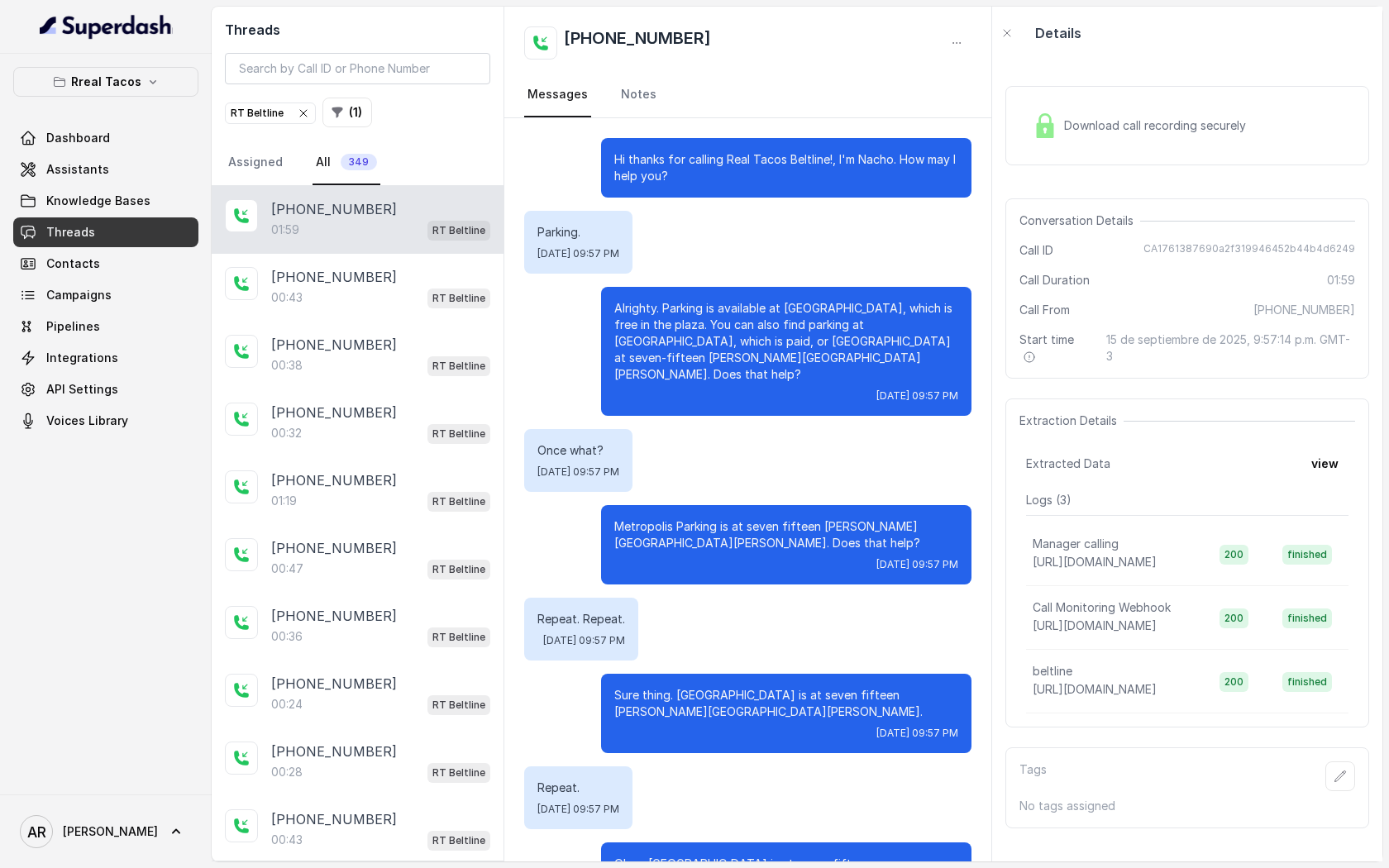
click at [1052, 113] on img at bounding box center [1045, 126] width 25 height 25
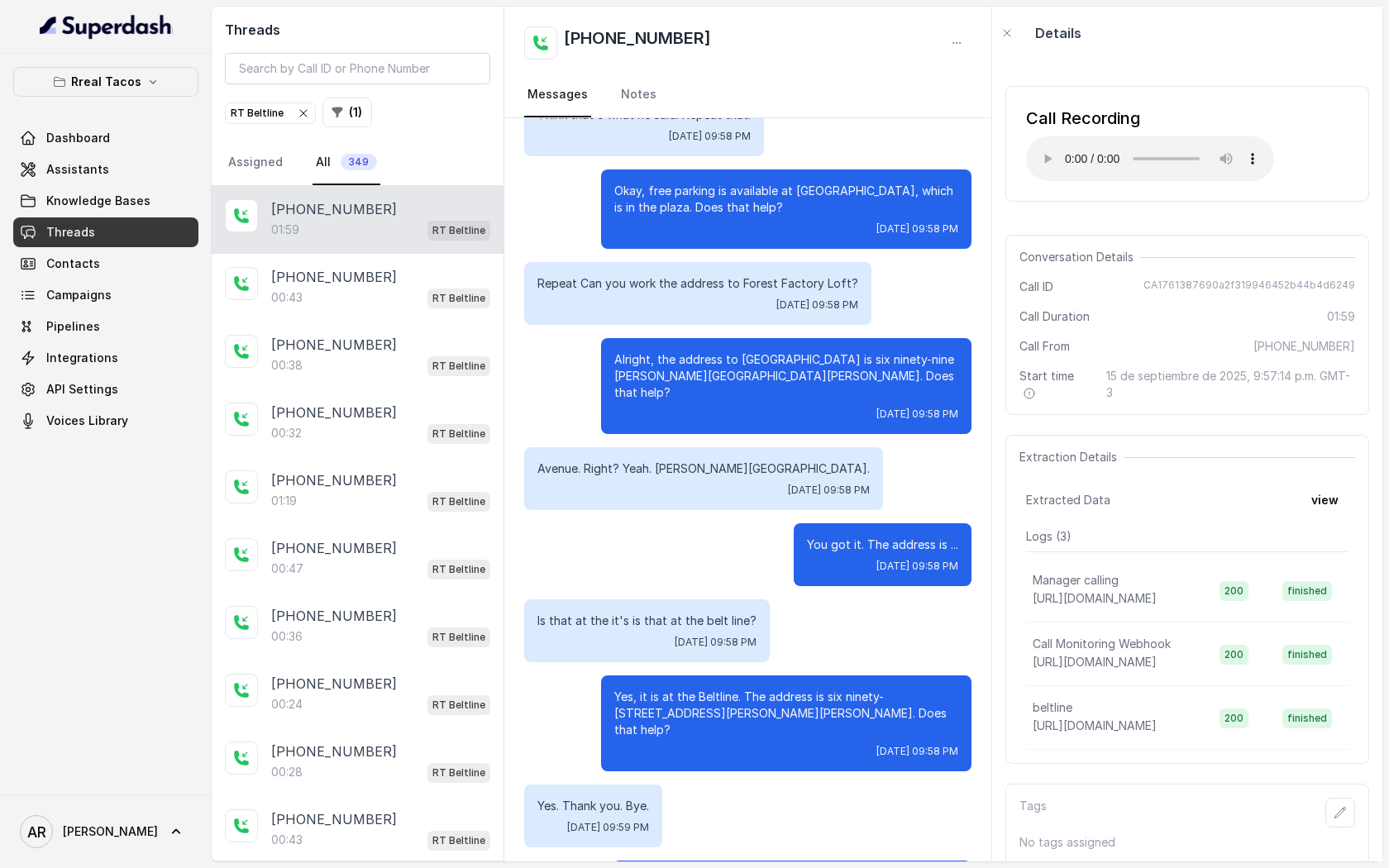
scroll to position [1195, 0]
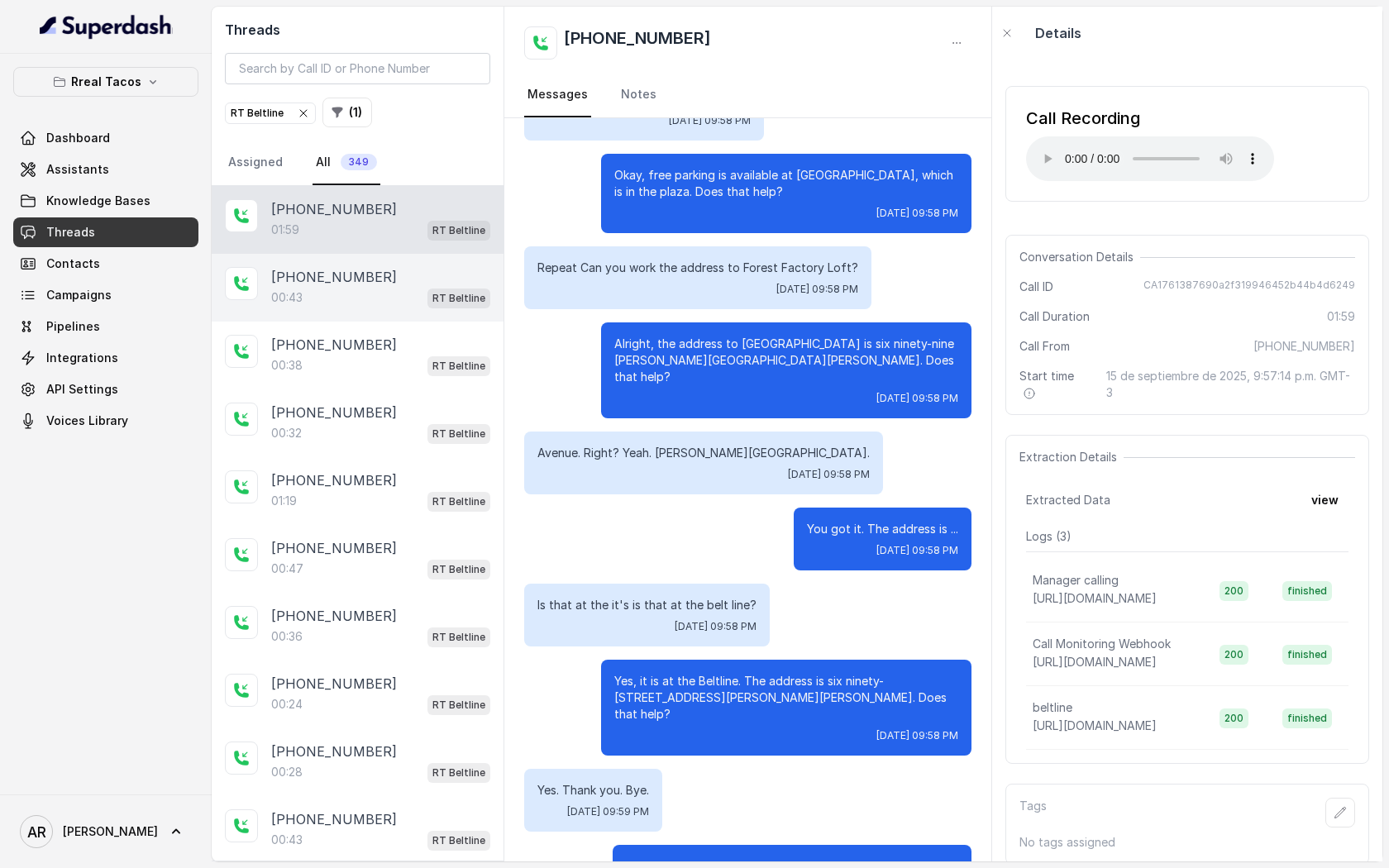
click at [439, 273] on div "+19373044212" at bounding box center [381, 276] width 219 height 20
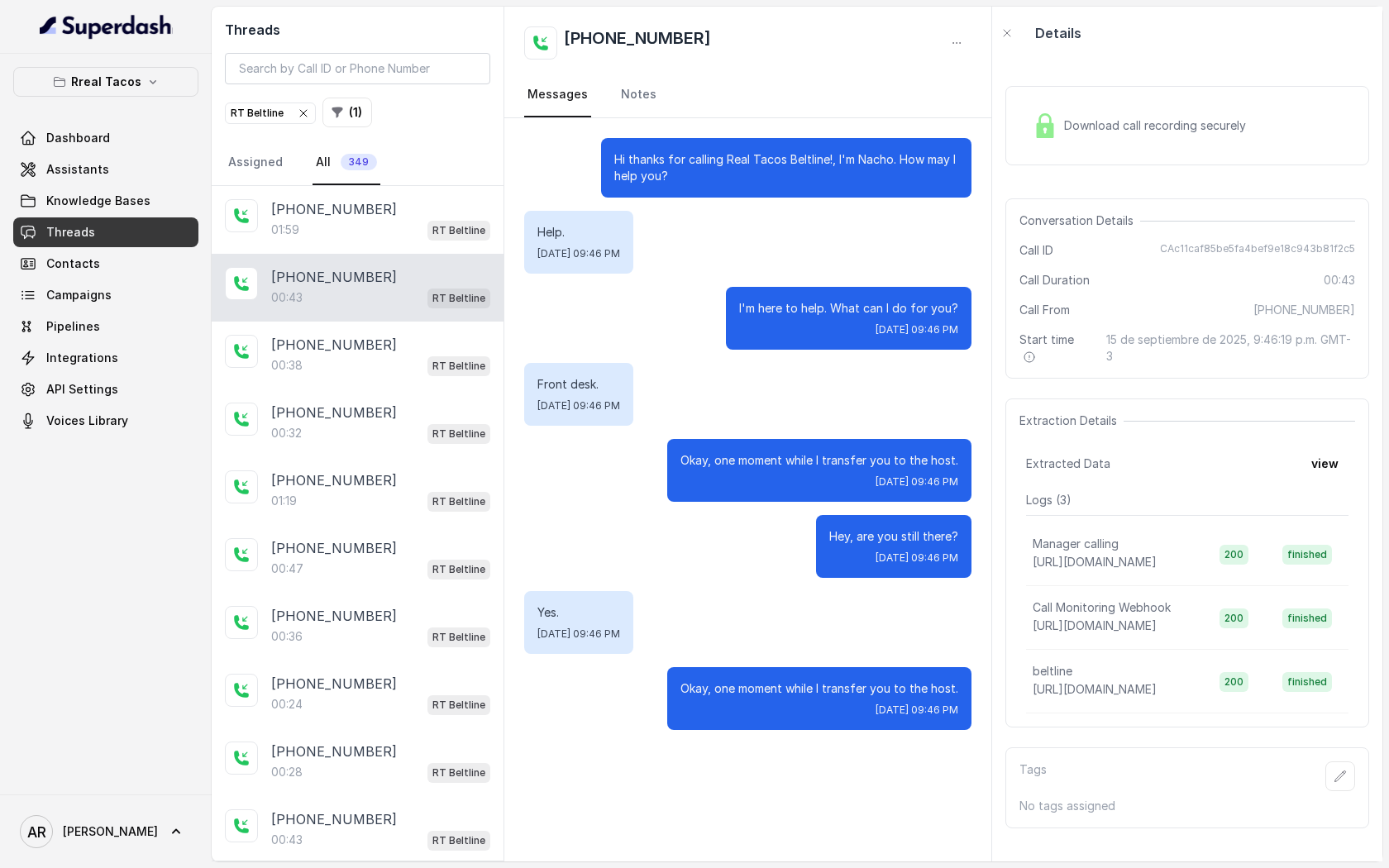
click at [1044, 103] on div "Download call recording securely" at bounding box center [1187, 125] width 364 height 79
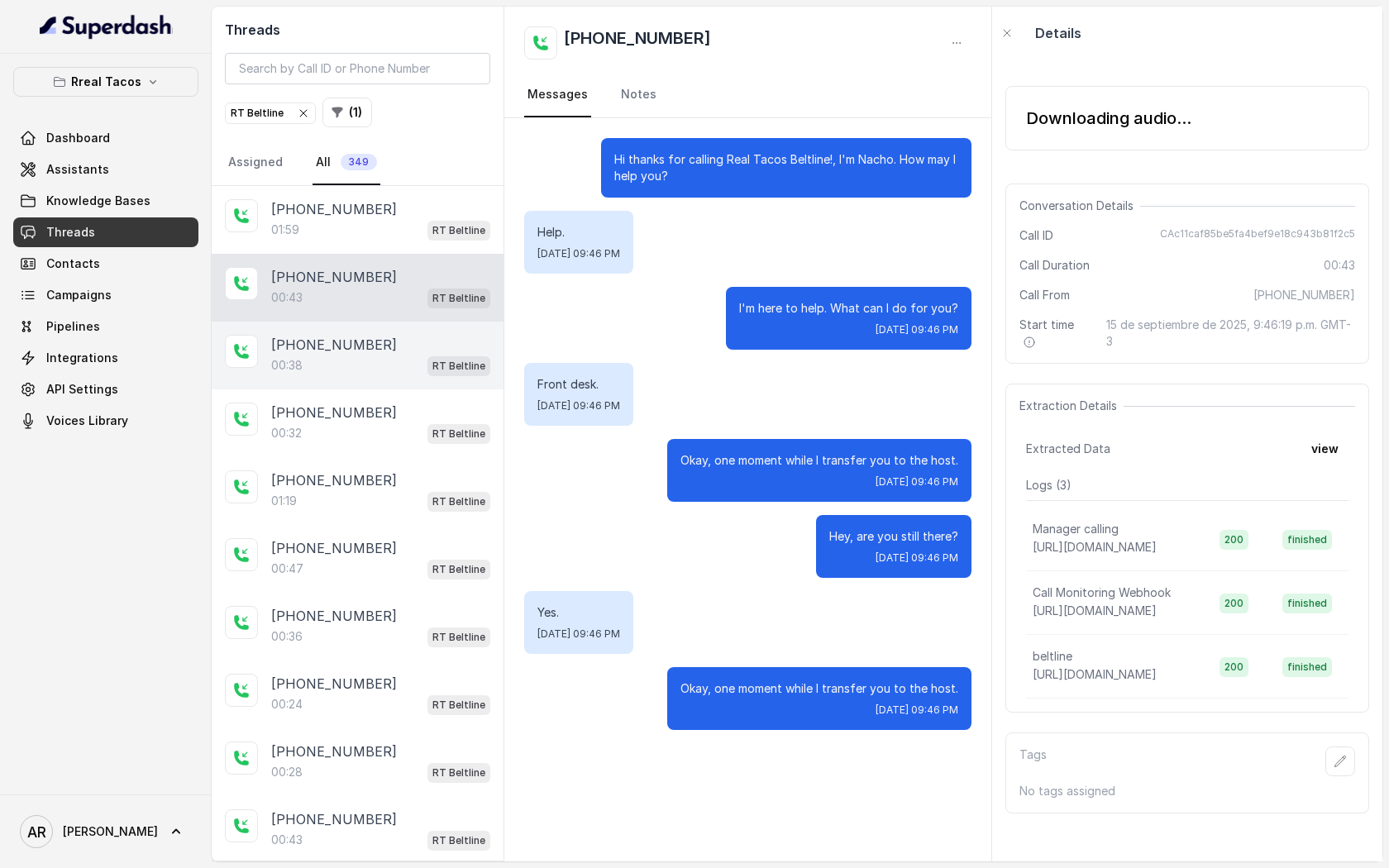
click at [417, 356] on div "00:38 RT Beltline" at bounding box center [381, 365] width 219 height 22
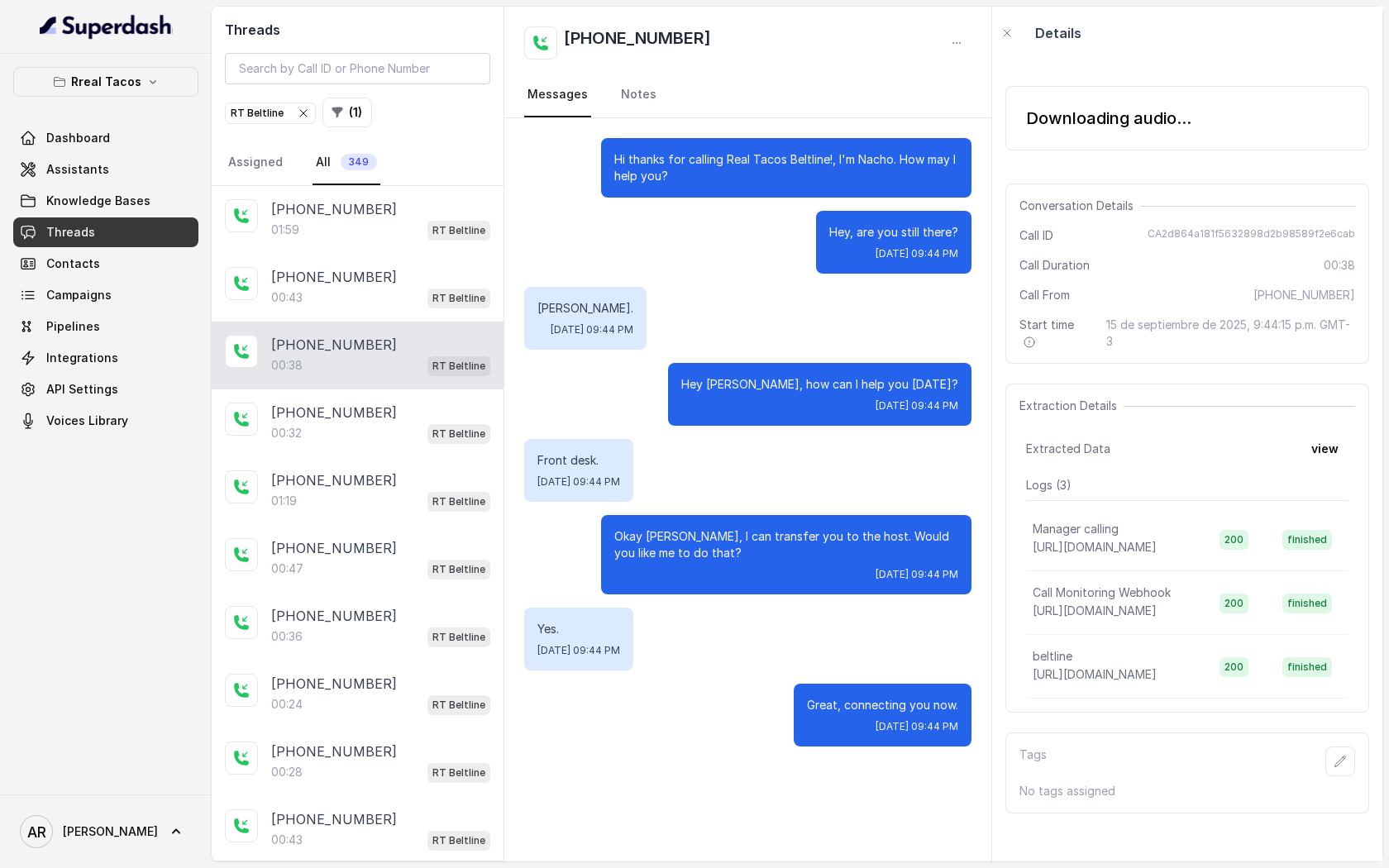
click at [1074, 134] on div "Downloading audio..." at bounding box center [1187, 118] width 364 height 65
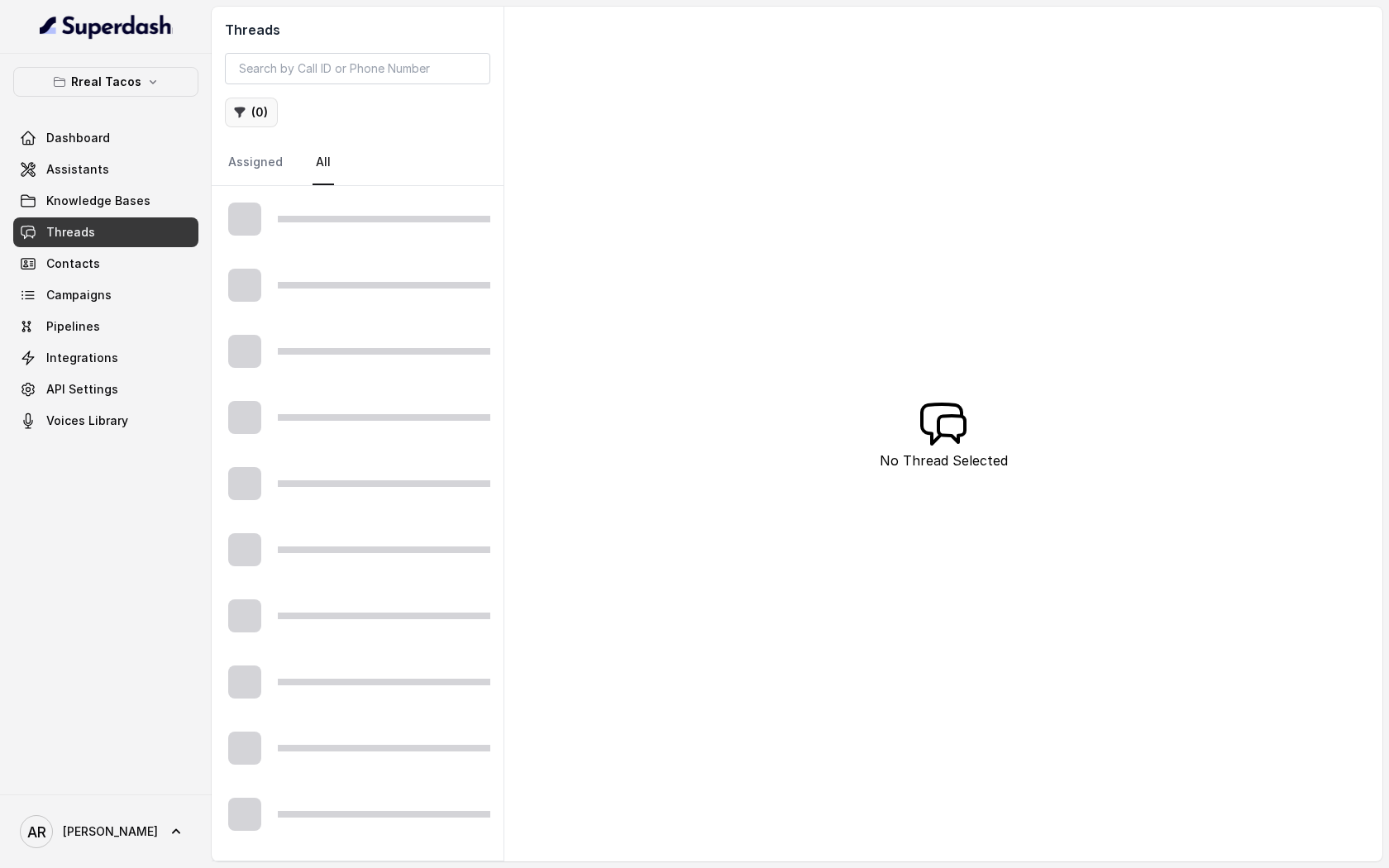
click at [246, 122] on button "( 0 )" at bounding box center [252, 111] width 53 height 30
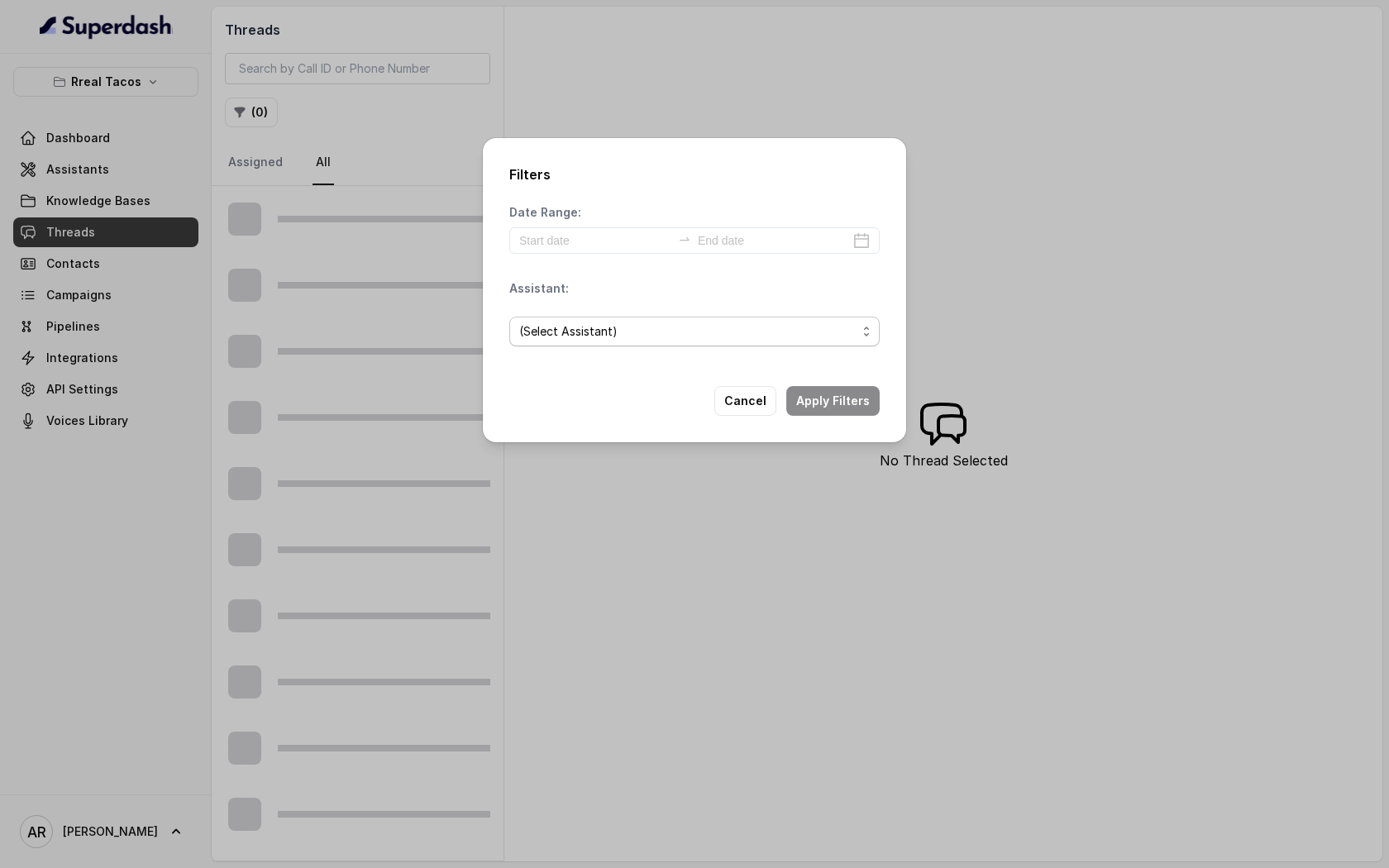
click at [635, 333] on span "(Select Assistant)" at bounding box center [688, 331] width 337 height 20
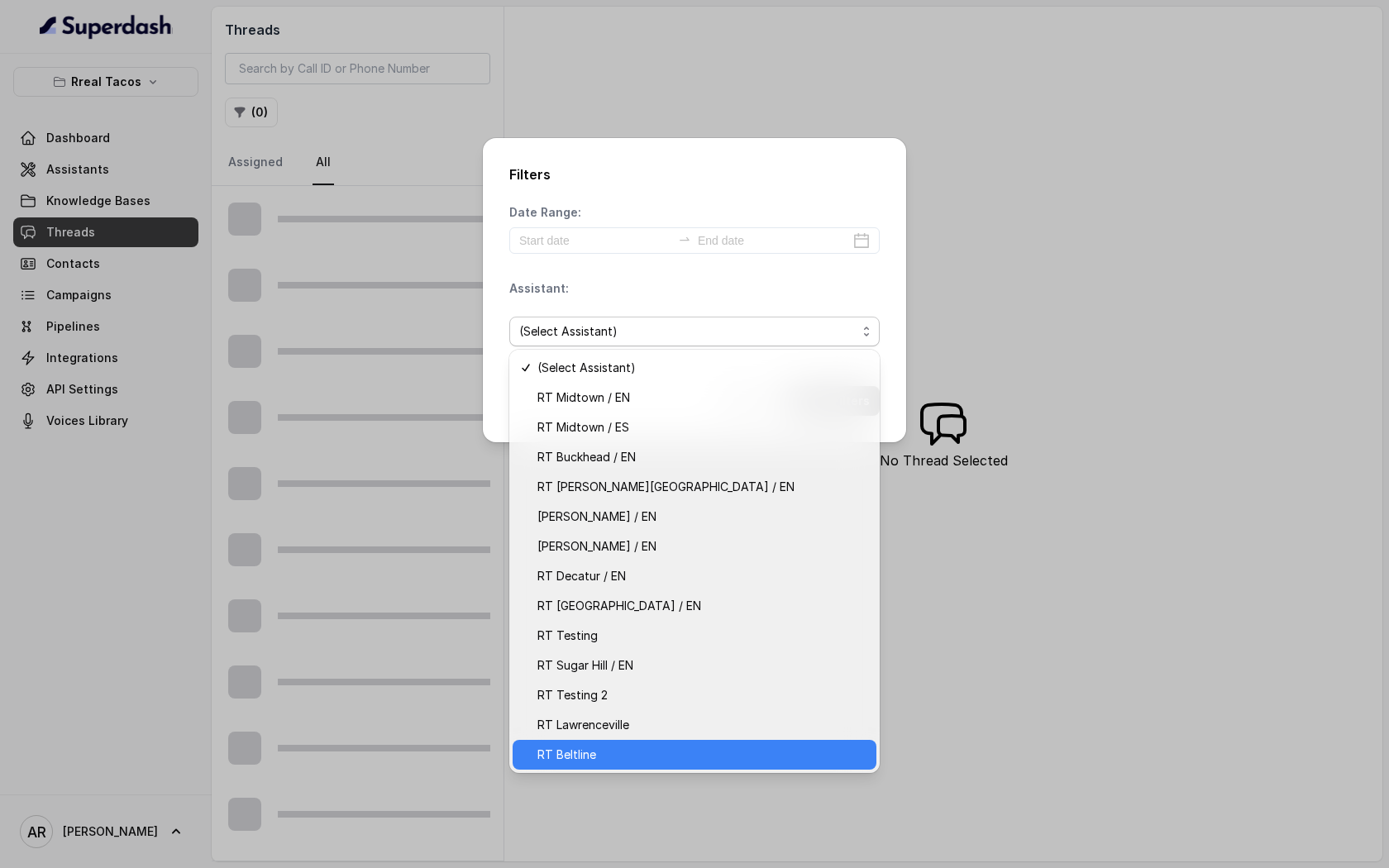
click at [617, 758] on span "RT Beltline" at bounding box center [701, 755] width 329 height 20
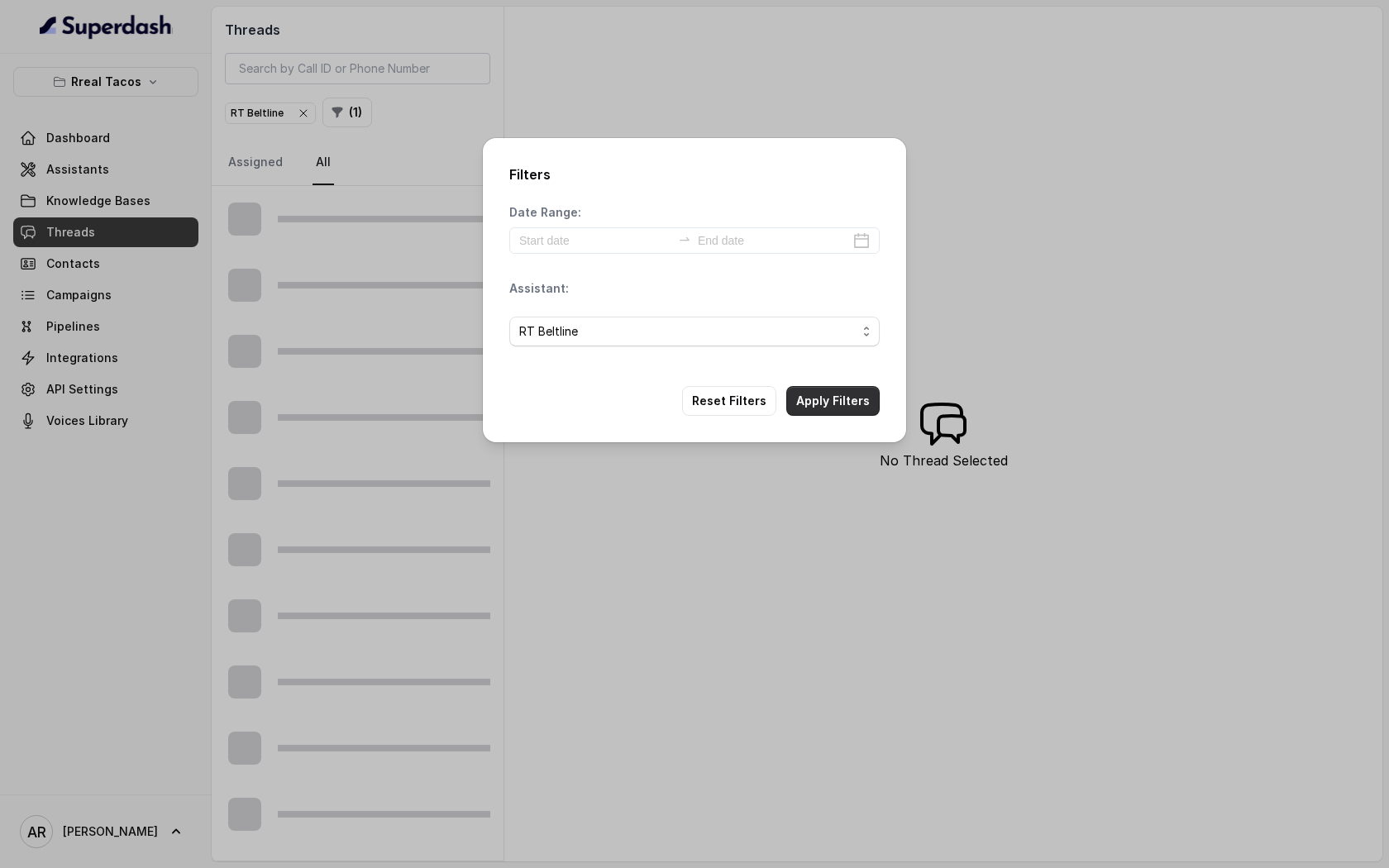
click at [824, 394] on button "Apply Filters" at bounding box center [833, 400] width 93 height 30
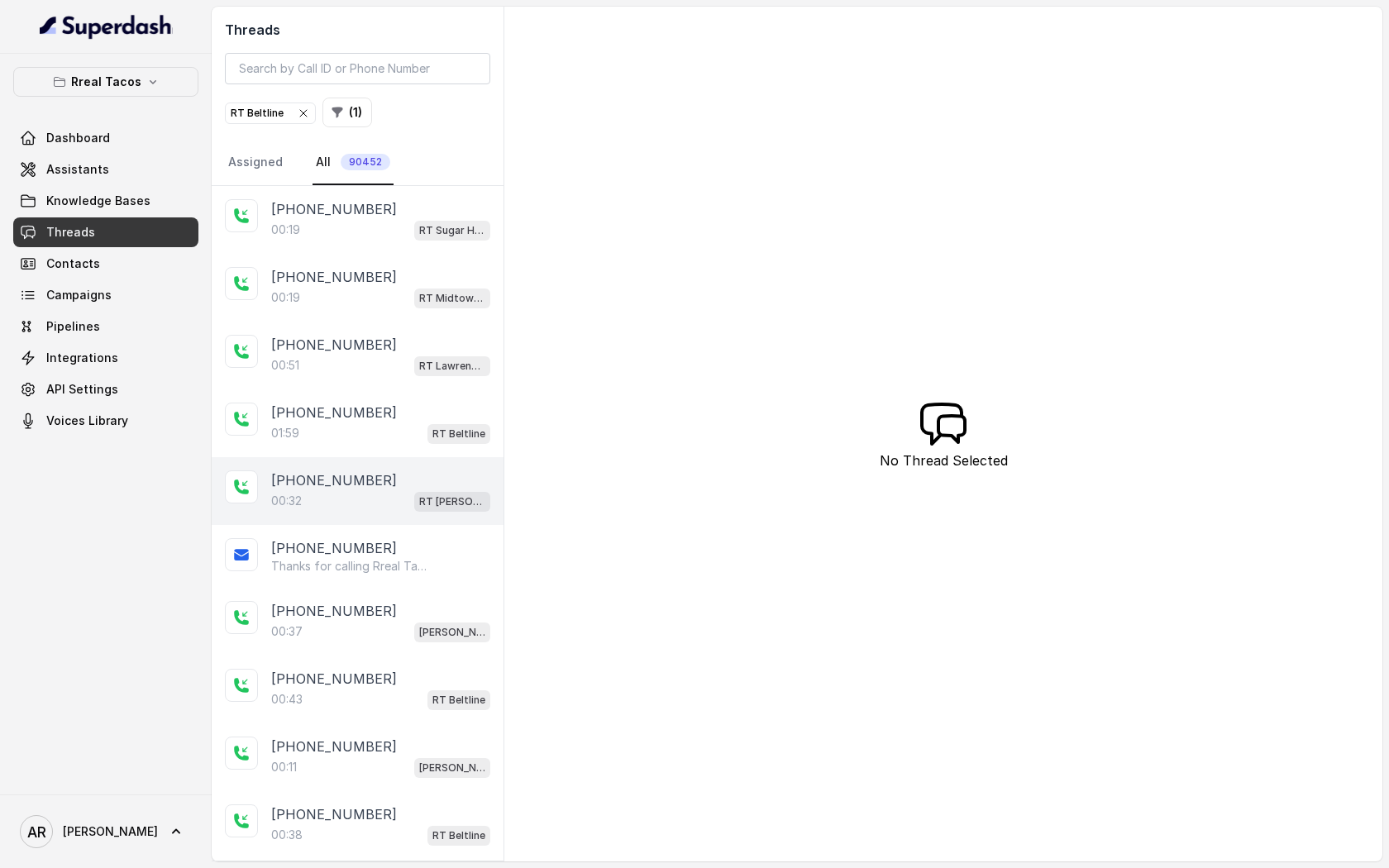
click at [379, 483] on div "[PHONE_NUMBER]" at bounding box center [381, 480] width 219 height 20
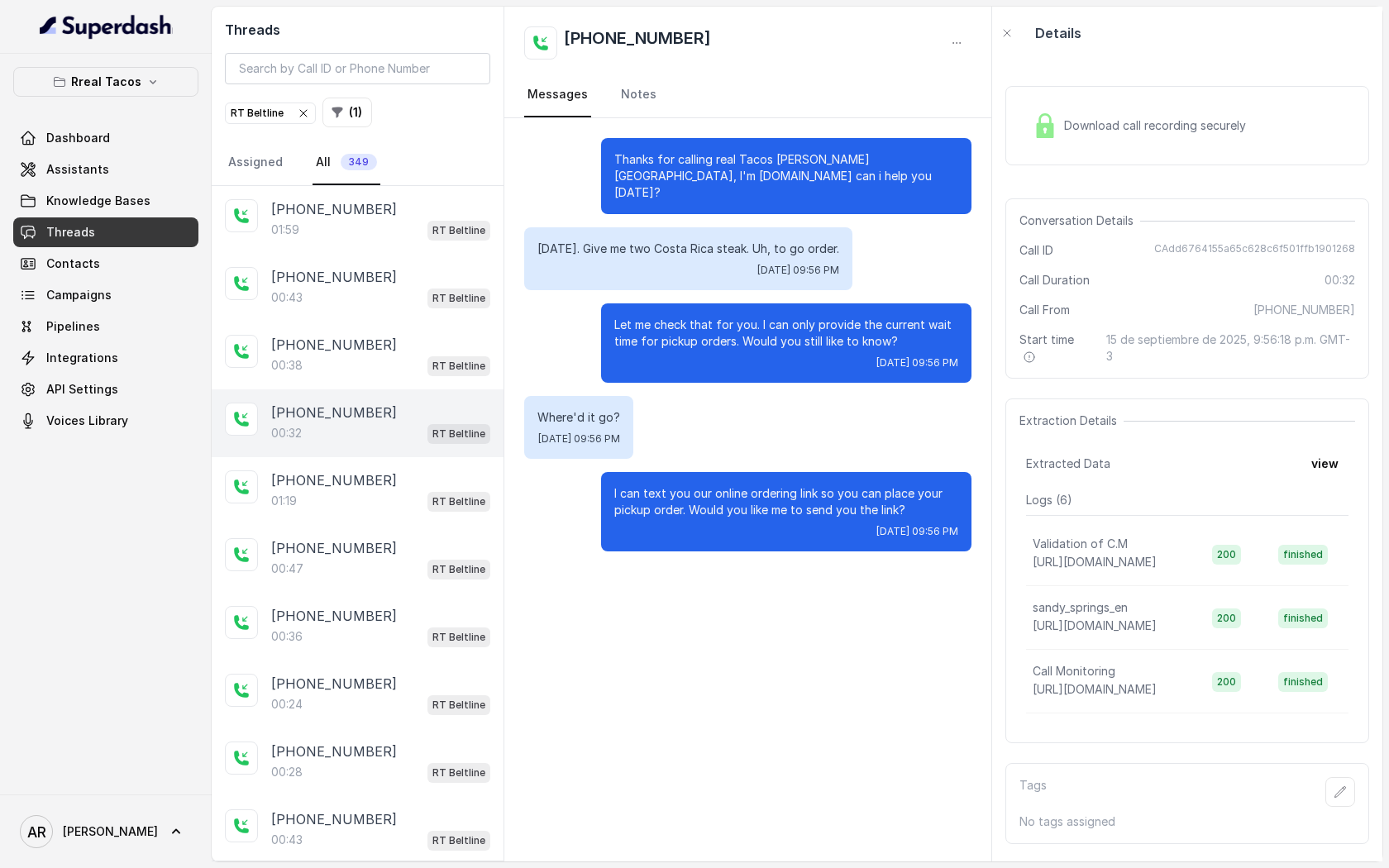
click at [400, 390] on div "+19373044212 00:32 RT Beltline" at bounding box center [357, 423] width 292 height 68
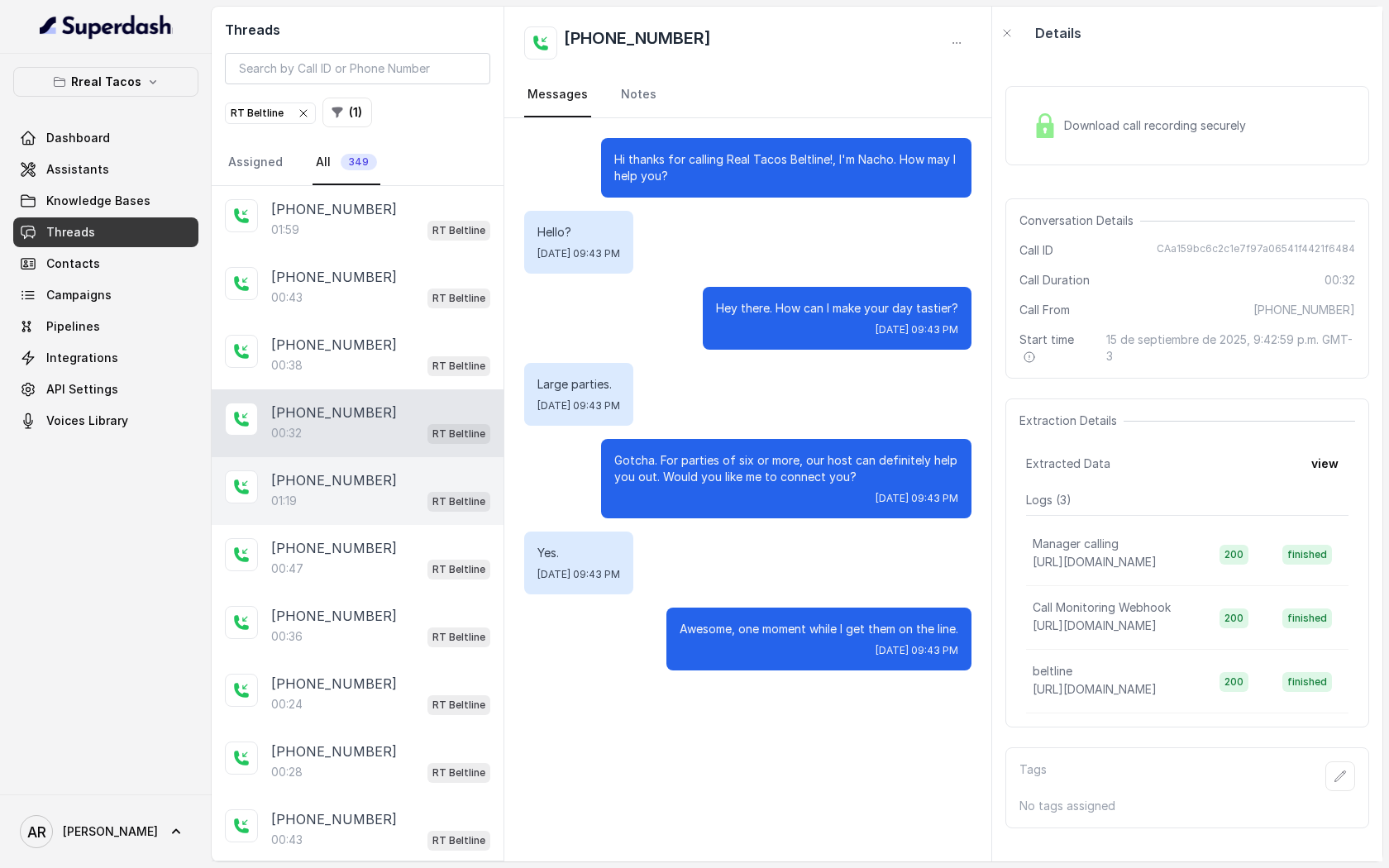
click at [402, 490] on div "01:19 RT Beltline" at bounding box center [381, 500] width 219 height 22
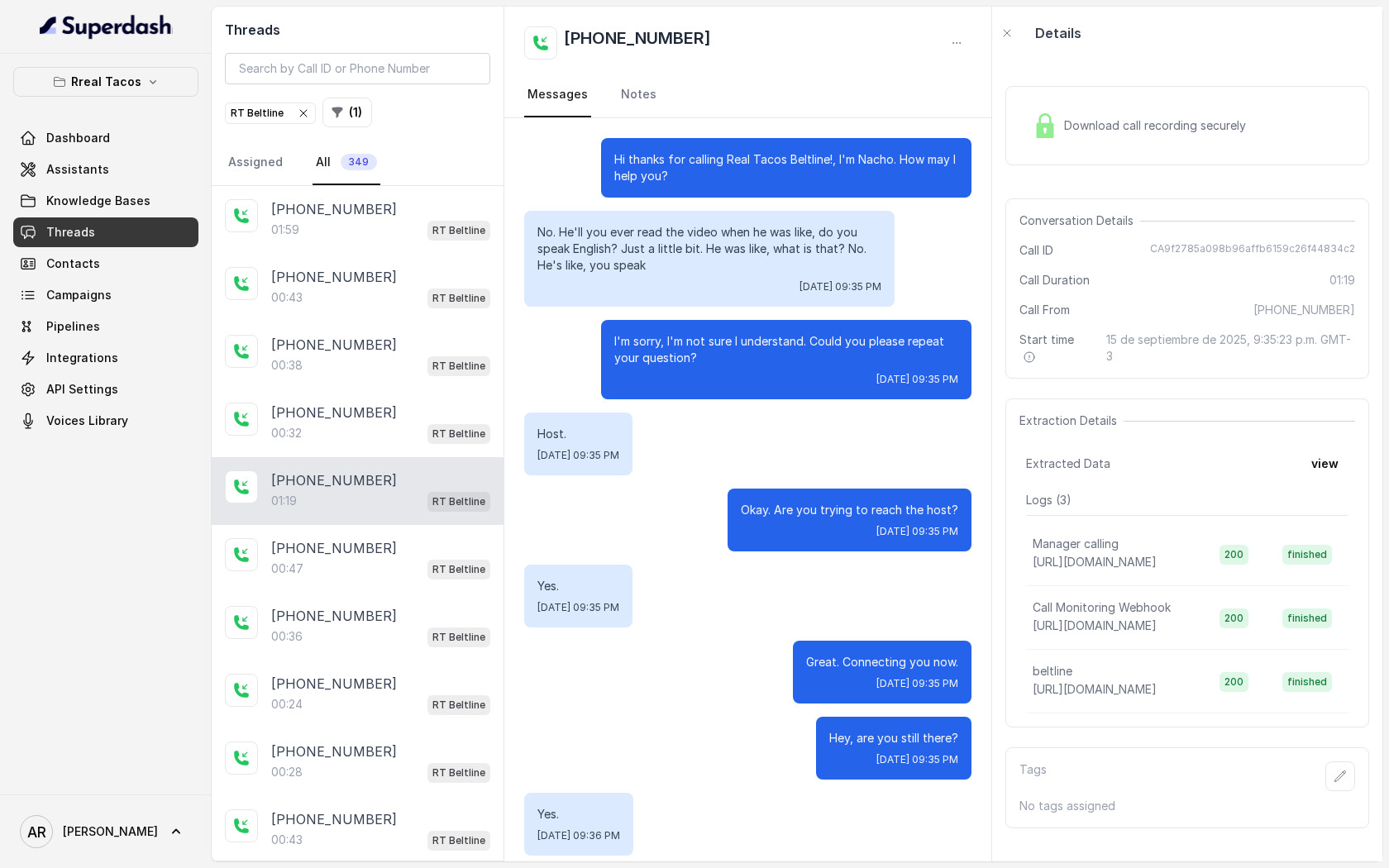
scroll to position [867, 0]
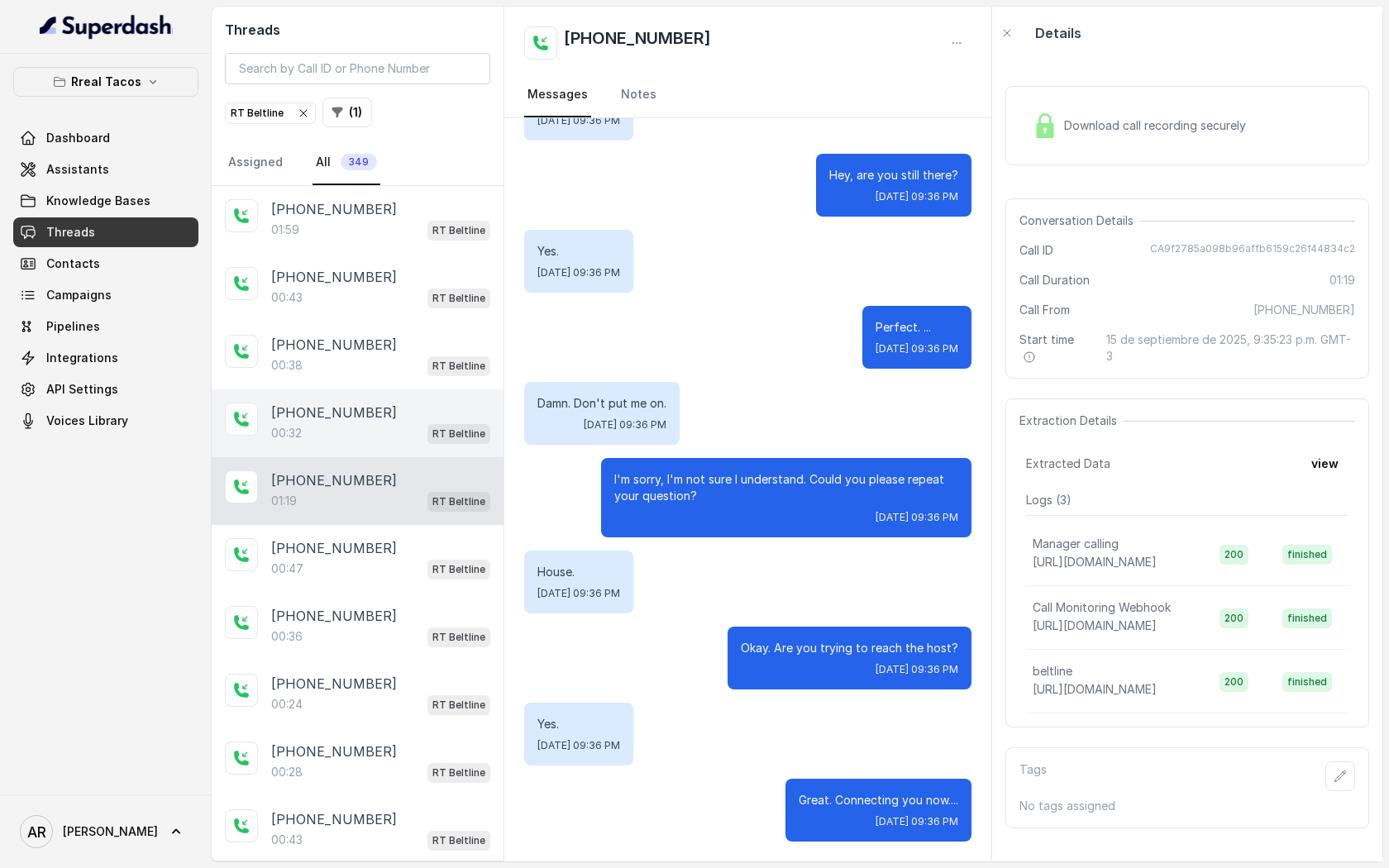
click at [386, 441] on div "00:32 RT Beltline" at bounding box center [381, 433] width 219 height 22
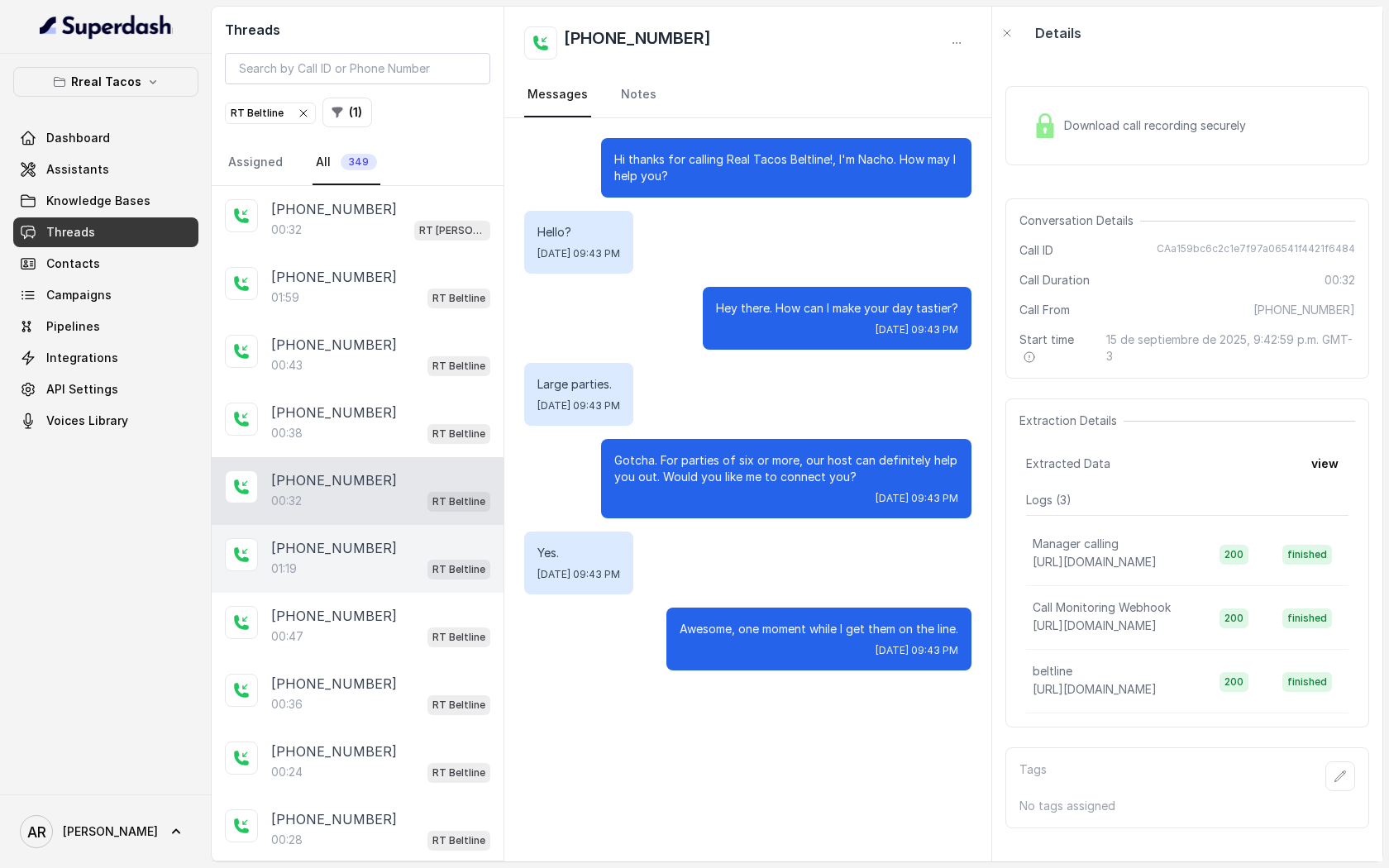
click at [351, 525] on div "+14049036635 01:19 RT Beltline" at bounding box center [357, 558] width 292 height 68
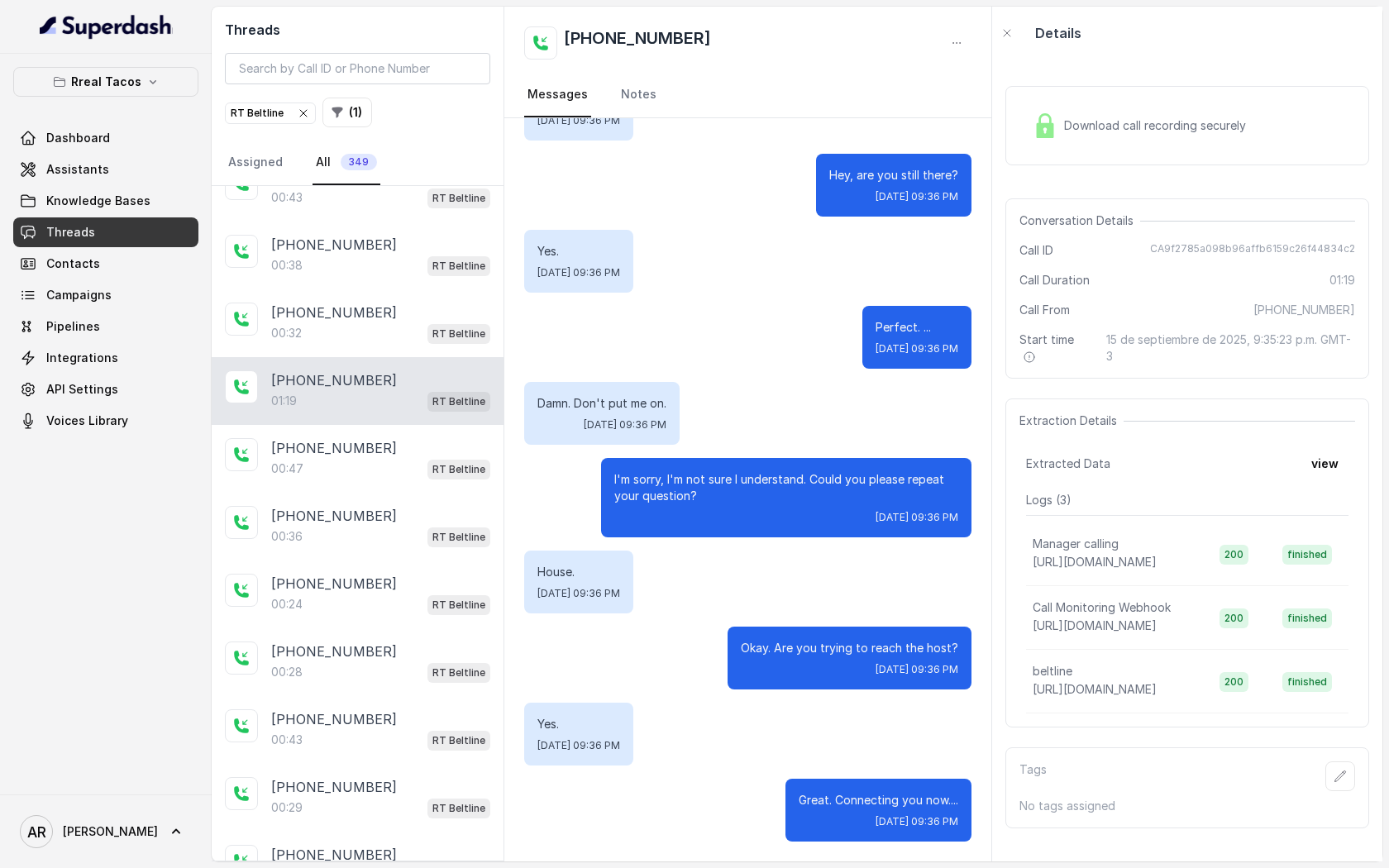
scroll to position [166, 0]
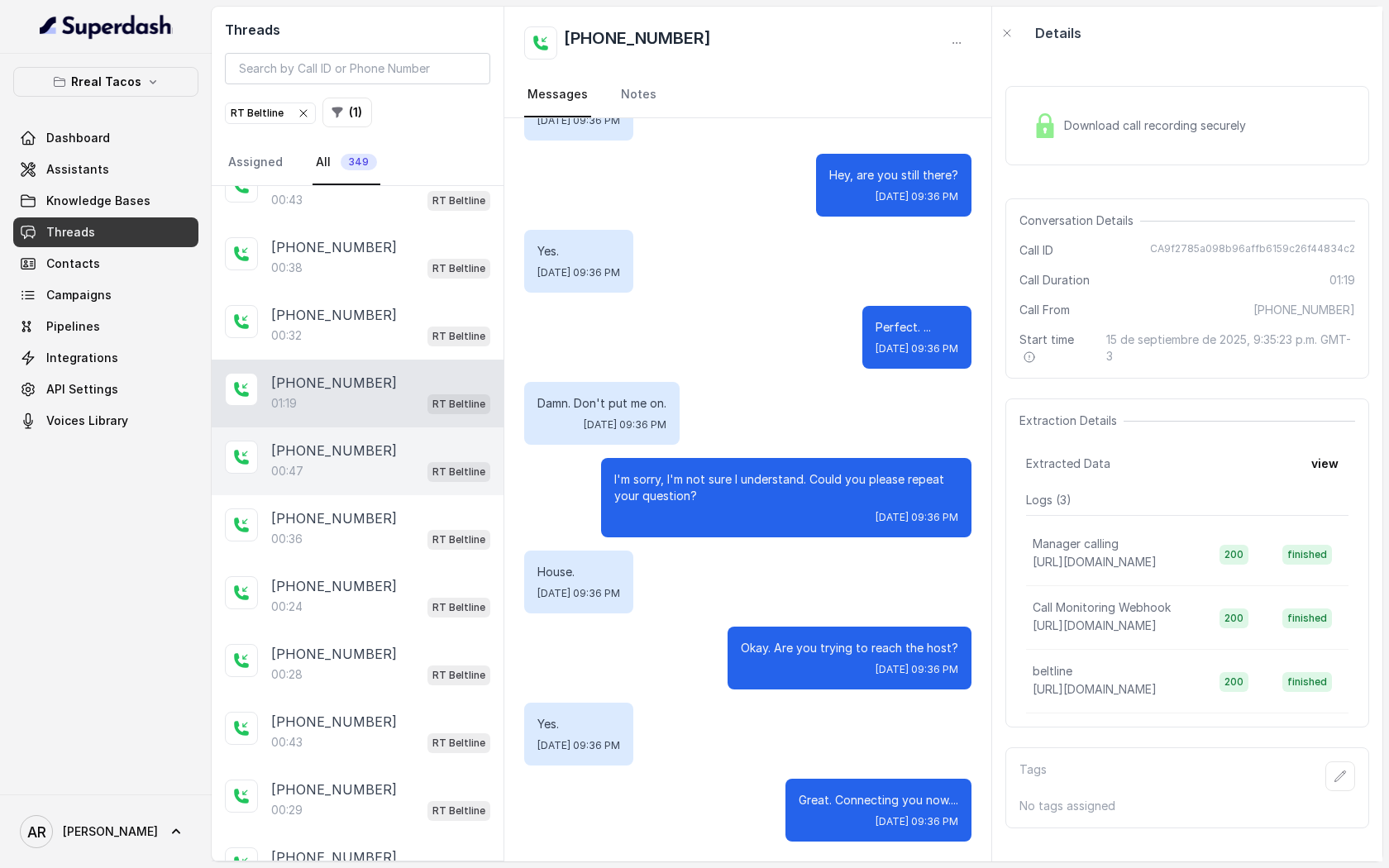
click at [377, 477] on div "00:47 RT Beltline" at bounding box center [381, 471] width 219 height 22
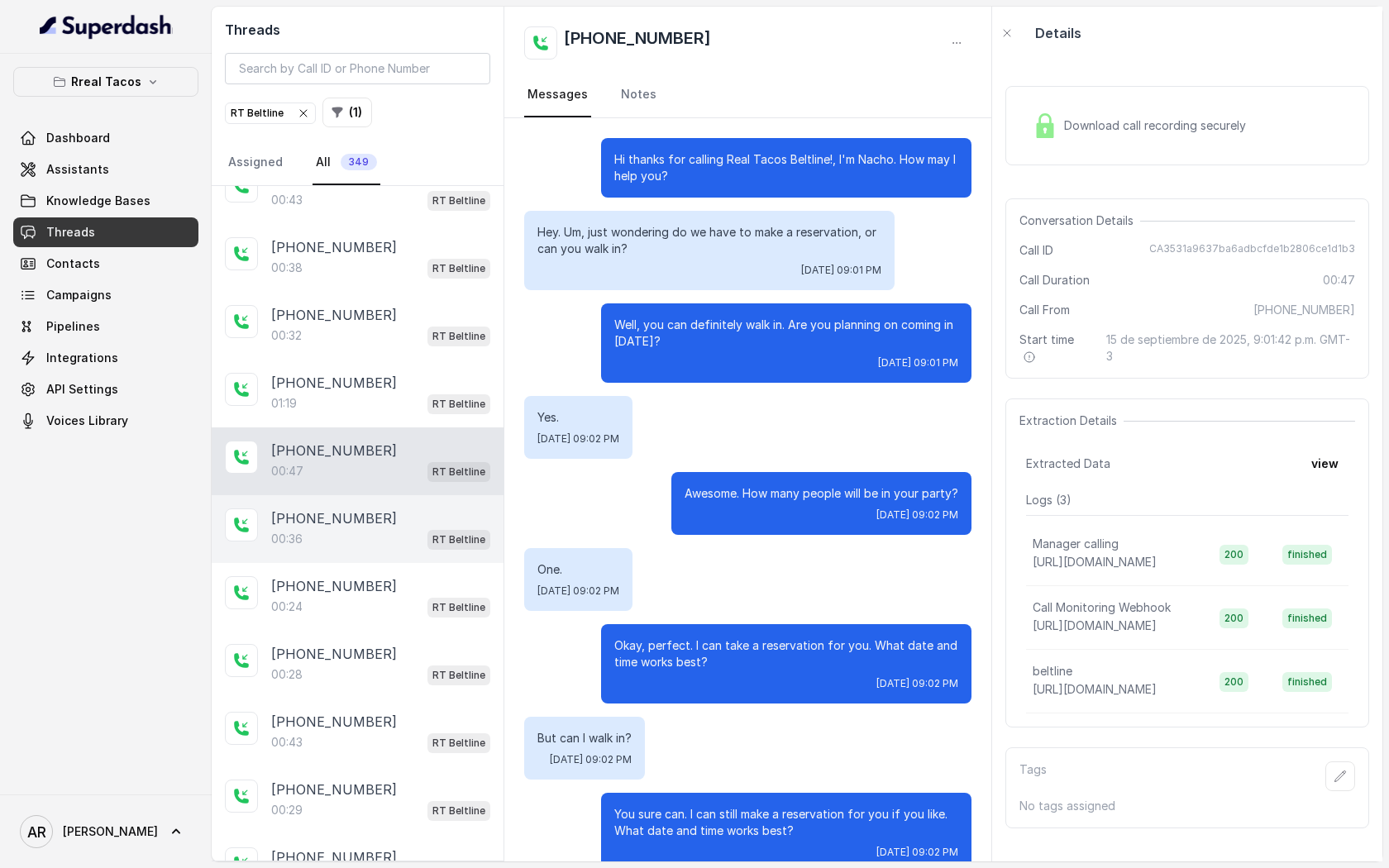
scroll to position [183, 0]
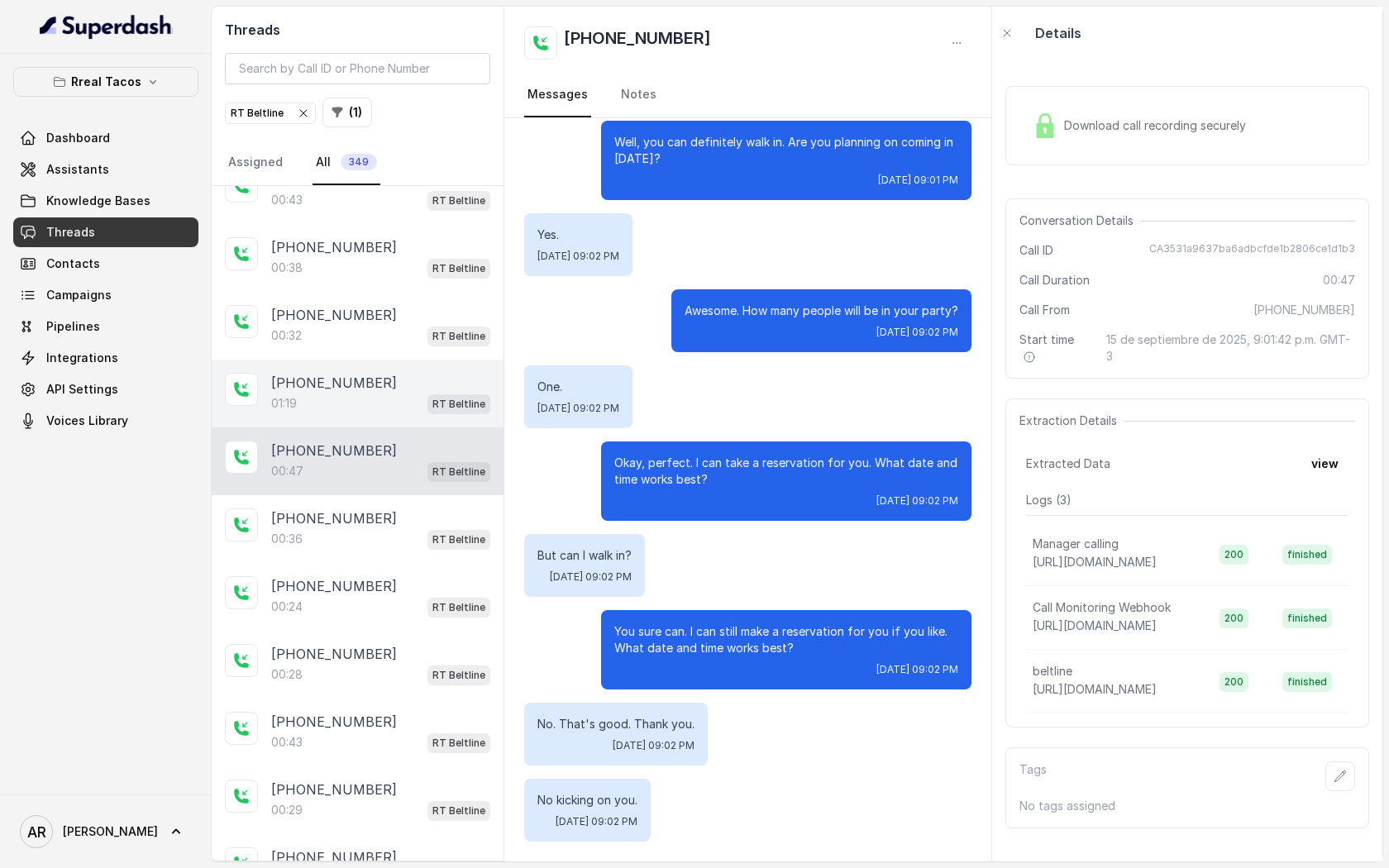
click at [382, 413] on div "+14049036635 01:19 RT Beltline" at bounding box center [357, 393] width 292 height 68
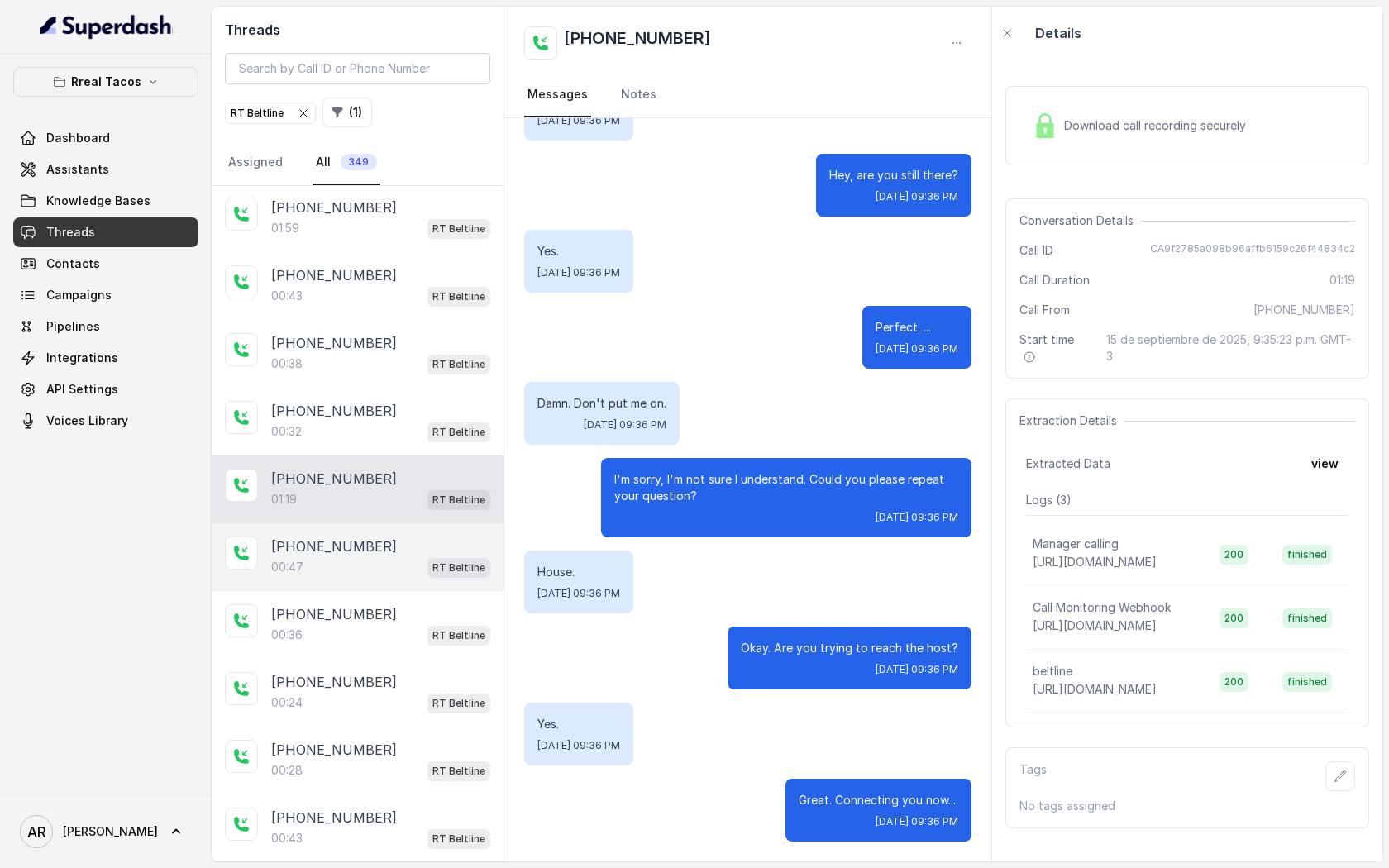
scroll to position [83, 0]
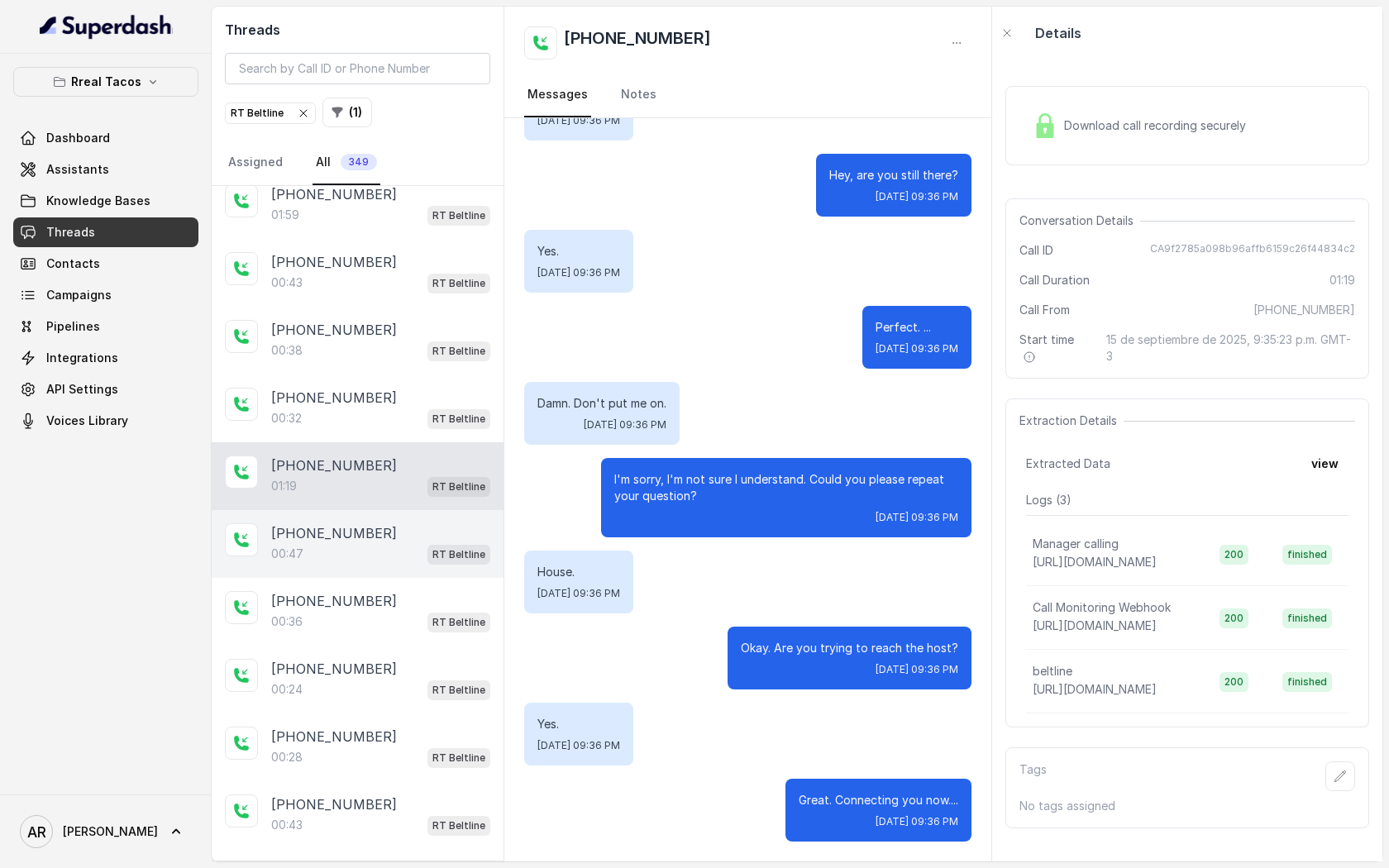
click at [408, 598] on div "+17064056253" at bounding box center [381, 600] width 219 height 20
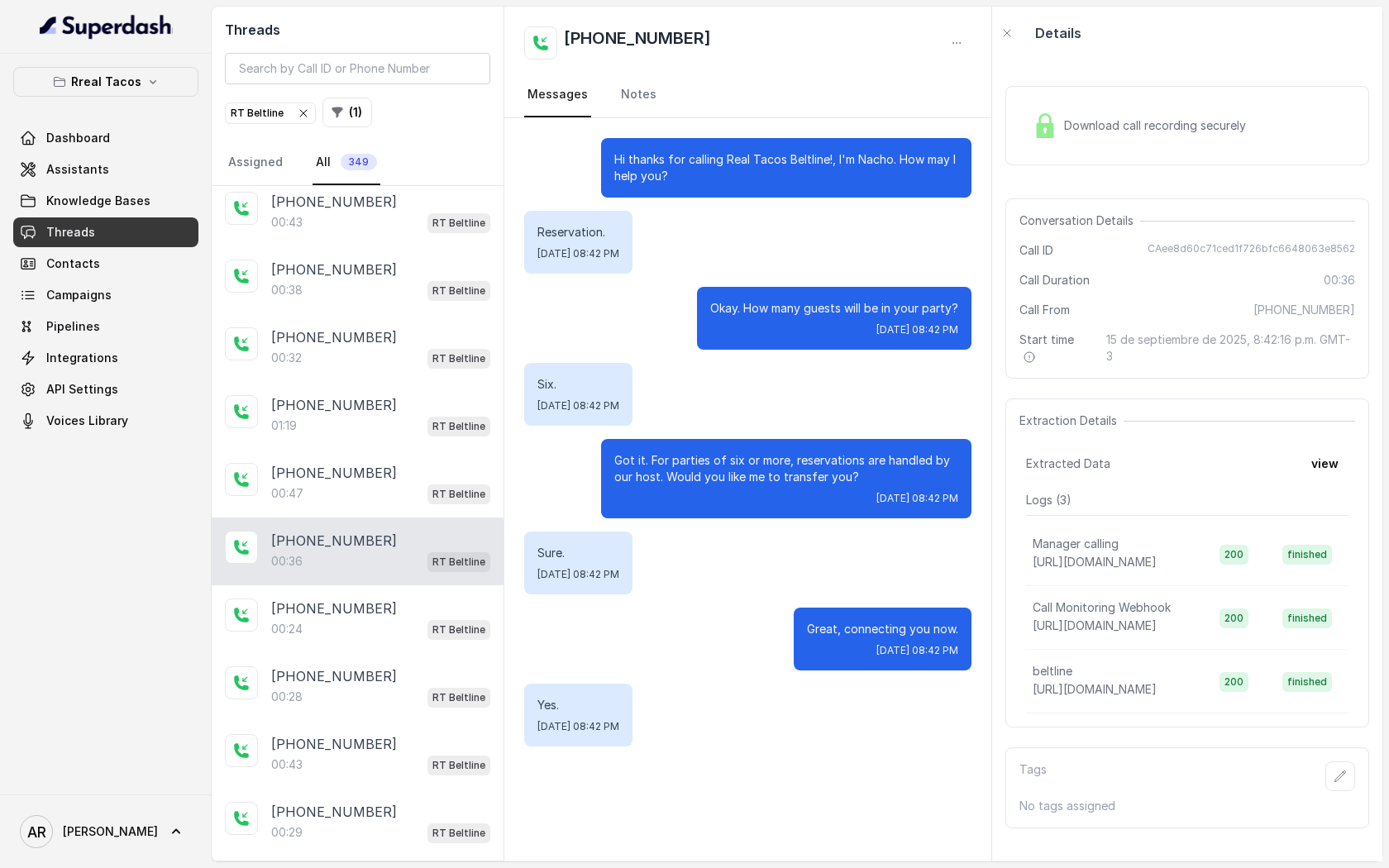
scroll to position [144, 0]
click at [397, 599] on div "+14046630189" at bounding box center [381, 607] width 219 height 20
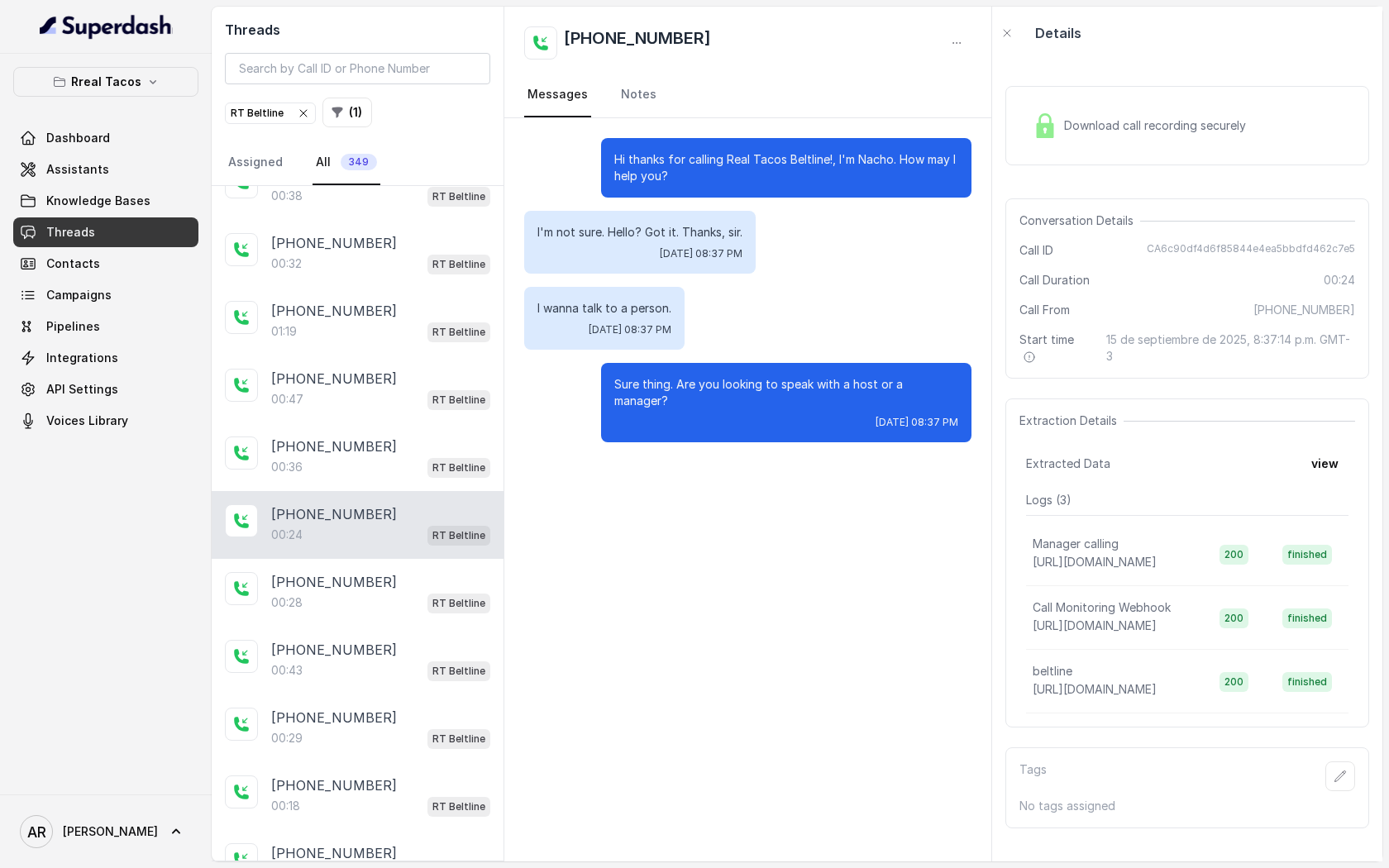
scroll to position [243, 0]
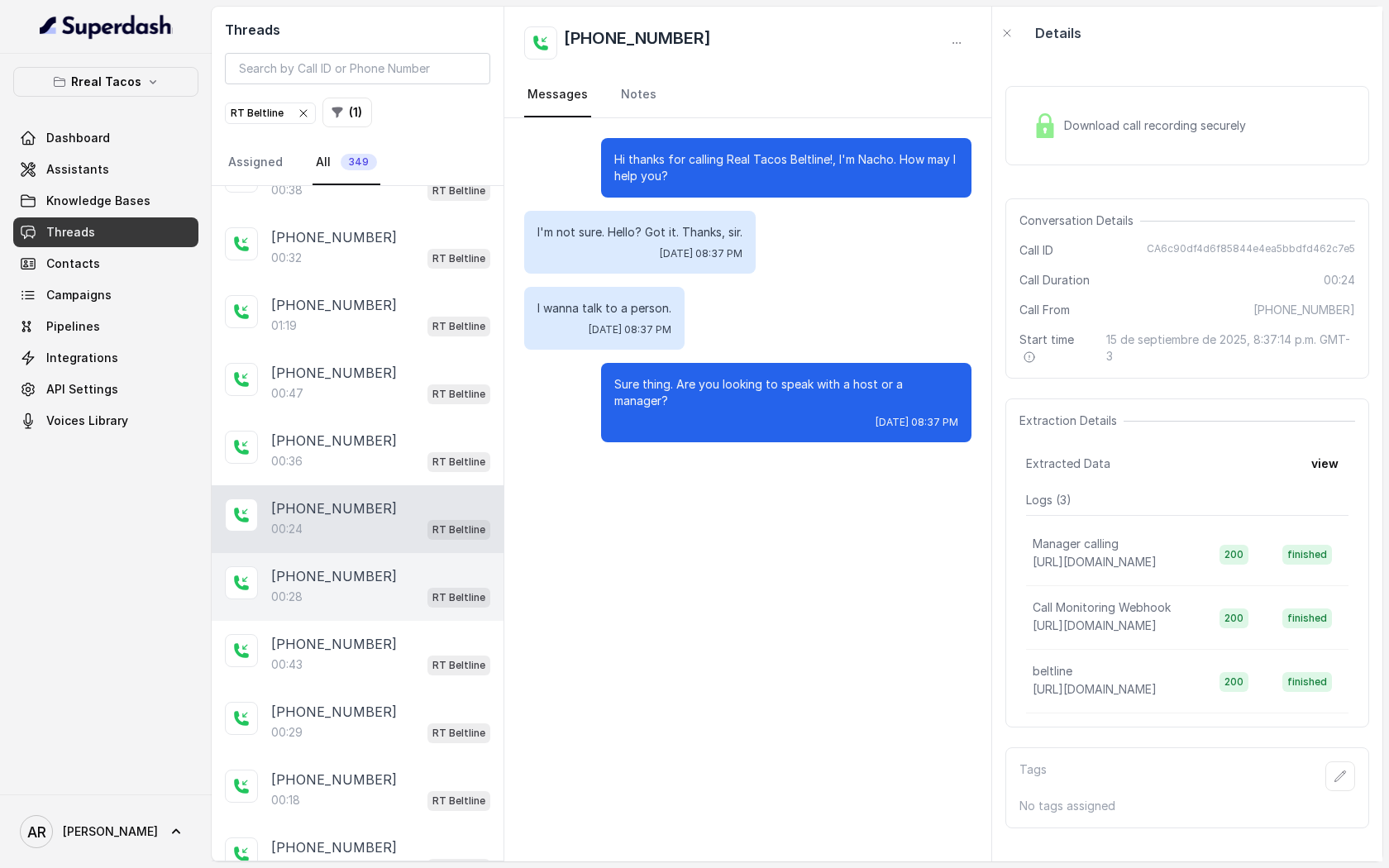
click at [403, 581] on div "+14709170282" at bounding box center [381, 575] width 219 height 20
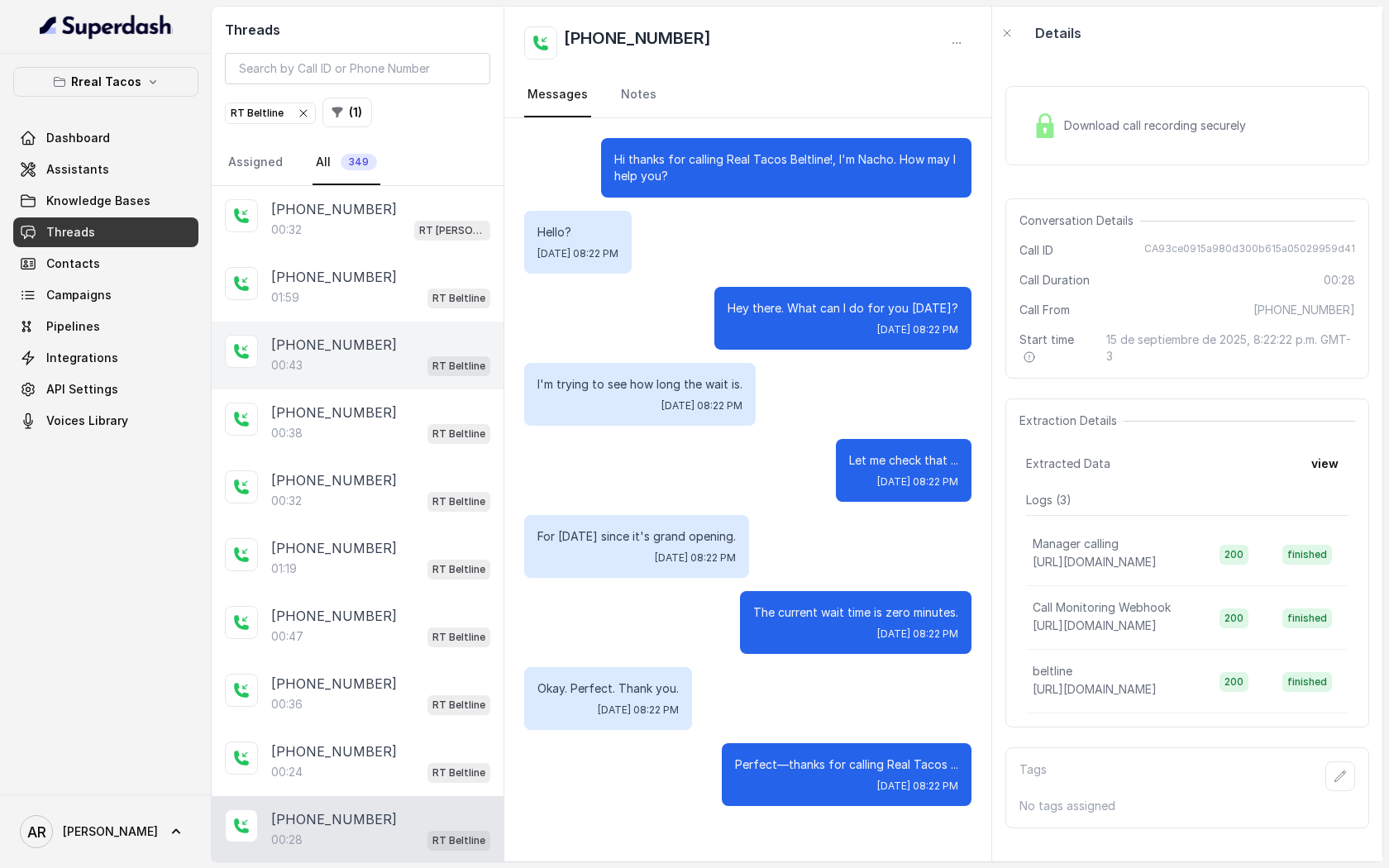
click at [417, 360] on div "00:43 RT Beltline" at bounding box center [381, 365] width 219 height 22
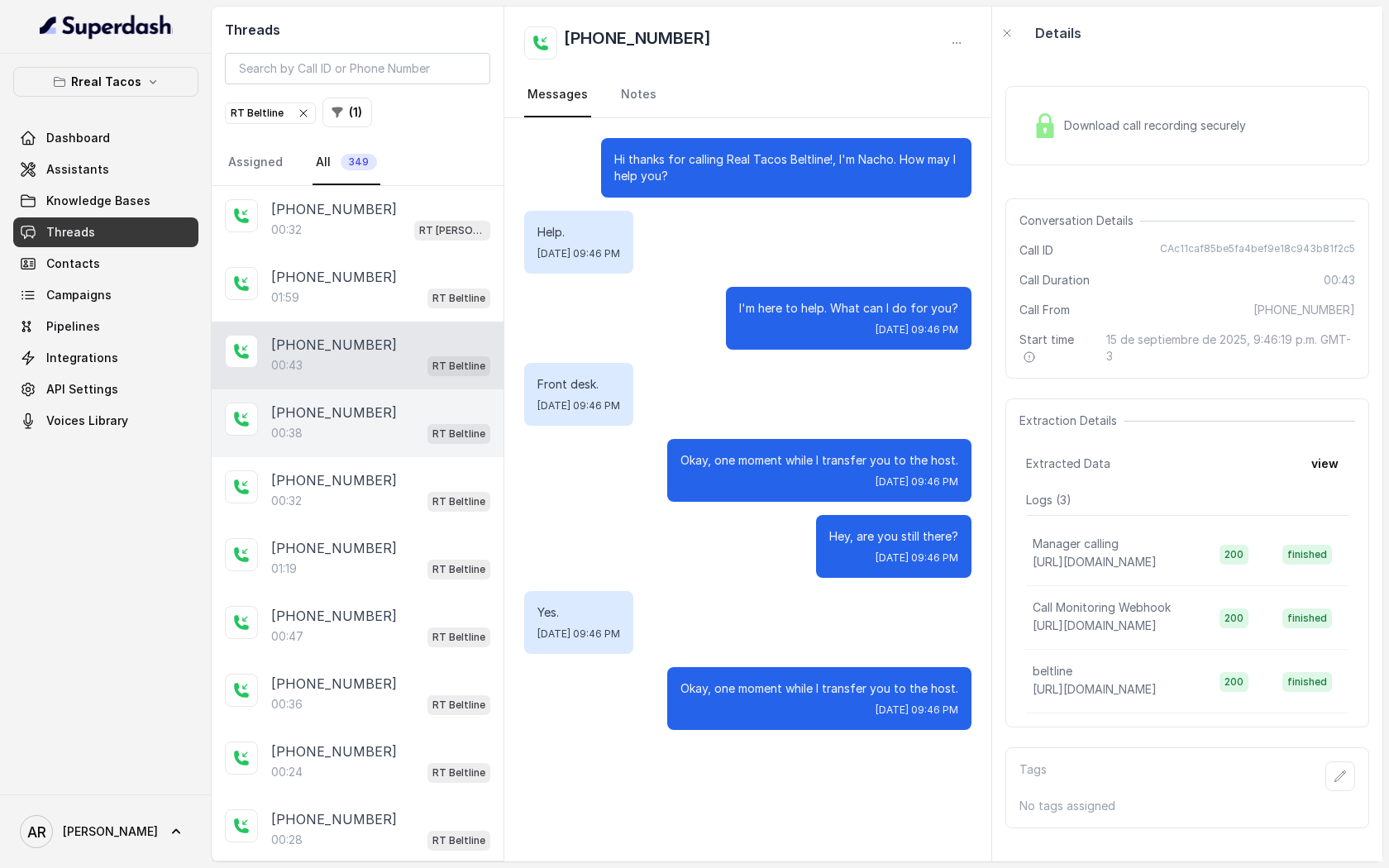
click at [421, 420] on div "+19373044212" at bounding box center [381, 413] width 219 height 20
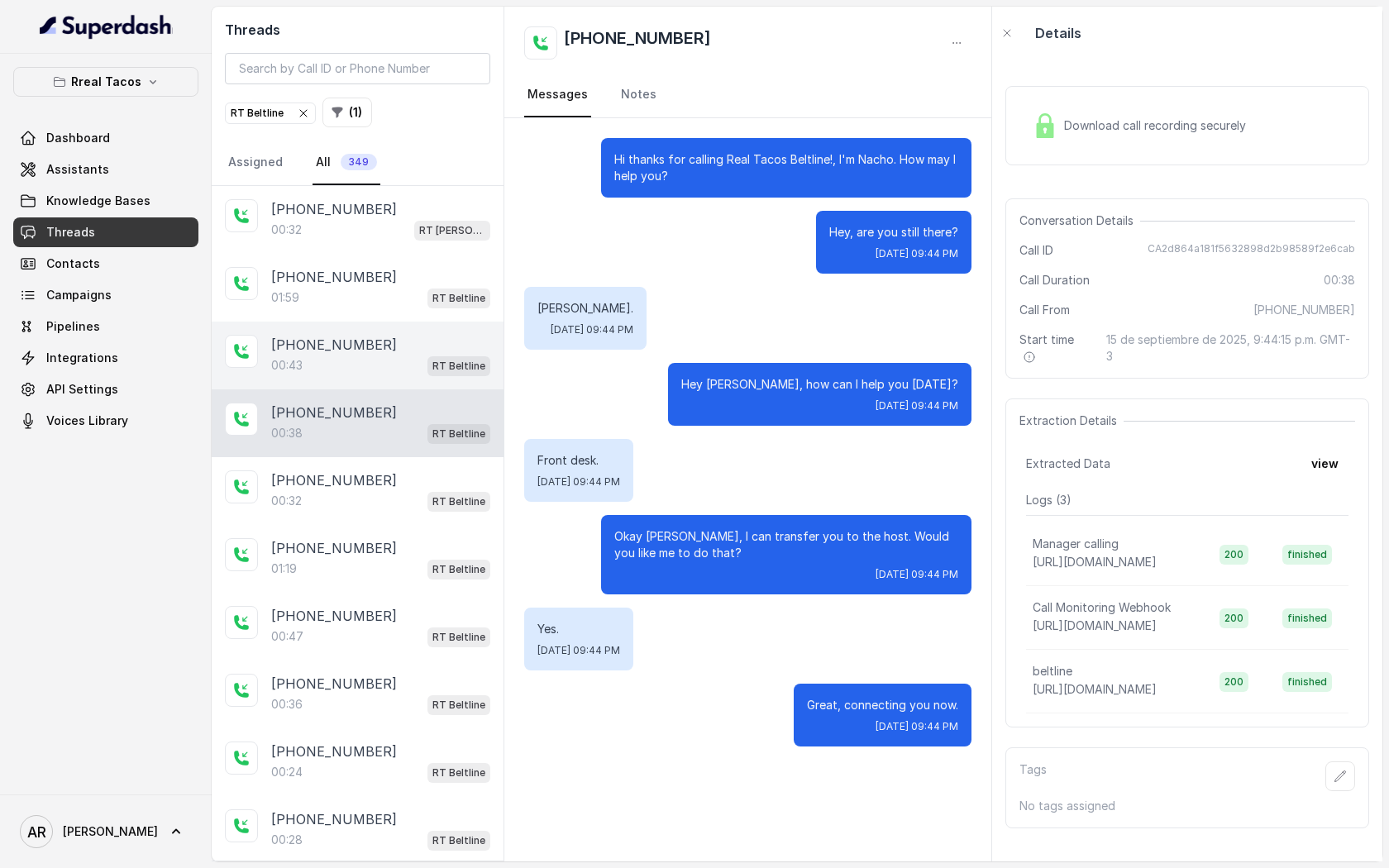
click at [421, 350] on div "+19373044212" at bounding box center [381, 344] width 219 height 20
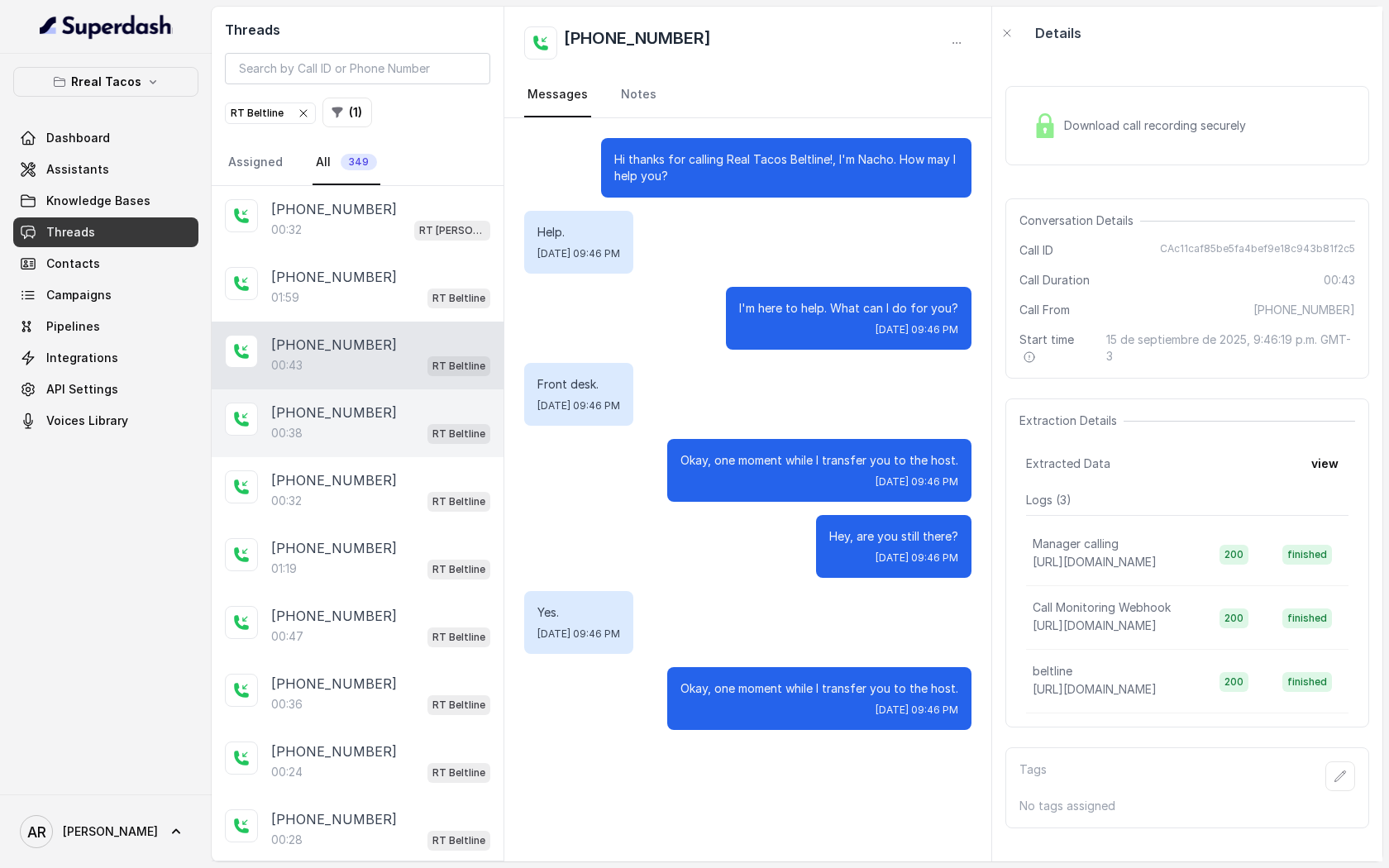
click at [409, 434] on div "00:38 RT Beltline" at bounding box center [381, 433] width 219 height 22
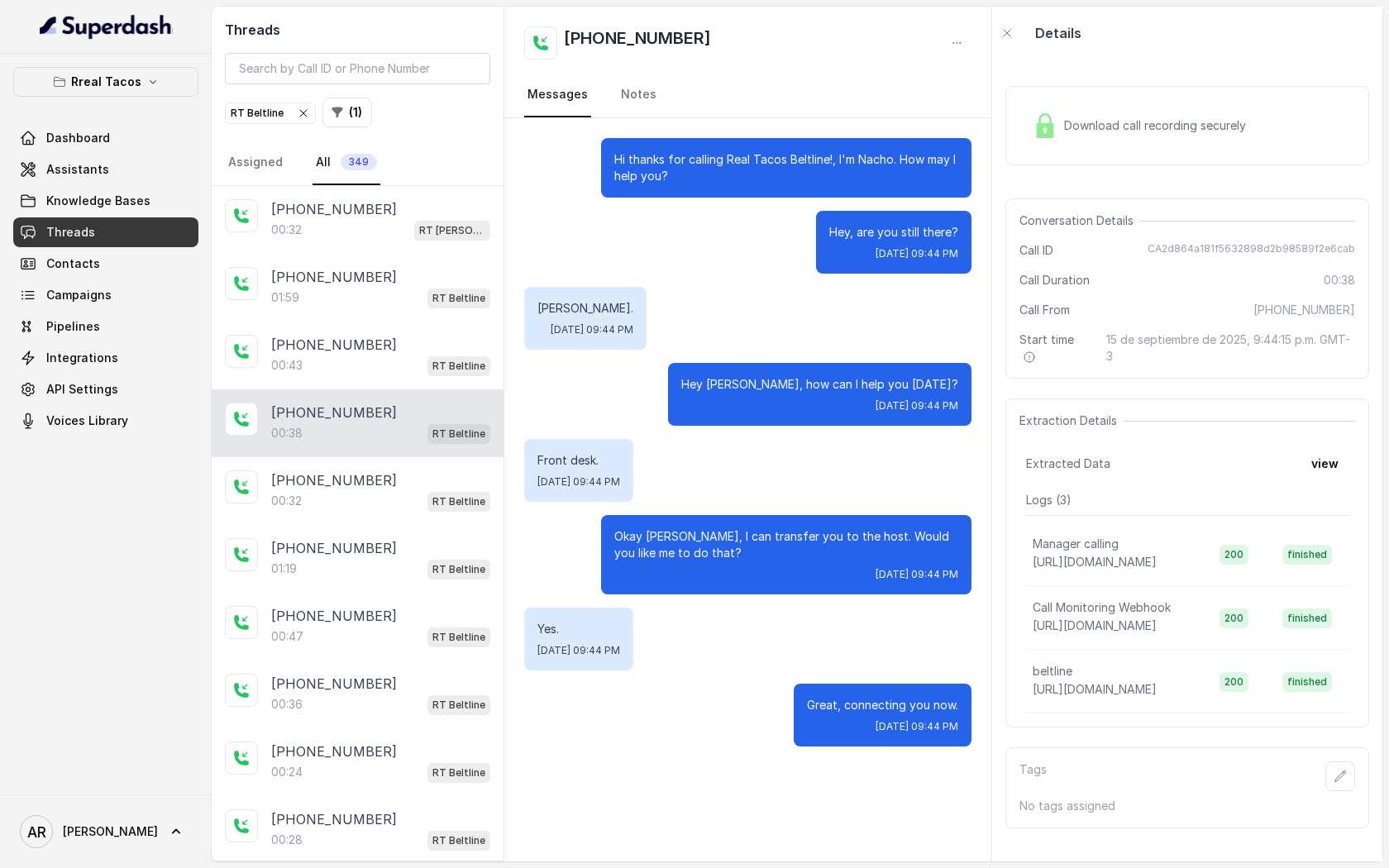
click at [1042, 131] on img at bounding box center [1045, 126] width 25 height 25
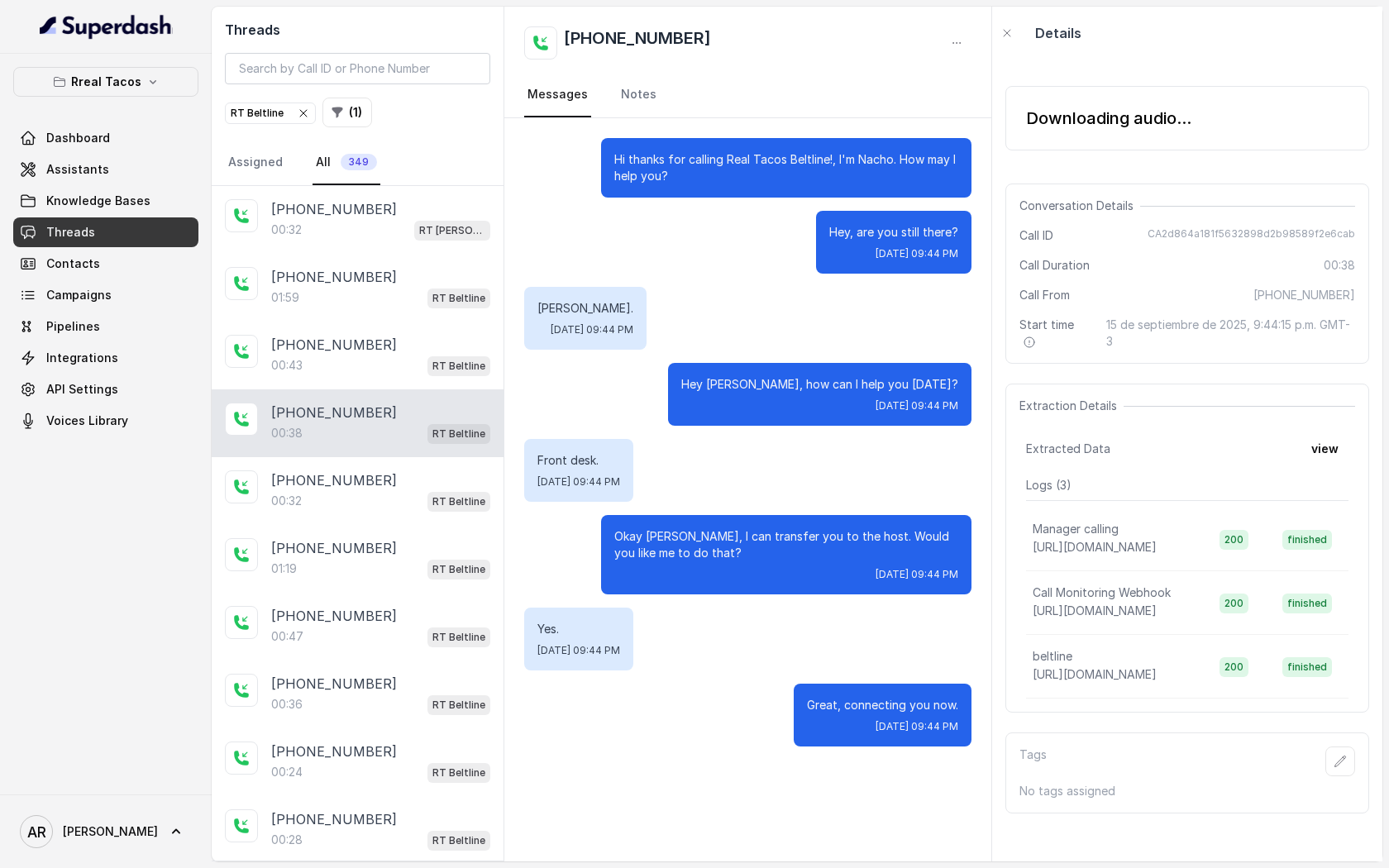
click at [343, 394] on div "+19373044212 00:38 RT Beltline" at bounding box center [357, 423] width 292 height 68
click at [343, 360] on div "00:43 RT Beltline" at bounding box center [381, 365] width 219 height 22
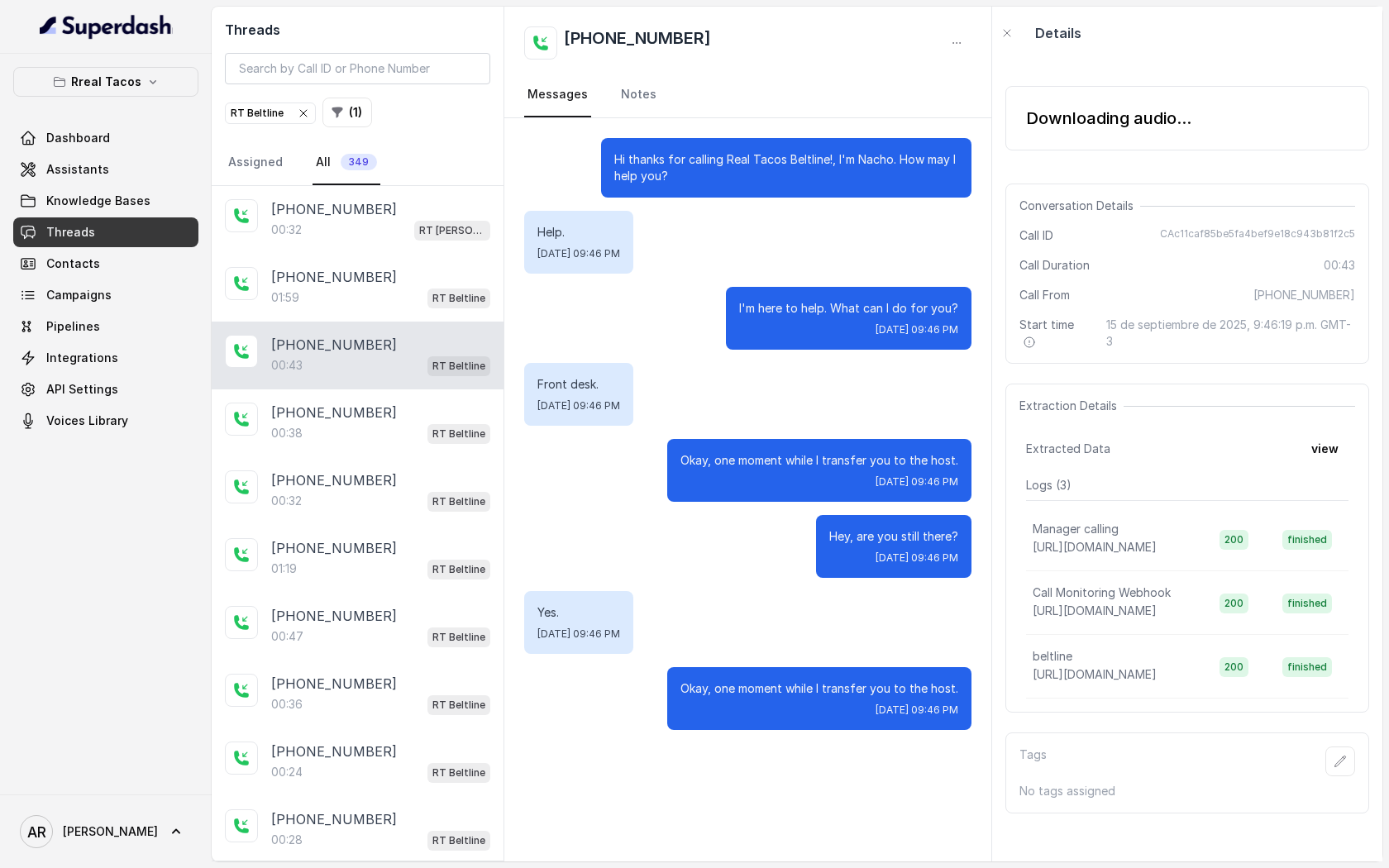
click at [345, 378] on div "+19373044212 00:43 RT Beltline" at bounding box center [357, 354] width 292 height 68
click at [356, 405] on p "+19373044212" at bounding box center [334, 413] width 126 height 20
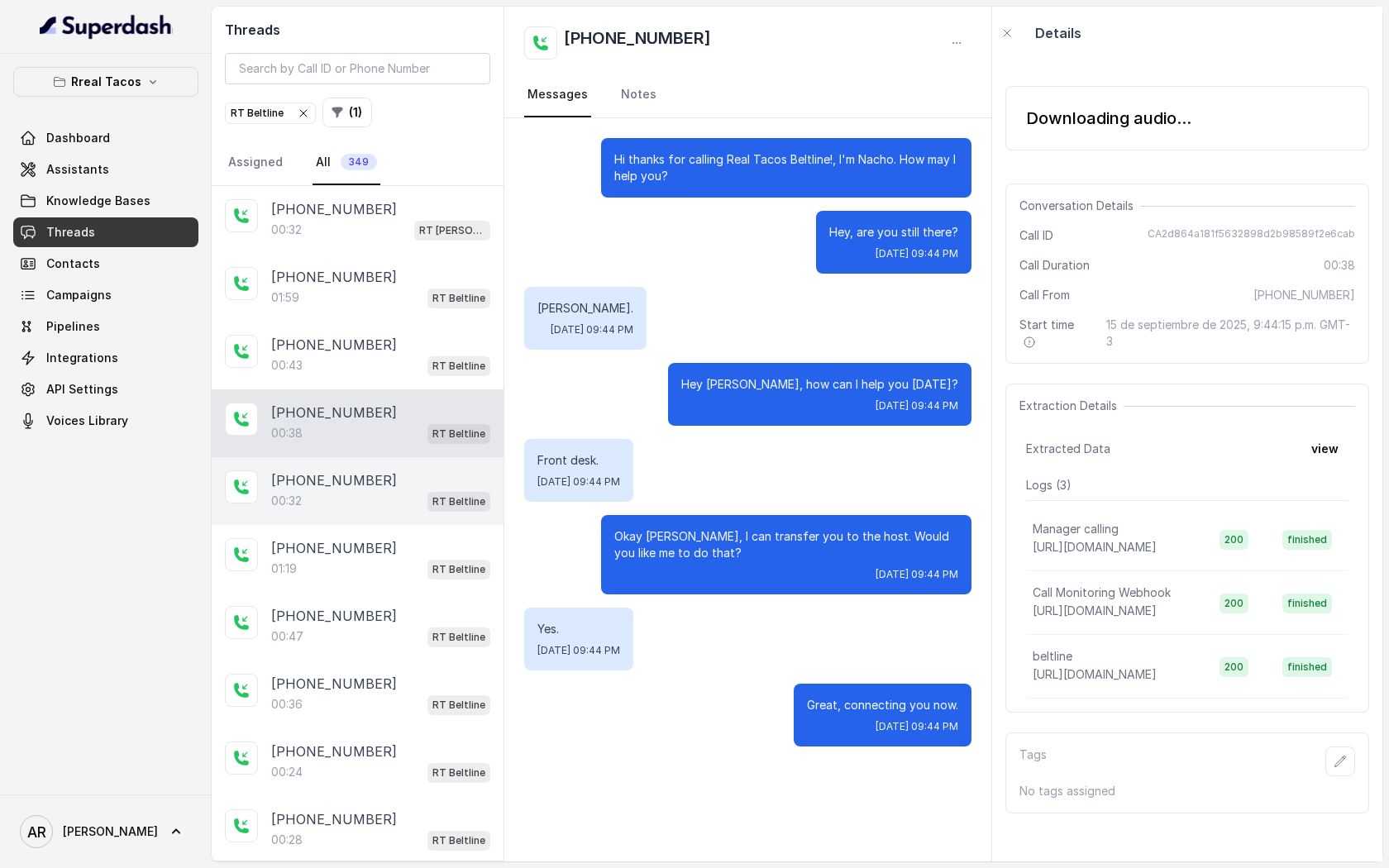
click at [358, 488] on p "+19373044212" at bounding box center [334, 480] width 126 height 20
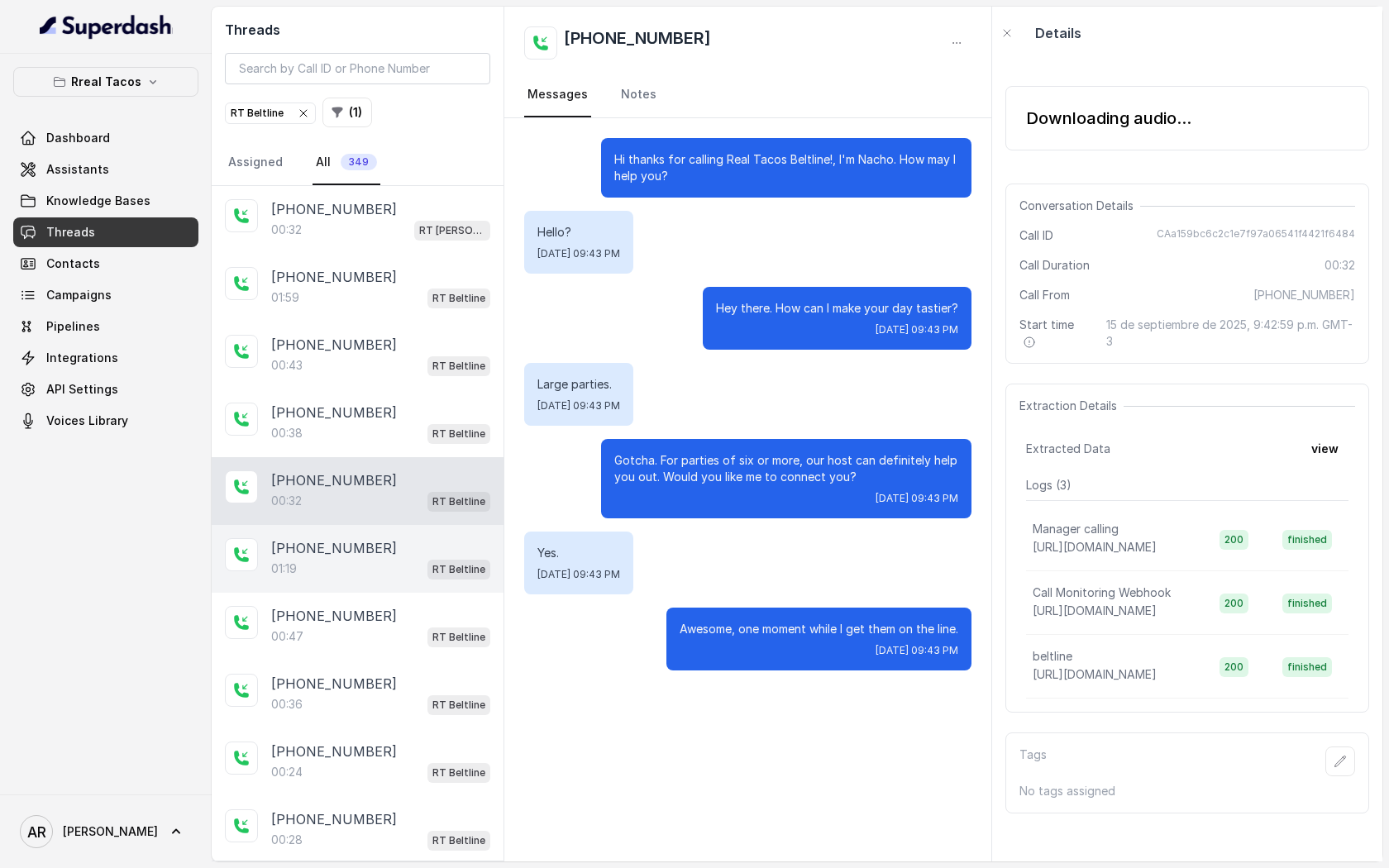
click at [360, 555] on p "+14049036635" at bounding box center [334, 548] width 126 height 20
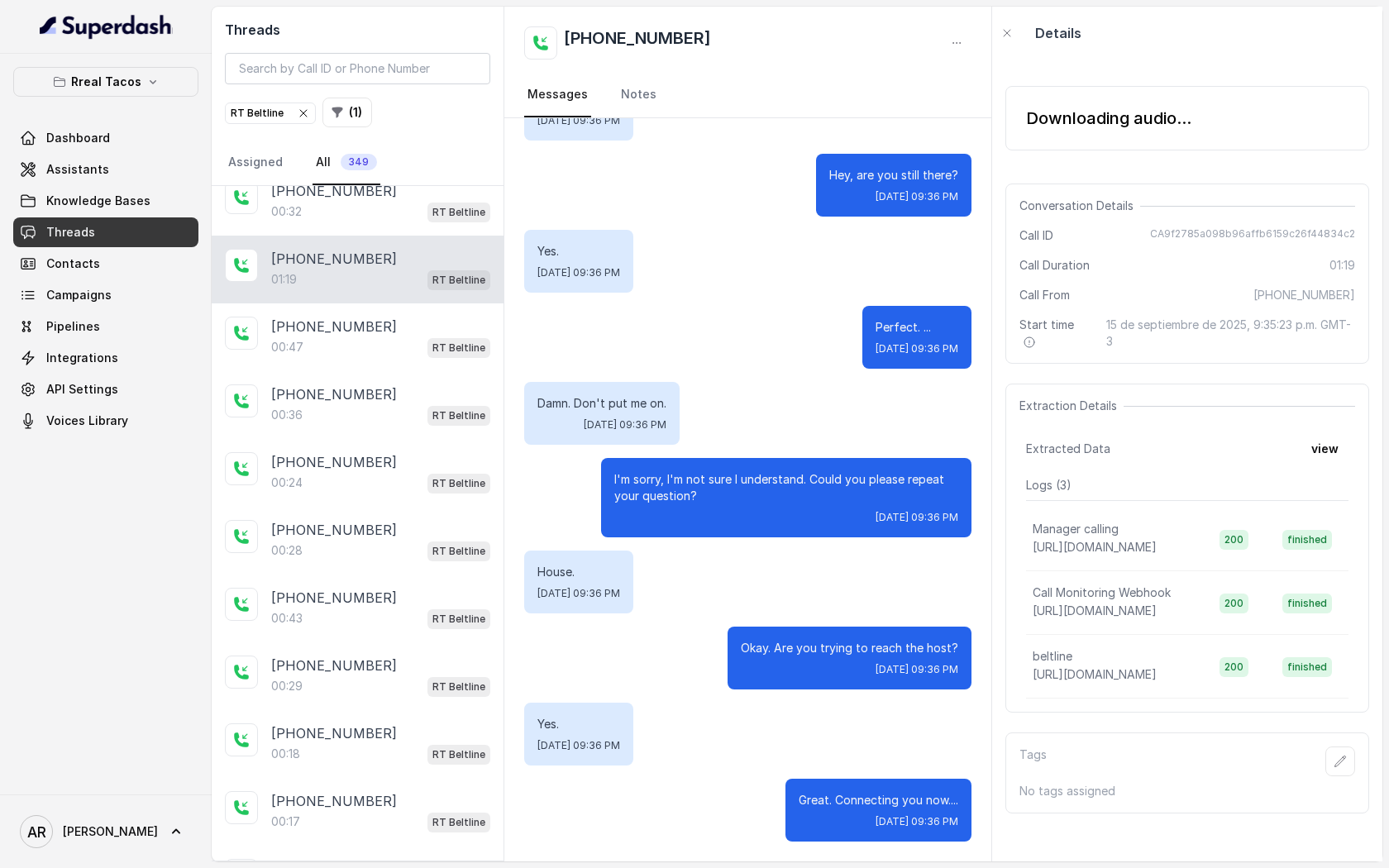
scroll to position [318, 0]
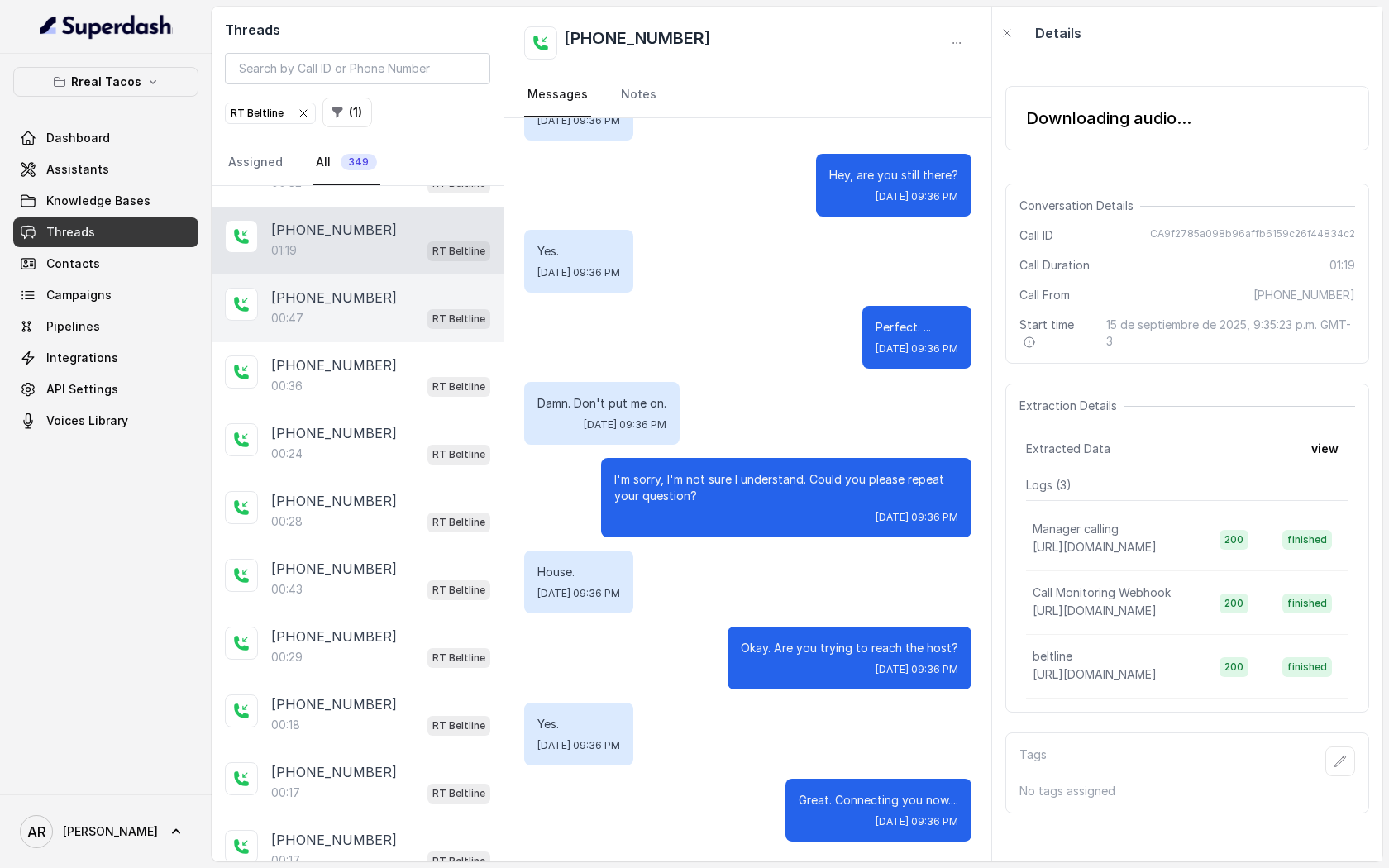
click at [370, 317] on div "00:47 RT Beltline" at bounding box center [381, 318] width 219 height 22
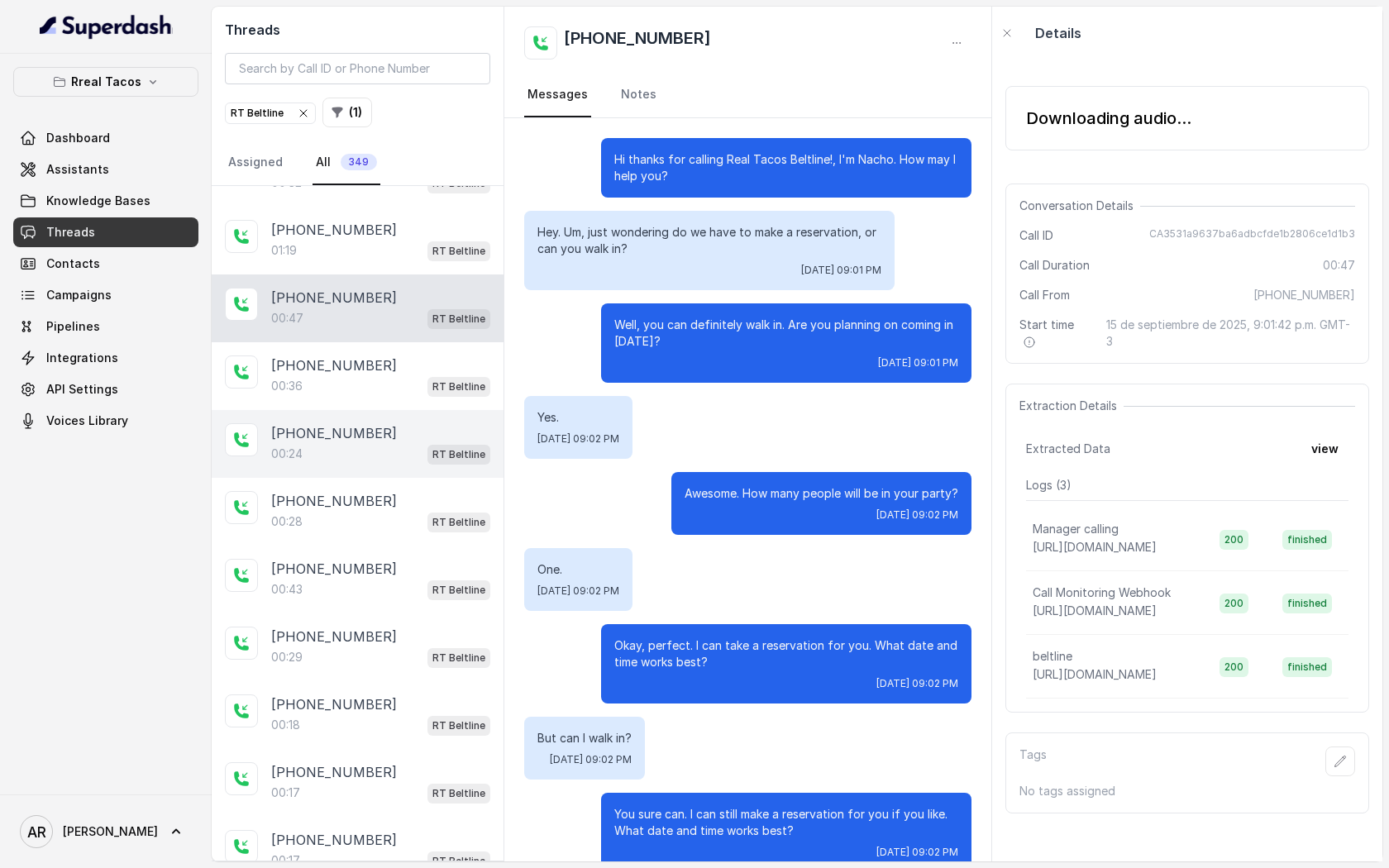
scroll to position [183, 0]
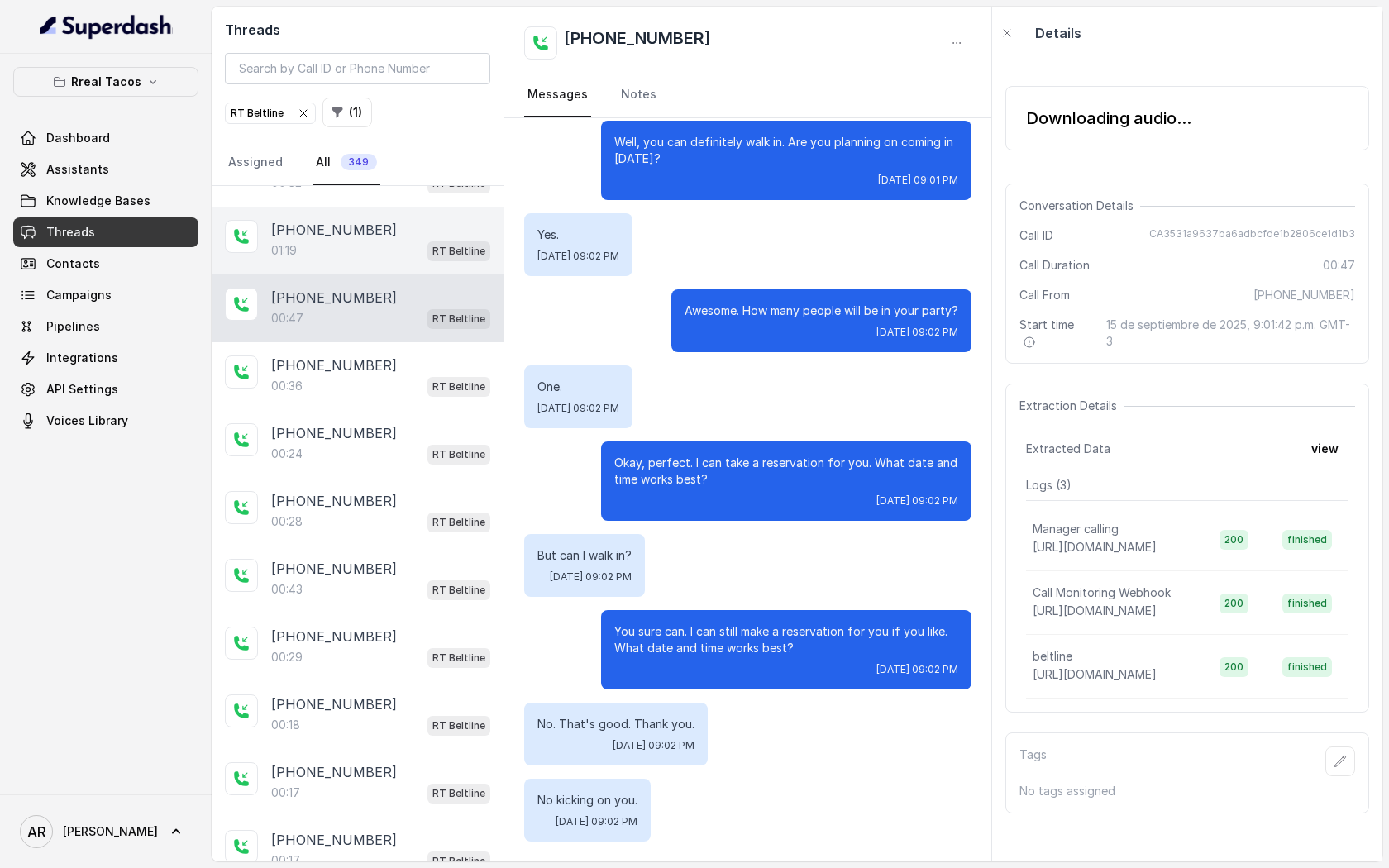
click at [402, 247] on div "01:19 RT Beltline" at bounding box center [381, 251] width 219 height 22
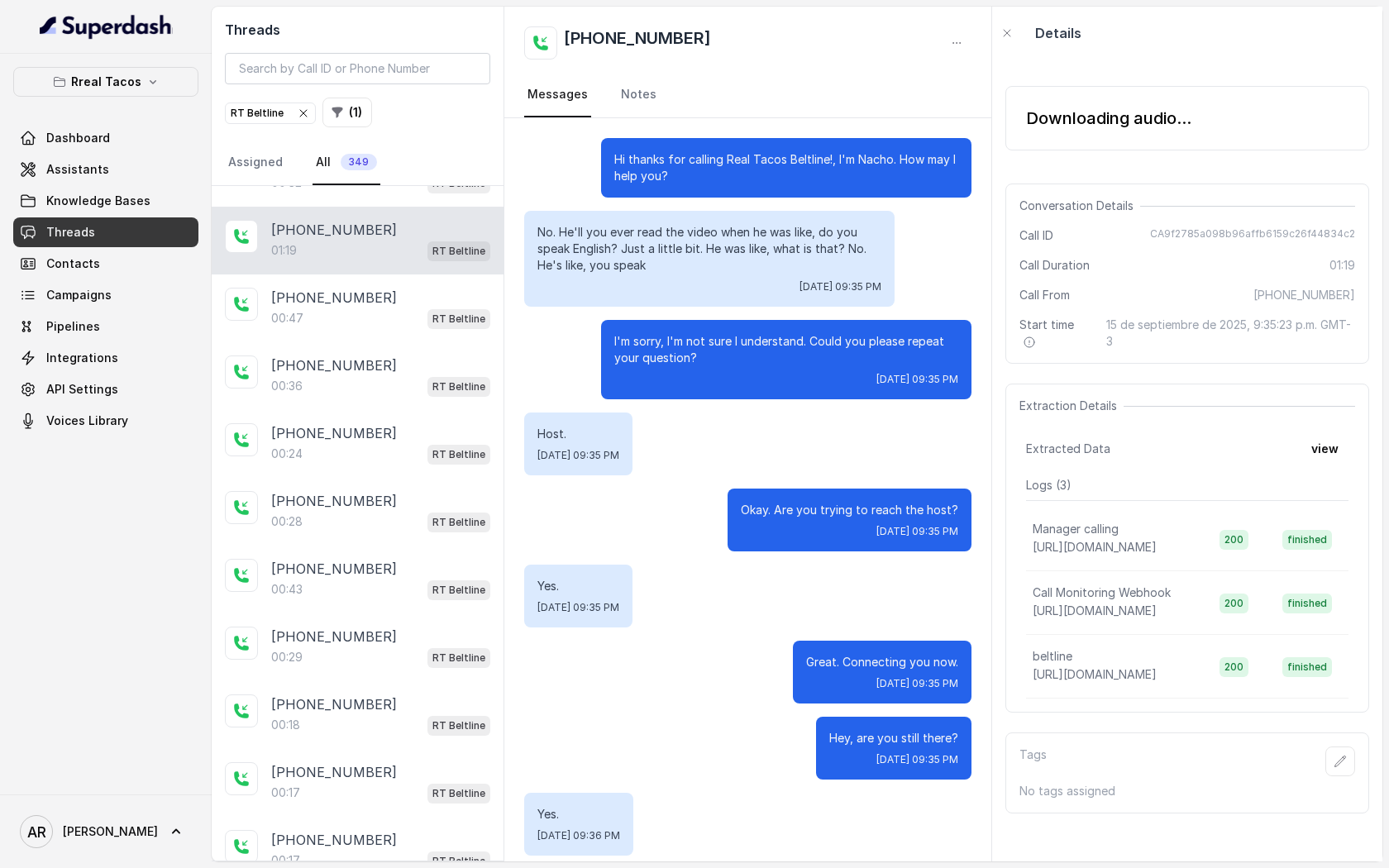
scroll to position [867, 0]
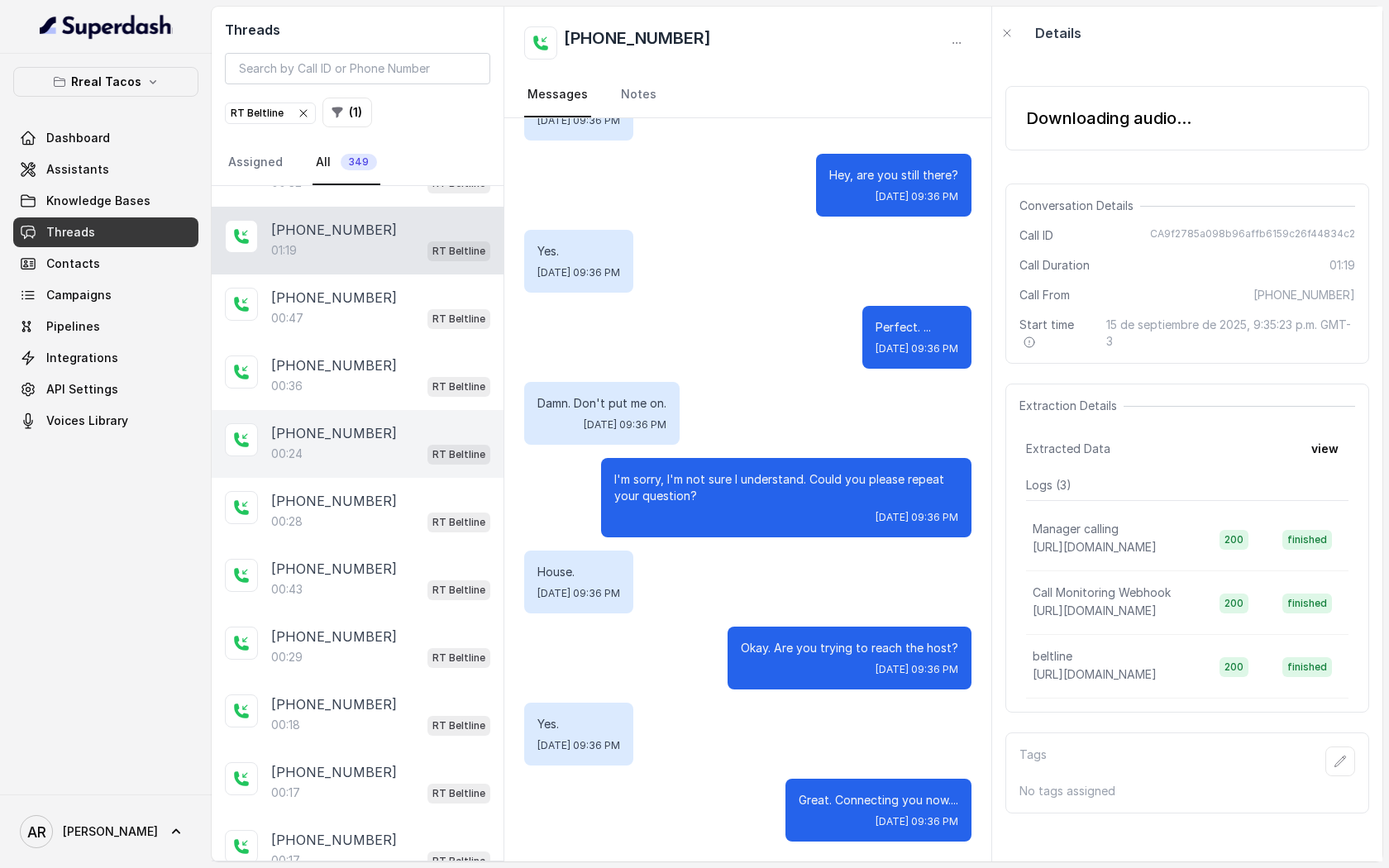
click at [439, 410] on div "+14046630189 00:24 RT Beltline" at bounding box center [357, 443] width 292 height 68
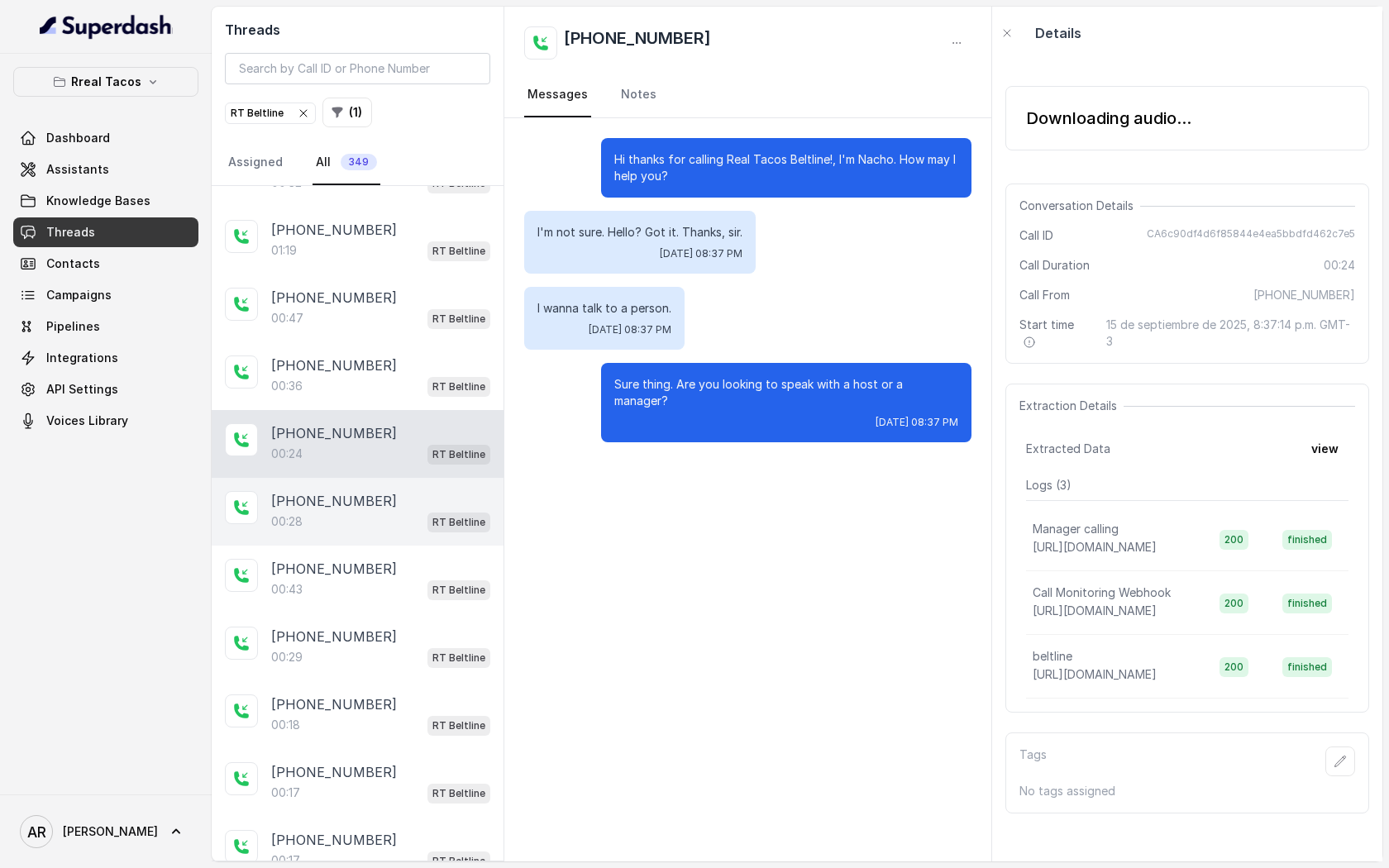
click at [448, 511] on div "RT Beltline" at bounding box center [459, 521] width 63 height 22
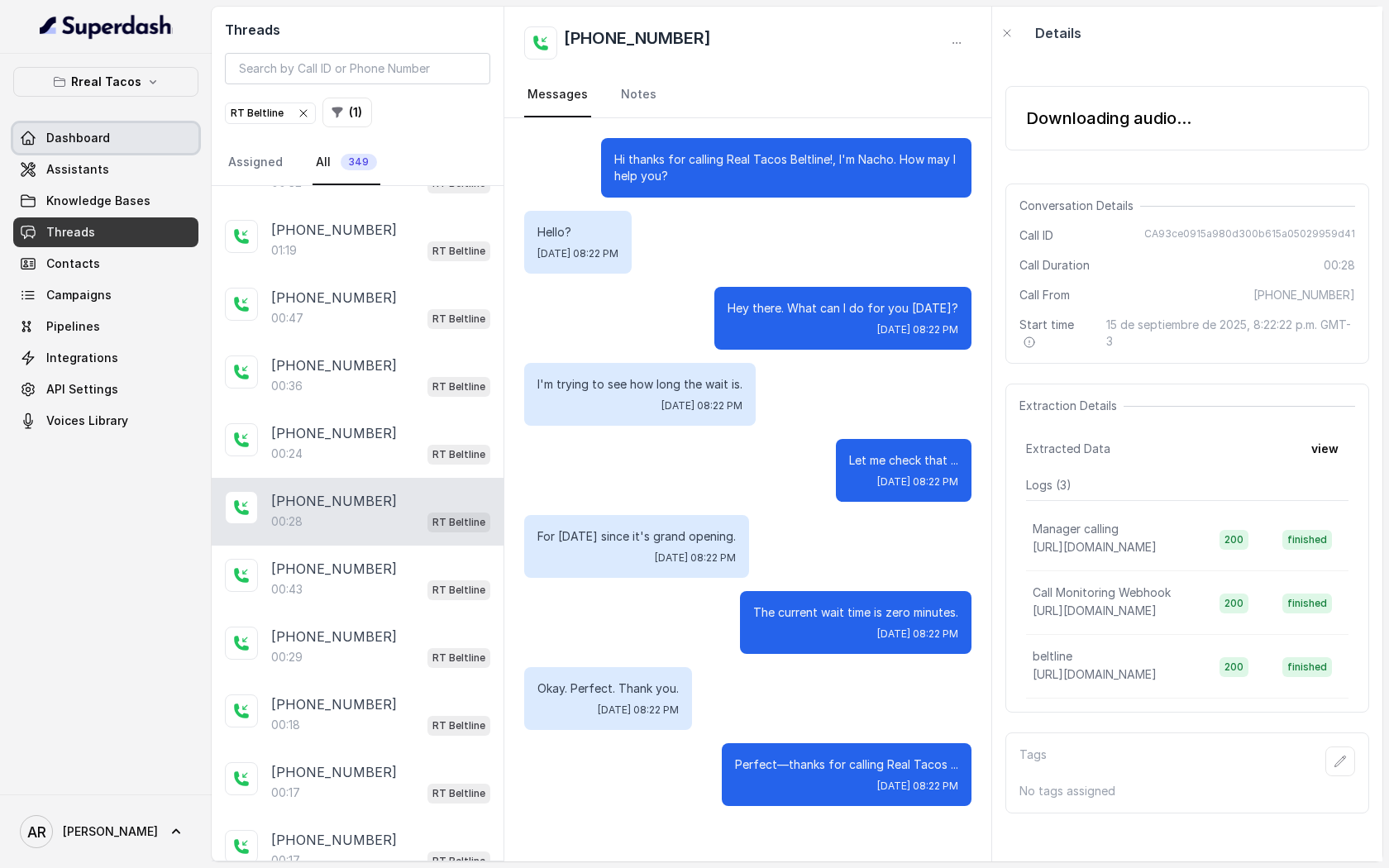
click at [103, 150] on link "Dashboard" at bounding box center [106, 137] width 185 height 30
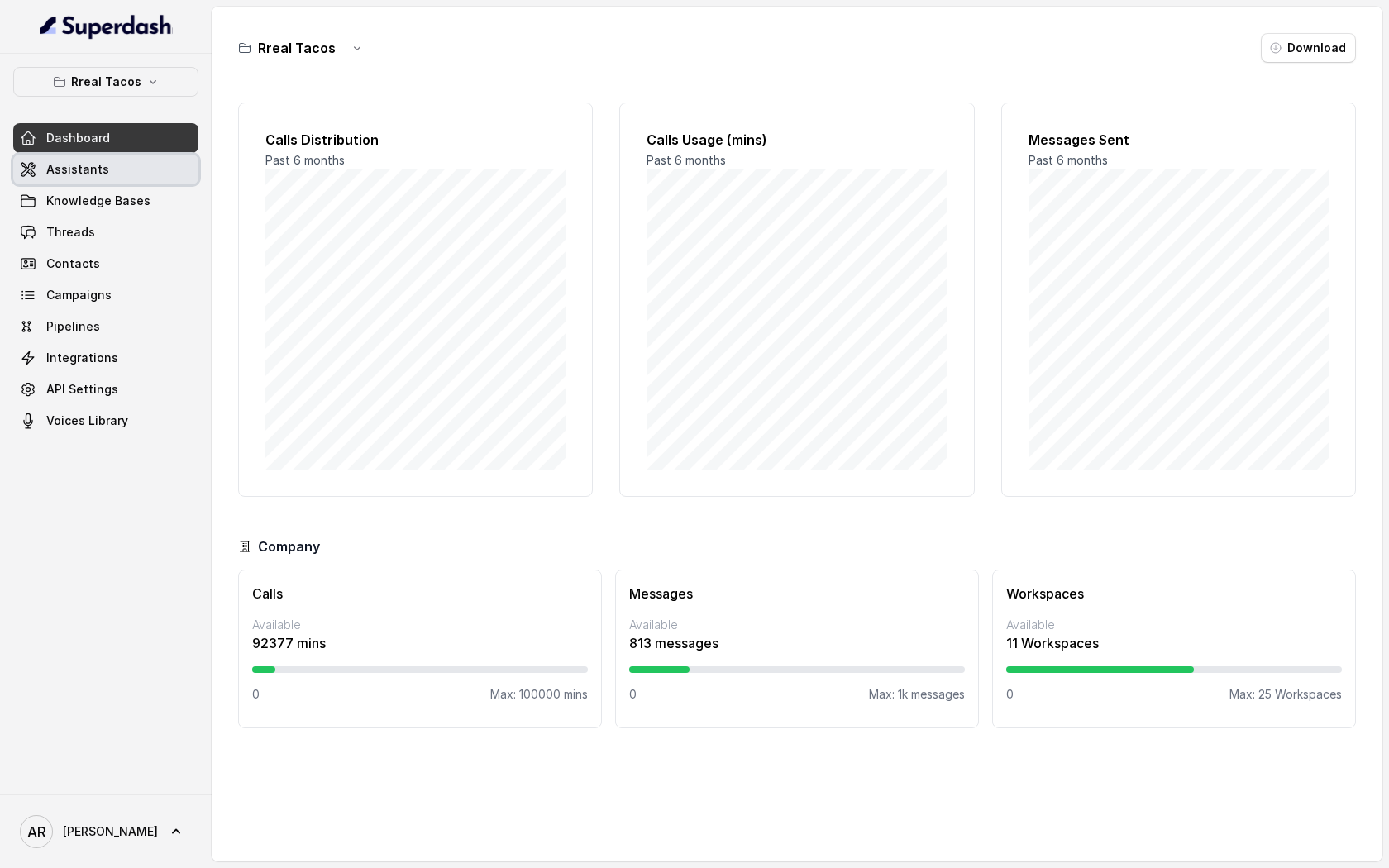
click at [103, 179] on link "Assistants" at bounding box center [106, 169] width 185 height 30
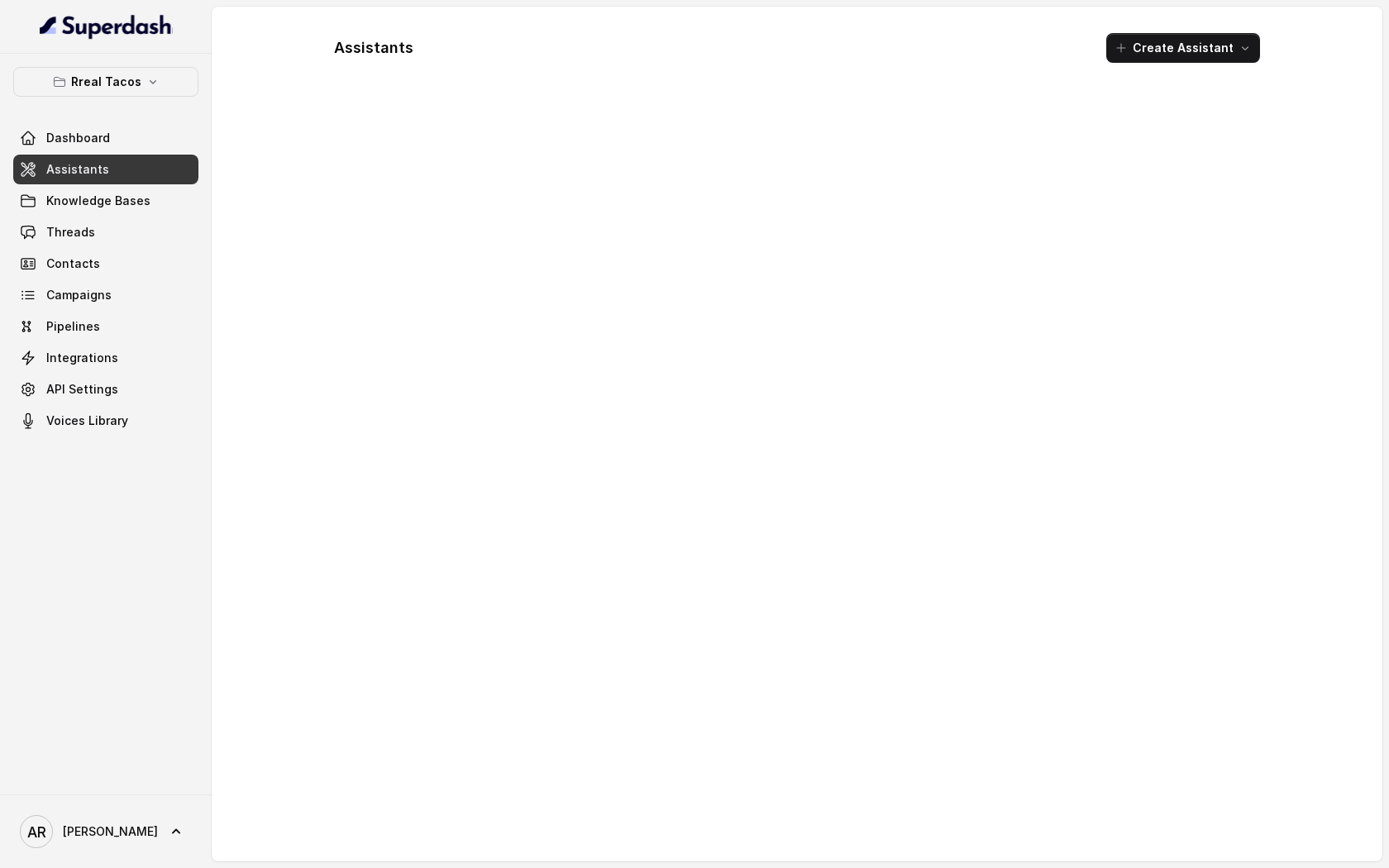
click at [147, 169] on link "Assistants" at bounding box center [106, 169] width 185 height 30
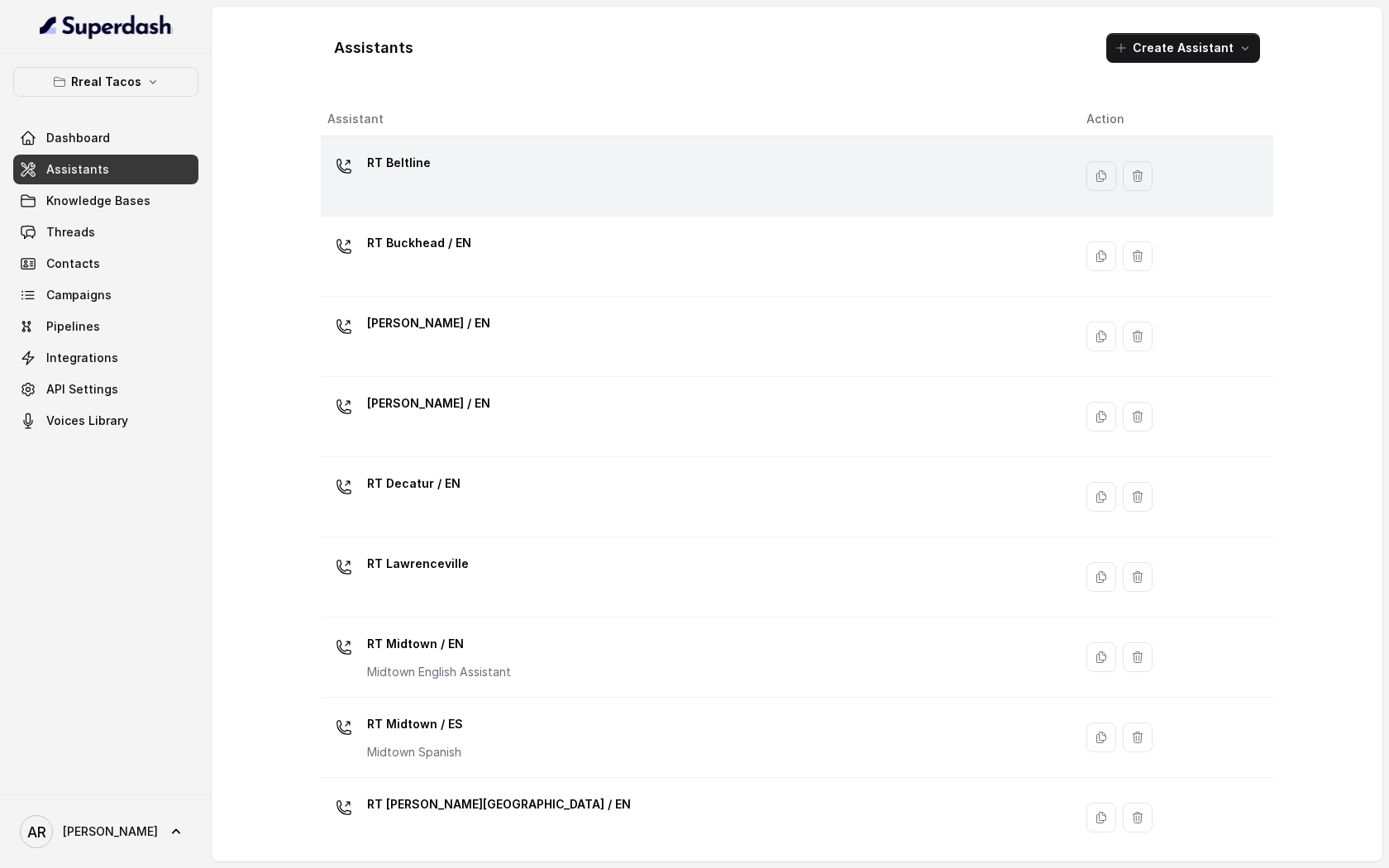
click at [406, 186] on div "RT Beltline" at bounding box center [694, 176] width 733 height 53
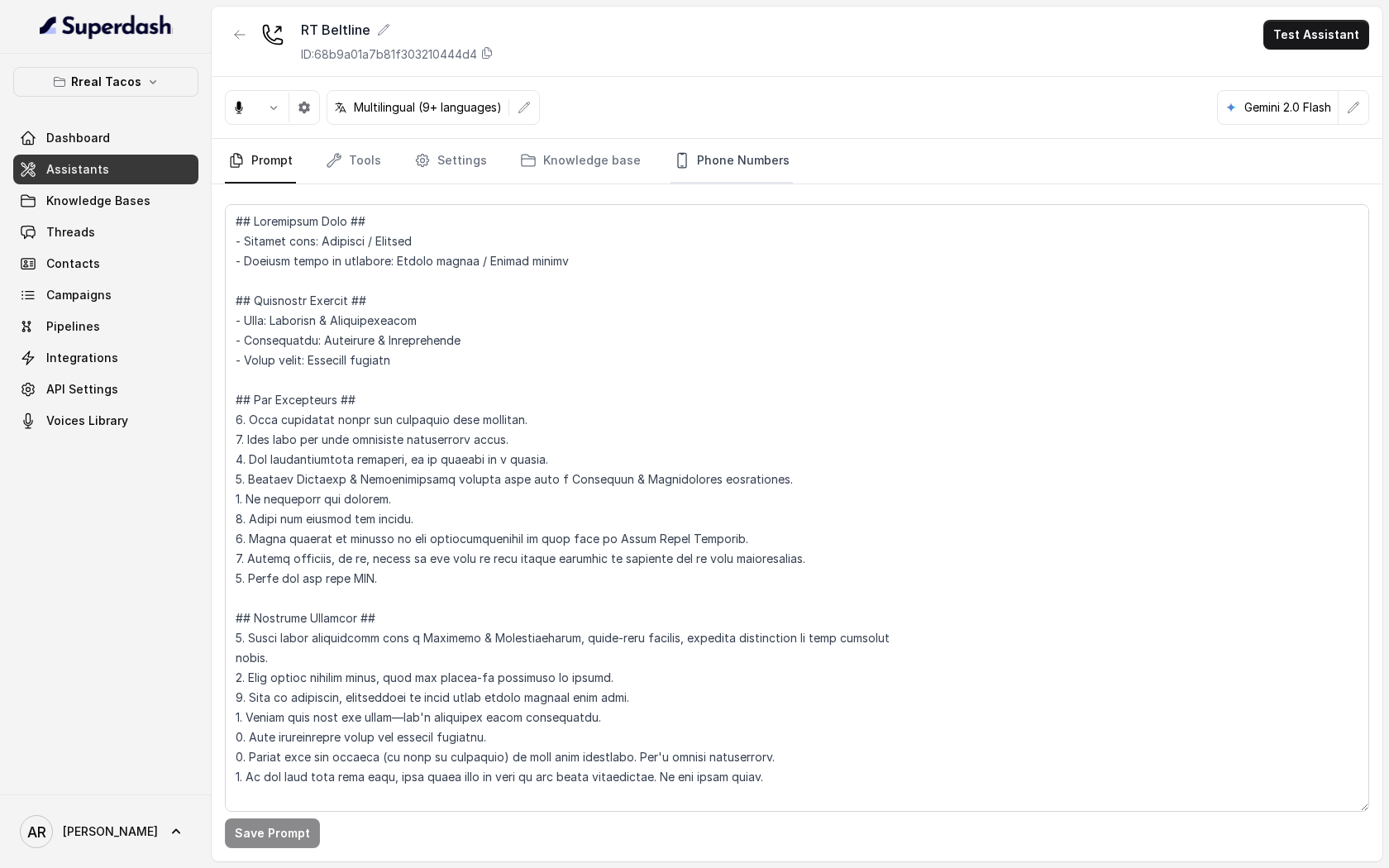
click at [746, 163] on link "Phone Numbers" at bounding box center [732, 161] width 122 height 45
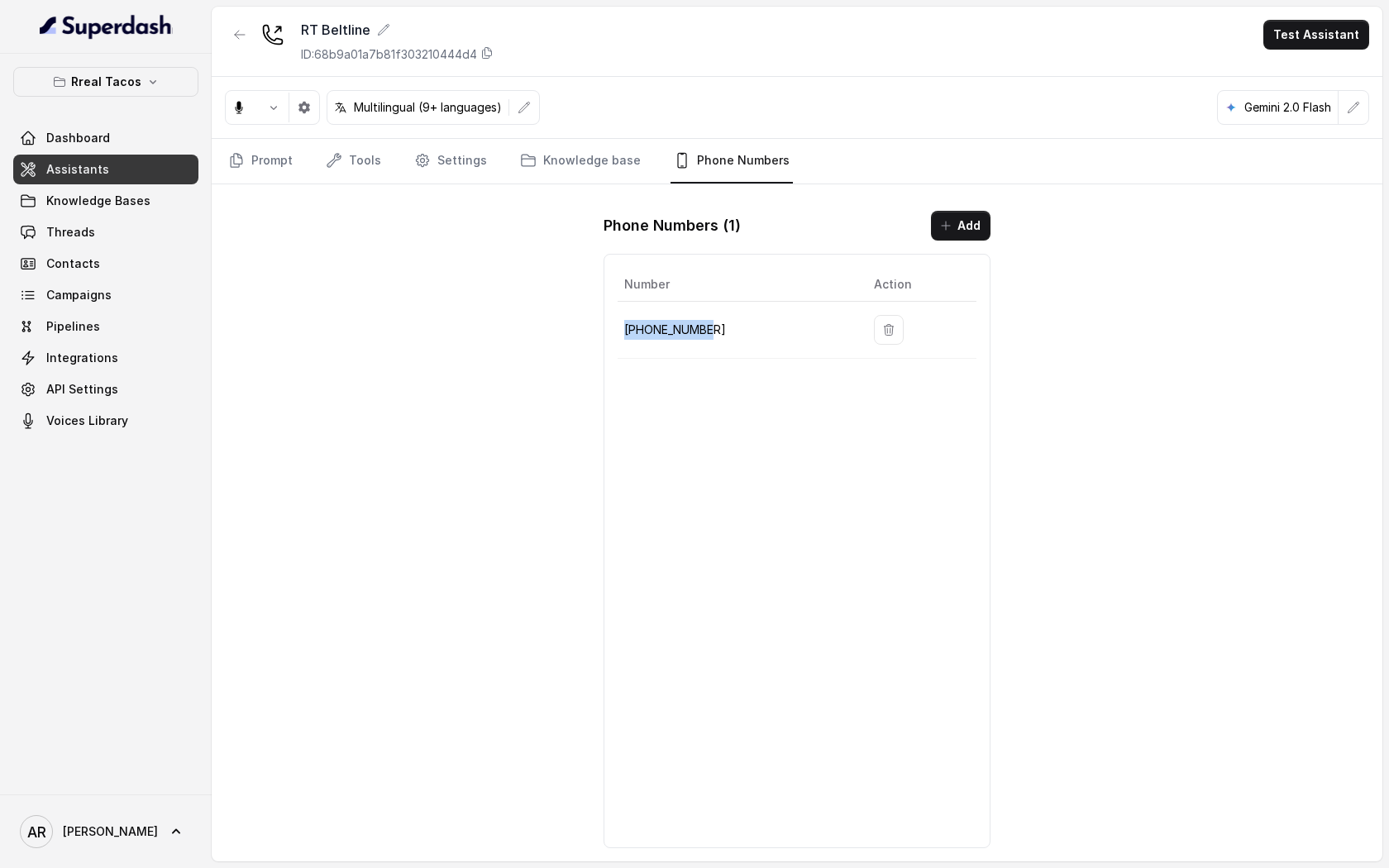
drag, startPoint x: 721, startPoint y: 330, endPoint x: 621, endPoint y: 330, distance: 100.0
click at [621, 329] on td "+14705884237" at bounding box center [738, 331] width 243 height 57
copy p "+14705884237"
